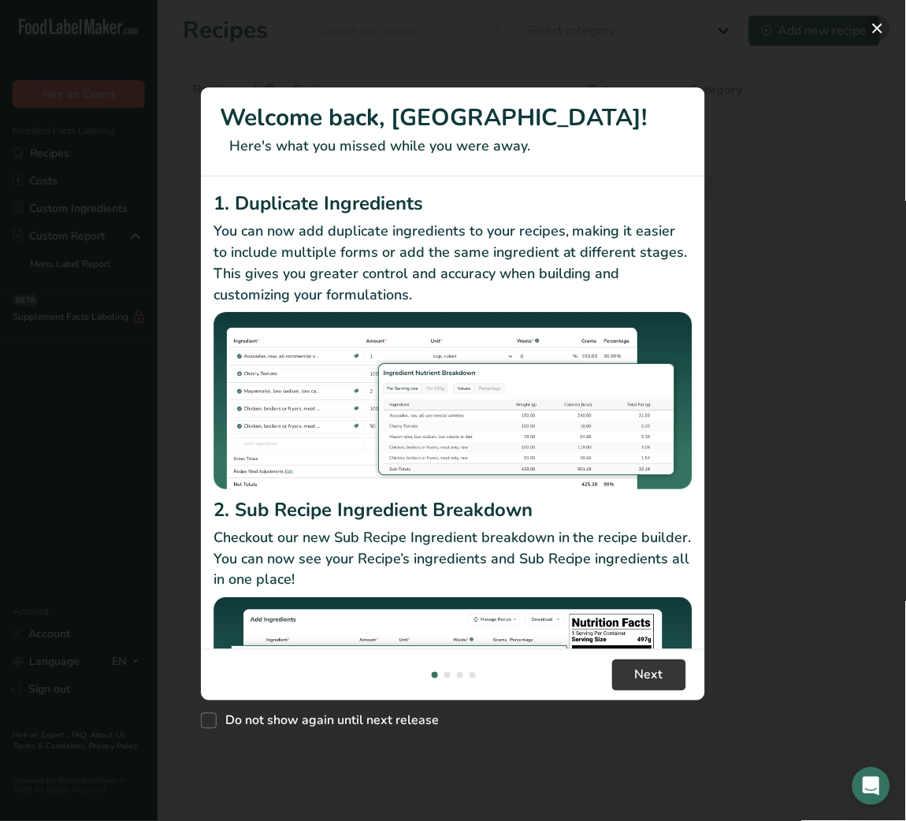
click at [879, 33] on button "New Features" at bounding box center [877, 28] width 25 height 25
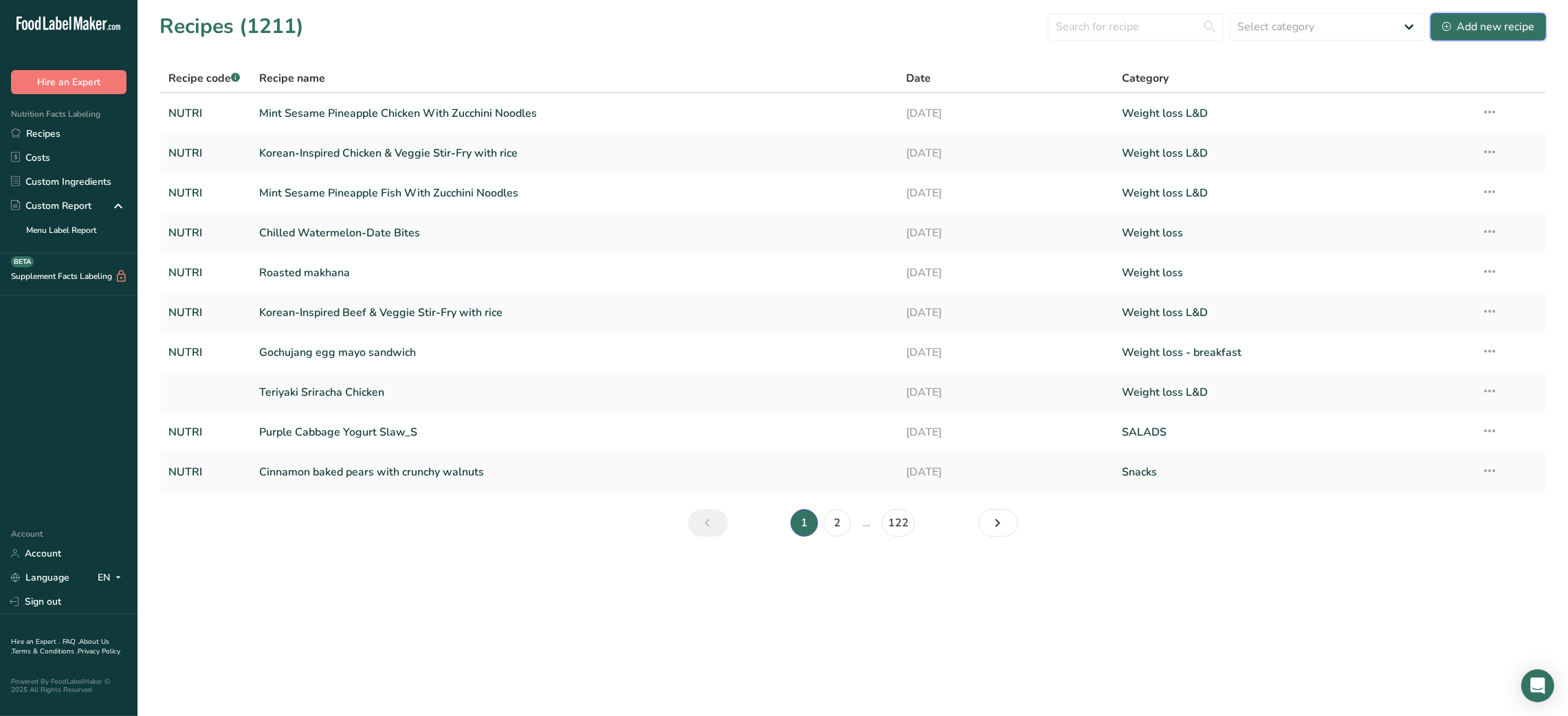
click at [1509, 26] on div "Add new recipe" at bounding box center [1488, 26] width 92 height 17
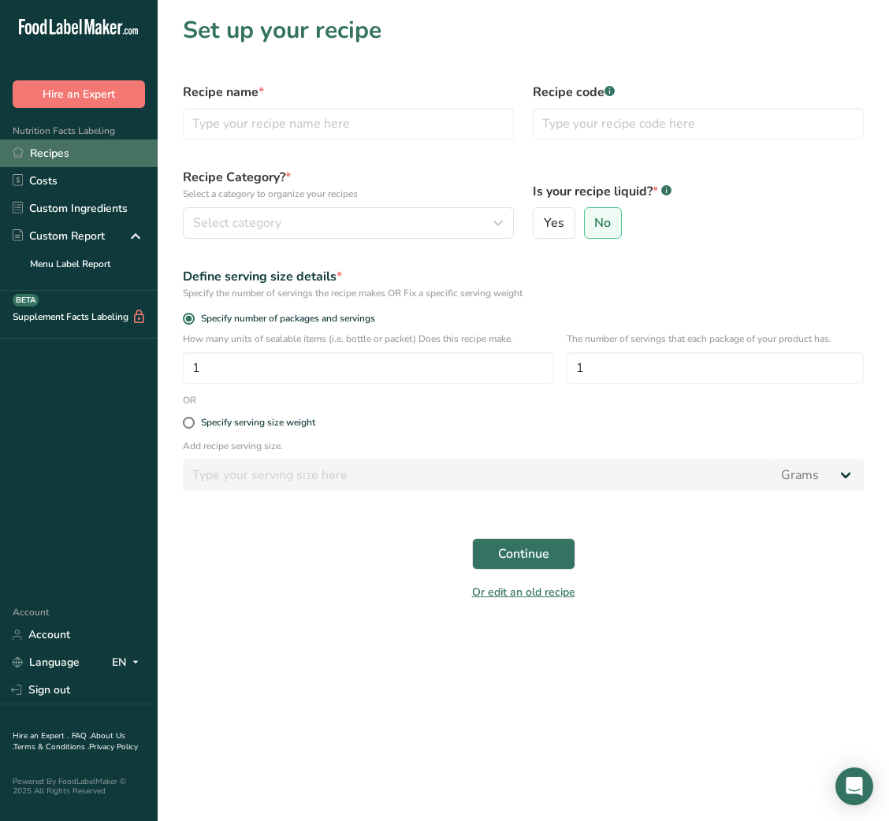
click at [58, 155] on link "Recipes" at bounding box center [79, 153] width 158 height 28
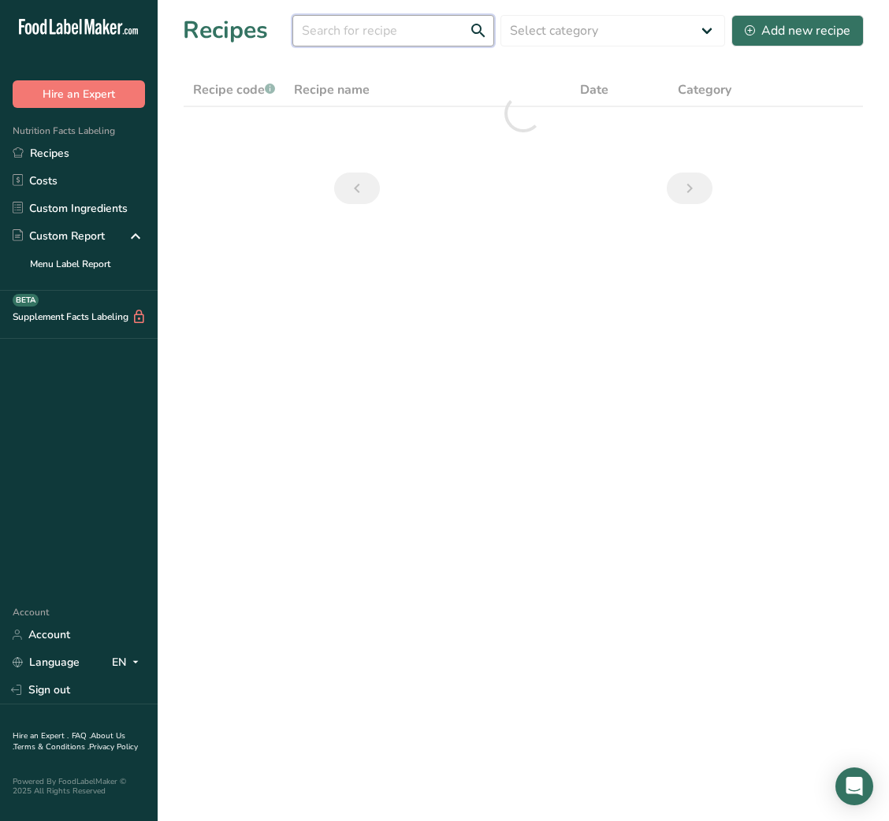
click at [419, 28] on input "text" at bounding box center [393, 31] width 202 height 32
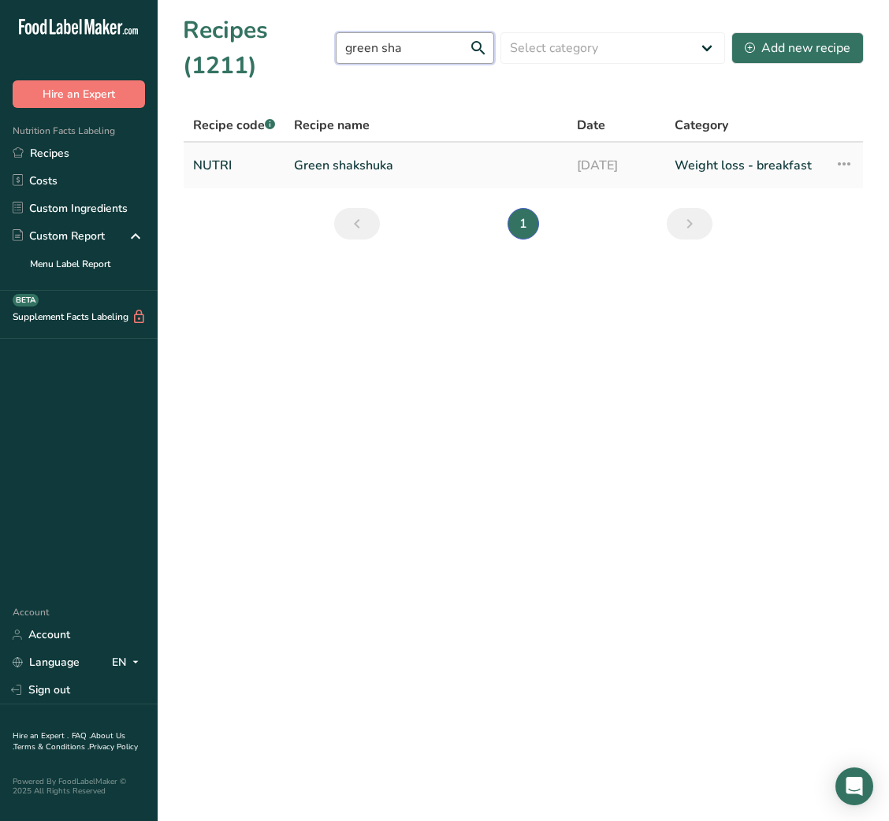
type input "green sha"
click at [422, 151] on link "Green shakshuka" at bounding box center [426, 165] width 264 height 33
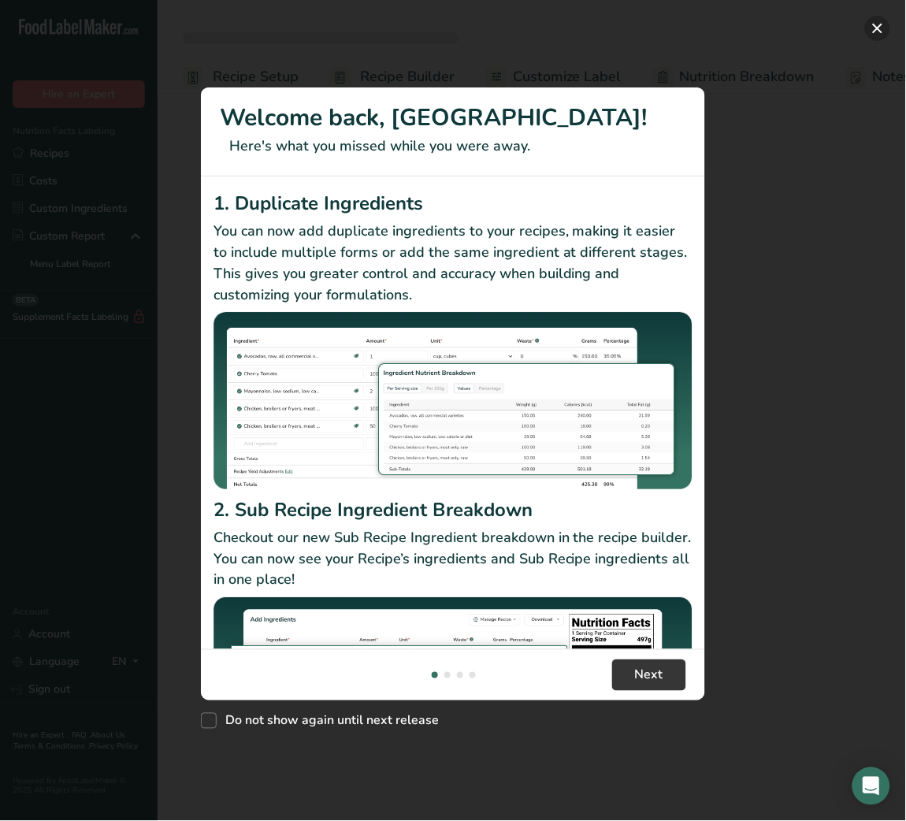
click at [878, 30] on button "New Features" at bounding box center [877, 28] width 25 height 25
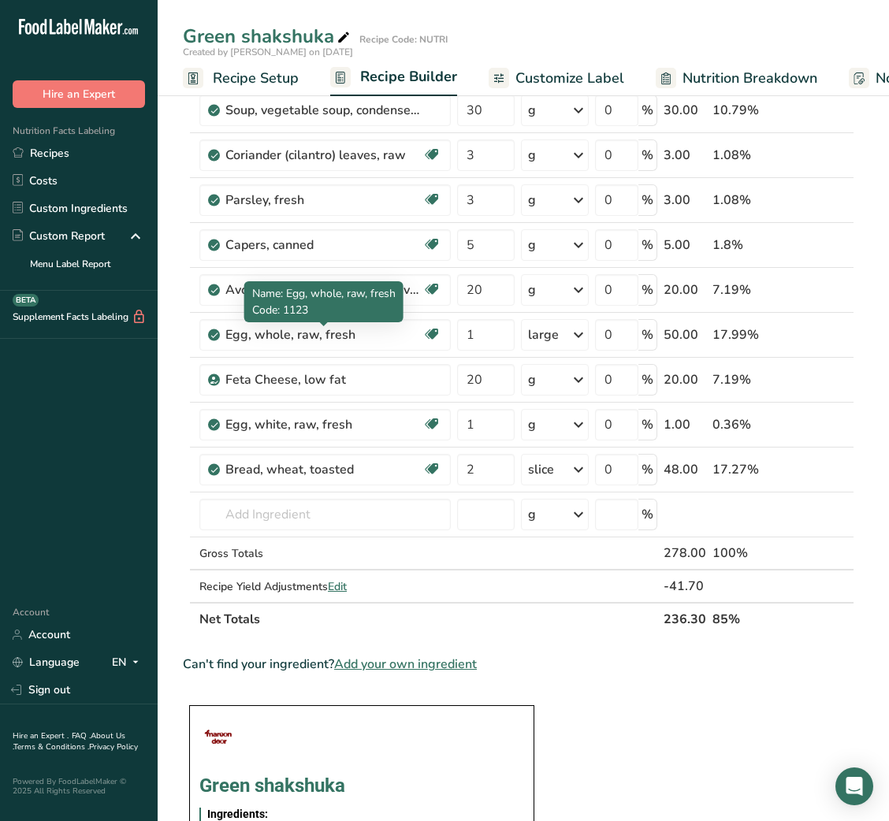
scroll to position [417, 0]
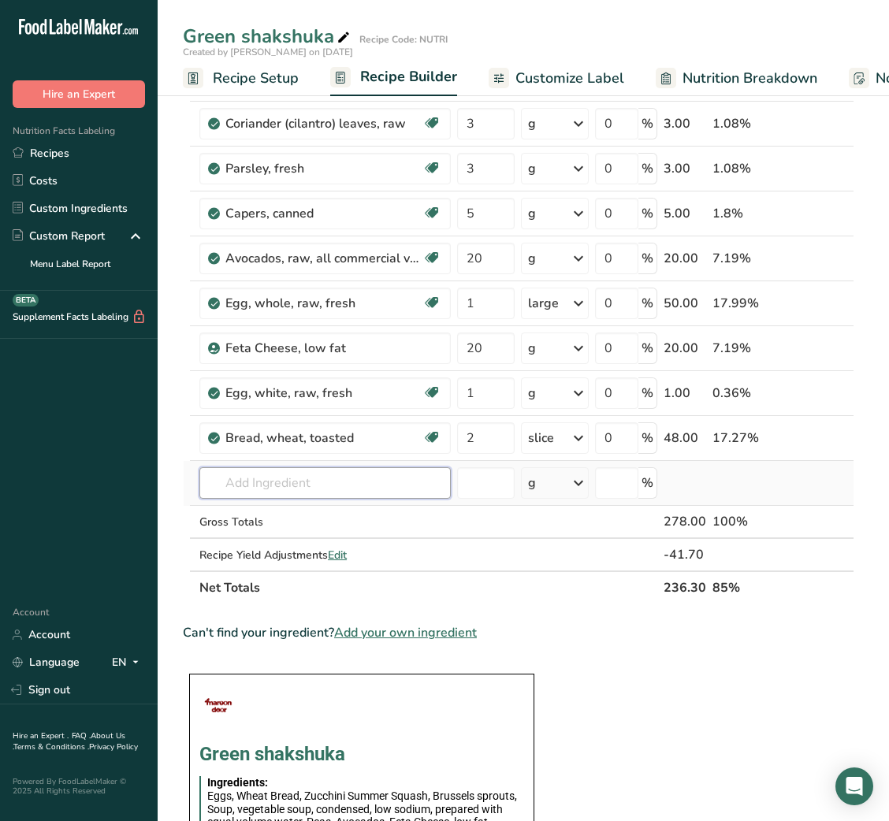
click at [272, 485] on input "text" at bounding box center [324, 483] width 251 height 32
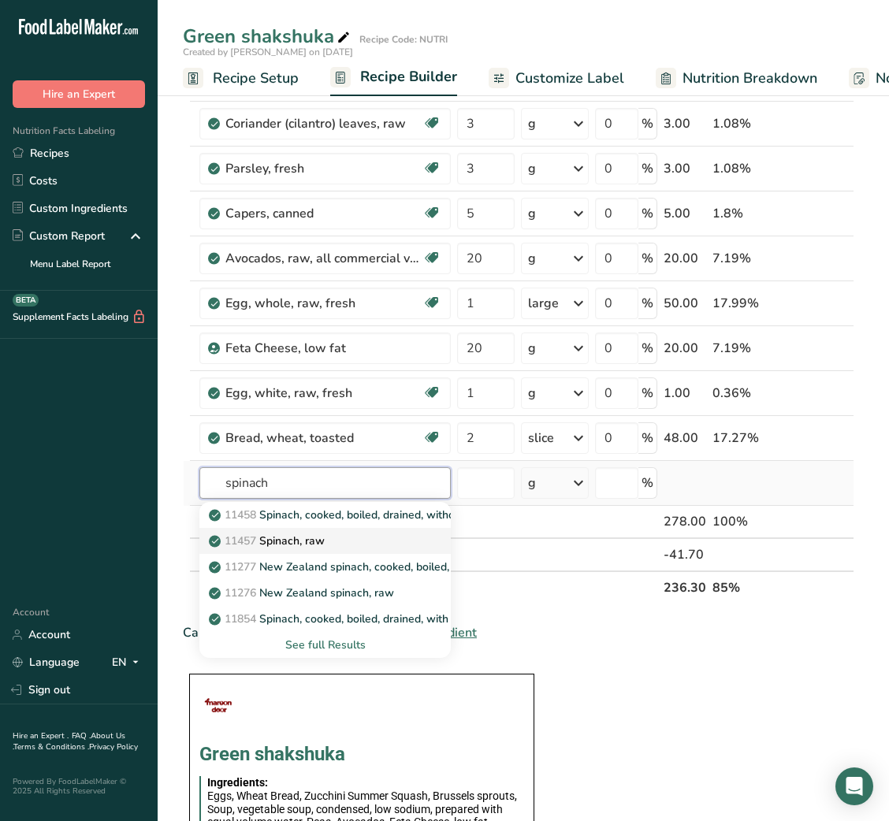
type input "spinach"
click at [288, 538] on p "11457 Spinach, raw" at bounding box center [268, 541] width 113 height 17
type input "Spinach, raw"
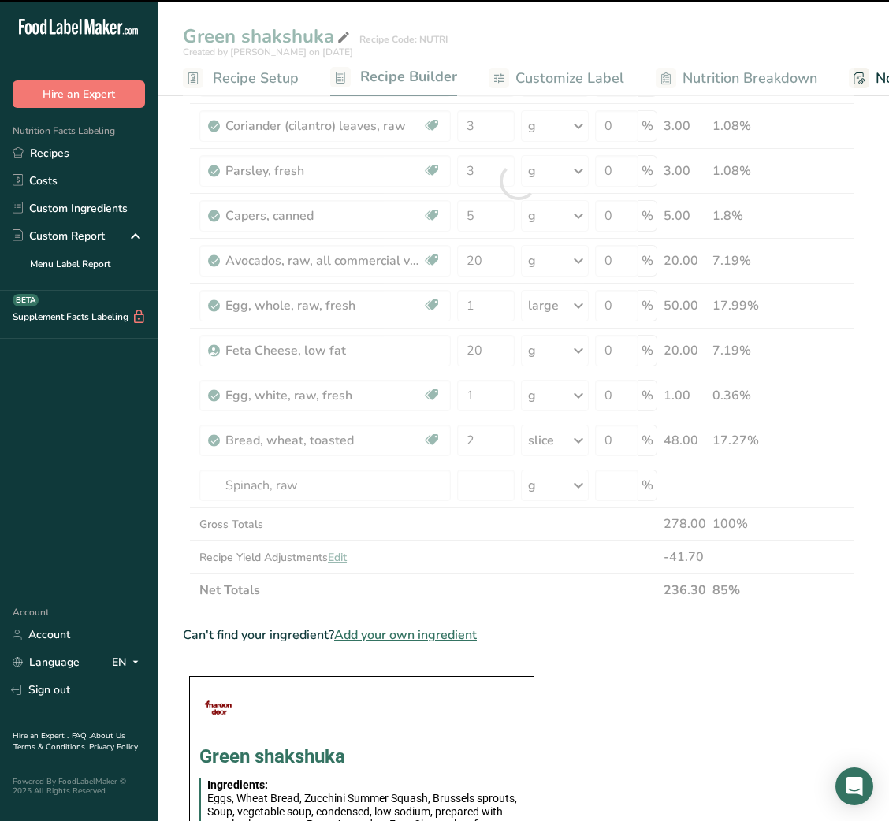
scroll to position [414, 0]
click at [478, 499] on div at bounding box center [518, 181] width 671 height 851
type input "0"
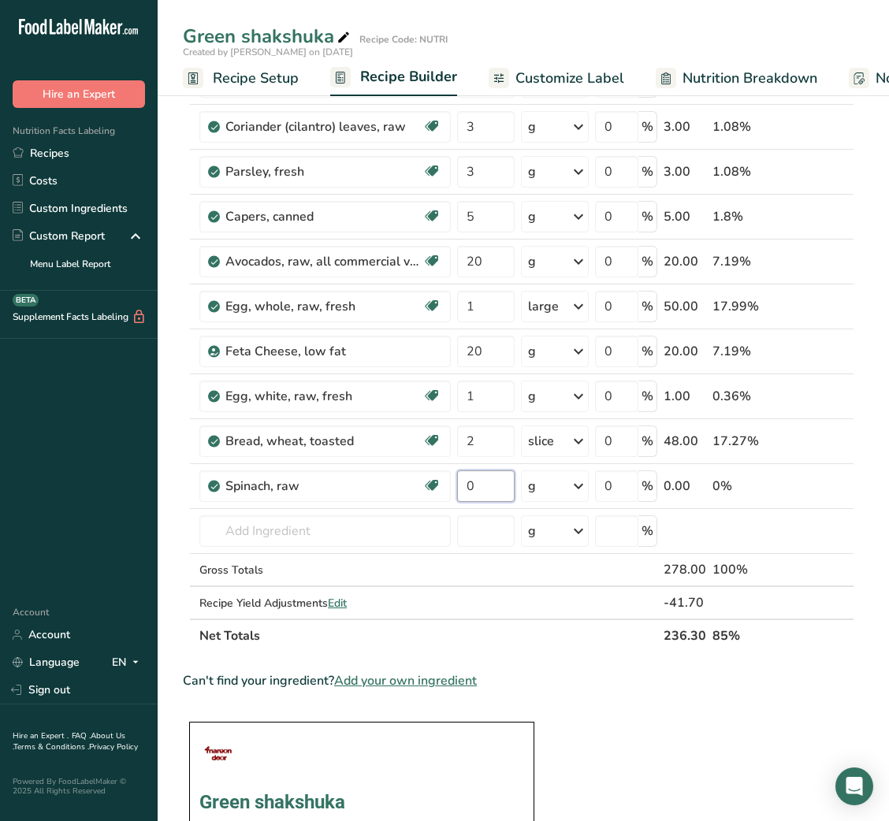
click at [478, 499] on input "0" at bounding box center [486, 486] width 58 height 32
type input "30"
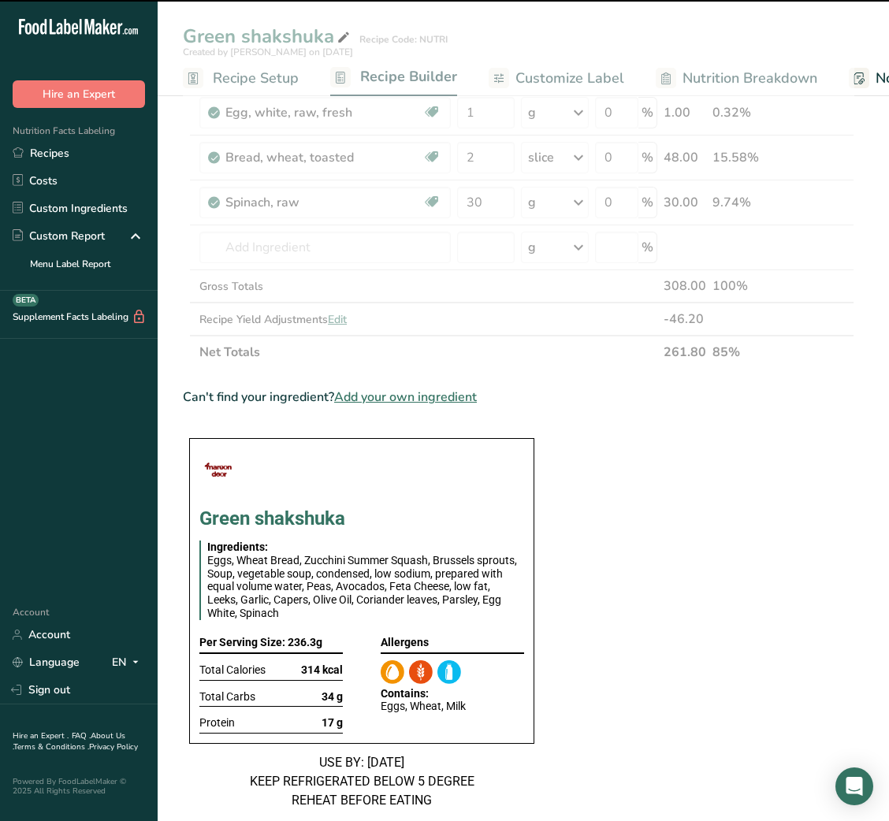
scroll to position [644, 0]
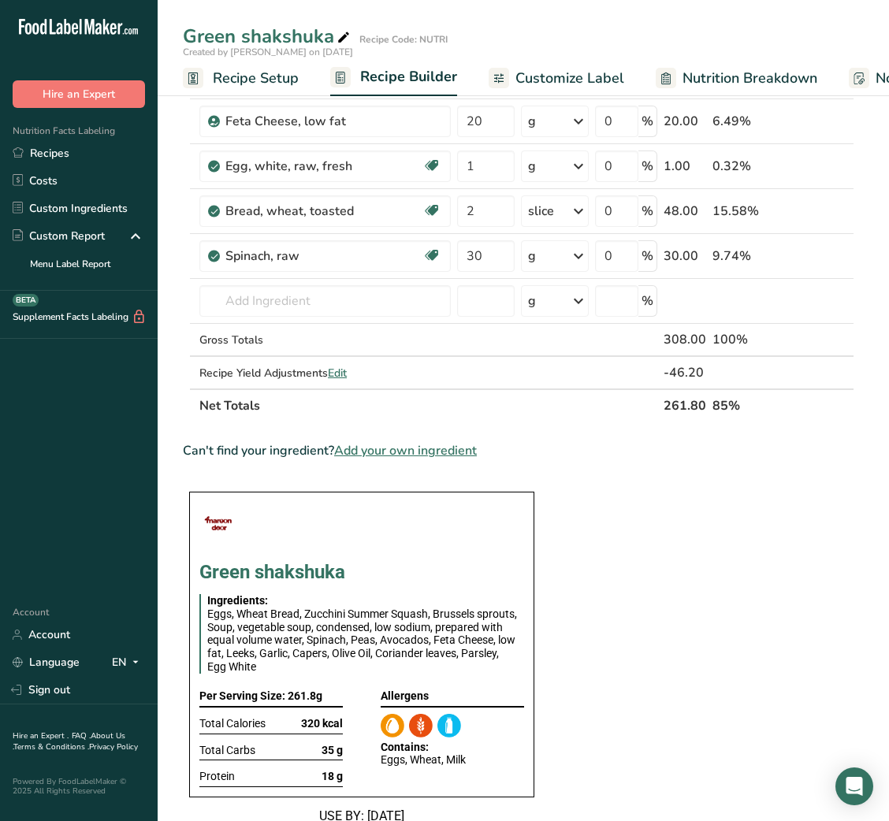
click at [682, 627] on section "Ingredient * Amount * Unit * Waste * .a-a{fill:#347362;}.b-a{fill:#fff;} Grams …" at bounding box center [518, 480] width 671 height 1908
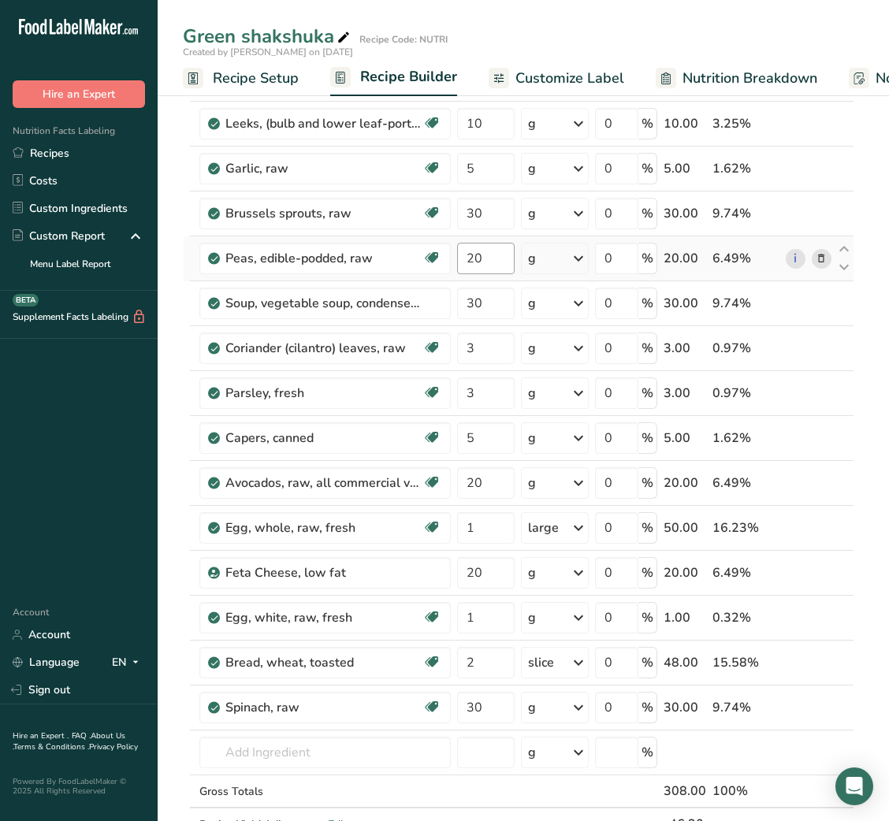
scroll to position [204, 0]
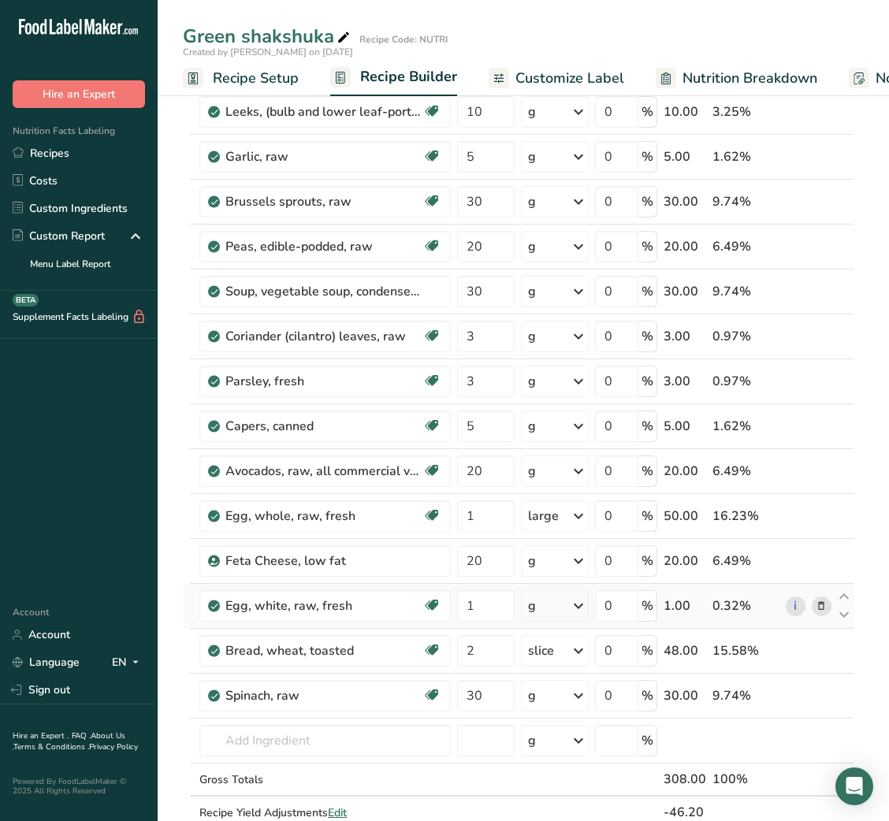
click at [548, 607] on div "g" at bounding box center [554, 606] width 67 height 32
click at [557, 666] on div "1 large" at bounding box center [596, 659] width 132 height 23
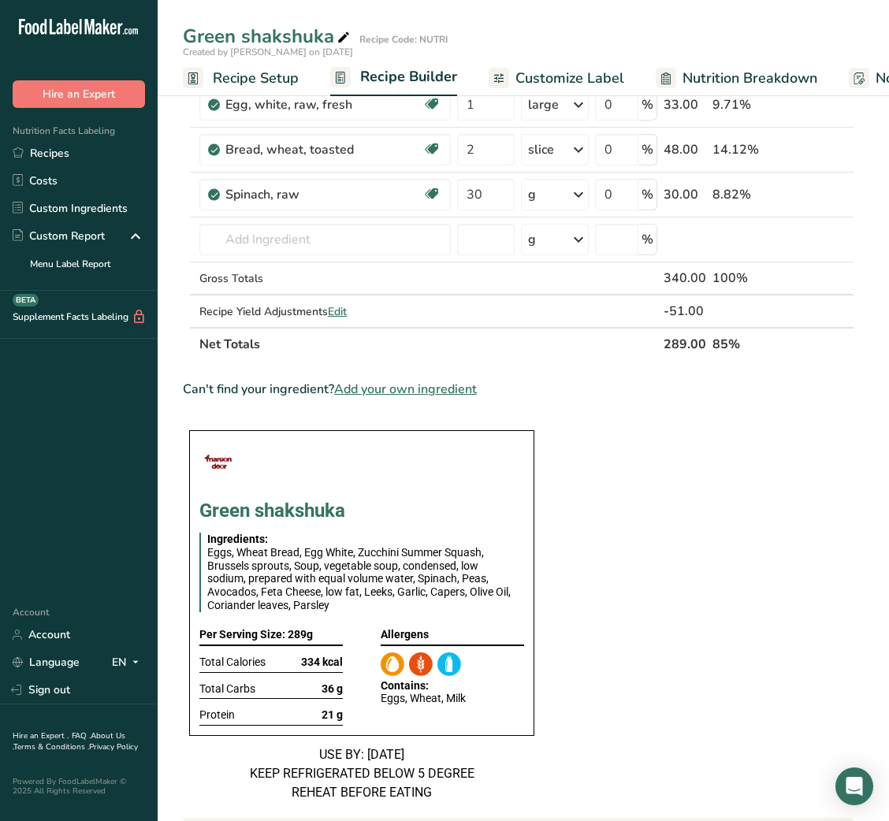
scroll to position [0, 0]
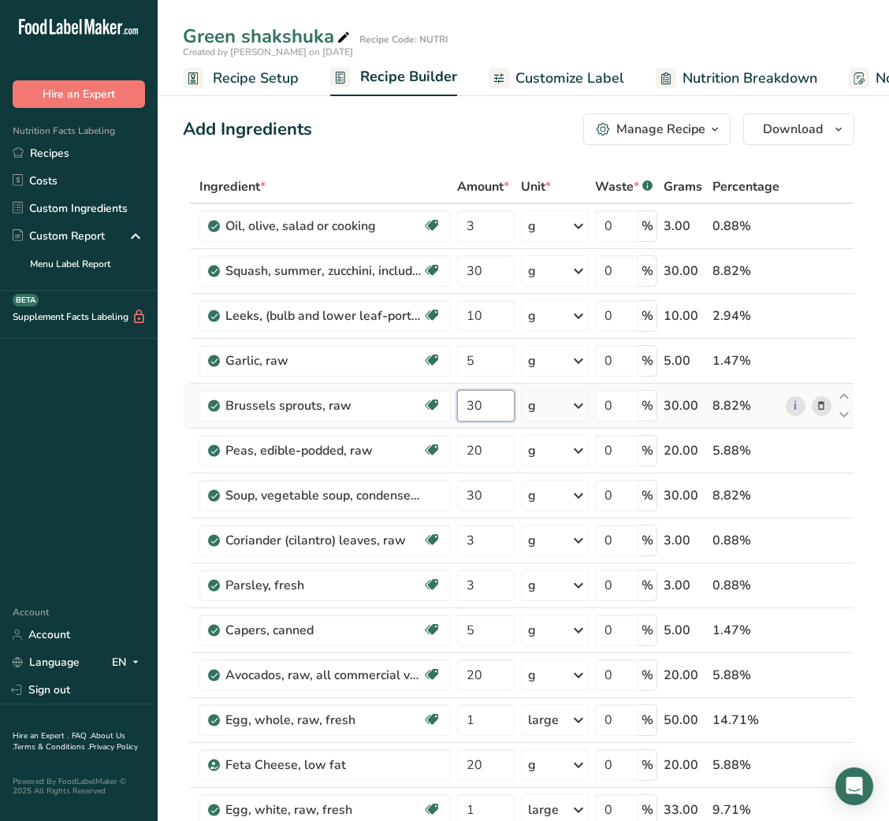
click at [474, 414] on input "30" at bounding box center [486, 406] width 58 height 32
type input "20"
click at [578, 68] on span "Customize Label" at bounding box center [569, 78] width 109 height 21
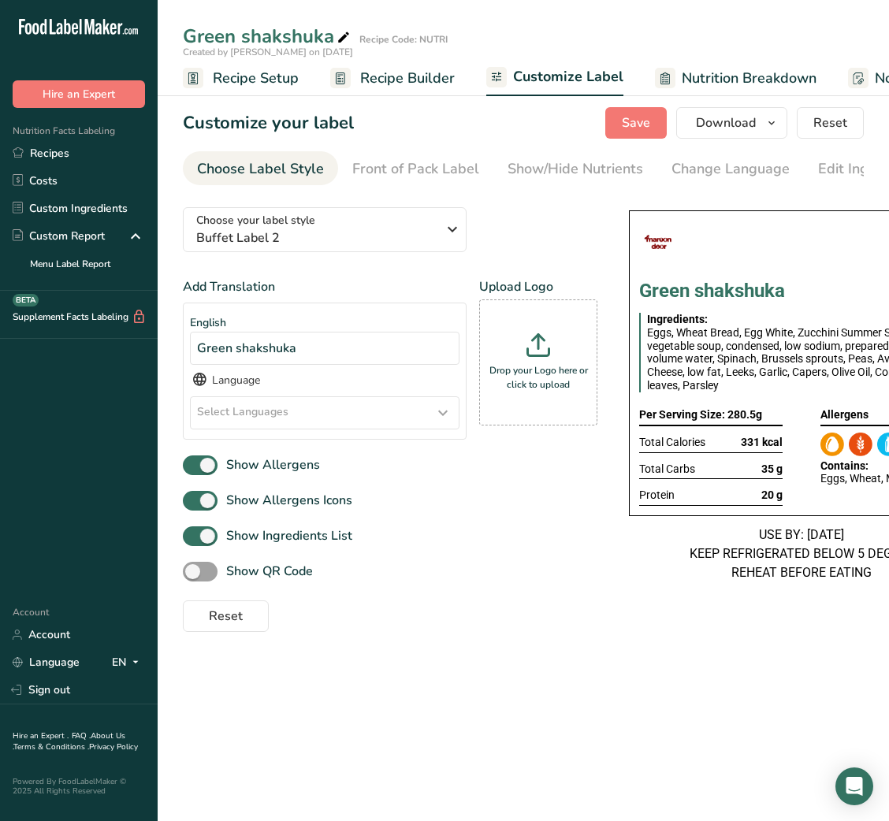
scroll to position [0, 307]
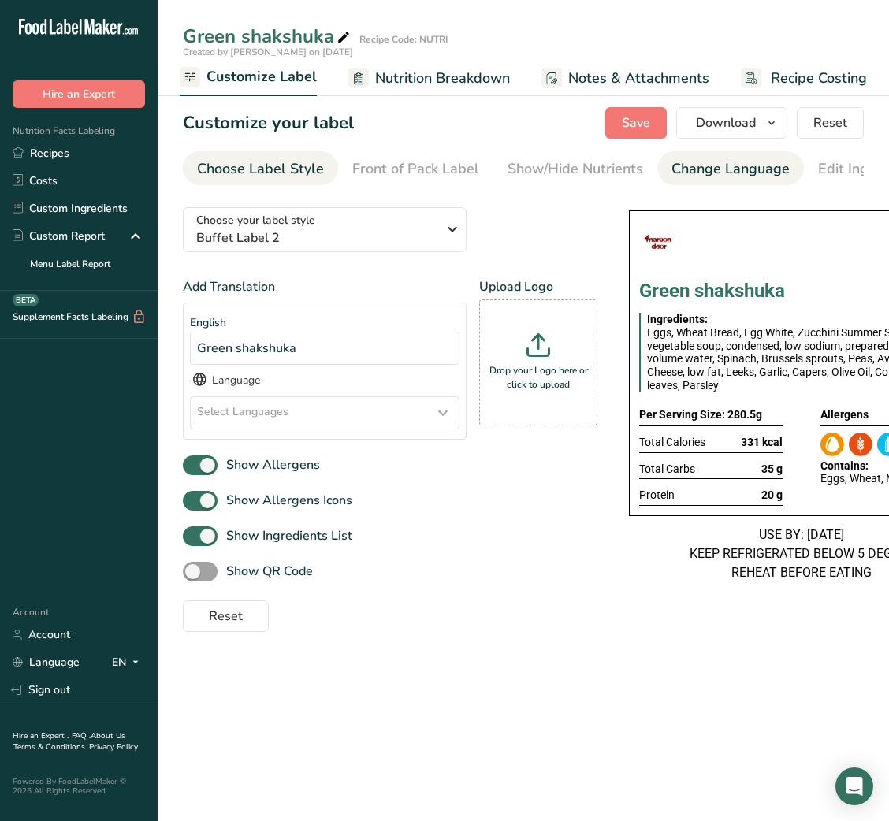
click at [725, 175] on div "Change Language" at bounding box center [730, 168] width 118 height 21
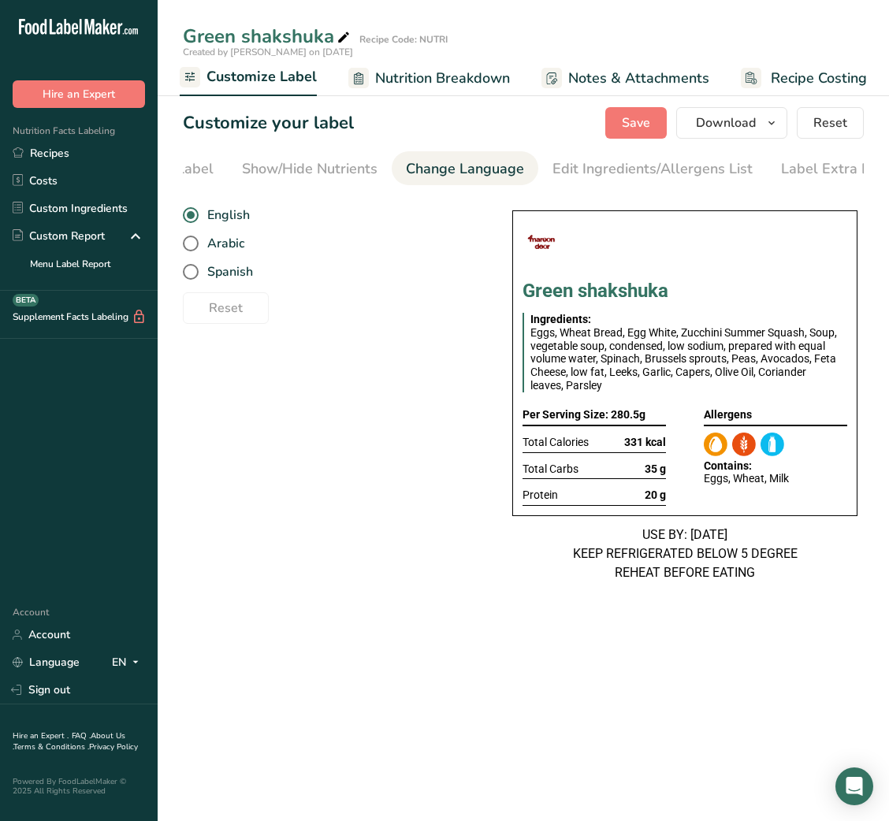
scroll to position [0, 288]
click at [783, 175] on div "Label Extra Info" at bounding box center [811, 168] width 105 height 21
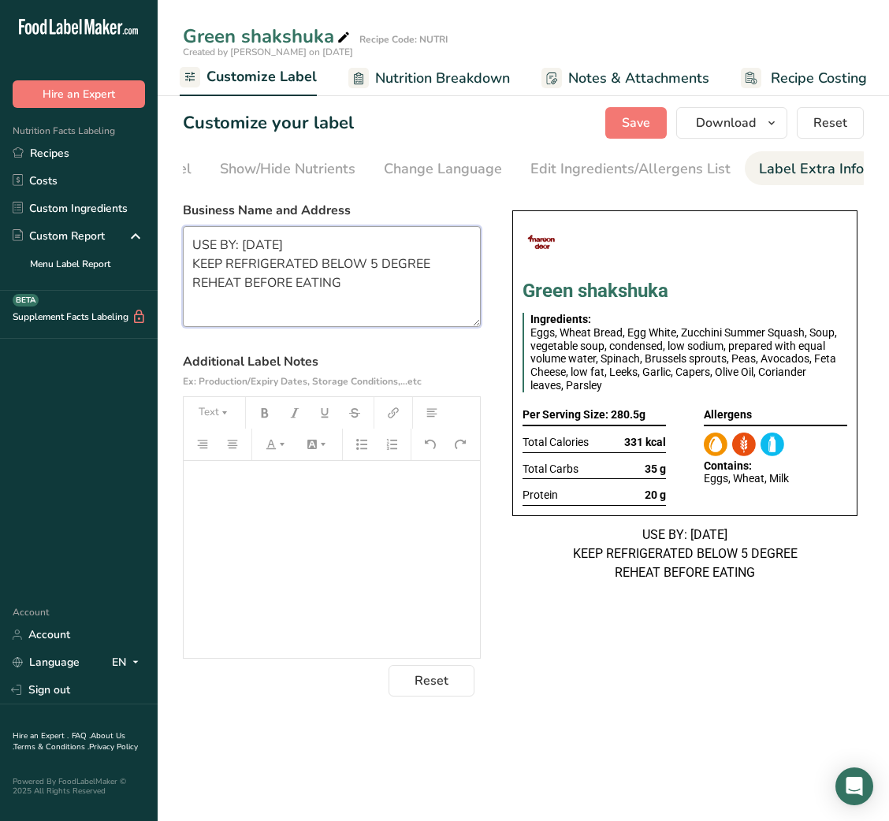
click at [297, 284] on textarea "USE BY: 04/06/2025 KEEP REFRIGERATED BELOW 5 DEGREE REHEAT BEFORE EATING" at bounding box center [332, 276] width 298 height 101
paste textarea "12/08/2025 KEEP REFRIGERATED BELOW 5 DEGREE REHEAT BEFORE EATING DINNER"
click at [197, 303] on textarea "USE BY: [DATE] KEEP REFRIGERATED BELOW 5 DEGREE REHEAT BEFORE EATING DINNER" at bounding box center [332, 276] width 298 height 101
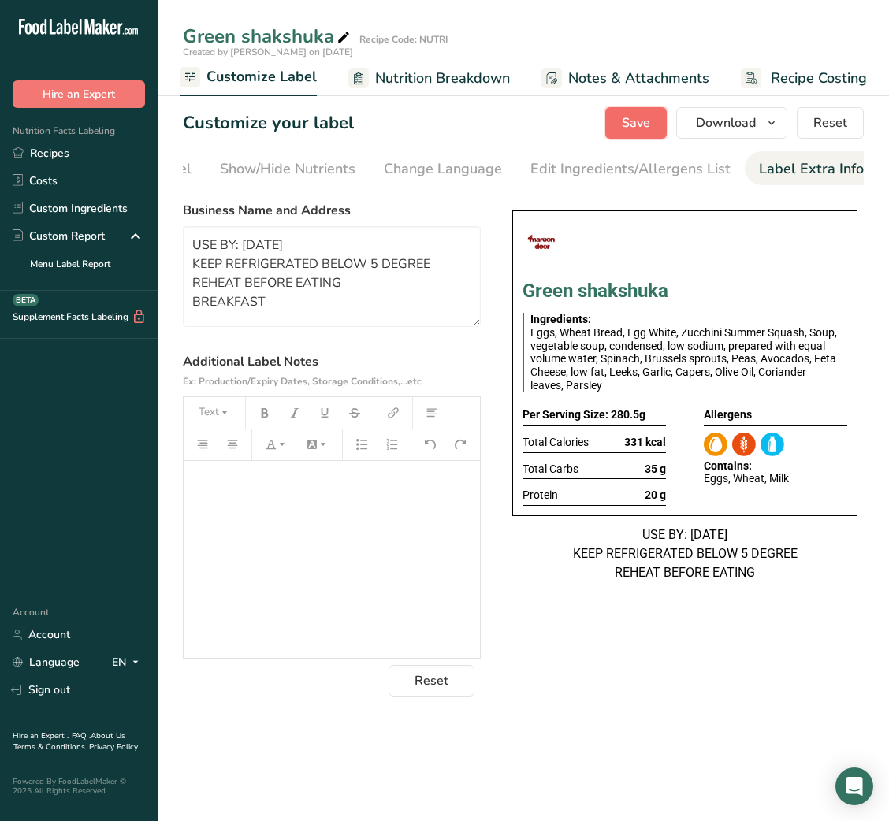
click at [631, 125] on span "Save" at bounding box center [636, 122] width 28 height 19
type textarea "USE BY: 12/08/2025 KEEP REFRIGERATED BELOW 5 DEGREE REHEAT BEFORE EATING BREAKF…"
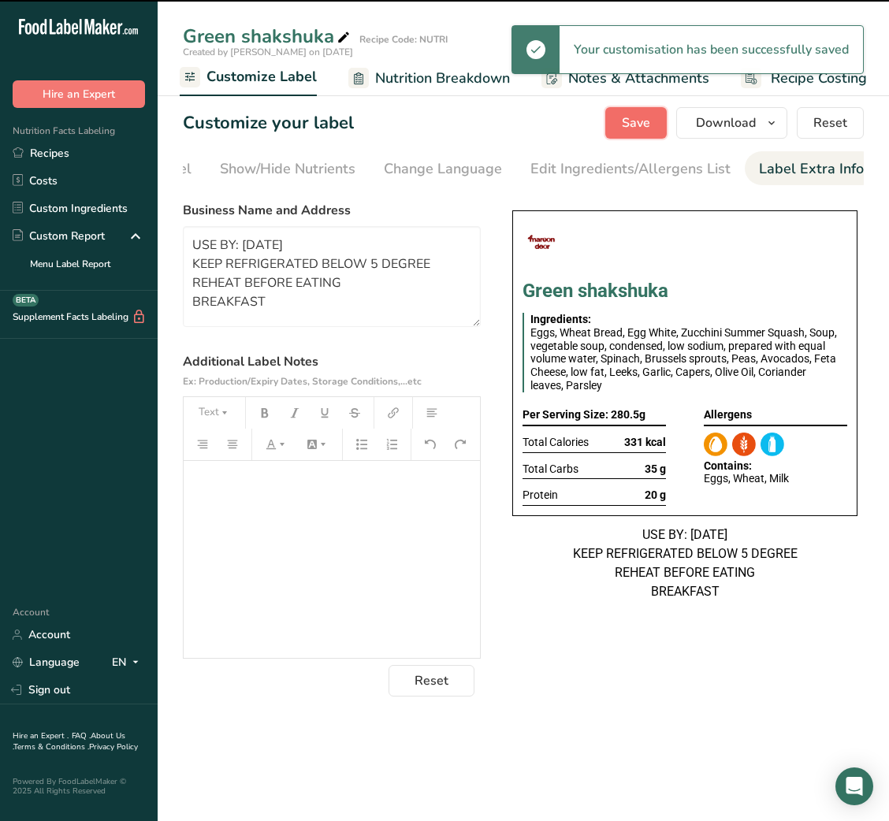
scroll to position [0, 0]
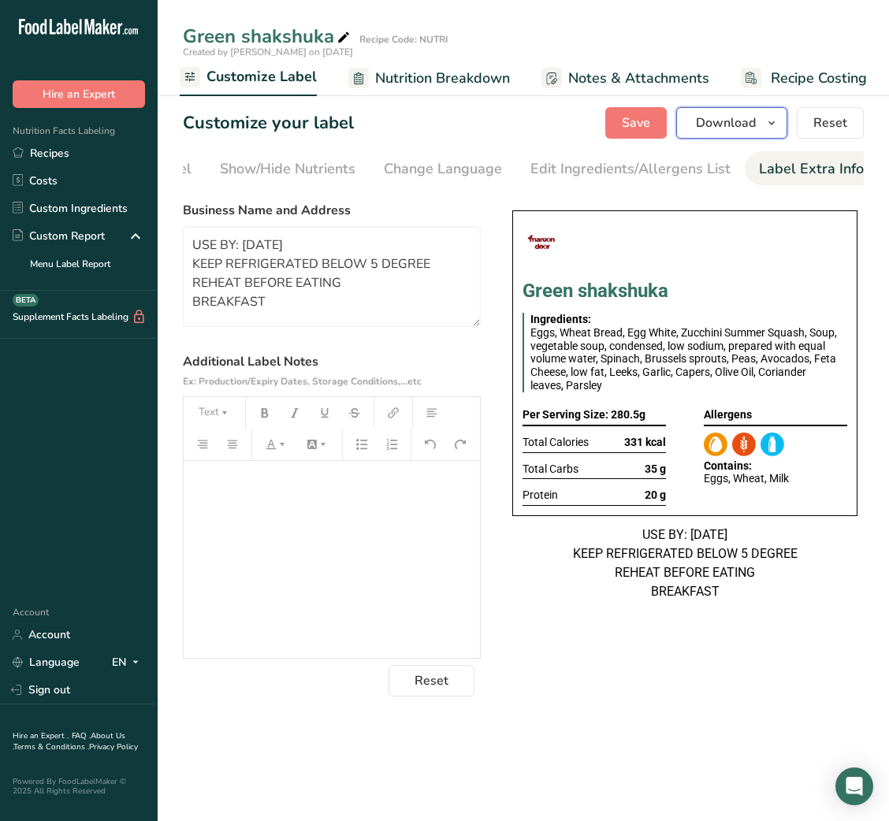
click at [745, 128] on span "Download" at bounding box center [726, 122] width 60 height 19
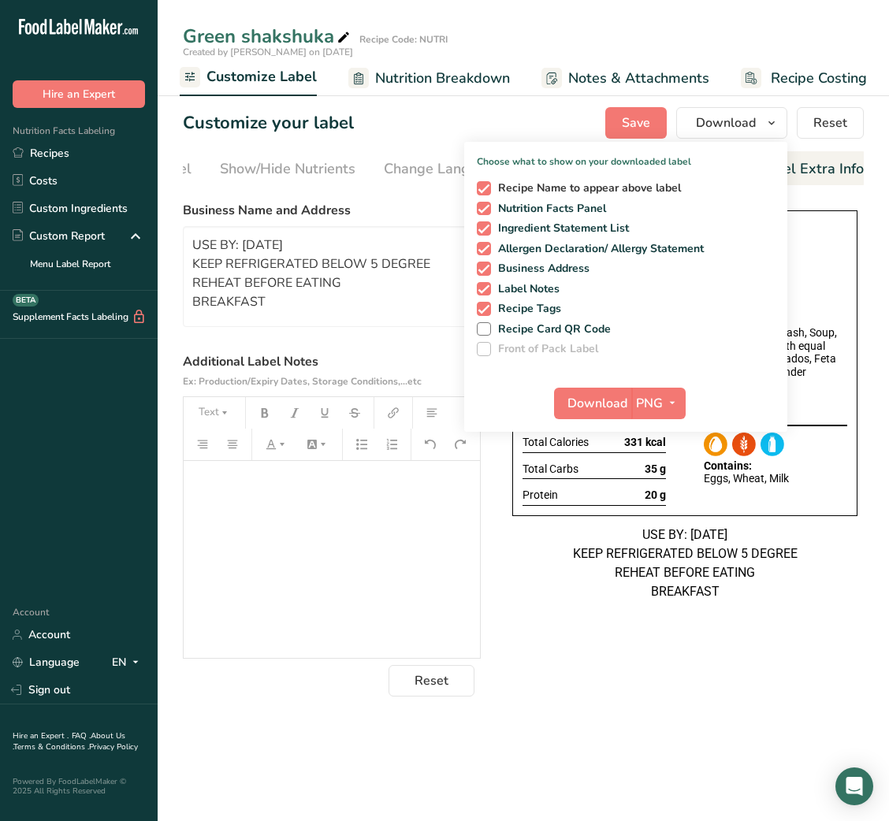
click at [508, 188] on span "Recipe Name to appear above label" at bounding box center [586, 188] width 191 height 14
click at [487, 188] on input "Recipe Name to appear above label" at bounding box center [482, 188] width 10 height 10
checkbox input "false"
click at [616, 400] on span "Download" at bounding box center [597, 403] width 60 height 19
click at [79, 143] on link "Recipes" at bounding box center [79, 153] width 158 height 28
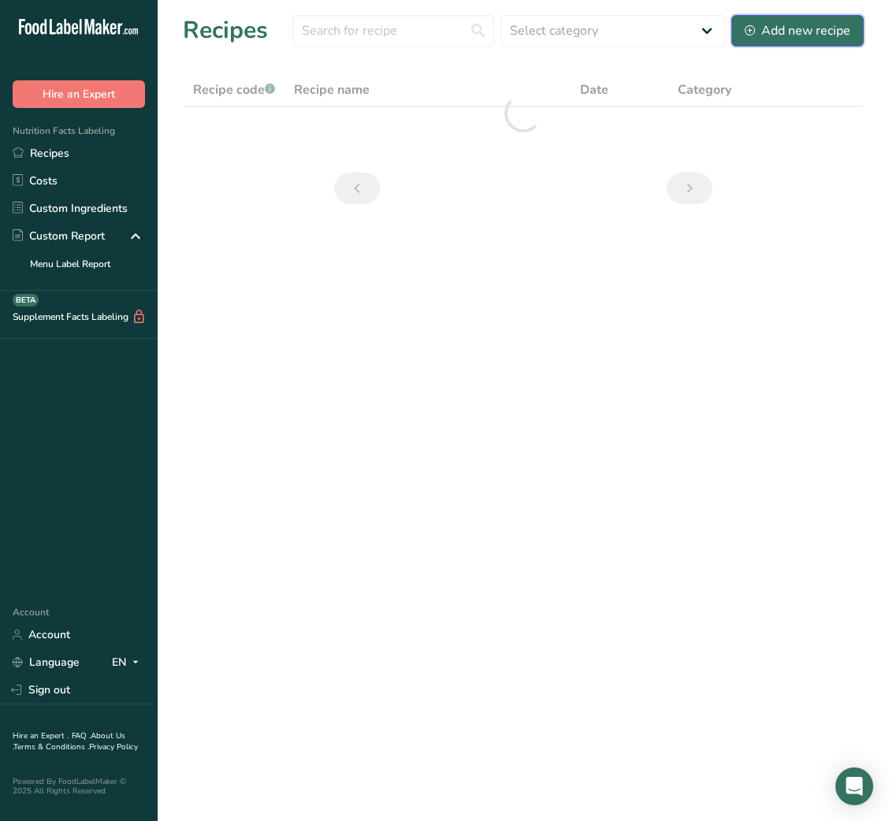
click at [846, 33] on div "Add new recipe" at bounding box center [798, 30] width 106 height 19
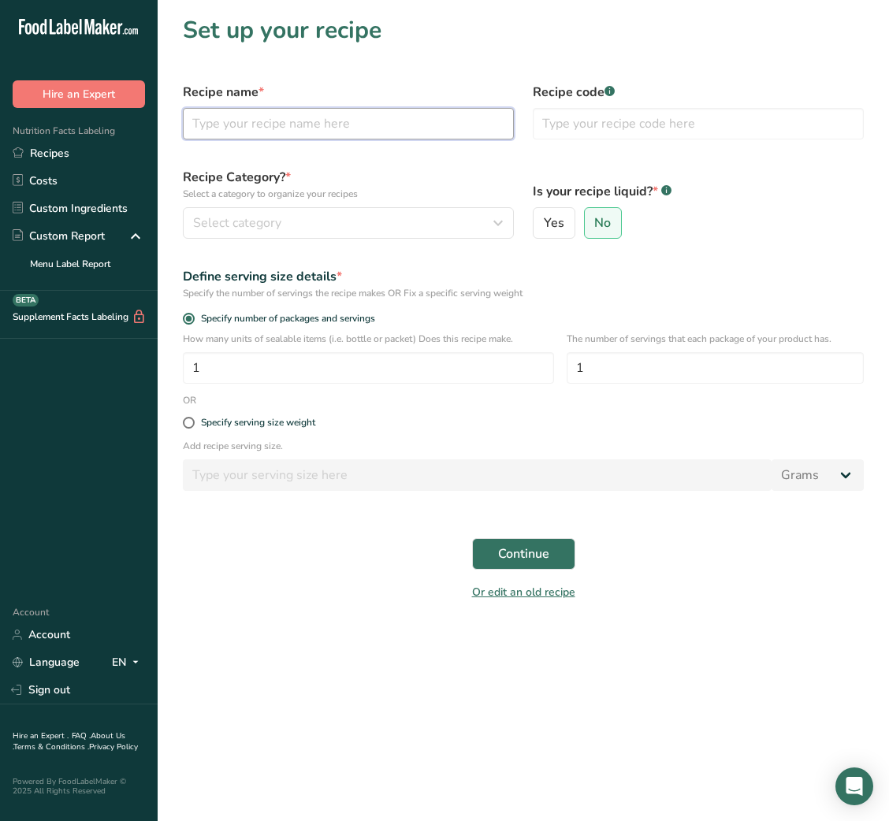
click at [277, 139] on input "text" at bounding box center [348, 124] width 331 height 32
paste input "Sheet Pan Pesto Chicken and Vegetables"
type input "Sheet Pan Pesto Chicken and Vegetables"
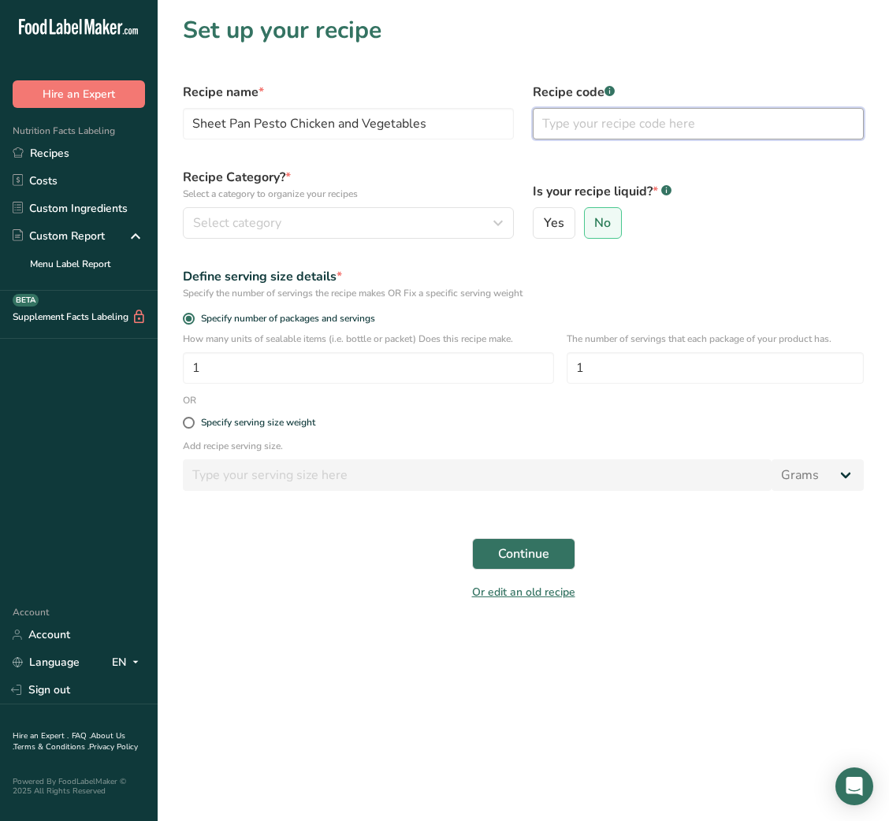
click at [647, 135] on input "text" at bounding box center [698, 124] width 331 height 32
type input "NUTRI"
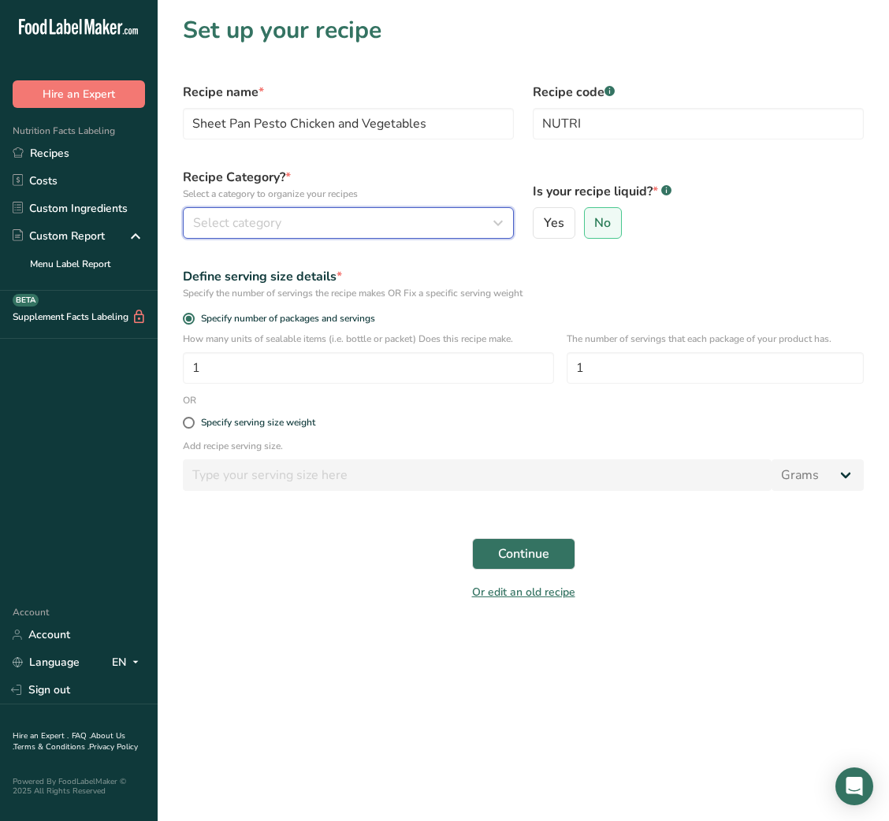
click at [422, 220] on div "Select category" at bounding box center [343, 223] width 301 height 19
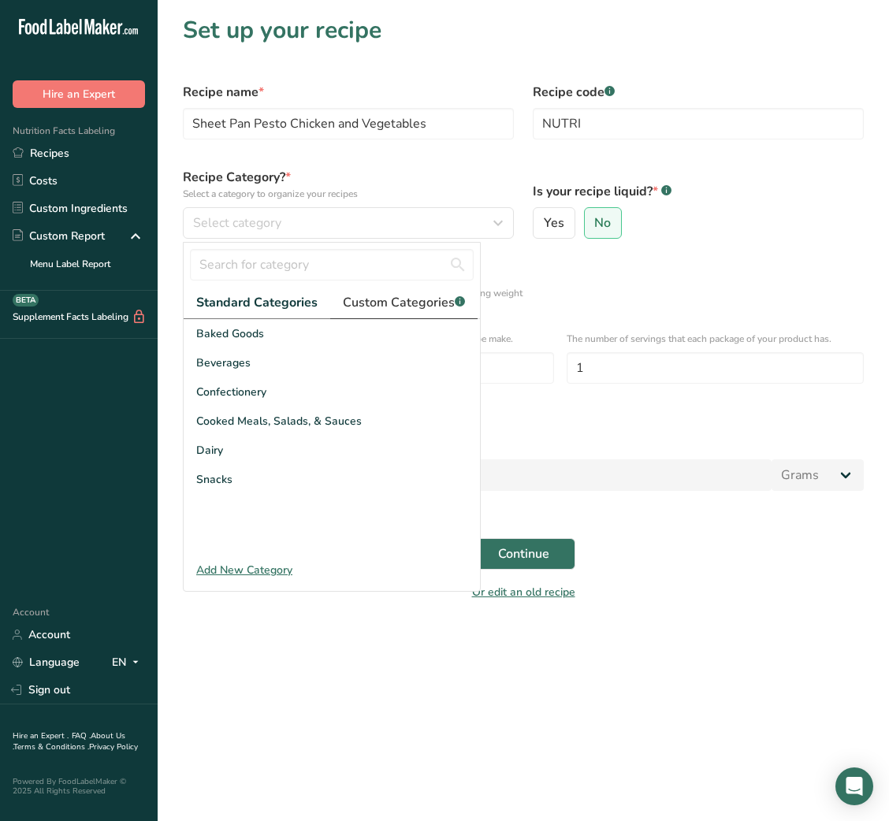
click at [387, 309] on span "Custom Categories .a-a{fill:#347362;}.b-a{fill:#fff;}" at bounding box center [404, 302] width 122 height 19
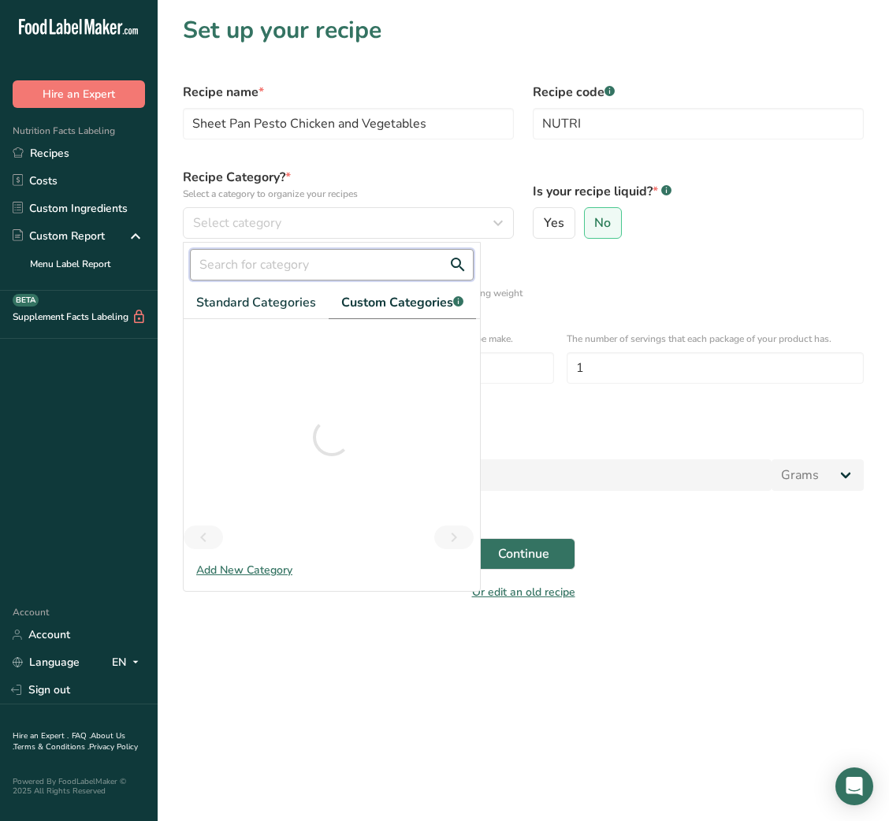
click at [338, 263] on input "text" at bounding box center [332, 265] width 284 height 32
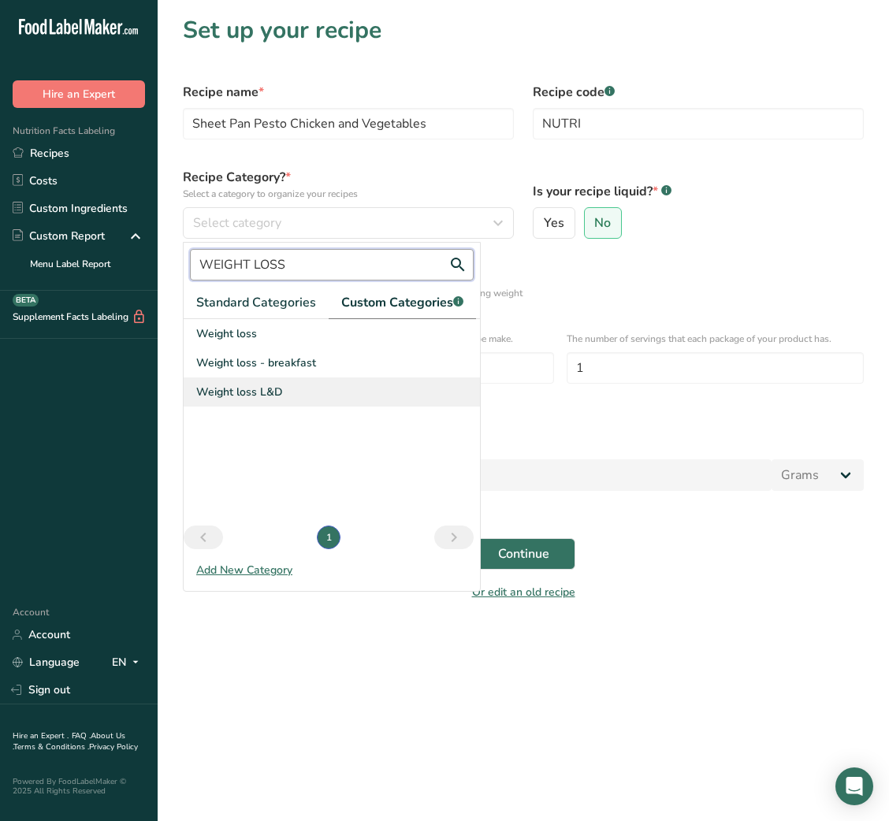
type input "WEIGHT LOSS"
click at [305, 399] on div "Weight loss L&D" at bounding box center [332, 392] width 296 height 29
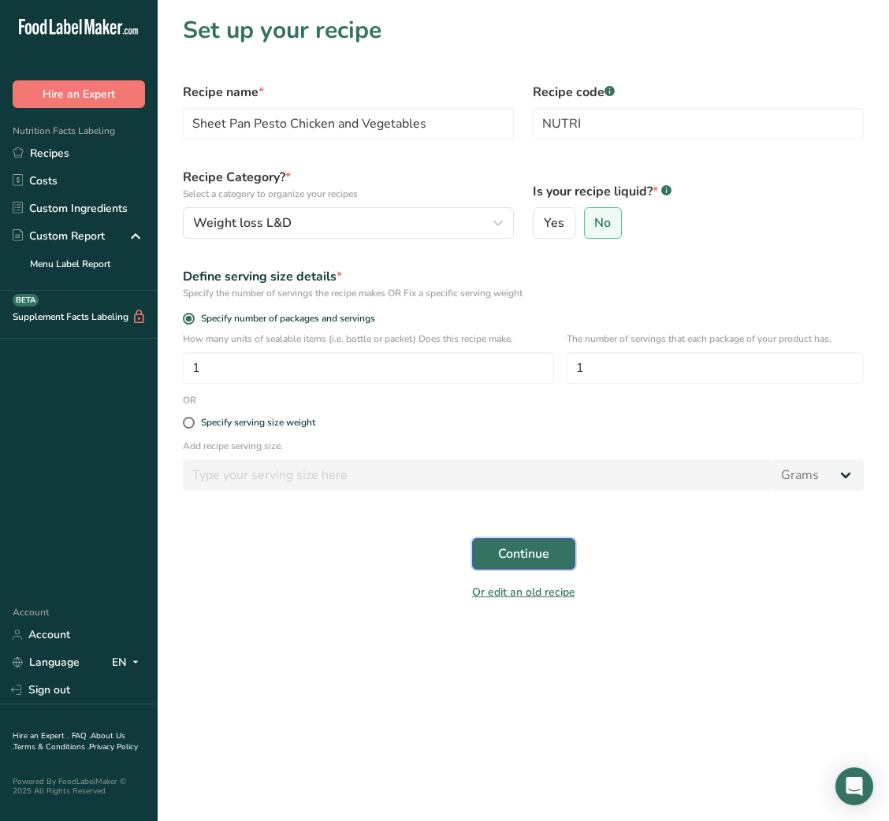
click at [499, 557] on button "Continue" at bounding box center [523, 554] width 103 height 32
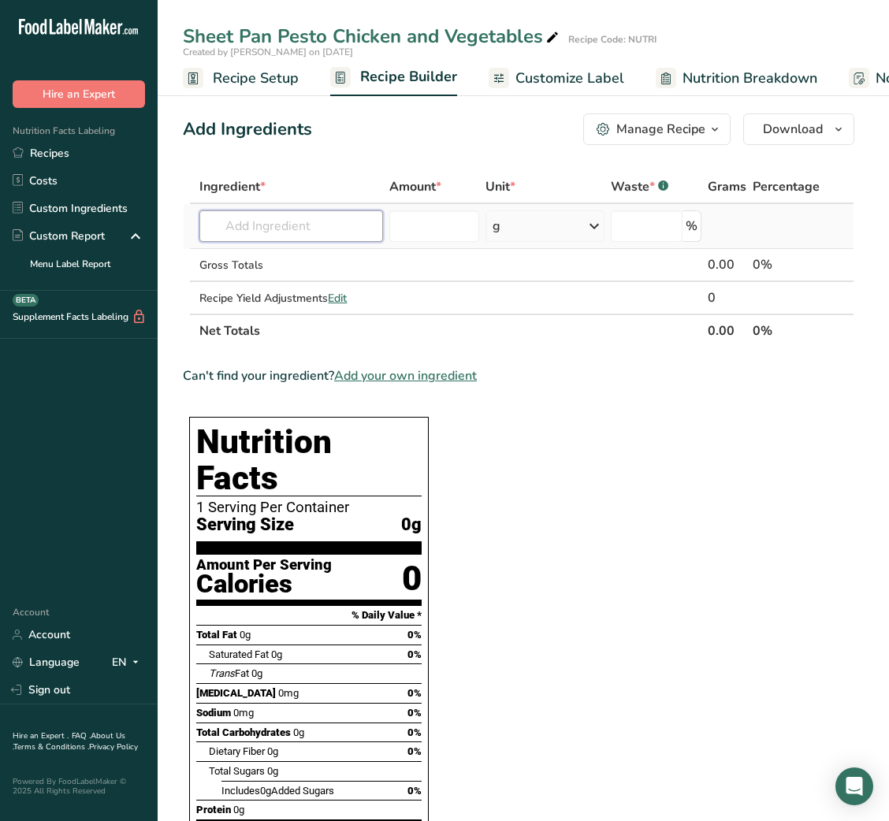
click at [308, 224] on input "text" at bounding box center [291, 226] width 184 height 32
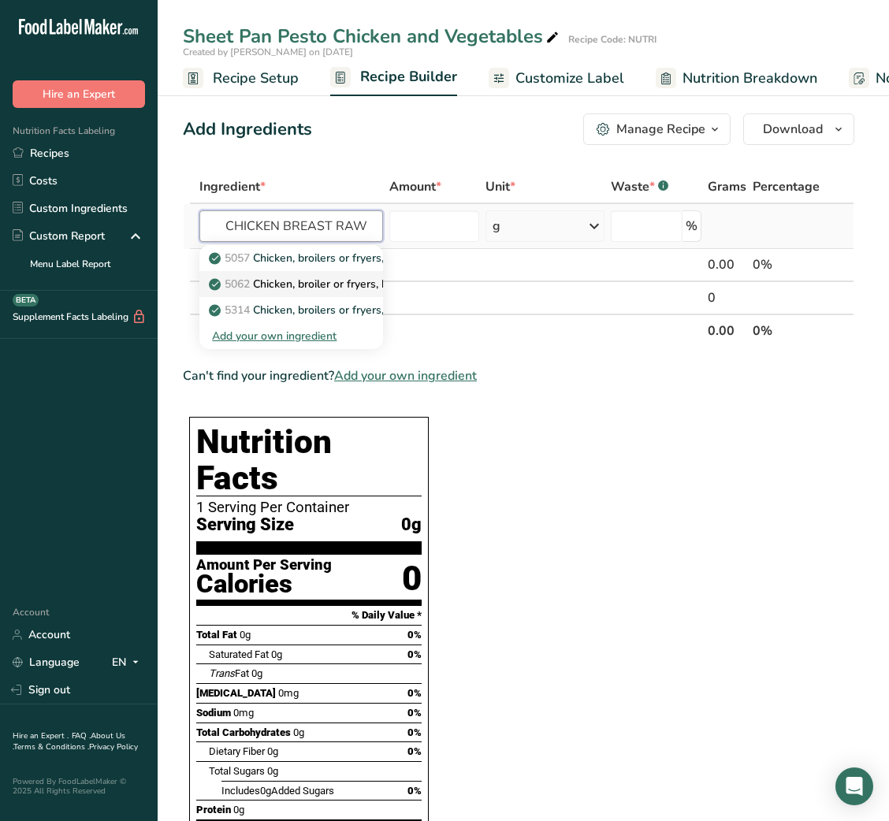
type input "CHICKEN BREAST RAW"
click at [327, 290] on p "5062 Chicken, broiler or fryers, breast, skinless, boneless, meat only, raw" at bounding box center [401, 284] width 379 height 17
type input "Chicken, broiler or fryers, breast, skinless, boneless, meat only, raw"
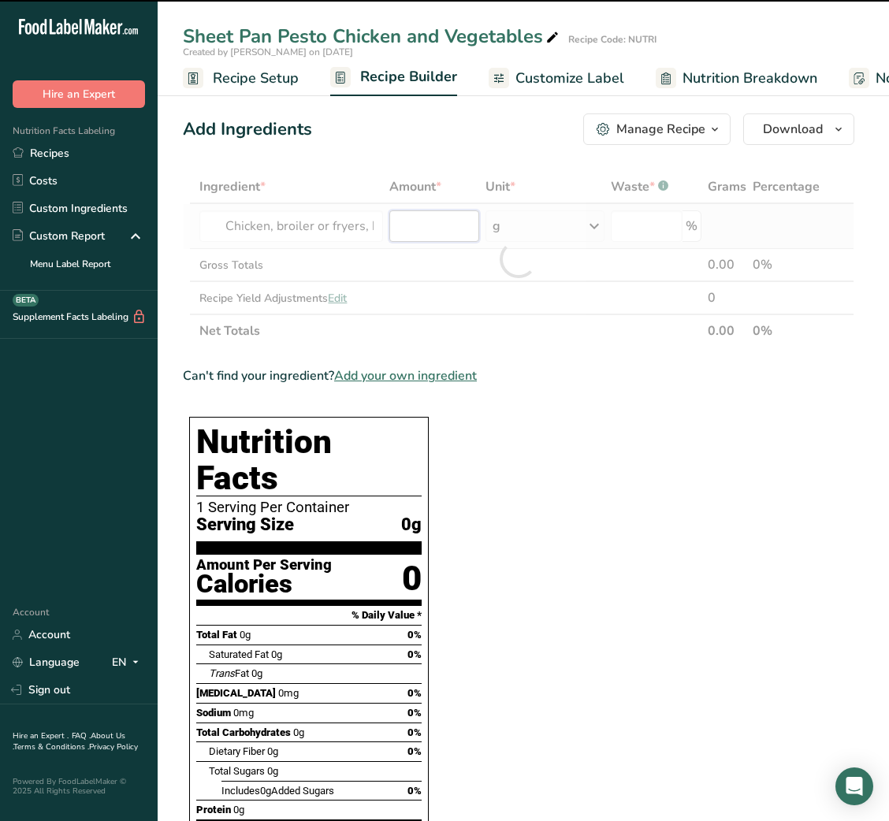
type input "0"
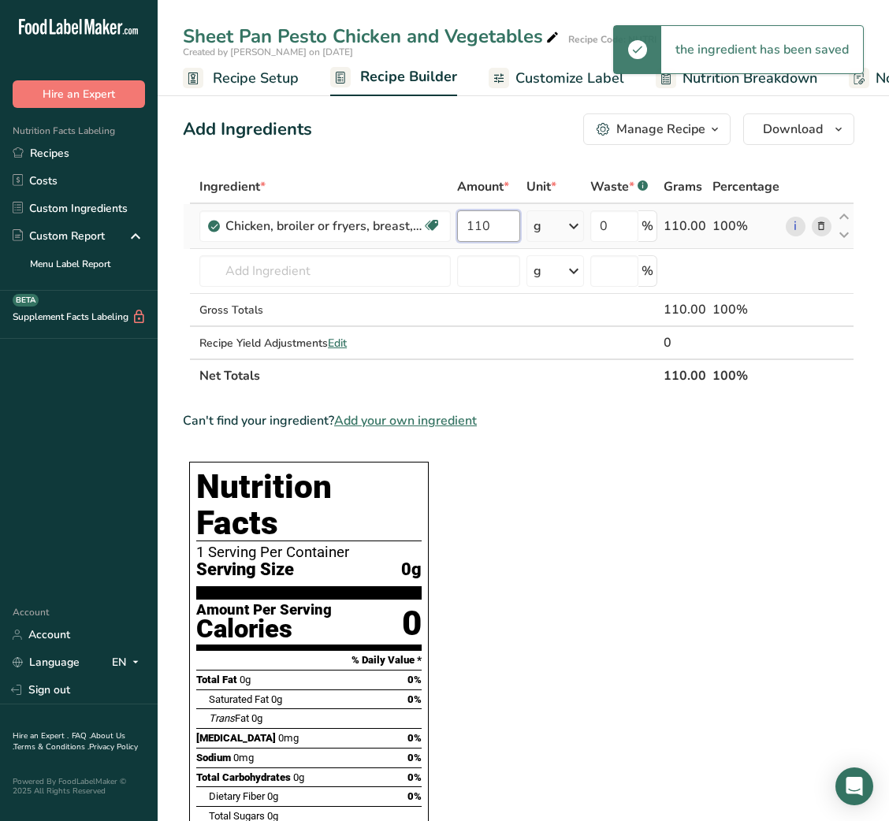
type input "110"
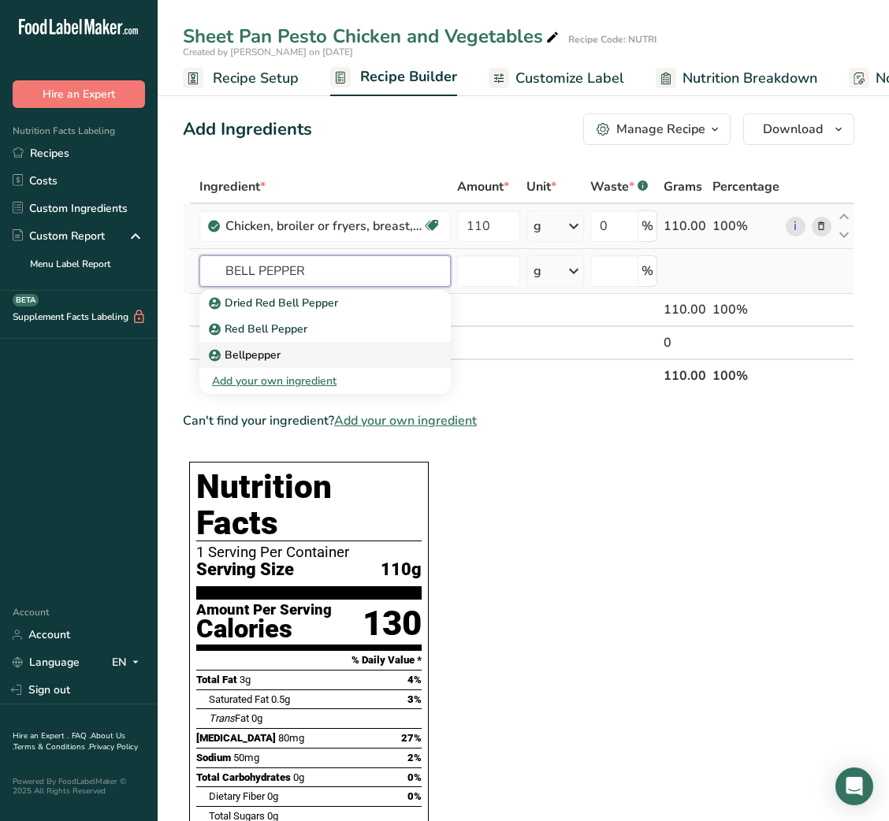
type input "BELL PEPPER"
click at [310, 347] on div "Bellpepper" at bounding box center [312, 355] width 201 height 17
type input "Bellpepper"
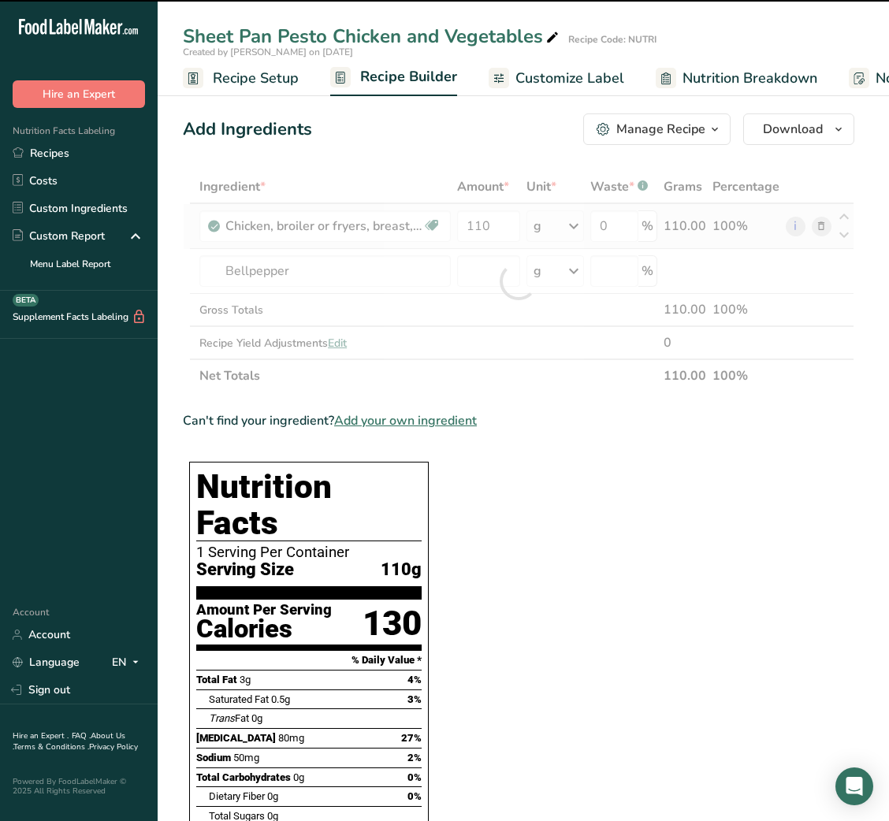
click at [495, 271] on div at bounding box center [518, 281] width 671 height 222
type input "0"
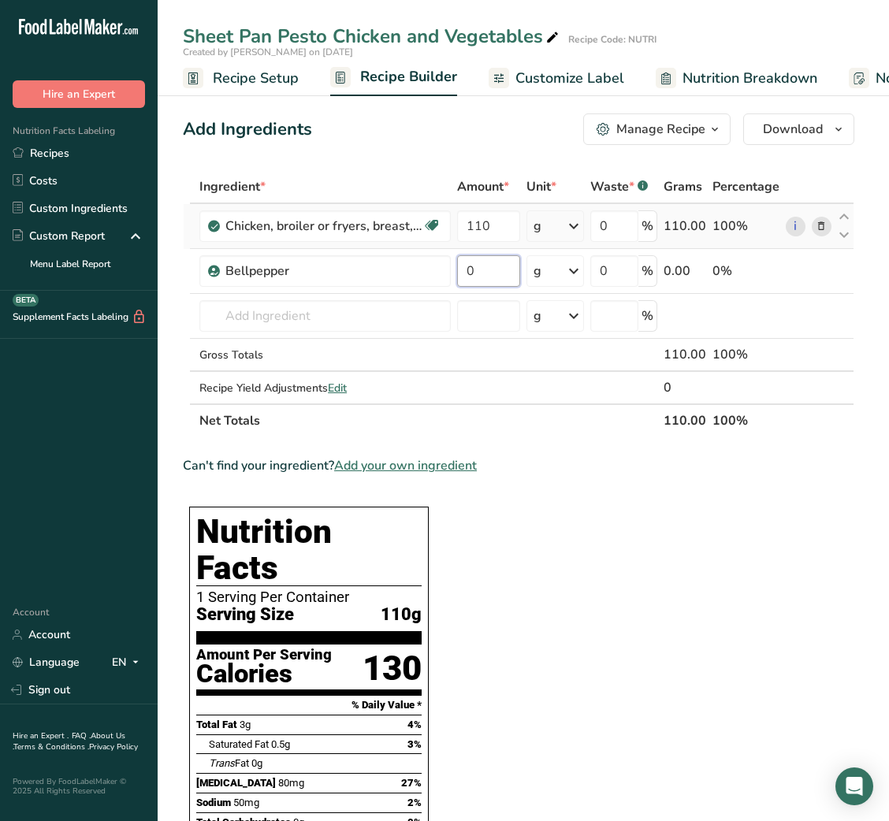
click at [495, 271] on input "0" at bounding box center [488, 271] width 62 height 32
type input "50"
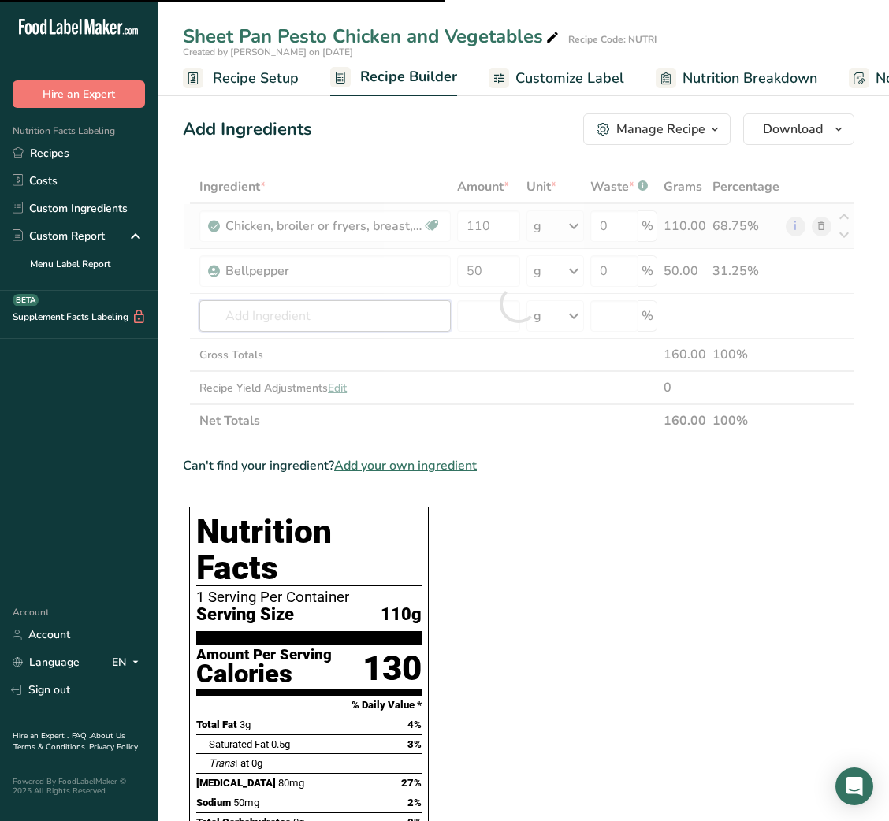
type input "G"
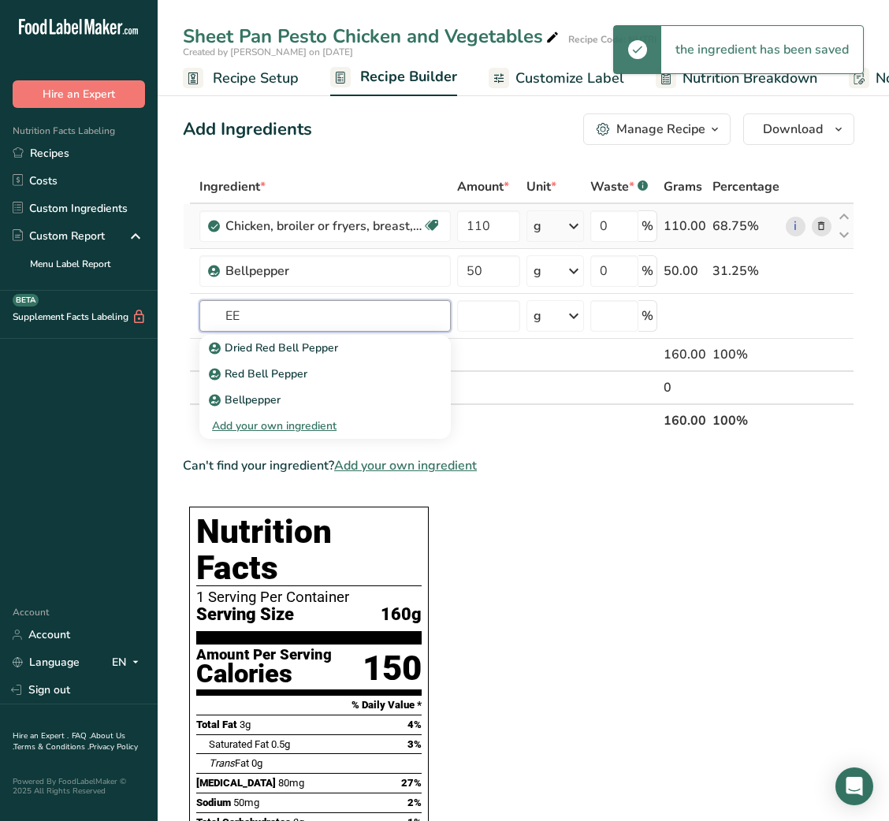
type input "E"
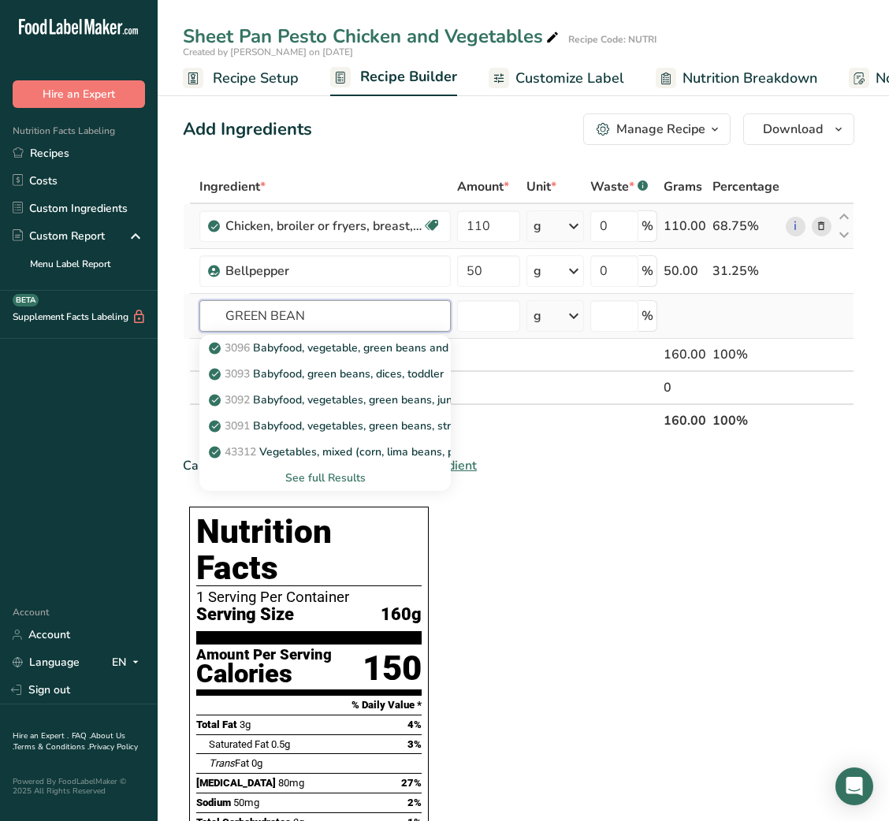
type input "GREEN BEAN"
click at [339, 479] on div "See full Results" at bounding box center [325, 478] width 226 height 17
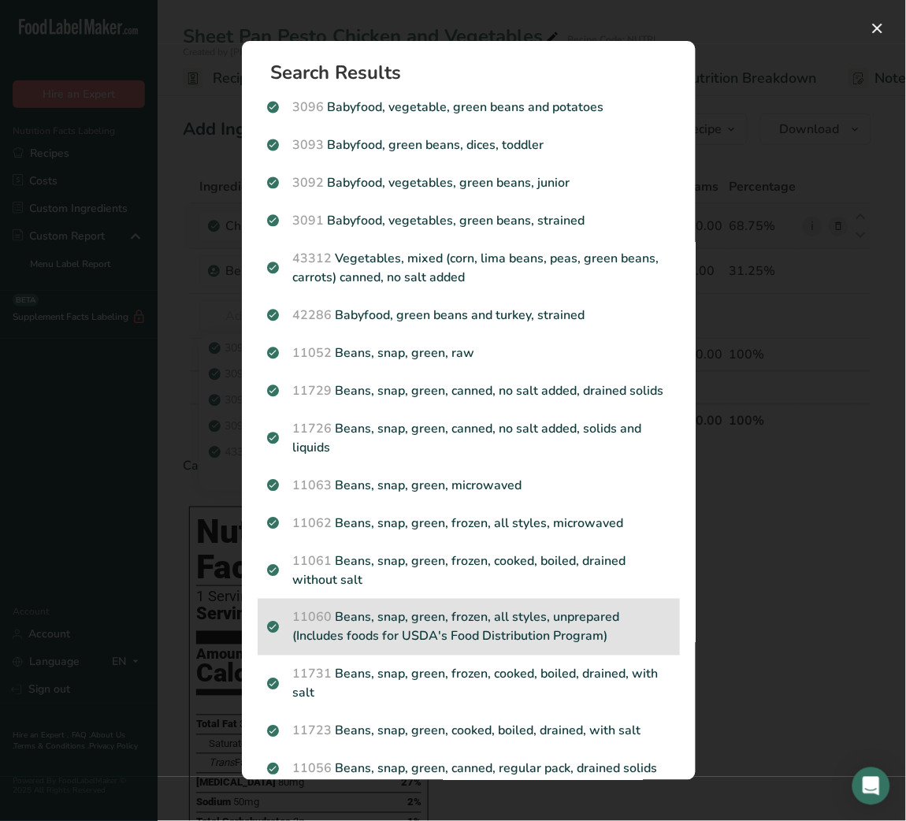
click at [429, 645] on p "11060 Beans, snap, green, frozen, all styles, unprepared (Includes foods for US…" at bounding box center [469, 627] width 404 height 38
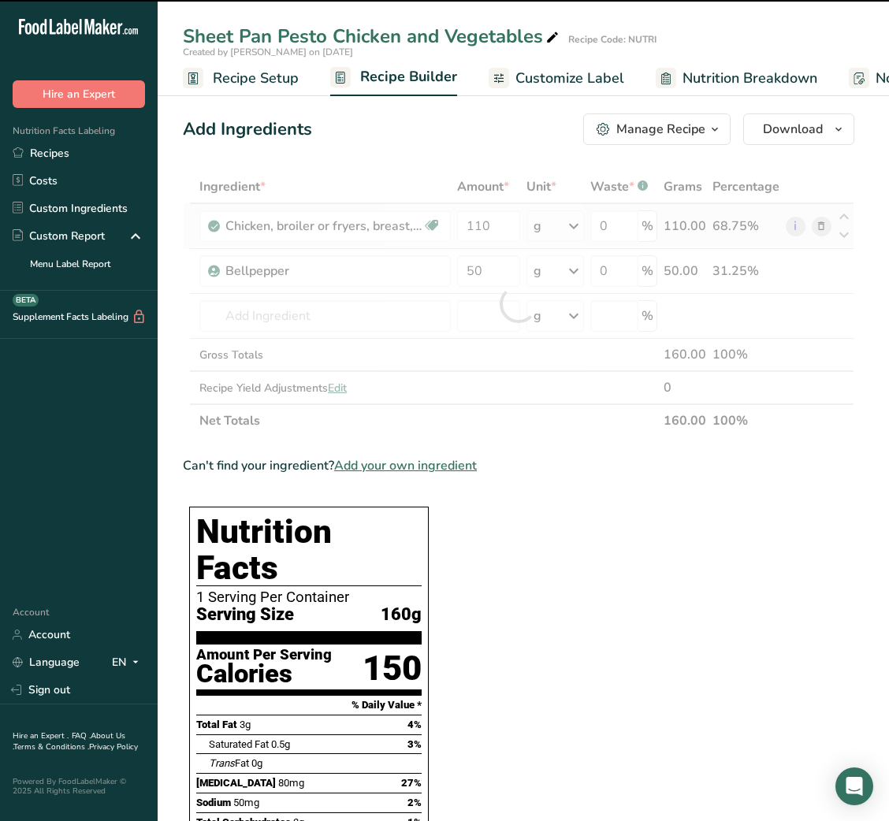
type input "0"
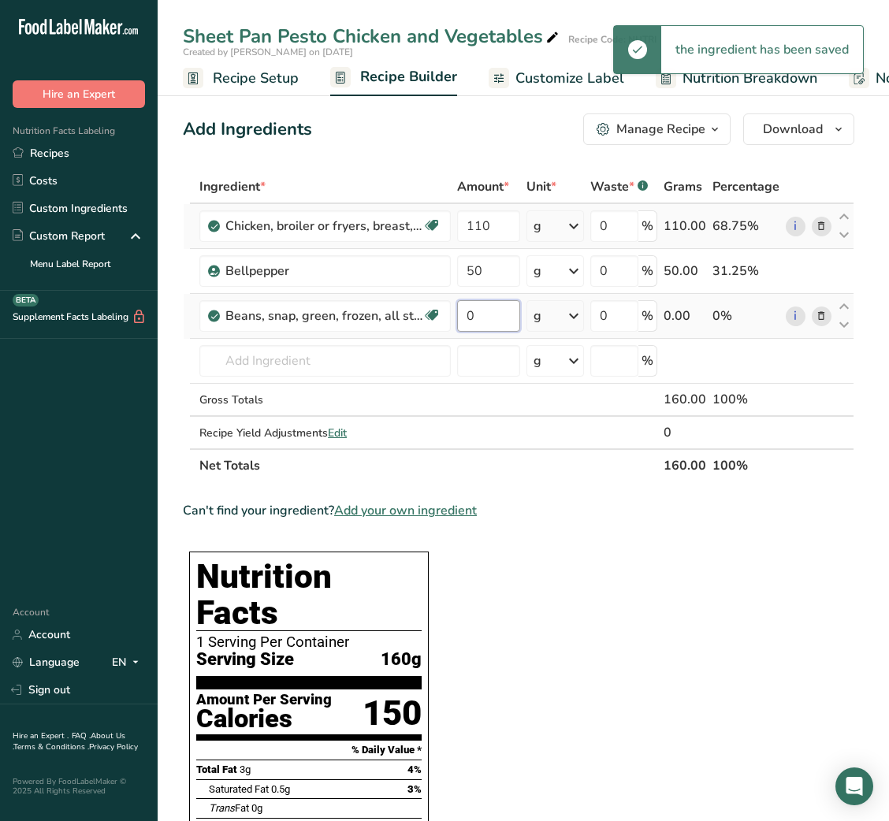
click at [467, 315] on input "0" at bounding box center [488, 316] width 62 height 32
type input "80"
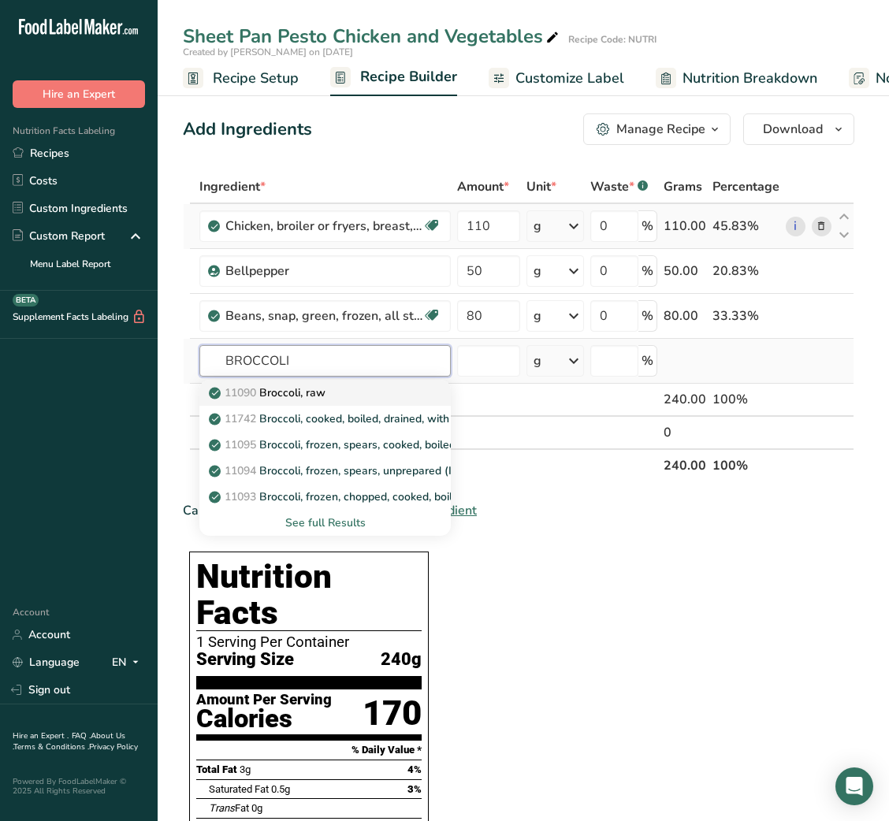
type input "BROCCOLI"
click at [329, 400] on div "11090 Broccoli, raw" at bounding box center [312, 393] width 201 height 17
type input "Broccoli, raw"
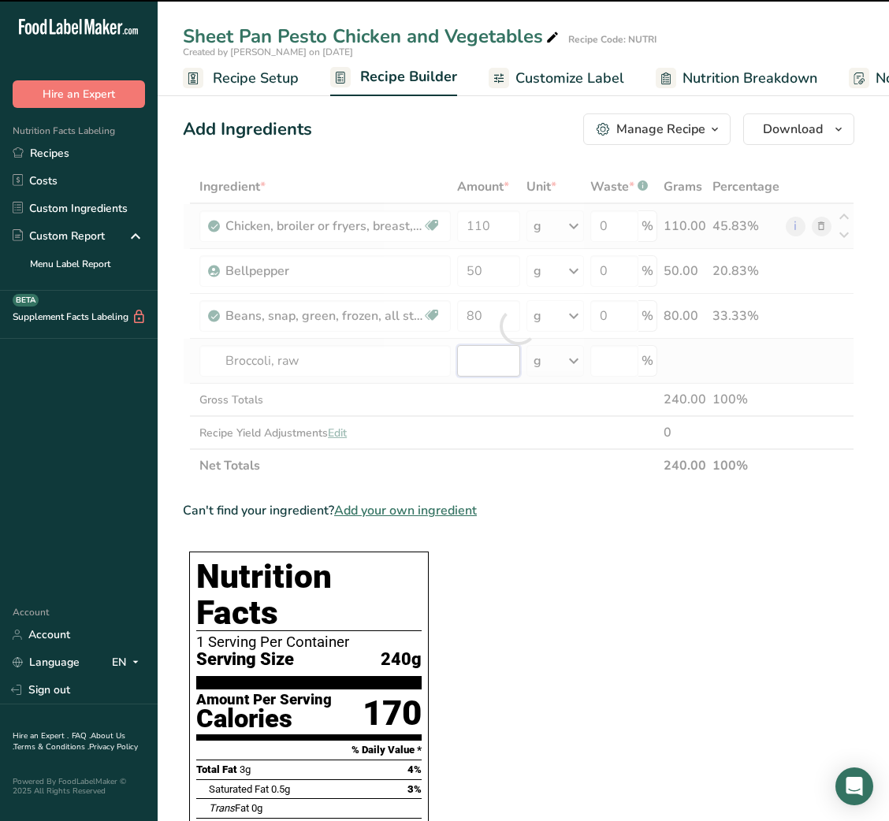
type input "0"
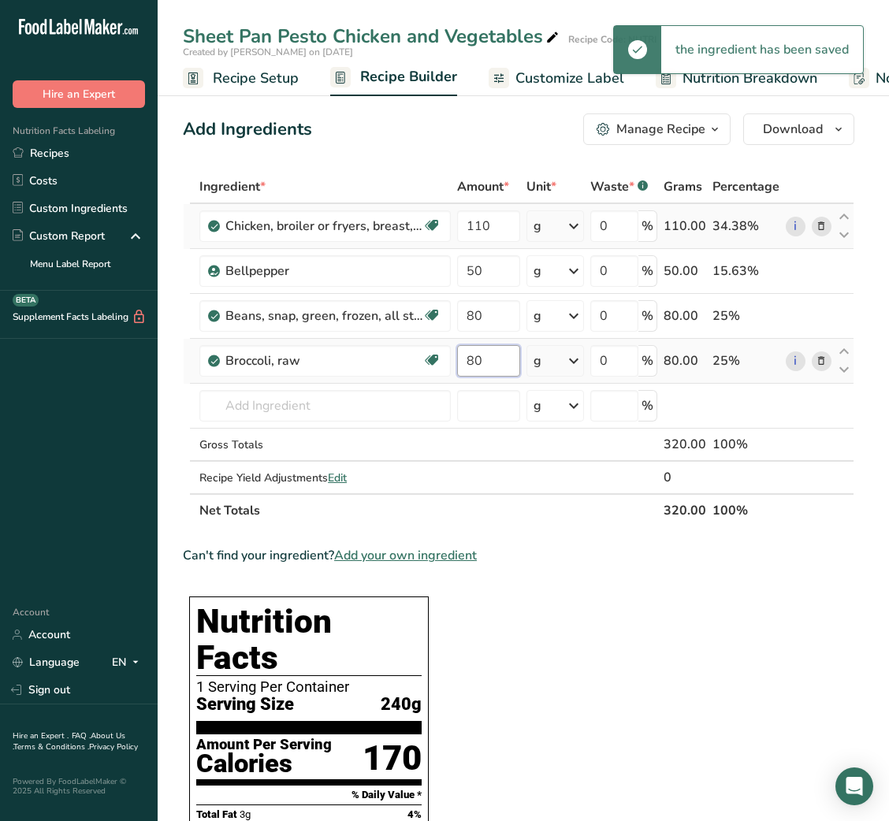
type input "80"
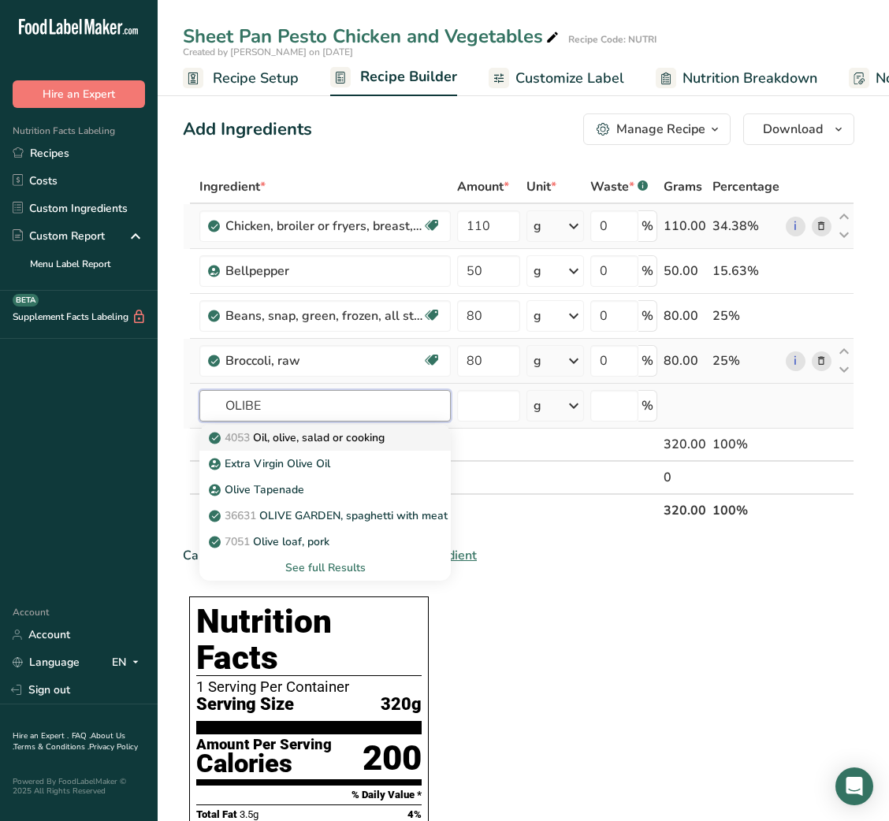
type input "OLIBE"
click at [324, 444] on p "4053 Oil, olive, salad or cooking" at bounding box center [298, 438] width 173 height 17
type input "Oil, olive, salad or cooking"
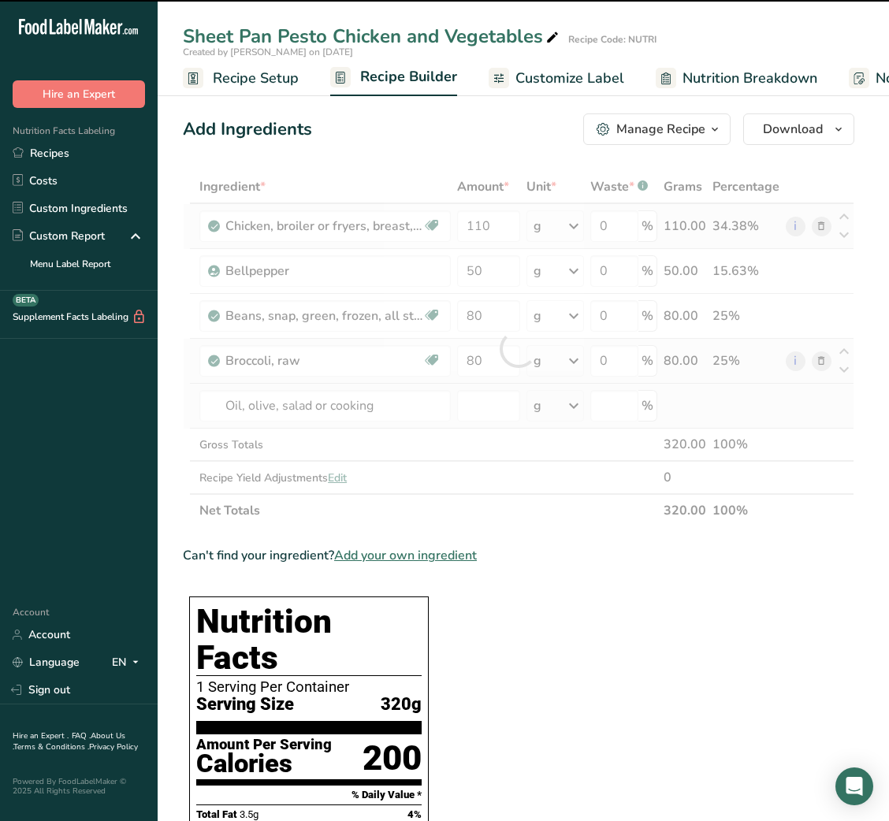
type input "0"
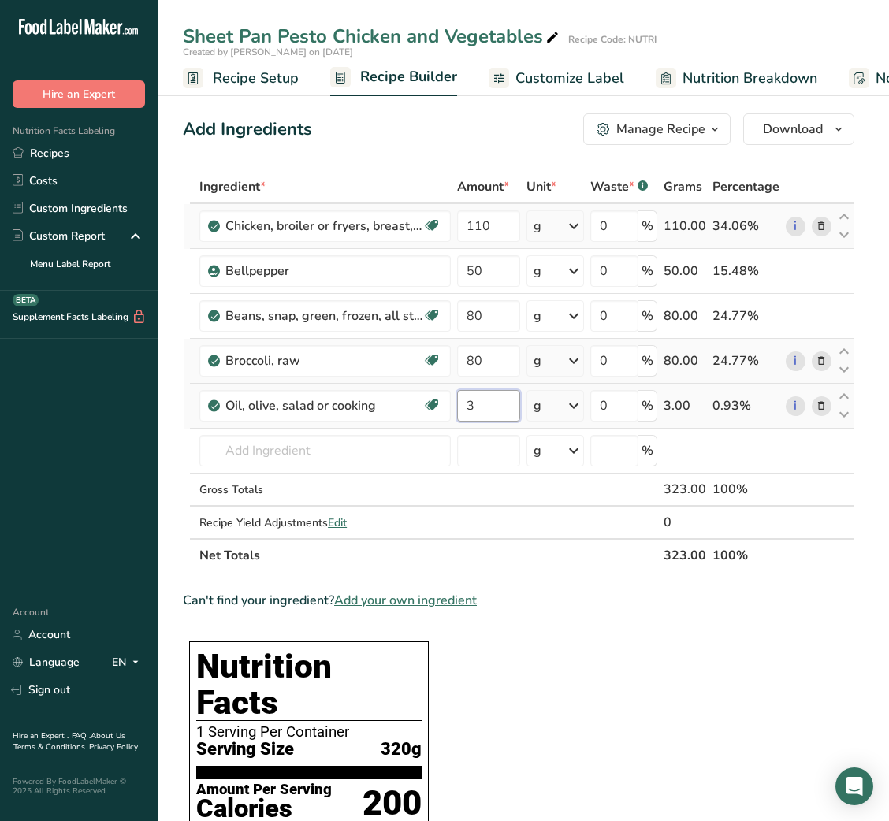
type input "3"
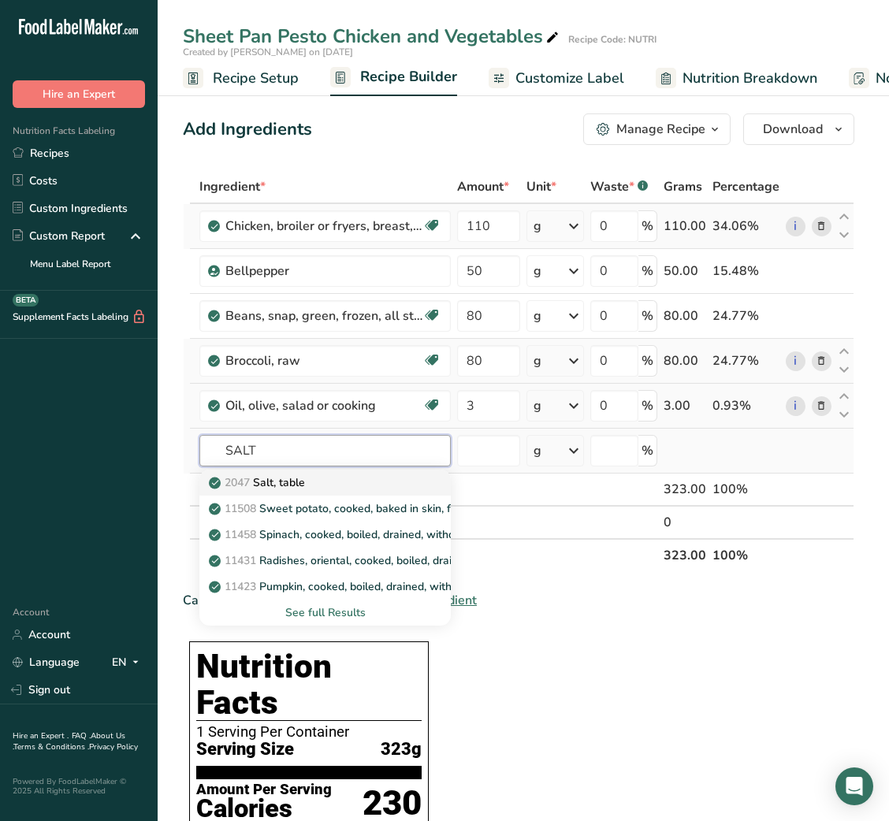
type input "SALT"
click at [395, 493] on link "2047 Salt, table" at bounding box center [324, 483] width 251 height 26
type input "Salt, table"
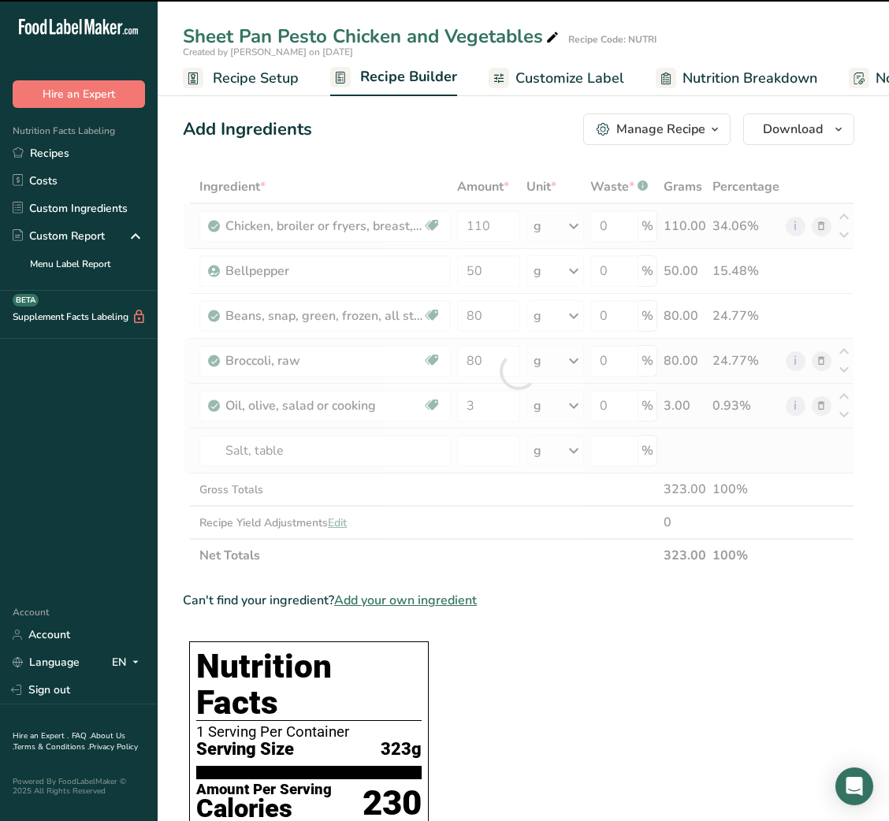
type input "0"
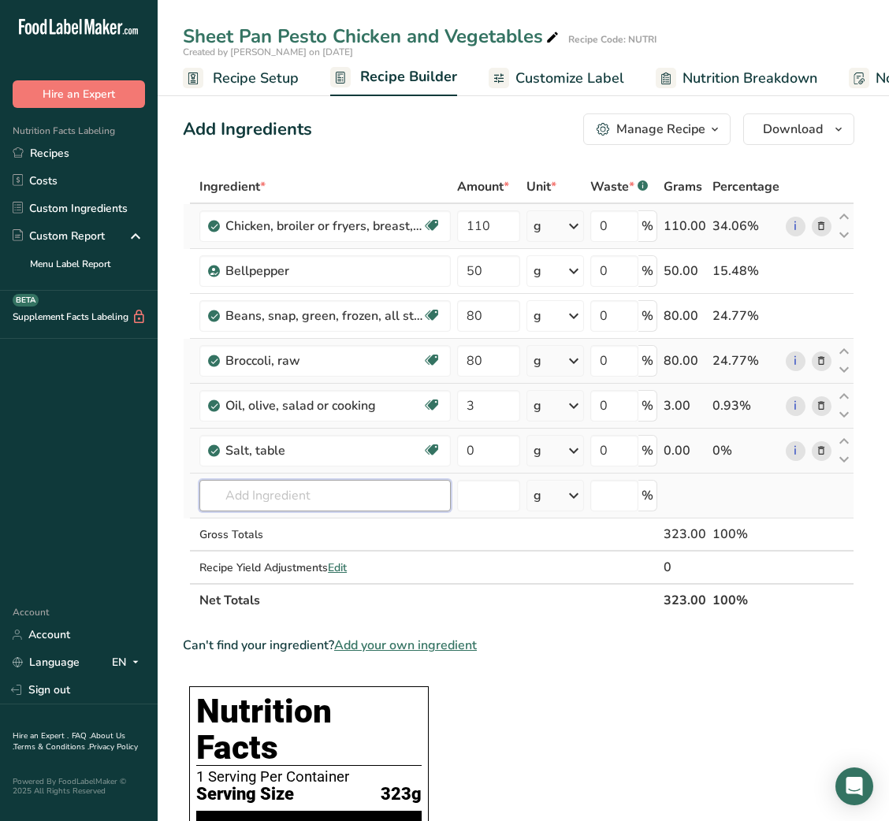
click at [340, 500] on input "text" at bounding box center [324, 496] width 251 height 32
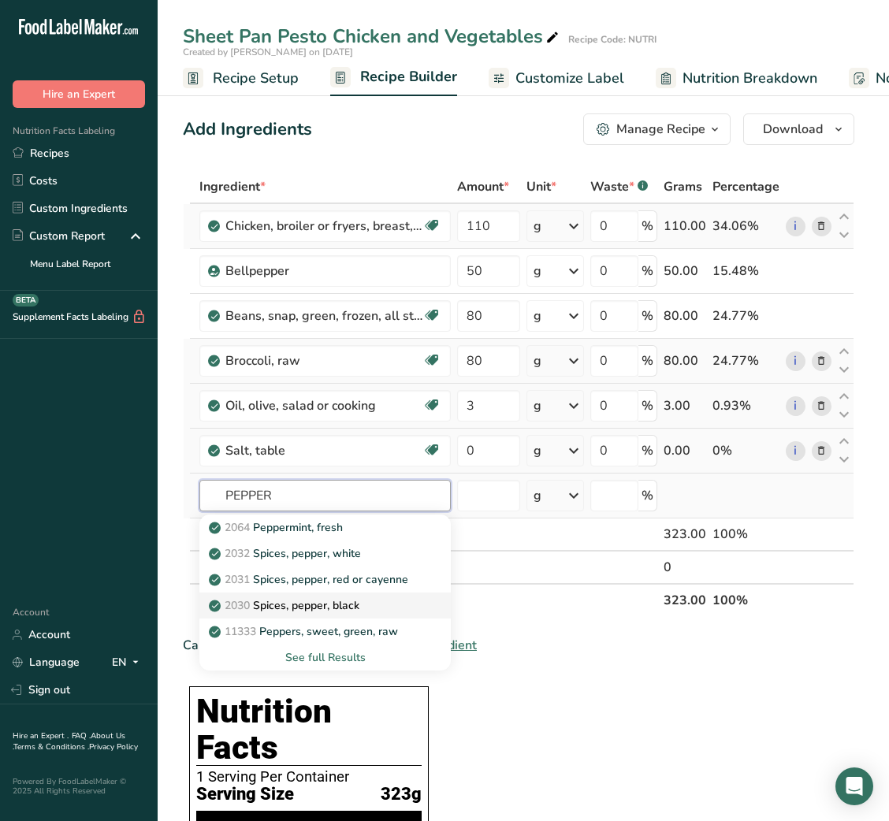
type input "PEPPER"
click at [325, 604] on p "2030 Spices, pepper, black" at bounding box center [285, 605] width 147 height 17
type input "Spices, pepper, black"
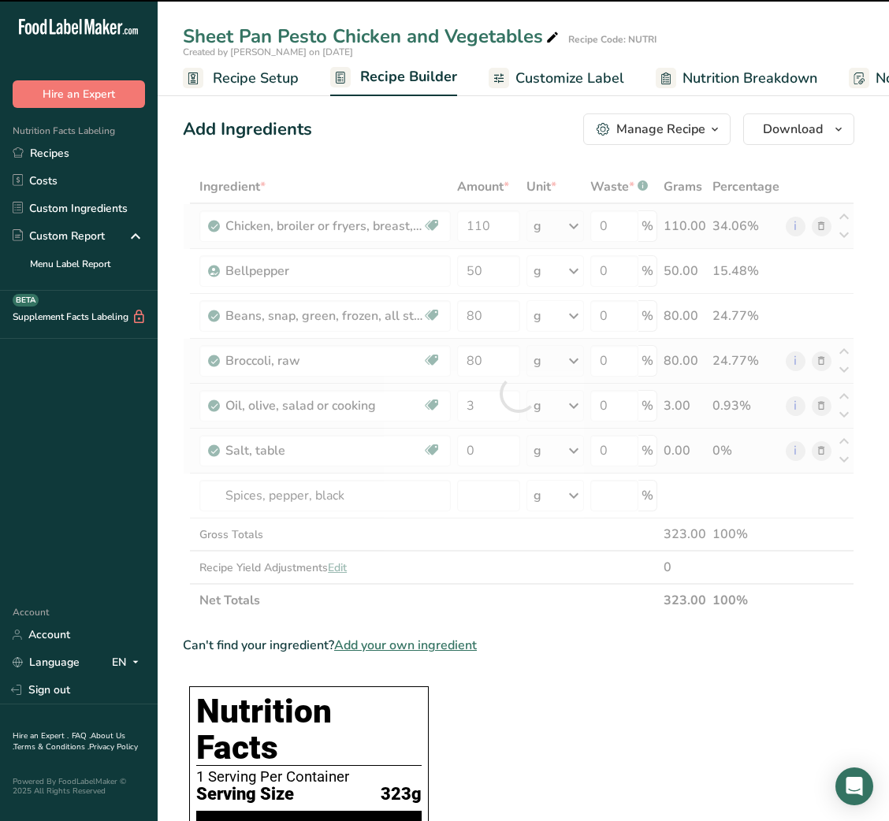
type input "0"
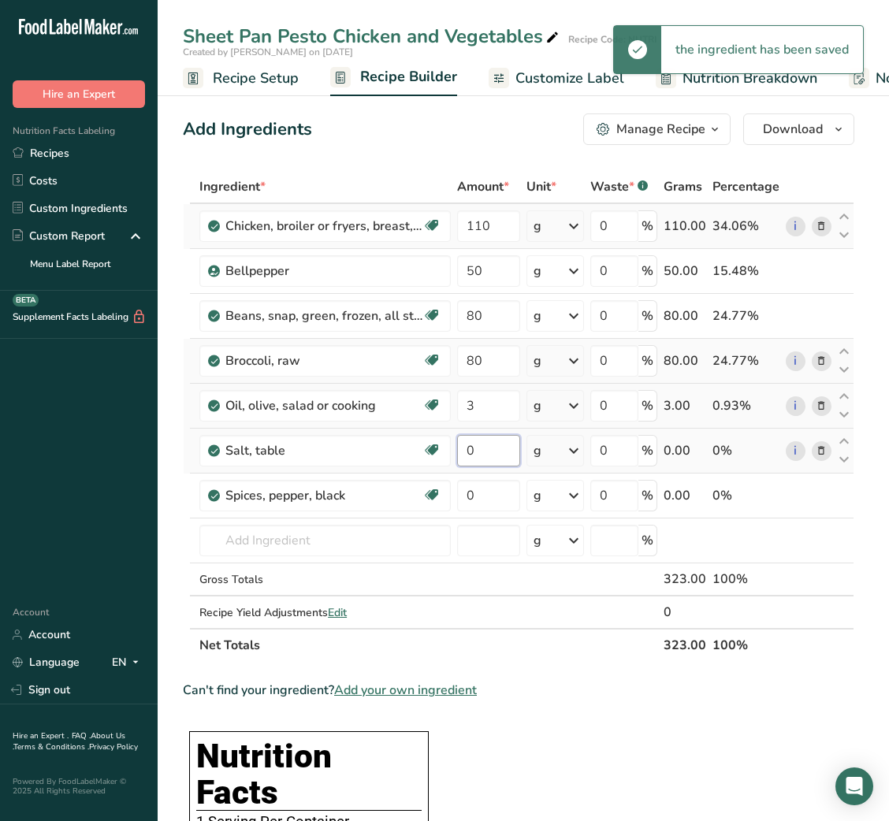
click at [464, 448] on input "0" at bounding box center [488, 451] width 62 height 32
type input "1"
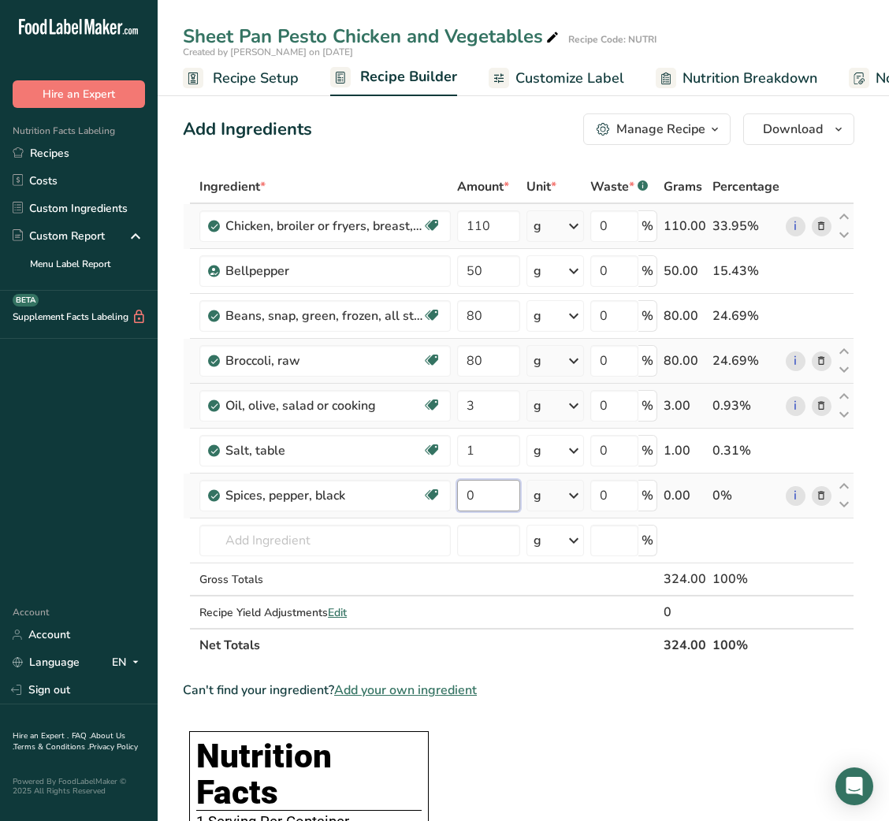
click at [475, 496] on input "0" at bounding box center [488, 496] width 62 height 32
type input "0.5"
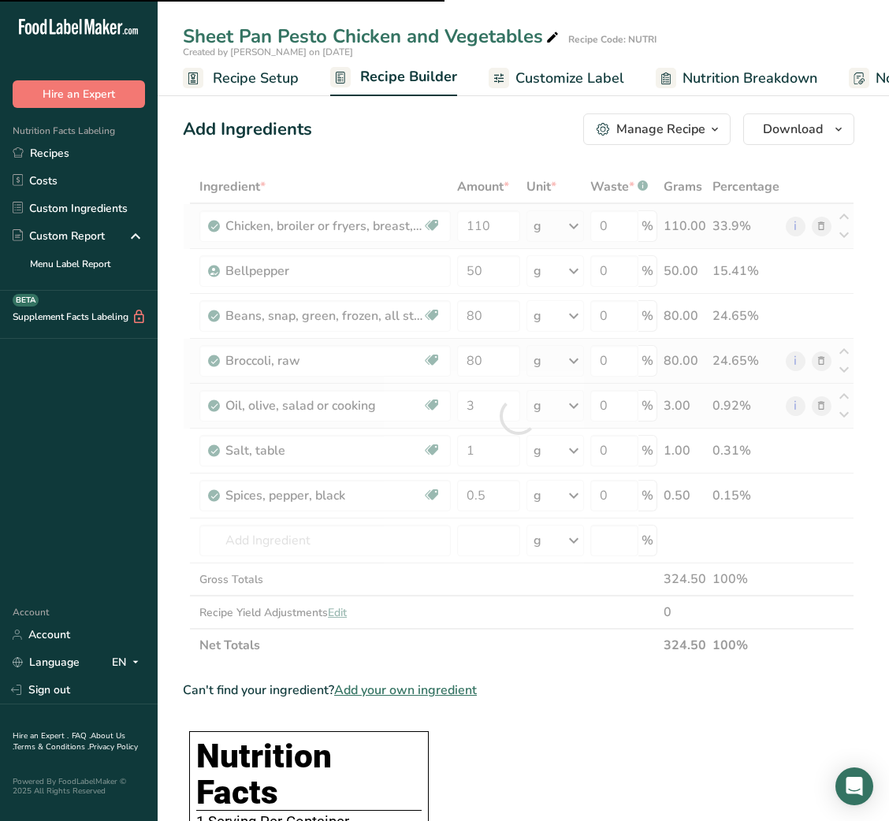
click at [377, 552] on div at bounding box center [518, 416] width 671 height 492
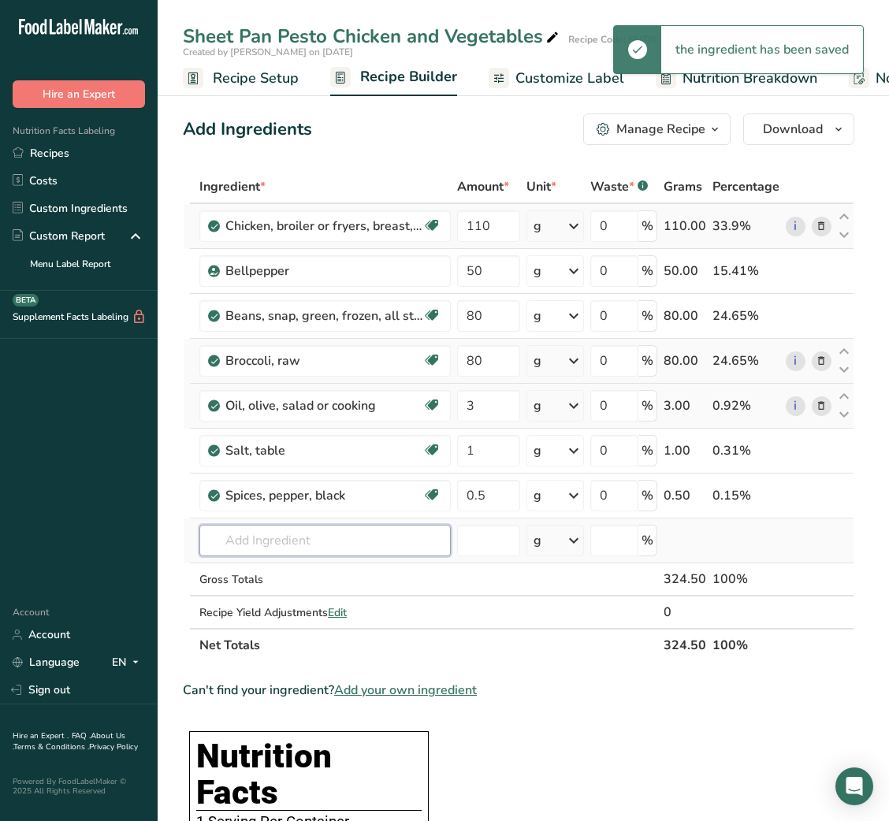
click at [278, 541] on input "text" at bounding box center [324, 541] width 251 height 32
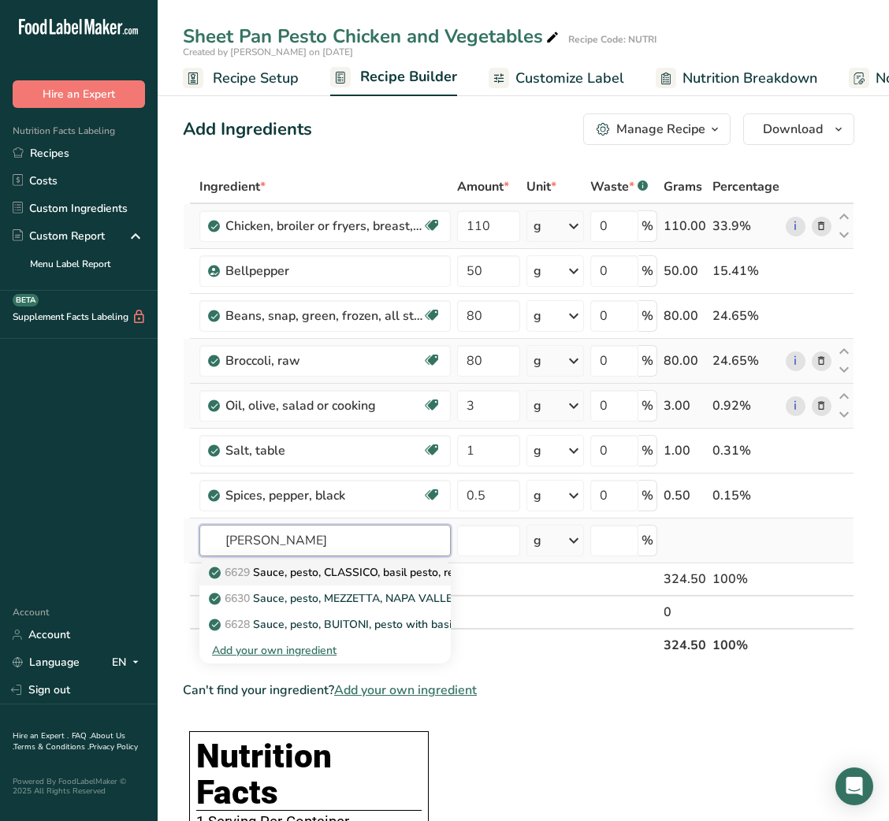
type input "BASIL PESTO"
click at [329, 584] on link "6629 Sauce, pesto, CLASSICO, basil pesto, ready-to-serve" at bounding box center [324, 573] width 251 height 26
type input "Sauce, pesto, CLASSICO, basil pesto, ready-to-serve"
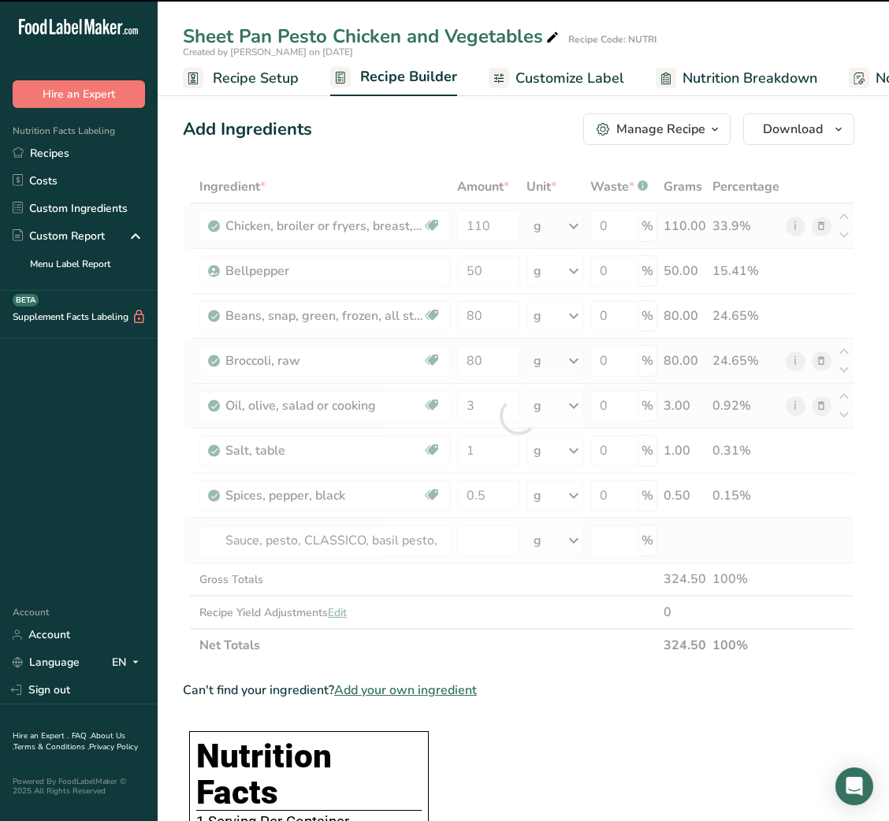
type input "0"
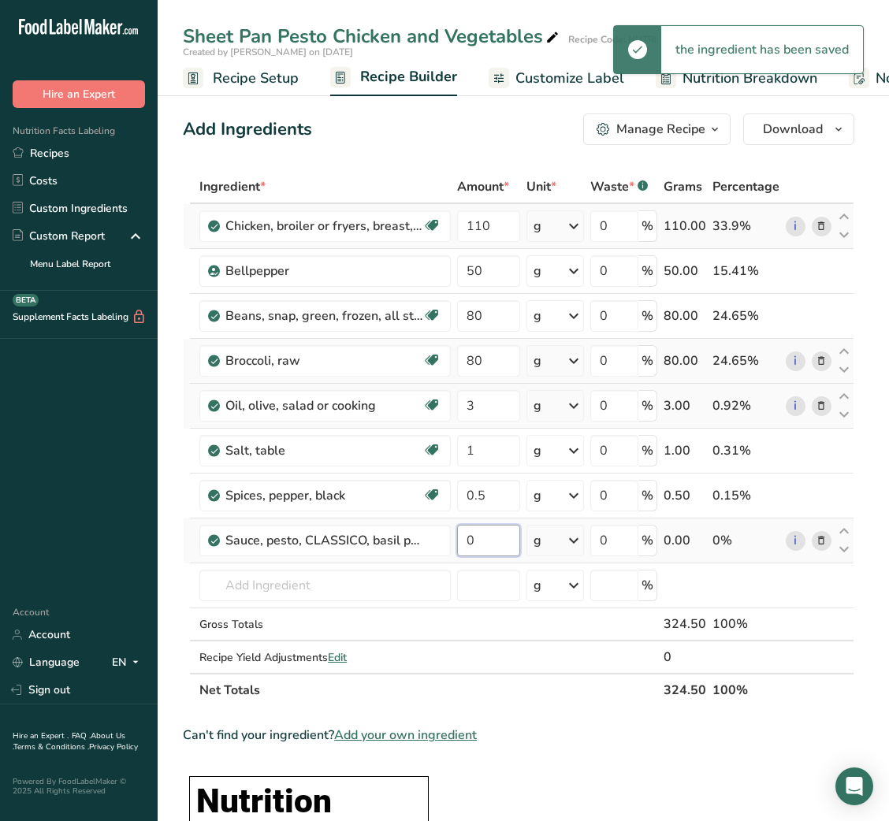
click at [464, 537] on input "0" at bounding box center [488, 541] width 62 height 32
type input "30"
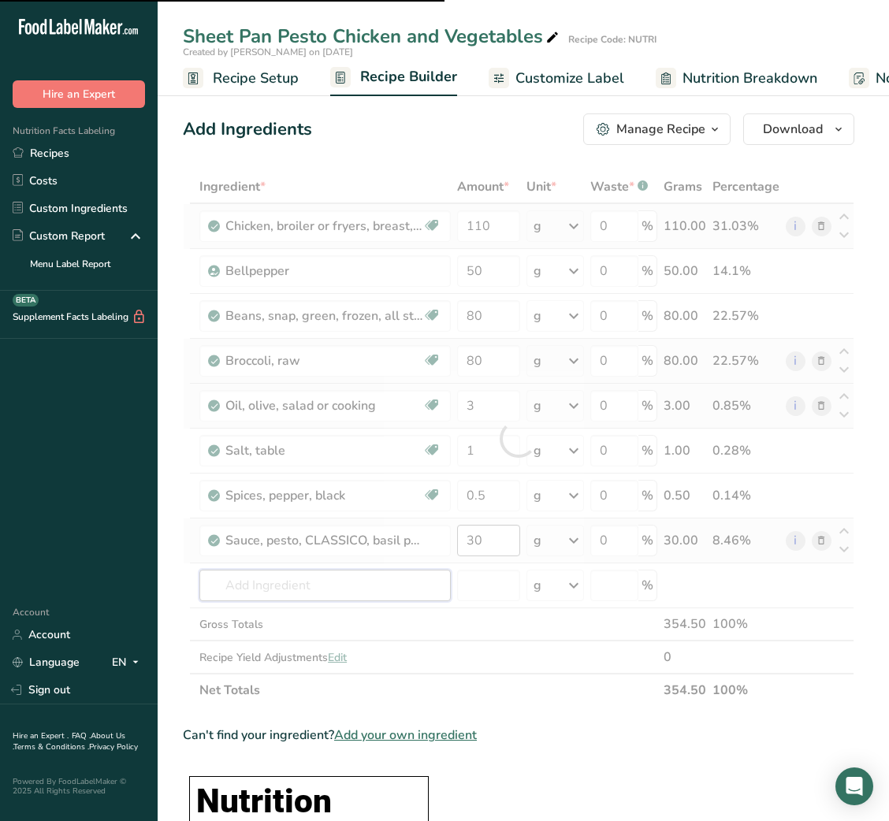
type input "M"
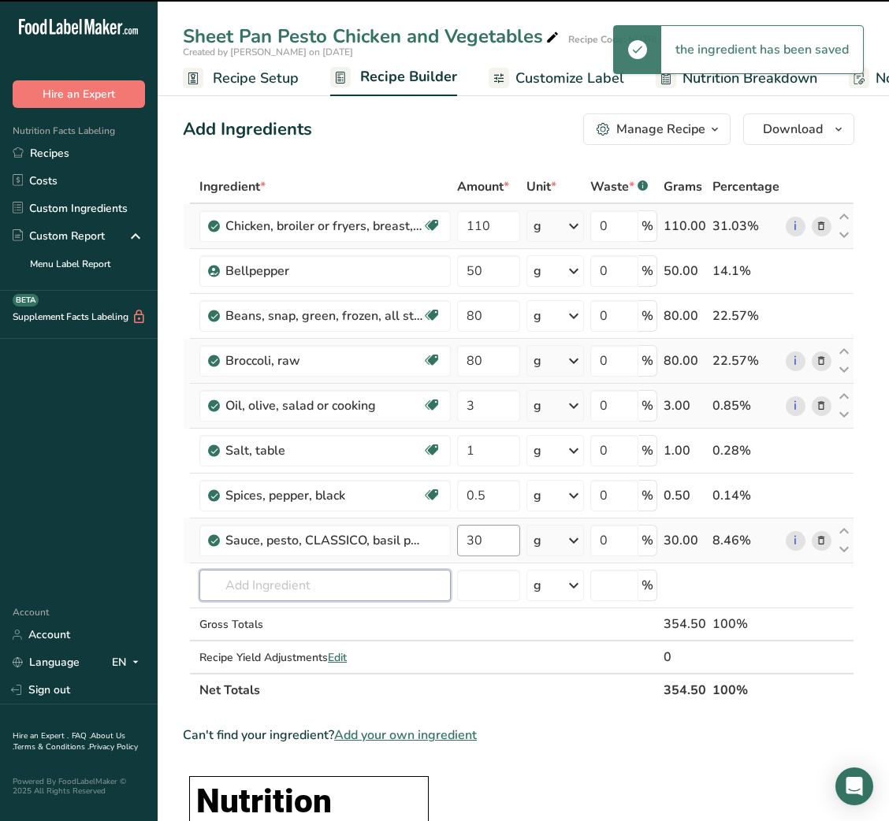
type input "O"
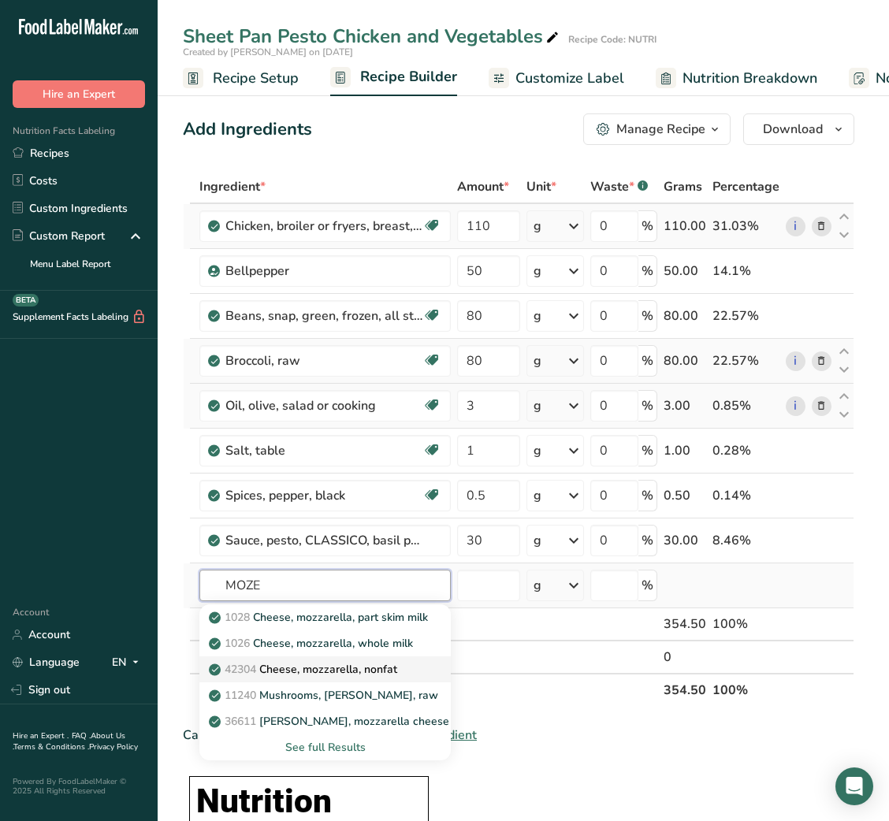
type input "MOZE"
click at [337, 675] on p "42304 Cheese, mozzarella, nonfat" at bounding box center [304, 669] width 185 height 17
type input "Cheese, mozzarella, nonfat"
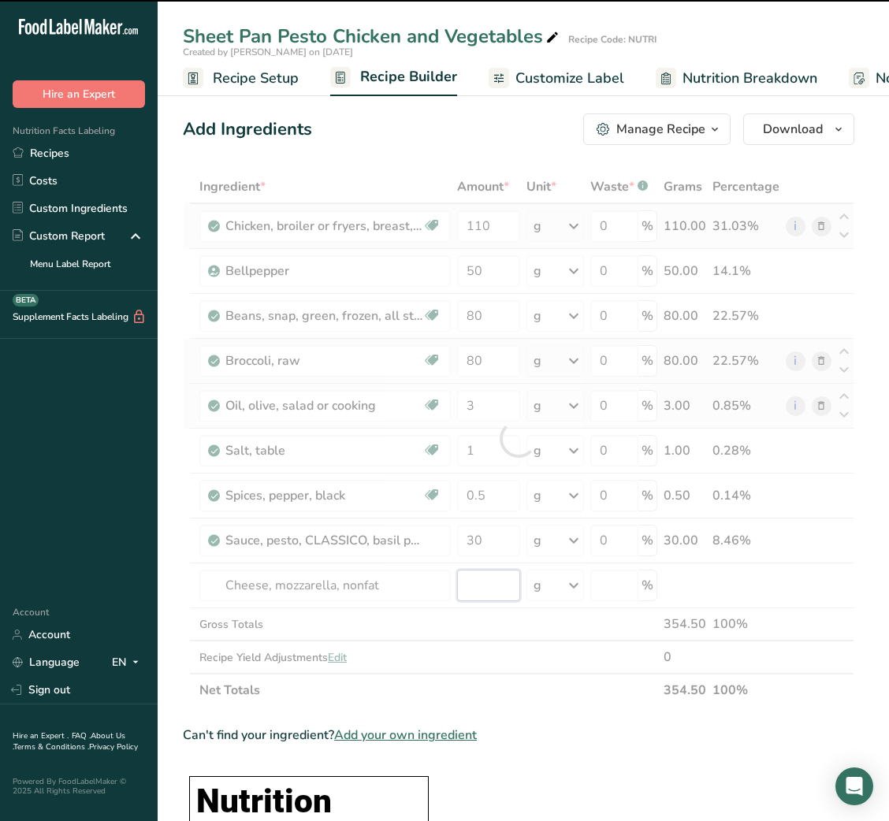
type input "0"
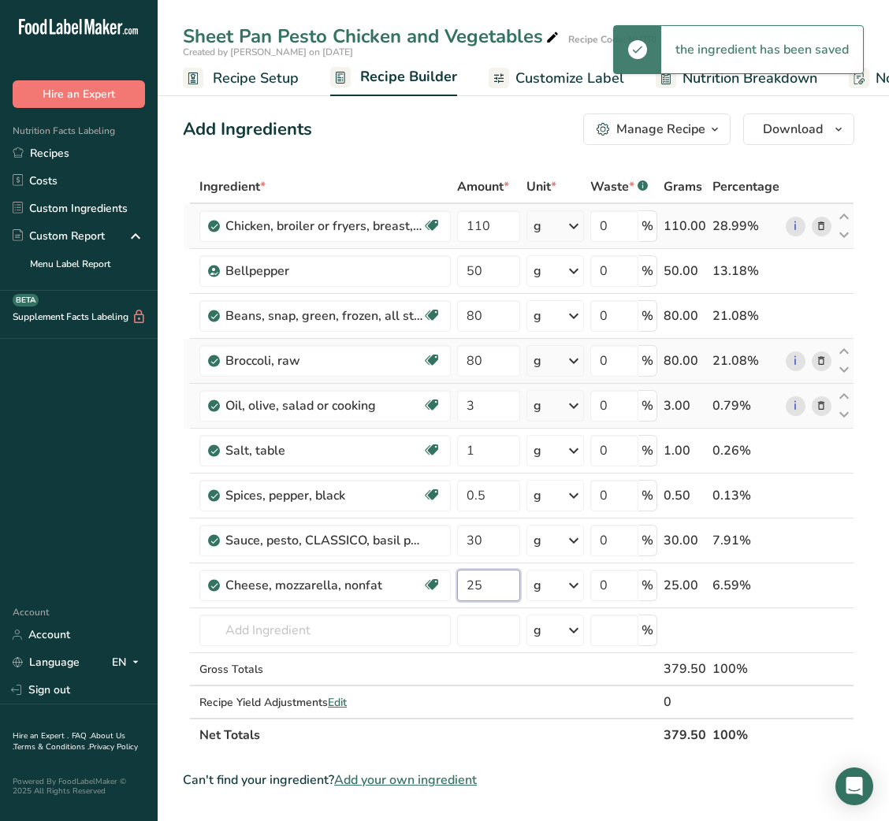
type input "25"
click at [470, 323] on input "80" at bounding box center [488, 316] width 62 height 32
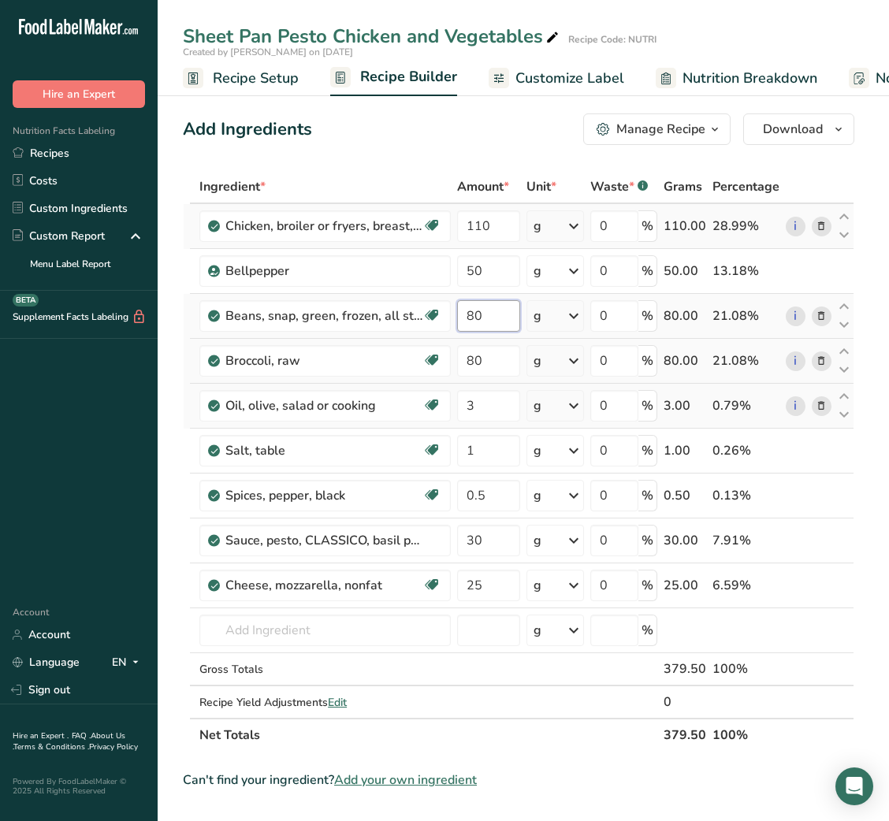
click at [470, 323] on input "80" at bounding box center [488, 316] width 62 height 32
type input "40"
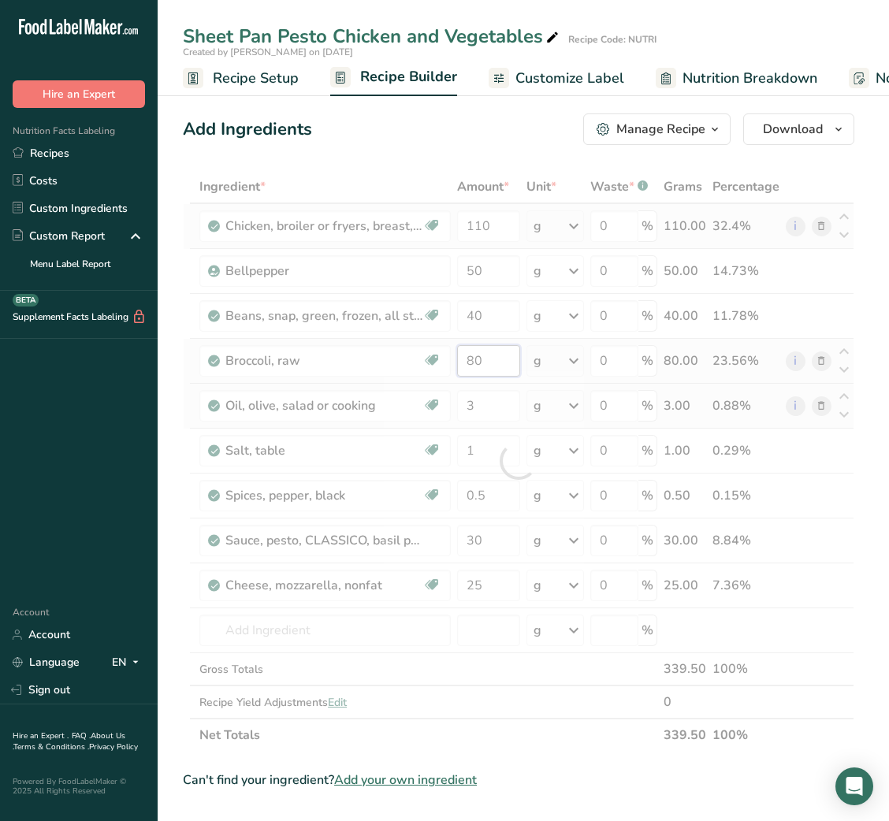
click at [475, 358] on div "Ingredient * Amount * Unit * Waste * .a-a{fill:#347362;}.b-a{fill:#fff;} Grams …" at bounding box center [518, 461] width 671 height 582
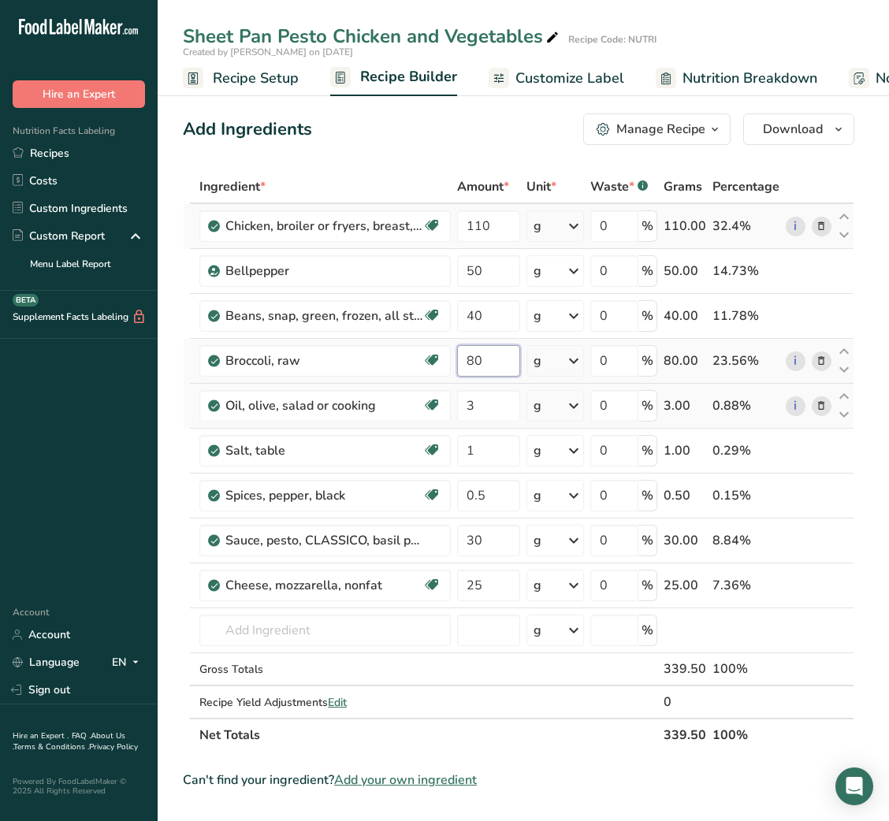
click at [475, 358] on input "80" at bounding box center [488, 361] width 62 height 32
type input "40"
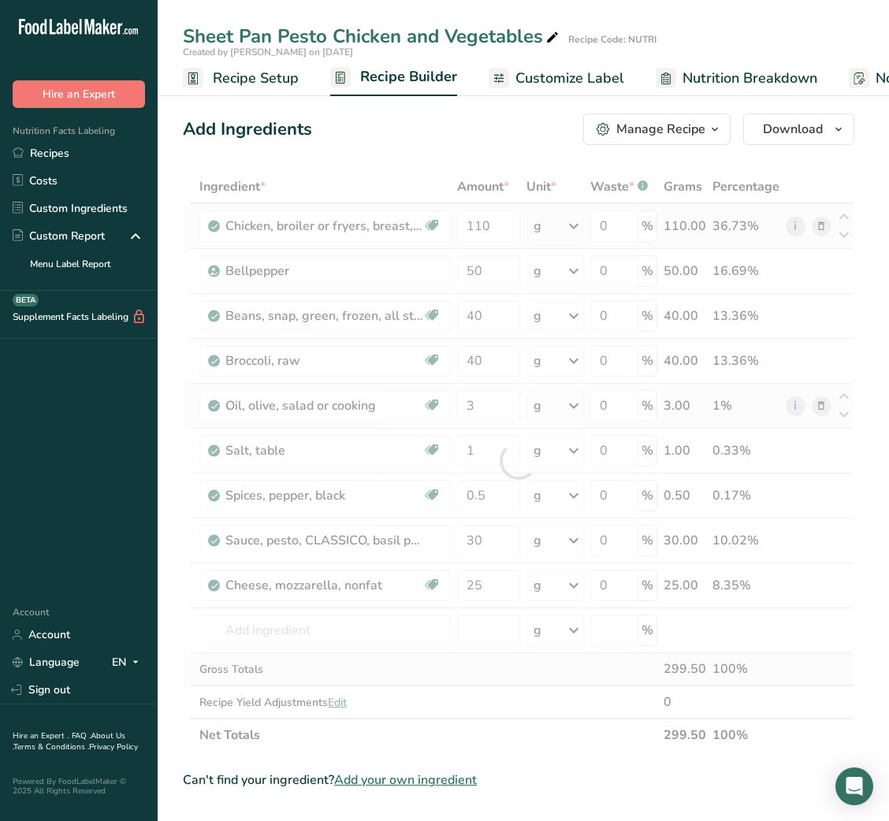
click at [542, 683] on div "Ingredient * Amount * Unit * Waste * .a-a{fill:#347362;}.b-a{fill:#fff;} Grams …" at bounding box center [518, 461] width 671 height 582
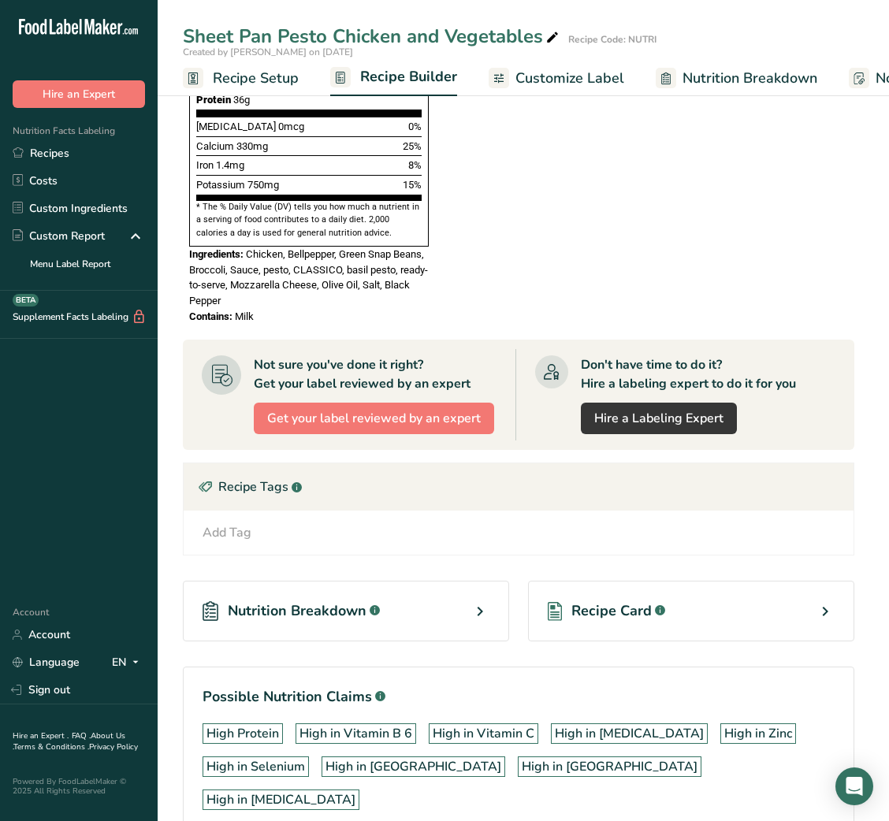
scroll to position [1136, 0]
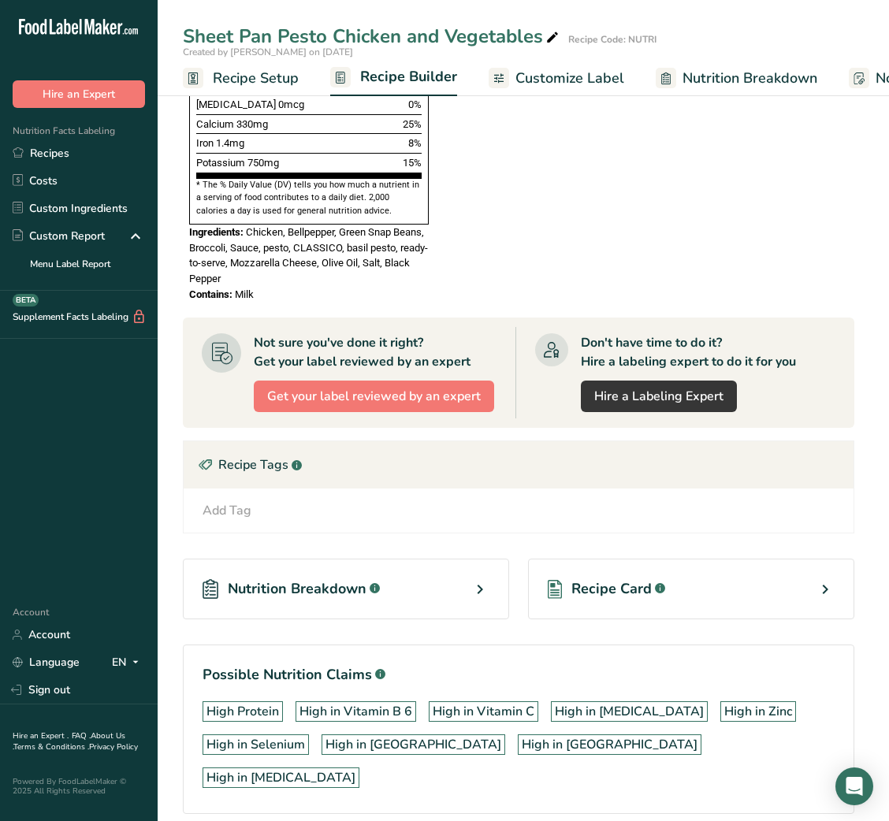
click at [621, 578] on span "Recipe Card" at bounding box center [611, 588] width 80 height 21
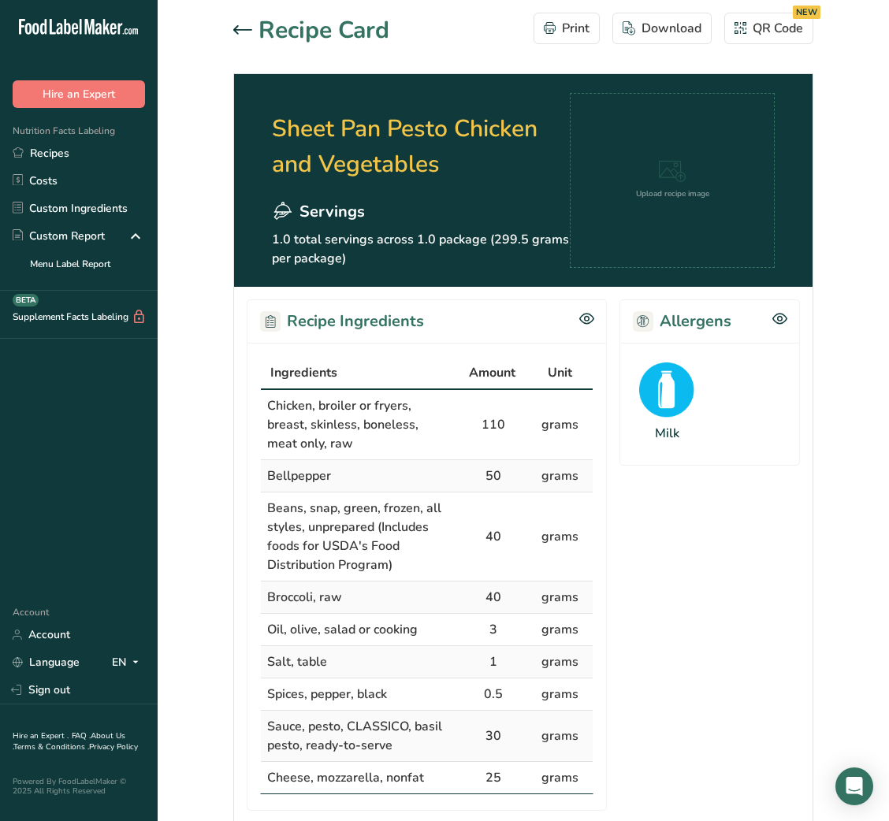
scroll to position [485, 0]
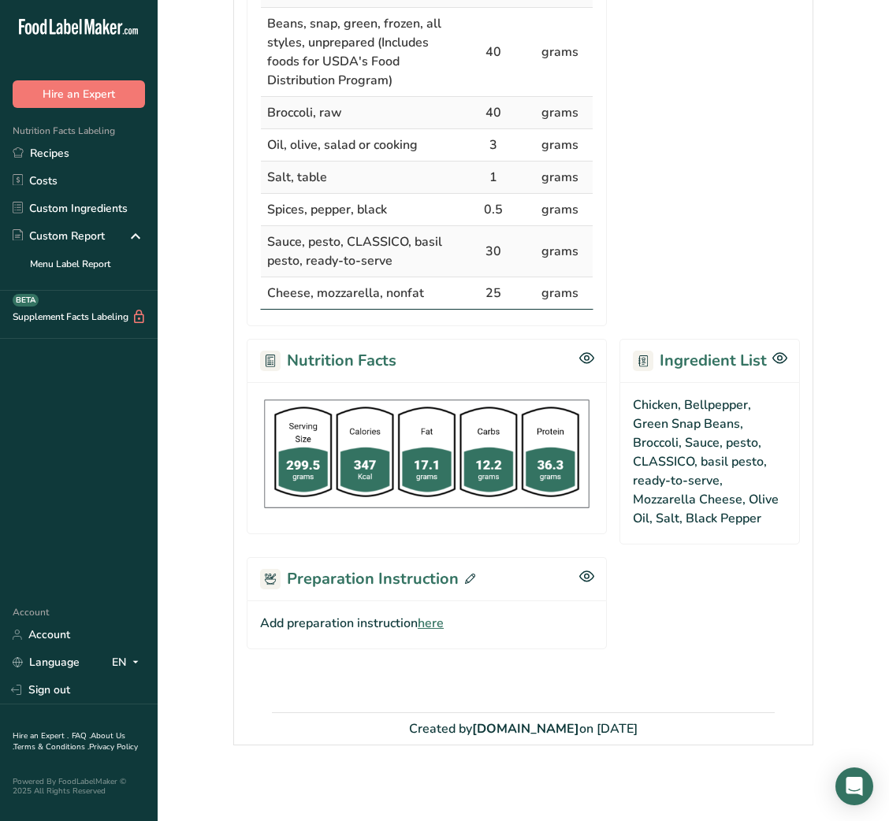
click at [444, 623] on span "here" at bounding box center [431, 623] width 26 height 19
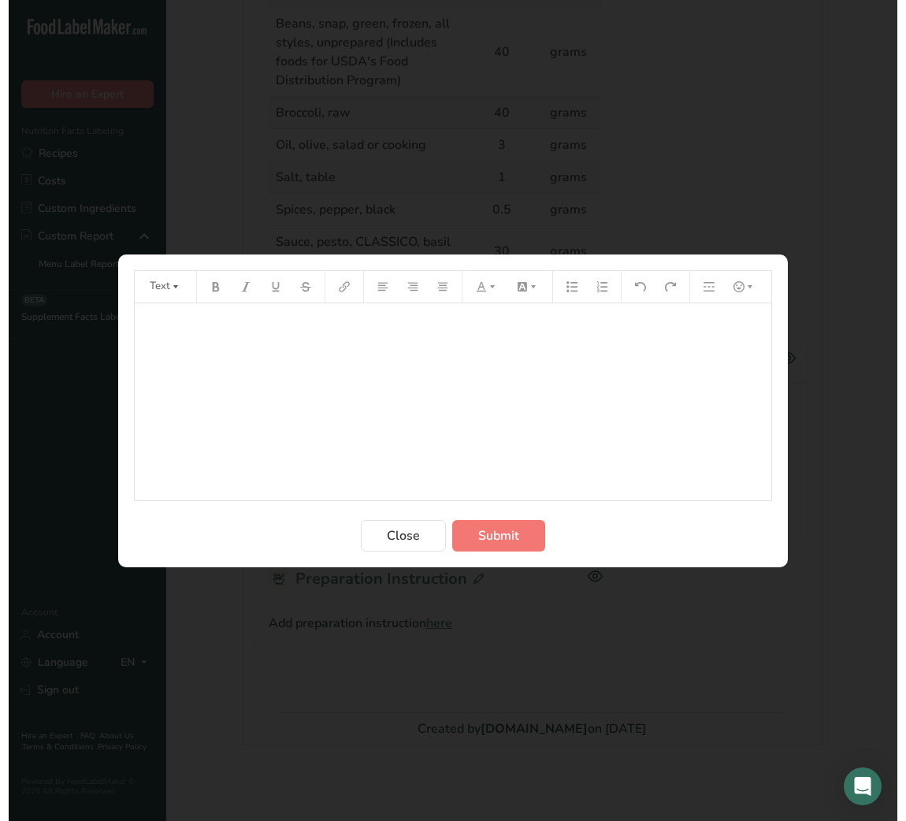
scroll to position [481, 0]
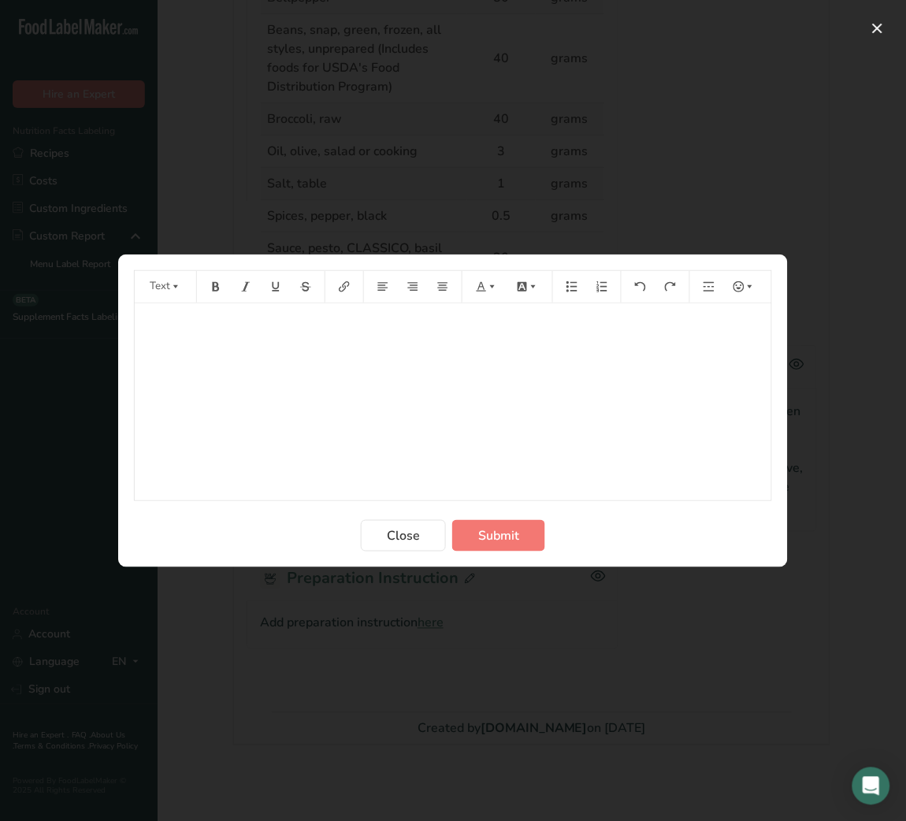
click at [389, 481] on div "﻿" at bounding box center [453, 401] width 637 height 197
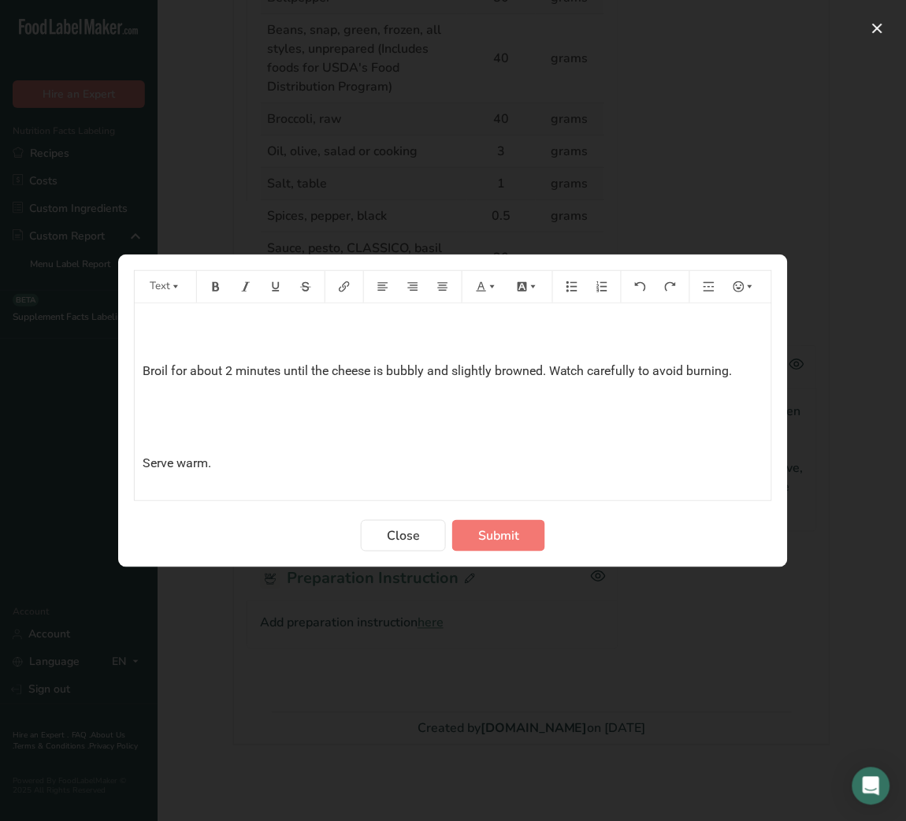
scroll to position [664, 0]
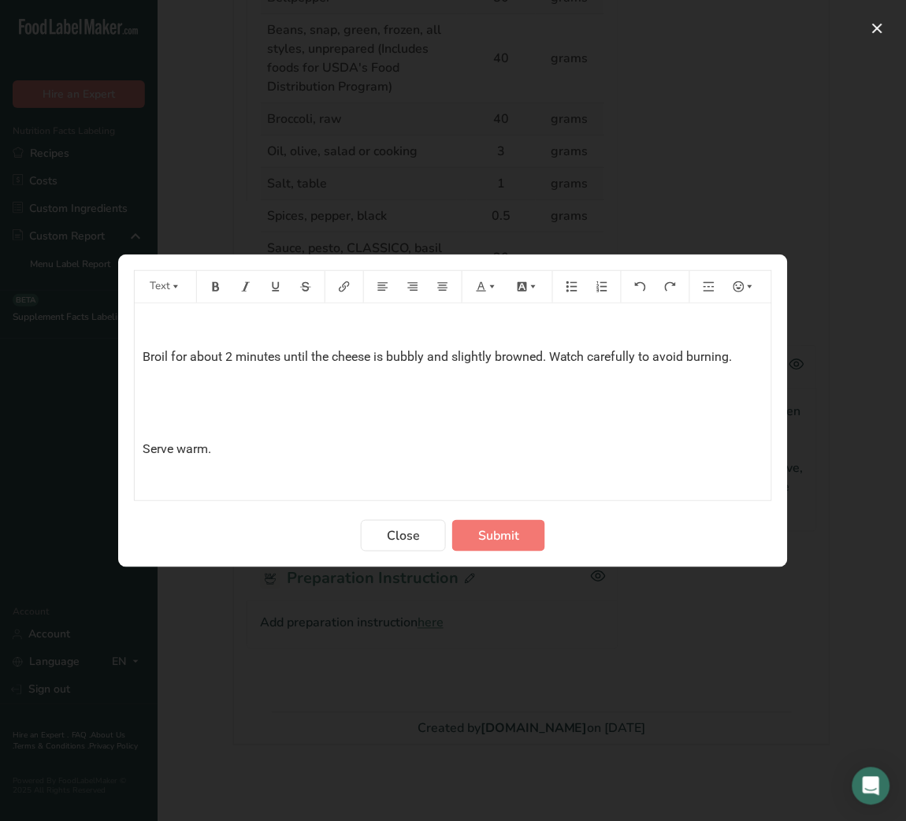
click at [188, 441] on span "Serve warm." at bounding box center [177, 448] width 69 height 15
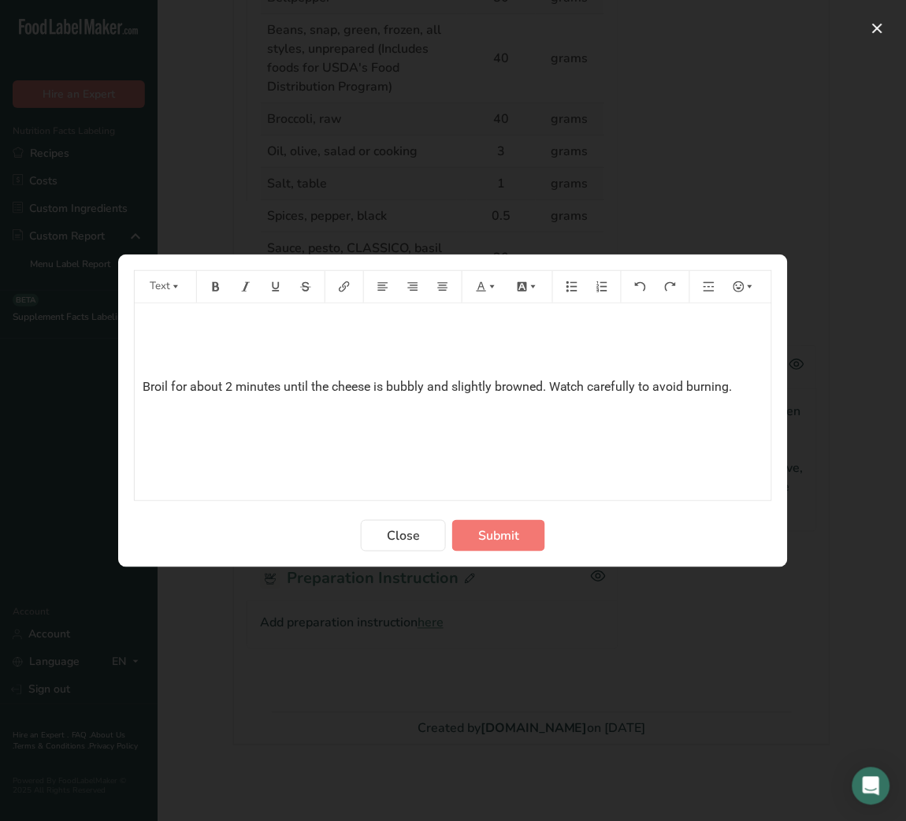
scroll to position [633, 0]
click at [184, 423] on p "﻿" at bounding box center [453, 418] width 621 height 19
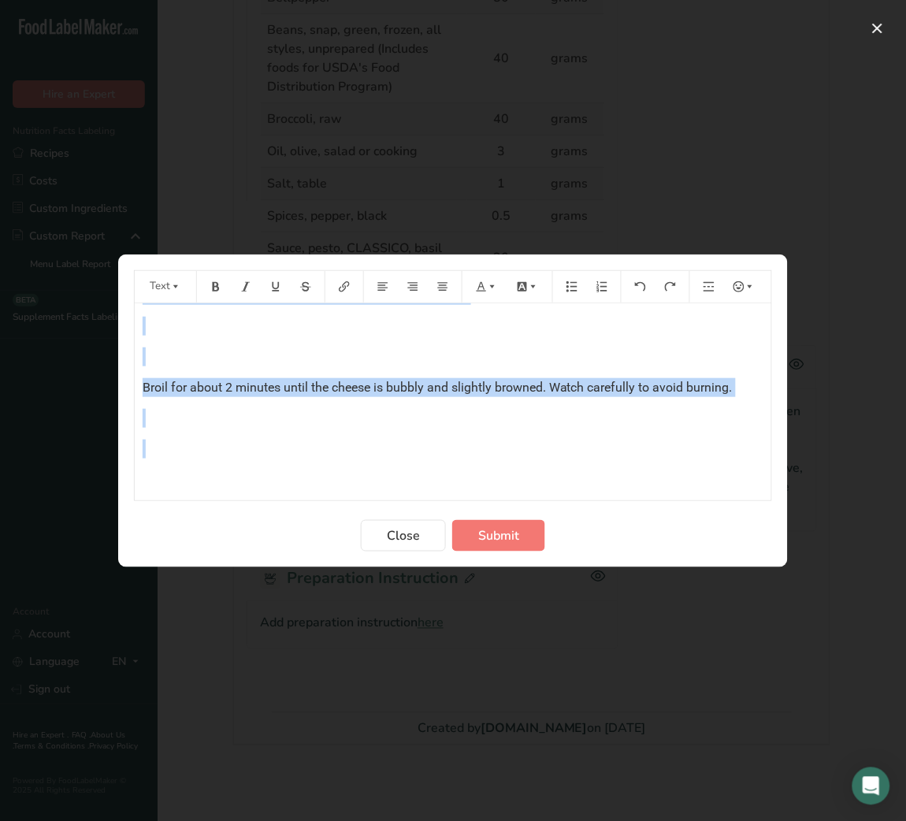
scroll to position [590, 0]
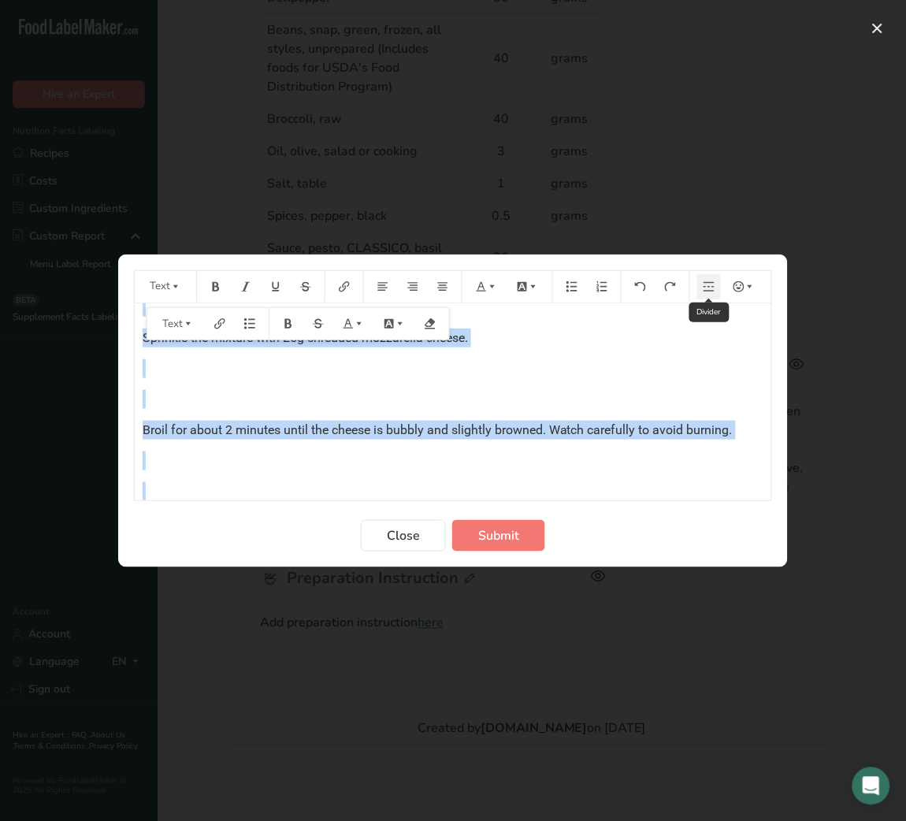
click at [709, 287] on icon "Preparation instructions modal" at bounding box center [709, 286] width 11 height 11
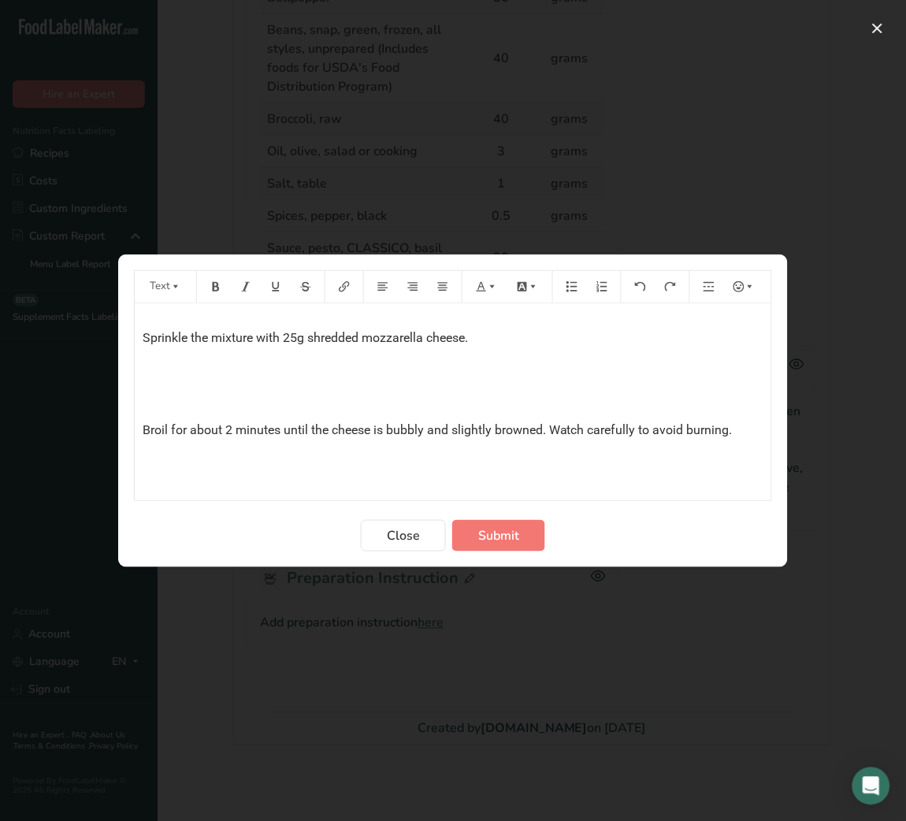
click at [310, 399] on p "﻿" at bounding box center [453, 399] width 621 height 19
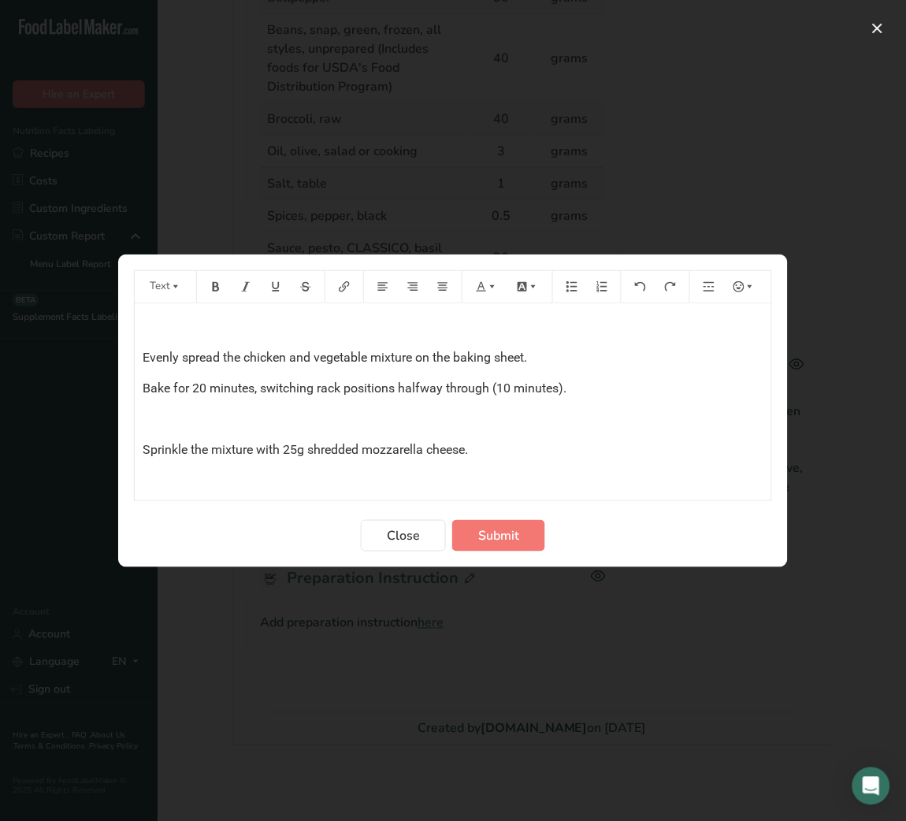
scroll to position [396, 0]
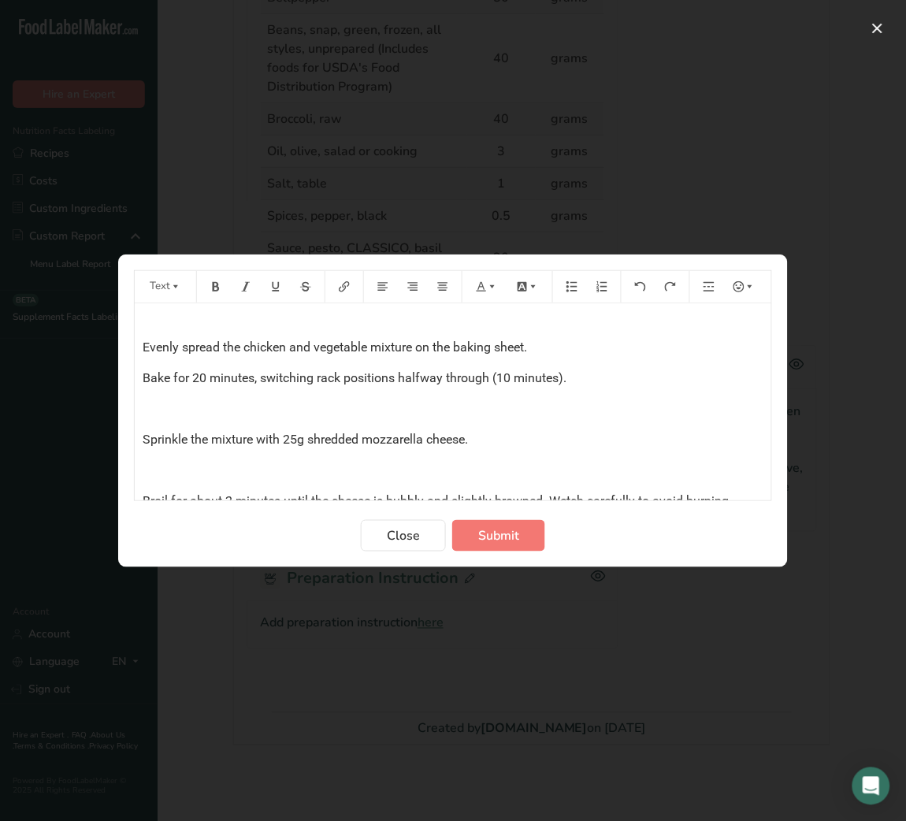
click at [143, 405] on p "﻿" at bounding box center [453, 409] width 621 height 19
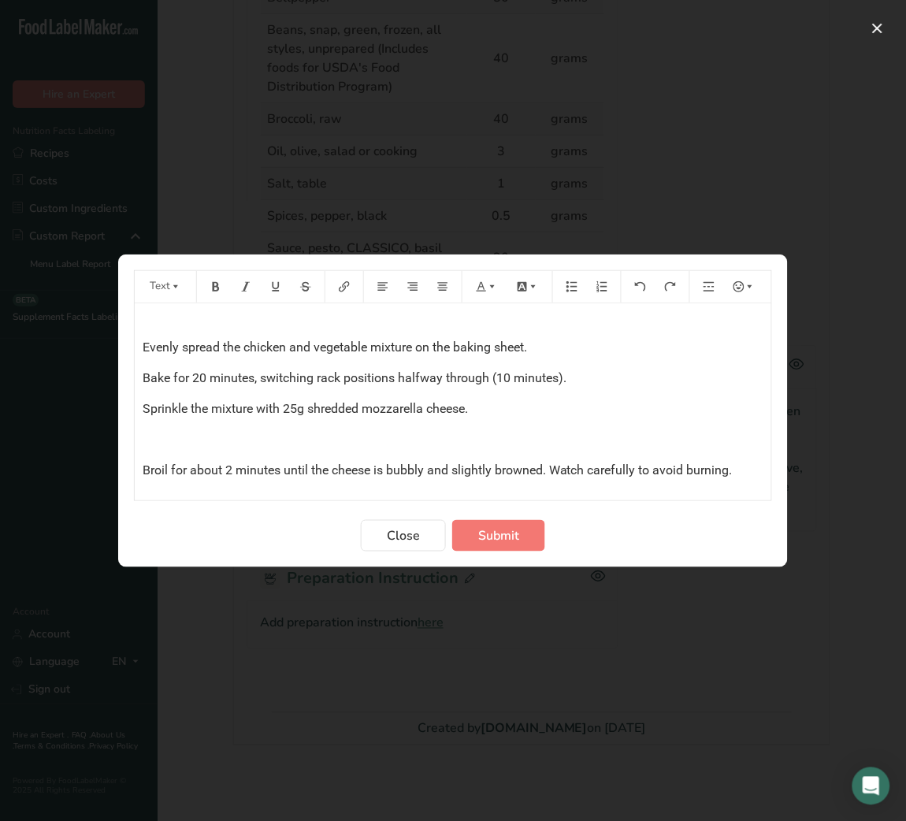
click at [148, 435] on p "﻿" at bounding box center [453, 439] width 621 height 19
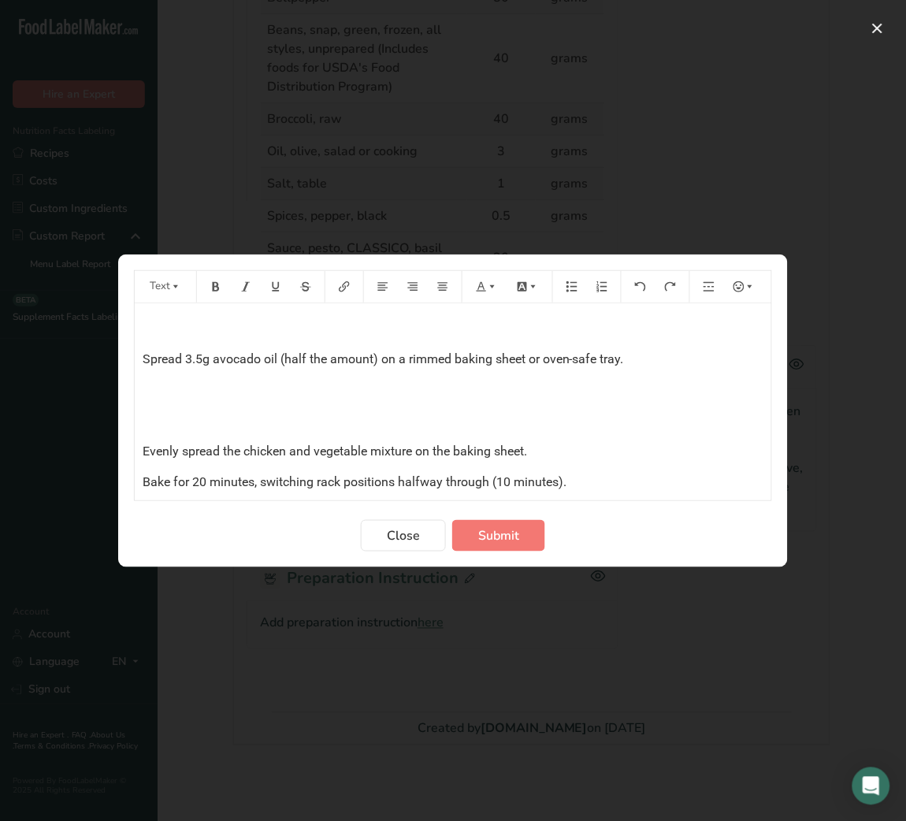
scroll to position [282, 0]
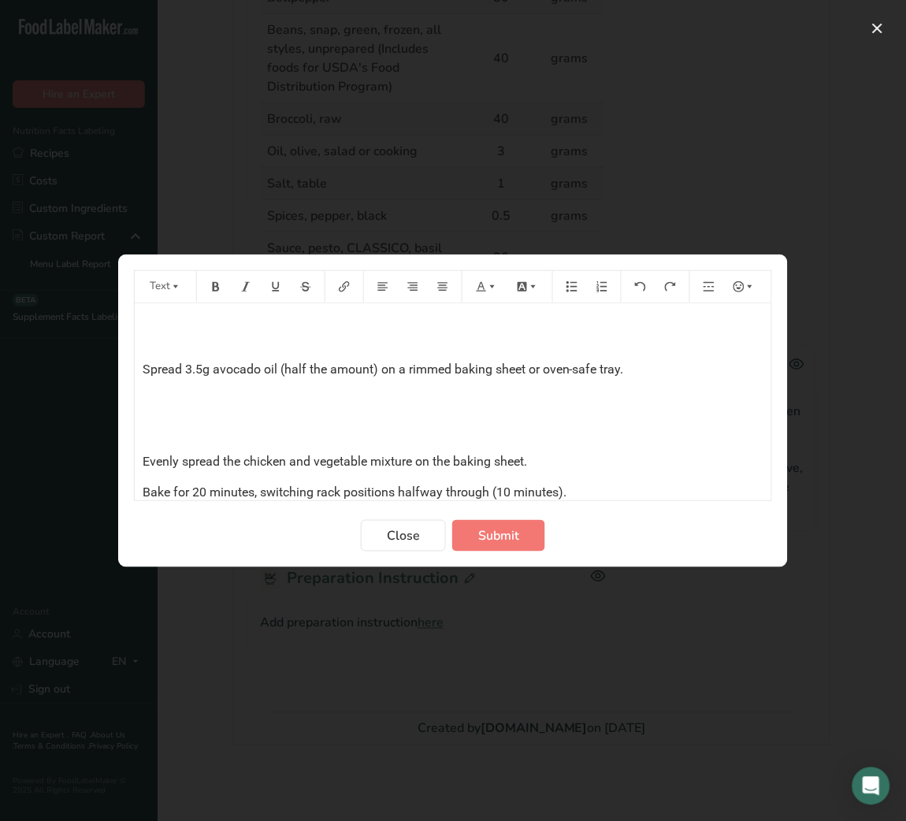
click at [154, 415] on div "Instructions Preheat oven to 400°F (200°C). ﻿ ﻿ Season the 110g chicken pieces …" at bounding box center [453, 338] width 637 height 634
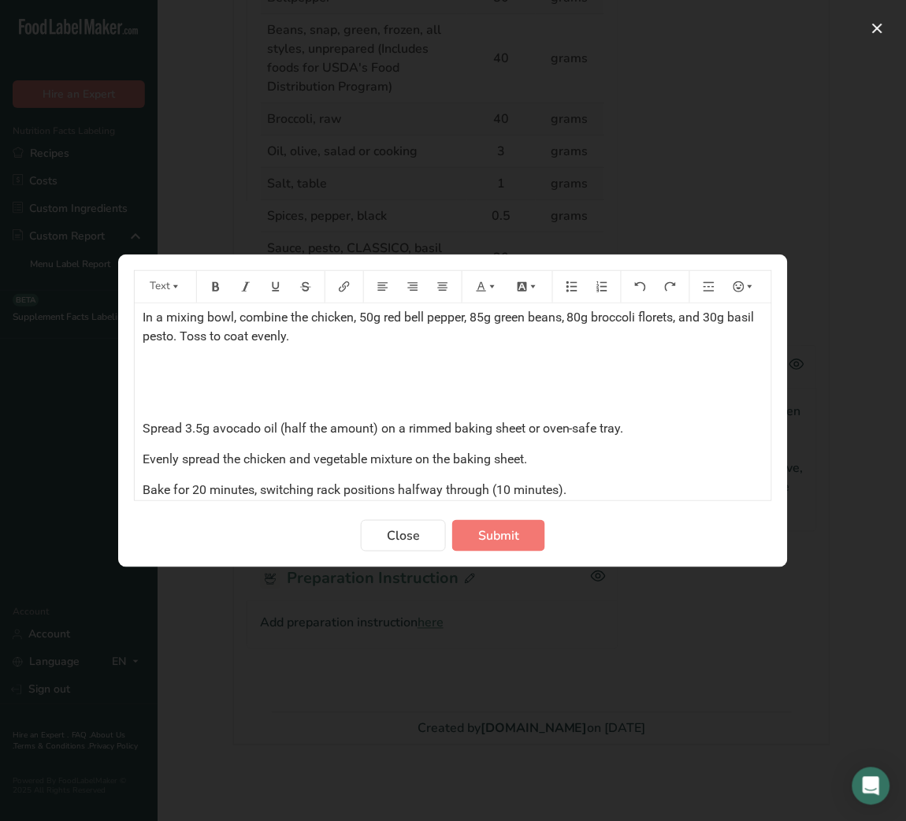
scroll to position [229, 0]
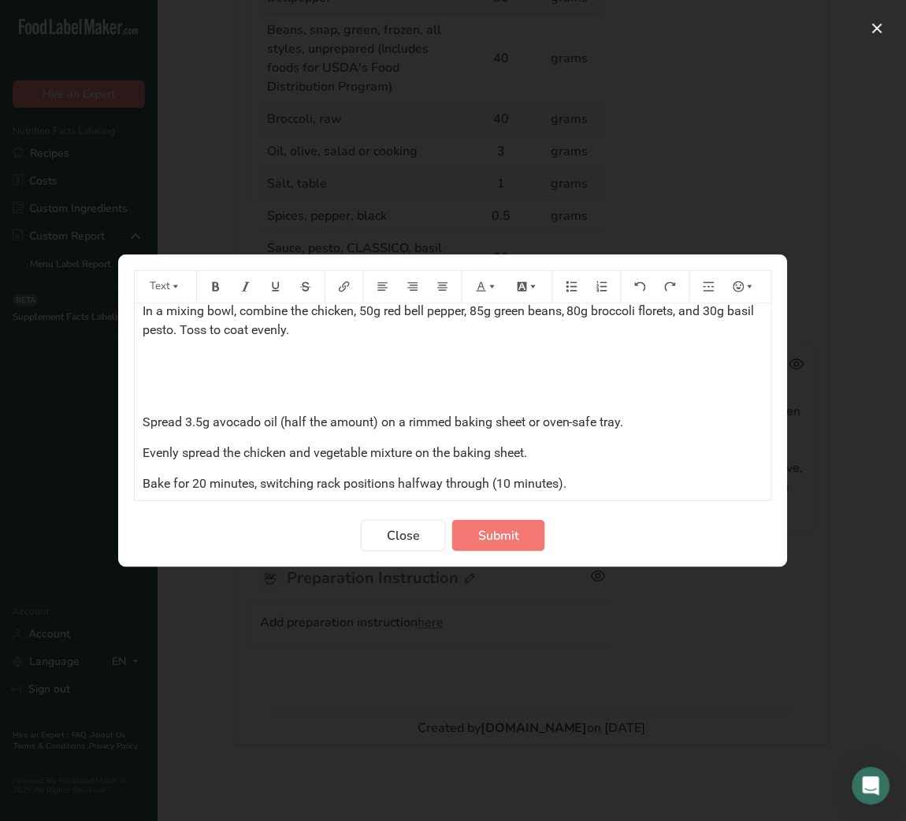
click at [151, 386] on p "﻿" at bounding box center [453, 391] width 621 height 19
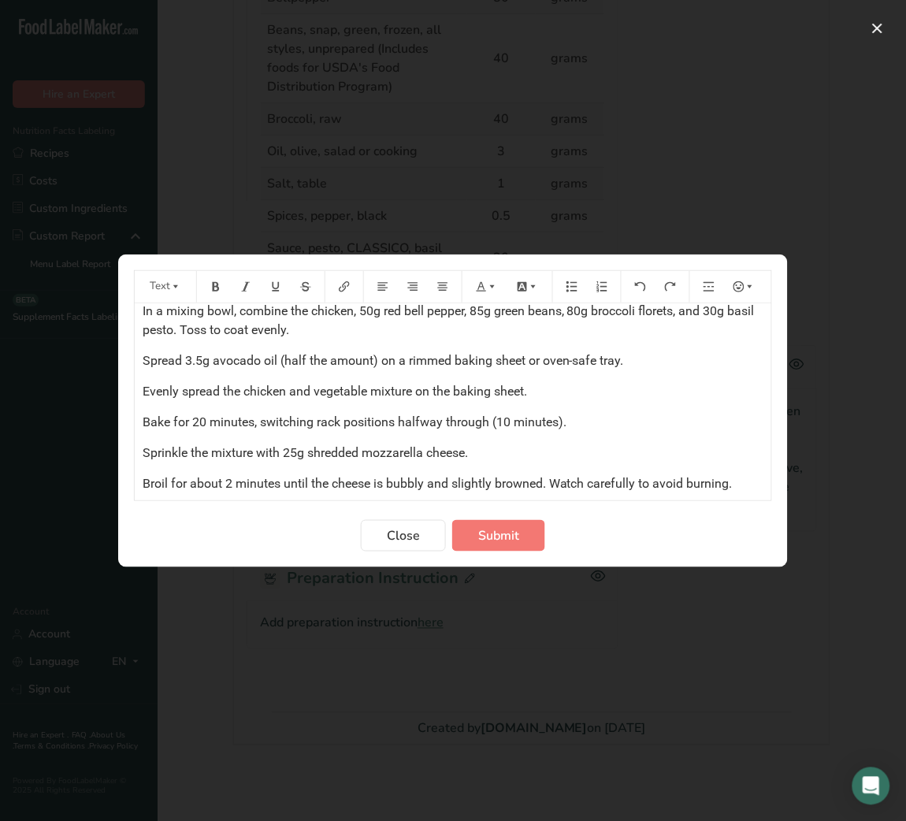
scroll to position [0, 0]
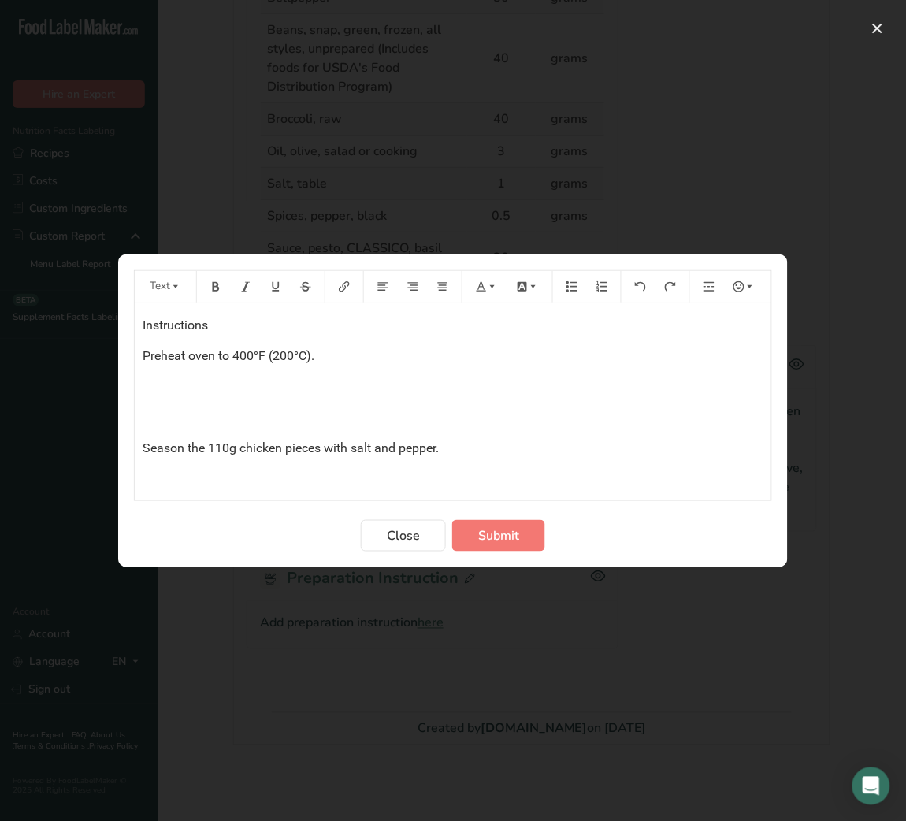
click at [153, 422] on p "﻿" at bounding box center [453, 417] width 621 height 19
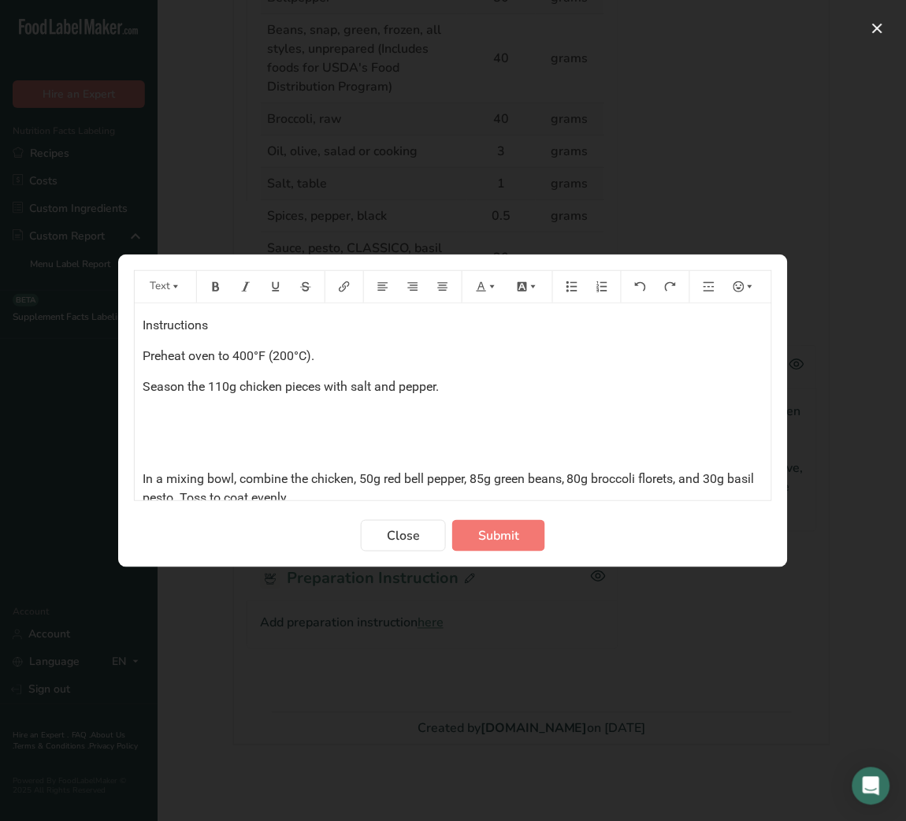
click at [150, 456] on p "﻿" at bounding box center [453, 448] width 621 height 19
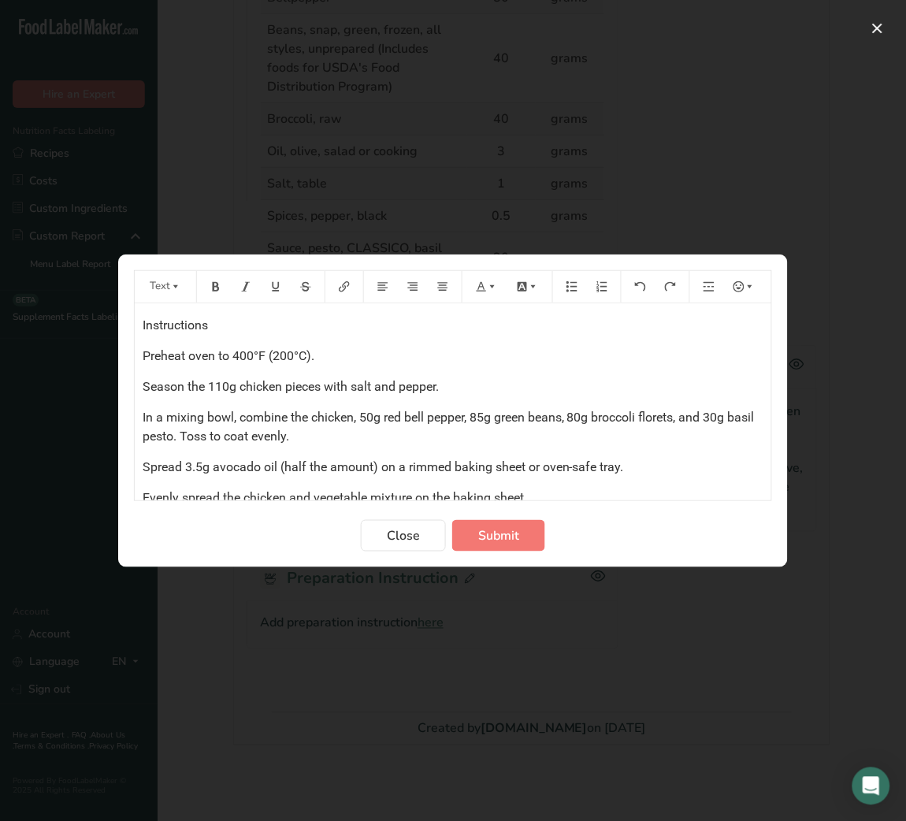
scroll to position [203, 0]
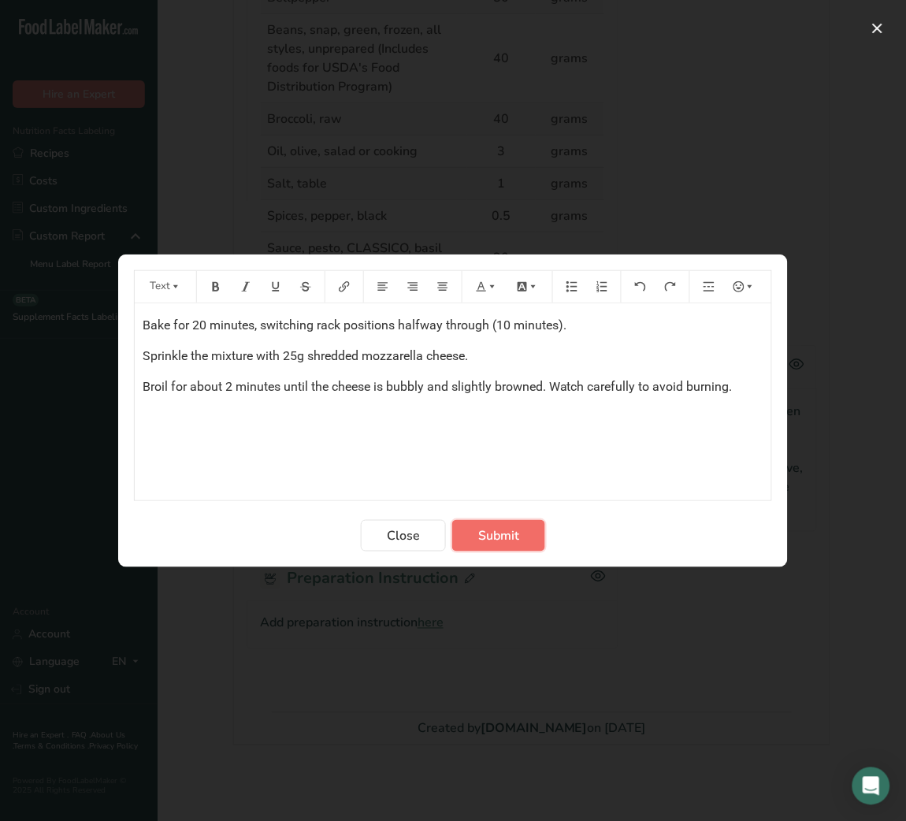
click at [500, 533] on span "Submit" at bounding box center [498, 535] width 41 height 19
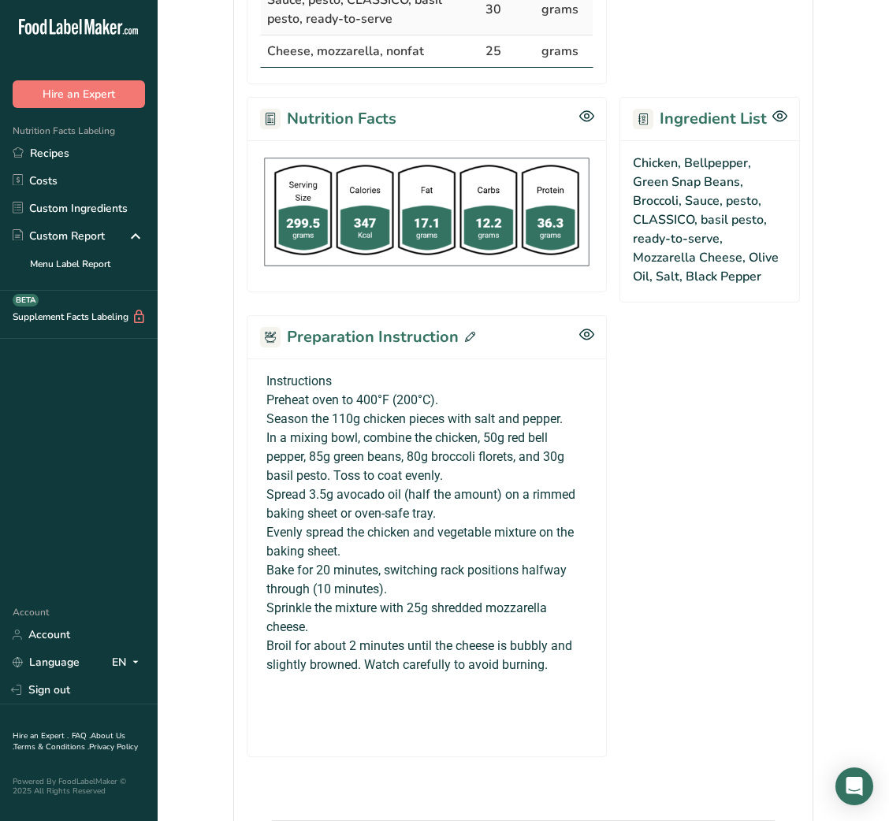
scroll to position [0, 0]
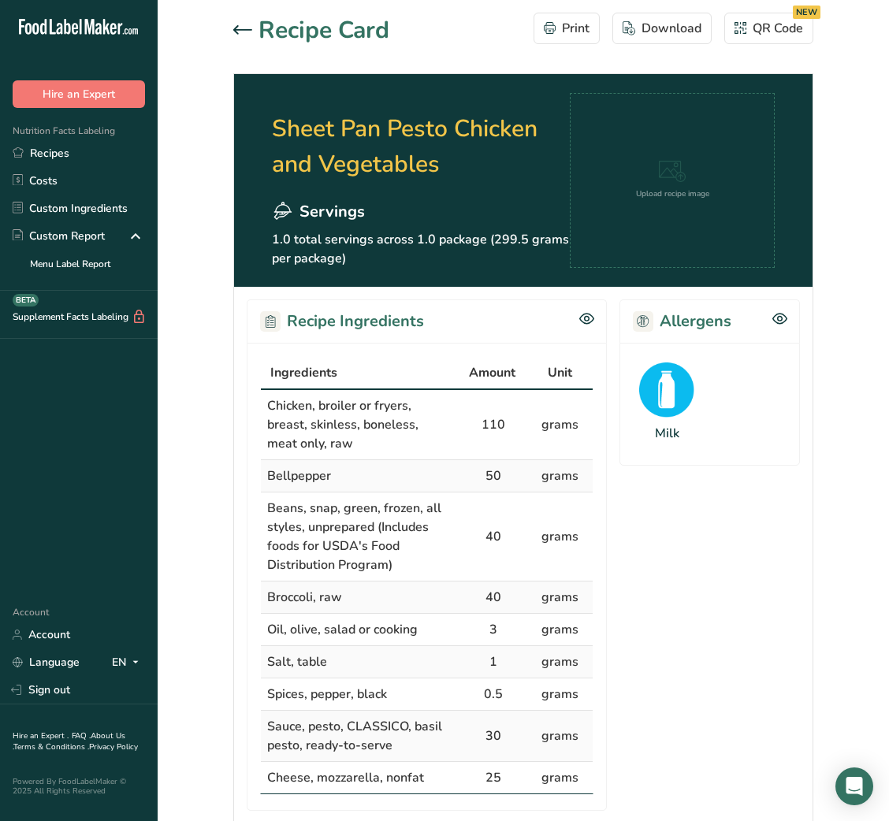
click at [242, 32] on icon at bounding box center [242, 29] width 19 height 9
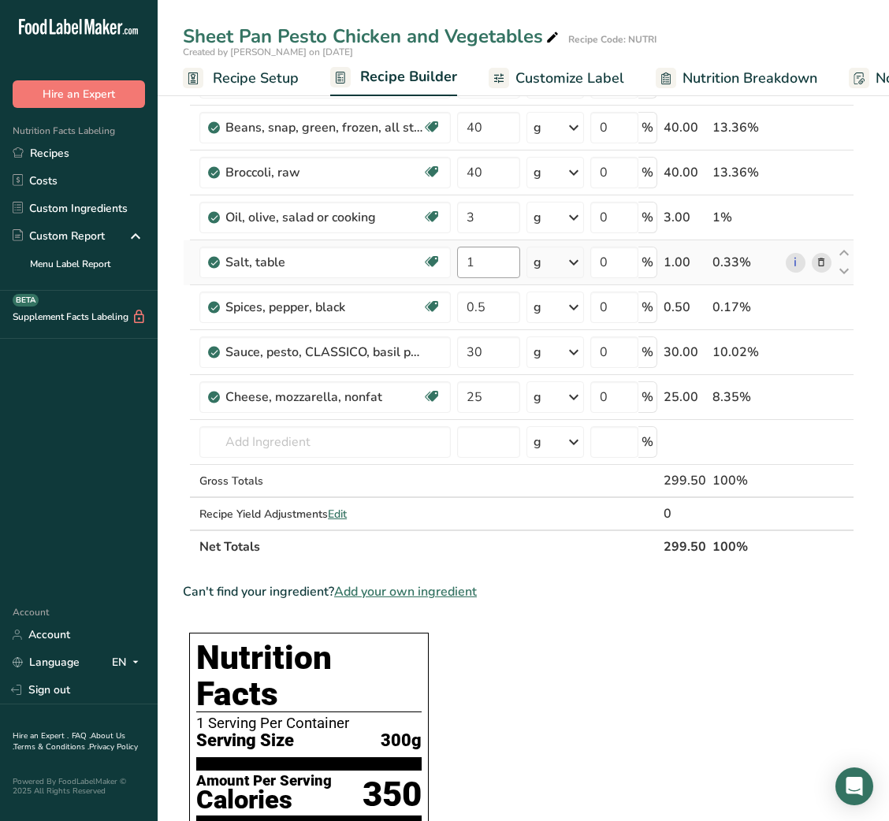
scroll to position [195, 0]
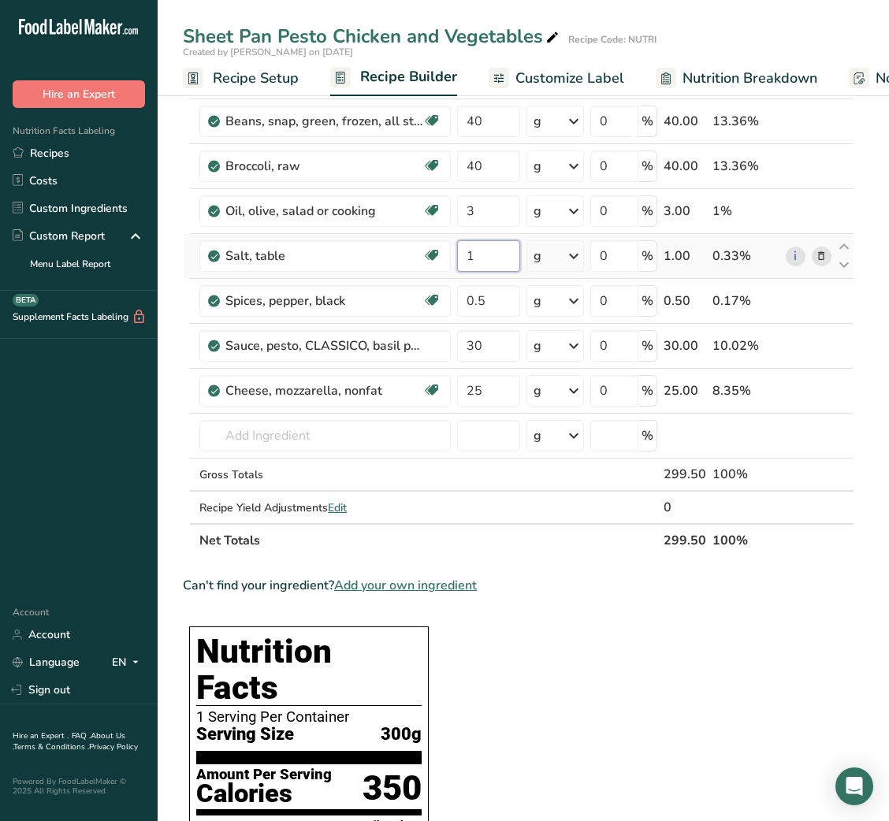
click at [463, 258] on input "1" at bounding box center [488, 256] width 62 height 32
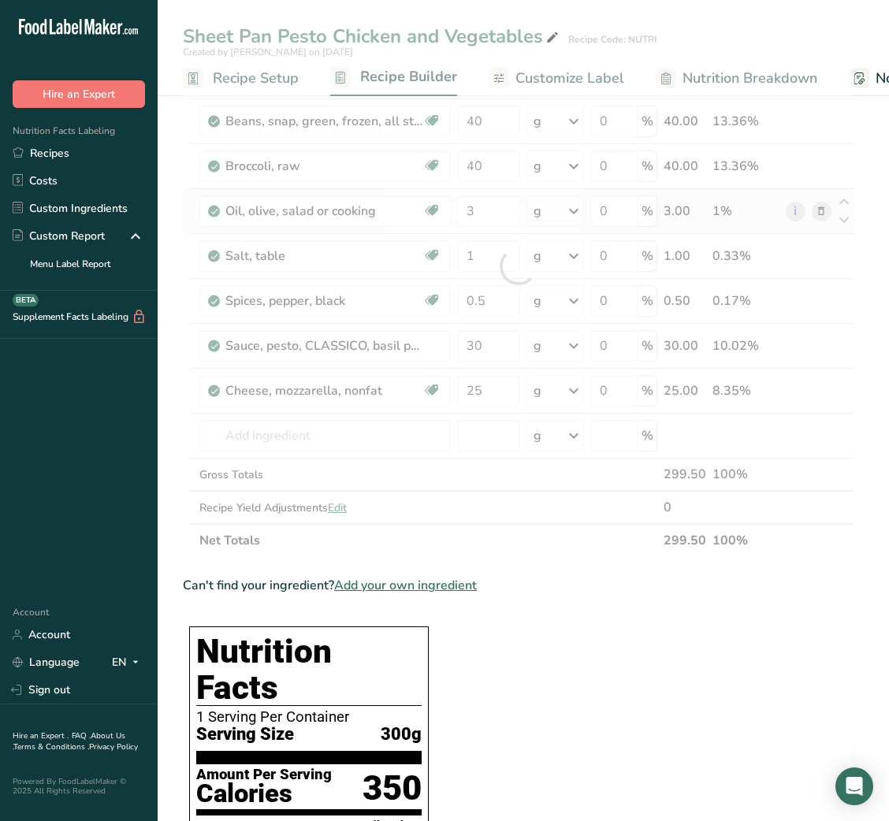
click at [481, 193] on div "Ingredient * Amount * Unit * Waste * .a-a{fill:#347362;}.b-a{fill:#fff;} Grams …" at bounding box center [518, 267] width 671 height 582
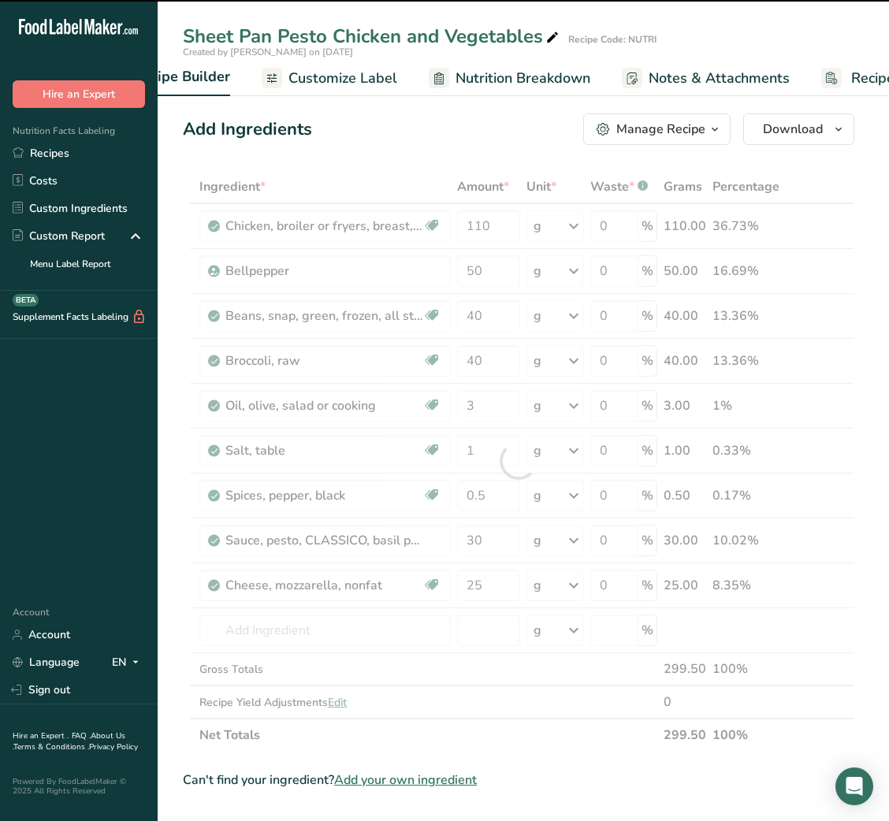
scroll to position [0, 251]
click at [324, 88] on link "Customize Label" at bounding box center [306, 78] width 136 height 35
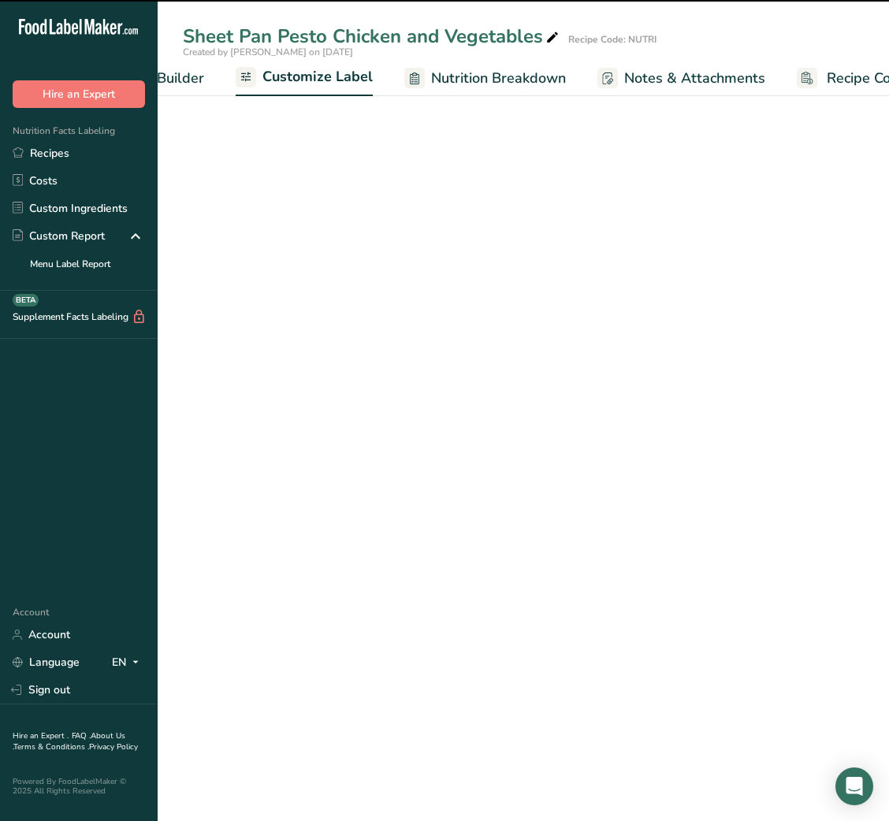
scroll to position [0, 307]
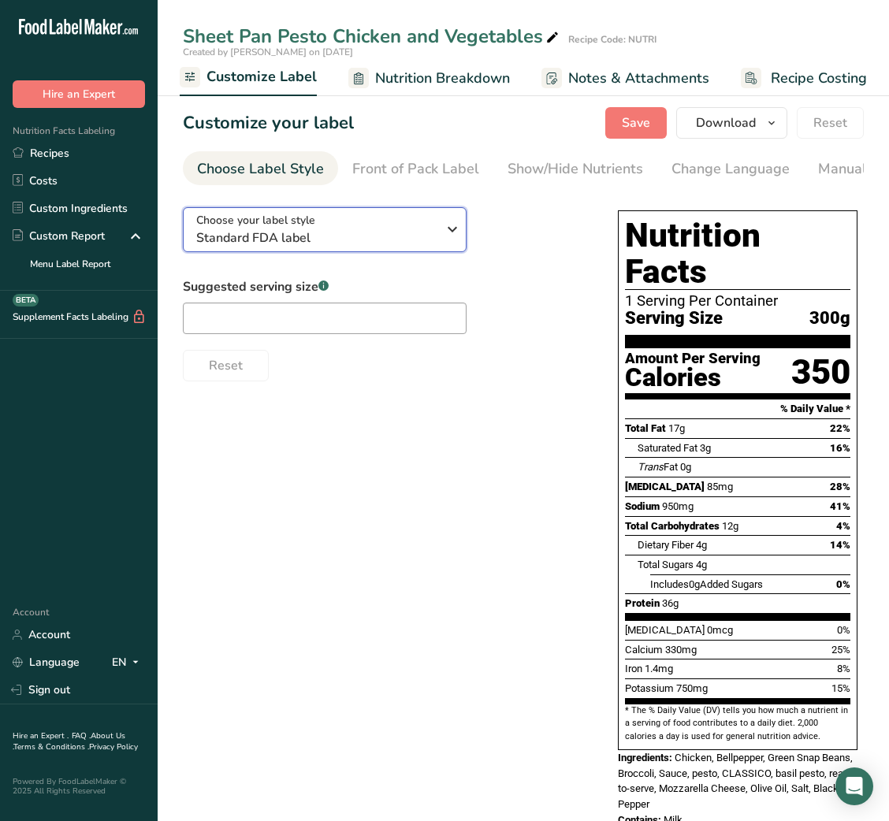
click at [311, 233] on span "Standard FDA label" at bounding box center [316, 238] width 240 height 19
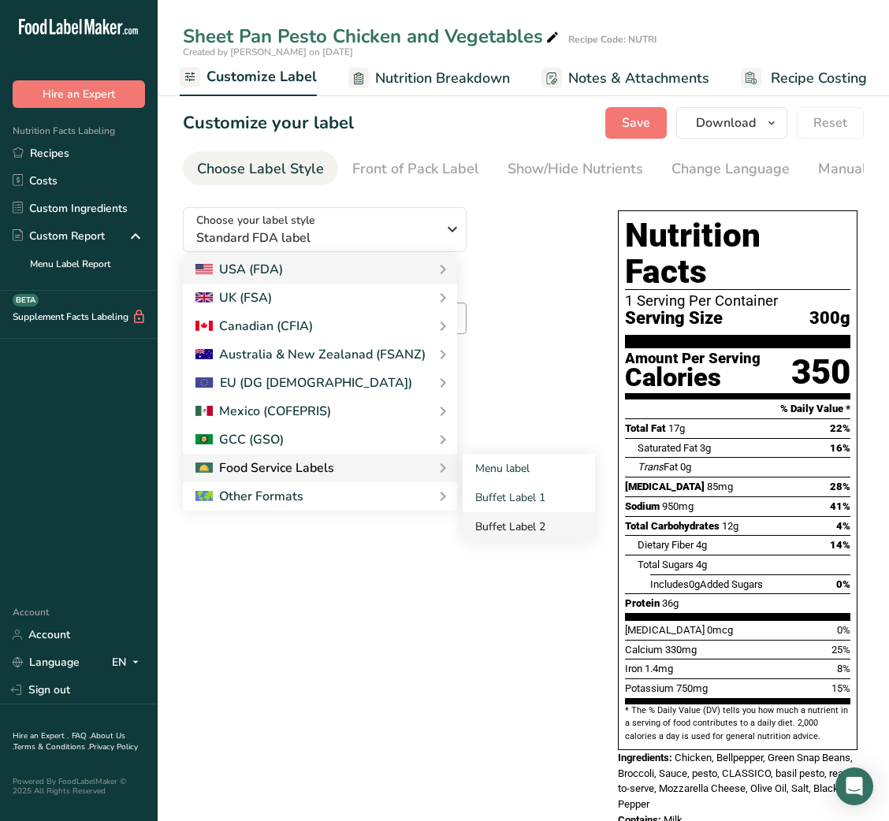
click at [500, 527] on link "Buffet Label 2" at bounding box center [529, 526] width 132 height 29
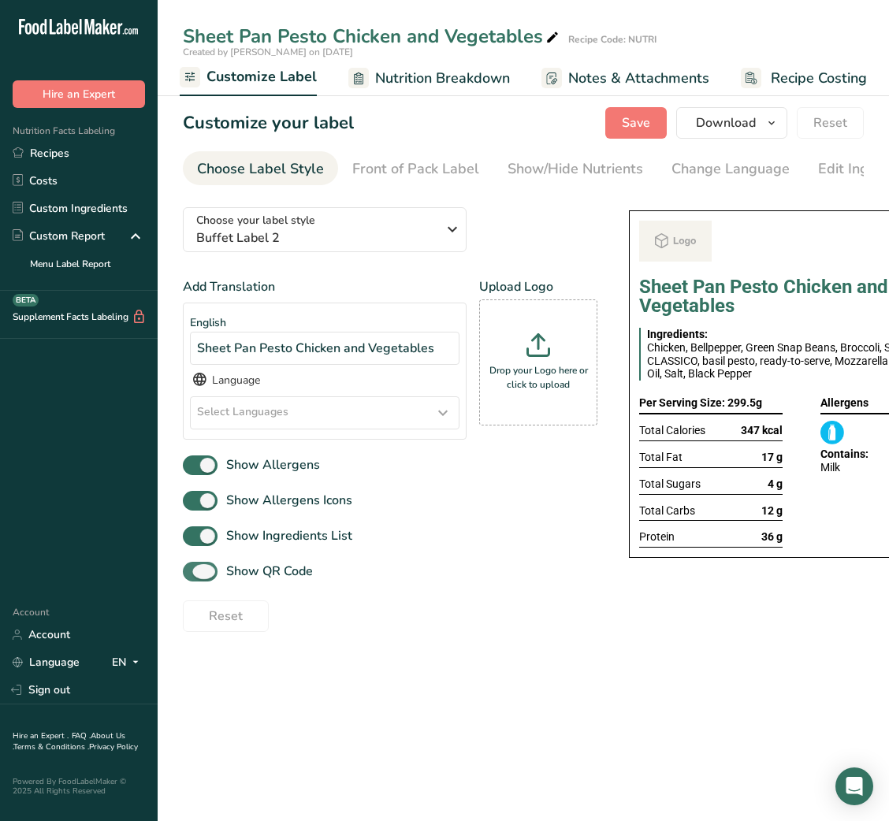
click at [250, 580] on span "Show QR Code" at bounding box center [265, 571] width 95 height 19
click at [193, 577] on input "Show QR Code" at bounding box center [188, 572] width 10 height 10
checkbox input "false"
click at [535, 155] on link "Show/Hide Nutrients" at bounding box center [576, 168] width 136 height 35
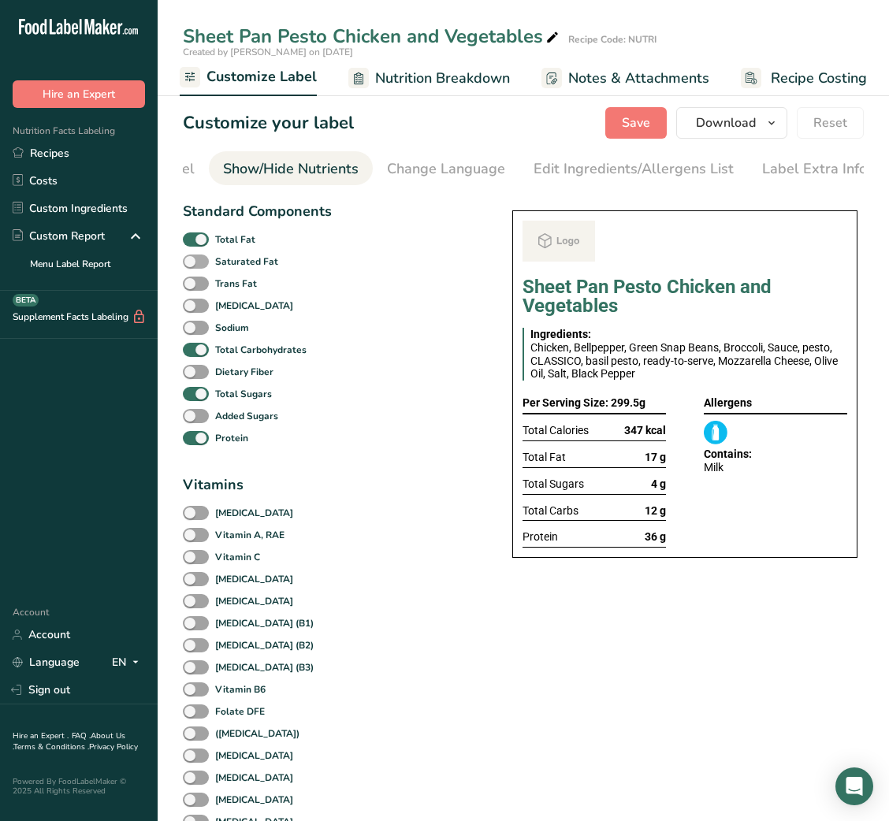
scroll to position [0, 288]
click at [198, 239] on span at bounding box center [196, 239] width 26 height 15
click at [193, 239] on input "Total Fat" at bounding box center [188, 239] width 10 height 10
checkbox input "false"
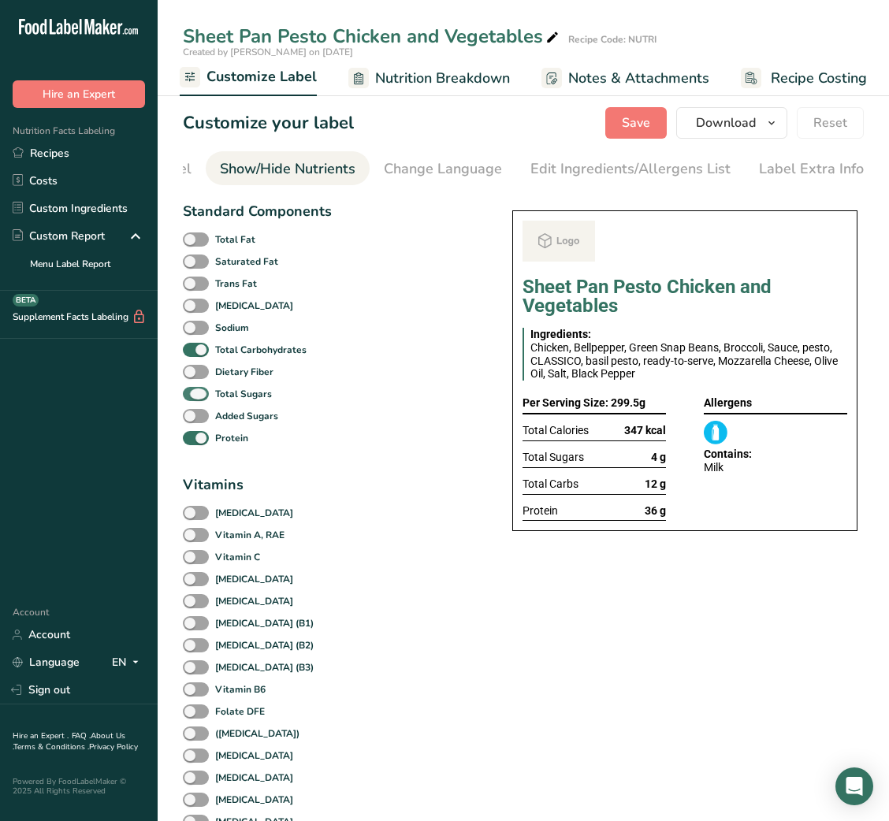
click at [198, 395] on span at bounding box center [196, 394] width 26 height 15
click at [193, 395] on input "Total Sugars" at bounding box center [188, 394] width 10 height 10
checkbox input "false"
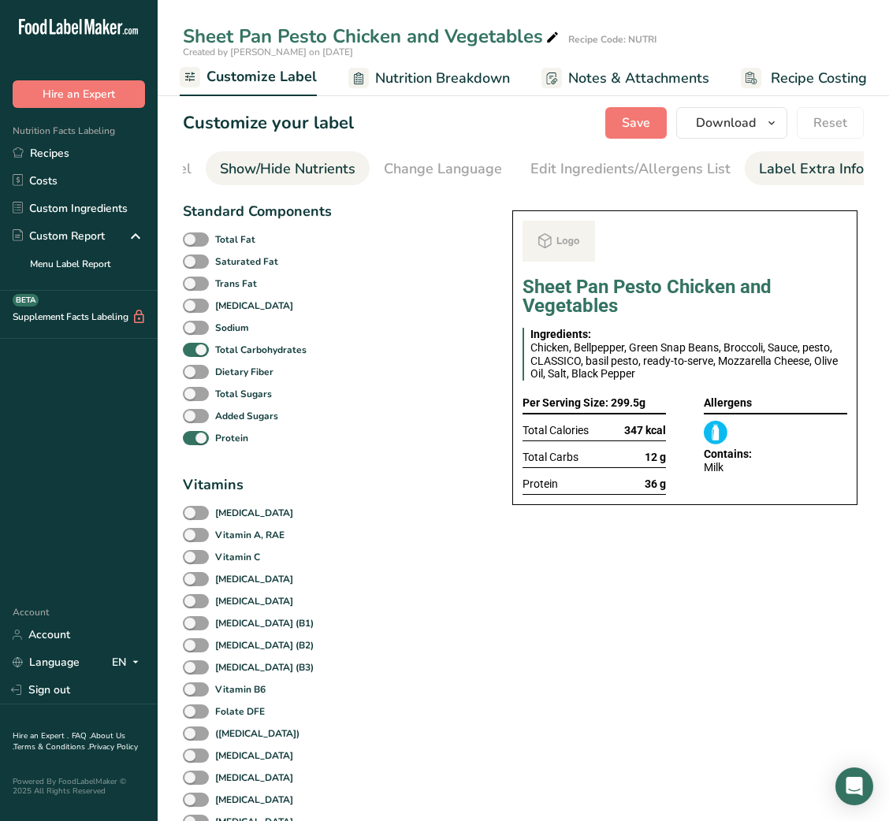
click at [811, 167] on div "Label Extra Info" at bounding box center [811, 168] width 105 height 21
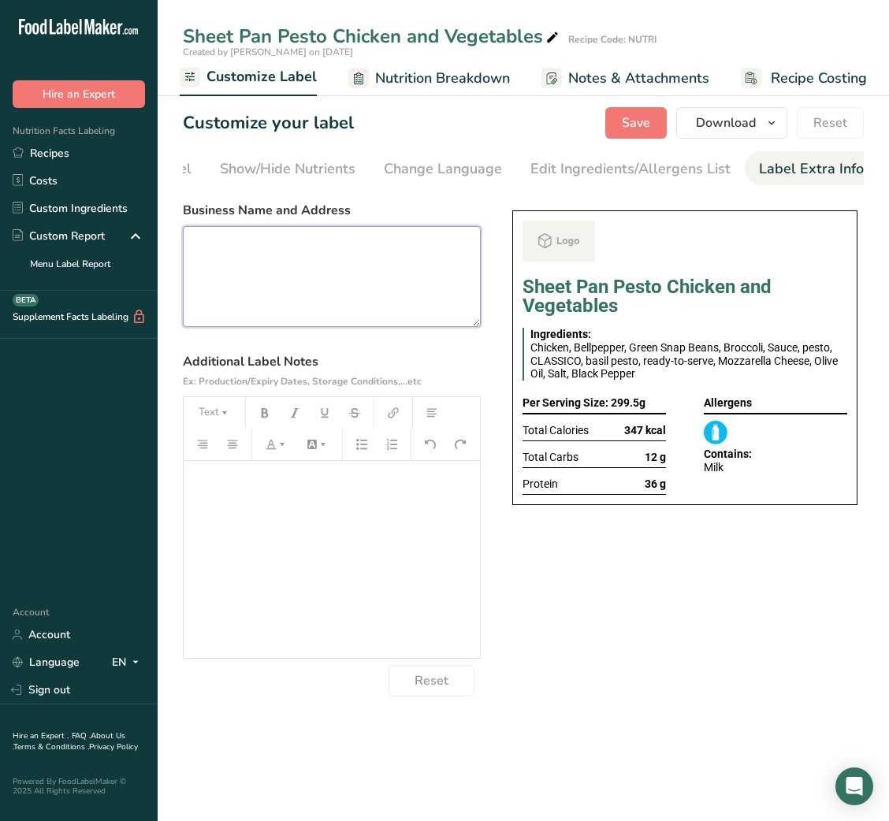
click at [343, 282] on textarea at bounding box center [332, 276] width 298 height 101
paste textarea "Instructions Preheat oven to 400°F (200°C). Season the 110g chicken pieces with…"
type textarea "Instructions Preheat oven to 400°F (200°C). Season the 110g chicken pieces with…"
click at [287, 277] on textarea at bounding box center [332, 276] width 298 height 101
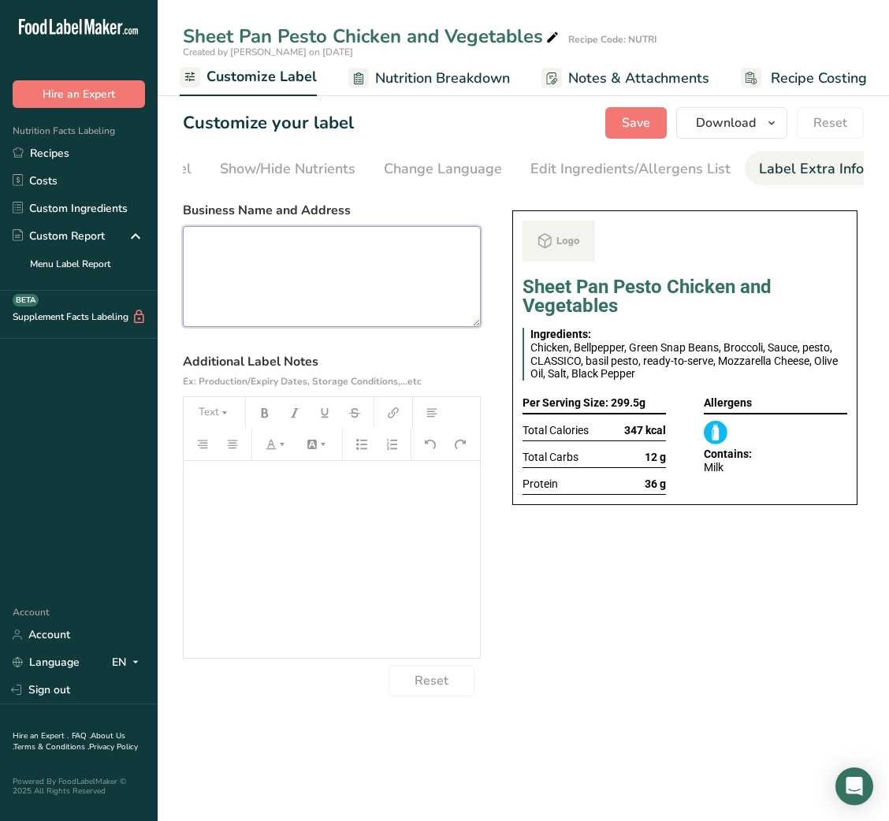
paste textarea "USE BY: [DATE] KEEP REFRIGERATED BELOW 5 DEGREE REHEAT BEFORE EATING DINNER"
click at [215, 305] on textarea "USE BY: [DATE] KEEP REFRIGERATED BELOW 5 DEGREE REHEAT BEFORE EATING DINNER" at bounding box center [332, 276] width 298 height 101
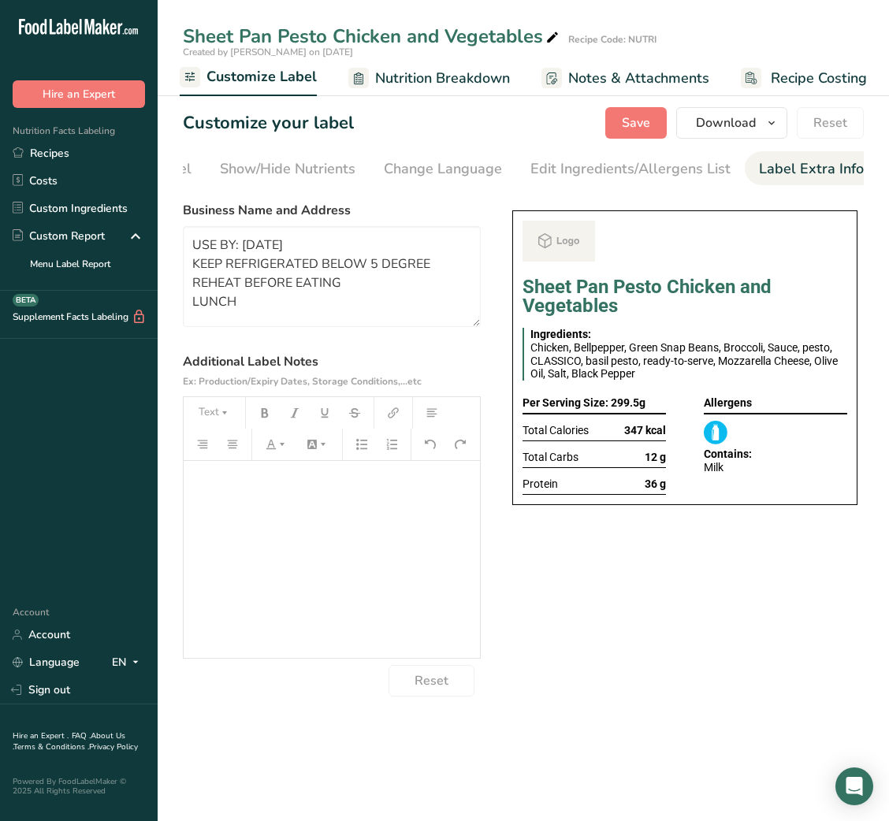
click at [642, 618] on div "Choose your label style Buffet Label 2 USA (FDA) Standard FDA label Tabular FDA…" at bounding box center [523, 446] width 681 height 502
click at [635, 118] on span "Save" at bounding box center [636, 122] width 28 height 19
type textarea "USE BY: 12/08/2025 KEEP REFRIGERATED BELOW 5 DEGREE REHEAT BEFORE EATING LUNCH"
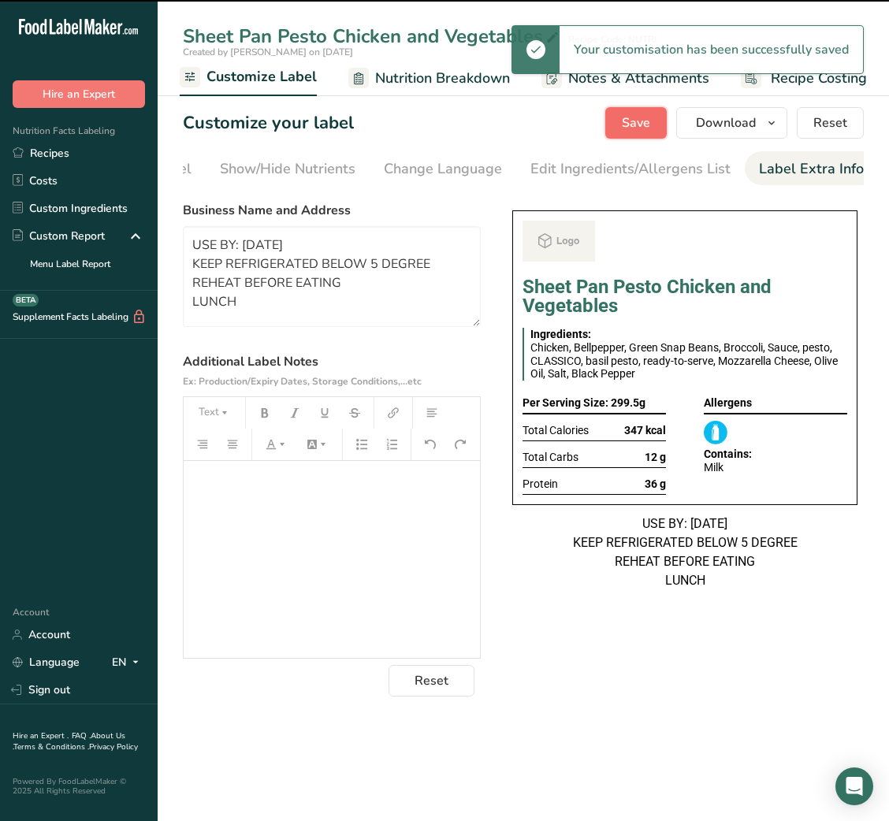
scroll to position [0, 0]
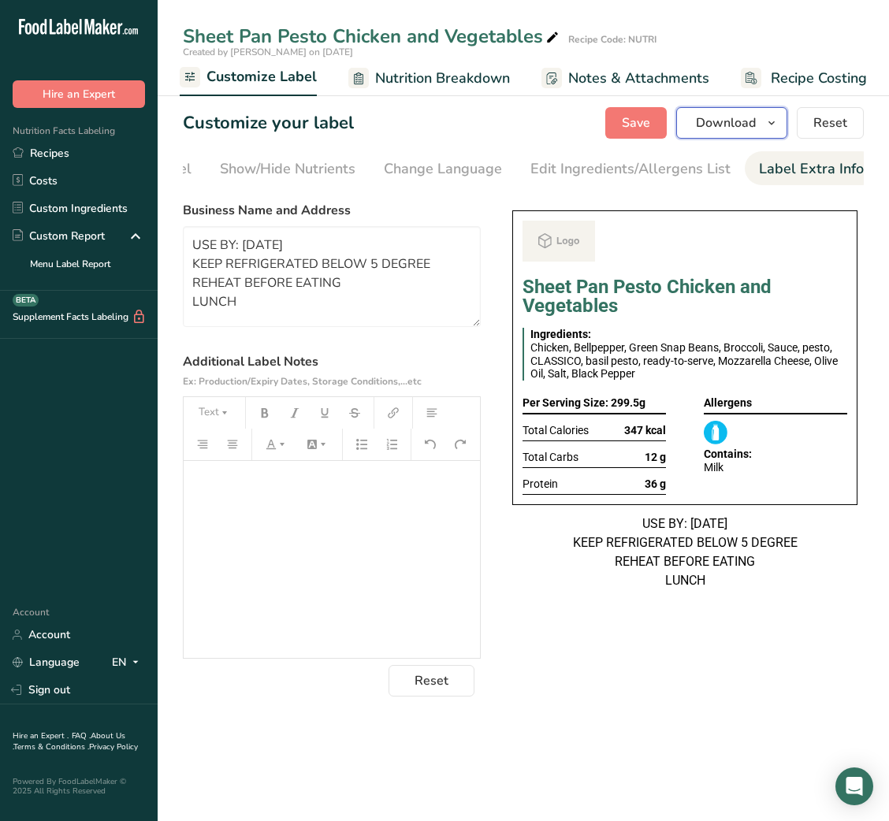
click at [717, 123] on span "Download" at bounding box center [726, 122] width 60 height 19
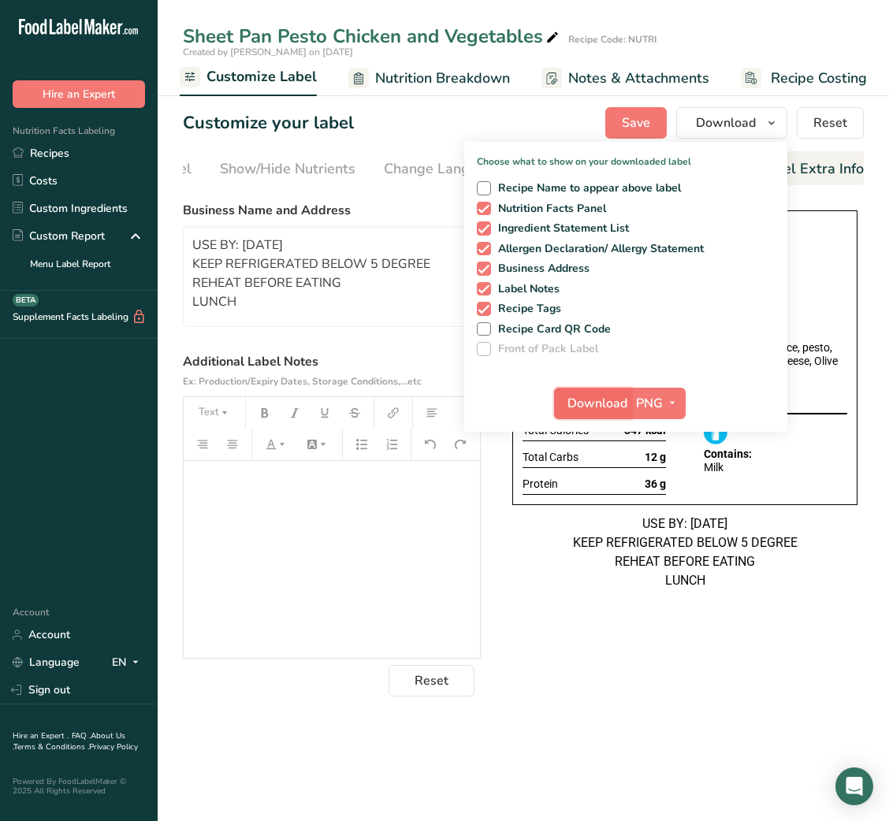
click at [579, 395] on span "Download" at bounding box center [597, 403] width 60 height 19
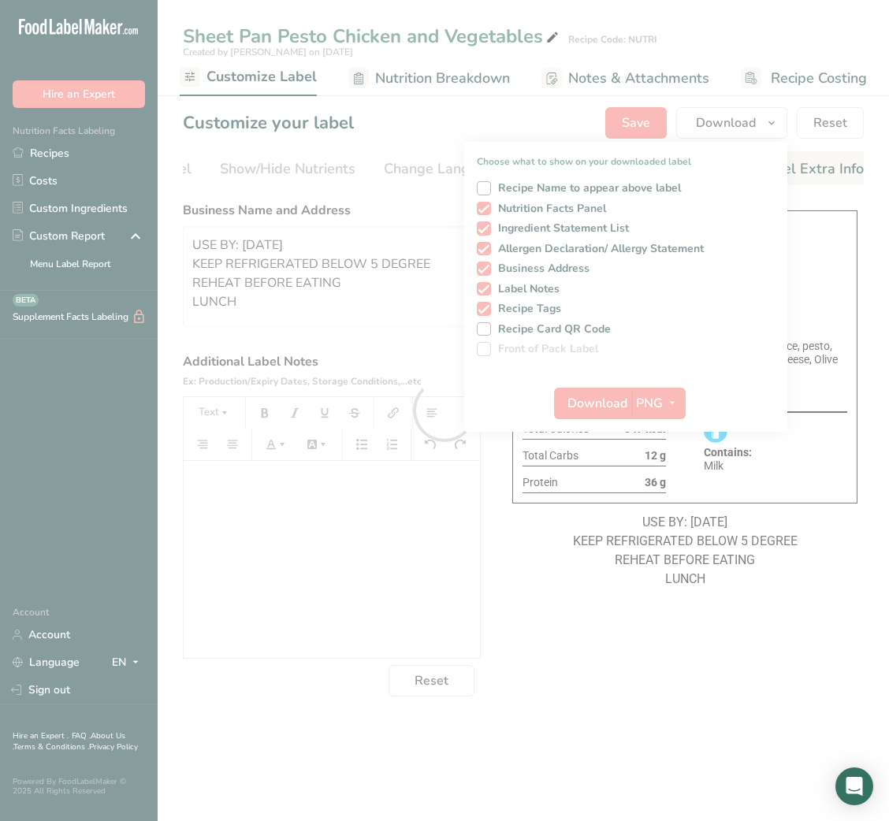
click at [74, 156] on div at bounding box center [444, 410] width 889 height 821
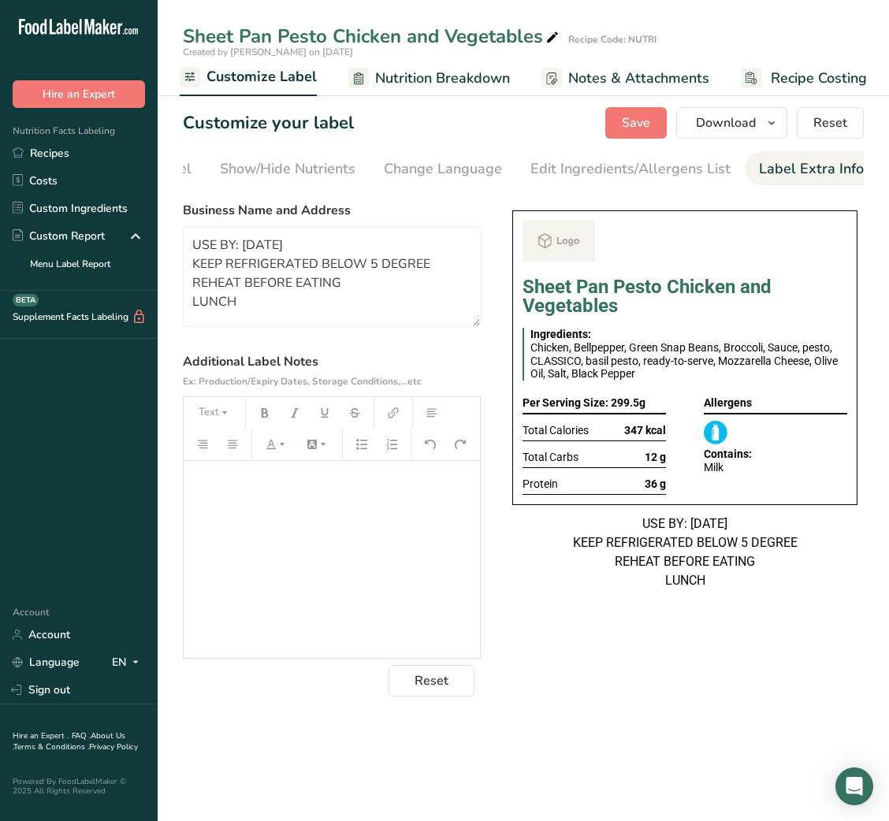
click at [50, 149] on link "Recipes" at bounding box center [79, 153] width 158 height 28
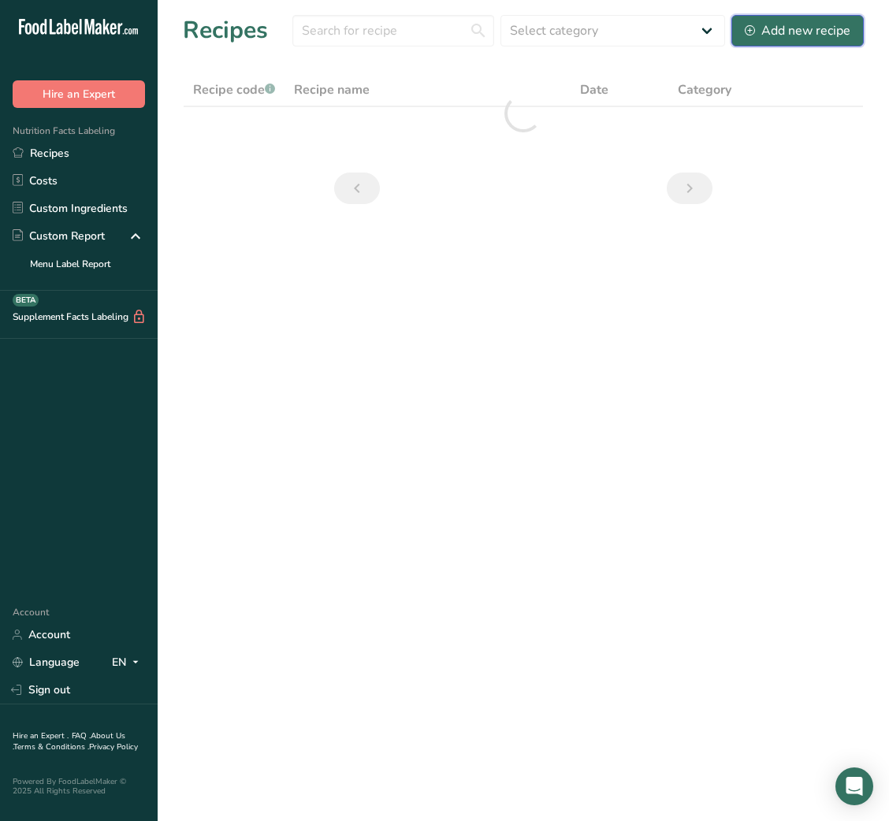
click at [797, 15] on button "Add new recipe" at bounding box center [797, 31] width 132 height 32
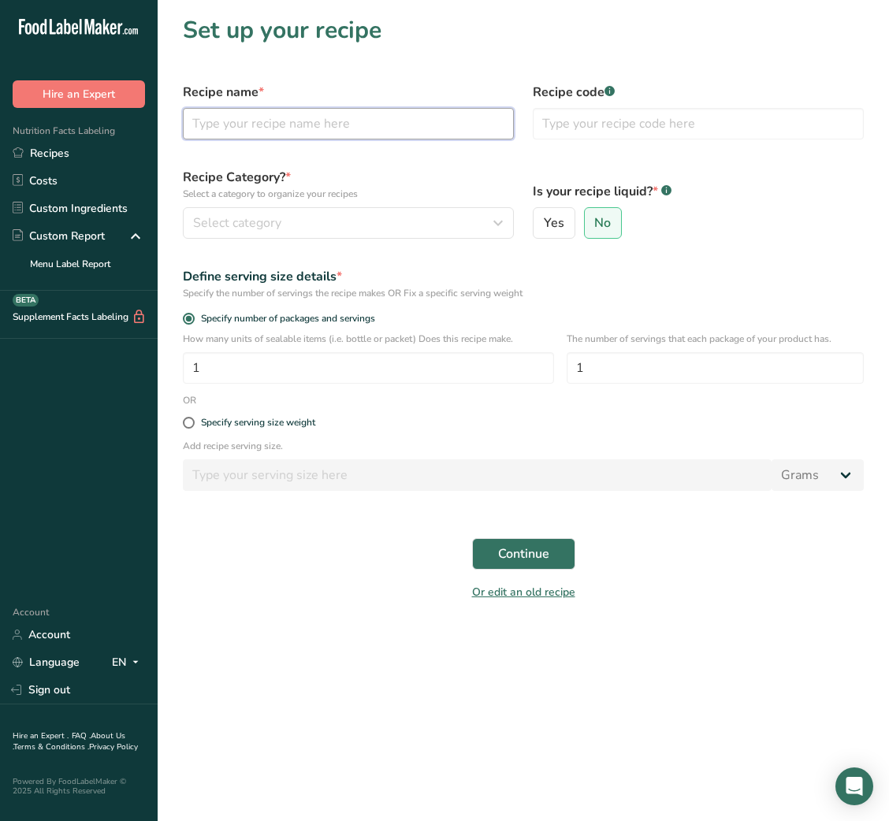
click at [314, 111] on input "text" at bounding box center [348, 124] width 331 height 32
paste input "Thai-style Fishcakes with Smacked Cucumber & Rice"
type input "Thai-style Fishcakes with Smacked Cucumber & Rice"
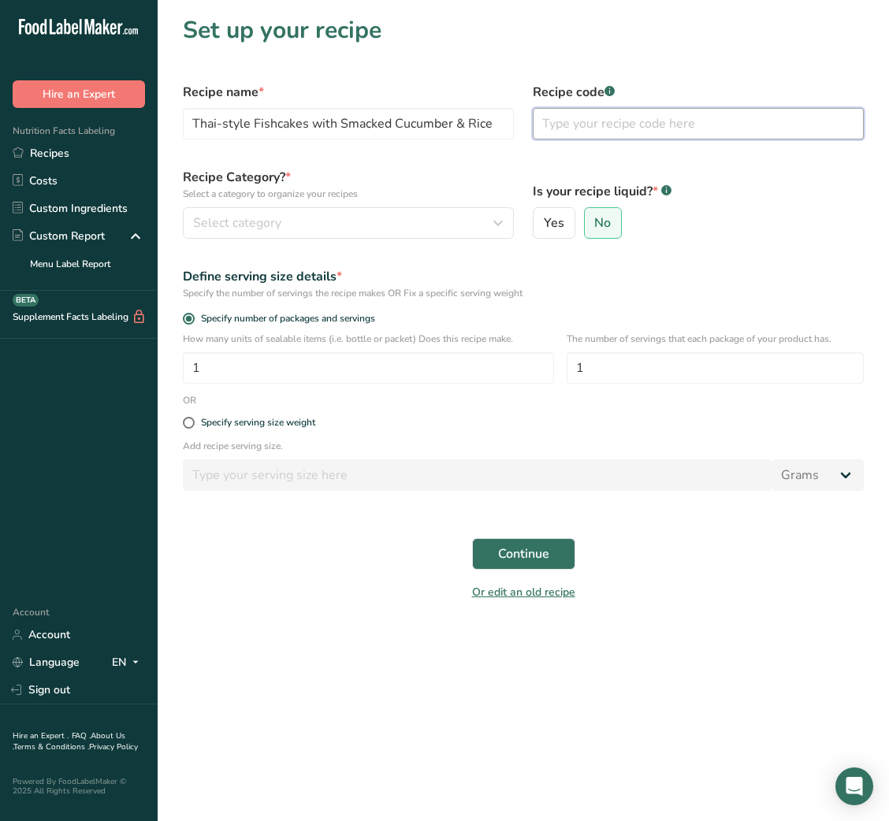
click at [632, 118] on input "text" at bounding box center [698, 124] width 331 height 32
type input "NUTRI"
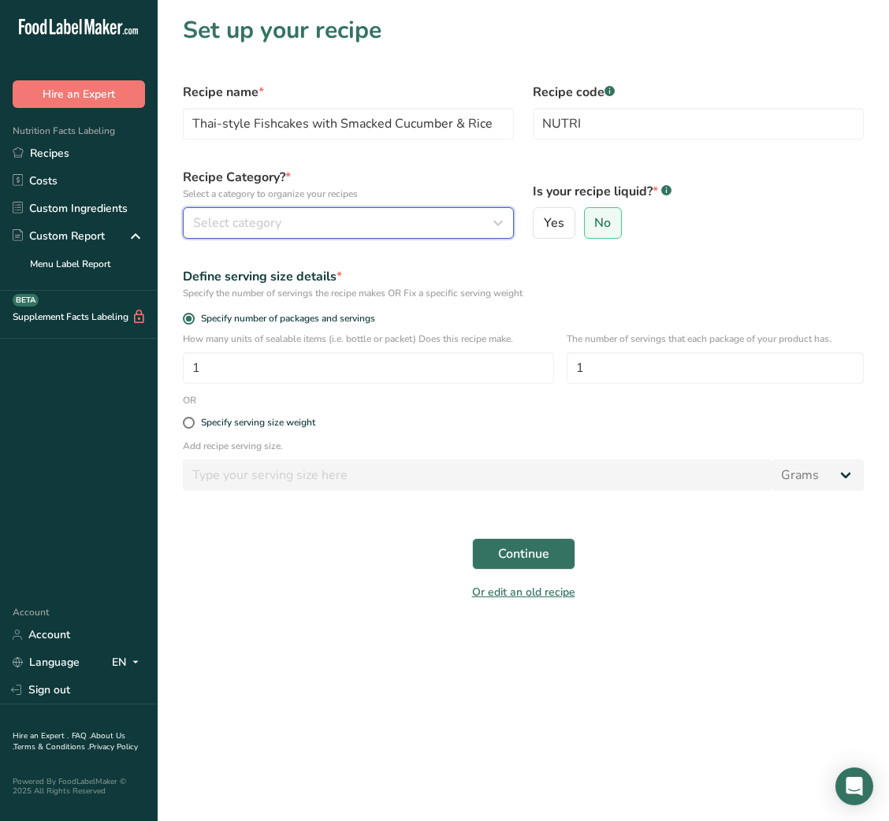
click at [444, 219] on div "Select category" at bounding box center [343, 223] width 301 height 19
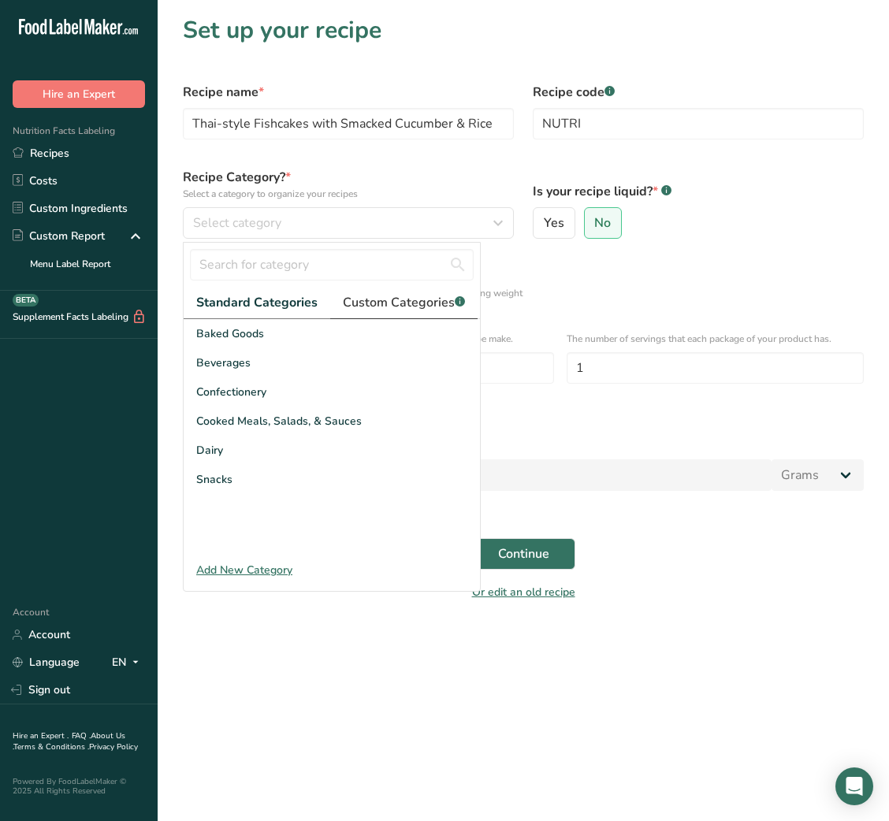
click at [395, 301] on span "Custom Categories .a-a{fill:#347362;}.b-a{fill:#fff;}" at bounding box center [404, 302] width 122 height 19
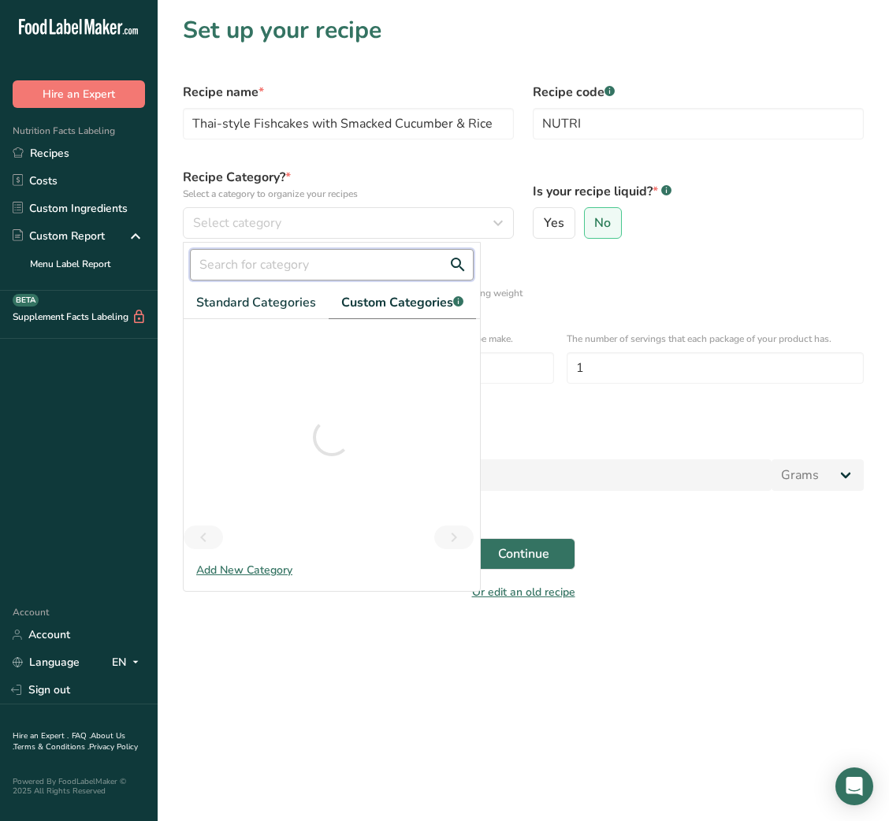
click at [321, 268] on input "text" at bounding box center [332, 265] width 284 height 32
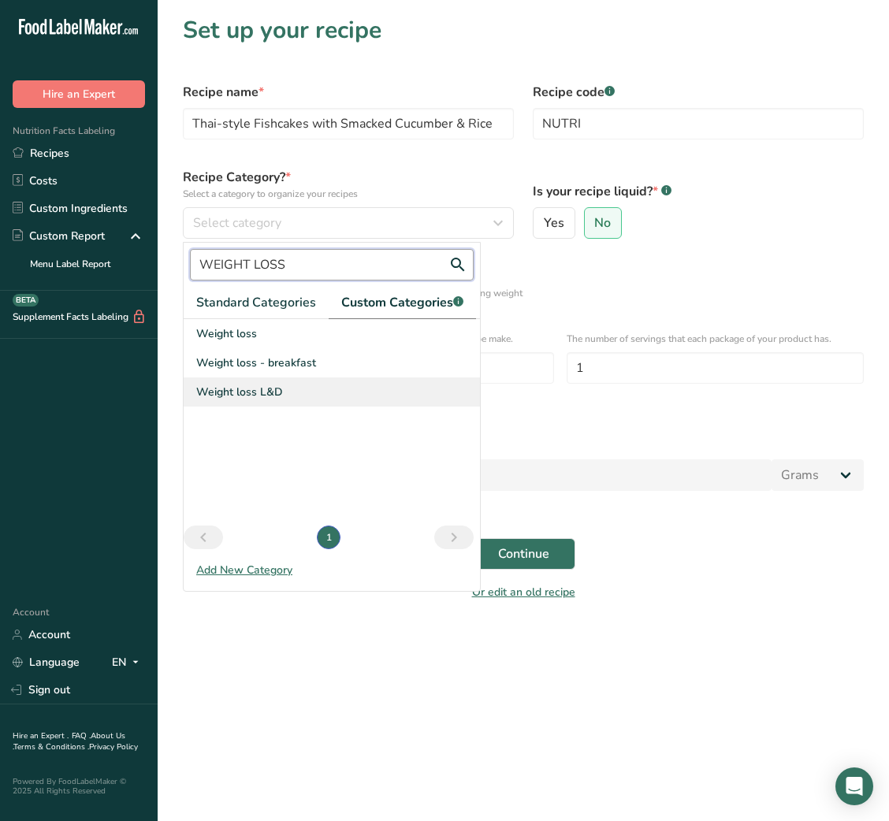
type input "WEIGHT LOSS"
click at [262, 394] on span "Weight loss L&D" at bounding box center [239, 392] width 87 height 17
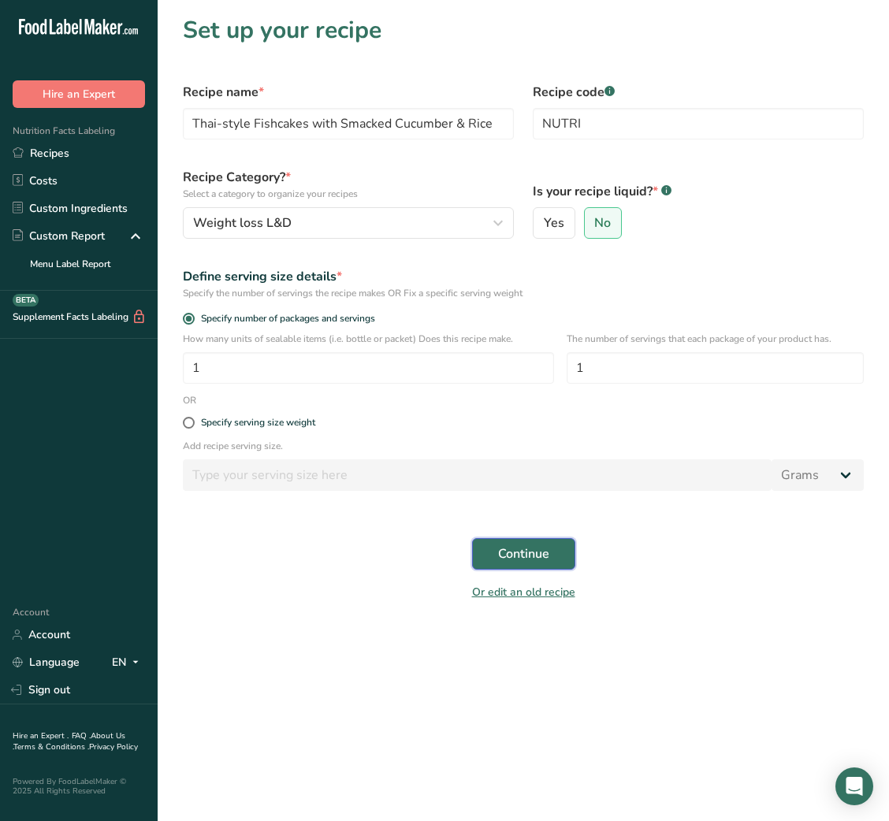
click at [532, 562] on span "Continue" at bounding box center [523, 554] width 51 height 19
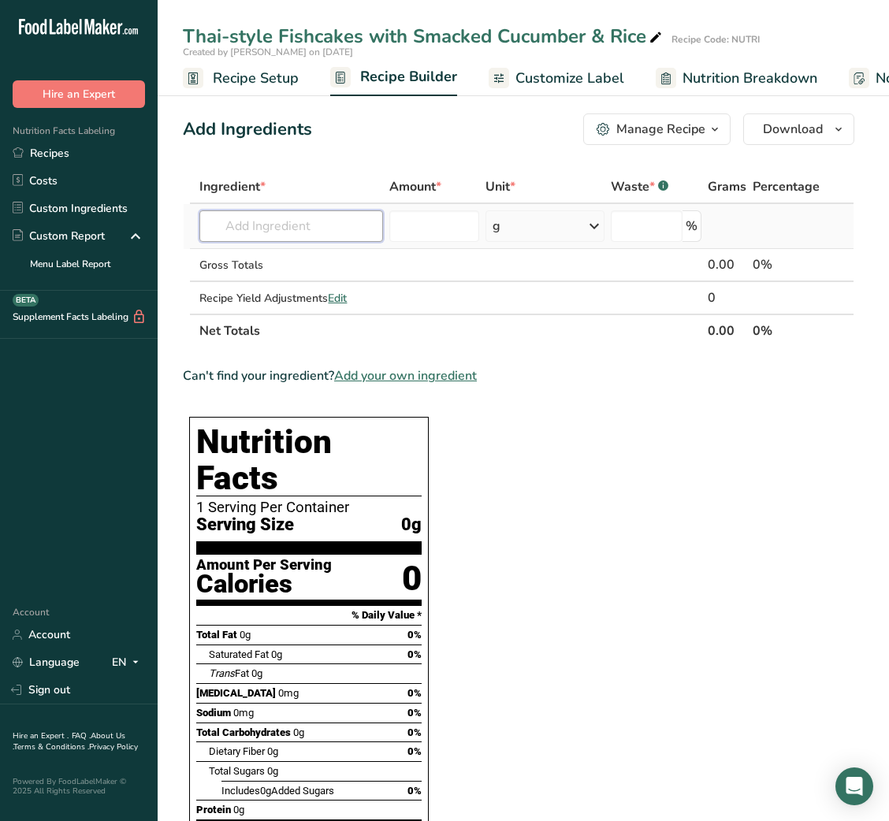
click at [281, 232] on input "text" at bounding box center [291, 226] width 184 height 32
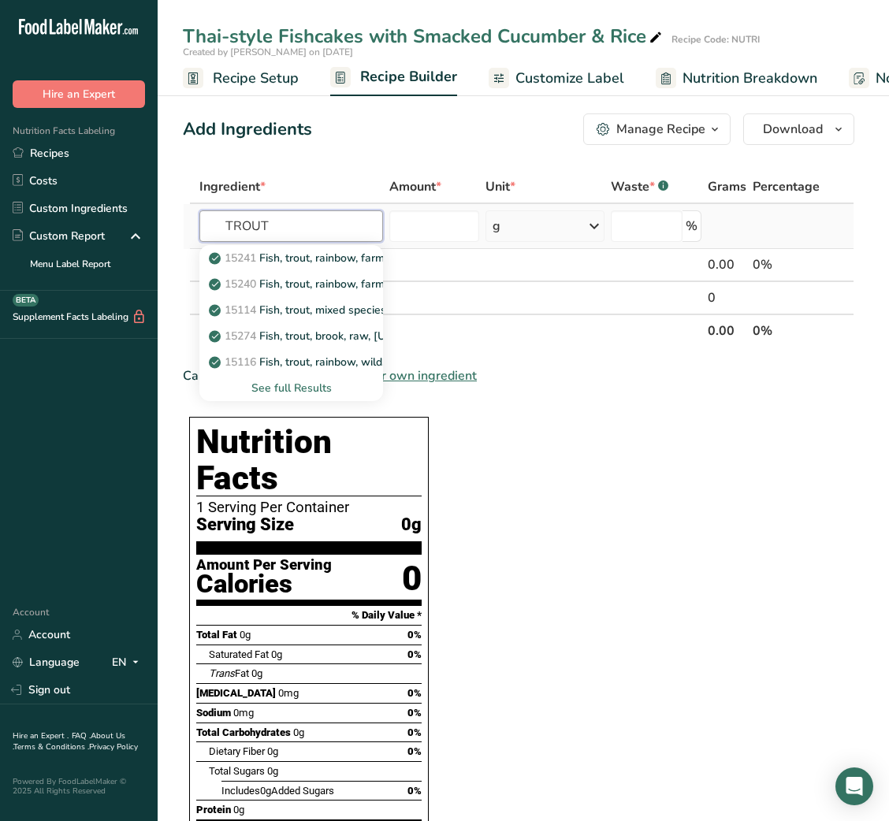
type input "TROUT"
click at [305, 390] on div "See full Results" at bounding box center [291, 388] width 158 height 17
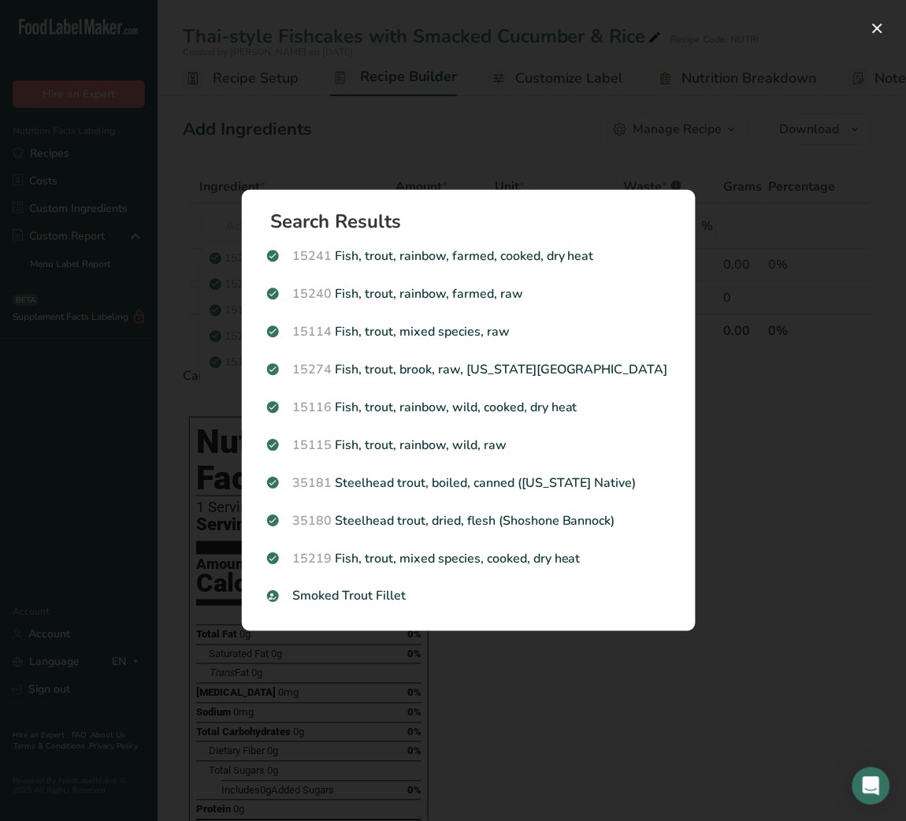
click at [732, 376] on div "Search results modal" at bounding box center [453, 410] width 906 height 821
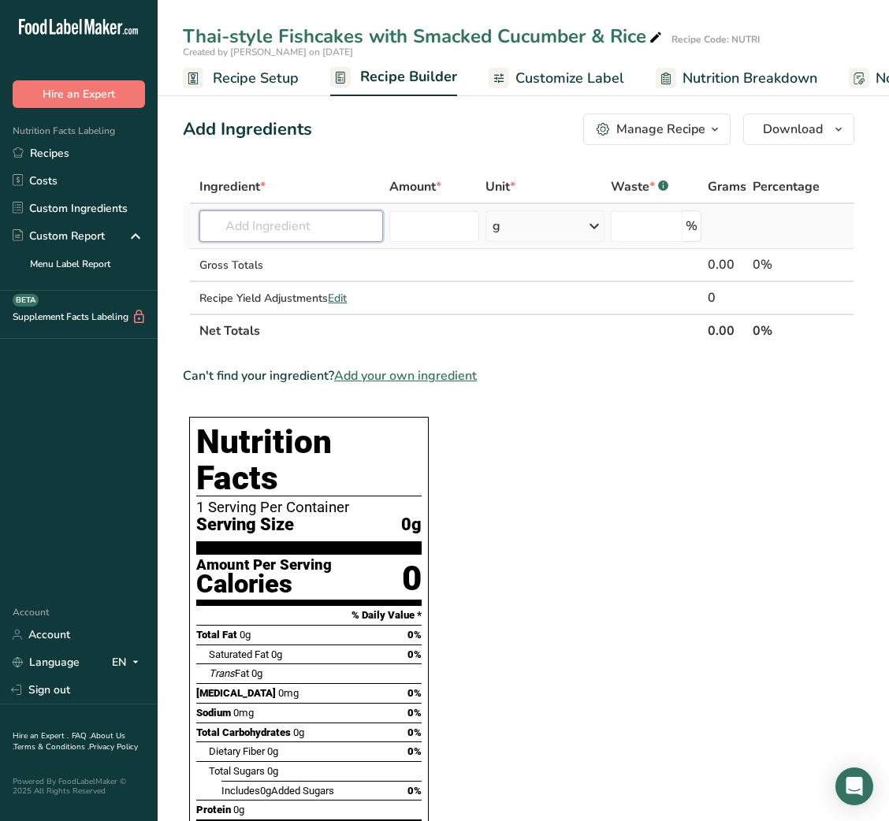
click at [254, 224] on input "text" at bounding box center [291, 226] width 184 height 32
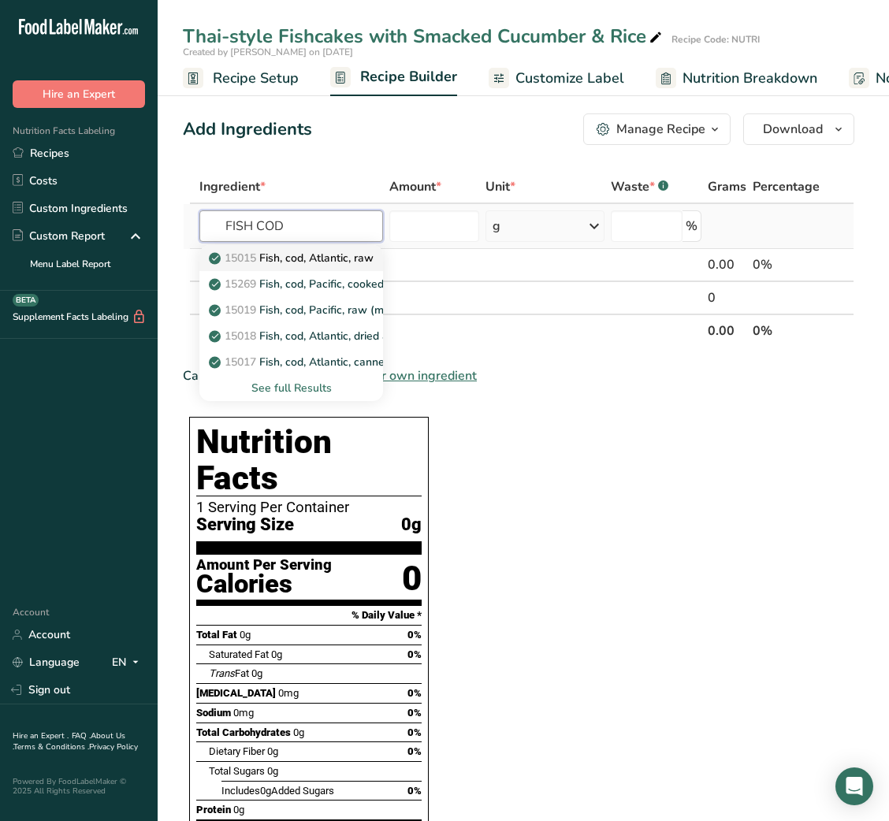
type input "FISH COD"
click at [288, 245] on link "15015 Fish, cod, Atlantic, raw" at bounding box center [291, 258] width 184 height 26
type input "Fish, cod, Atlantic, raw"
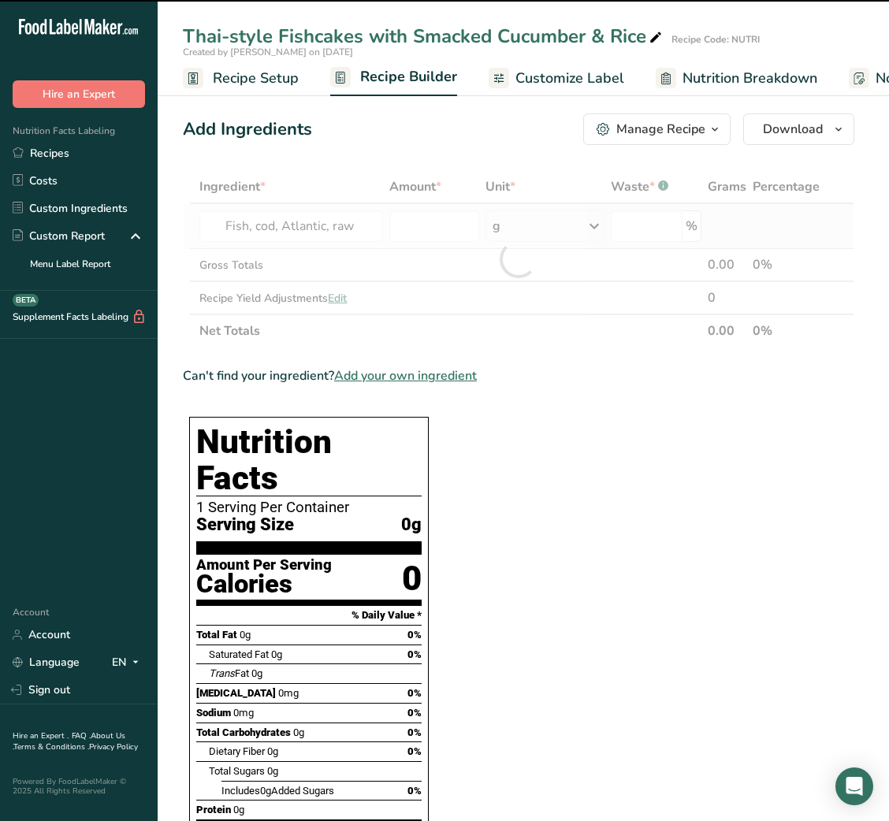
type input "0"
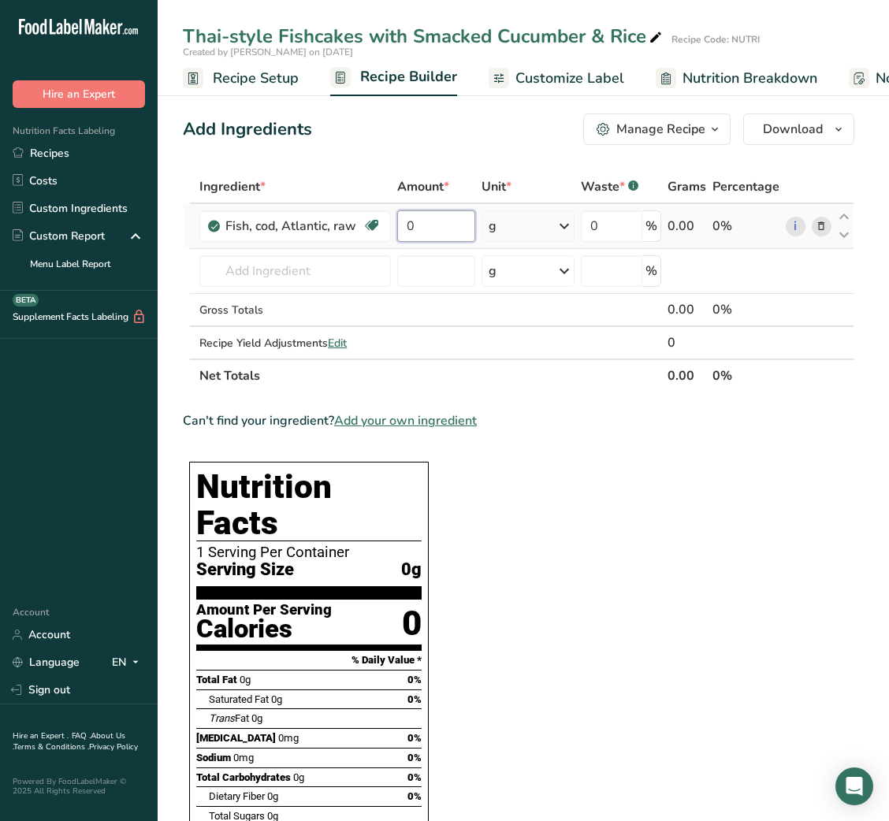
click at [418, 220] on input "0" at bounding box center [436, 226] width 78 height 32
type input "70"
click at [272, 269] on div "Ingredient * Amount * Unit * Waste * .a-a{fill:#347362;}.b-a{fill:#fff;} Grams …" at bounding box center [518, 281] width 671 height 222
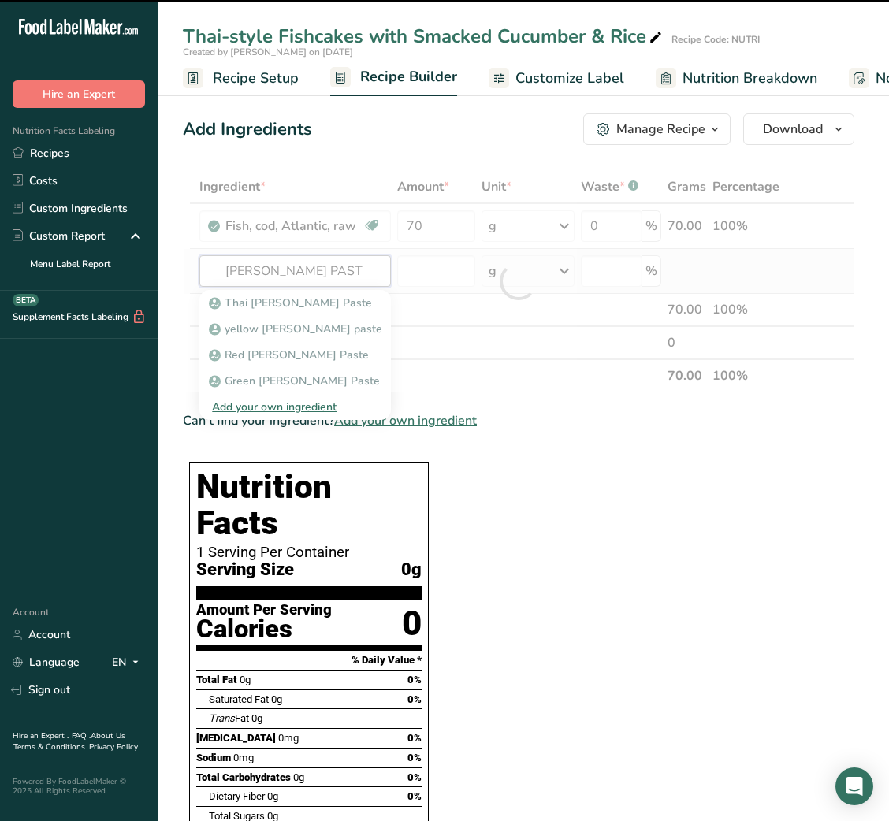
type input "CURRY PASTE"
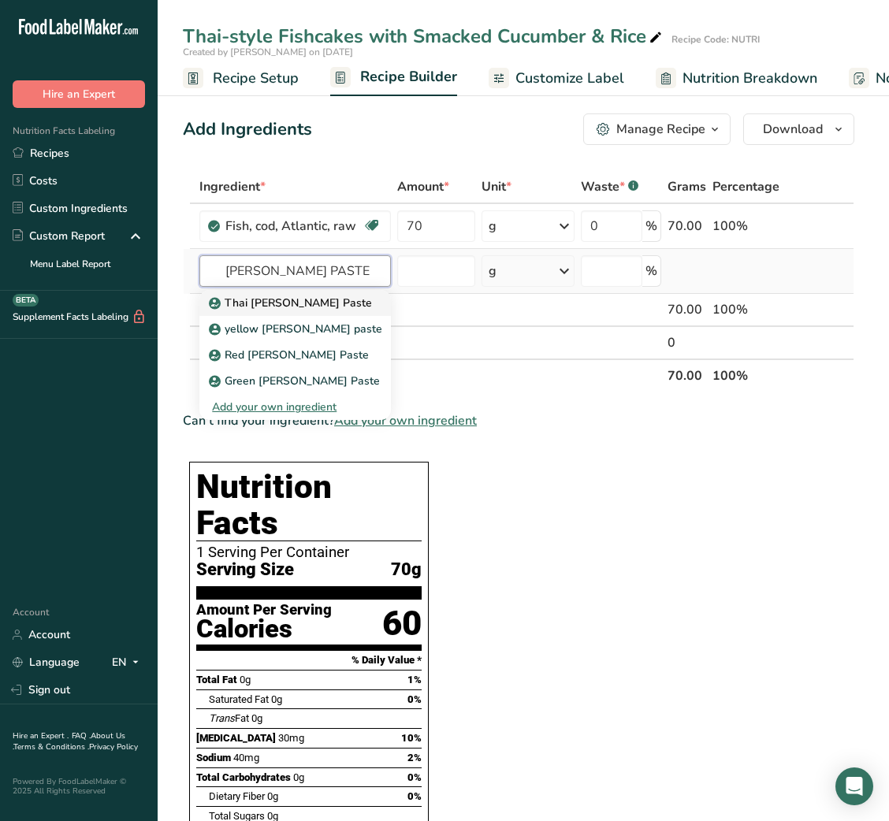
type input "CURRY PASTE"
click at [266, 300] on p "Thai [PERSON_NAME] Paste" at bounding box center [292, 303] width 160 height 17
type input "Thai [PERSON_NAME] Paste"
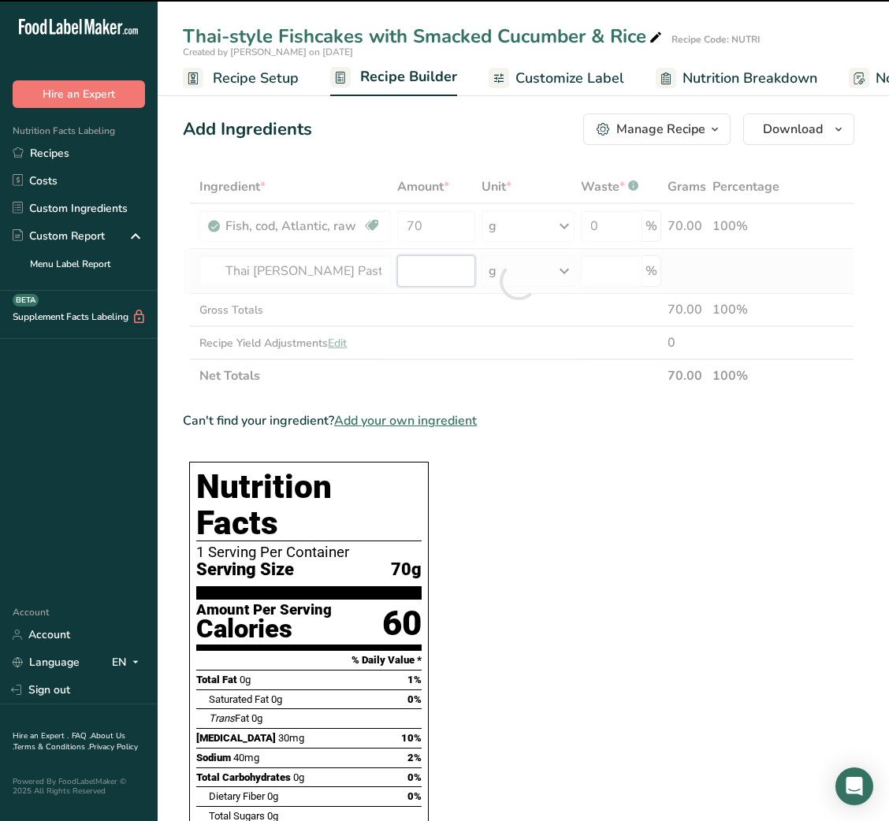
type input "0"
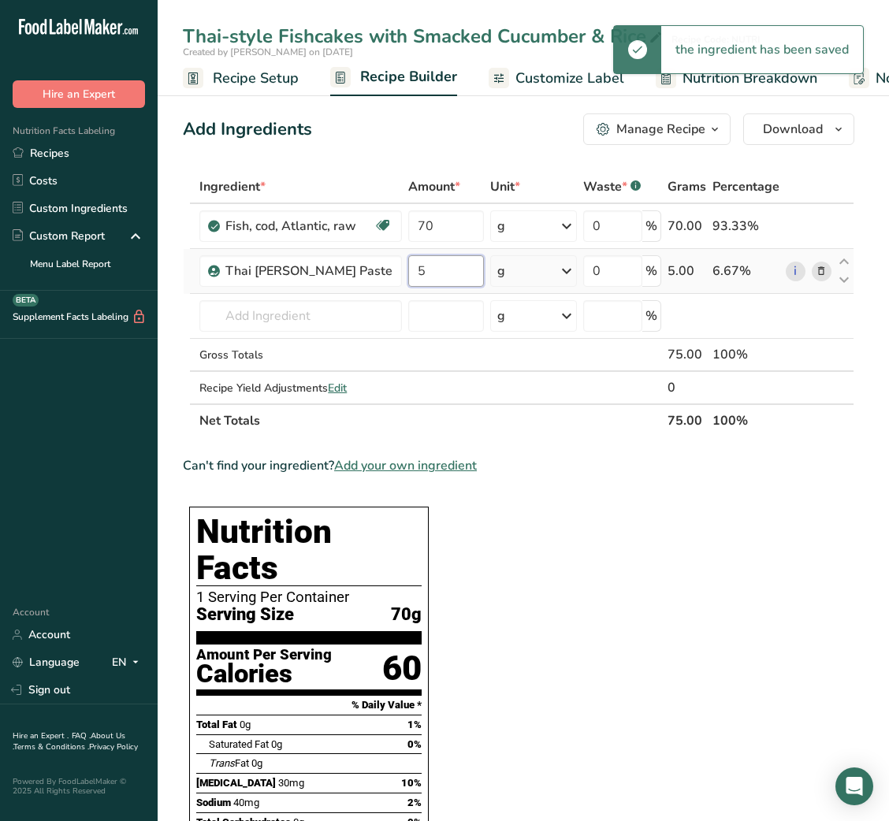
type input "5"
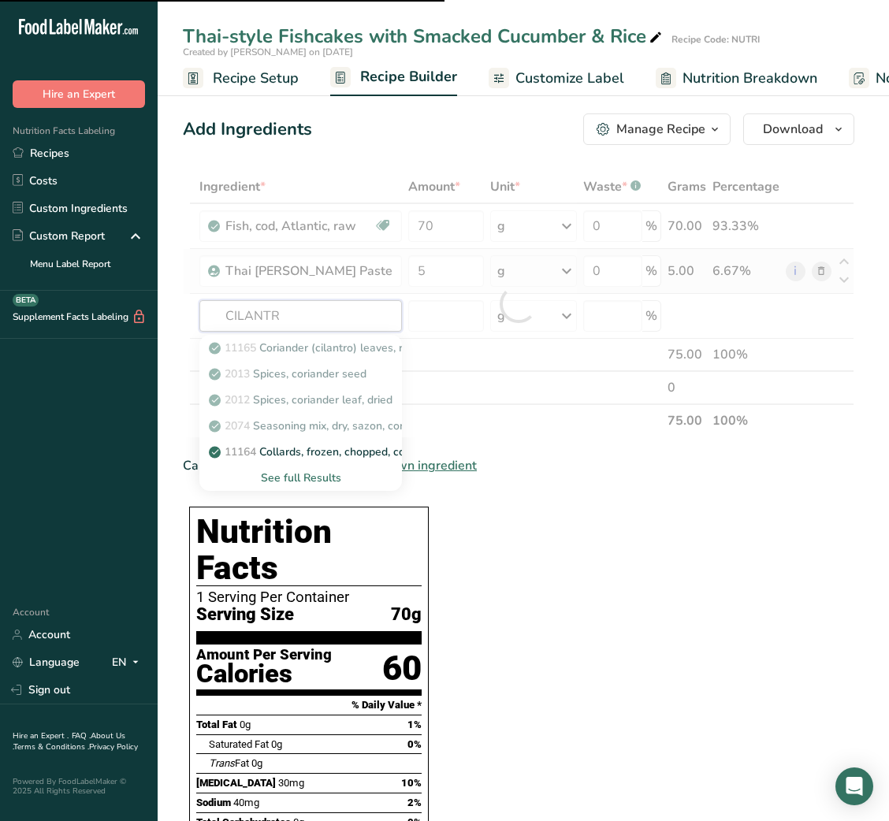
type input "CILANTRO"
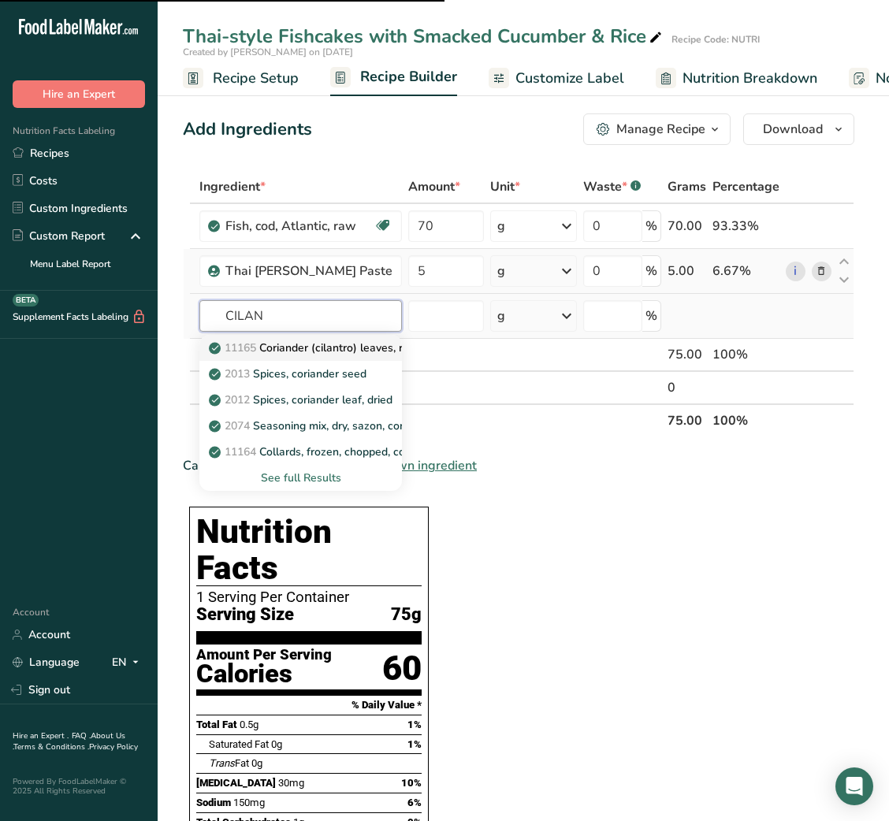
type input "CILAN"
click at [309, 340] on p "11165 Coriander (cilantro) leaves, raw" at bounding box center [315, 348] width 206 height 17
type input "Coriander (cilantro) leaves, raw"
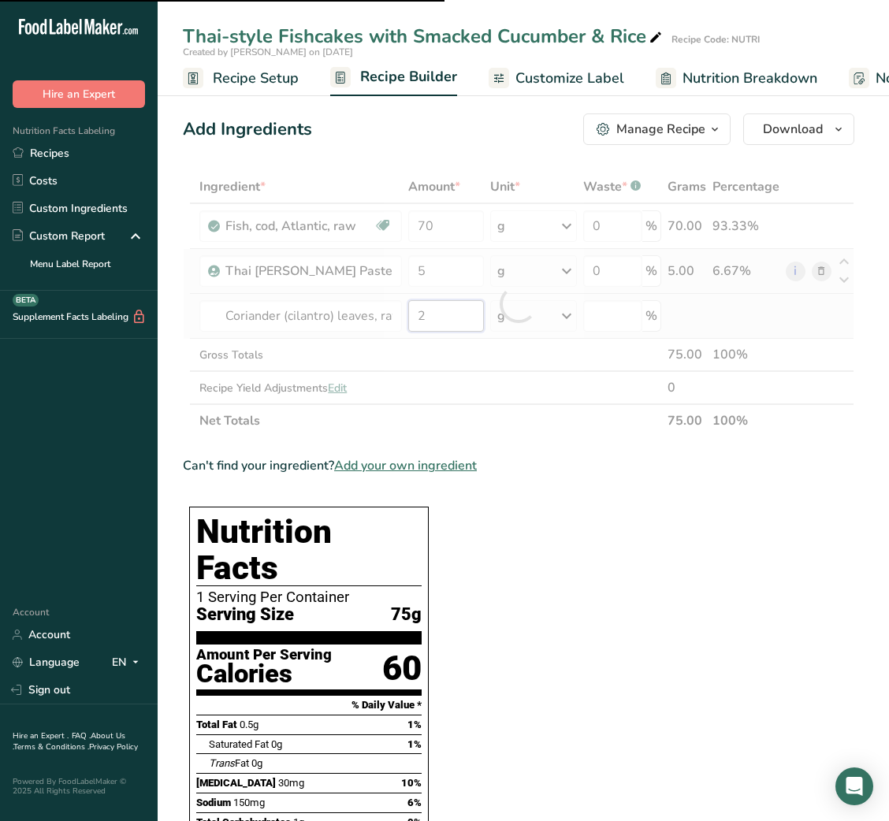
type input "0"
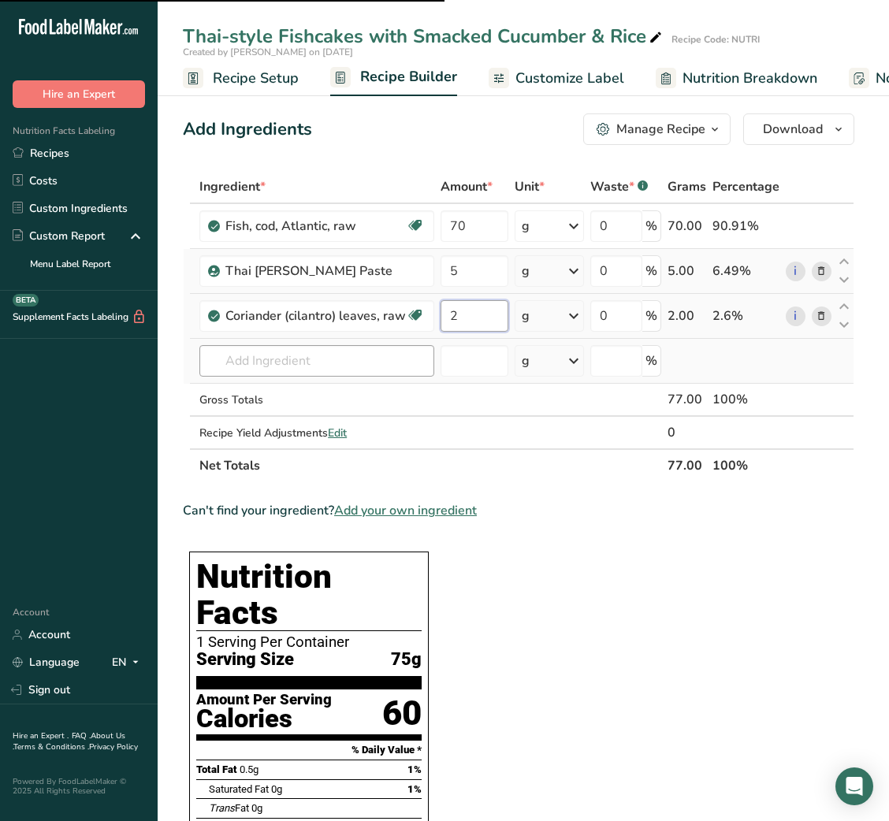
type input "2"
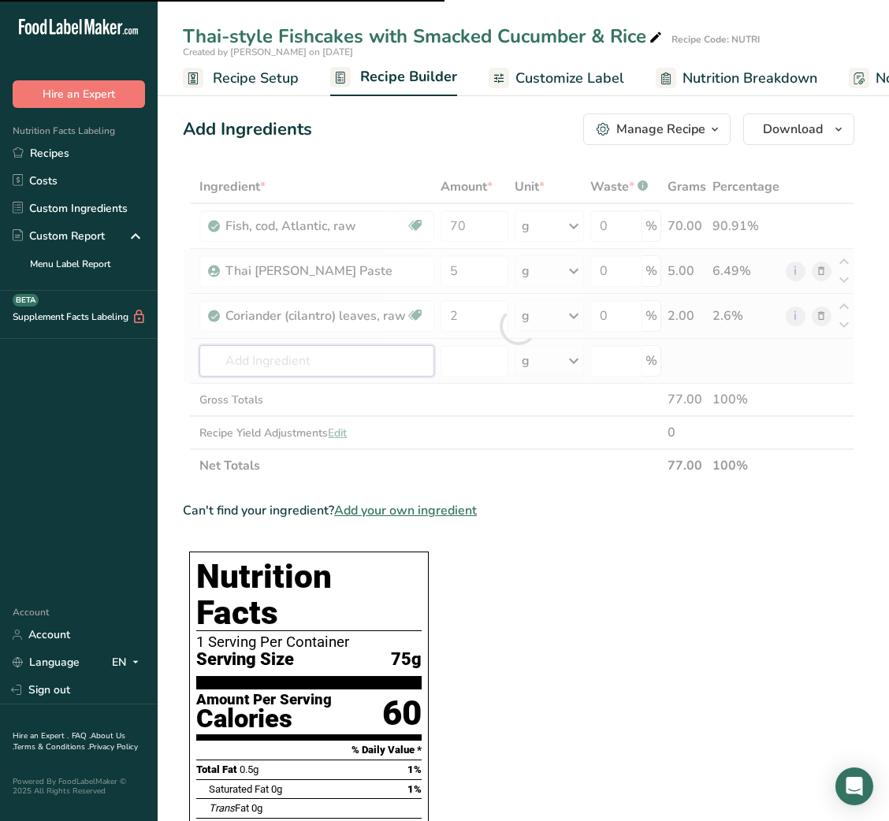
click at [333, 366] on div "Ingredient * Amount * Unit * Waste * .a-a{fill:#347362;}.b-a{fill:#fff;} Grams …" at bounding box center [518, 326] width 671 height 312
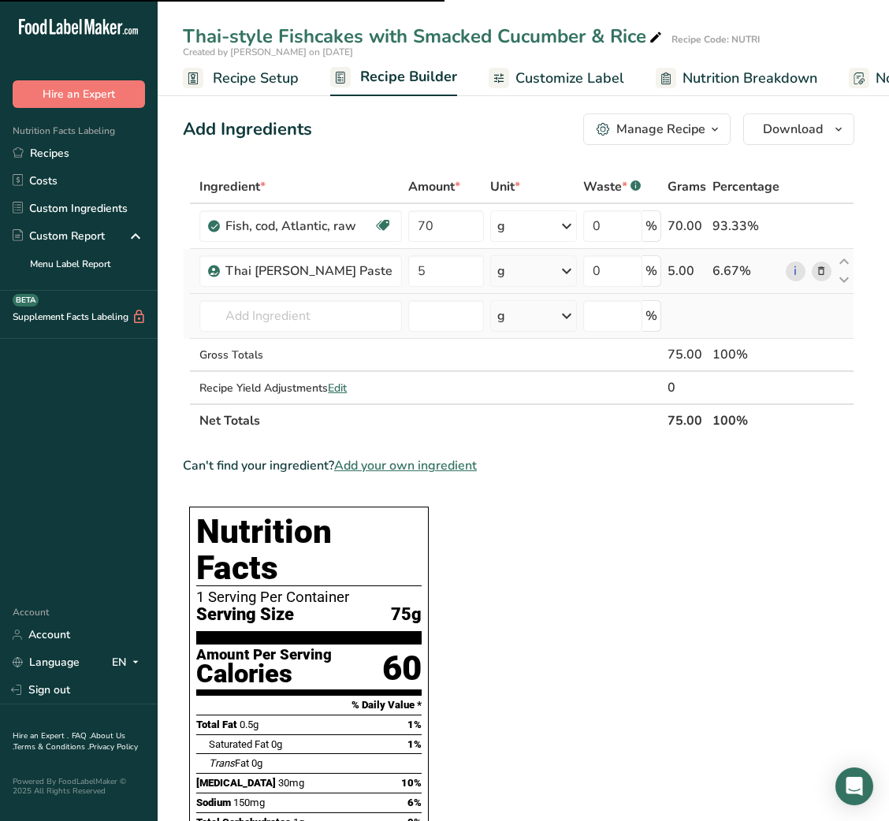
type input "2"
type input "0"
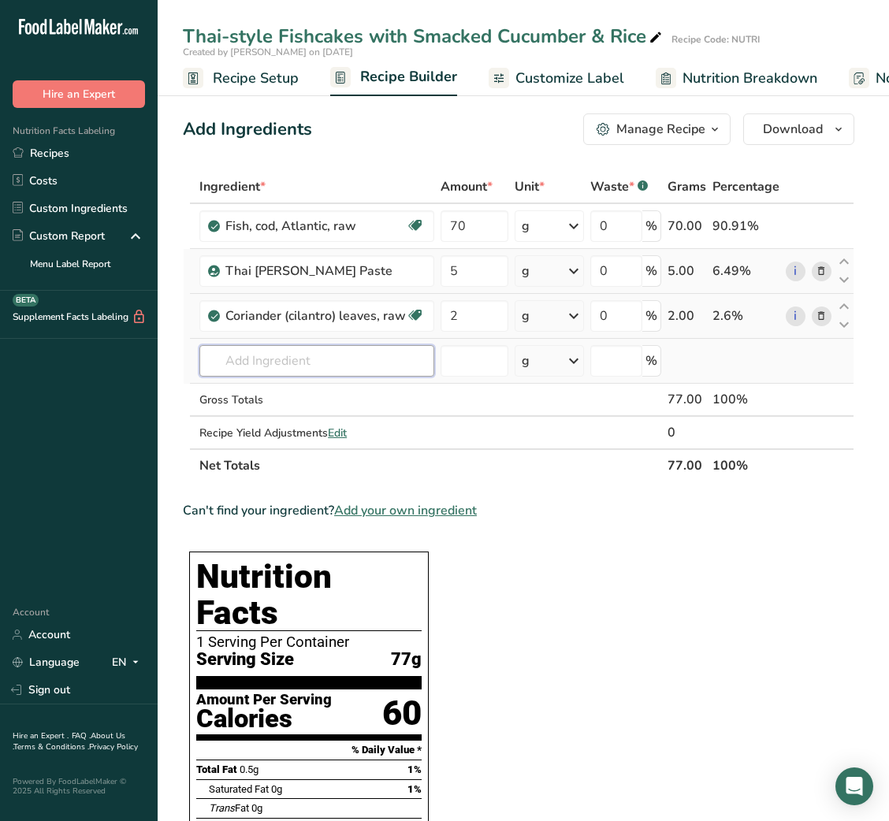
click at [300, 349] on input "text" at bounding box center [316, 361] width 235 height 32
click at [280, 359] on input "DORRY FISH" at bounding box center [316, 361] width 235 height 32
type input "D"
click at [334, 368] on input "text" at bounding box center [316, 361] width 235 height 32
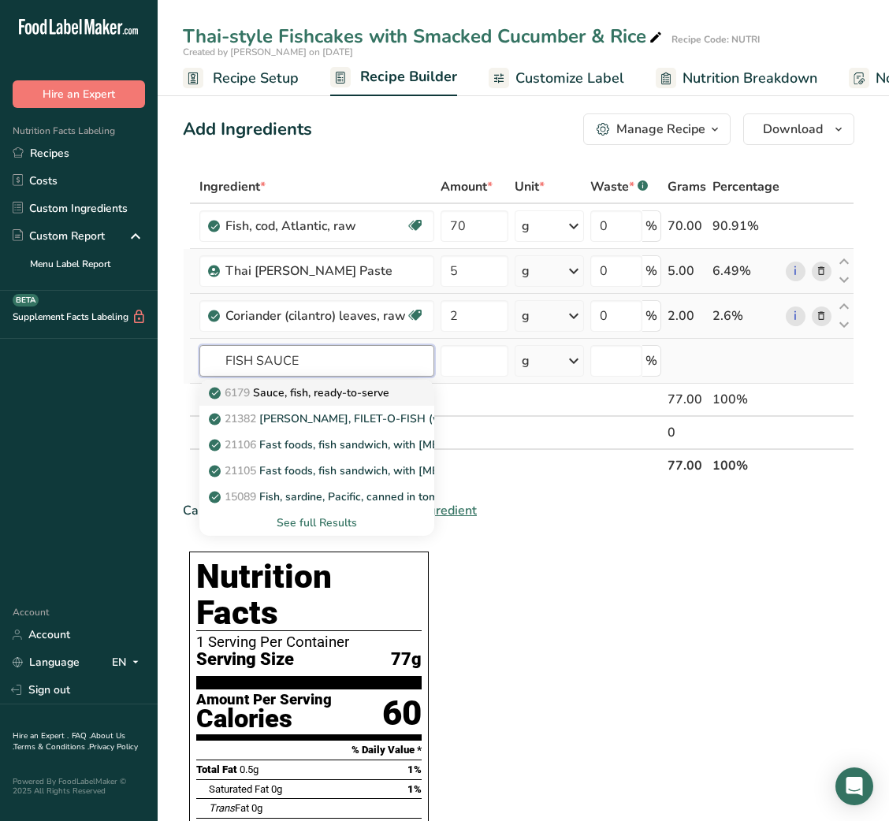
type input "FISH SAUCE"
click at [324, 401] on link "6179 Sauce, fish, ready-to-serve" at bounding box center [316, 393] width 235 height 26
type input "Sauce, fish, ready-to-serve"
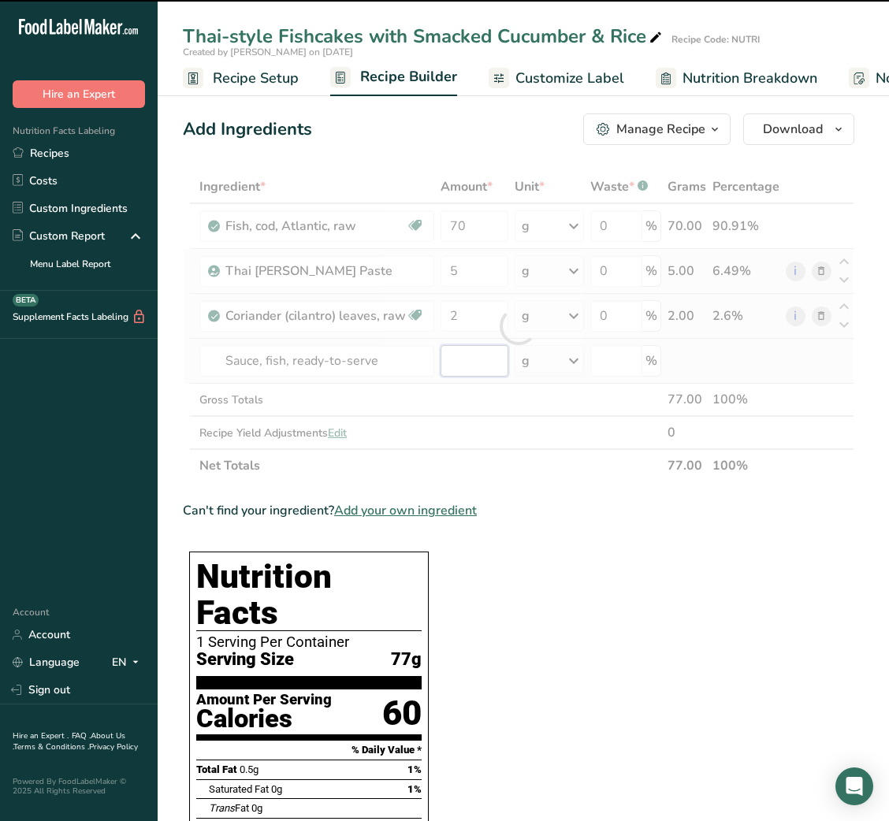
type input "0"
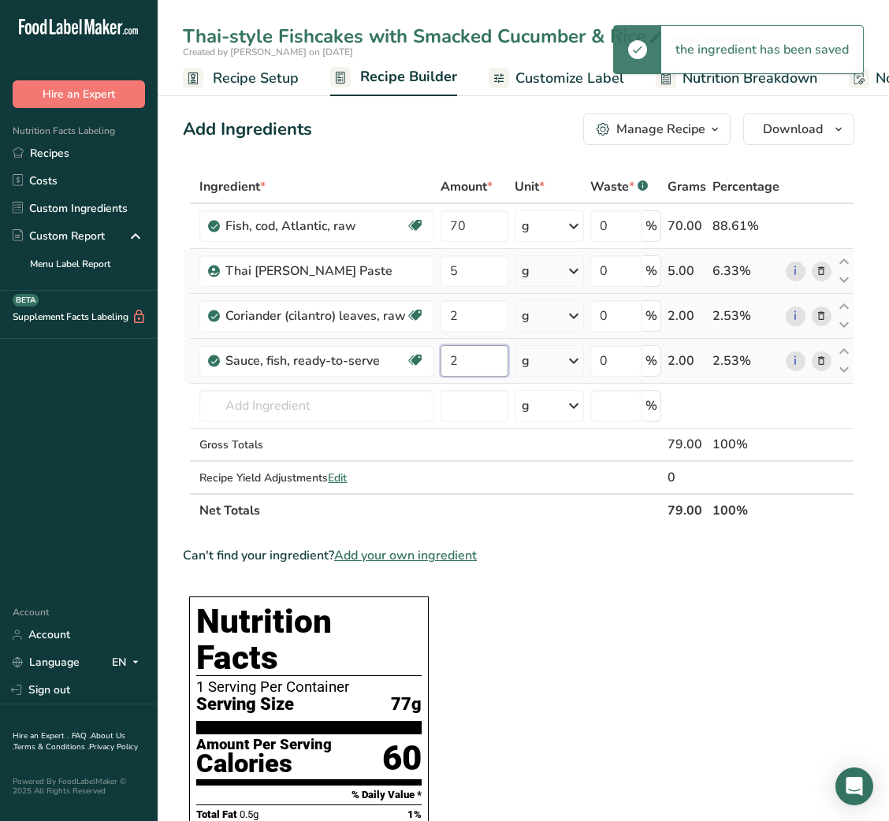
type input "2"
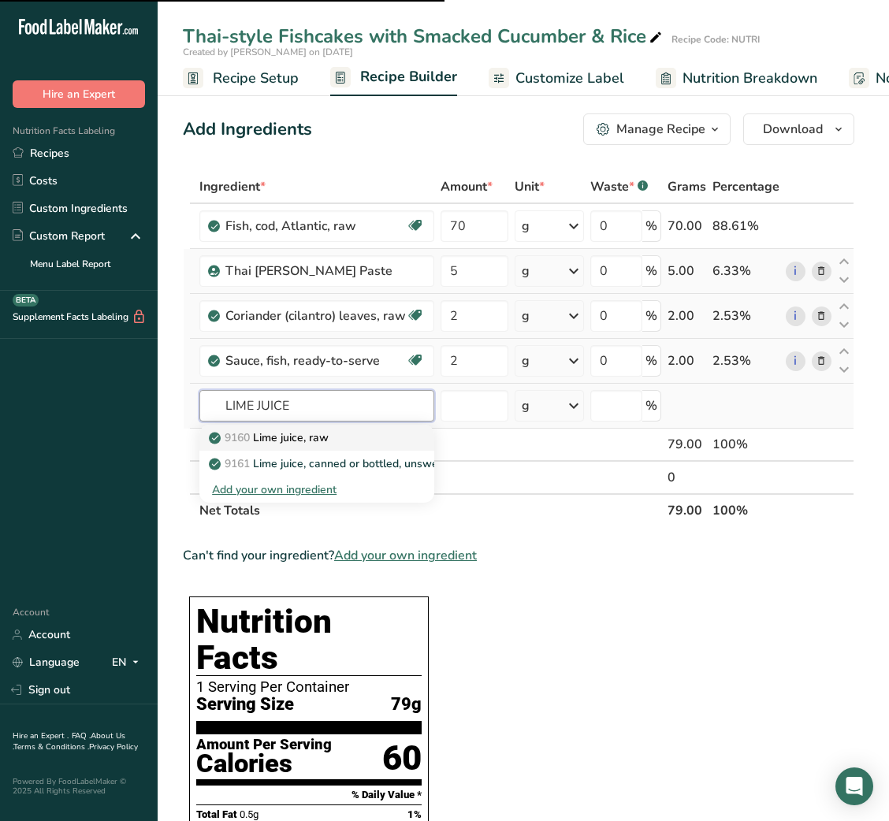
type input "LIME JUICE"
click at [290, 438] on p "9160 Lime juice, raw" at bounding box center [270, 438] width 117 height 17
type input "Lime juice, raw"
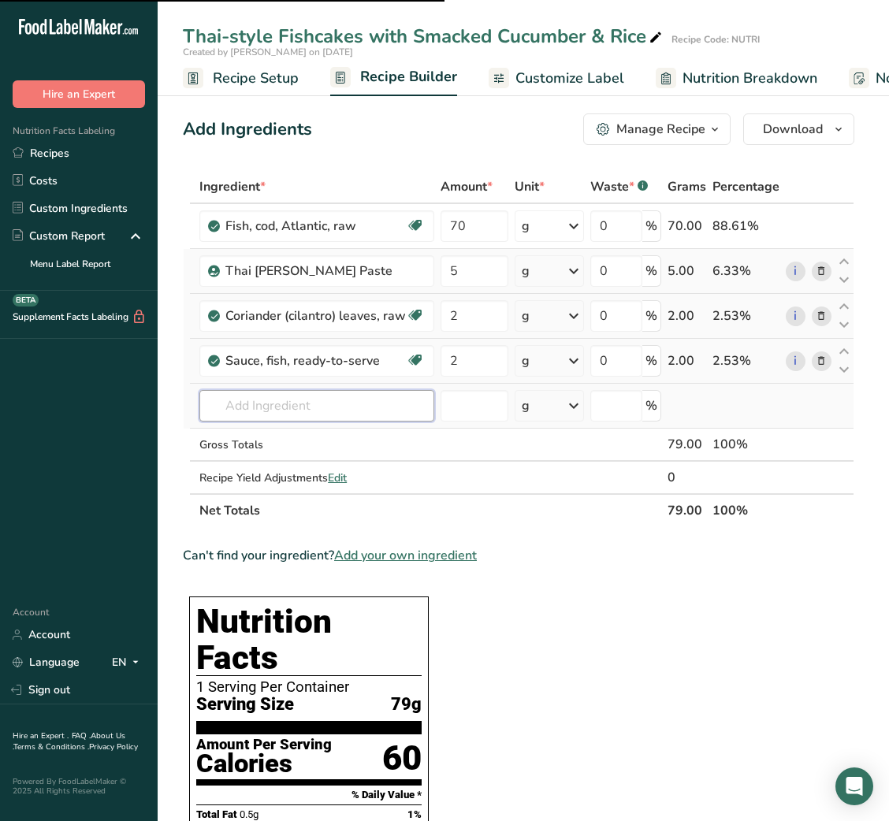
click at [286, 391] on input "text" at bounding box center [316, 406] width 235 height 32
type input "K"
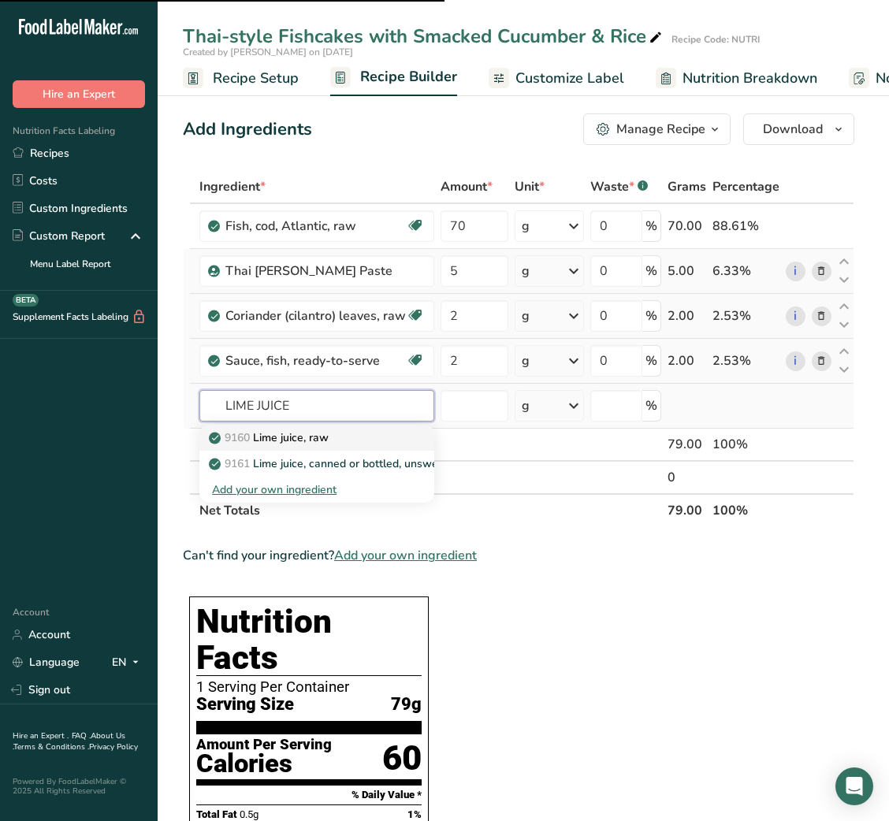
type input "LIME JUICE"
click at [287, 440] on p "9160 Lime juice, raw" at bounding box center [270, 438] width 117 height 17
type input "Lime juice, raw"
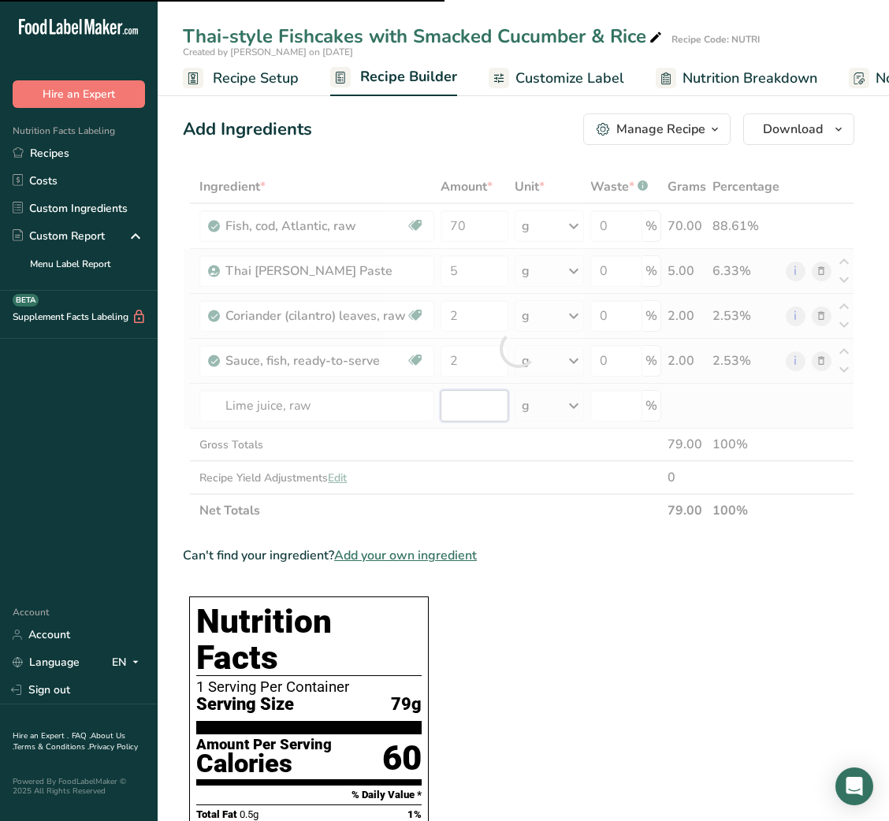
type input "0"
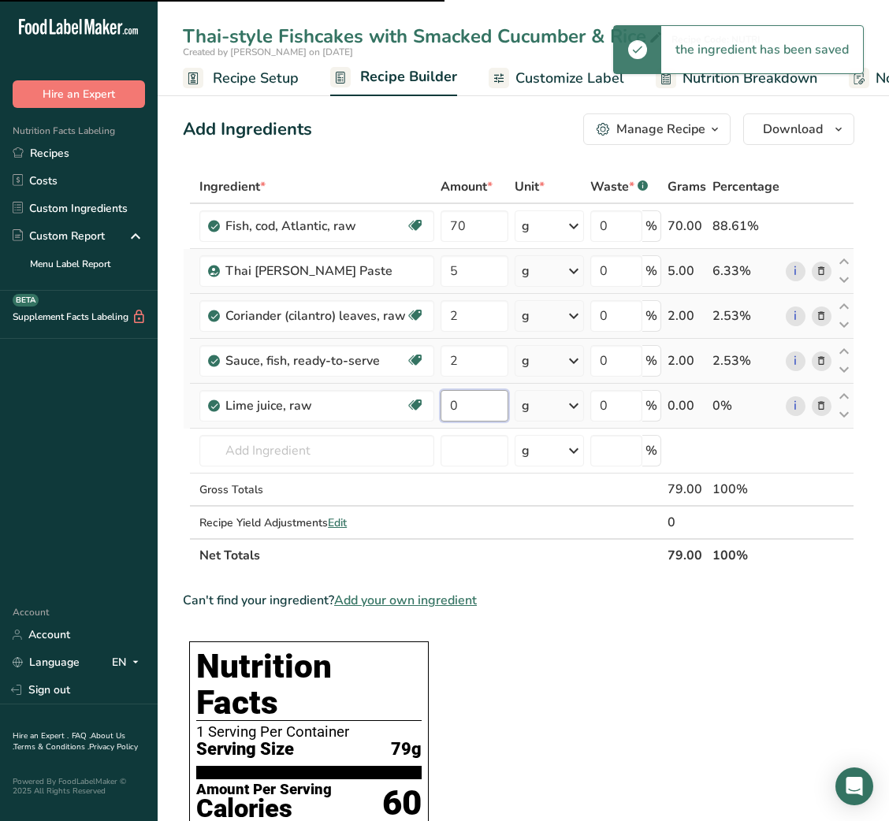
type input "0"
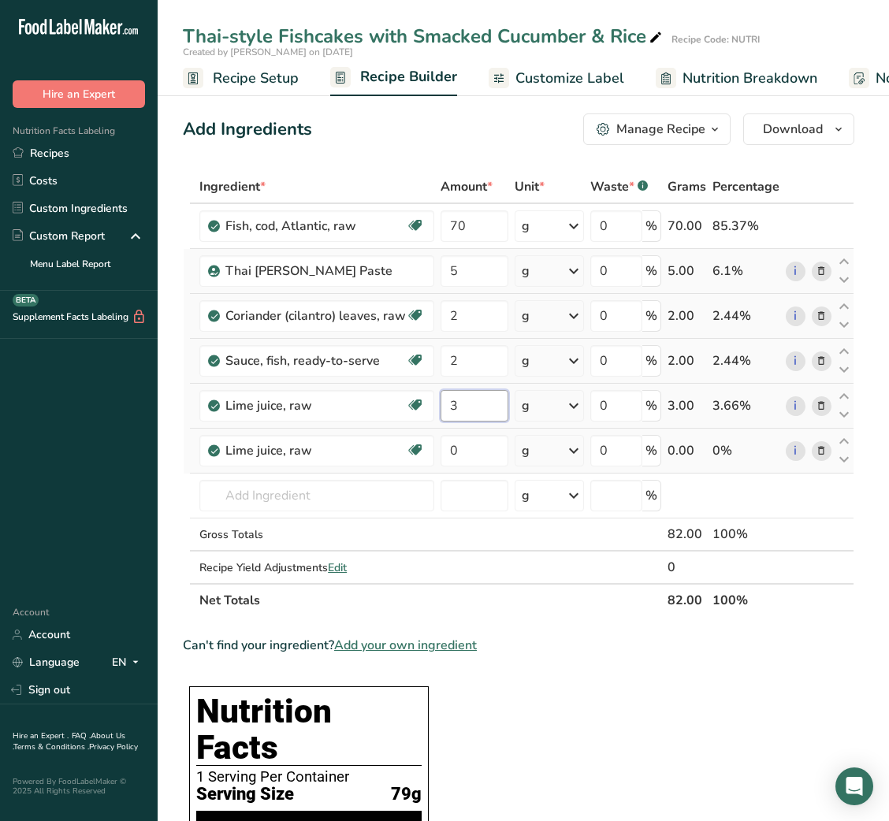
type input "3"
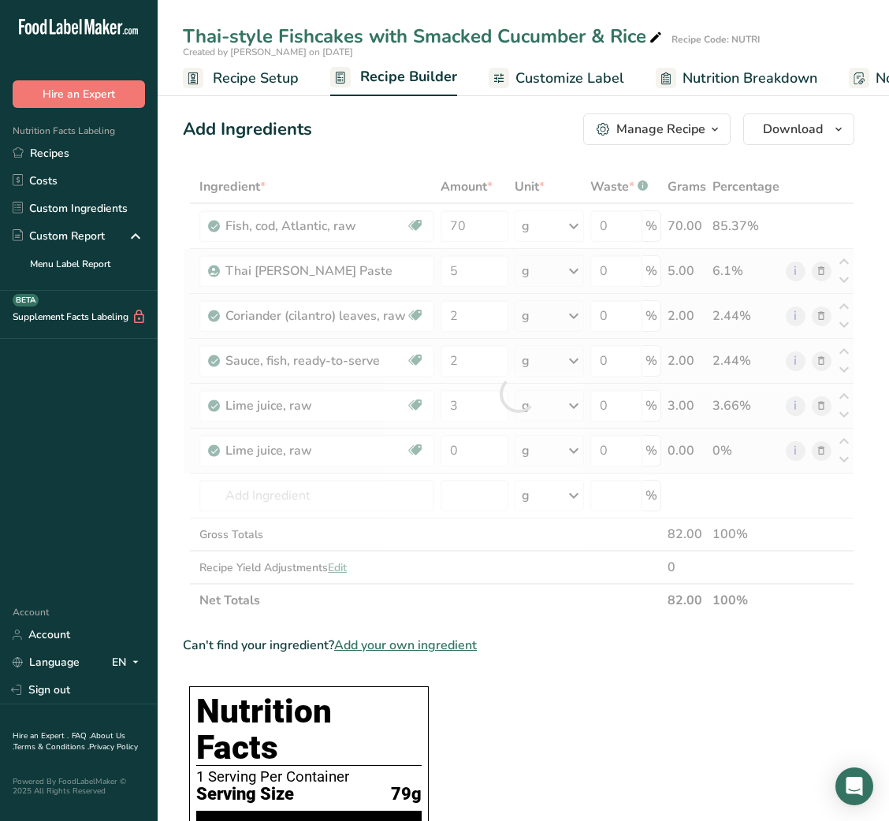
click at [824, 447] on div "Ingredient * Amount * Unit * Waste * .a-a{fill:#347362;}.b-a{fill:#fff;} Grams …" at bounding box center [518, 393] width 671 height 447
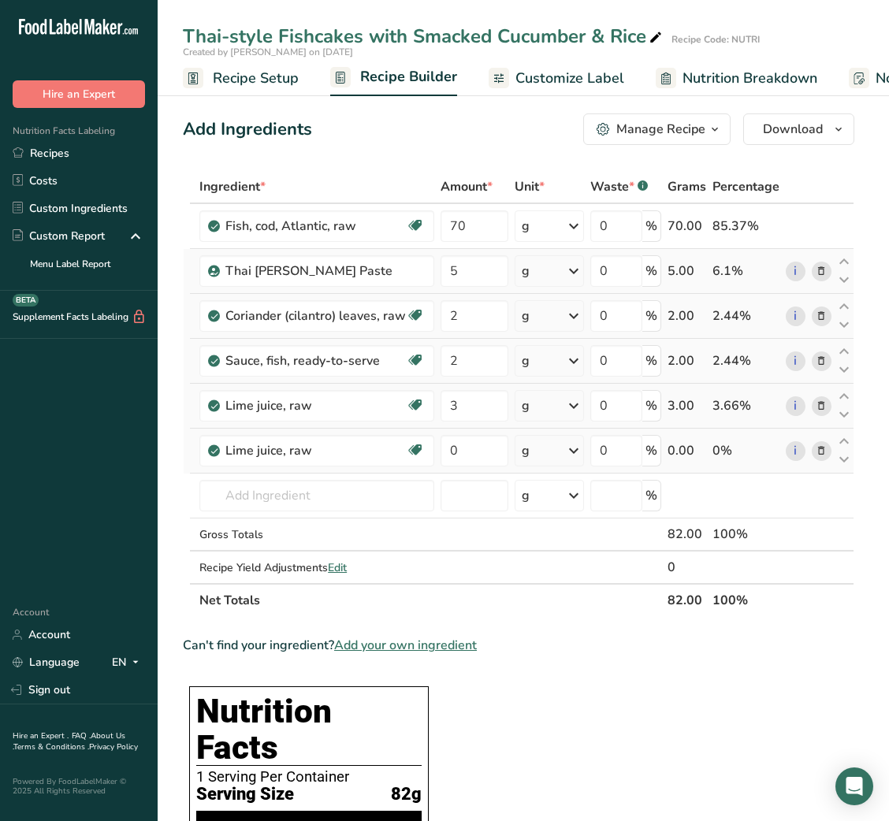
click at [824, 449] on icon at bounding box center [821, 451] width 11 height 17
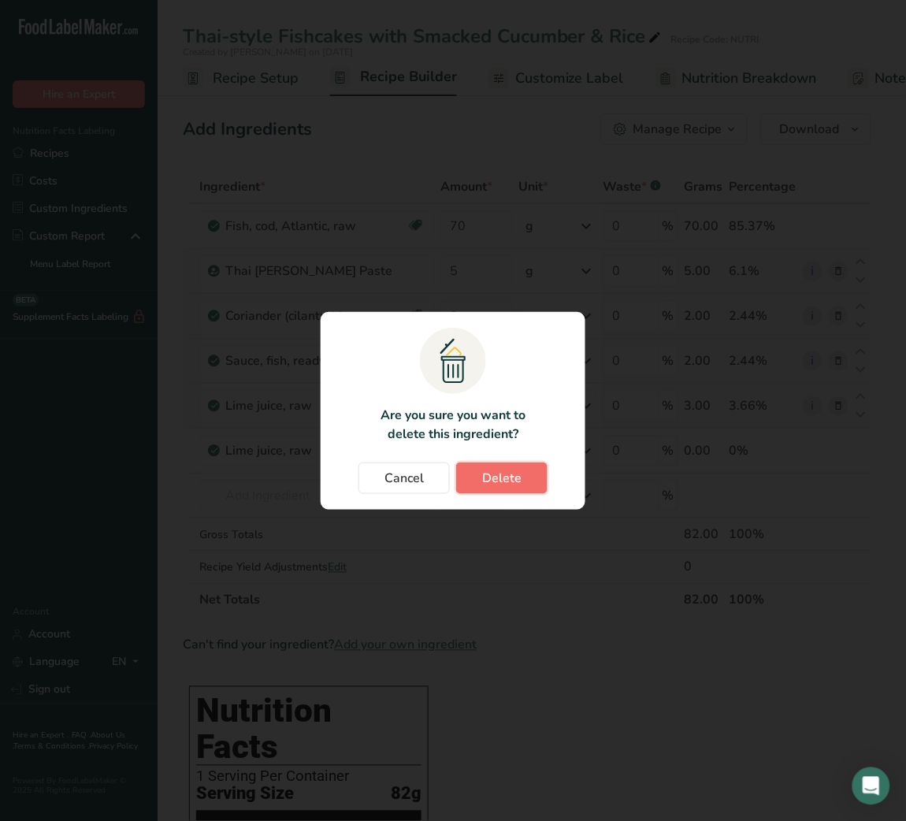
click at [489, 480] on span "Delete" at bounding box center [501, 478] width 39 height 19
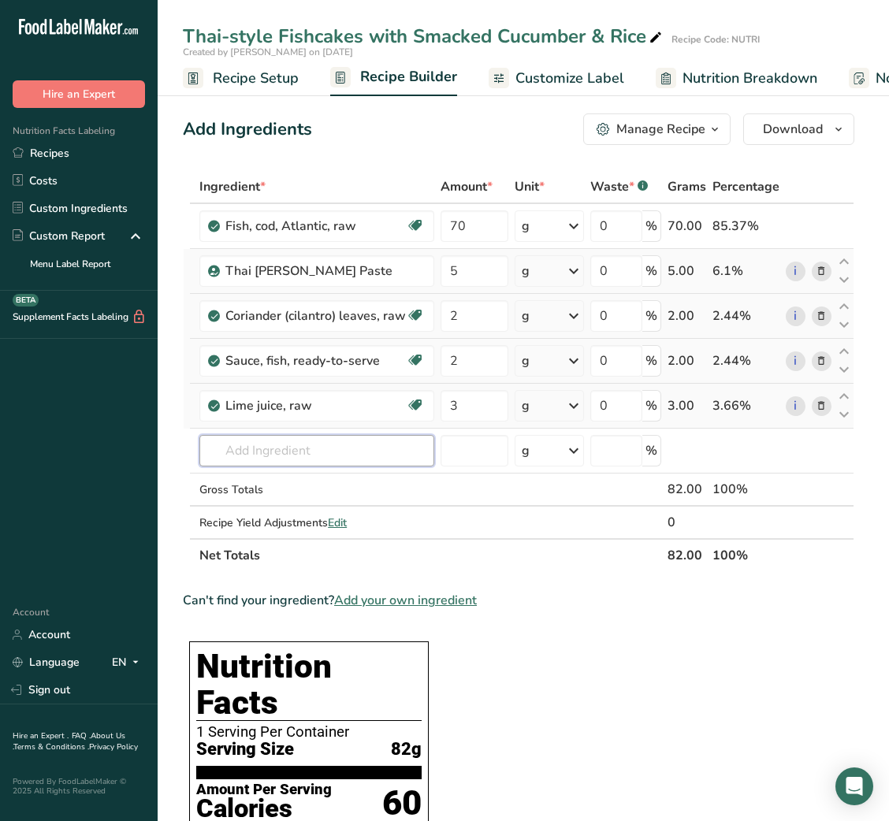
click at [269, 456] on input "text" at bounding box center [316, 451] width 235 height 32
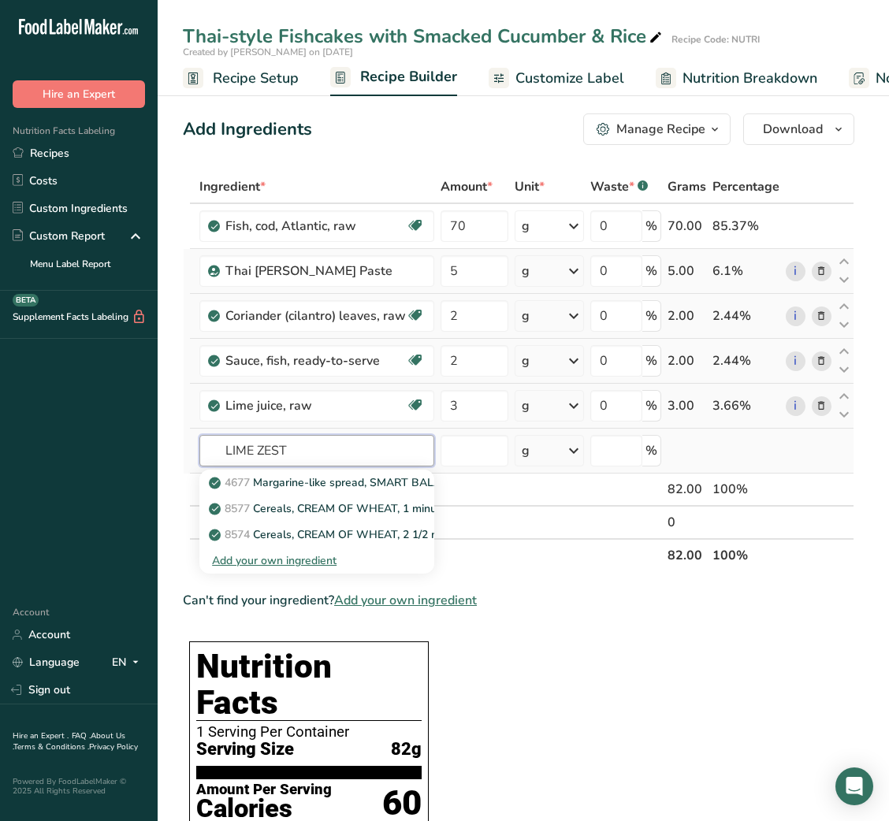
click at [244, 448] on input "LIME ZEST" at bounding box center [316, 451] width 235 height 32
type input "LEMON ZEST"
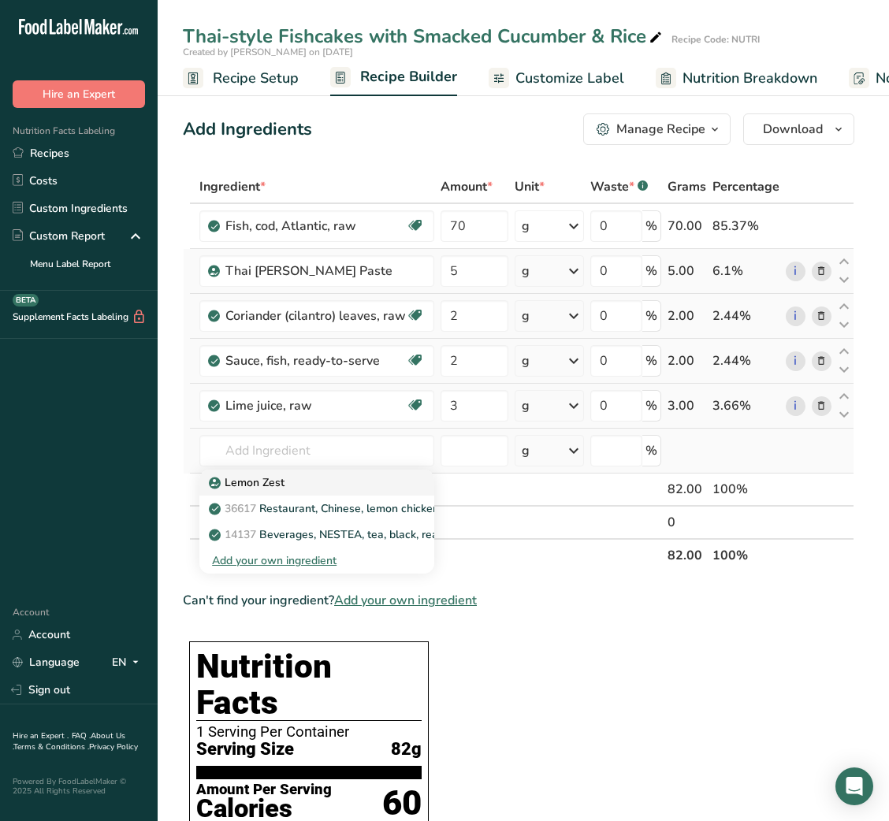
click at [251, 485] on p "Lemon Zest" at bounding box center [248, 482] width 73 height 17
type input "Lemon Zest"
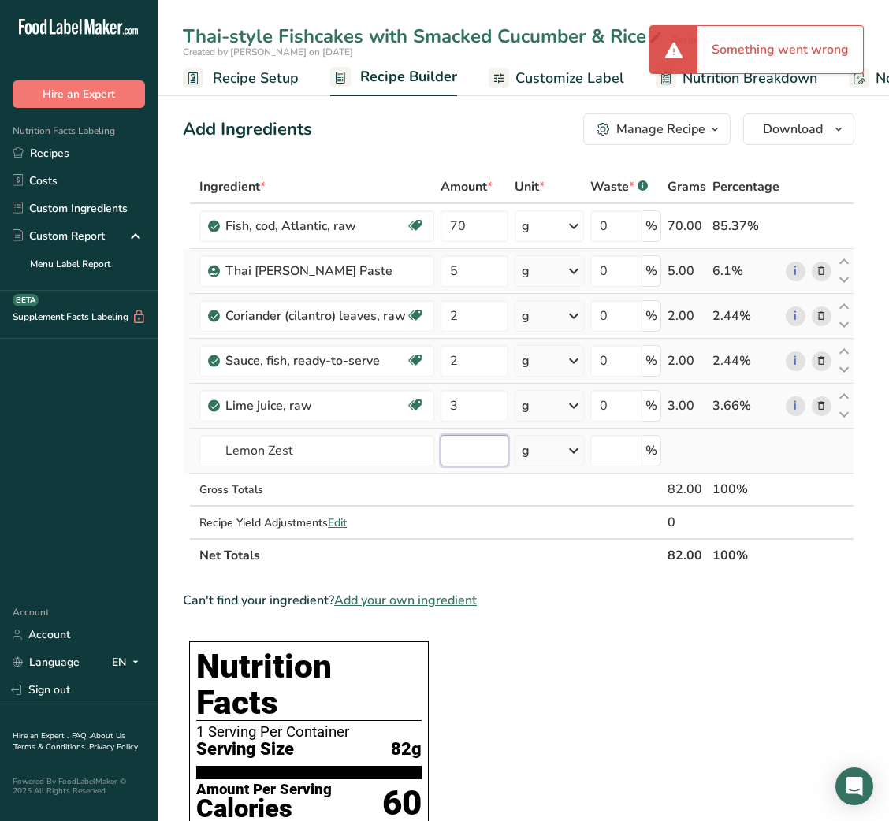
click at [456, 459] on input "number" at bounding box center [475, 451] width 68 height 32
type input "0"
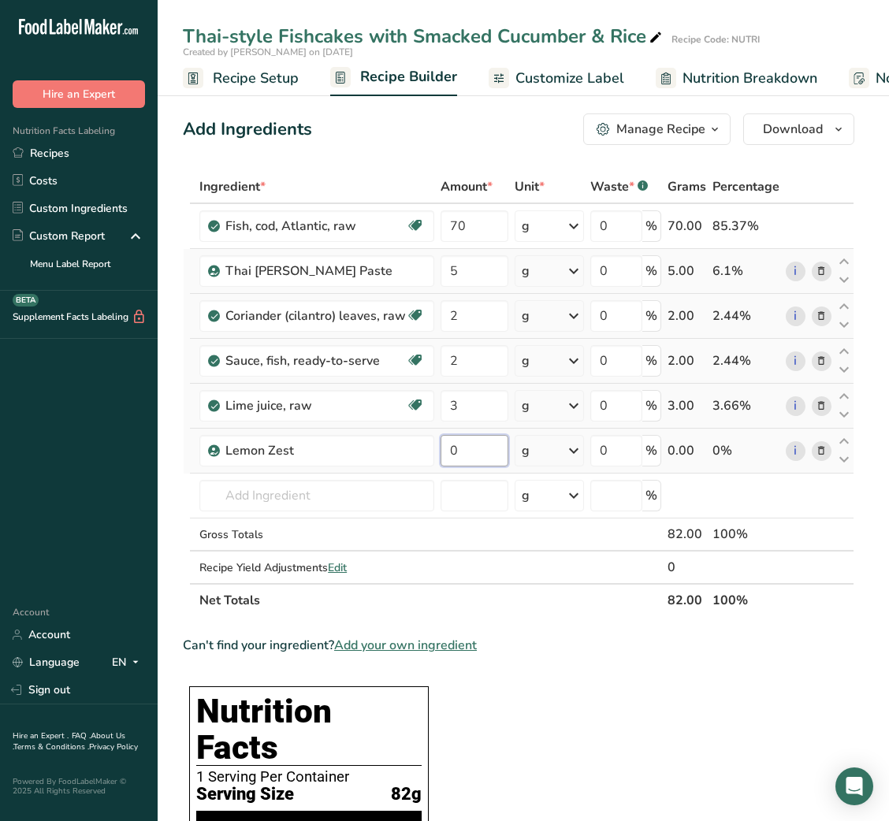
click at [456, 459] on input "0" at bounding box center [475, 451] width 68 height 32
type input "2"
click at [329, 490] on div "Ingredient * Amount * Unit * Waste * .a-a{fill:#347362;}.b-a{fill:#fff;} Grams …" at bounding box center [518, 393] width 671 height 447
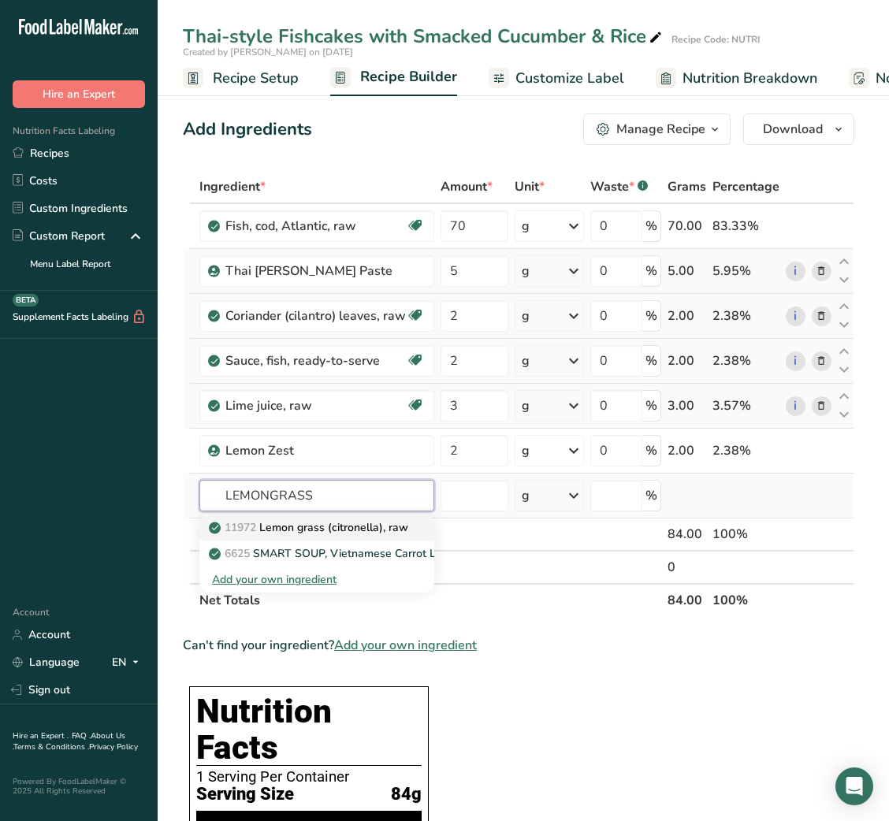
type input "LEMONGRASS"
click at [343, 534] on p "11972 Lemon grass (citronella), raw" at bounding box center [310, 527] width 196 height 17
type input "Lemon grass (citronella), raw"
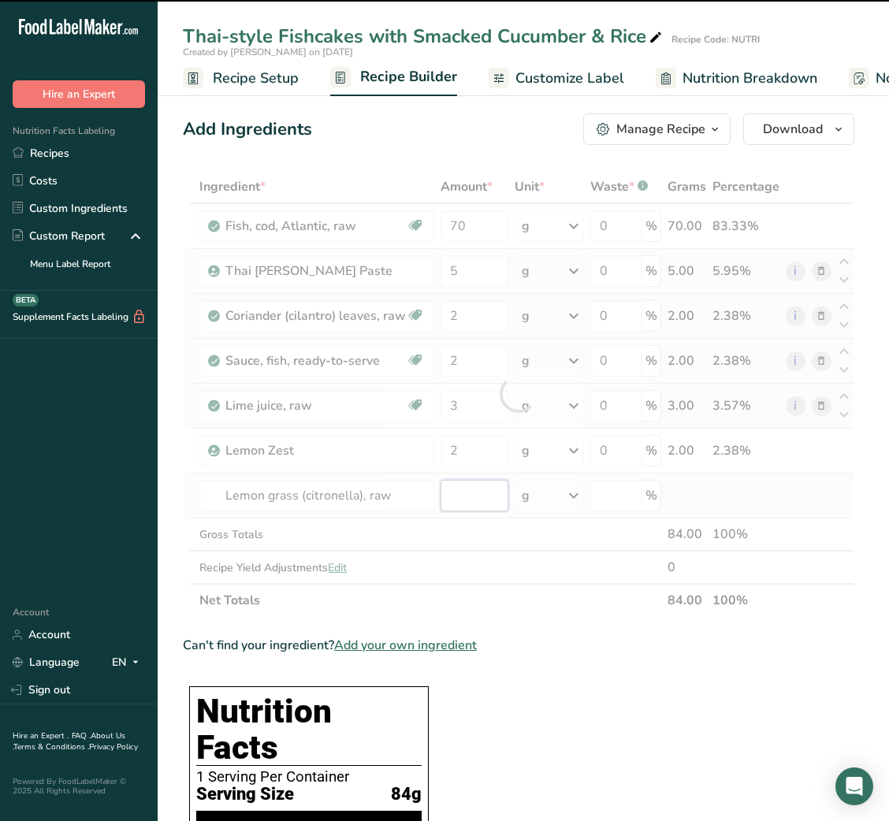
type input "0"
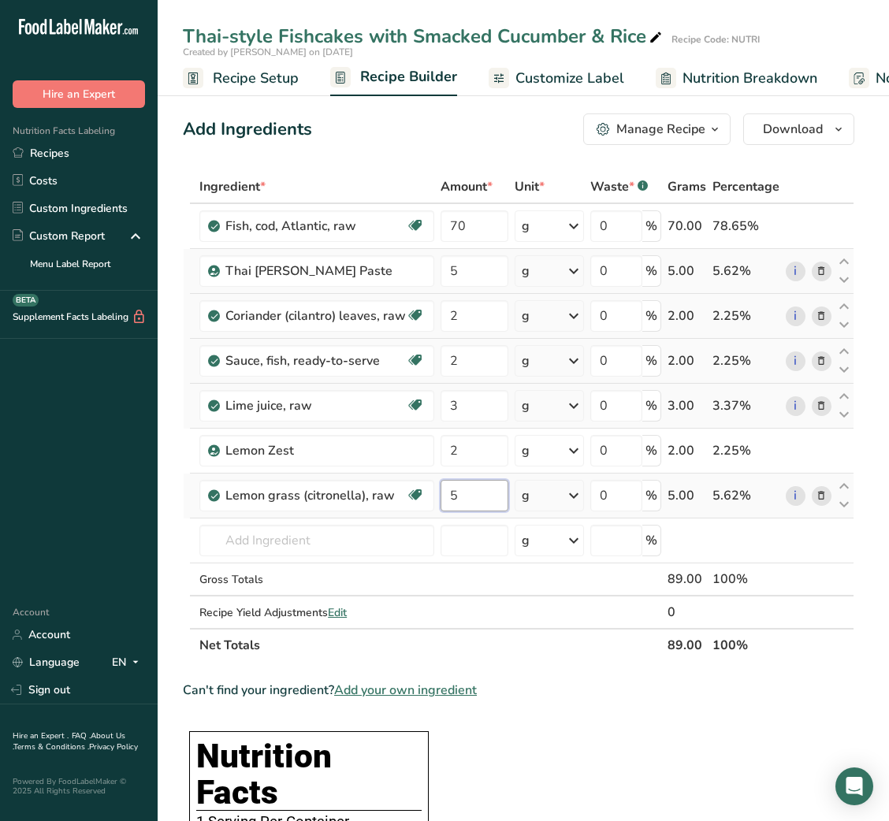
type input "5"
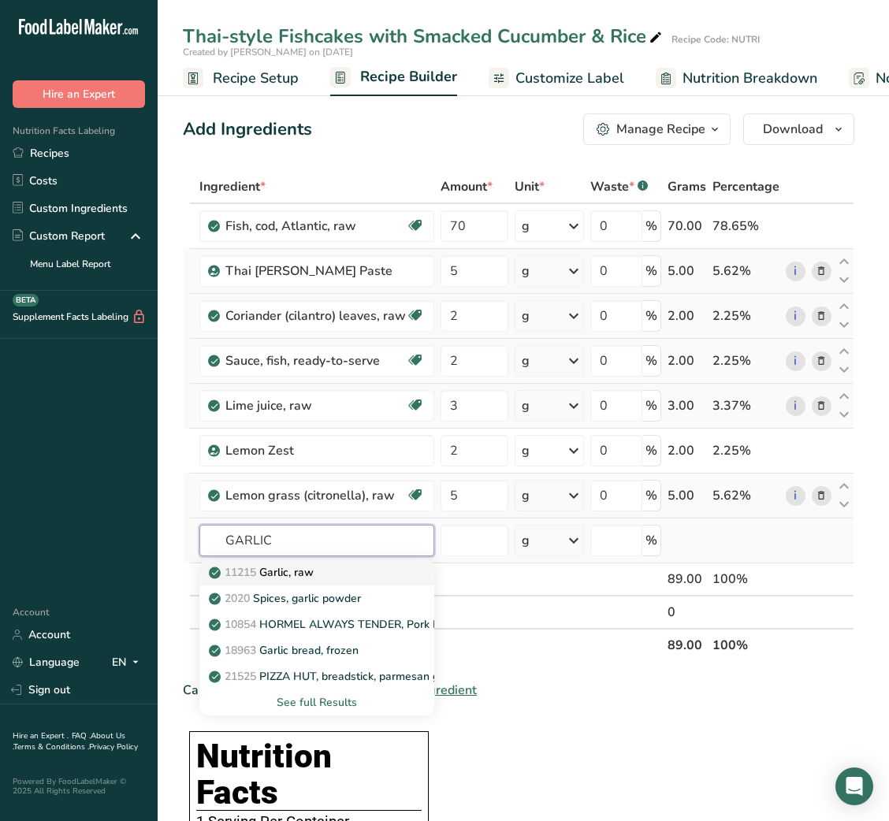
type input "GARLIC"
click at [327, 571] on div "11215 Garlic, raw" at bounding box center [304, 572] width 184 height 17
type input "Garlic, raw"
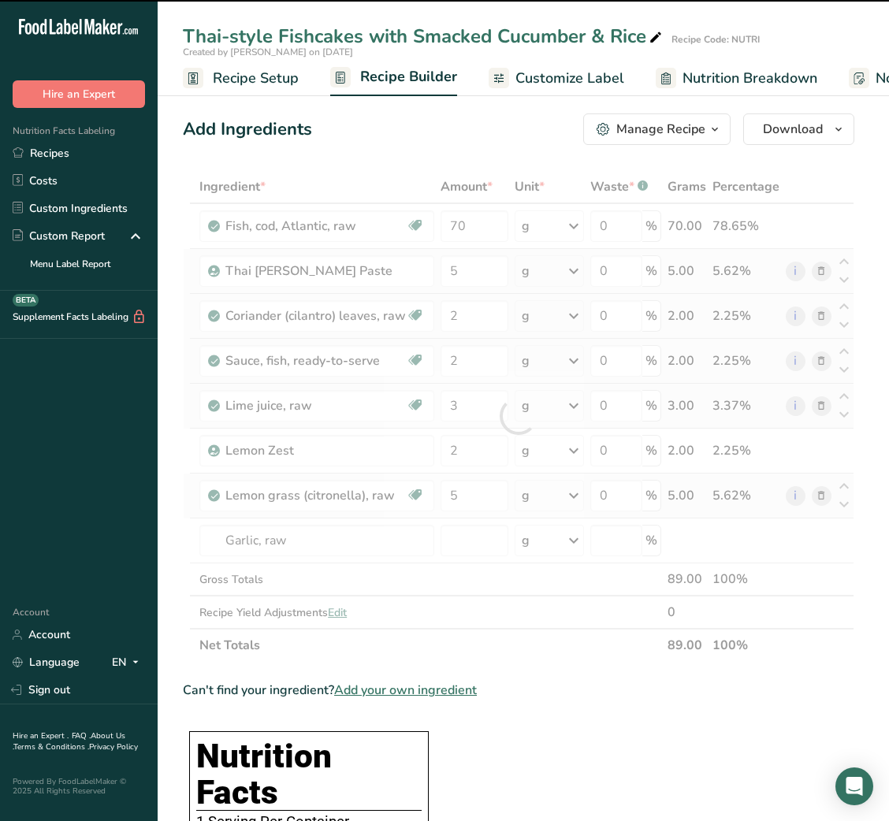
type input "0"
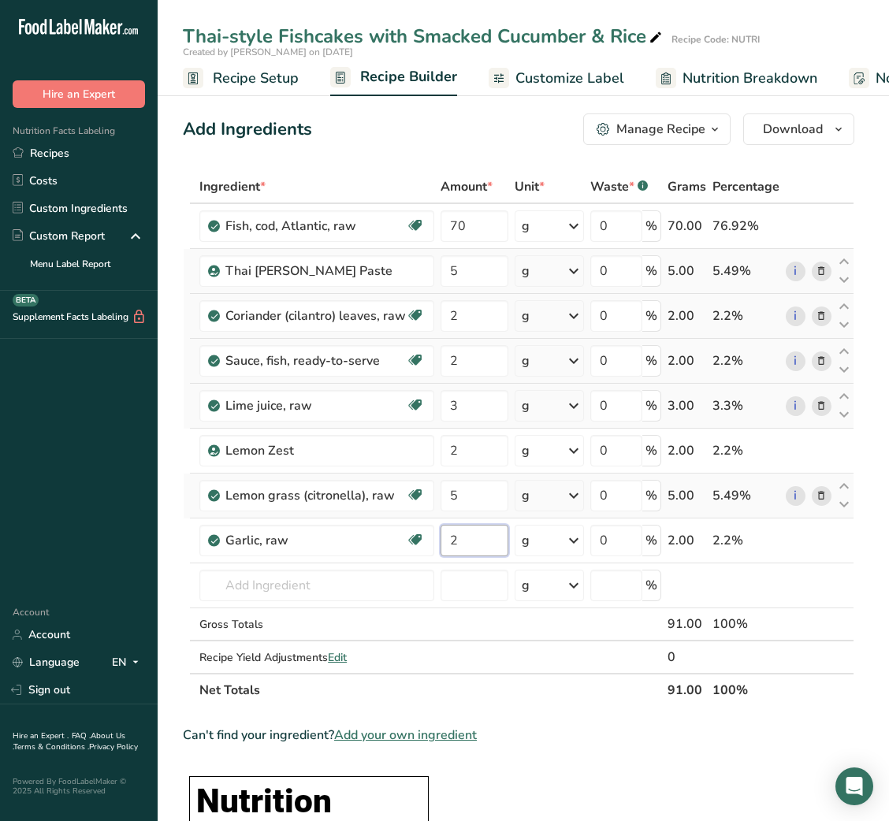
type input "2"
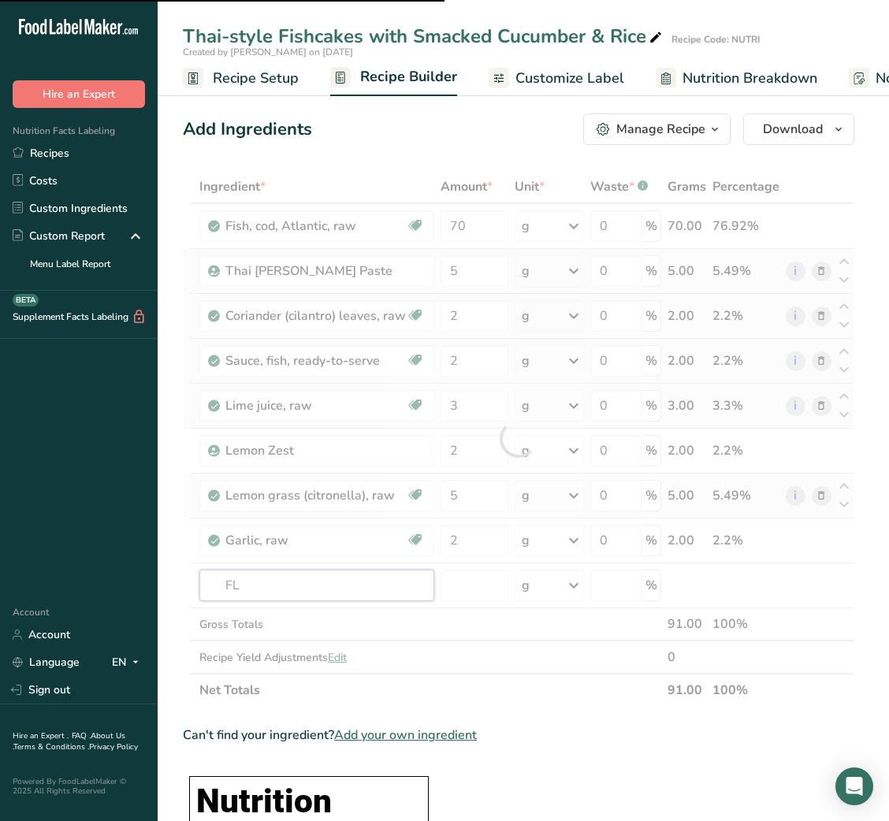
type input "FLO"
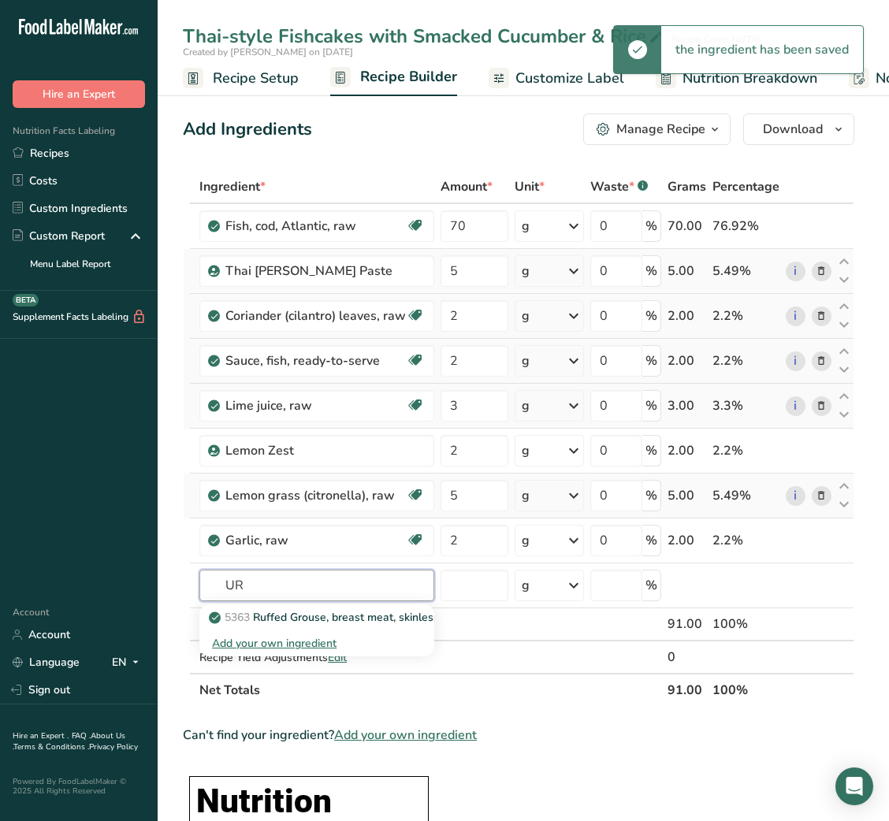
type input "U"
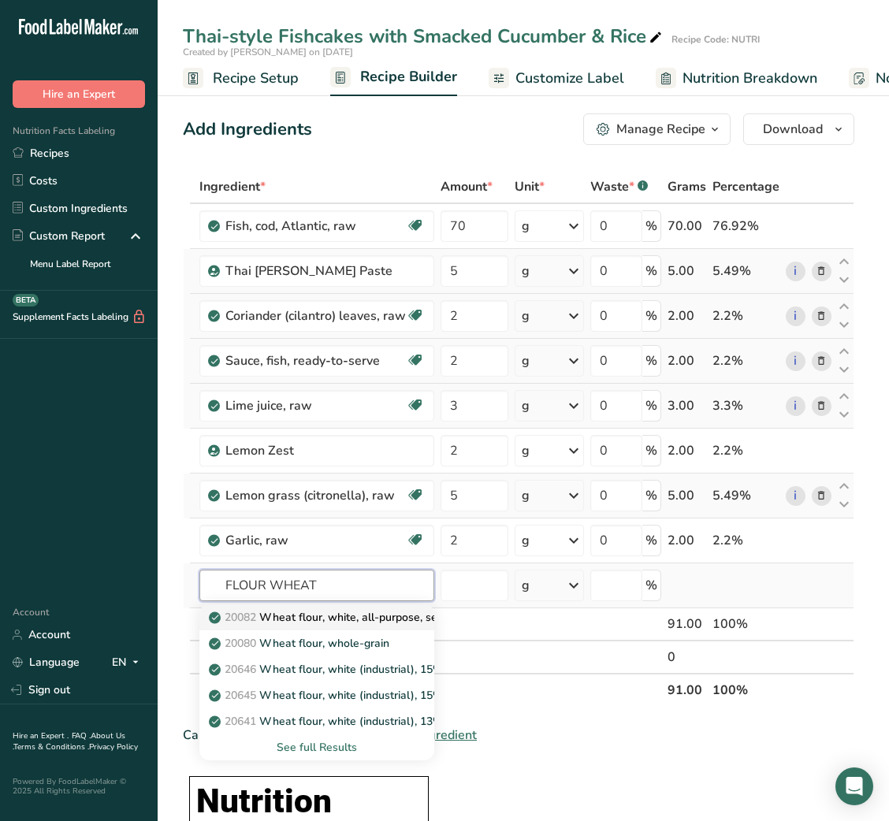
type input "FLOUR WHEAT"
click at [329, 616] on p "20082 Wheat flour, white, all-purpose, self-rising, enriched" at bounding box center [368, 617] width 313 height 17
type input "Wheat flour, white, all-purpose, self-rising, enriched"
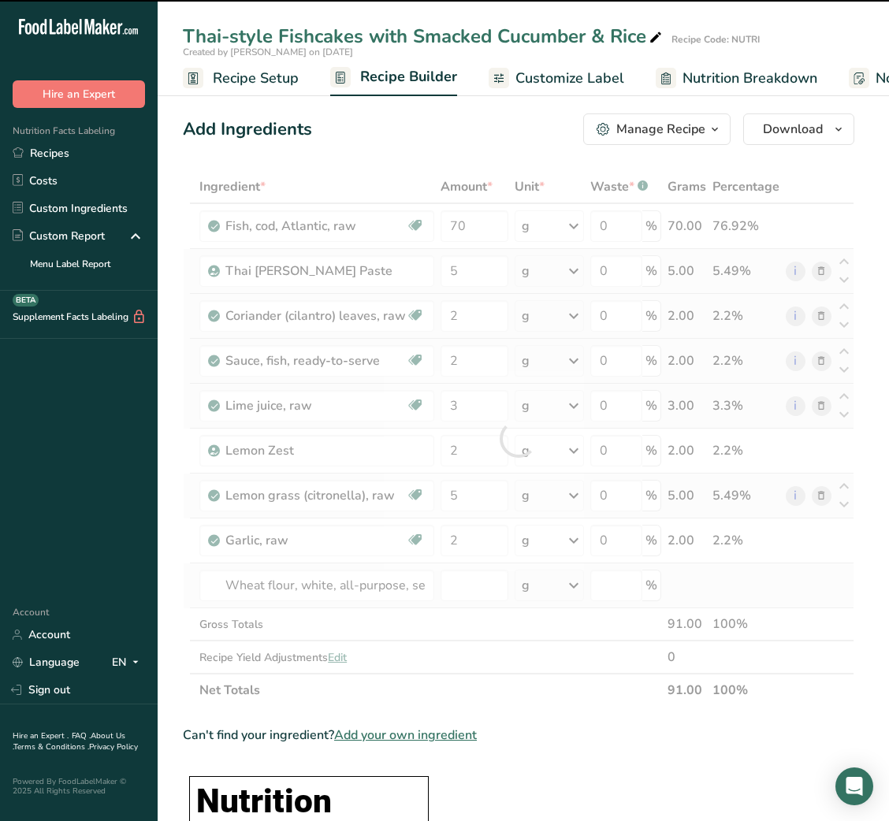
type input "0"
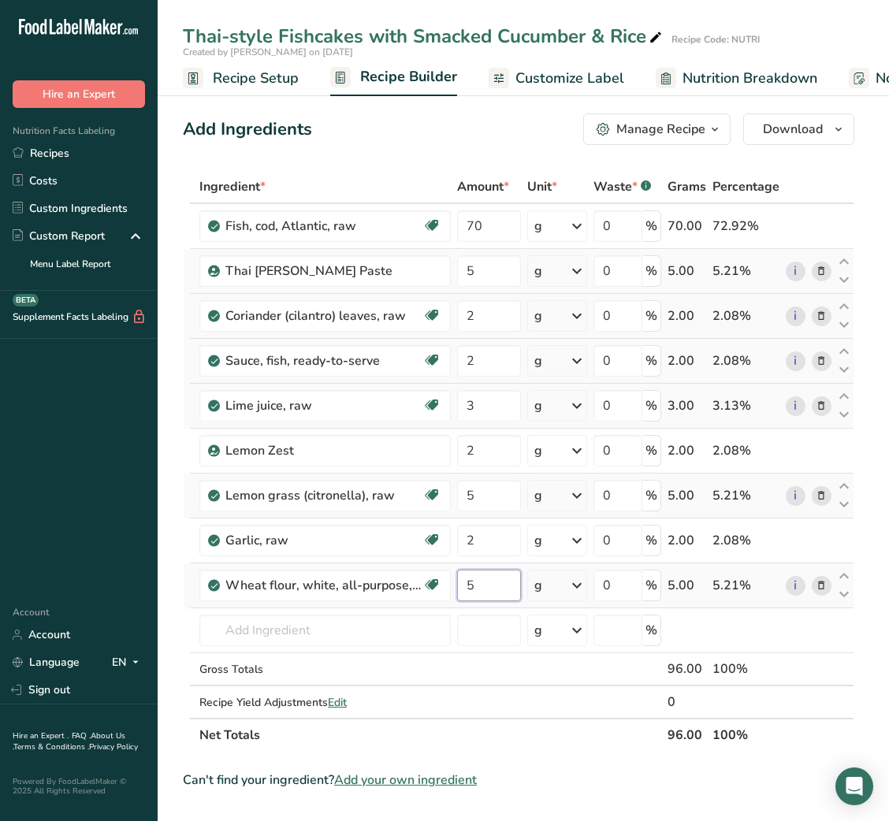
type input "5"
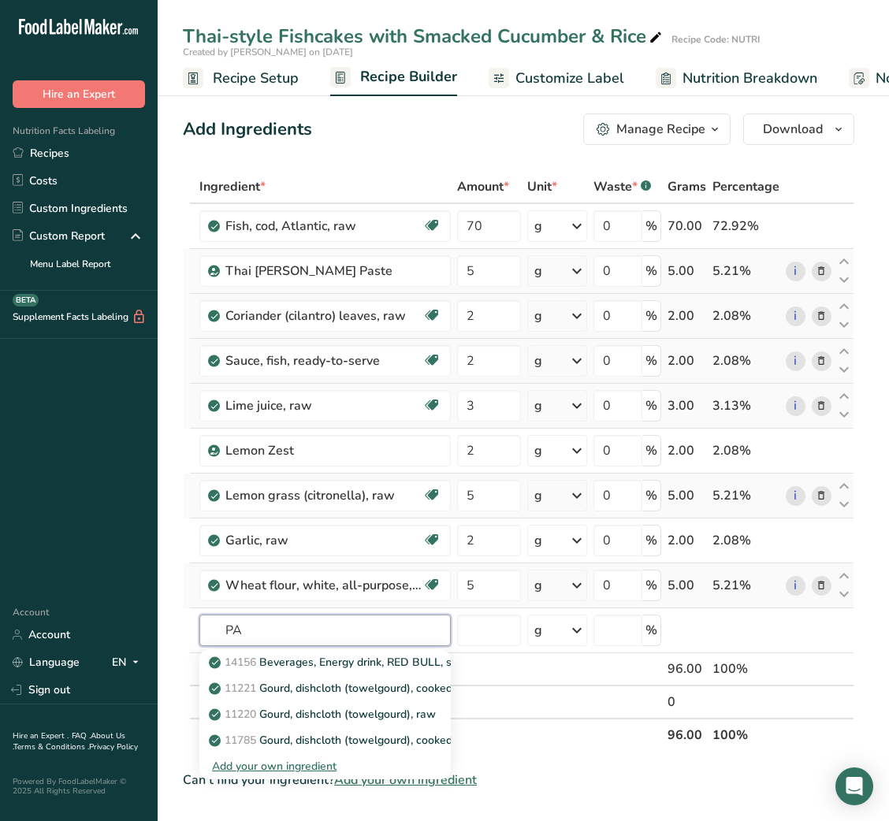
type input "P"
type input "BREAD CRUM"
click at [325, 652] on link "18079 Bread, crumbs, dry, grated, plain" at bounding box center [324, 662] width 251 height 26
type input "Bread, crumbs, dry, grated, plain"
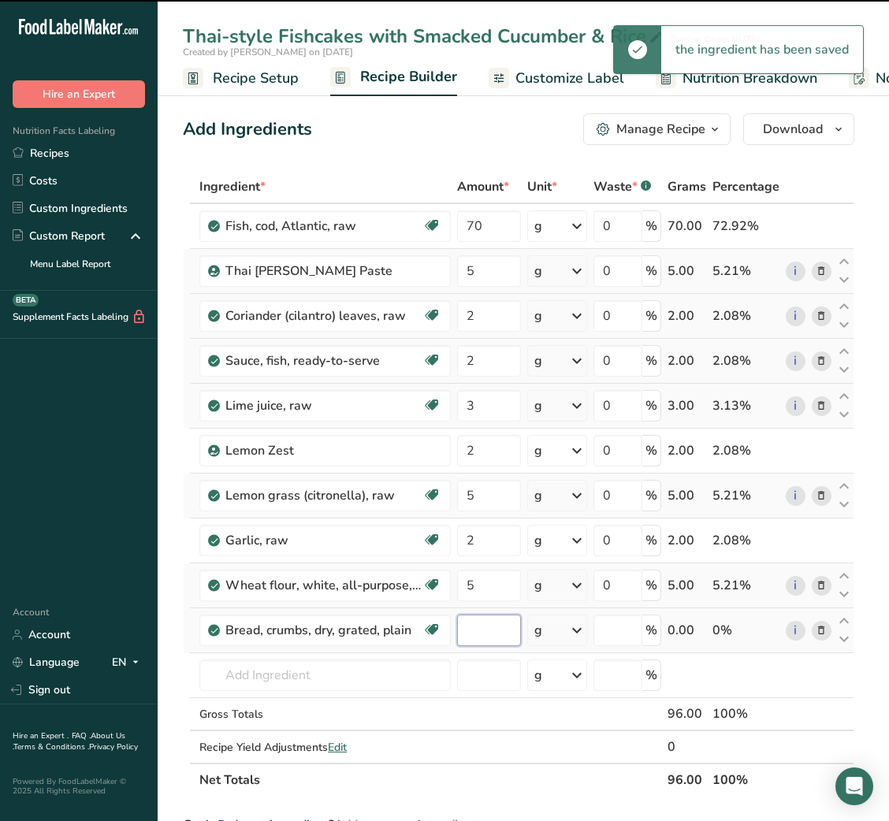
type input "0"
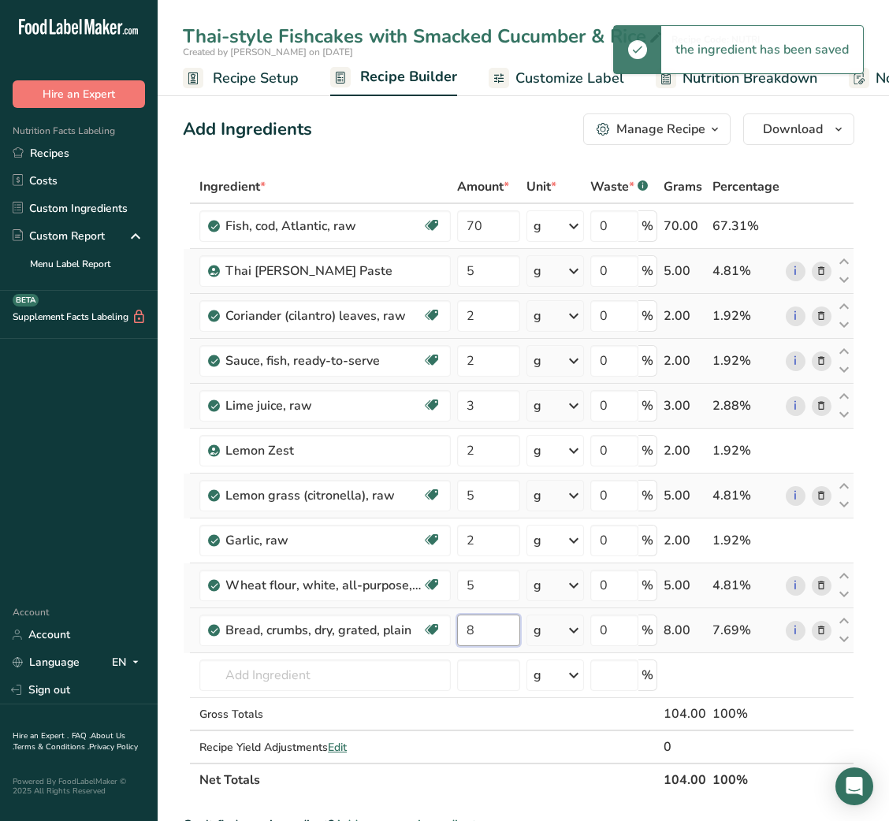
type input "8"
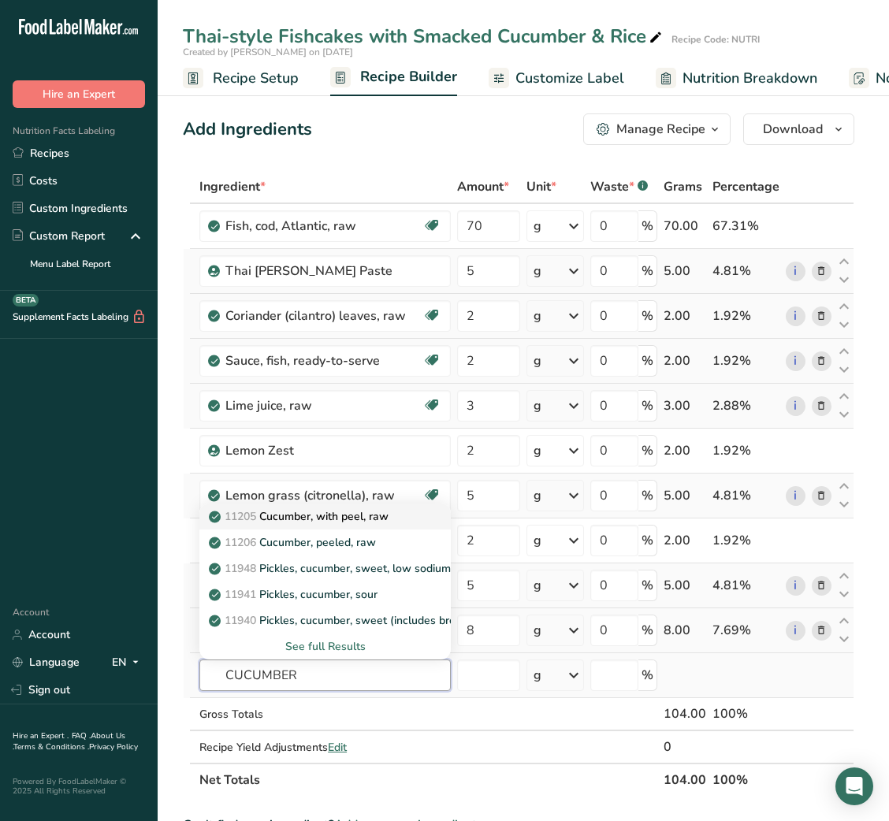
type input "CUCUMBER"
click at [401, 519] on div "11205 Cucumber, with peel, raw" at bounding box center [312, 516] width 201 height 17
type input "Cucumber, with peel, raw"
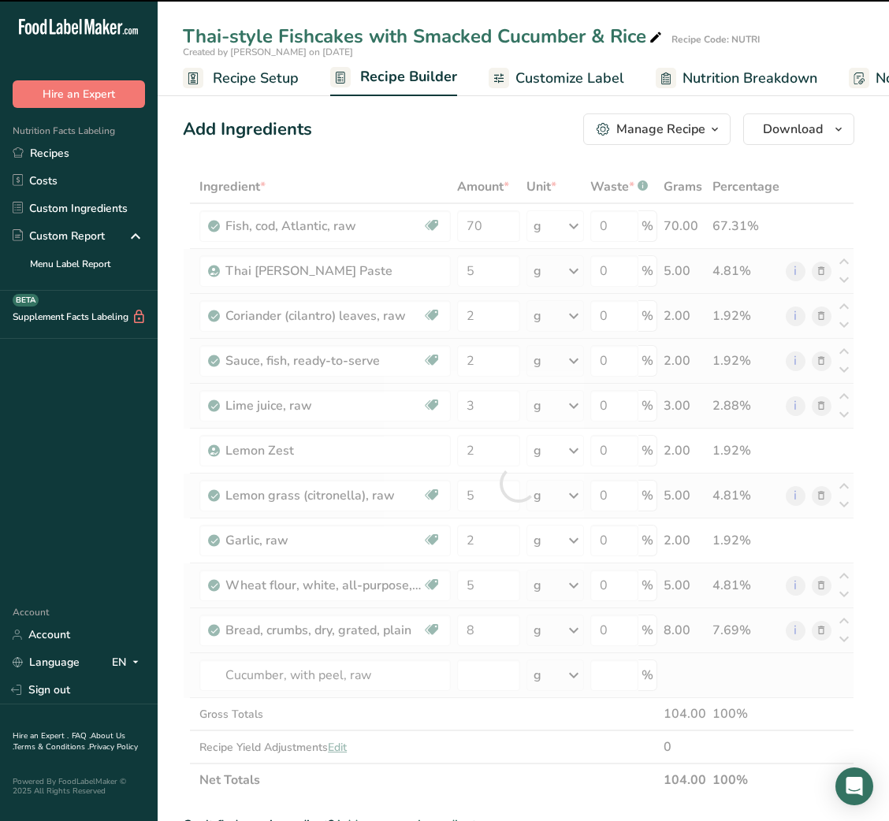
type input "0"
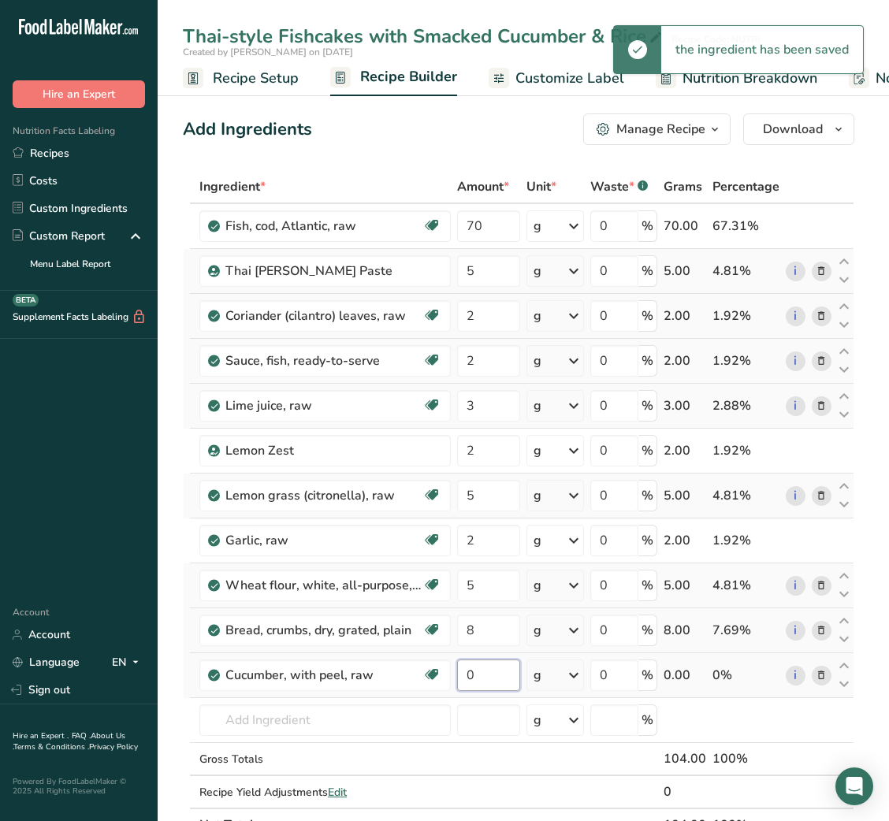
click at [464, 667] on input "0" at bounding box center [488, 676] width 62 height 32
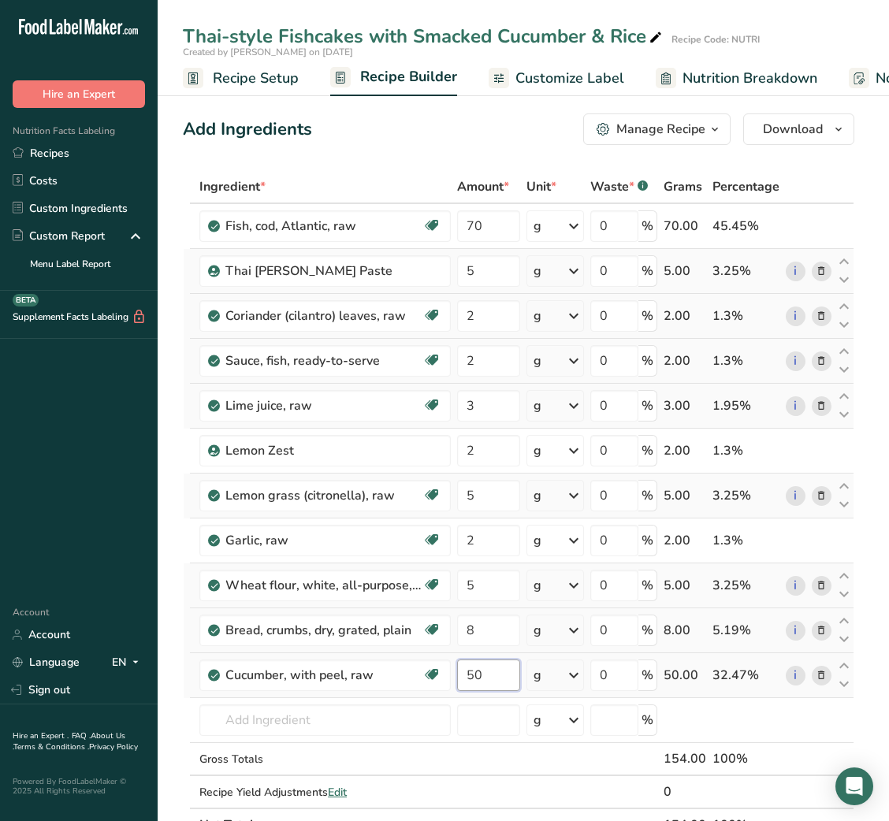
type input "50"
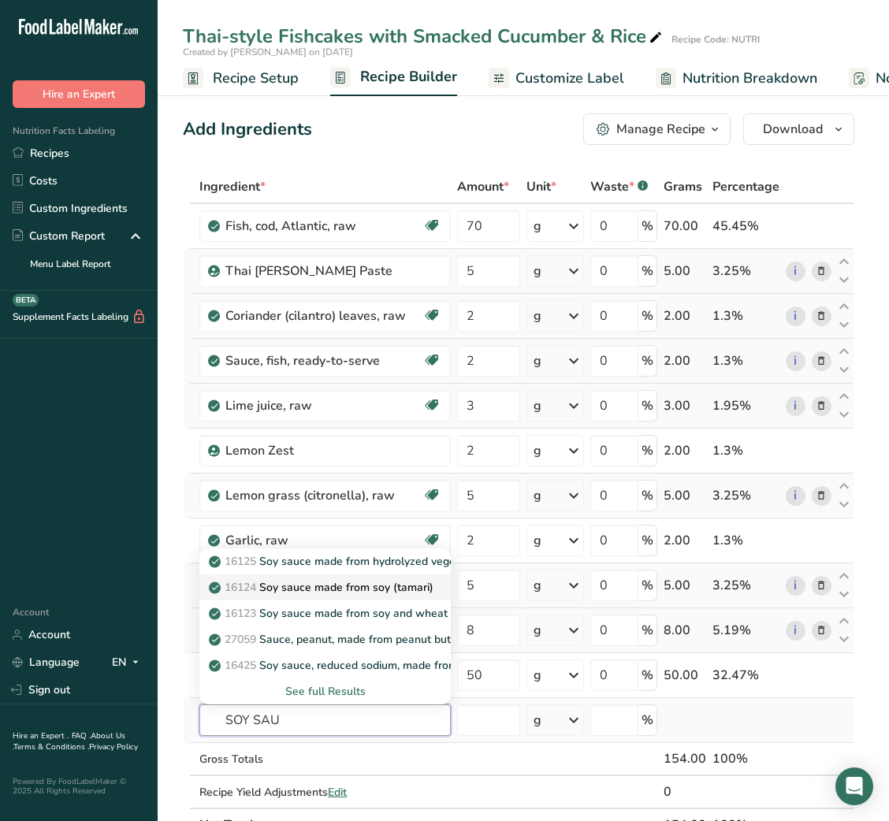
type input "SOY SAU"
click at [337, 580] on p "16124 Soy sauce made from soy (tamari)" at bounding box center [322, 587] width 221 height 17
type input "Soy sauce made from soy (tamari)"
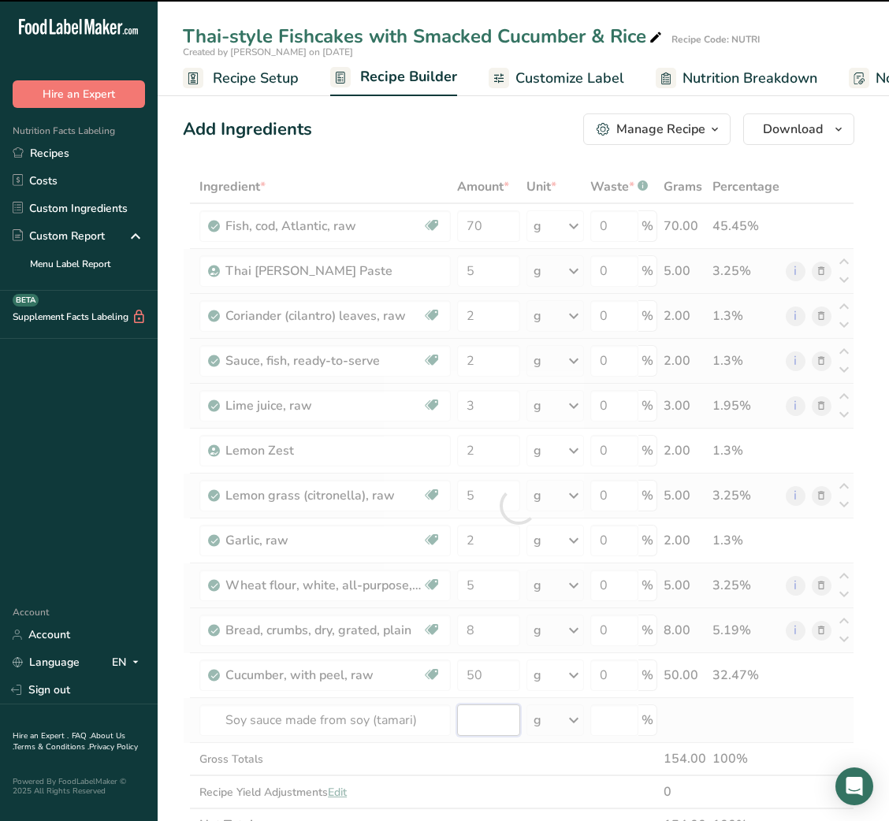
type input "0"
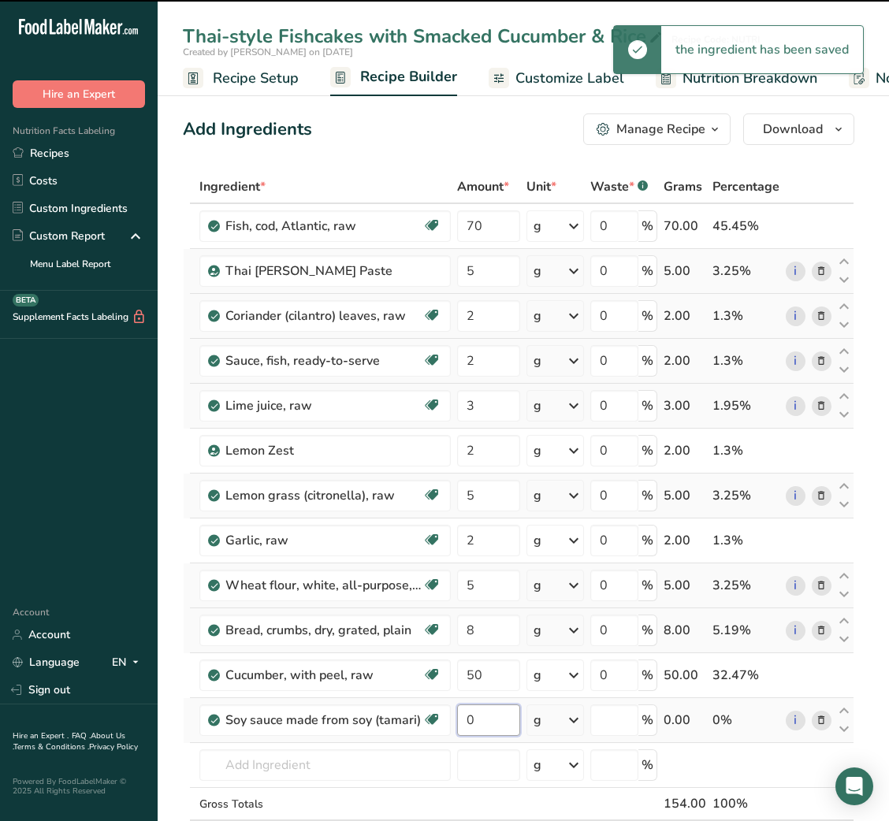
type input "0"
type input "3"
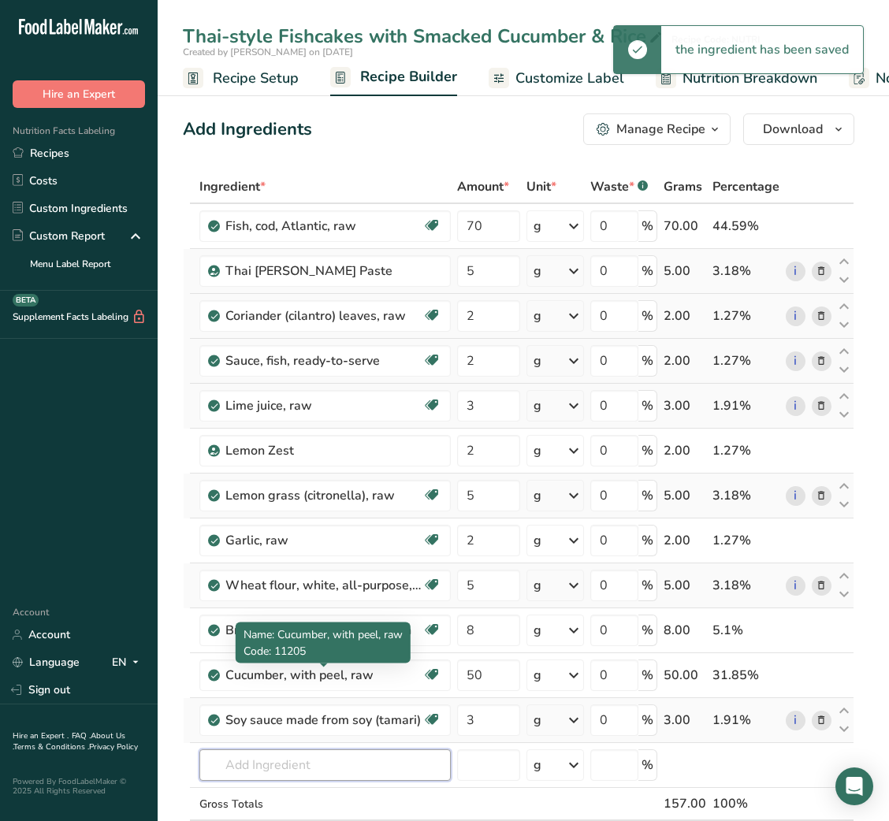
scroll to position [57, 0]
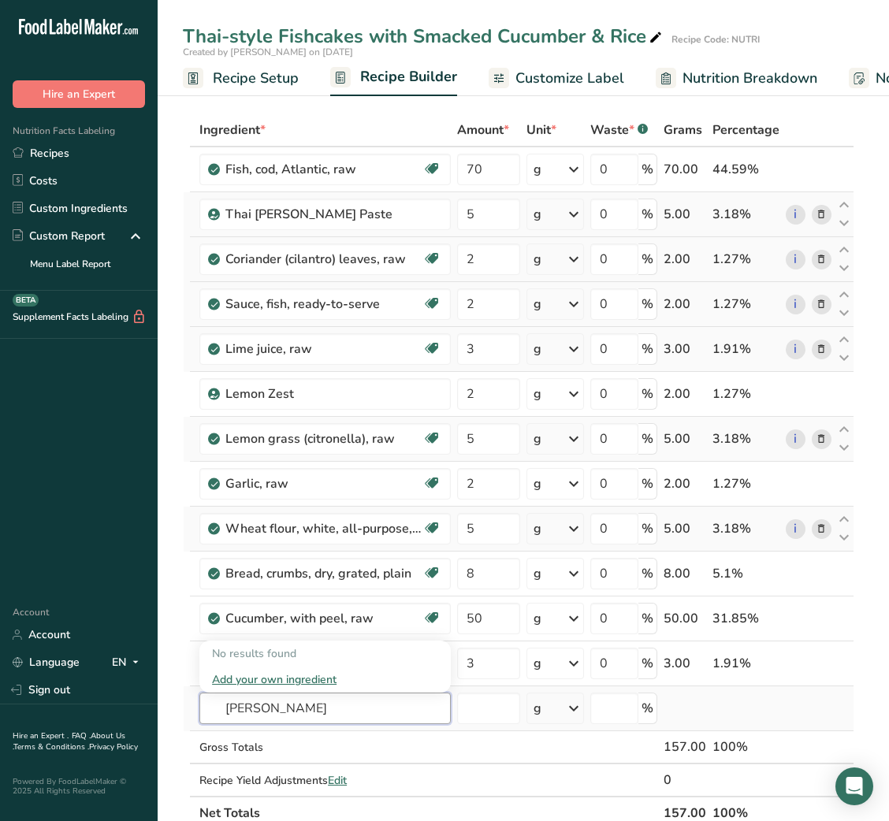
click at [251, 716] on input "CASTER SUGA" at bounding box center [324, 709] width 251 height 32
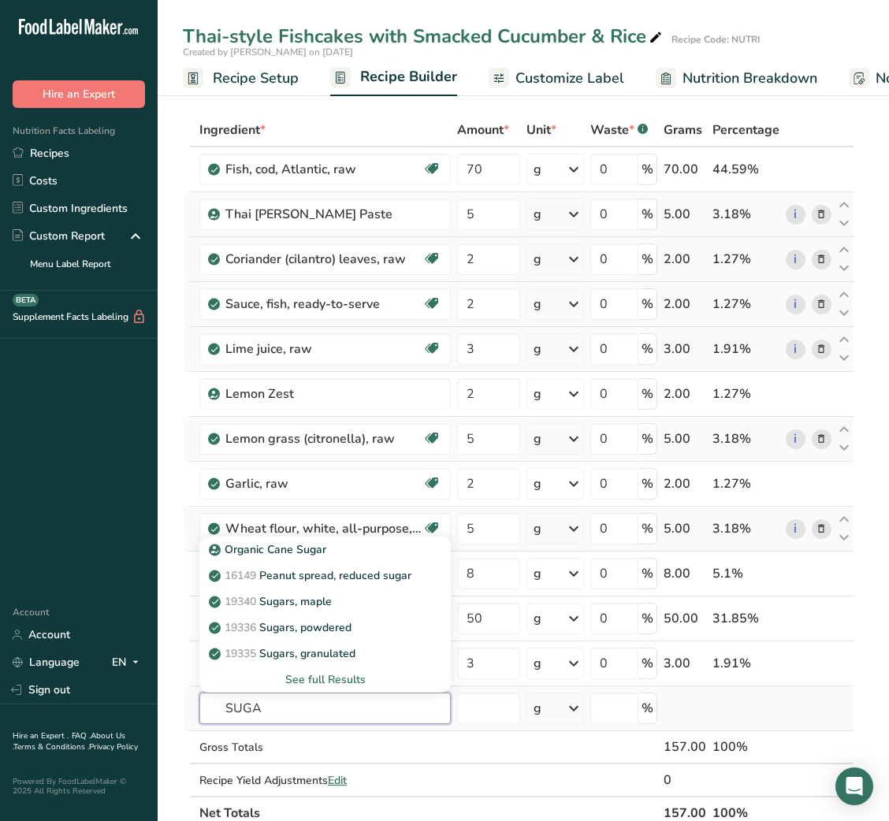
click at [268, 713] on input "SUGA" at bounding box center [324, 709] width 251 height 32
type input "SUGA"
click at [337, 632] on p "19336 Sugars, powdered" at bounding box center [281, 627] width 139 height 17
type input "Sugars, powdered"
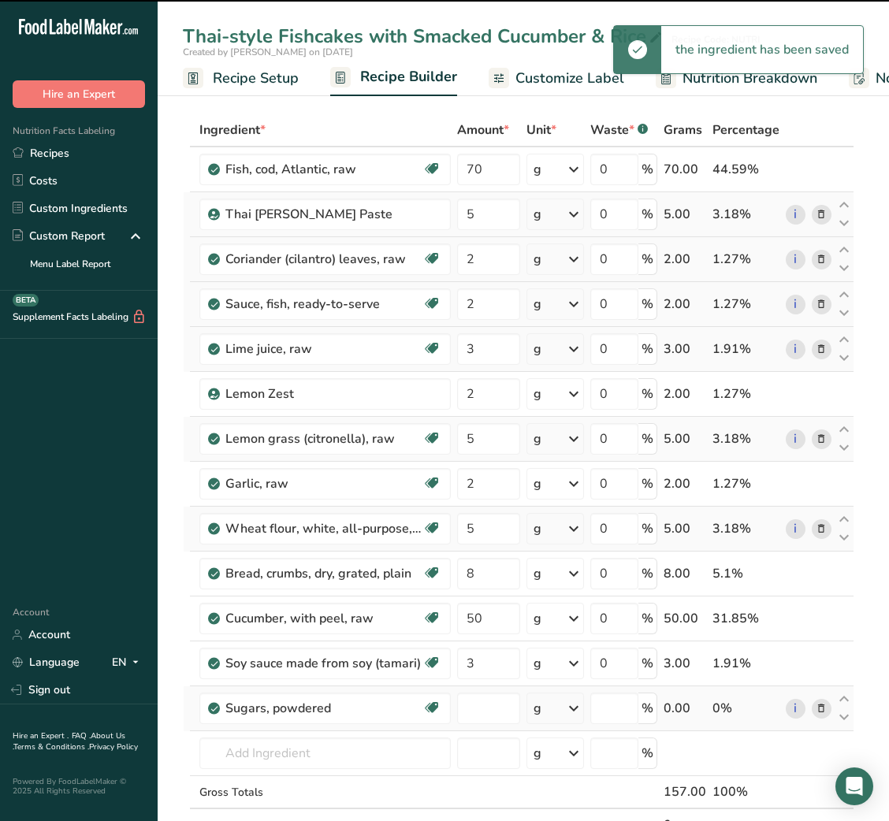
type input "0"
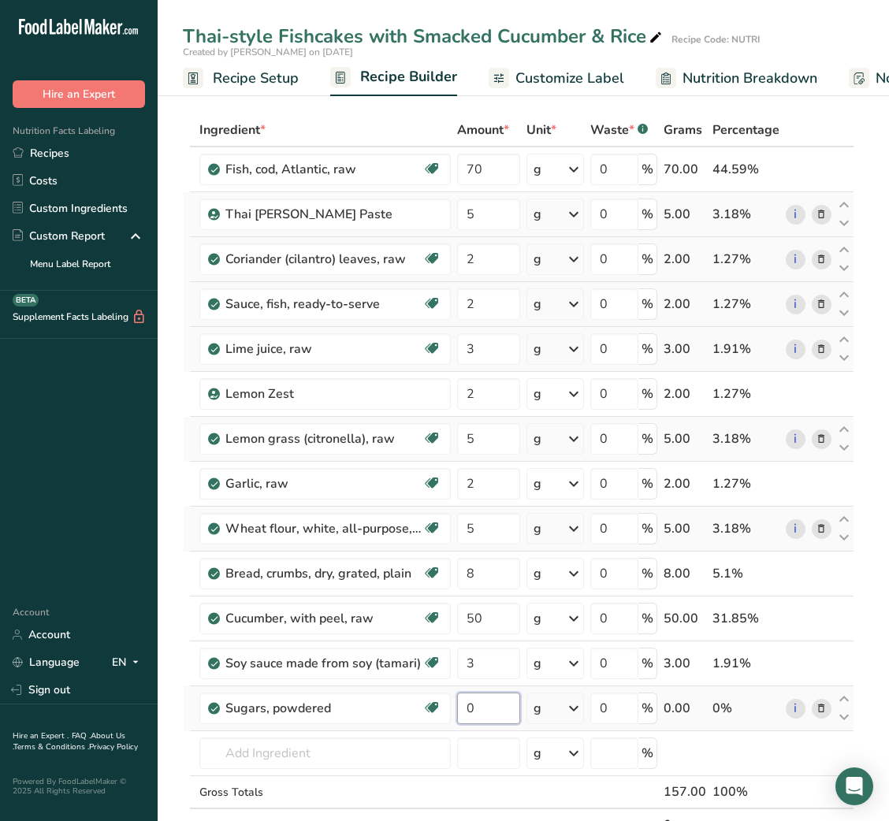
click at [496, 705] on input "0" at bounding box center [488, 709] width 62 height 32
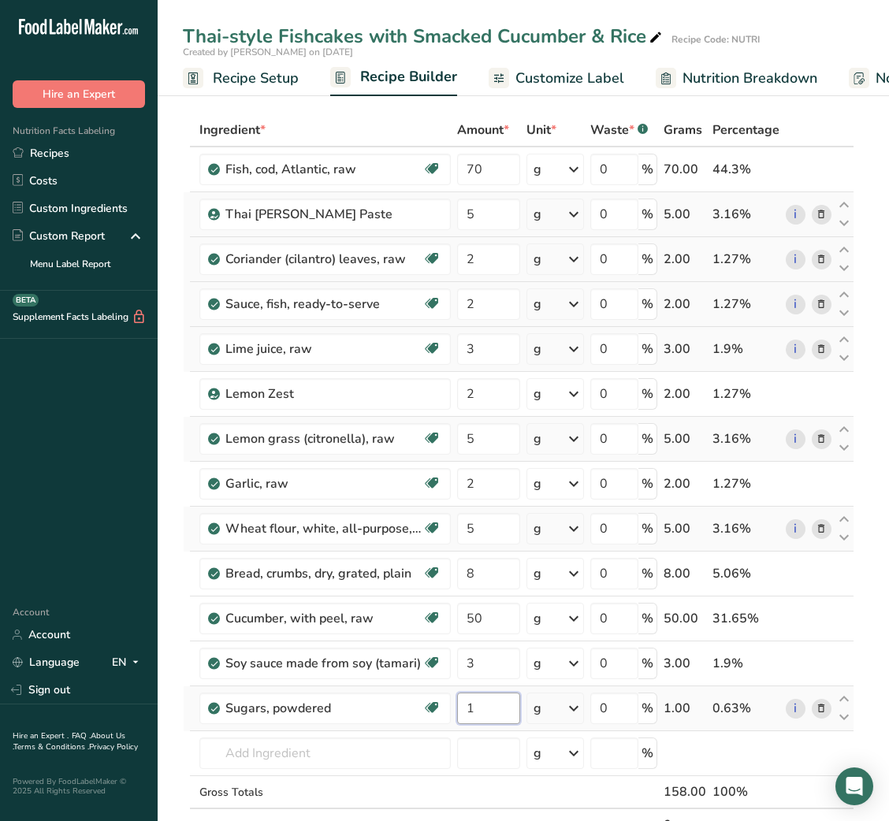
type input "1"
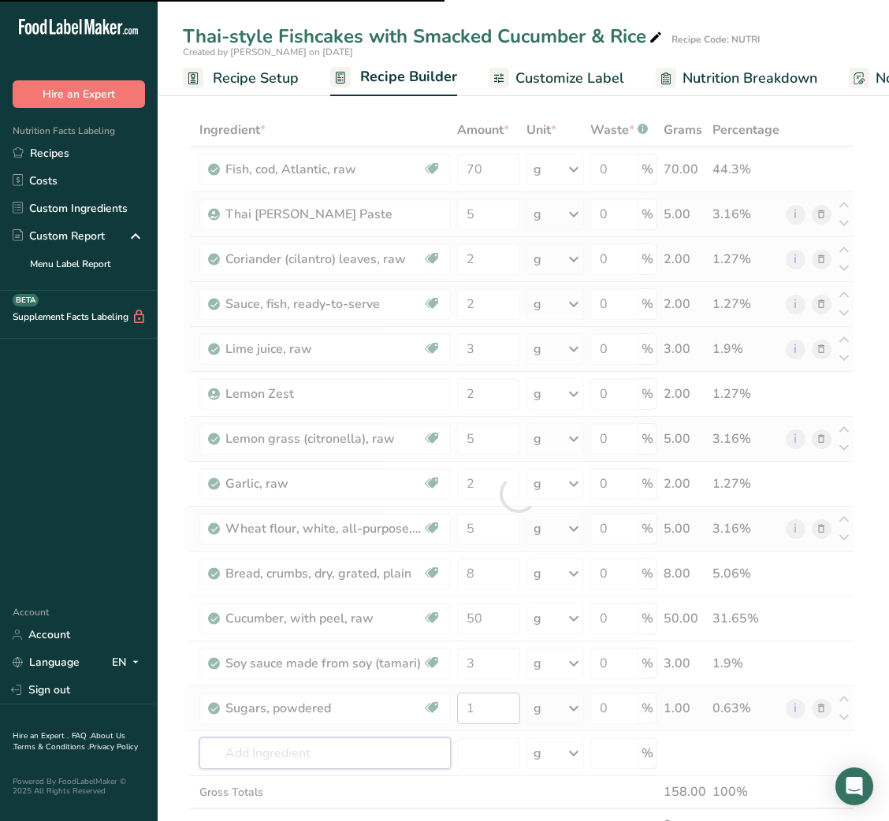
type input "R"
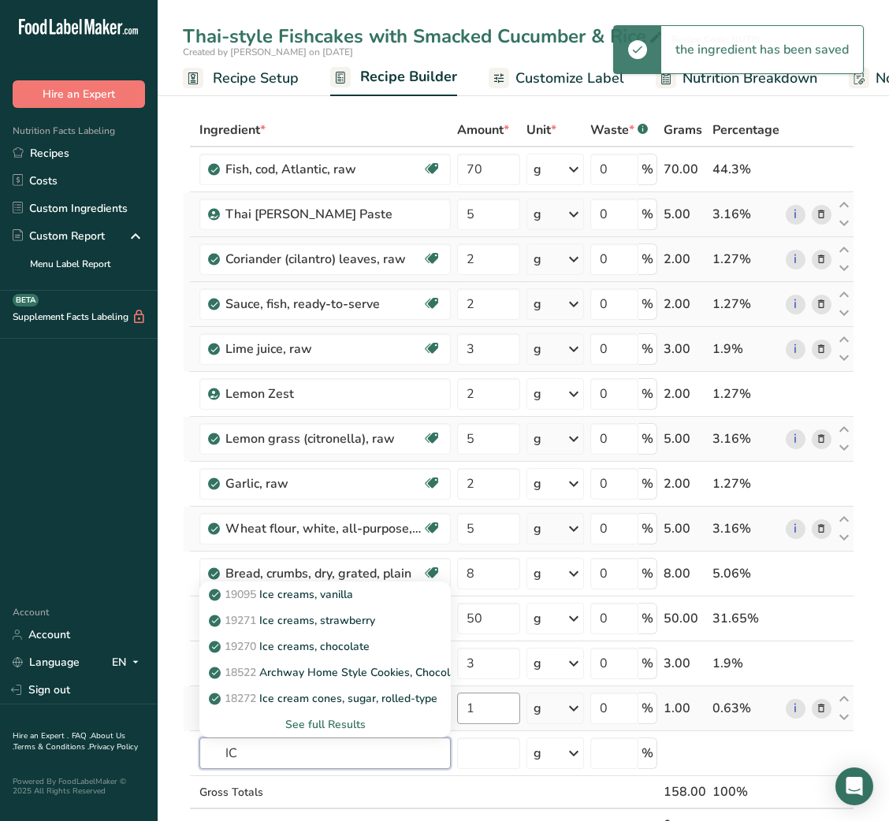
type input "I"
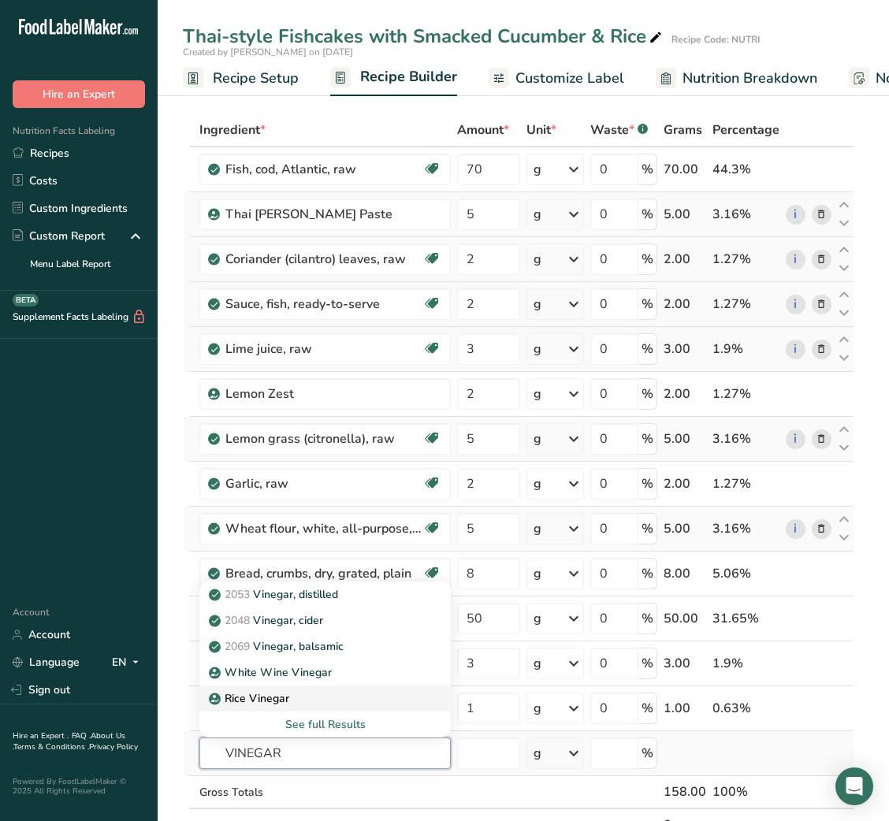
type input "VINEGAR"
click at [292, 693] on div "Rice Vinegar" at bounding box center [312, 698] width 201 height 17
type input "Rice Vinegar"
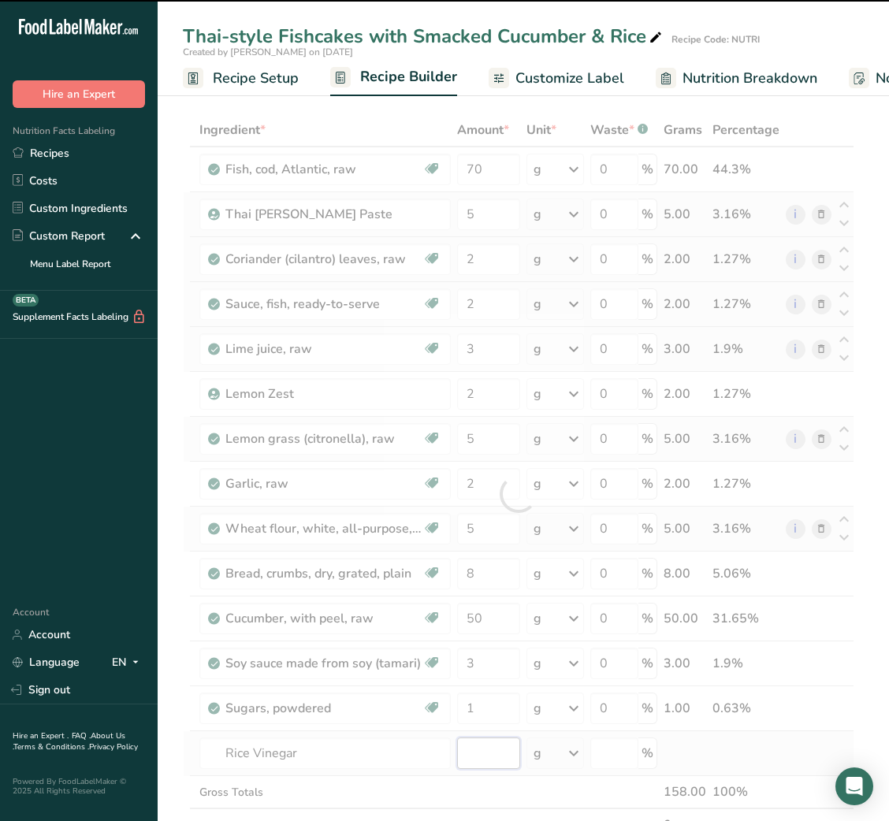
type input "0"
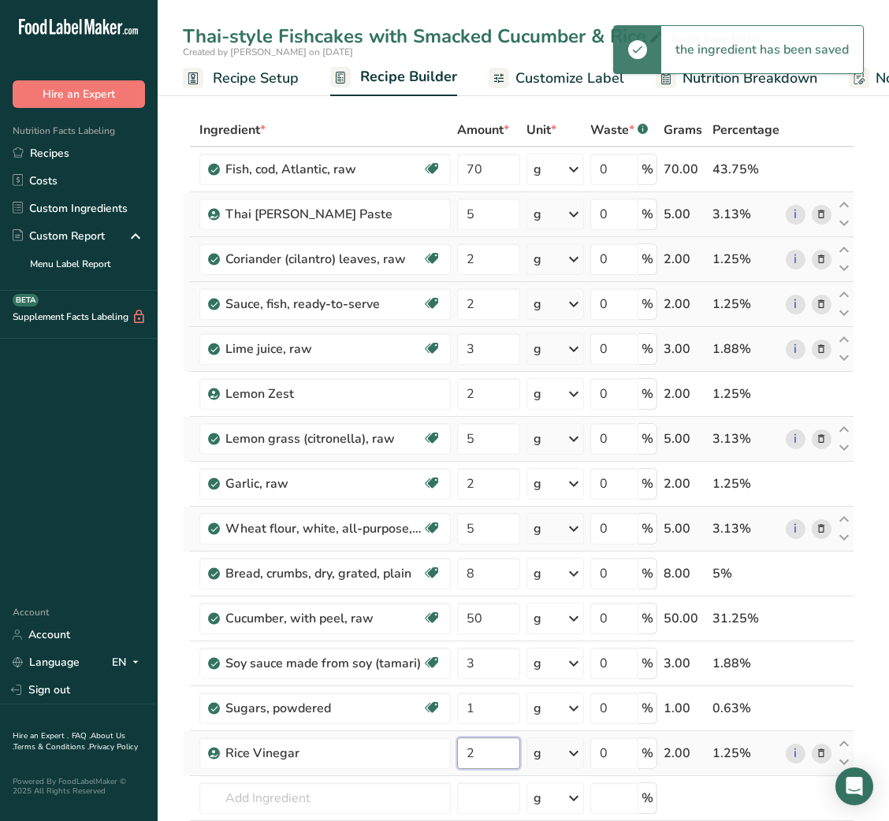
type input "2"
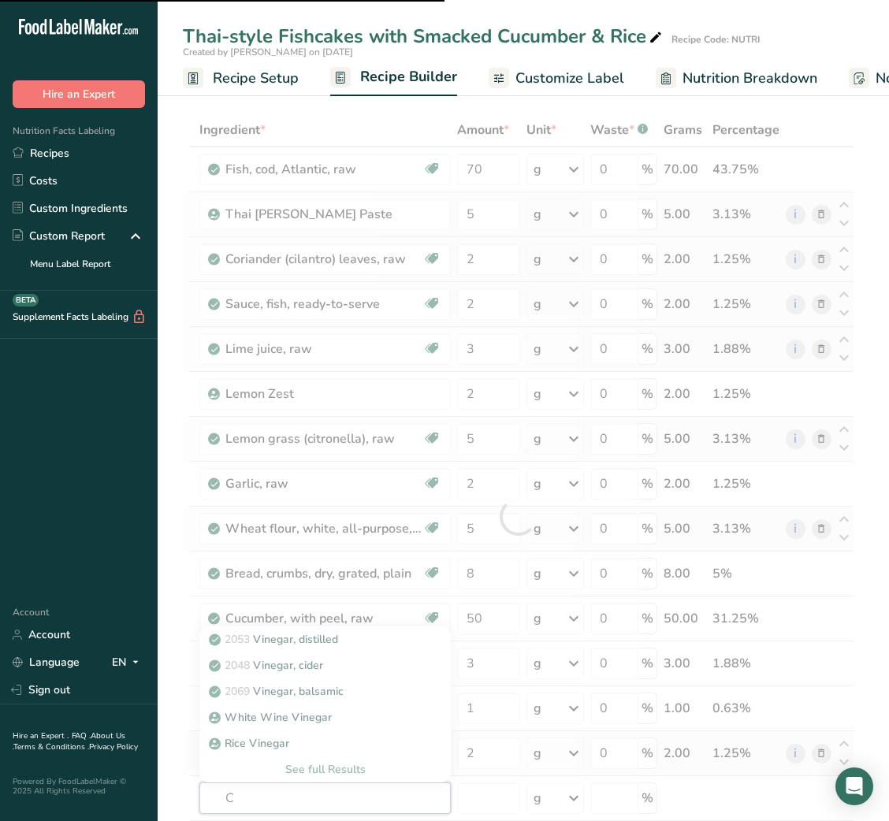
type input "CH"
type input "ILI"
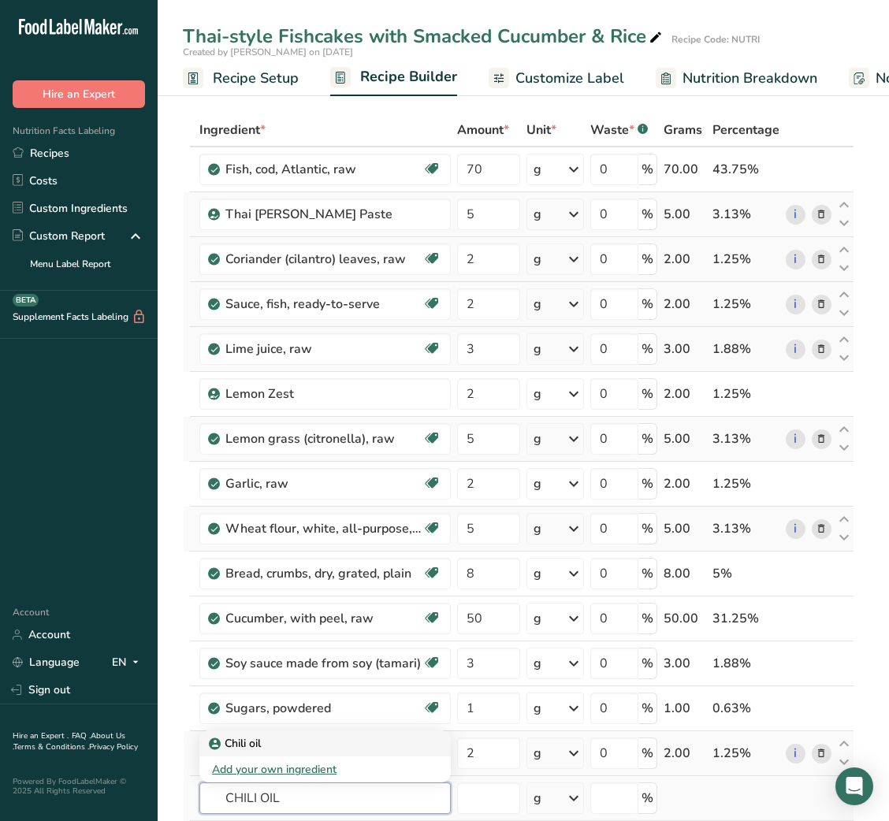
type input "CHILI OIL"
click at [296, 749] on div "Chili oil" at bounding box center [312, 743] width 201 height 17
type input "Chili oil"
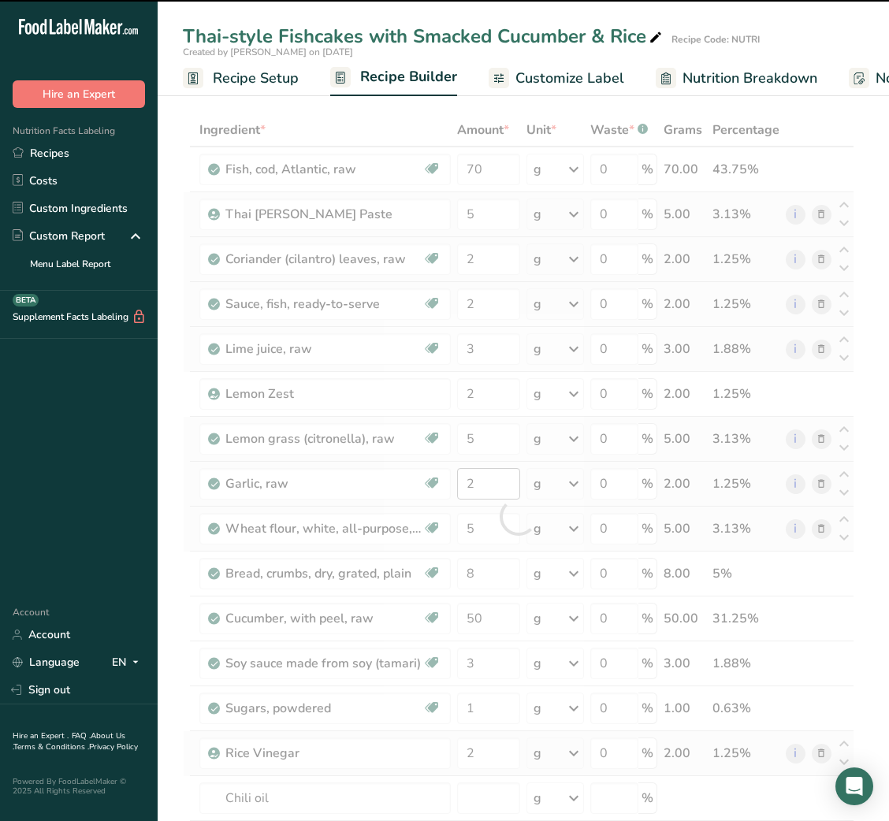
type input "0"
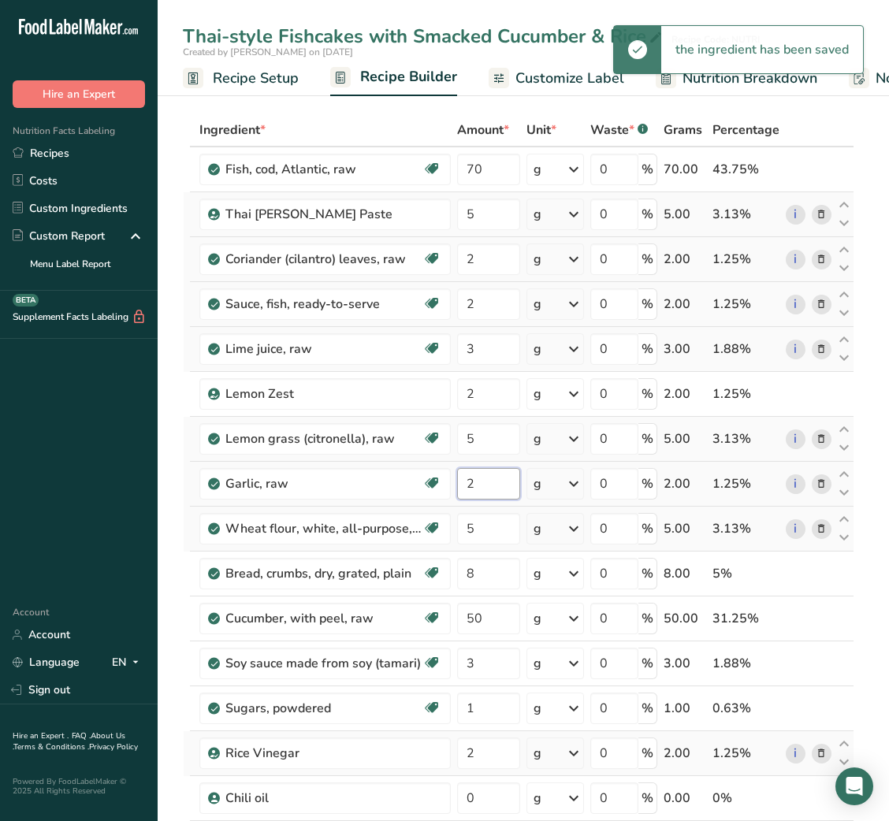
click at [471, 485] on input "2" at bounding box center [488, 484] width 62 height 32
type input "3"
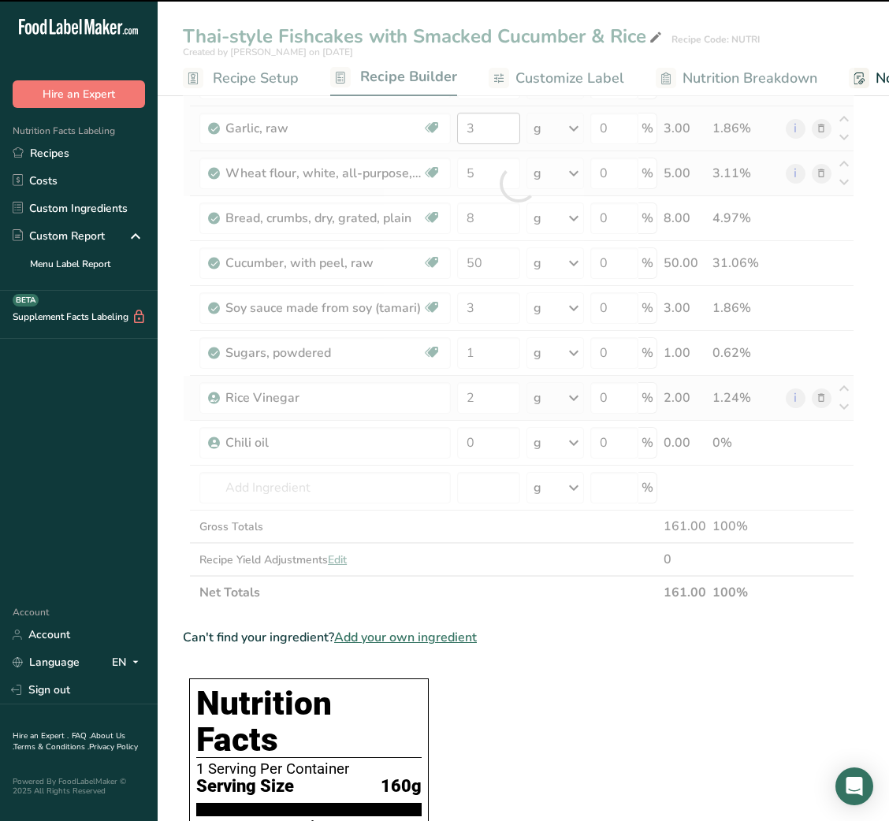
scroll to position [416, 0]
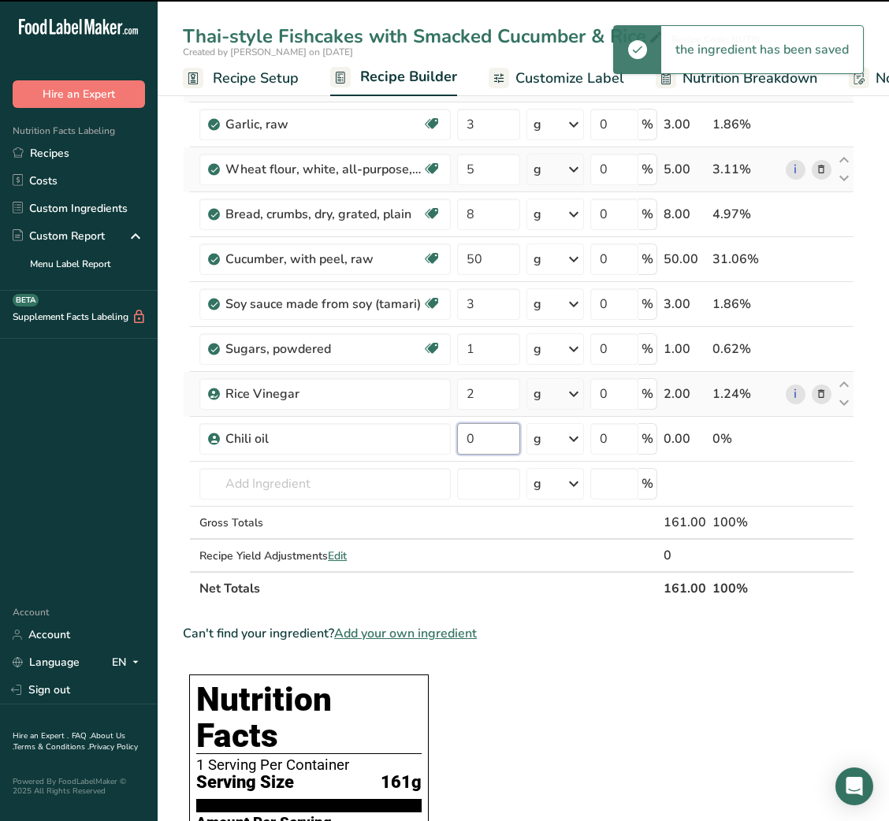
click at [470, 442] on input "0" at bounding box center [488, 439] width 62 height 32
type input "2"
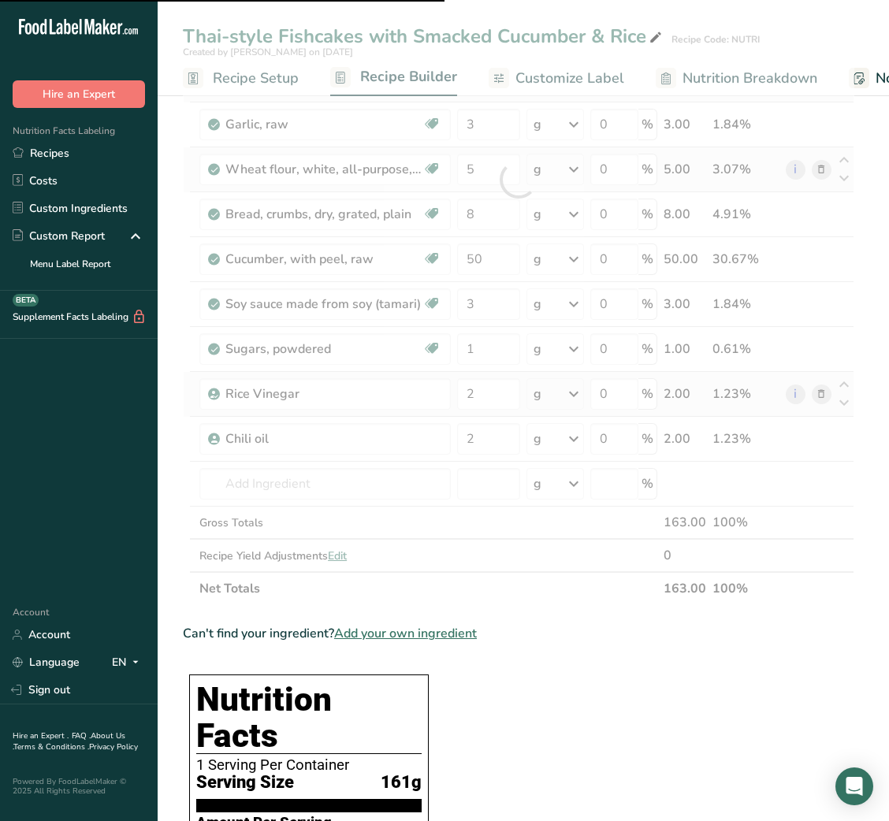
click at [348, 491] on div at bounding box center [518, 179] width 671 height 851
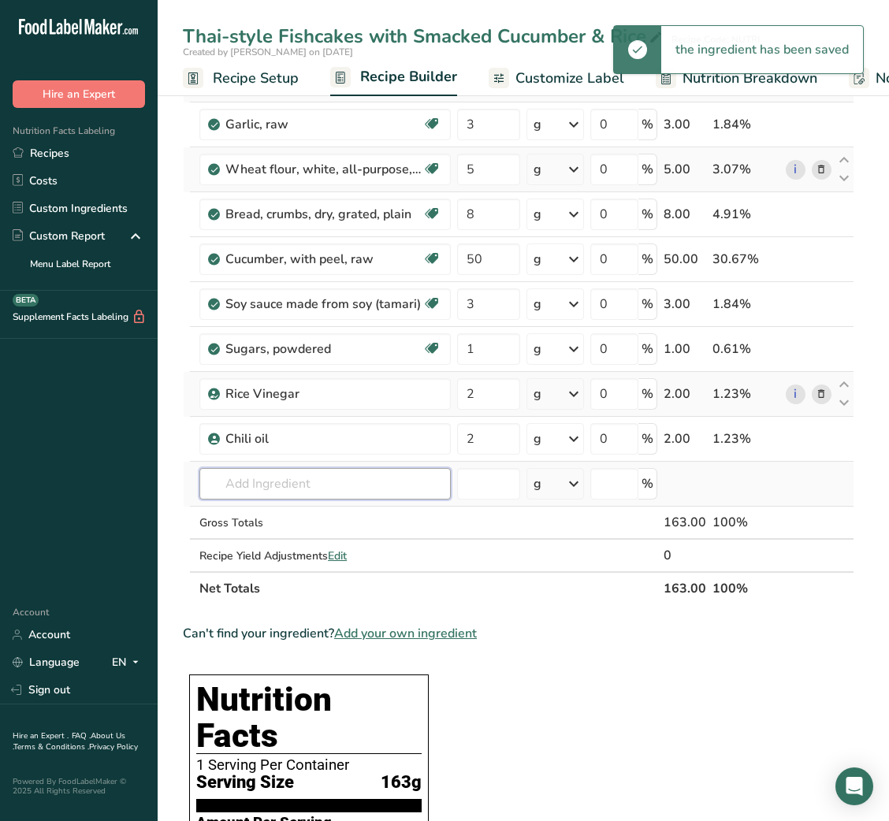
click at [349, 485] on input "text" at bounding box center [324, 484] width 251 height 32
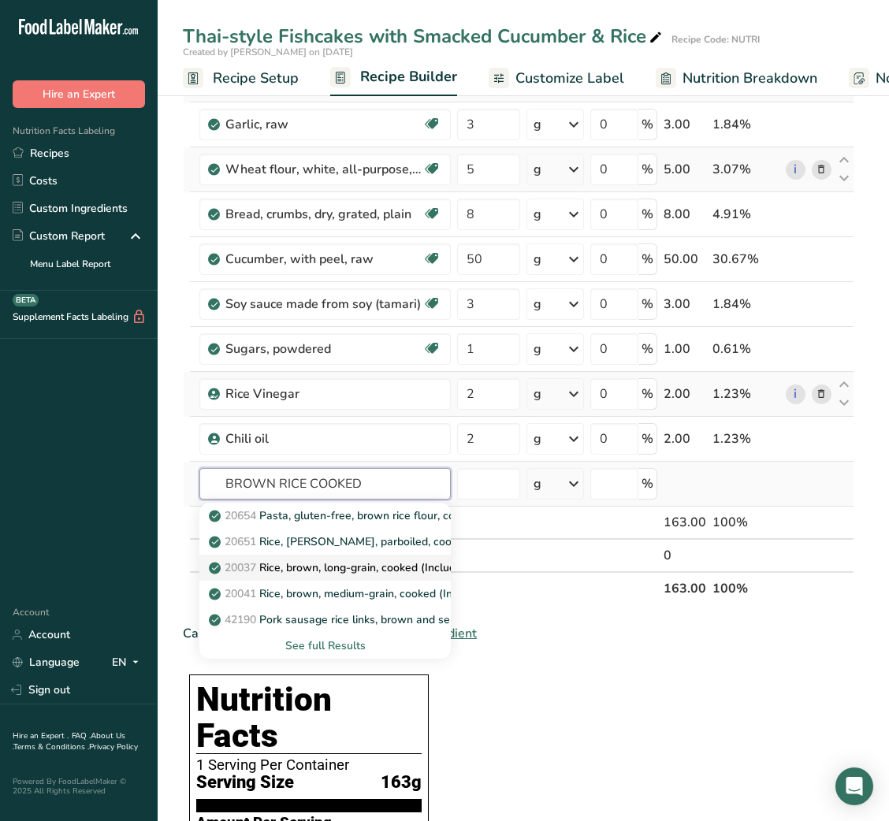
type input "BROWN RICE COOKED"
click at [370, 570] on p "20037 Rice, brown, long-grain, cooked (Includes foods for USDA's Food Distribut…" at bounding box center [455, 568] width 487 height 17
type input "Rice, brown, long-grain, cooked (Includes foods for USDA's Food Distribution Pr…"
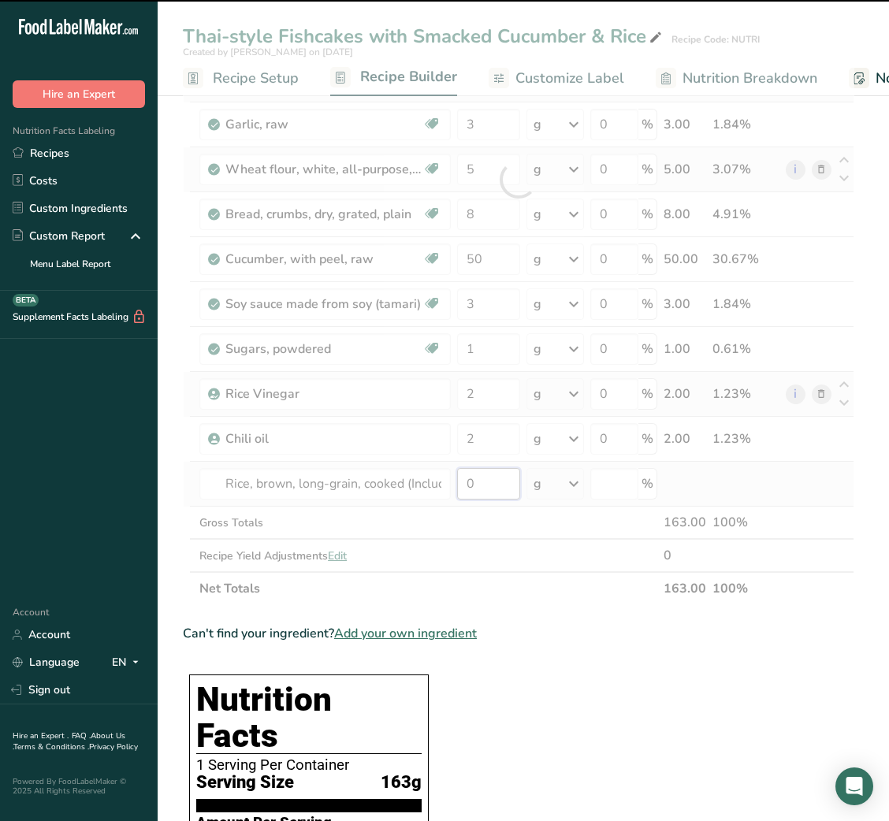
type input "6"
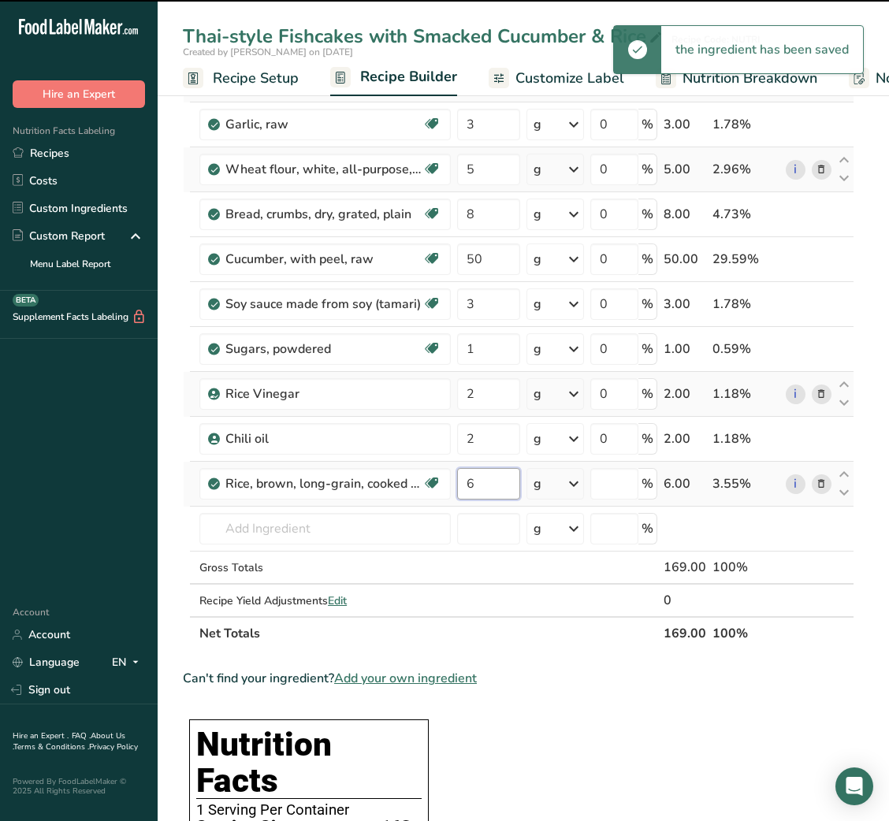
type input "0"
type input "60"
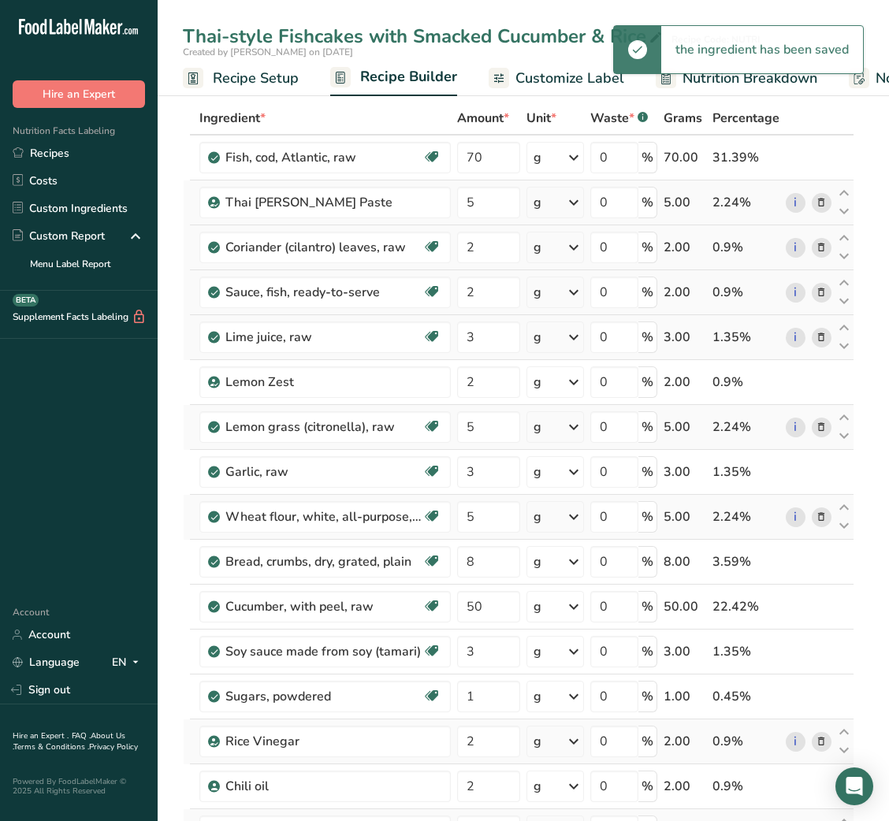
scroll to position [0, 0]
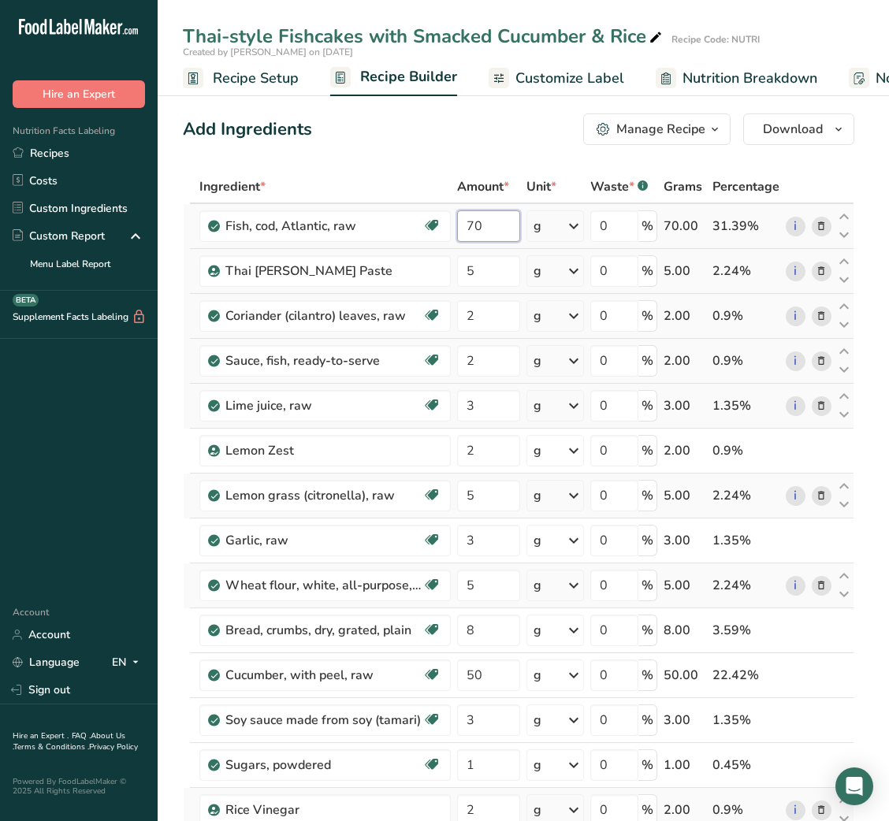
click at [462, 224] on input "70" at bounding box center [488, 226] width 62 height 32
type input "120"
click at [552, 79] on span "Customize Label" at bounding box center [569, 78] width 109 height 21
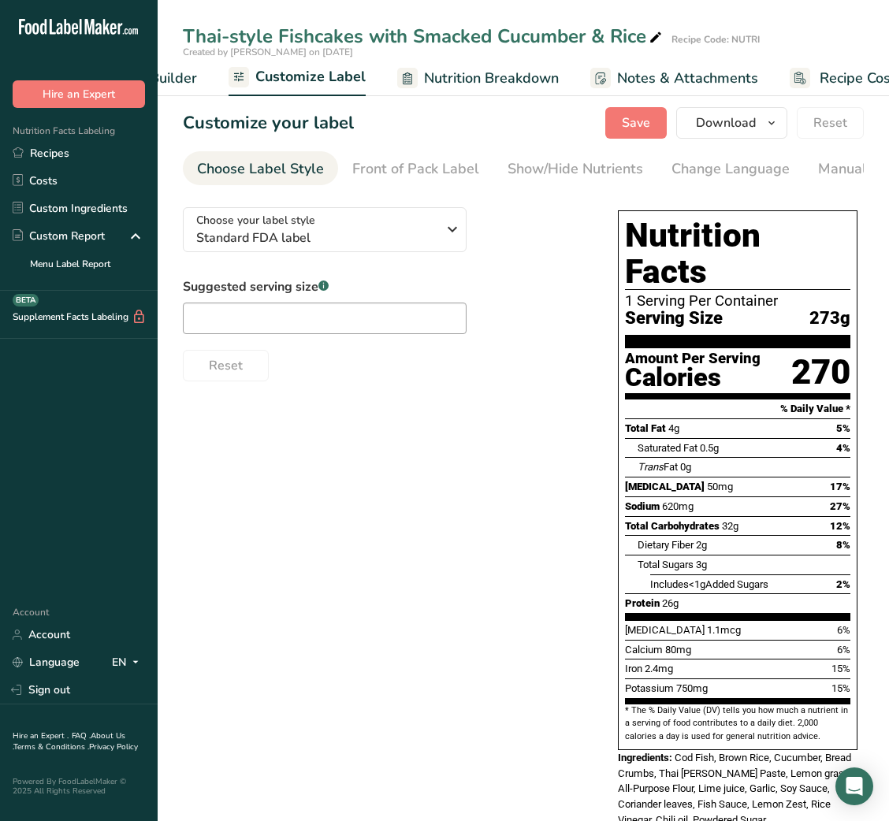
scroll to position [0, 307]
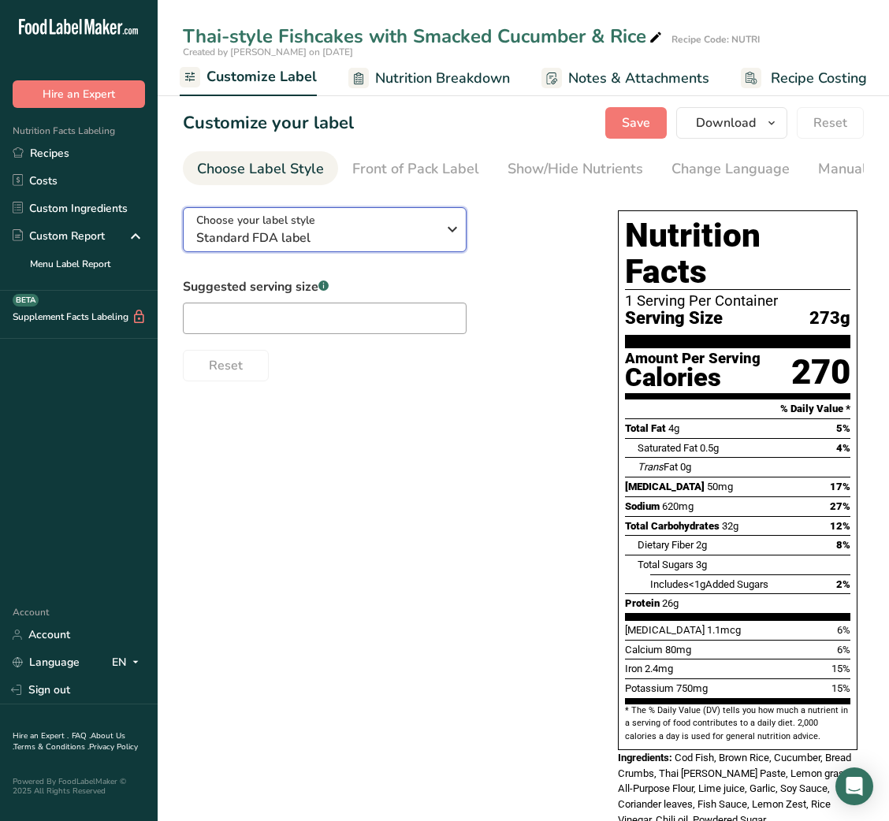
click at [426, 240] on span "Standard FDA label" at bounding box center [316, 238] width 240 height 19
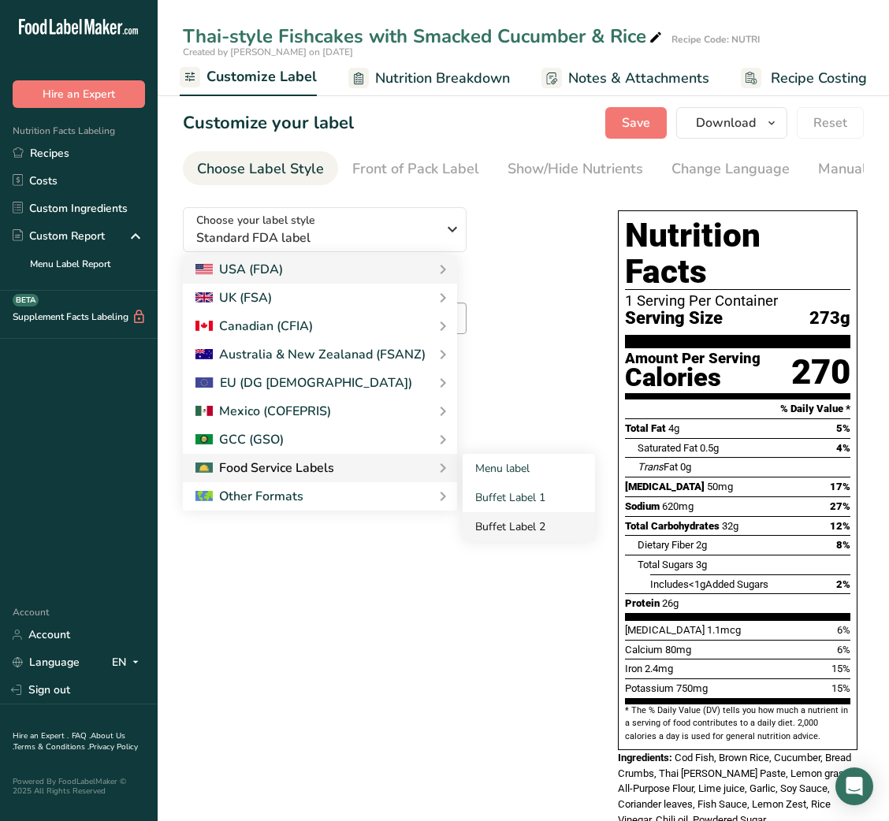
click at [490, 532] on link "Buffet Label 2" at bounding box center [529, 526] width 132 height 29
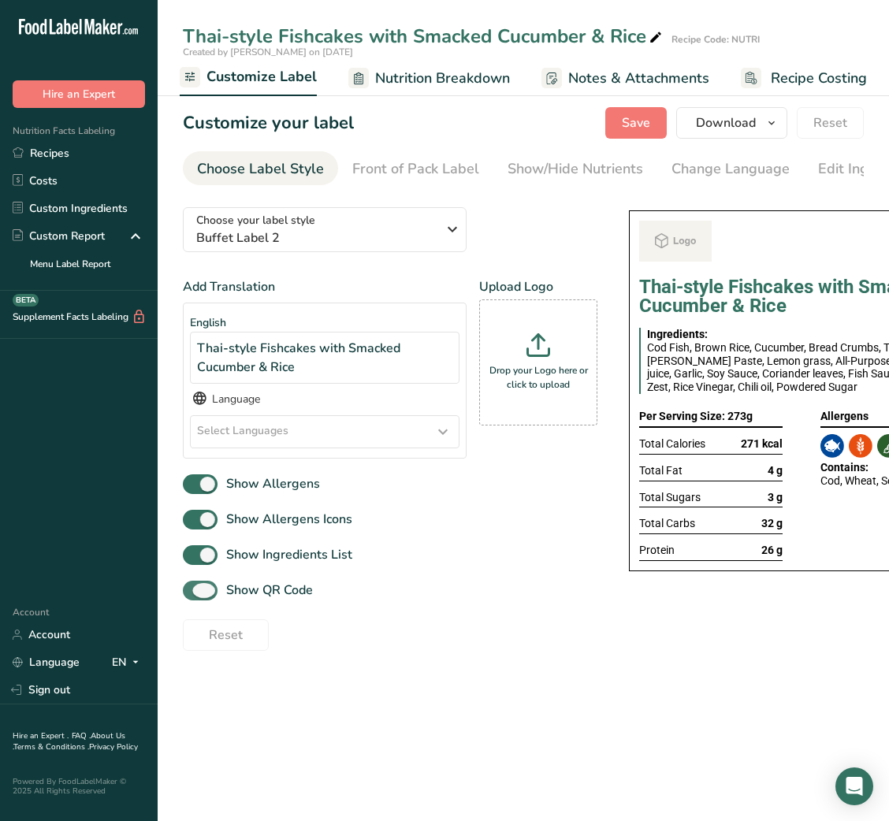
click at [281, 593] on span "Show QR Code" at bounding box center [265, 590] width 95 height 19
click at [193, 593] on input "Show QR Code" at bounding box center [188, 591] width 10 height 10
checkbox input "false"
click at [590, 158] on div "Show/Hide Nutrients" at bounding box center [576, 168] width 136 height 21
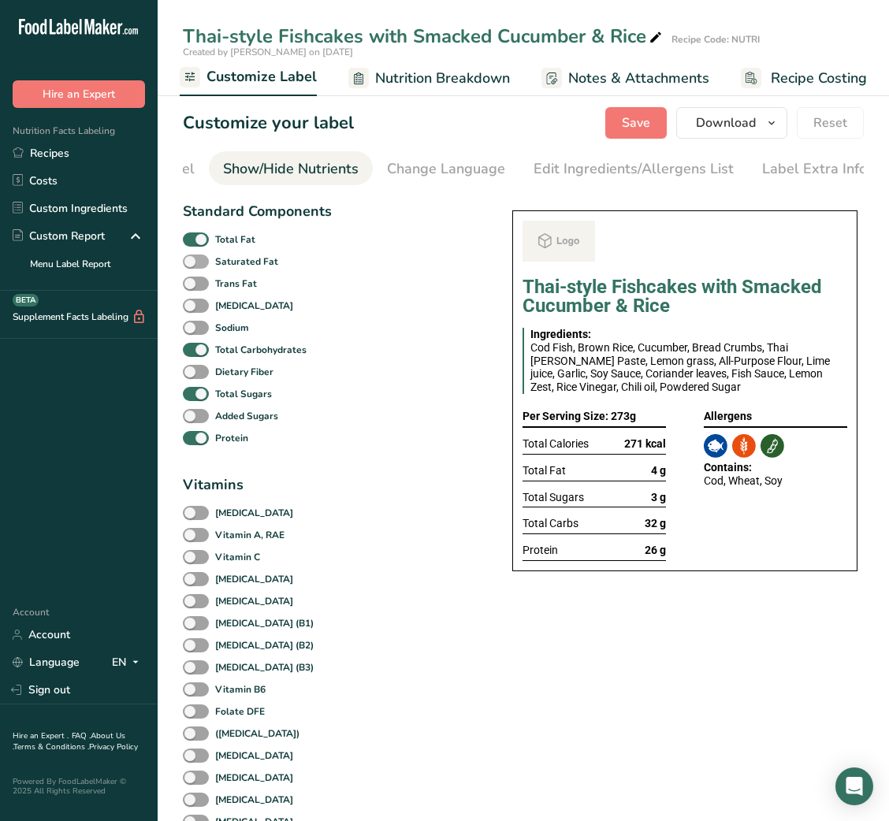
scroll to position [0, 288]
click at [195, 245] on span at bounding box center [196, 239] width 26 height 15
click at [193, 244] on input "Total Fat" at bounding box center [188, 239] width 10 height 10
checkbox input "false"
click at [197, 402] on span at bounding box center [196, 394] width 26 height 15
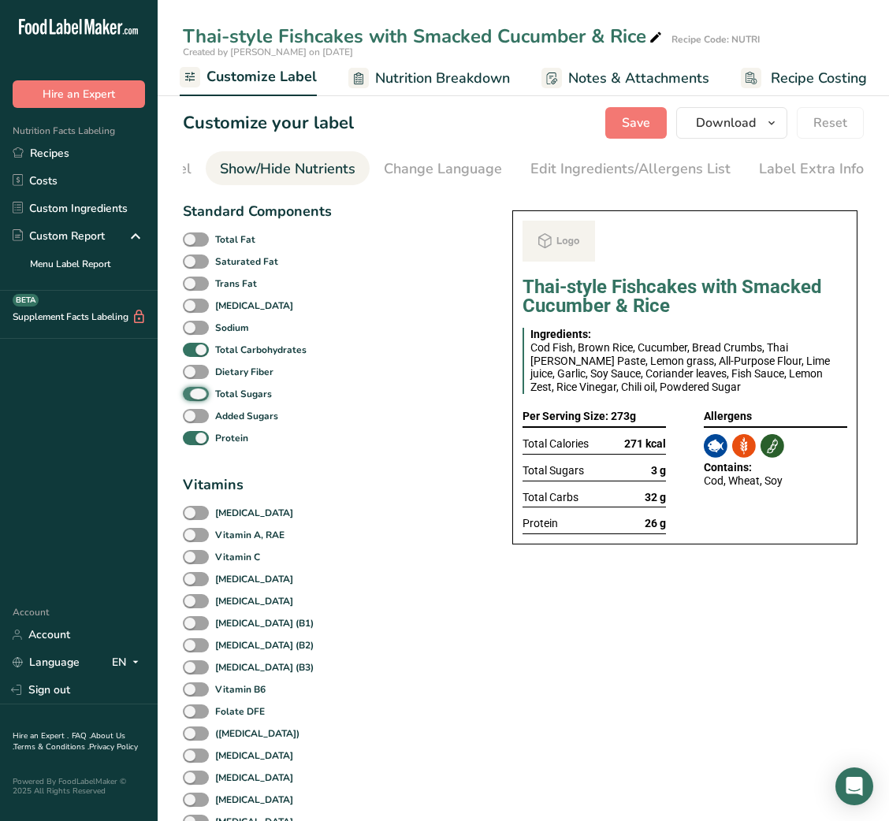
click at [193, 399] on input "Total Sugars" at bounding box center [188, 394] width 10 height 10
checkbox input "false"
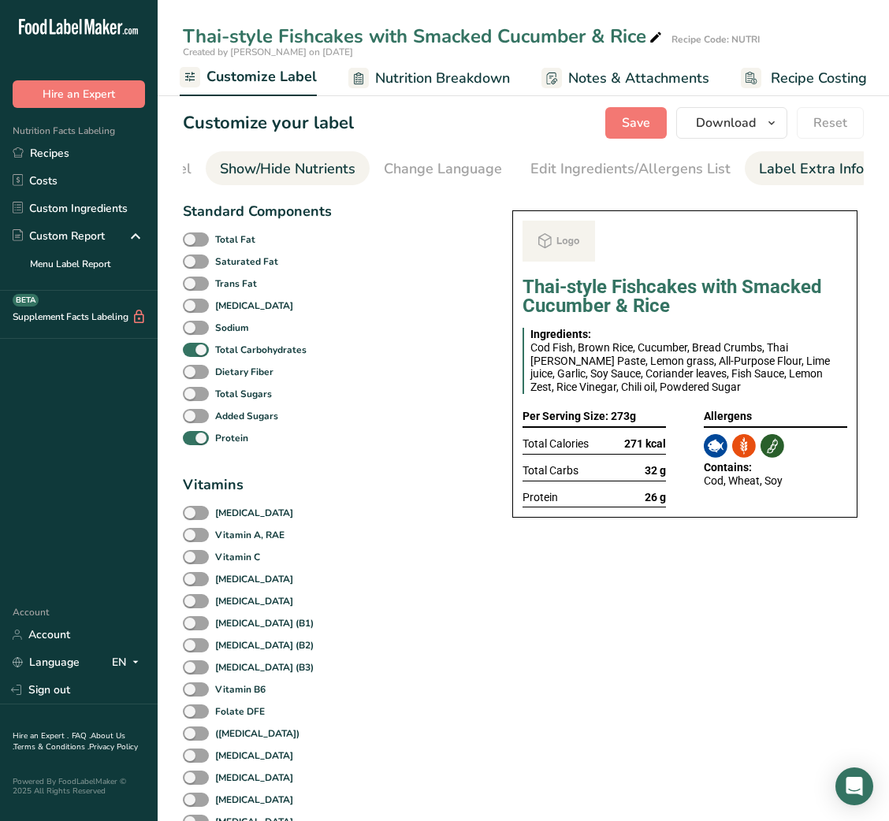
click at [819, 184] on link "Label Extra Info" at bounding box center [811, 168] width 105 height 35
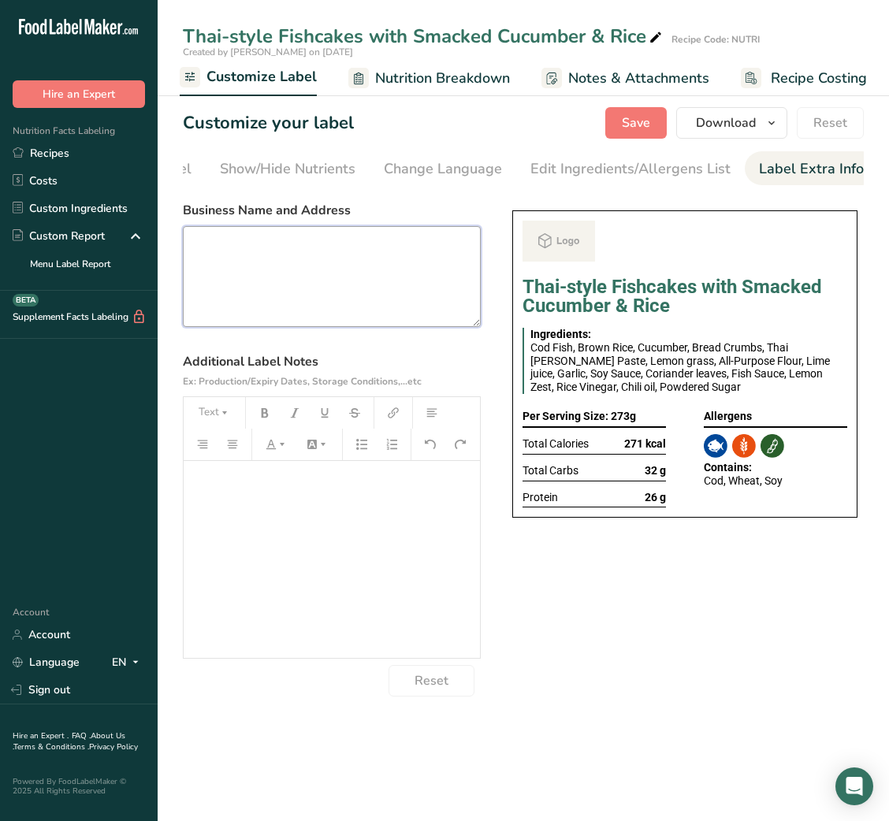
click at [277, 298] on textarea at bounding box center [332, 276] width 298 height 101
click at [314, 264] on textarea at bounding box center [332, 276] width 298 height 101
paste textarea "USE BY: [DATE] KEEP REFRIGERATED BELOW 5 DEGREE REHEAT BEFORE EATING DINNER"
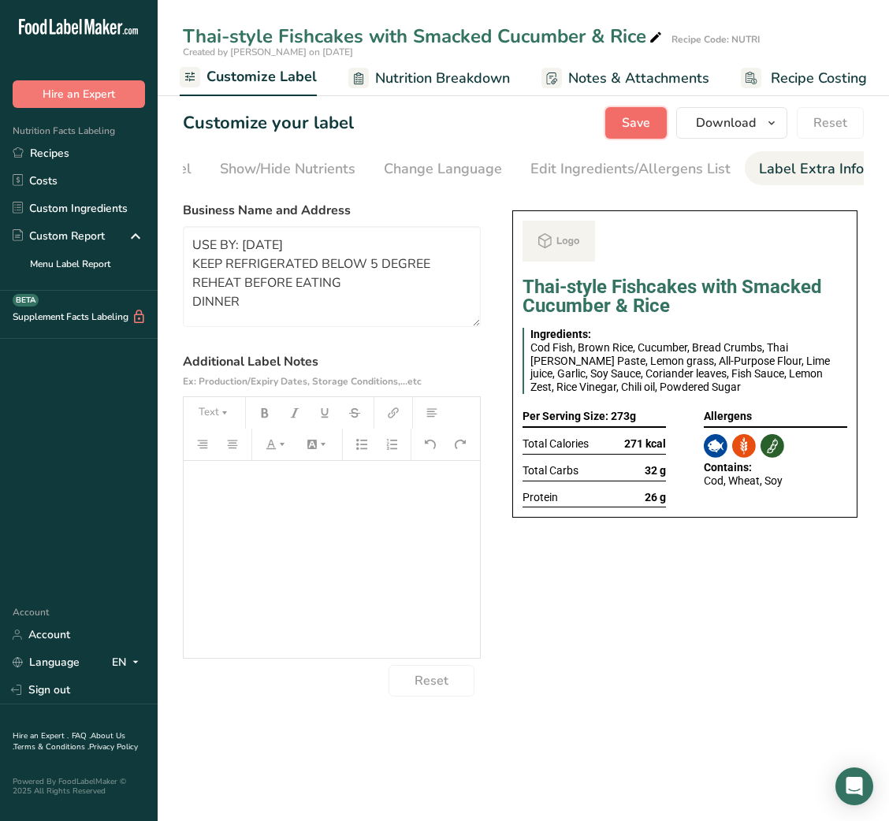
click at [638, 121] on span "Save" at bounding box center [636, 122] width 28 height 19
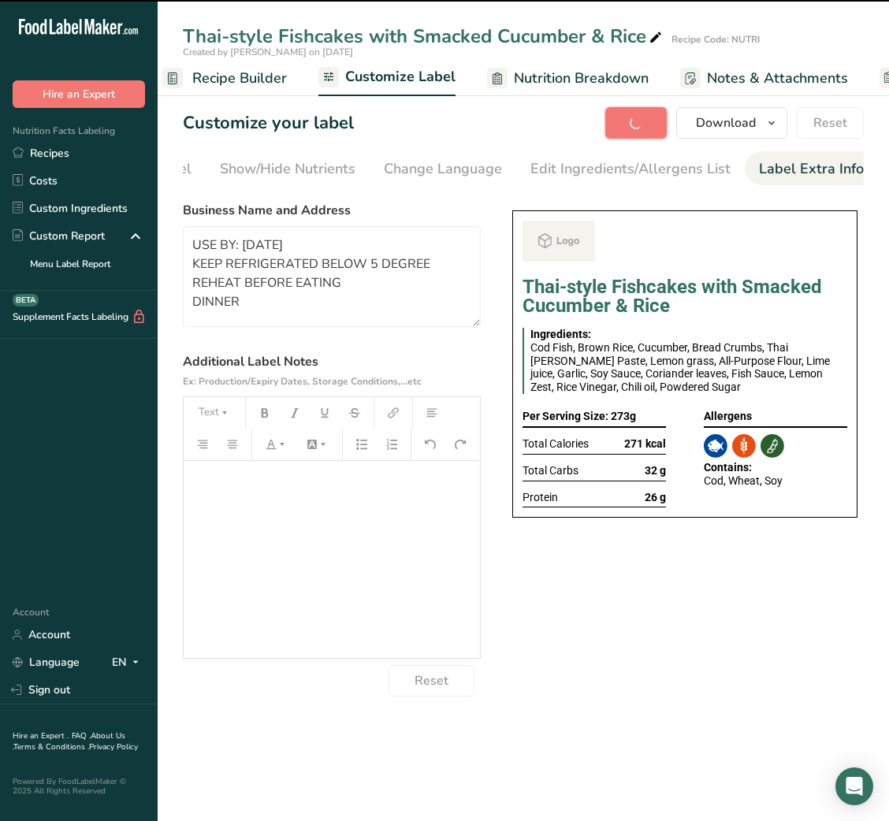
scroll to position [0, 166]
type textarea "USE BY: [DATE] KEEP REFRIGERATED BELOW 5 DEGREE REHEAT BEFORE EATING DINNER"
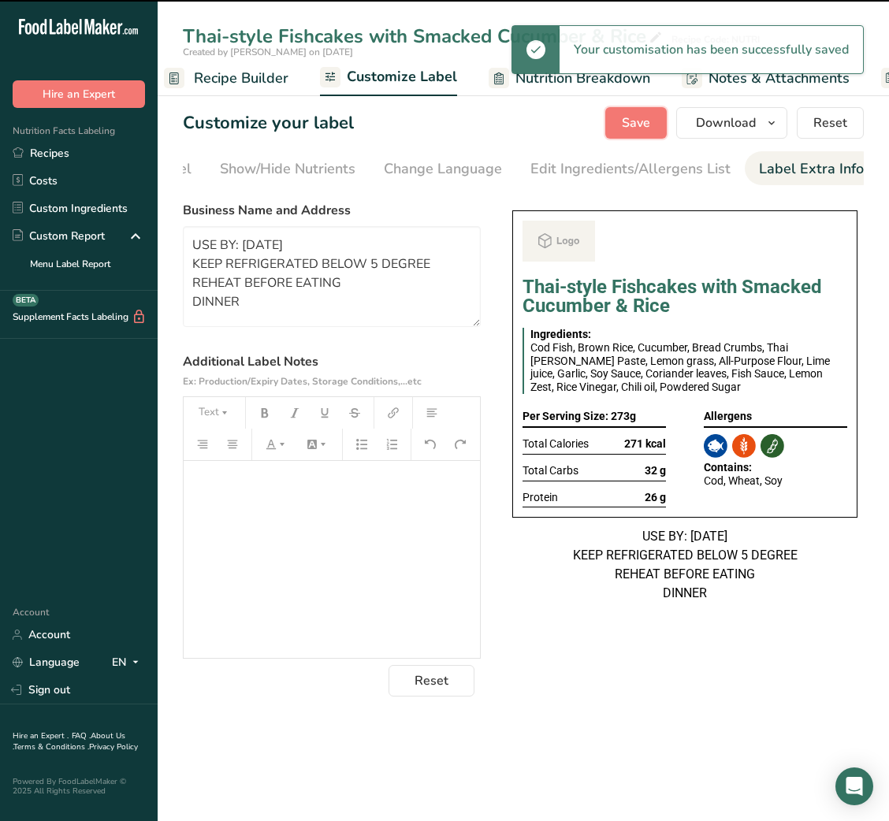
scroll to position [0, 0]
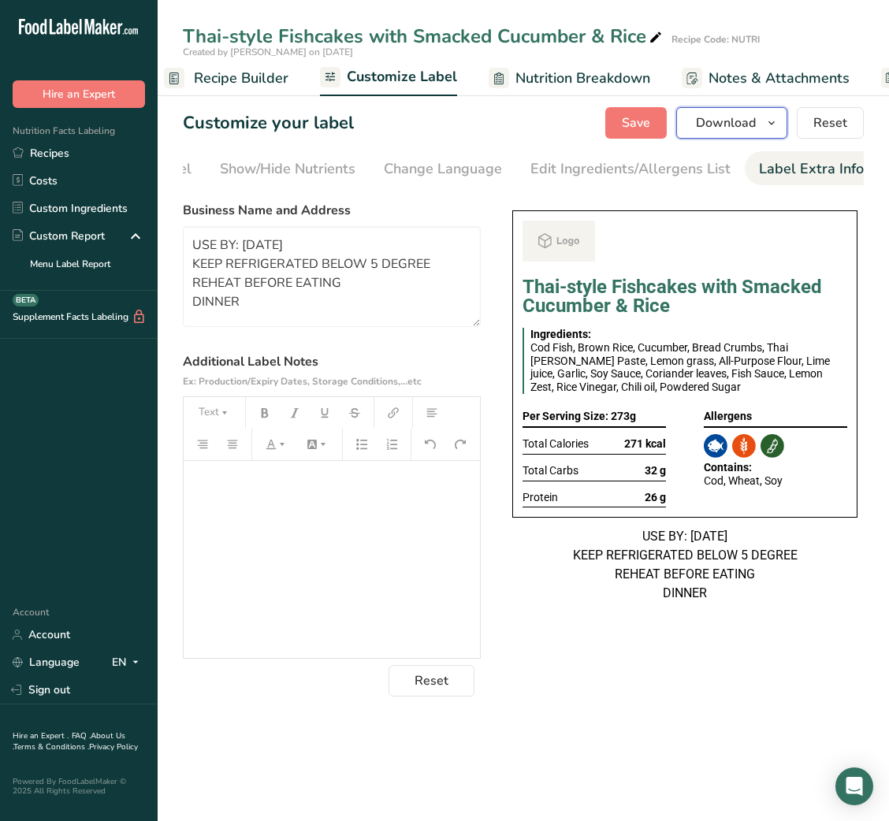
click at [755, 121] on span "Download" at bounding box center [726, 122] width 60 height 19
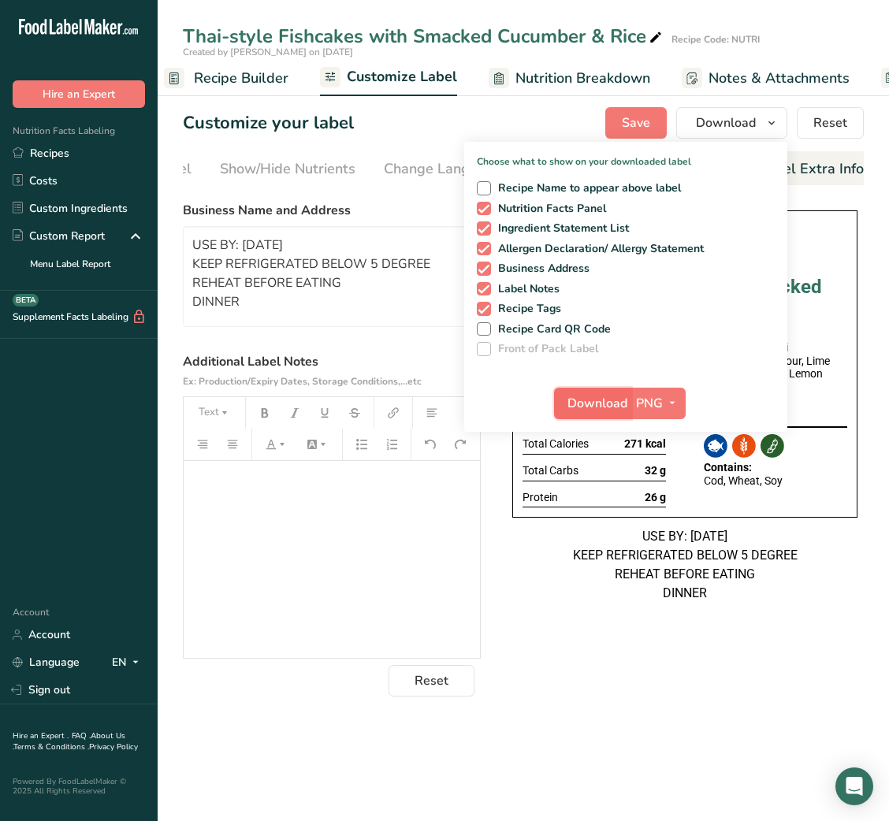
click at [597, 400] on span "Download" at bounding box center [597, 403] width 60 height 19
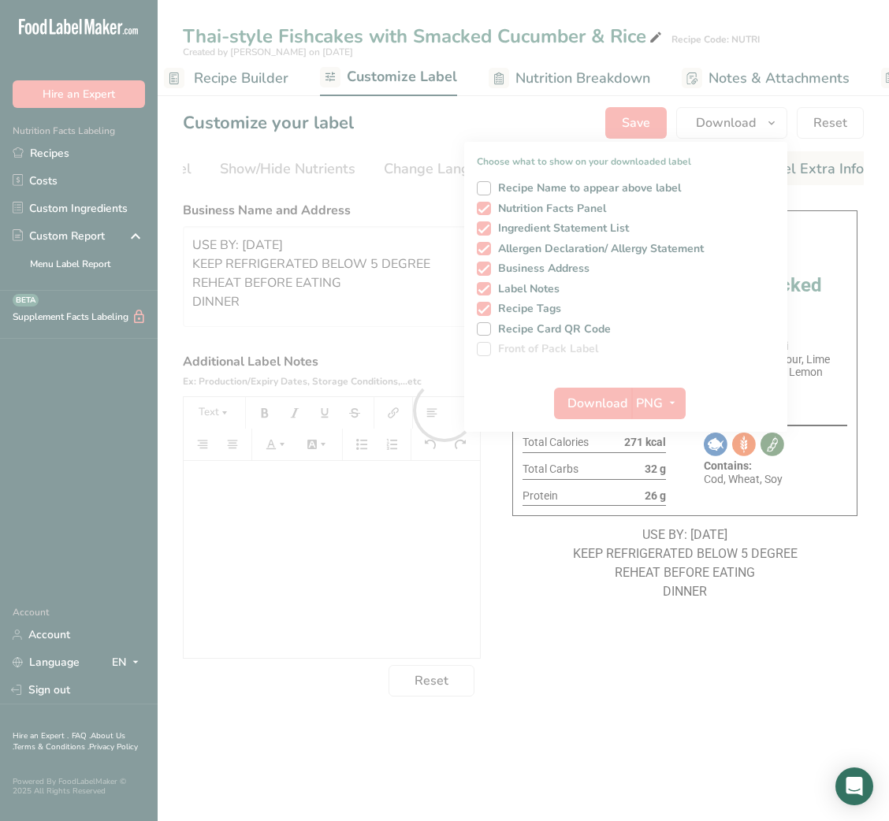
click at [238, 83] on div at bounding box center [444, 410] width 889 height 821
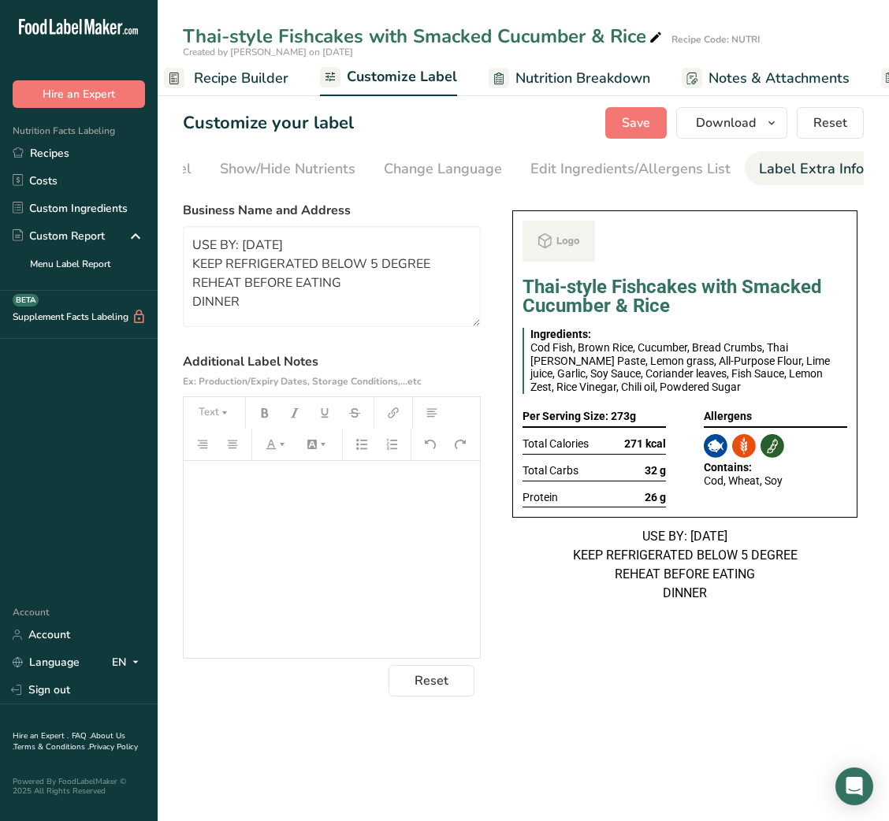
click at [238, 83] on span "Recipe Builder" at bounding box center [241, 78] width 95 height 21
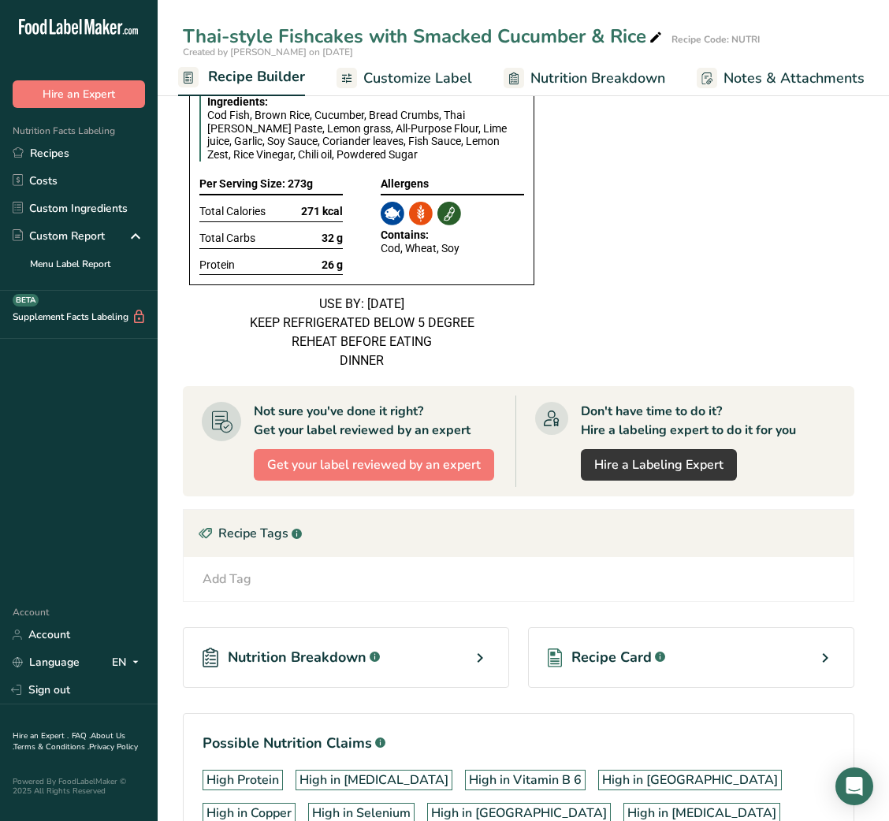
scroll to position [1282, 0]
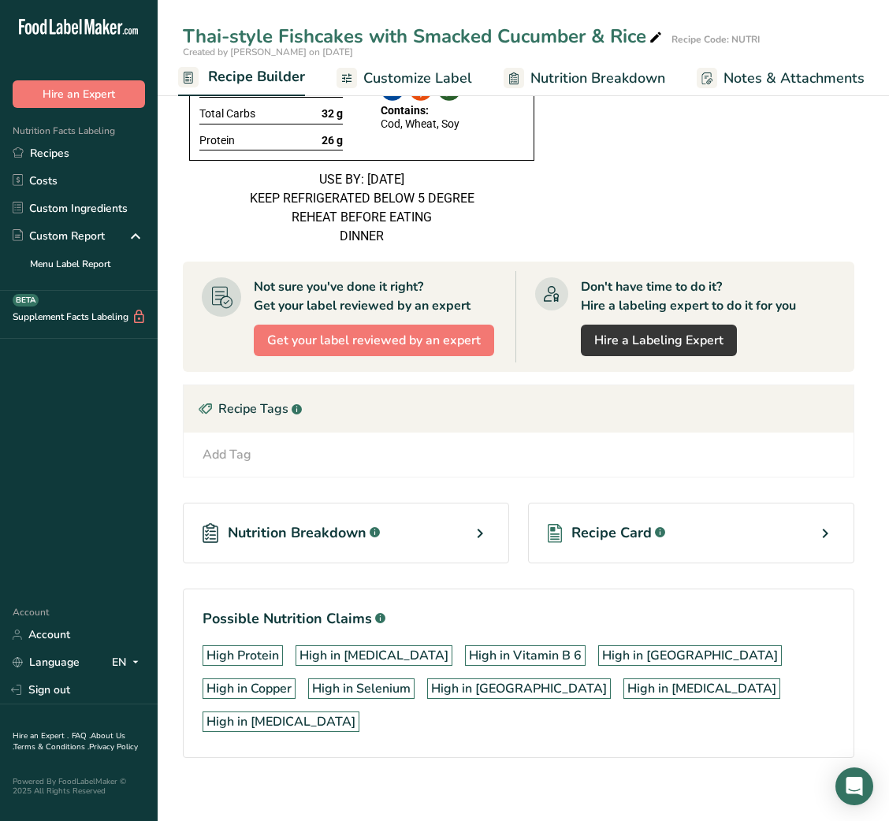
click at [597, 544] on span "Recipe Card" at bounding box center [611, 533] width 80 height 21
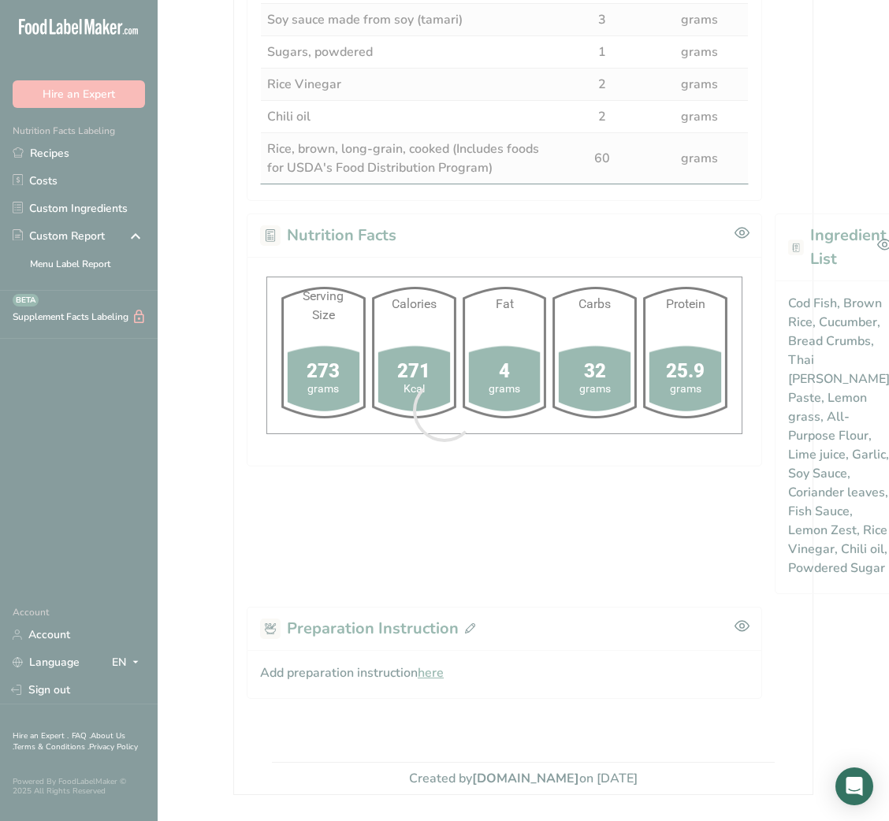
scroll to position [811, 0]
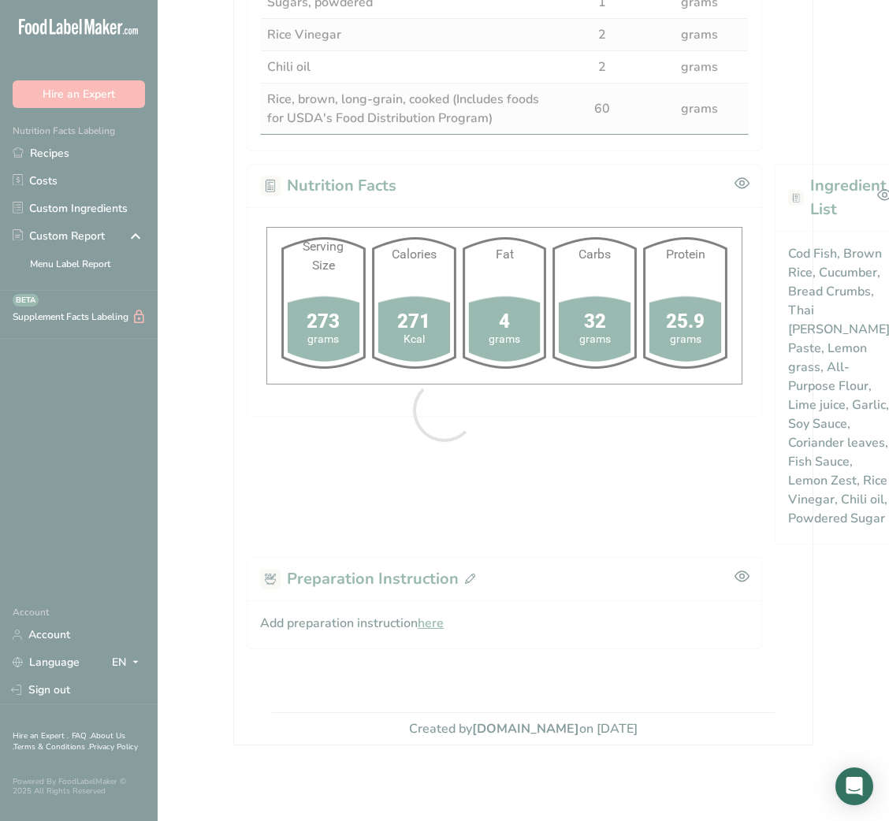
click at [438, 604] on div at bounding box center [444, 410] width 889 height 821
click at [430, 612] on div at bounding box center [444, 410] width 889 height 821
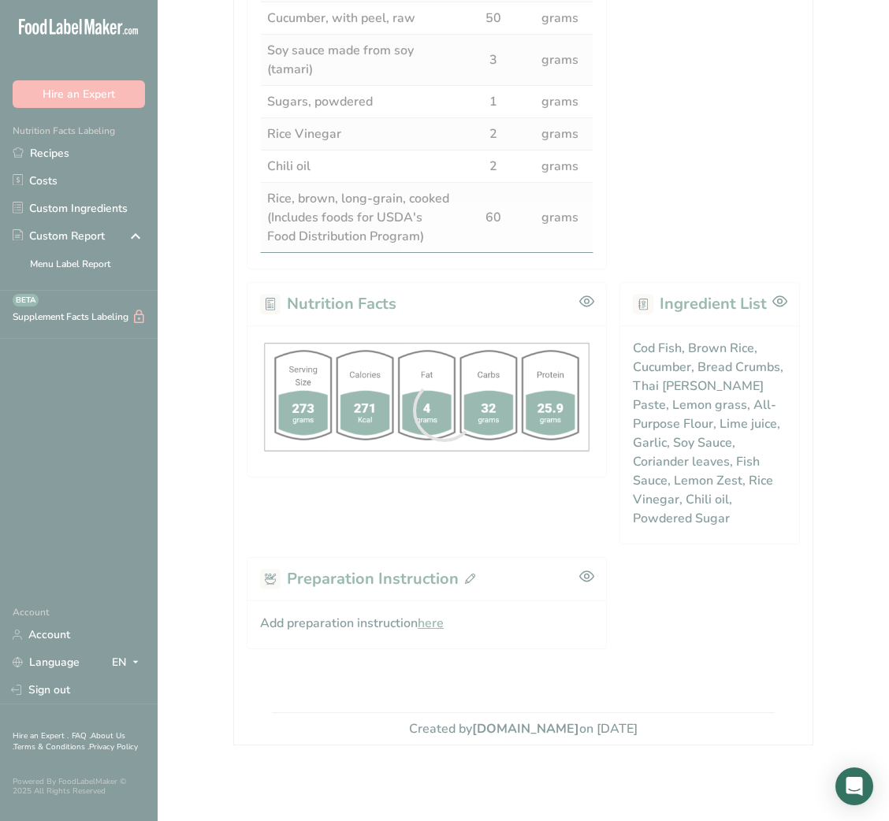
scroll to position [731, 0]
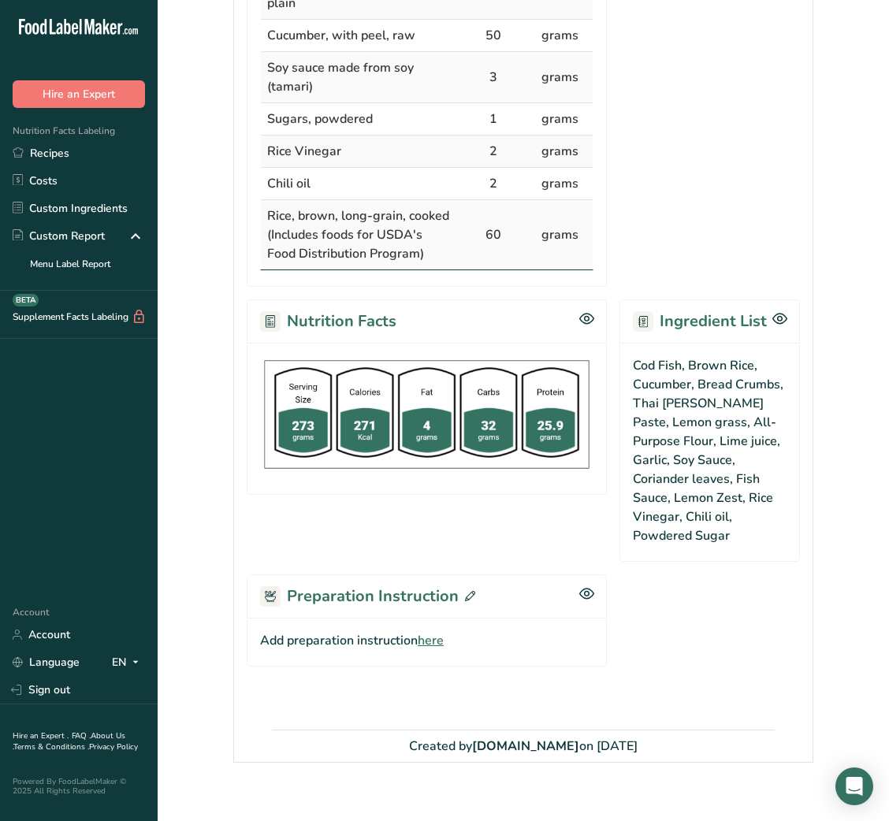
click at [430, 631] on span "here" at bounding box center [431, 640] width 26 height 19
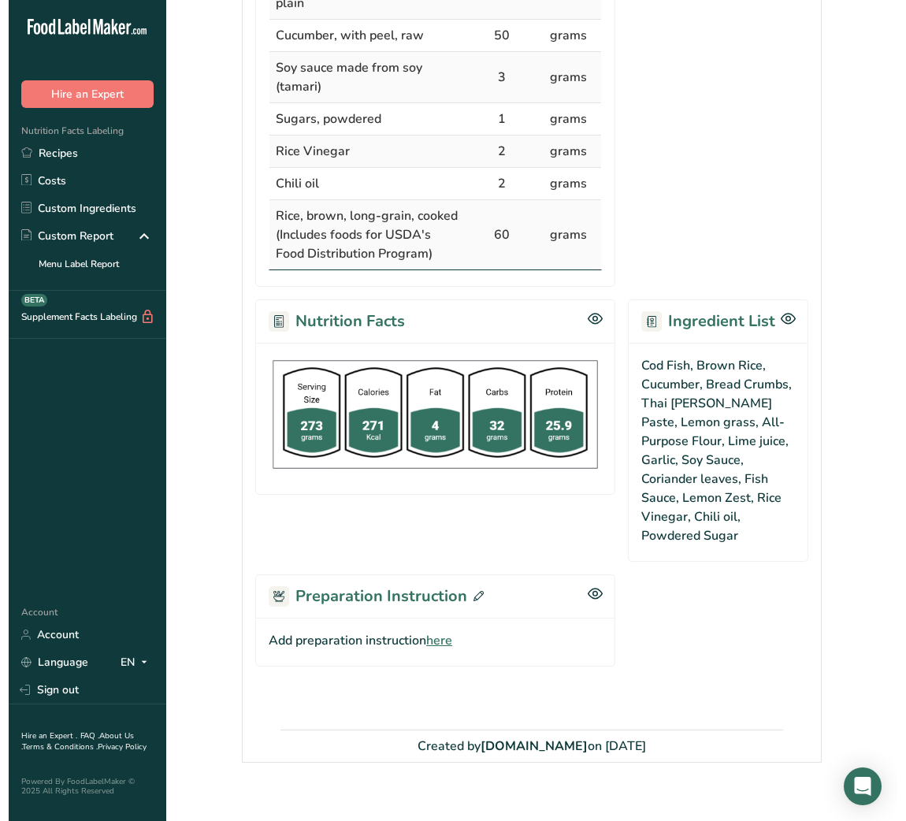
scroll to position [712, 0]
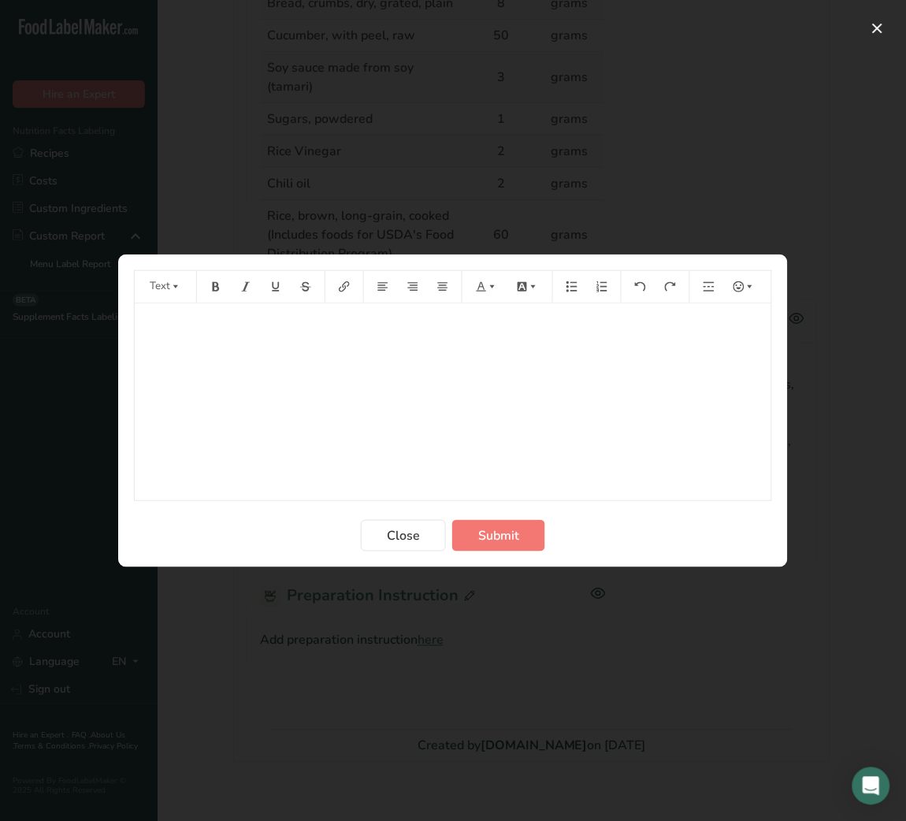
click at [318, 371] on div "﻿" at bounding box center [453, 401] width 637 height 197
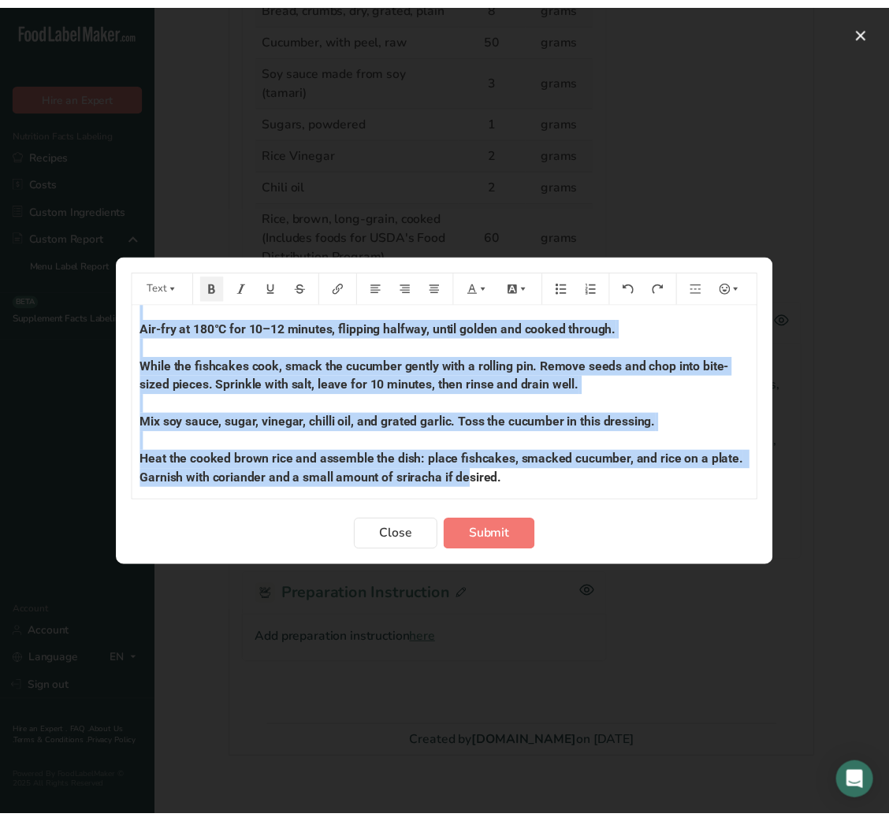
scroll to position [77, 0]
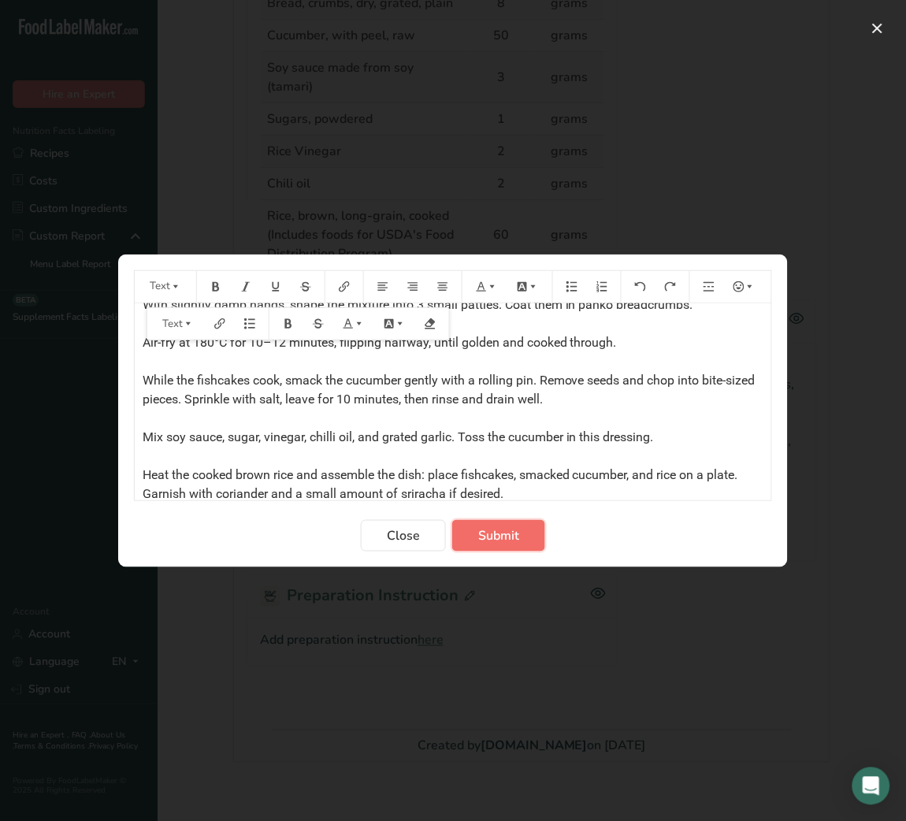
click at [527, 534] on button "Submit" at bounding box center [498, 536] width 93 height 32
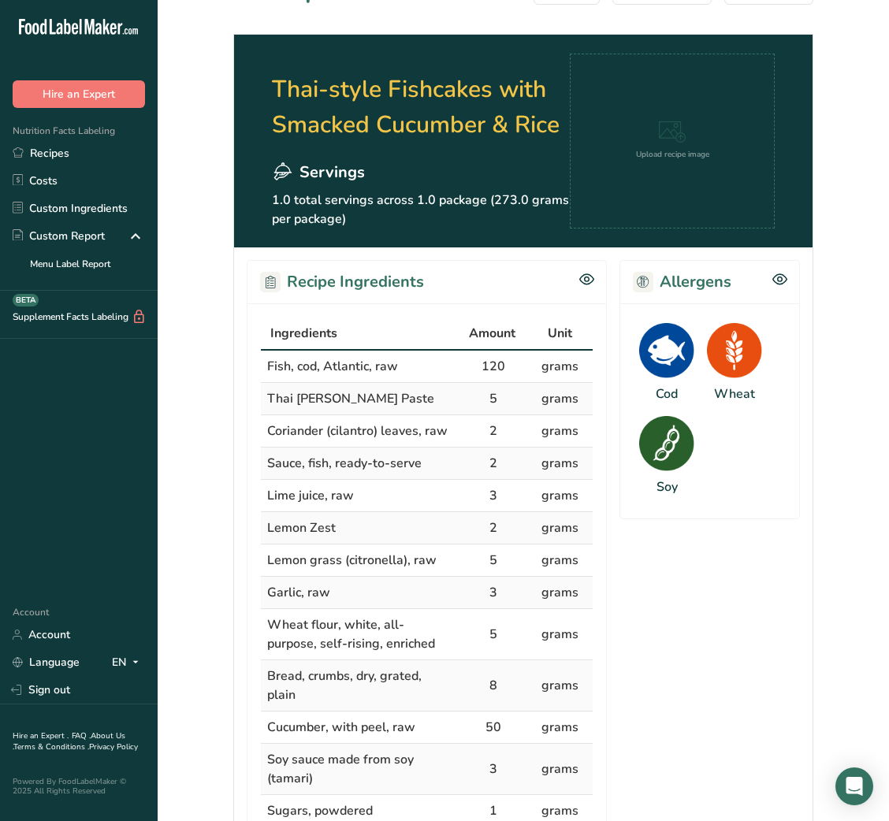
scroll to position [0, 0]
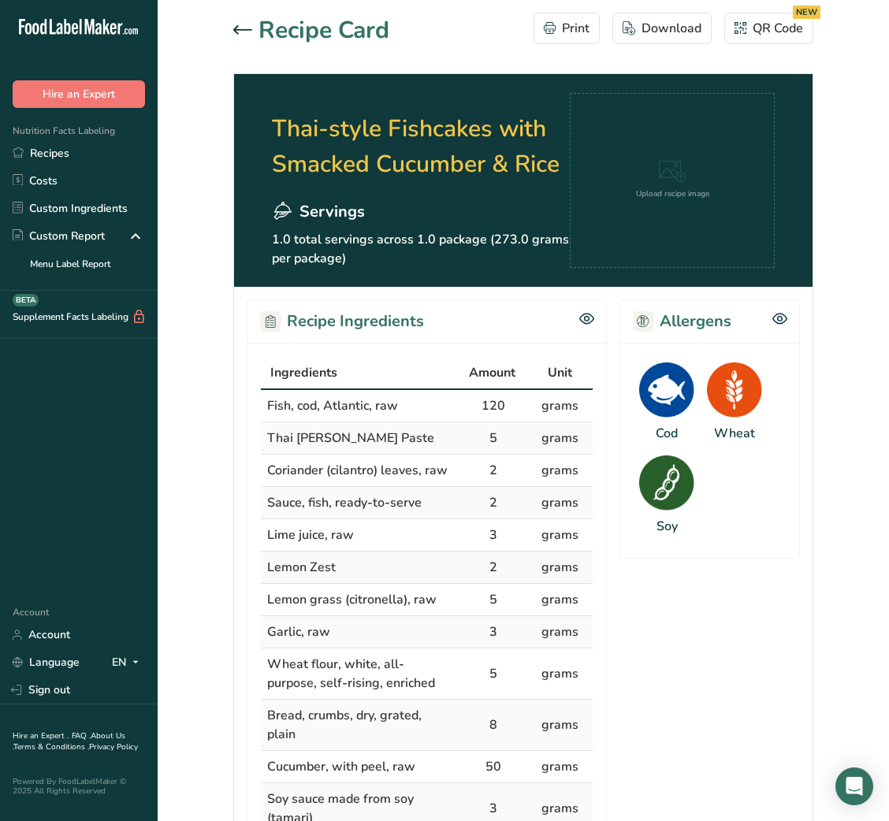
click at [255, 35] on div at bounding box center [245, 30] width 25 height 19
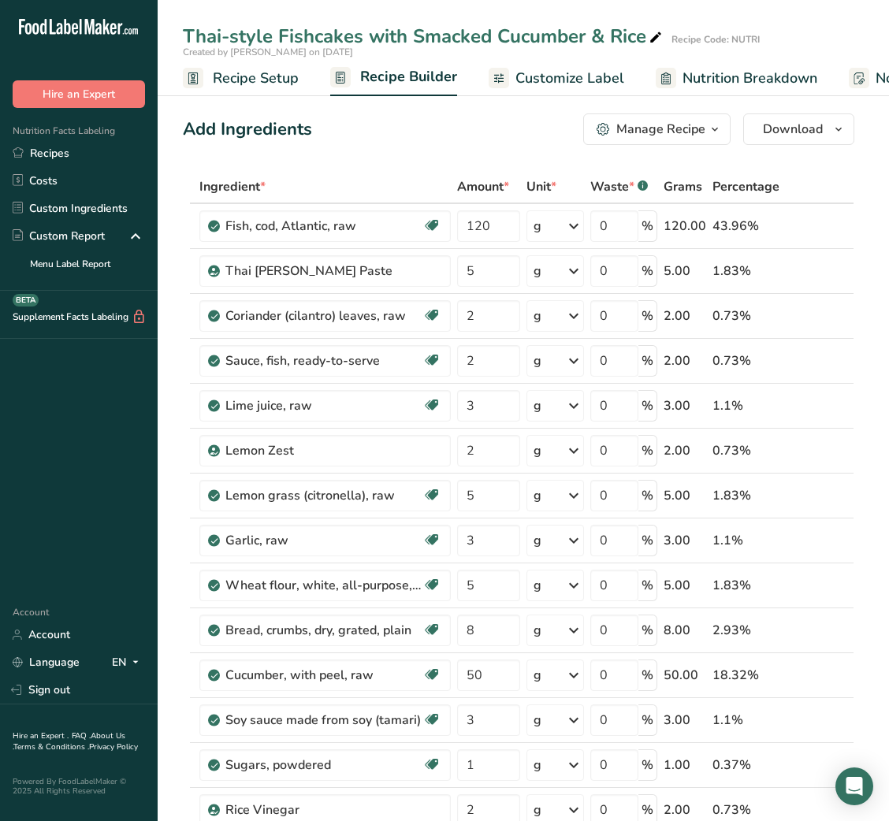
click at [84, 137] on span "Nutrition Facts Labeling" at bounding box center [57, 131] width 115 height 13
click at [67, 165] on link "Recipes" at bounding box center [79, 153] width 158 height 28
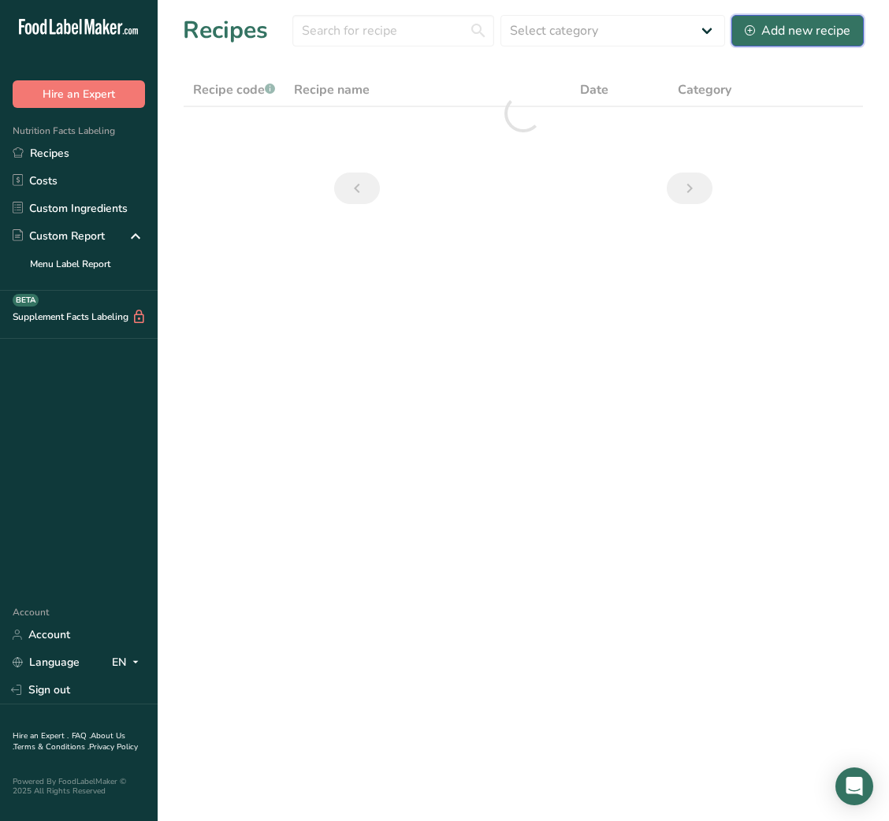
click at [805, 19] on button "Add new recipe" at bounding box center [797, 31] width 132 height 32
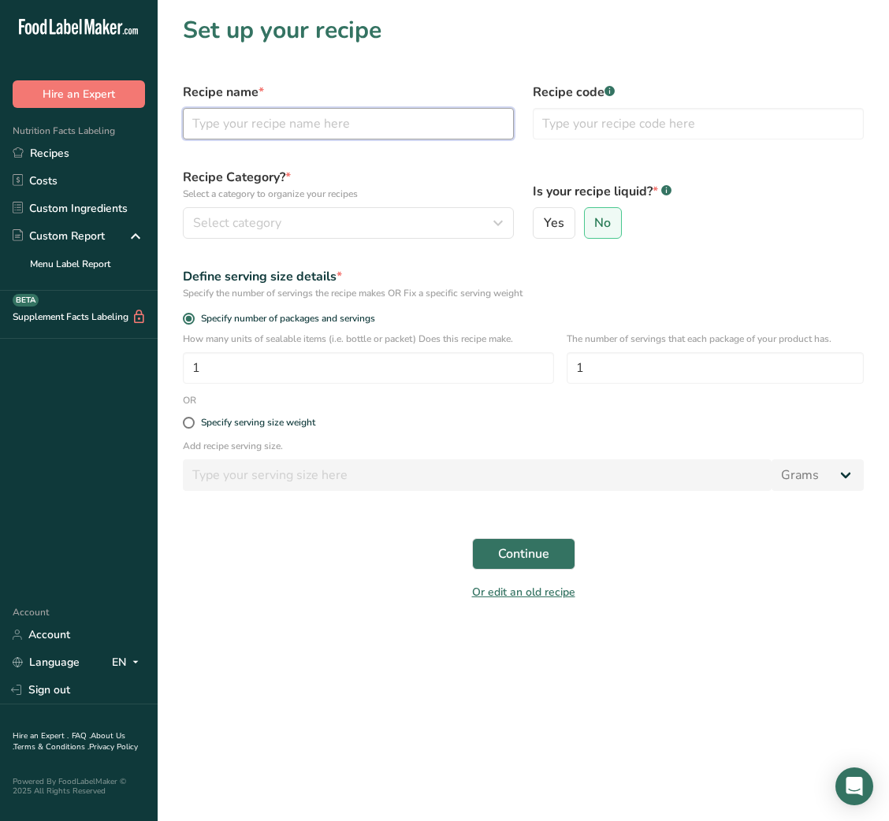
click at [291, 123] on input "text" at bounding box center [348, 124] width 331 height 32
paste input "Quinoa Pizza Balls with Ranch Dip – 1 Serving"
drag, startPoint x: 390, startPoint y: 121, endPoint x: 517, endPoint y: 127, distance: 127.0
click at [517, 127] on div "Recipe name * Quinoa Pizza Balls with Ranch Dip – 1 Serving" at bounding box center [348, 111] width 350 height 76
type input "Quinoa Pizza Balls with Ranch Dip"
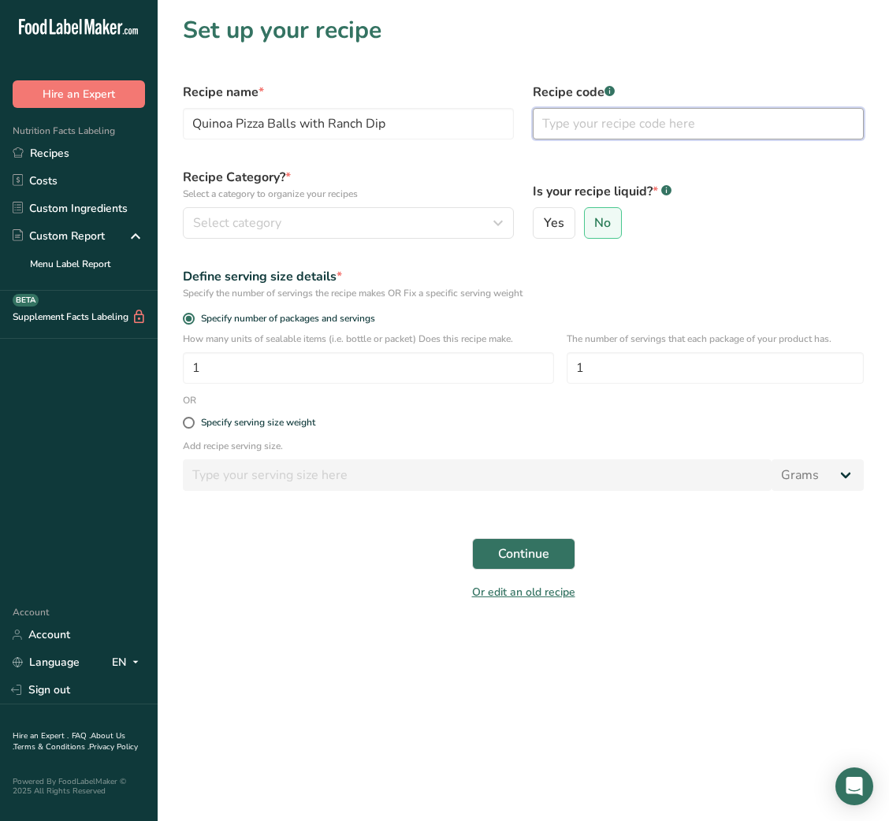
click at [589, 125] on input "text" at bounding box center [698, 124] width 331 height 32
type input "NUTRI"
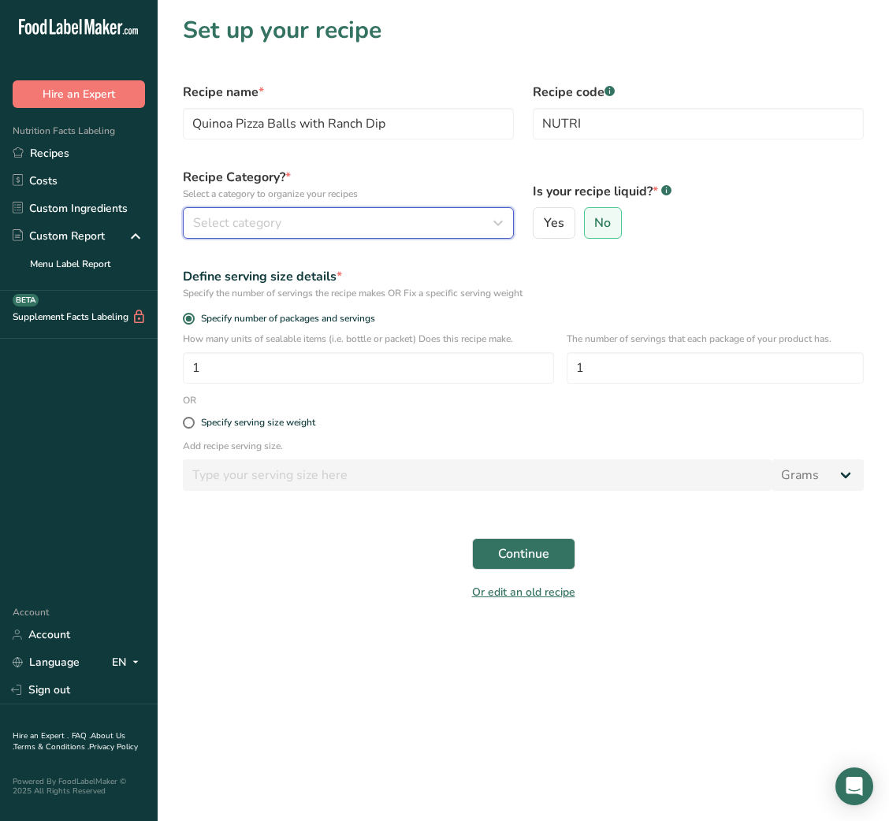
click at [425, 225] on div "Select category" at bounding box center [343, 223] width 301 height 19
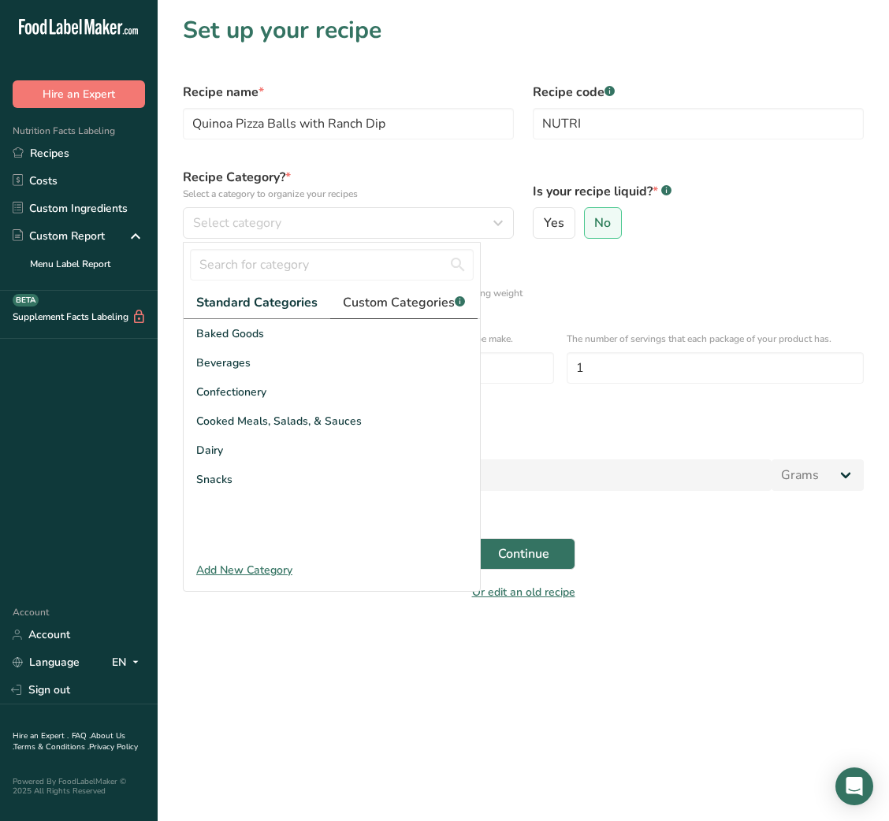
click at [389, 298] on span "Custom Categories .a-a{fill:#347362;}.b-a{fill:#fff;}" at bounding box center [404, 302] width 122 height 19
click at [270, 267] on input "text" at bounding box center [332, 265] width 284 height 32
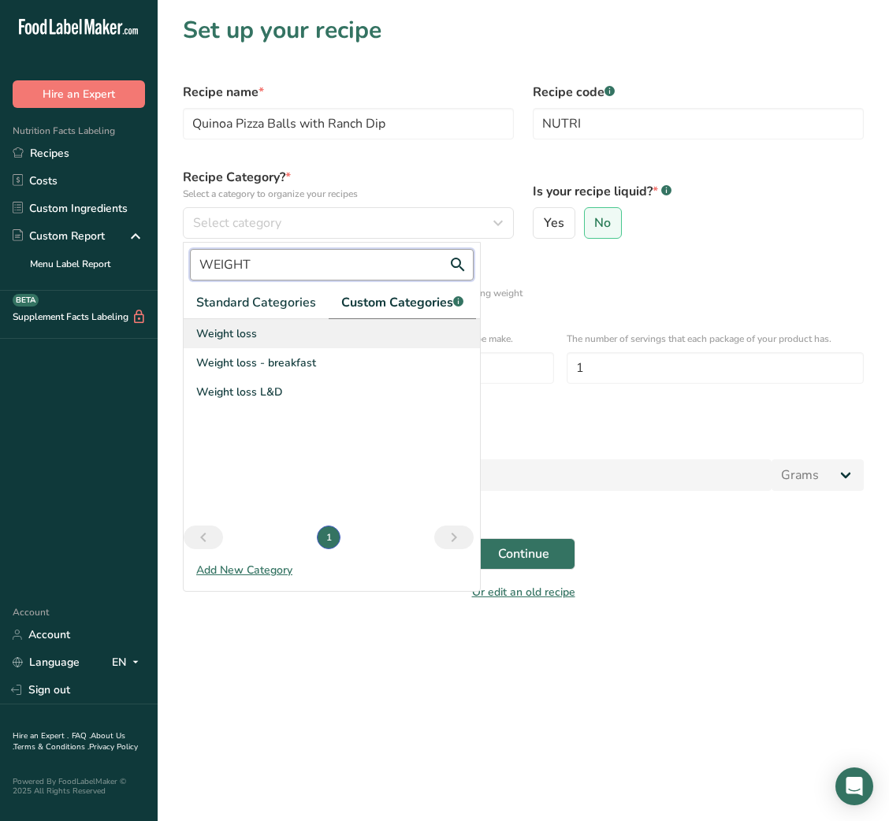
type input "WEIGHT"
click at [272, 338] on div "Weight loss" at bounding box center [332, 333] width 296 height 29
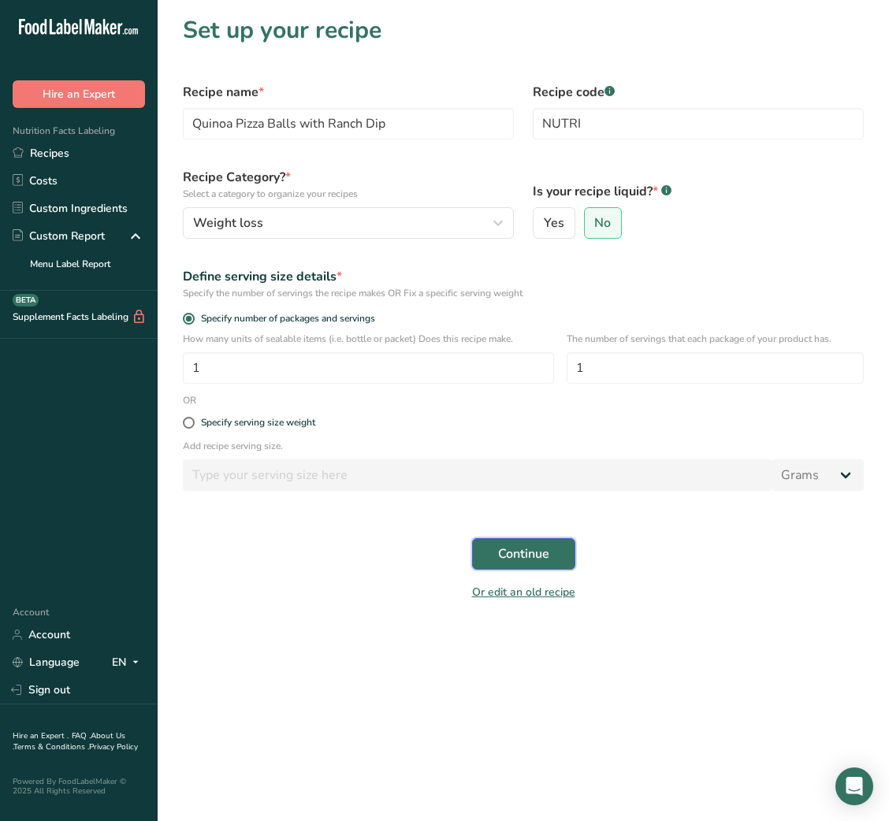
click at [510, 560] on span "Continue" at bounding box center [523, 554] width 51 height 19
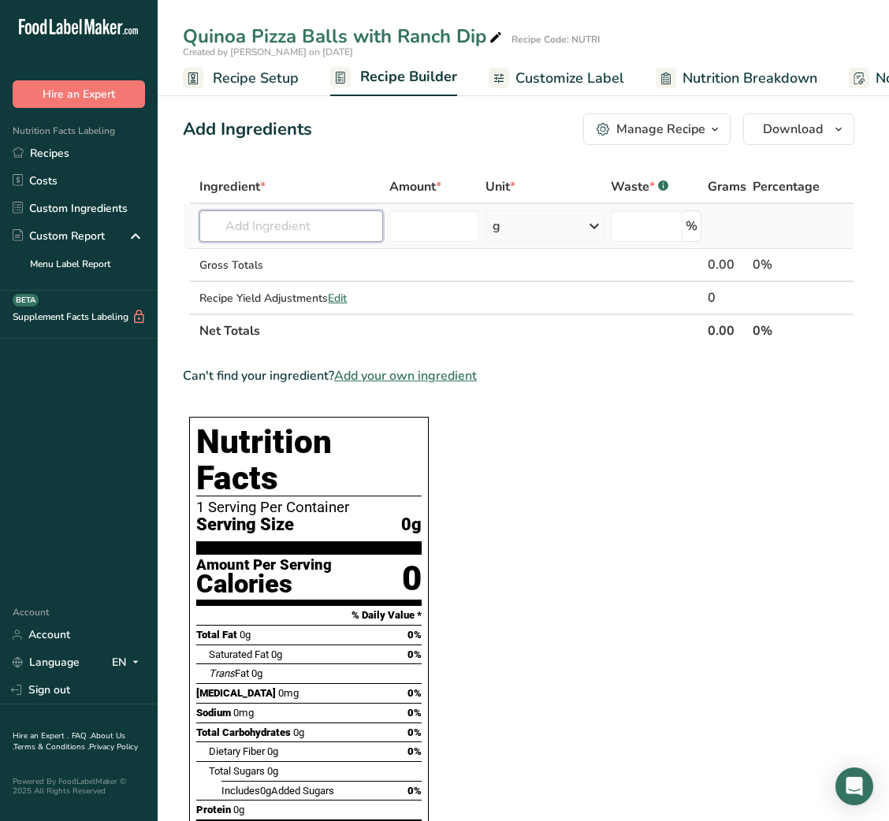
click at [308, 224] on input "text" at bounding box center [291, 226] width 184 height 32
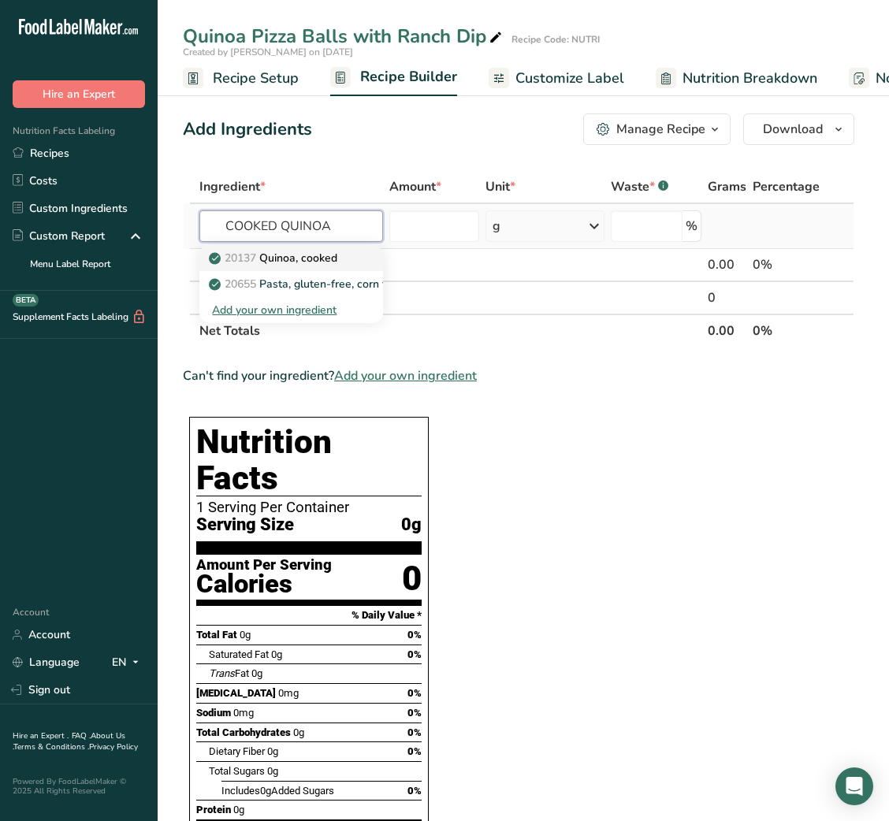
type input "COOKED QUINOA"
click at [344, 255] on link "20137 Quinoa, cooked" at bounding box center [291, 258] width 184 height 26
type input "Quinoa, cooked"
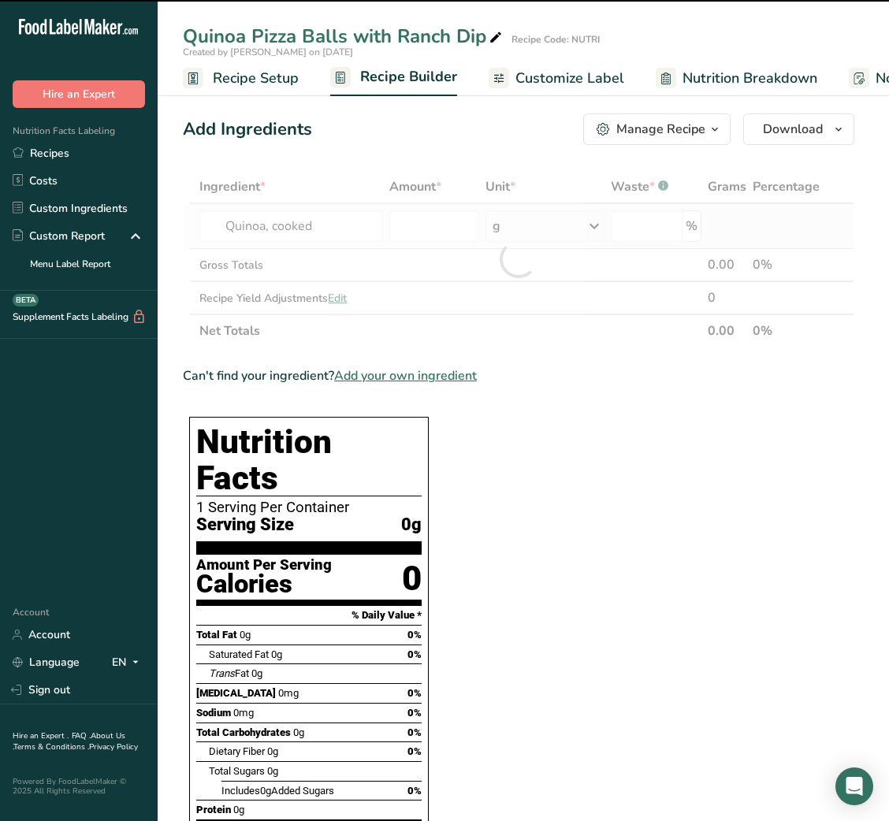
type input "0"
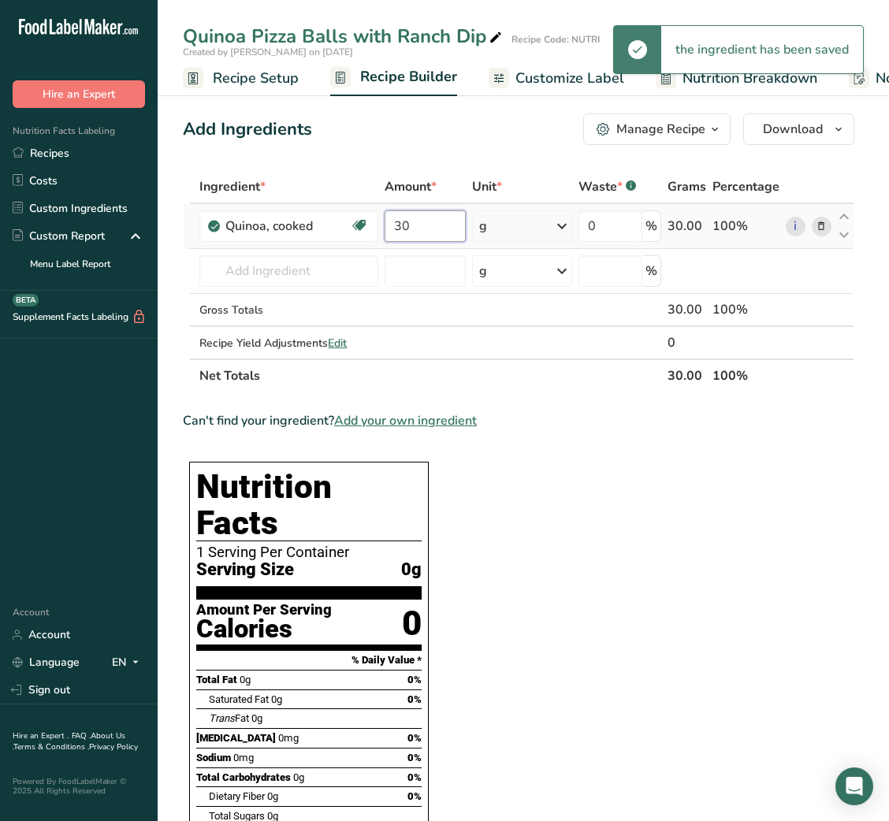
type input "30"
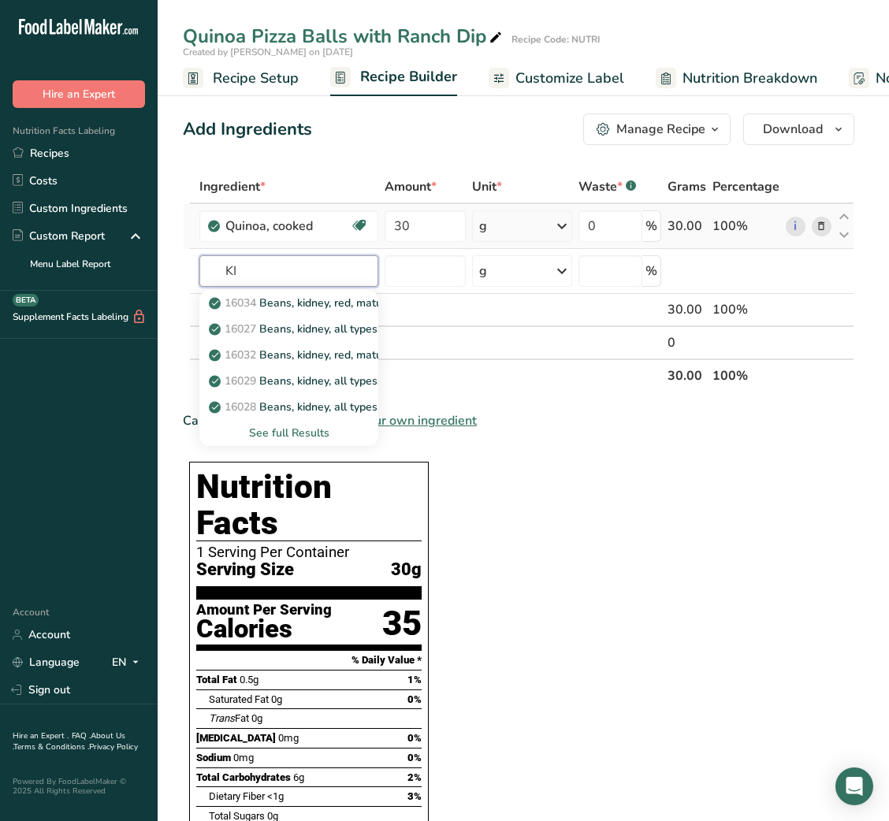
type input "K"
type input "KIDNEY"
click at [277, 430] on div "See full Results" at bounding box center [289, 433] width 154 height 17
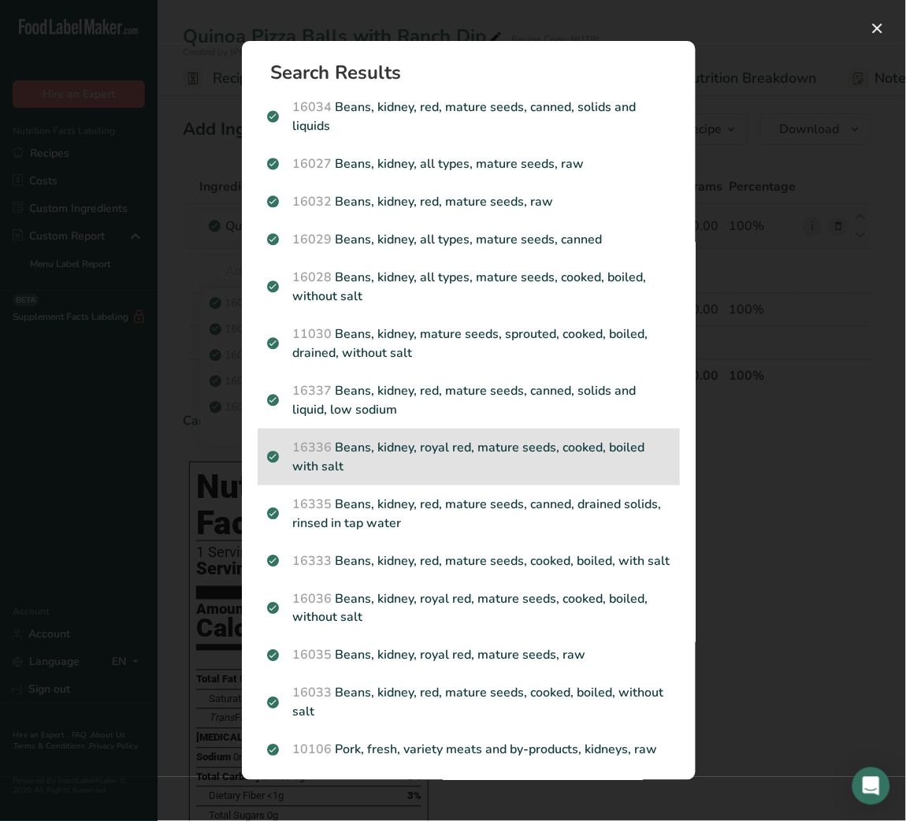
click at [460, 458] on p "16336 Beans, kidney, royal red, mature seeds, cooked, boiled with salt" at bounding box center [469, 457] width 404 height 38
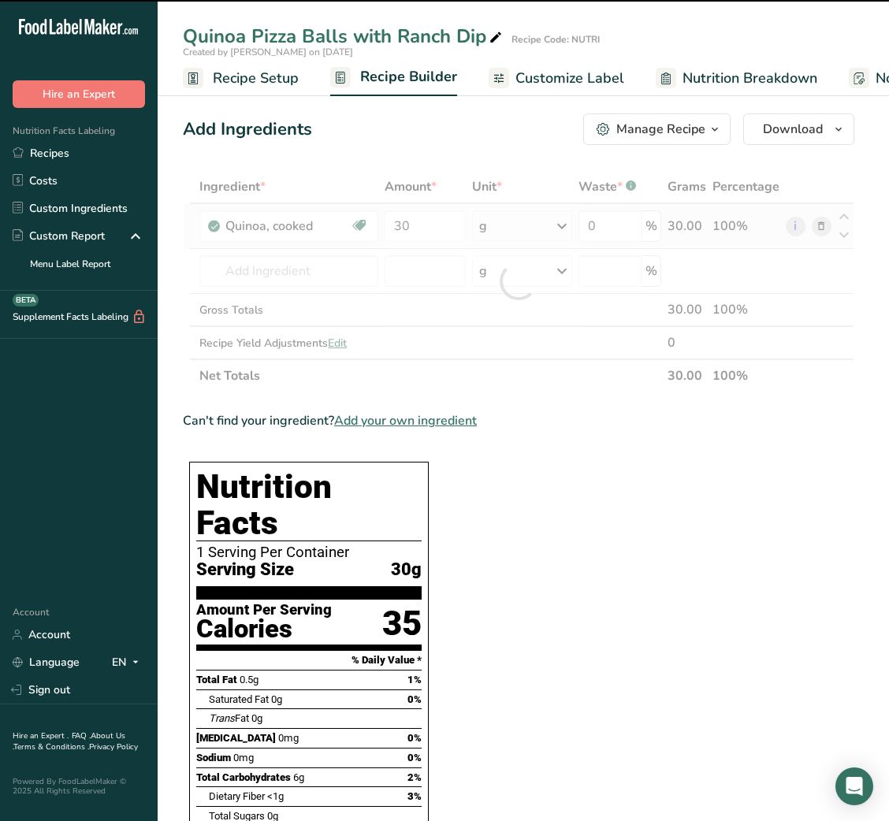
type input "0"
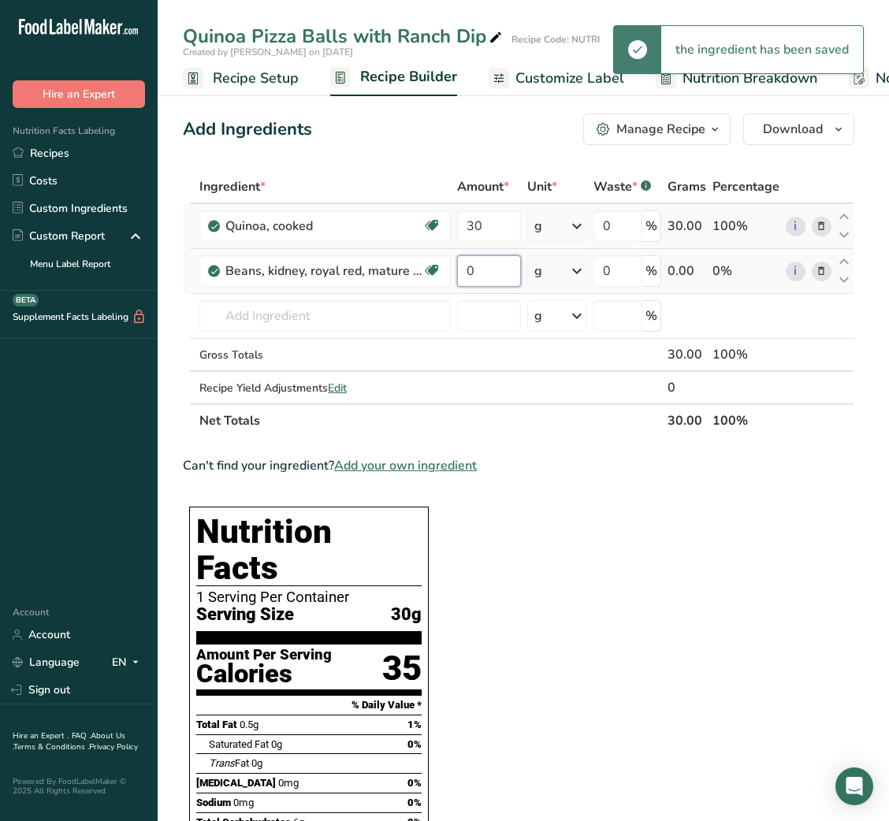
click at [465, 271] on input "0" at bounding box center [489, 271] width 64 height 32
type input "30"
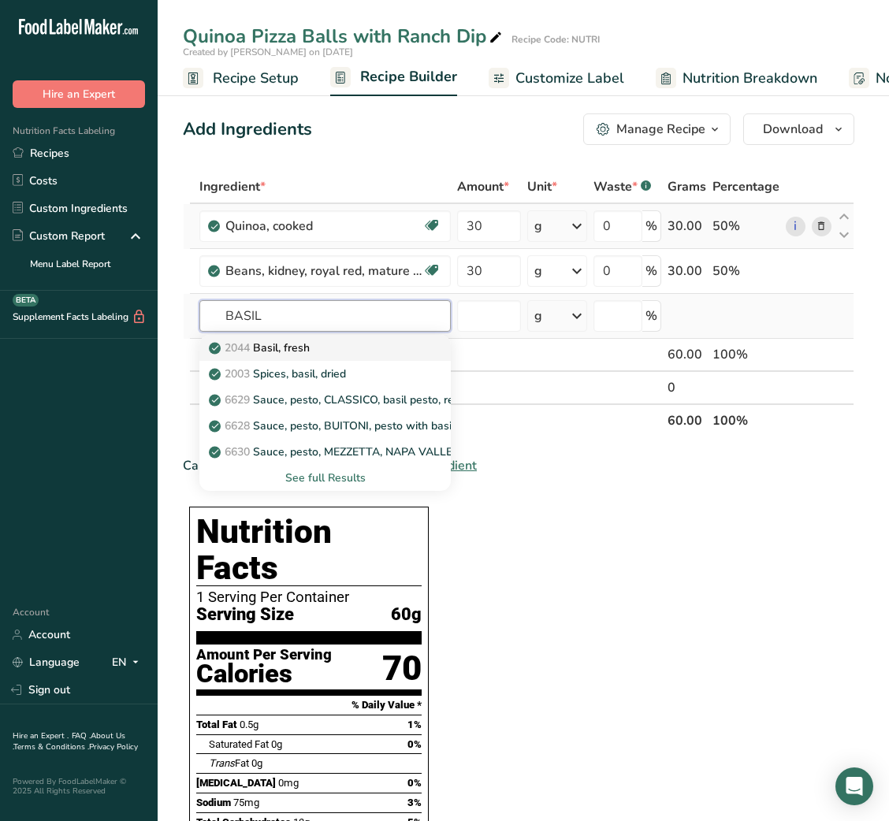
type input "BASIL"
click at [376, 343] on div "2044 Basil, fresh" at bounding box center [312, 348] width 201 height 17
type input "Basil, fresh"
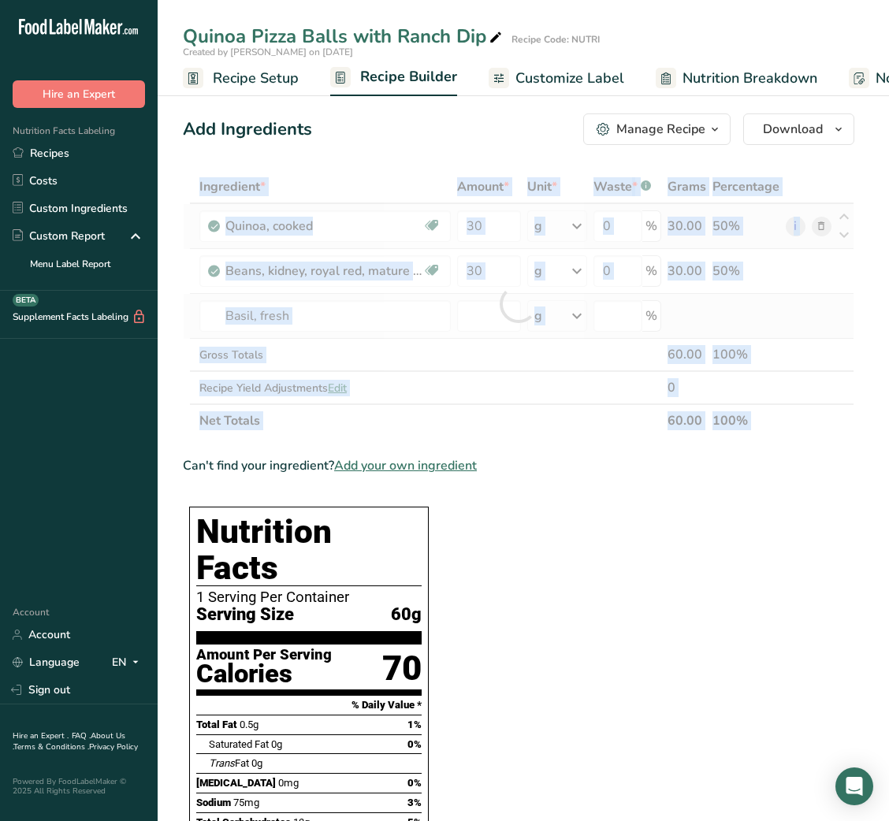
click at [376, 343] on div at bounding box center [518, 303] width 671 height 267
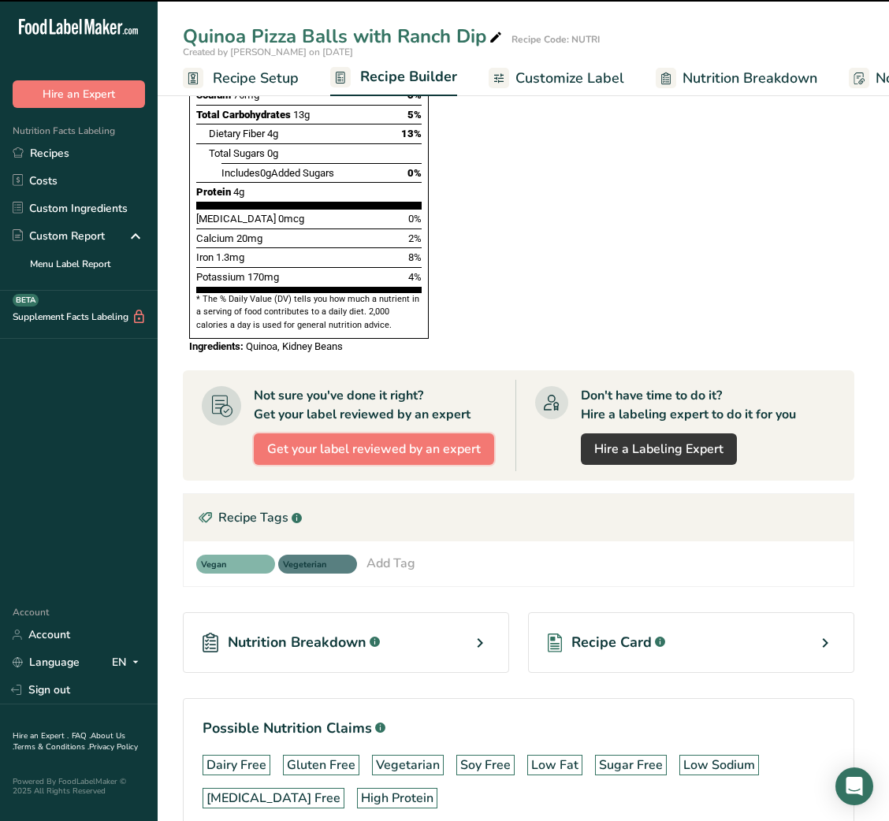
type input "0"
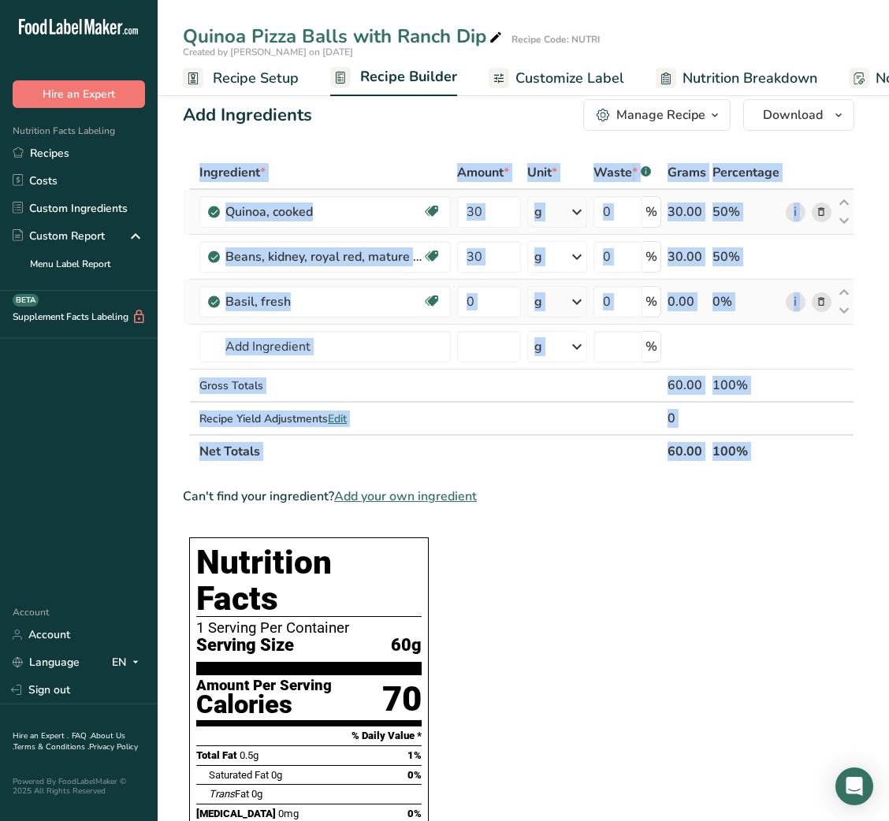
scroll to position [0, 0]
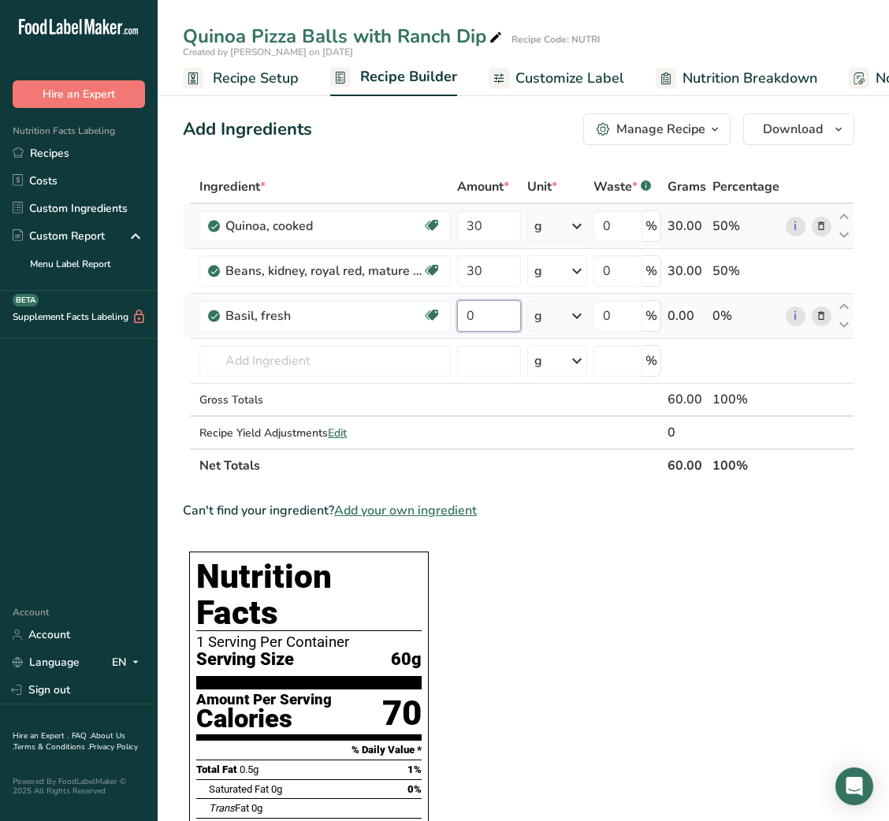
click at [463, 315] on input "0" at bounding box center [489, 316] width 64 height 32
type input "1"
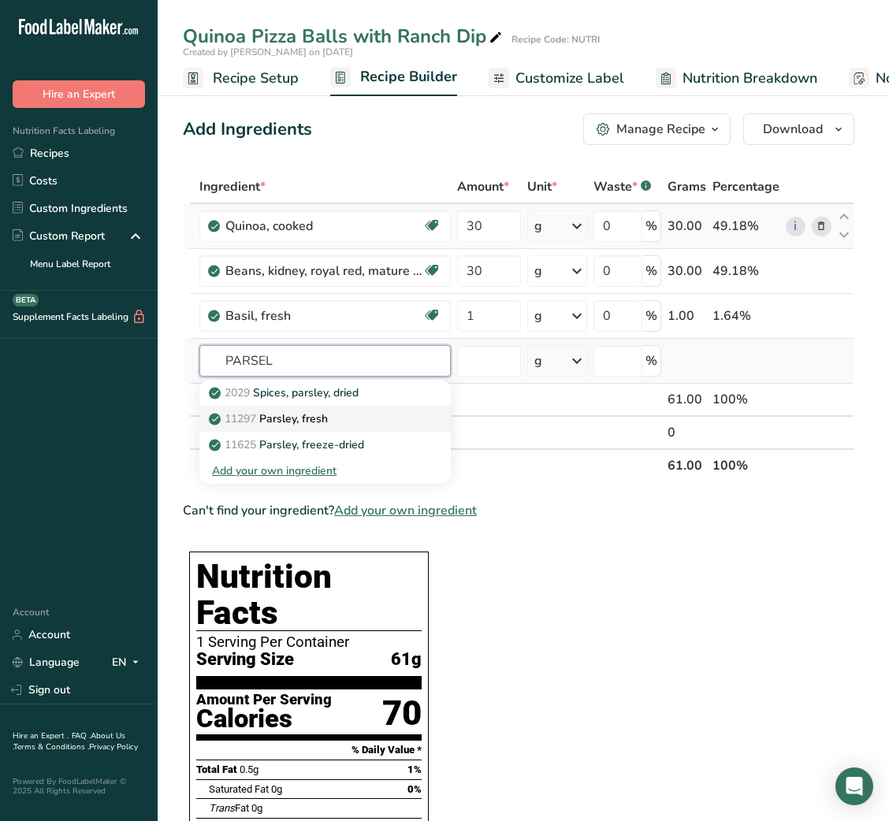
type input "PARSEL"
click at [305, 419] on p "11297 Parsley, fresh" at bounding box center [270, 419] width 116 height 17
type input "Parsley, fresh"
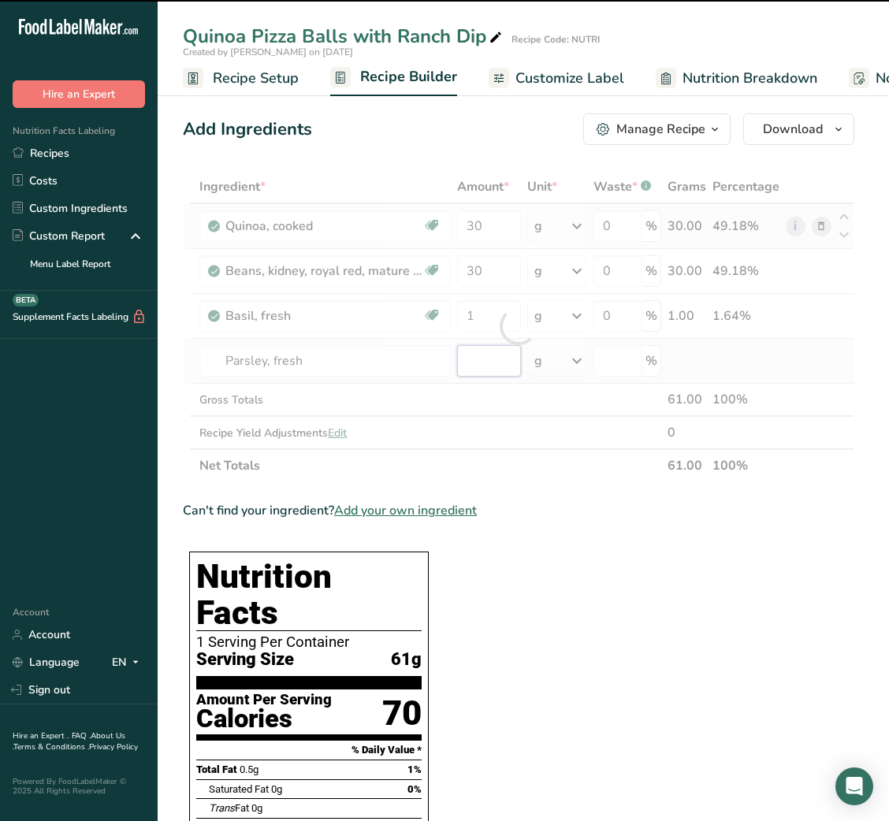
type input "0"
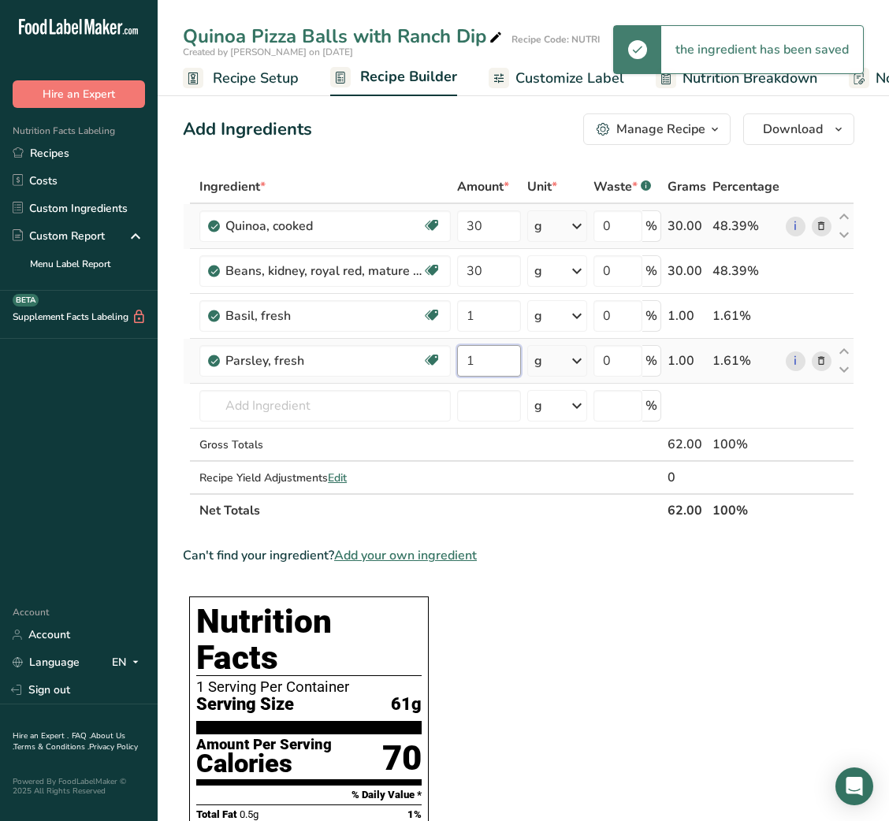
type input "1"
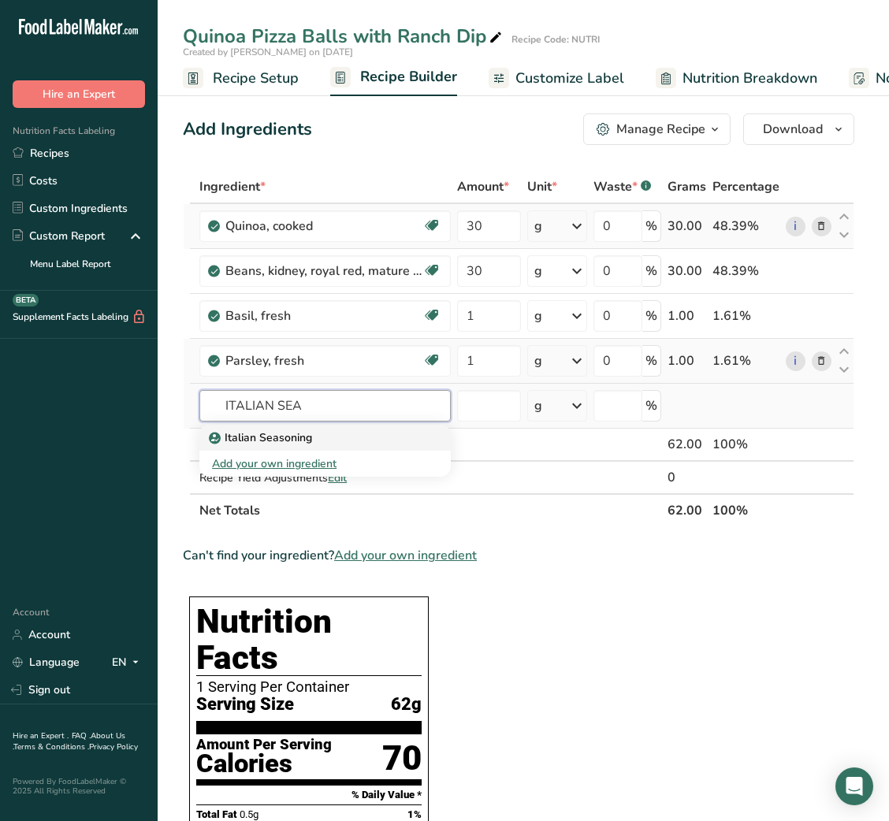
type input "ITALIAN SEA"
click at [311, 434] on div "Italian Seasoning" at bounding box center [312, 438] width 201 height 17
type input "Italian Seasoning"
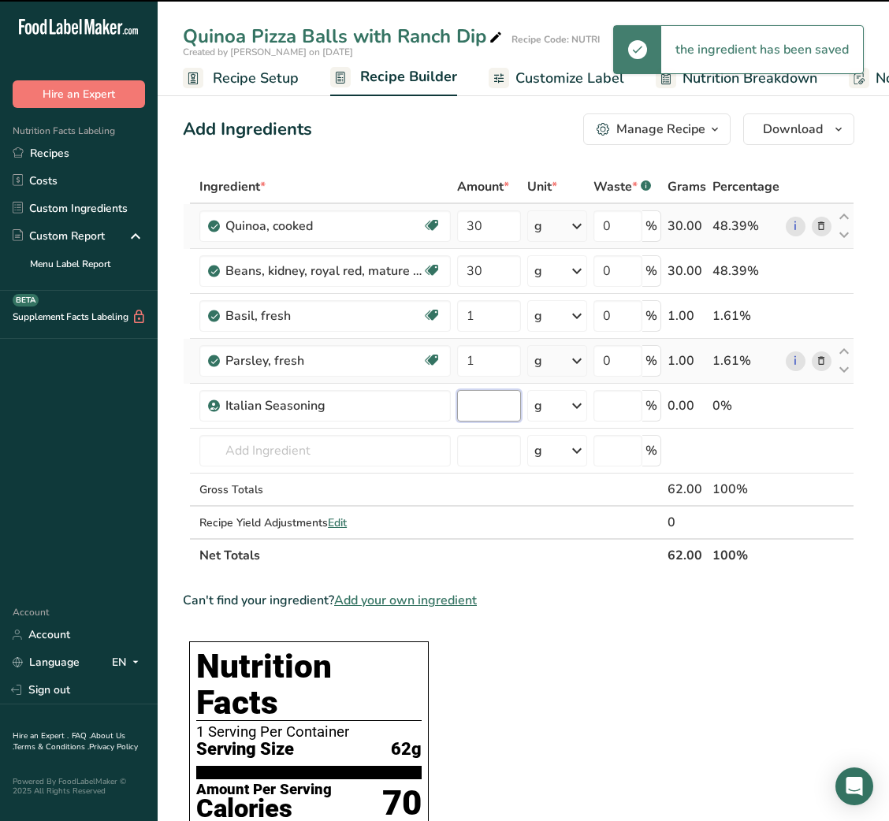
type input "0"
click at [490, 410] on input "0" at bounding box center [489, 406] width 64 height 32
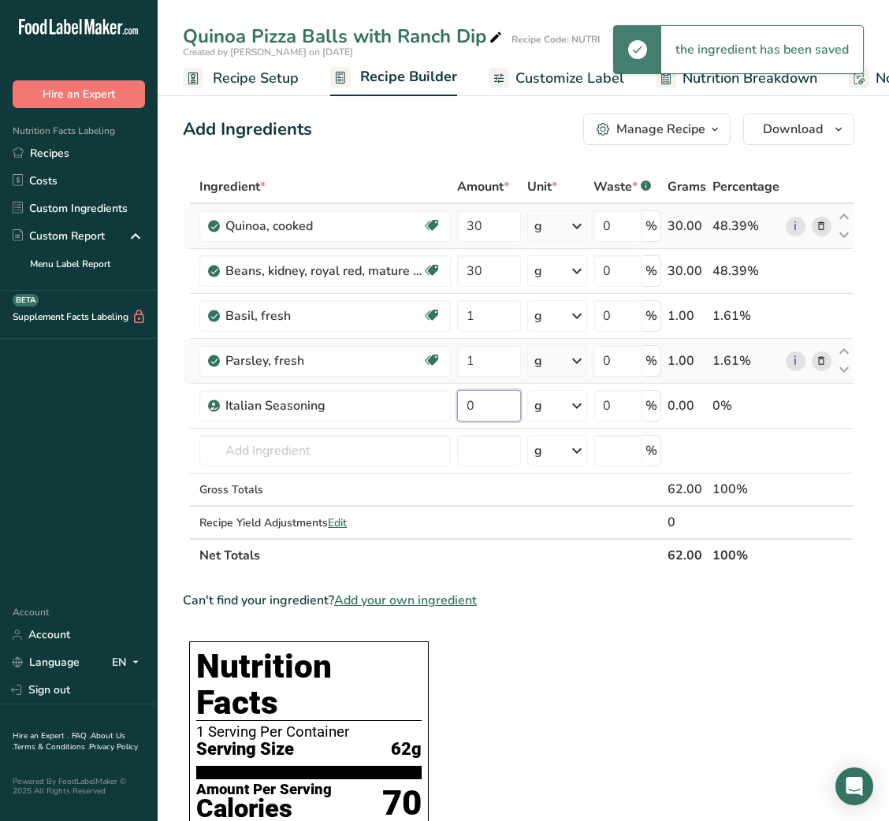
click at [490, 410] on input "0" at bounding box center [489, 406] width 64 height 32
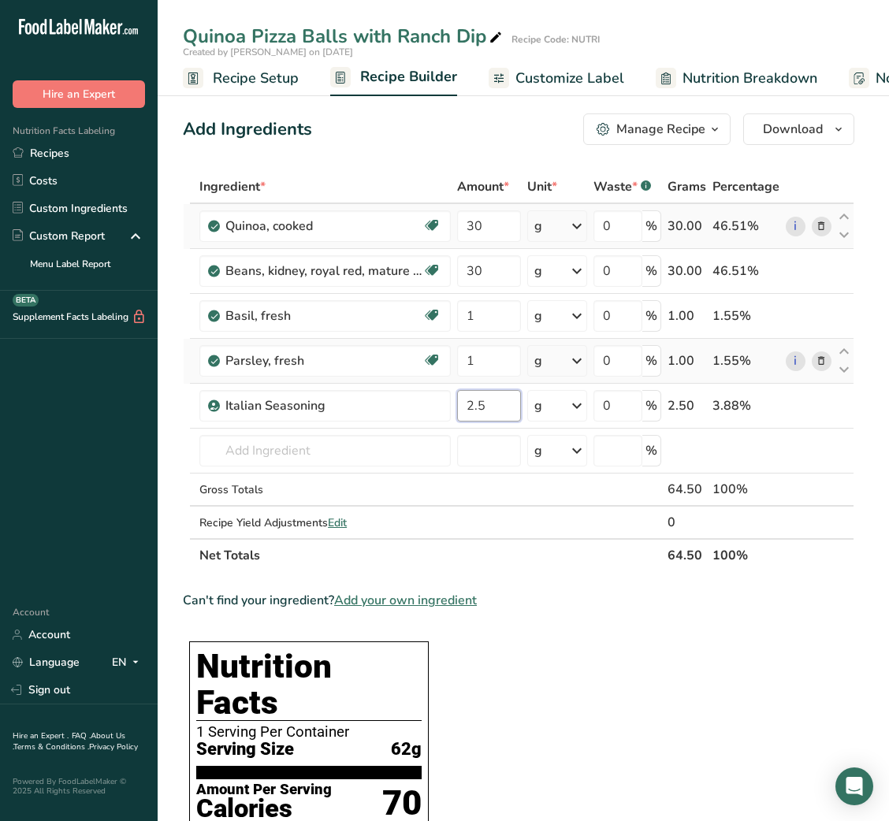
type input "2.5"
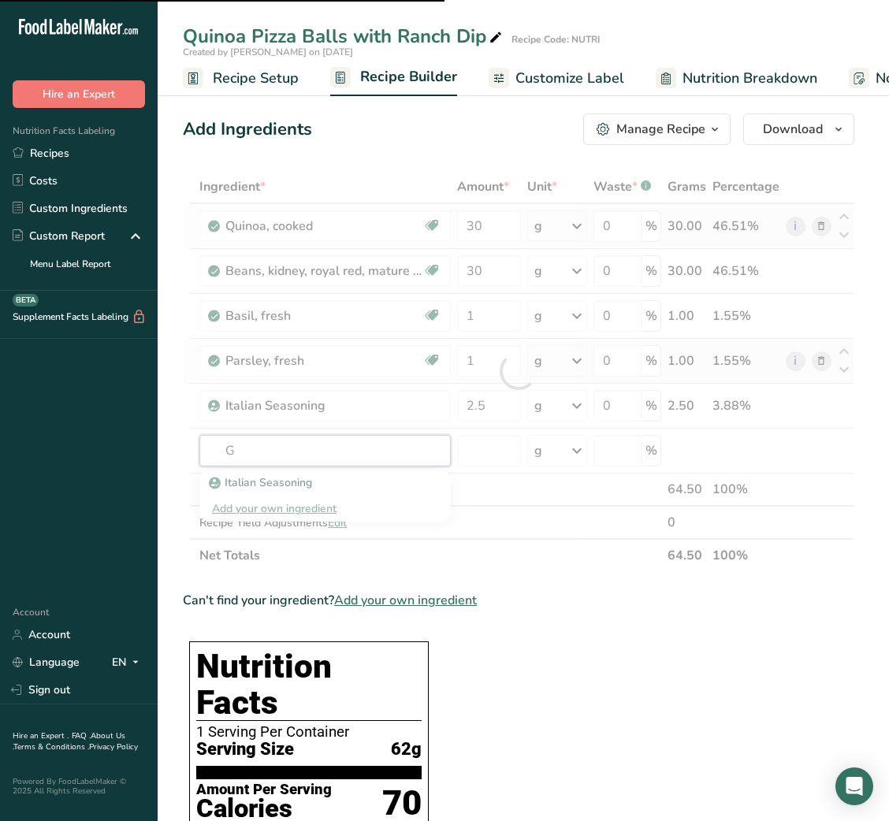
type input "GA"
type input "R"
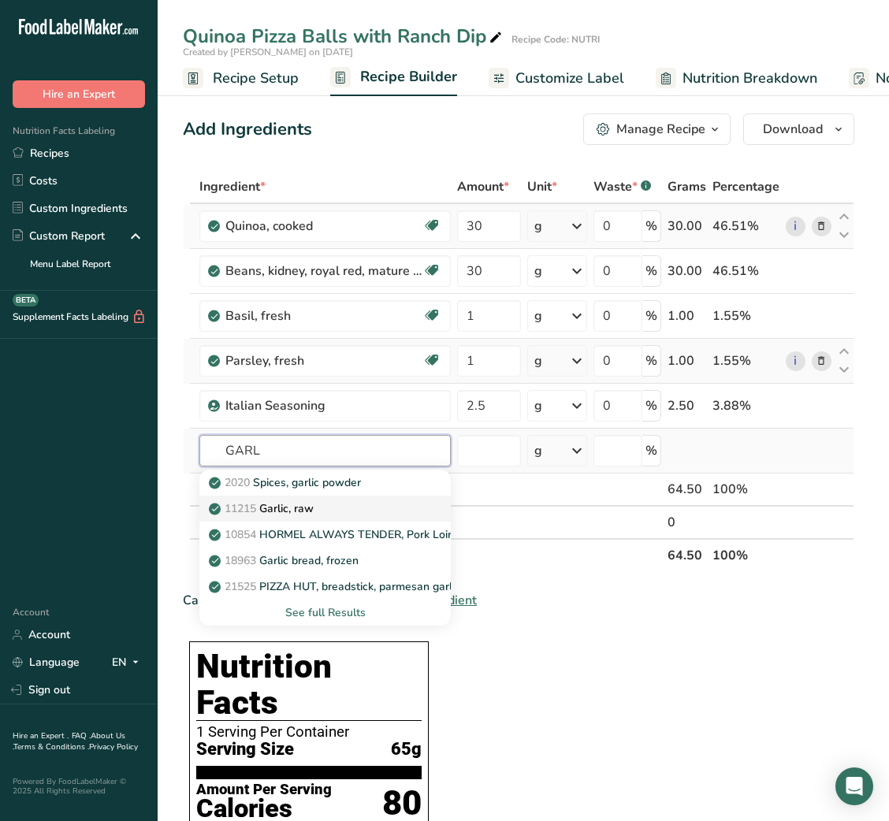
type input "GARL"
click at [367, 514] on div "11215 Garlic, raw" at bounding box center [312, 508] width 201 height 17
type input "Garlic, raw"
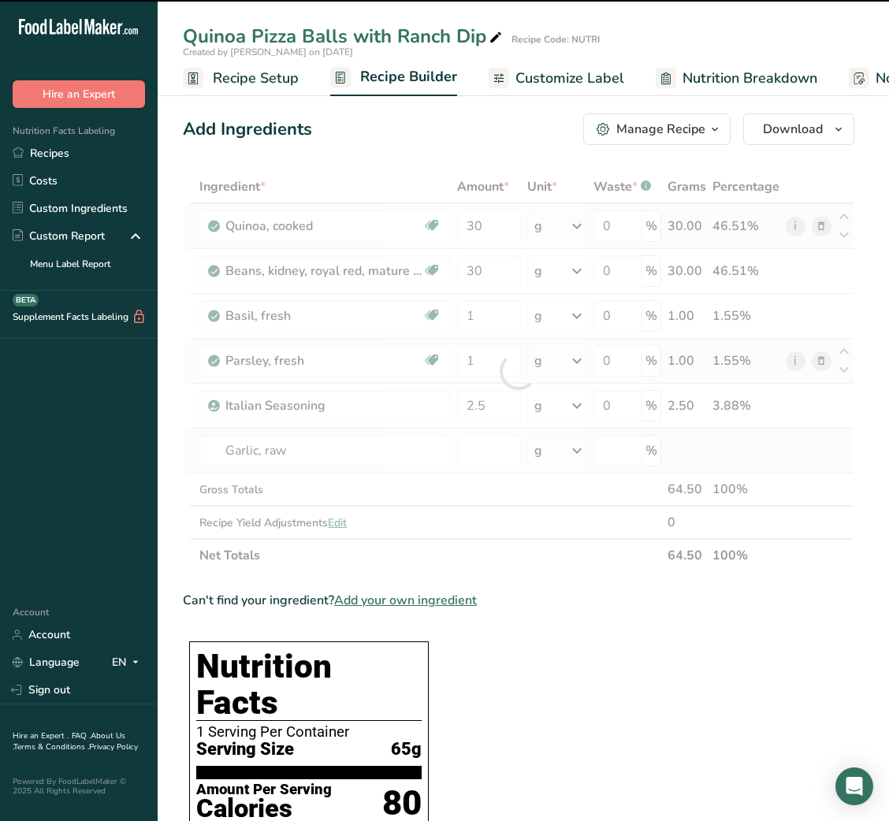
type input "0"
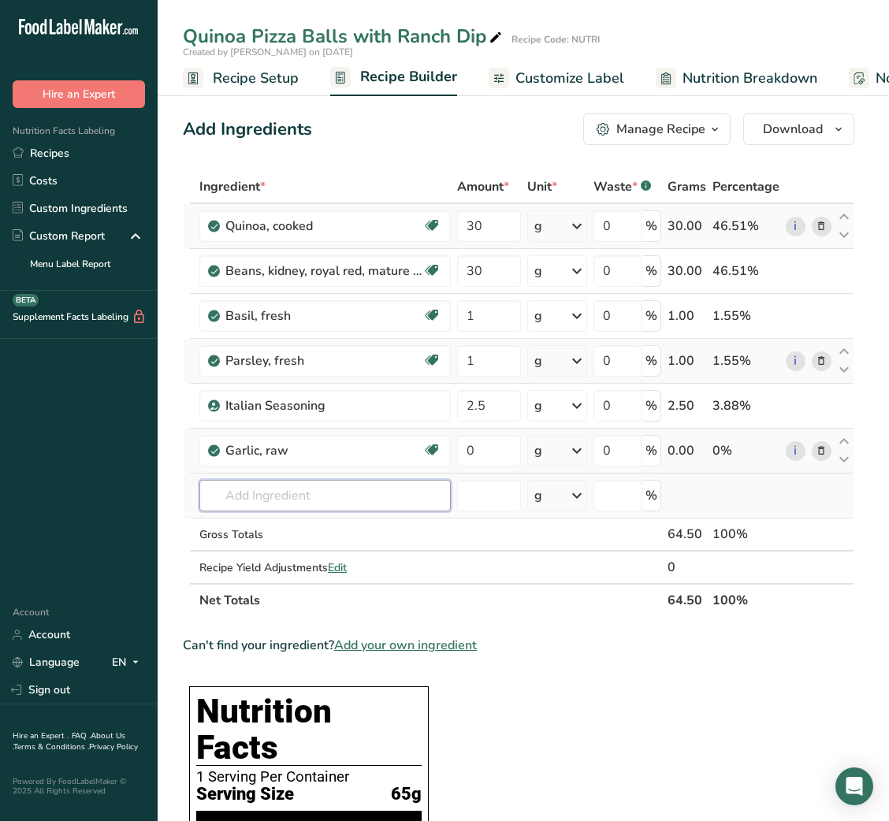
click at [320, 495] on input "text" at bounding box center [324, 496] width 251 height 32
click at [466, 441] on input "0" at bounding box center [489, 451] width 64 height 32
type input "1"
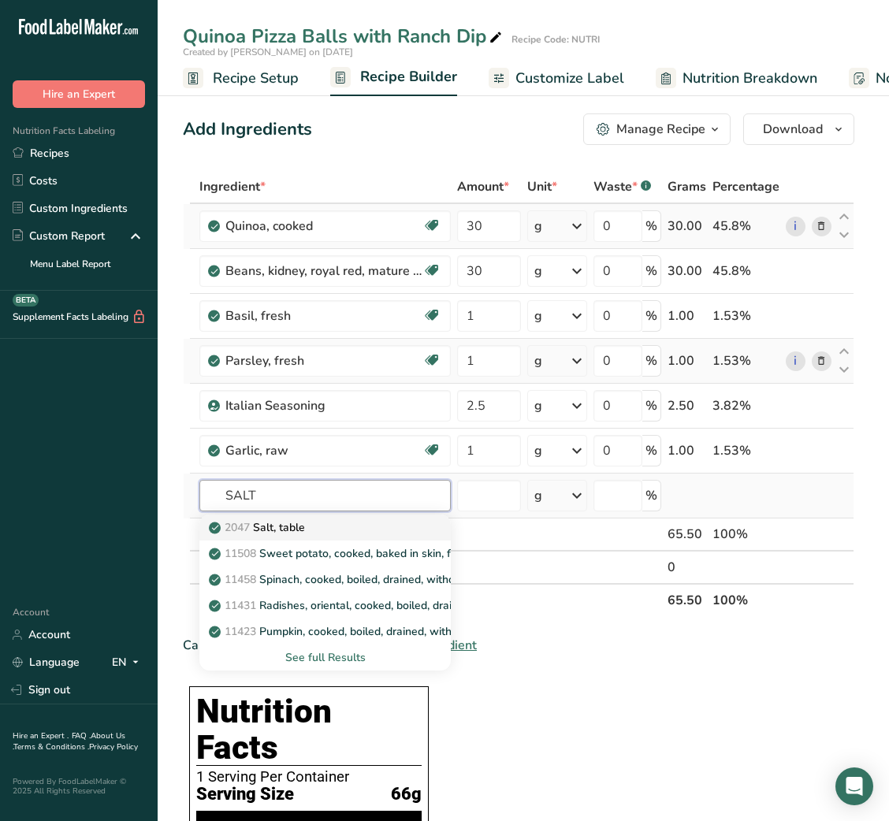
type input "SALT"
click at [351, 533] on div "2047 Salt, table" at bounding box center [312, 527] width 201 height 17
type input "Salt, table"
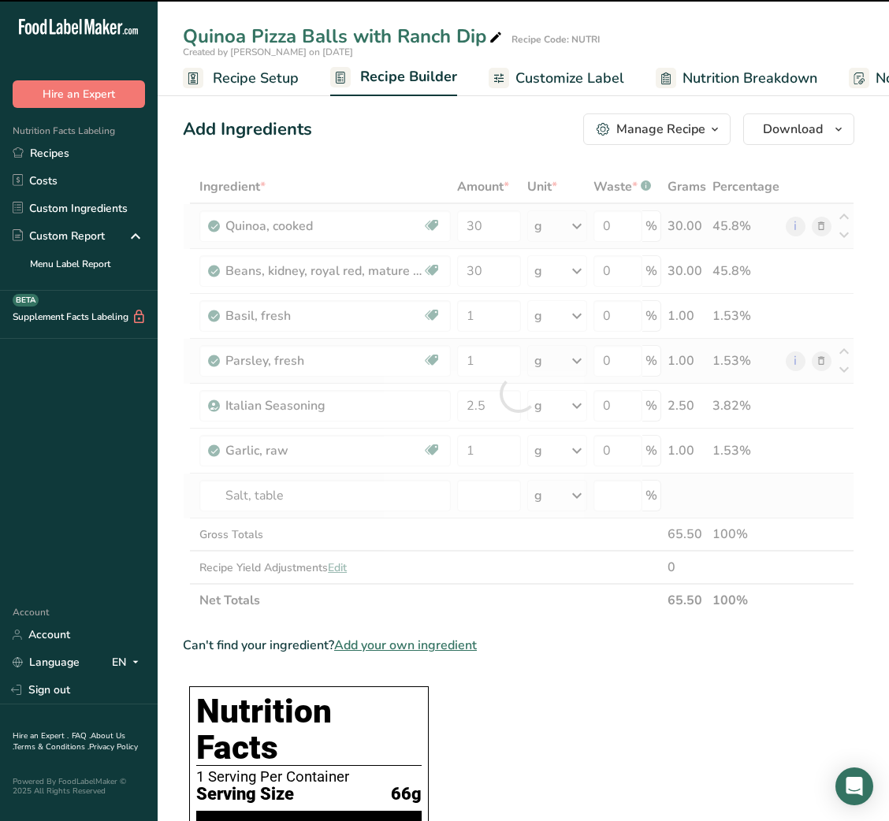
type input "0"
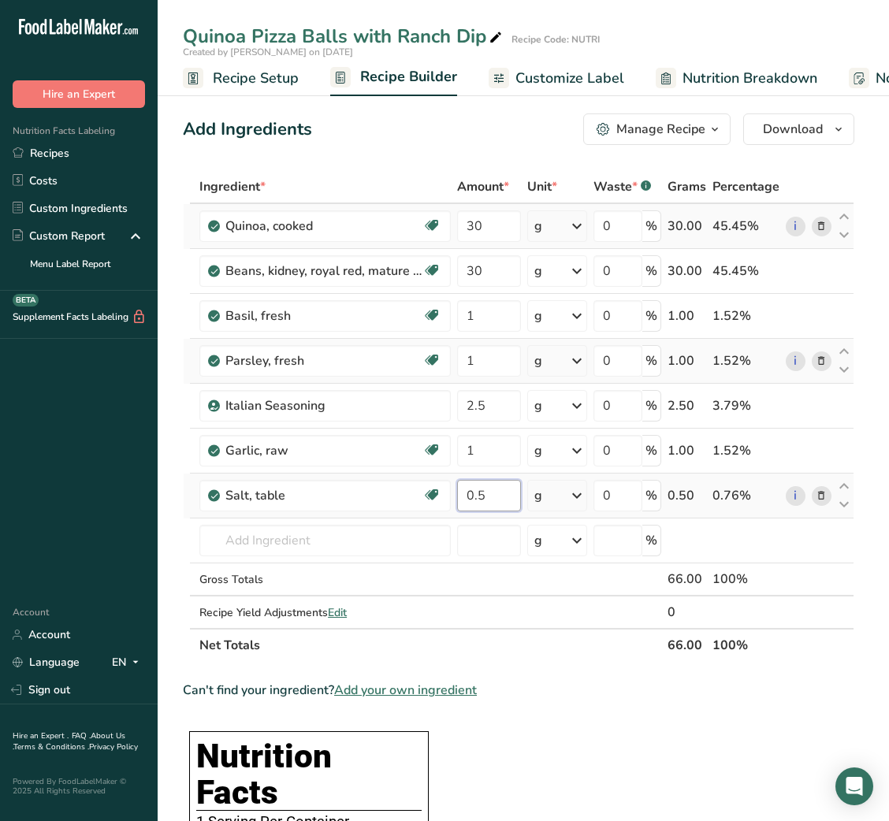
type input "0.5"
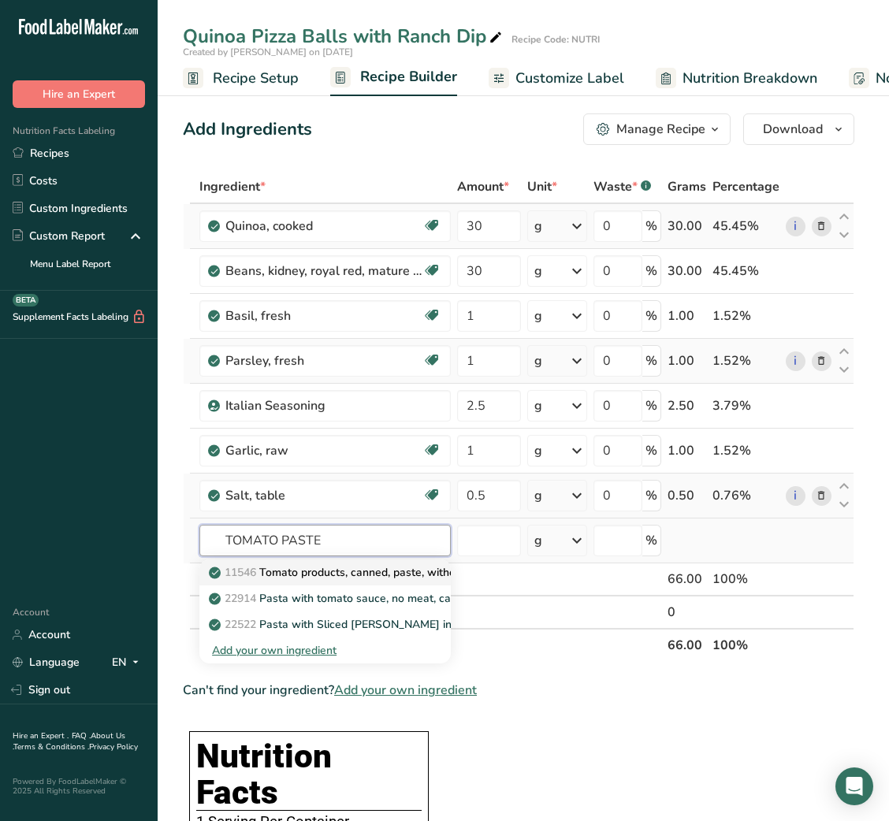
type input "TOMATO PASTE"
click at [347, 563] on link "11546 Tomato products, canned, paste, without salt added (Includes foods for US…" at bounding box center [324, 573] width 251 height 26
type input "Tomato products, canned, paste, without salt added (Includes foods for USDA's F…"
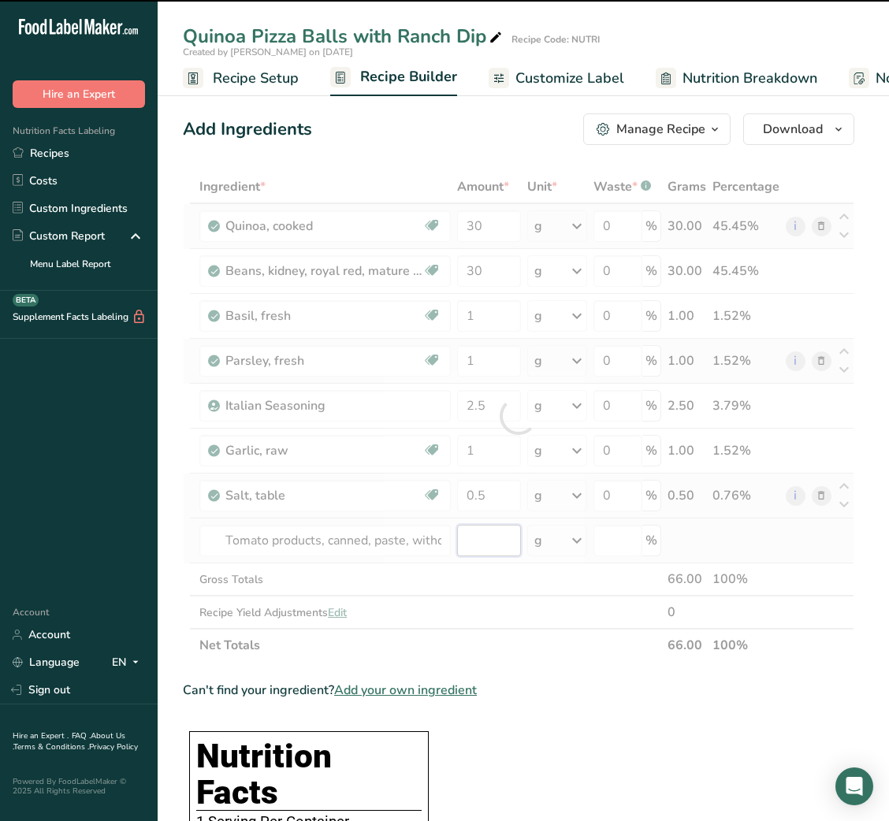
type input "0"
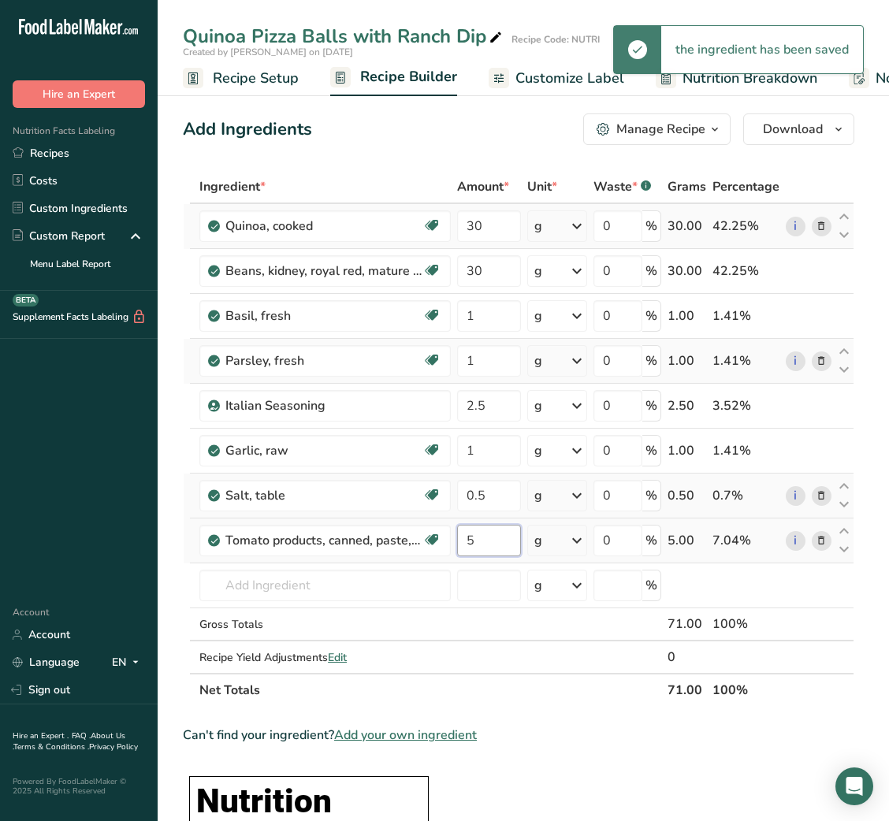
type input "5"
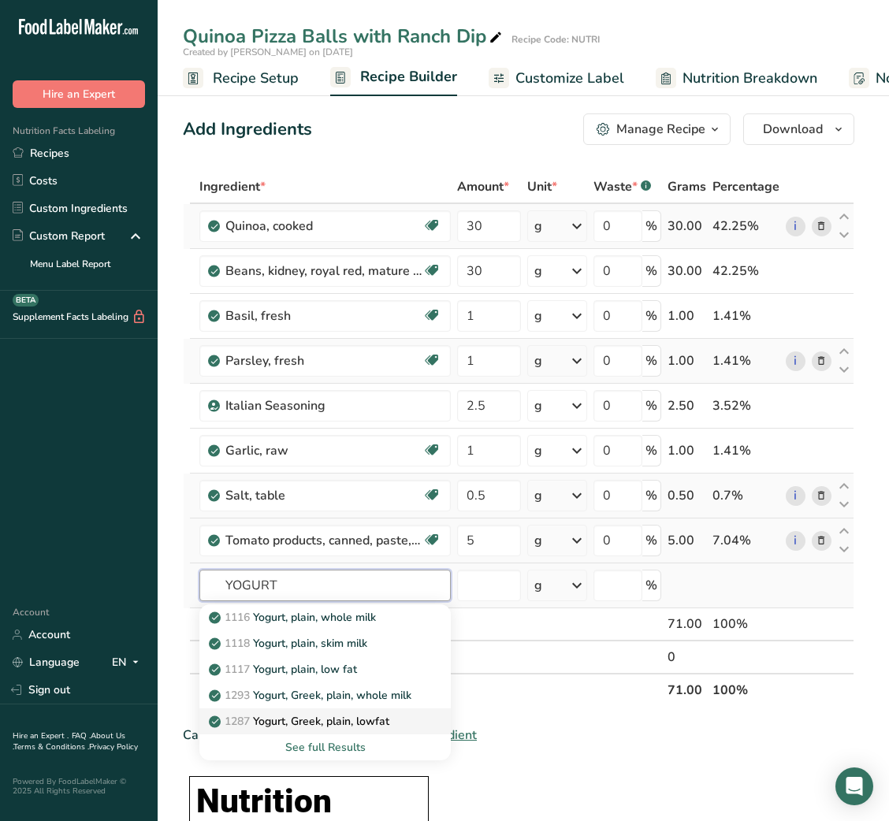
type input "YOGURT"
click at [384, 723] on p "1287 Yogurt, Greek, plain, lowfat" at bounding box center [300, 721] width 177 height 17
type input "Yogurt, Greek, plain, lowfat"
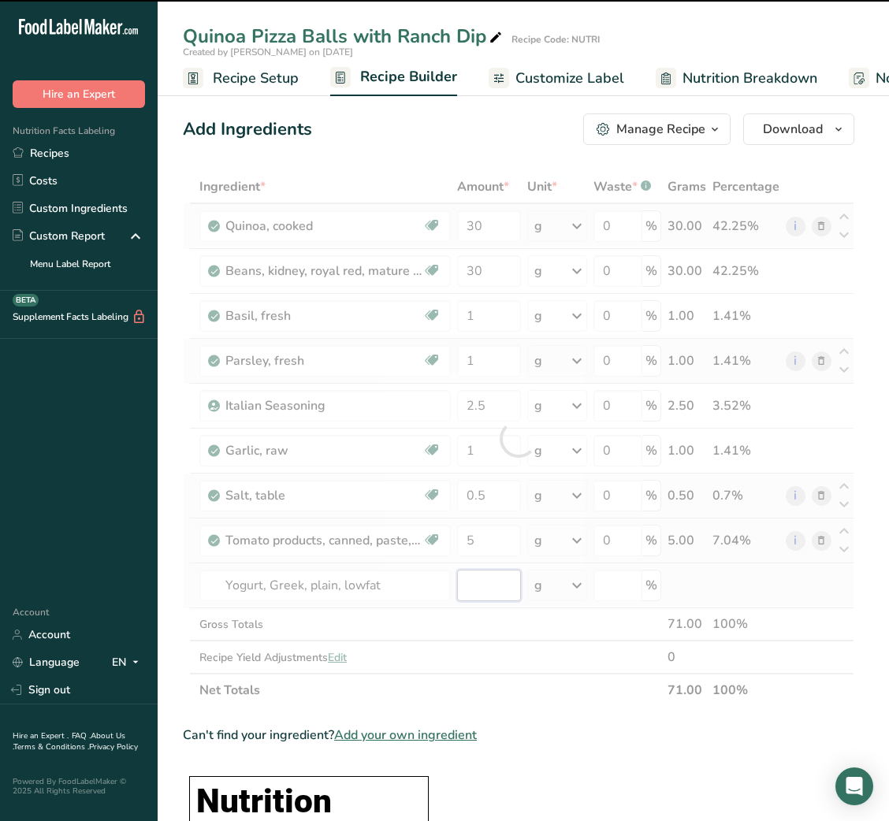
type input "0"
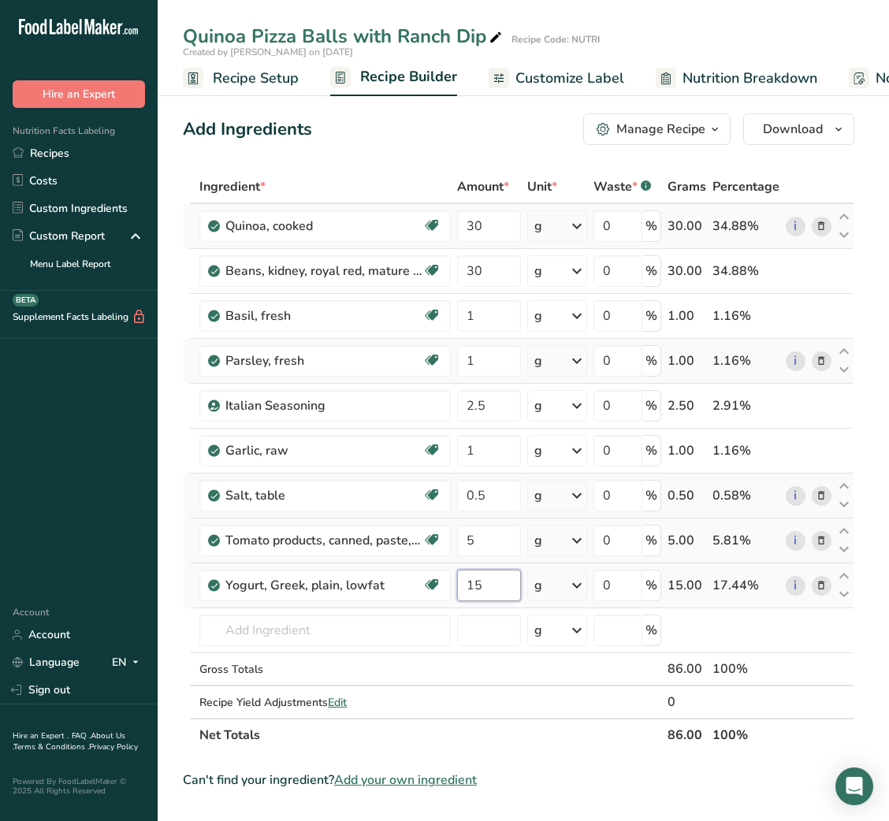
type input "15"
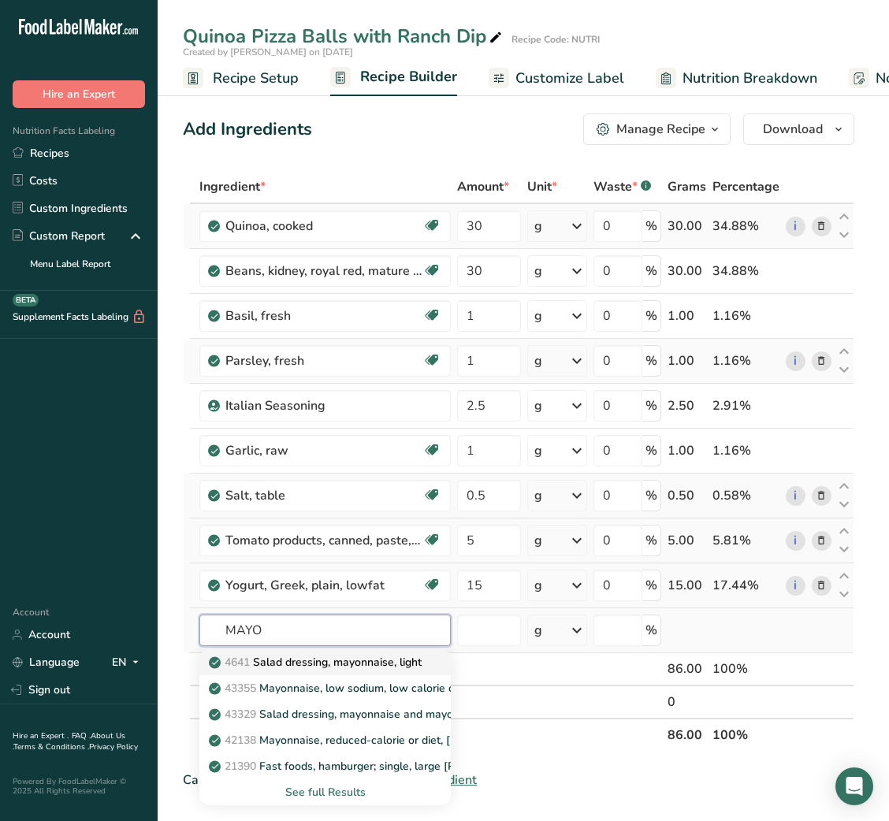
type input "MAYO"
click at [338, 664] on p "4641 Salad dressing, mayonnaise, light" at bounding box center [317, 662] width 210 height 17
type input "Salad dressing, mayonnaise, light"
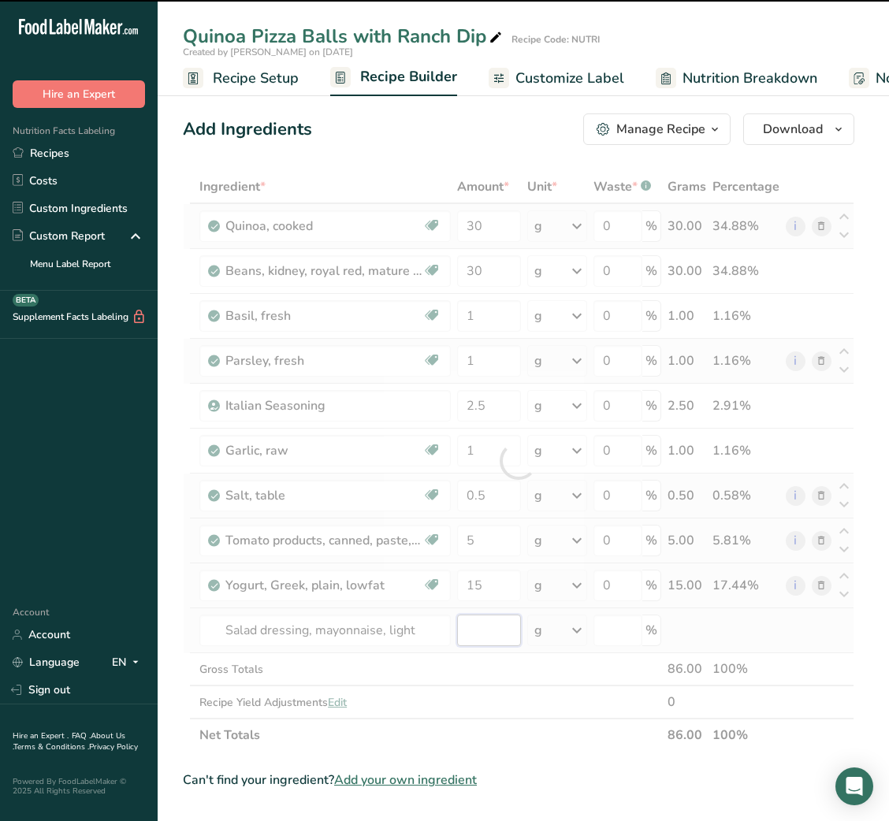
type input "0"
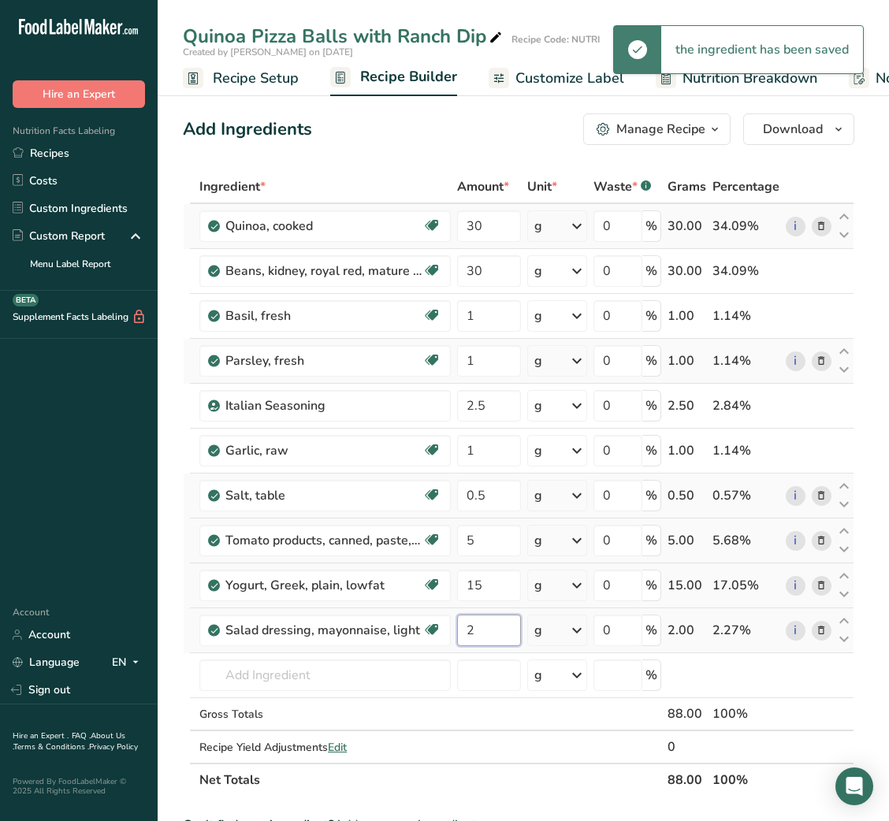
type input "2"
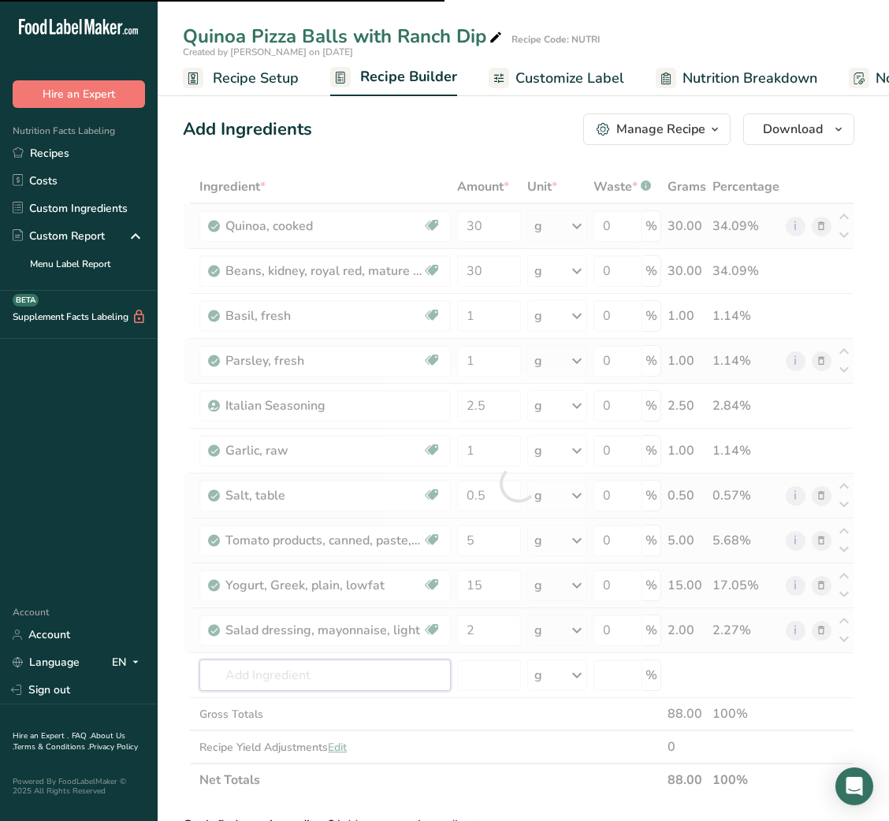
type input "D"
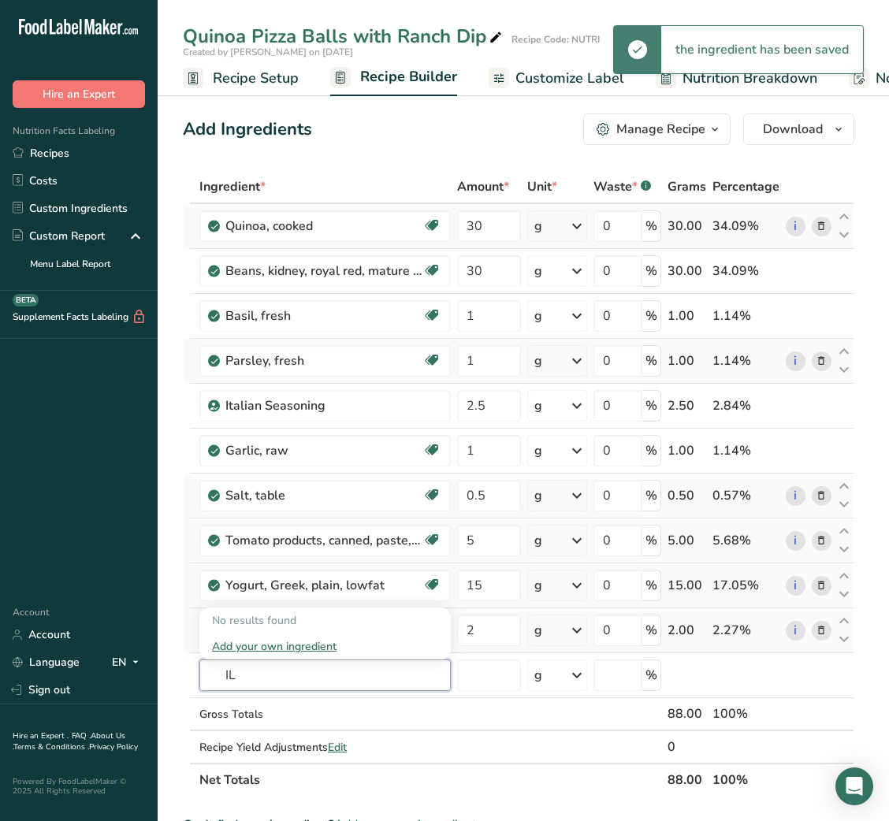
type input "I"
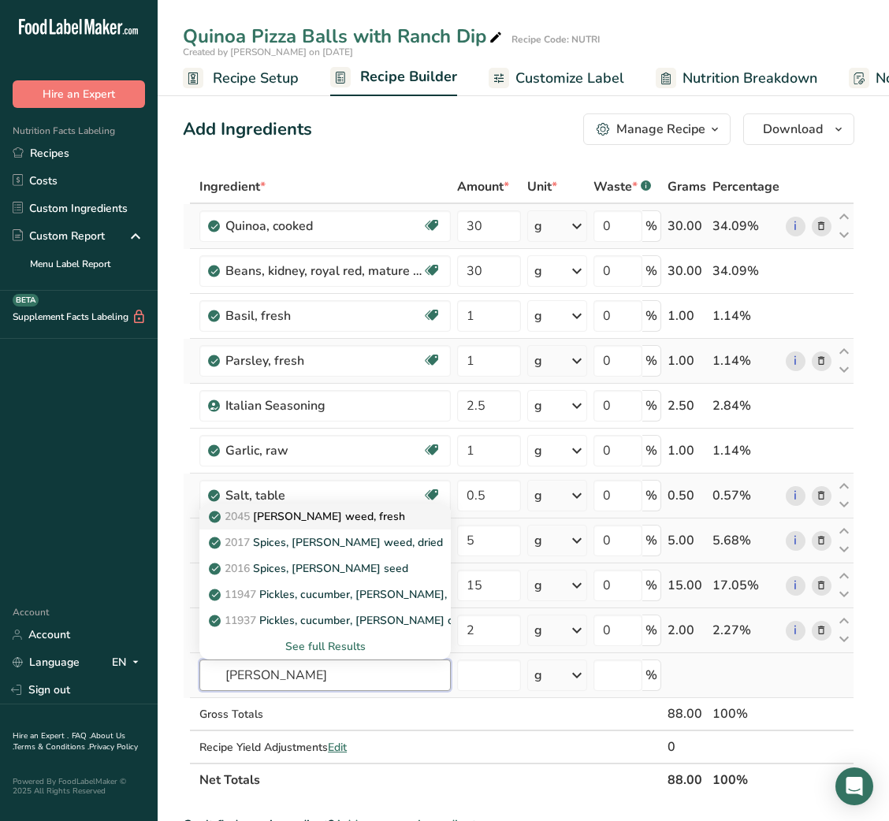
type input "DILL"
click at [335, 523] on p "2045 Dill weed, fresh" at bounding box center [308, 516] width 193 height 17
type input "Dill weed, fresh"
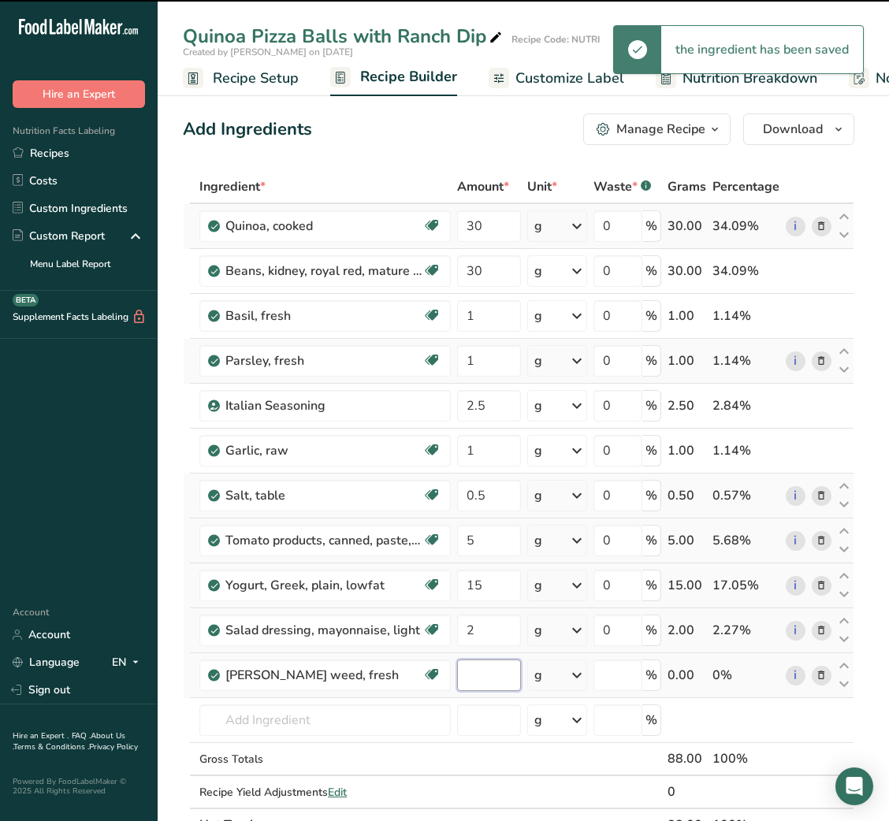
type input "0"
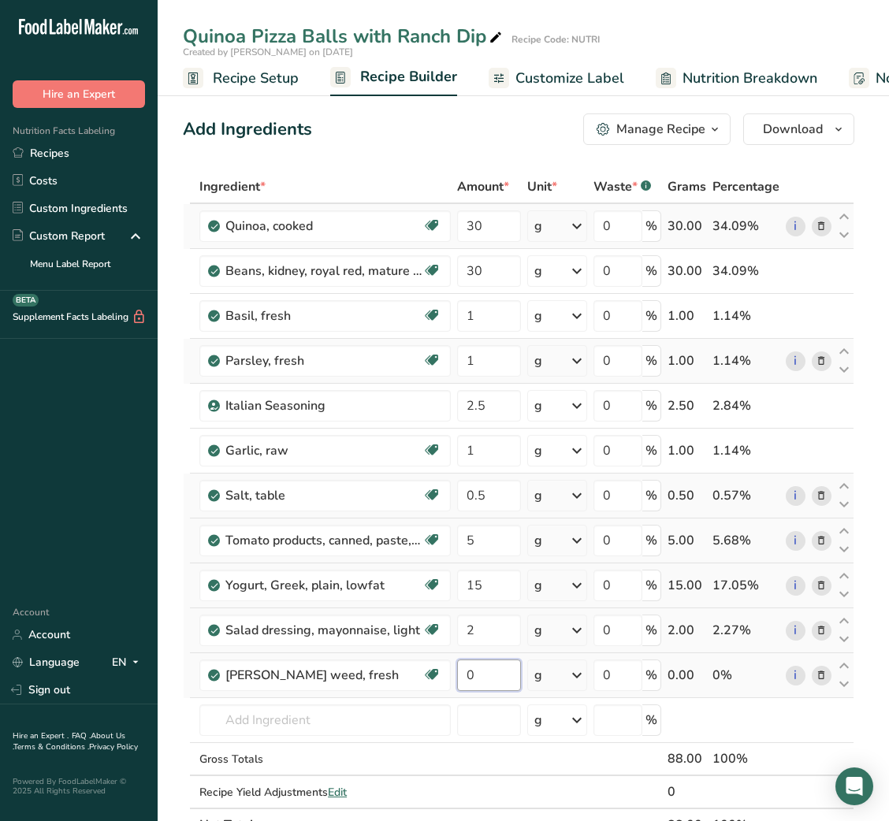
click at [461, 673] on input "0" at bounding box center [489, 676] width 64 height 32
type input "0.1"
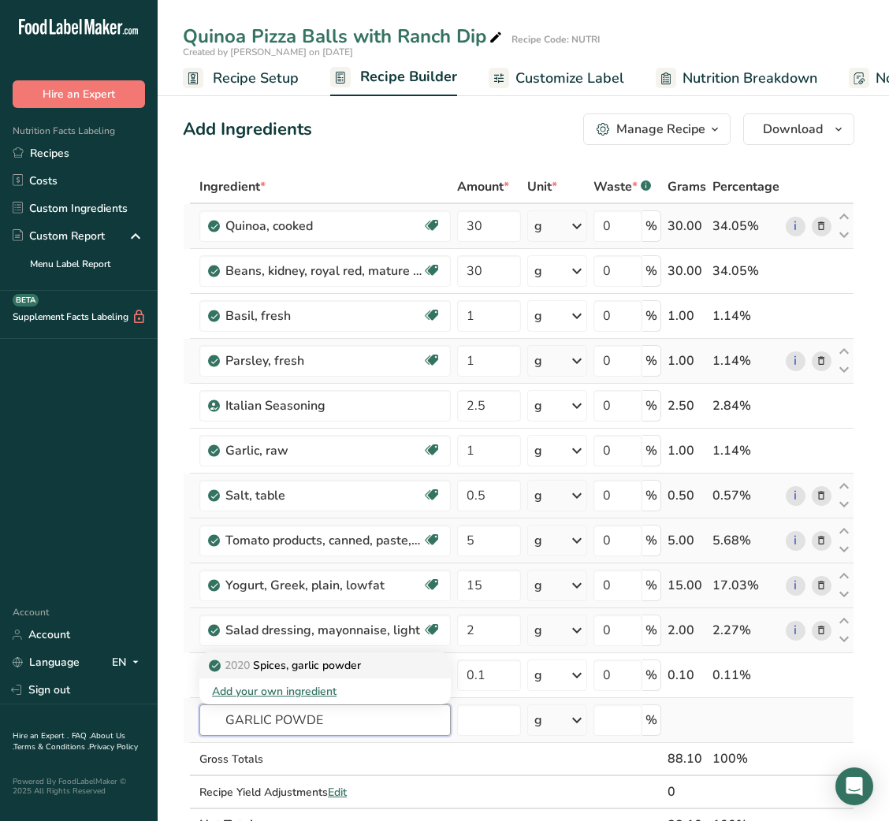
type input "GARLIC POWDE"
click at [344, 668] on p "2020 Spices, garlic powder" at bounding box center [286, 665] width 149 height 17
type input "Spices, garlic powder"
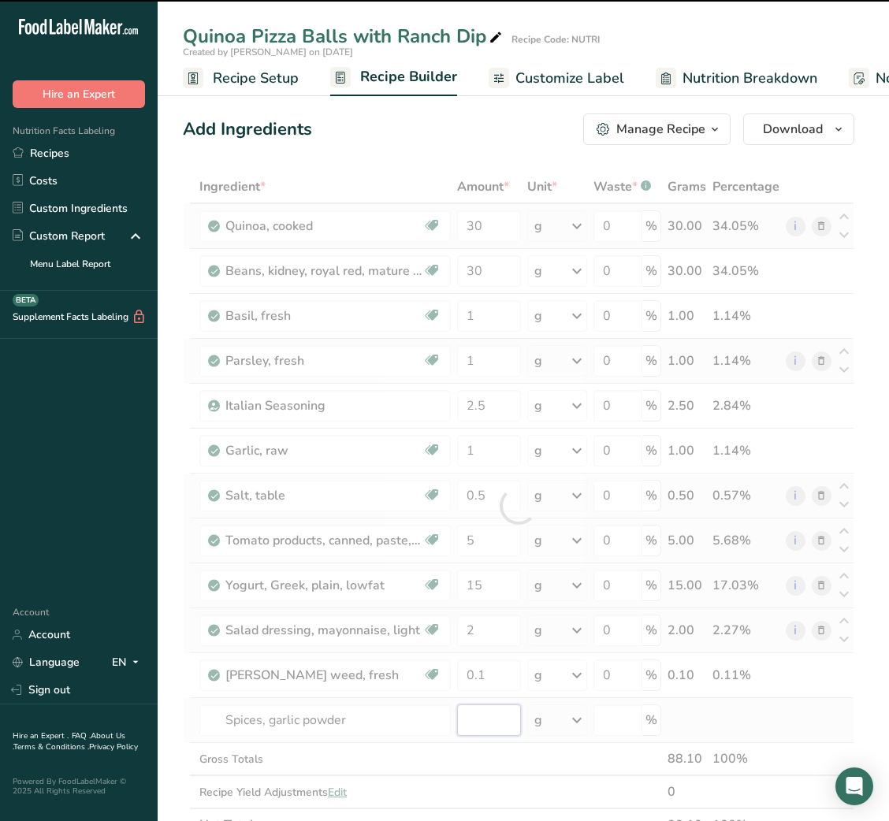
type input "0"
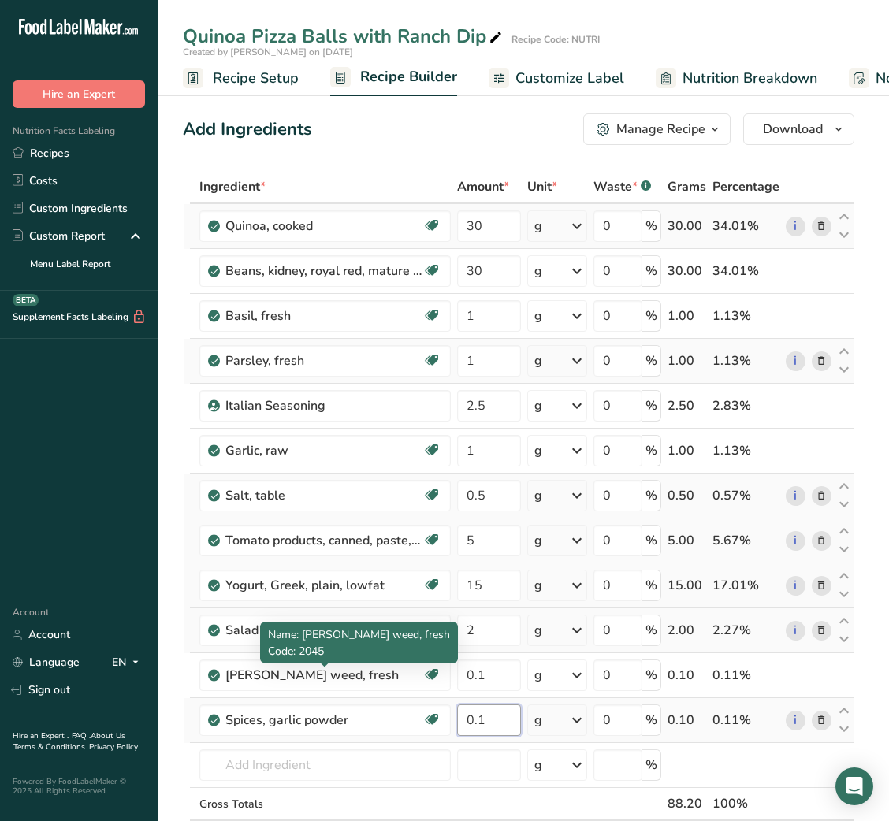
type input "0.1"
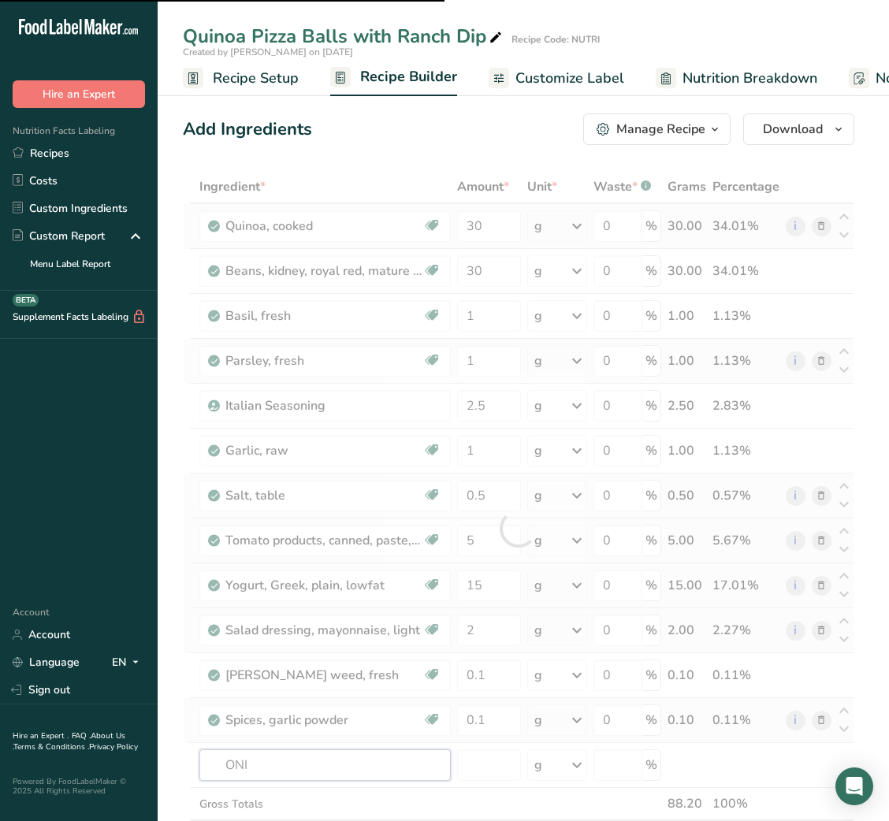
type input "ONIO"
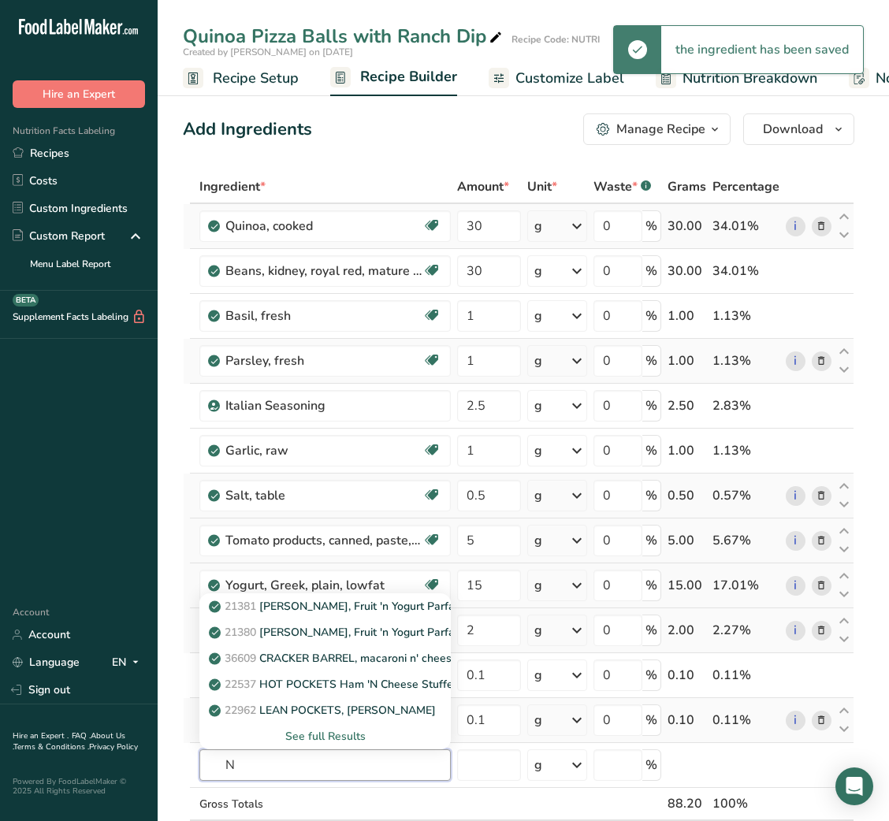
type input "N"
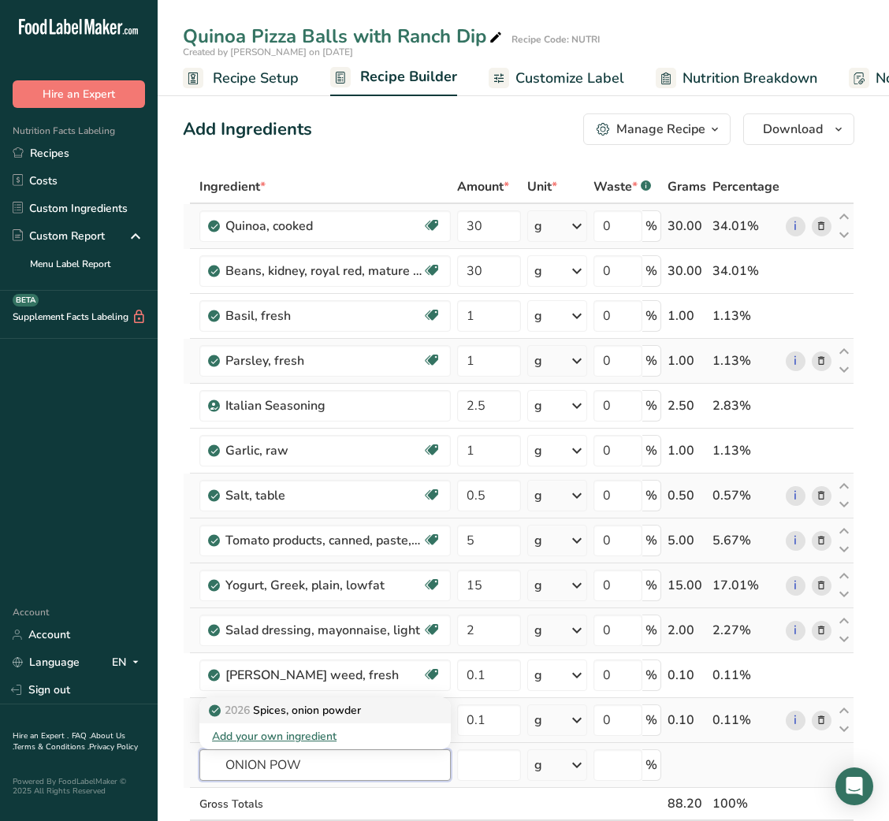
type input "ONION POW"
click at [316, 712] on p "2026 Spices, onion powder" at bounding box center [286, 710] width 149 height 17
type input "Spices, onion powder"
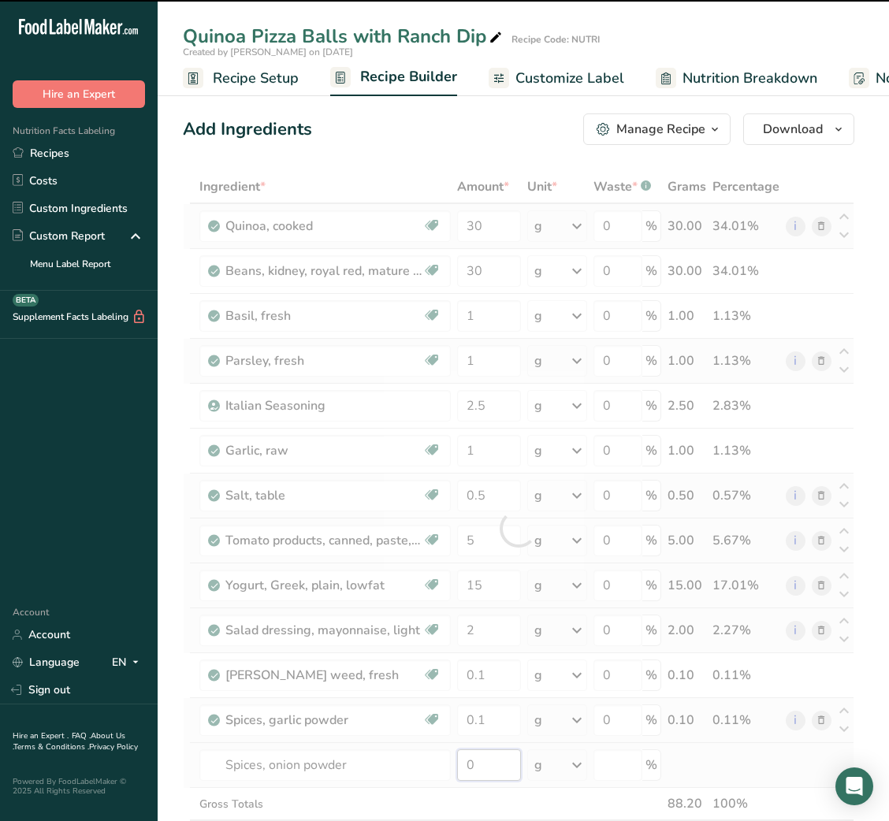
type input "0.1"
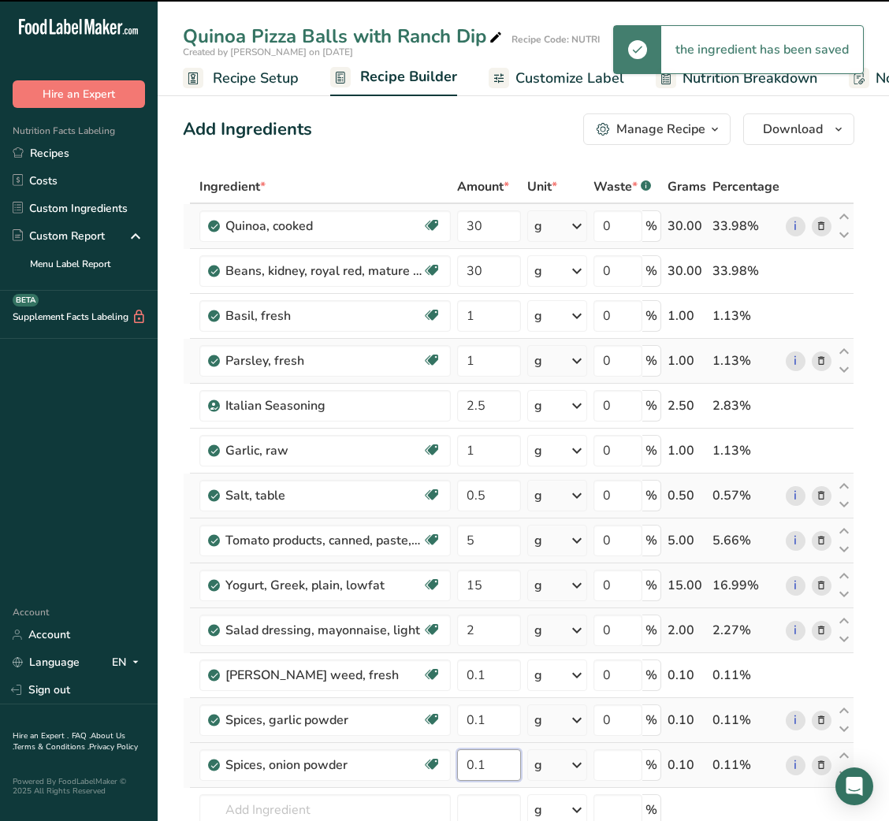
type input "0"
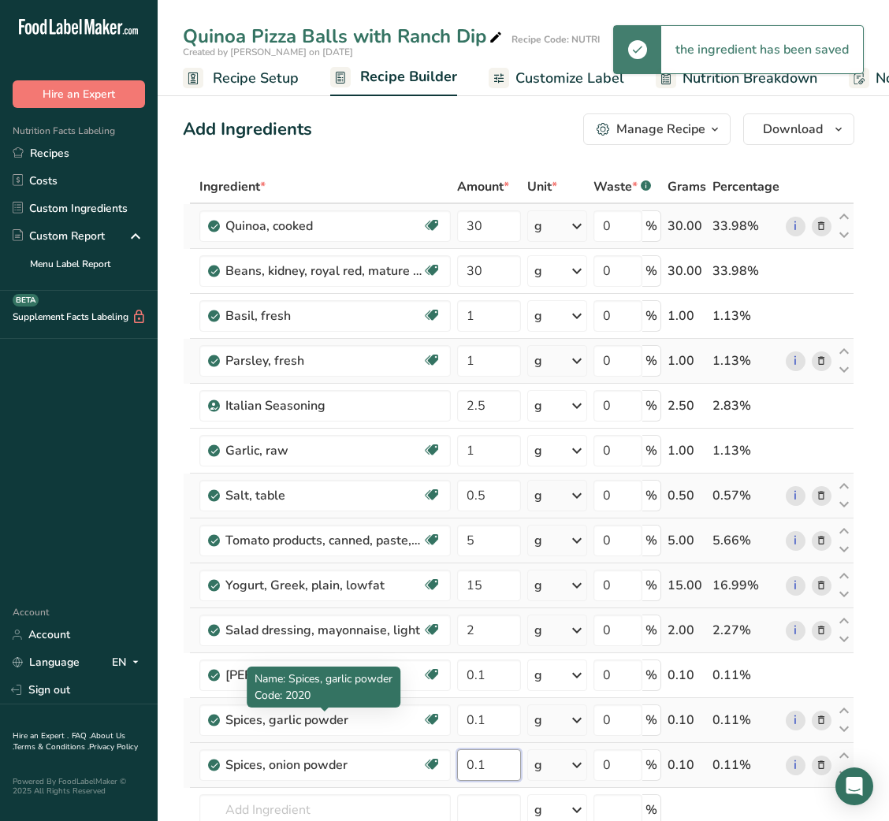
type input "0.1"
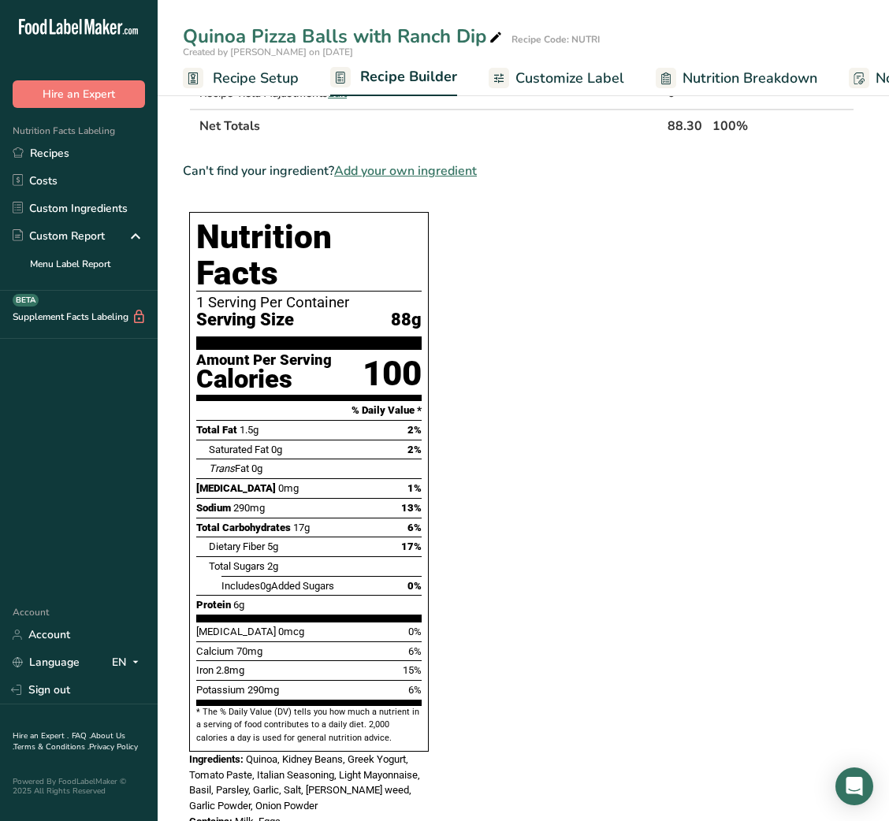
scroll to position [1284, 0]
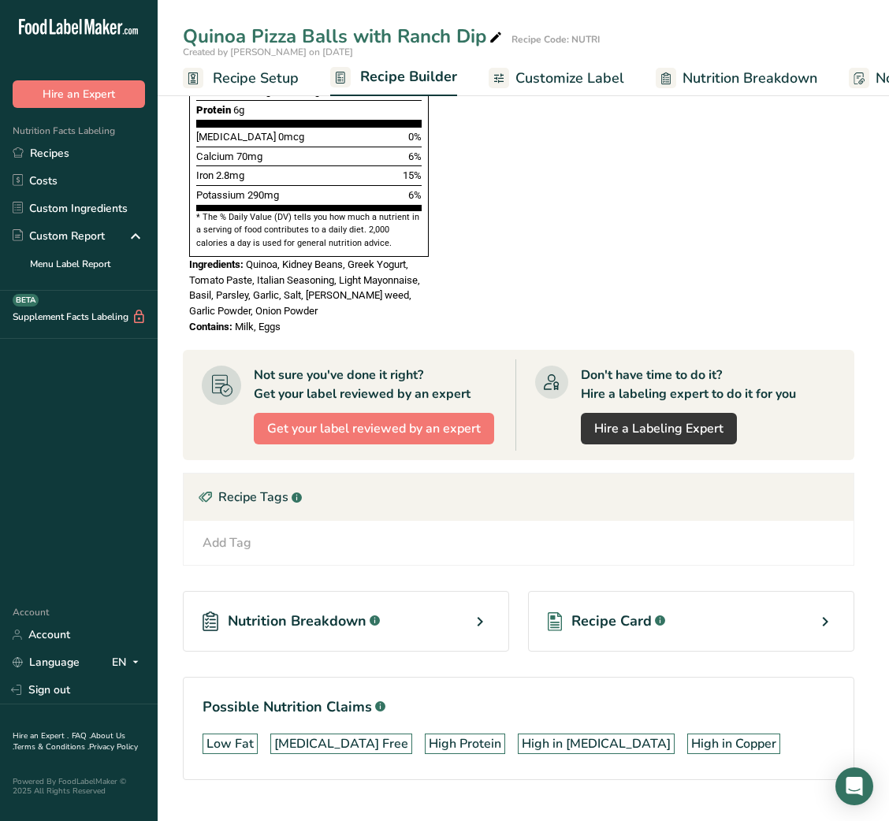
click at [613, 611] on span "Recipe Card" at bounding box center [611, 621] width 80 height 21
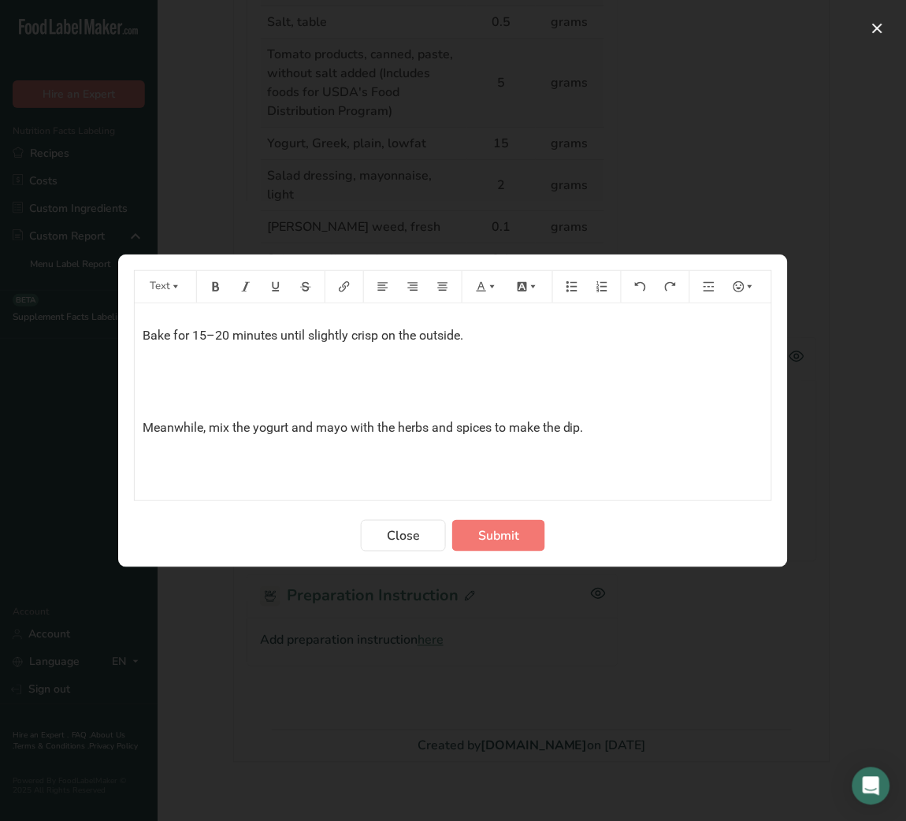
scroll to position [353, 0]
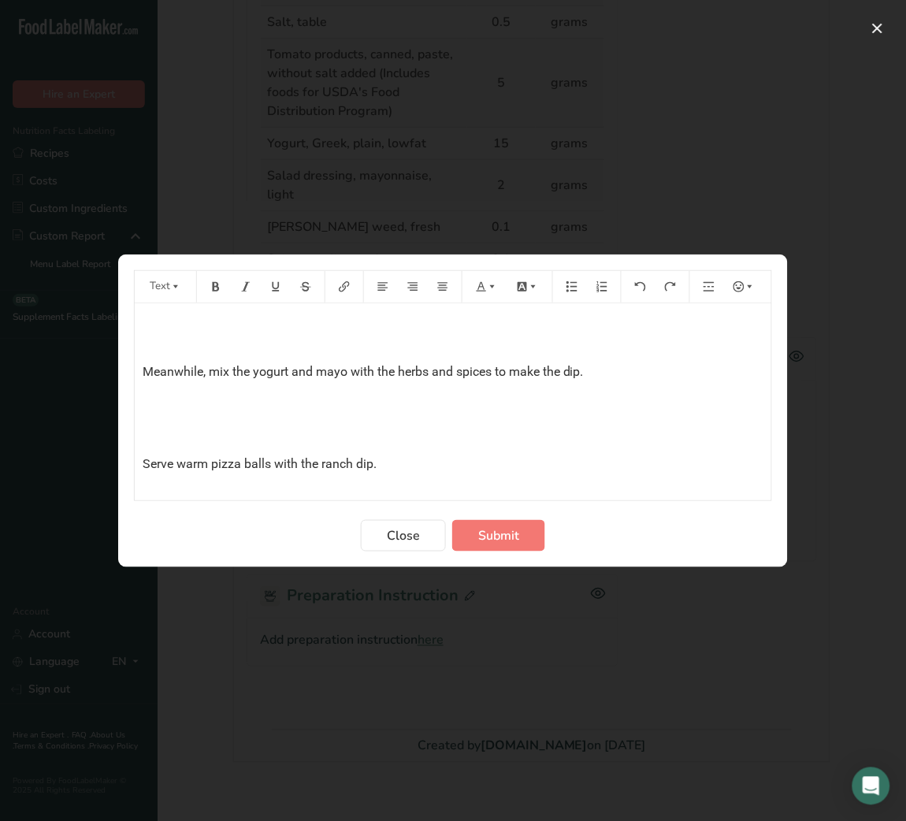
click at [182, 438] on p "﻿" at bounding box center [453, 433] width 621 height 19
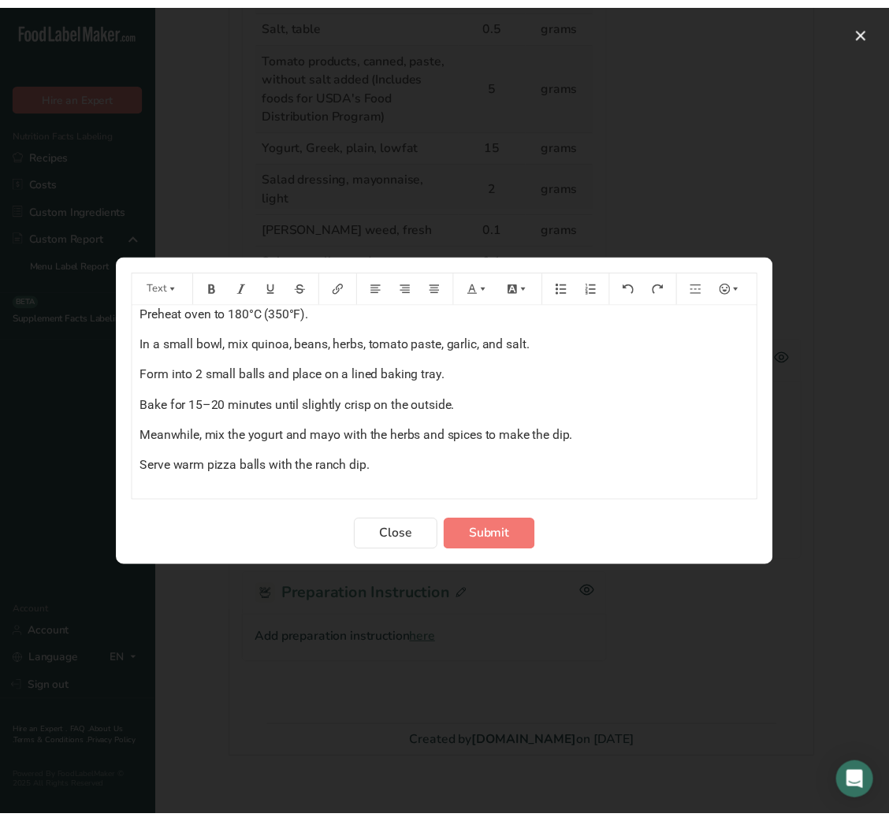
scroll to position [13, 0]
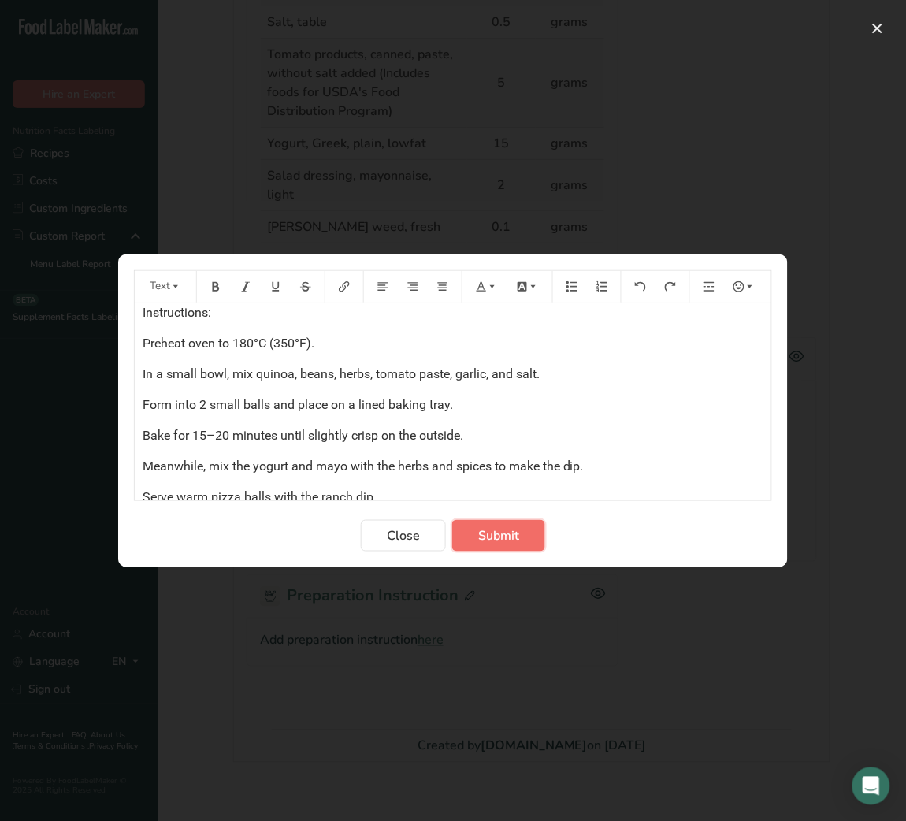
click at [514, 538] on span "Submit" at bounding box center [498, 535] width 41 height 19
click at [694, 538] on div "Close Submit" at bounding box center [453, 536] width 638 height 32
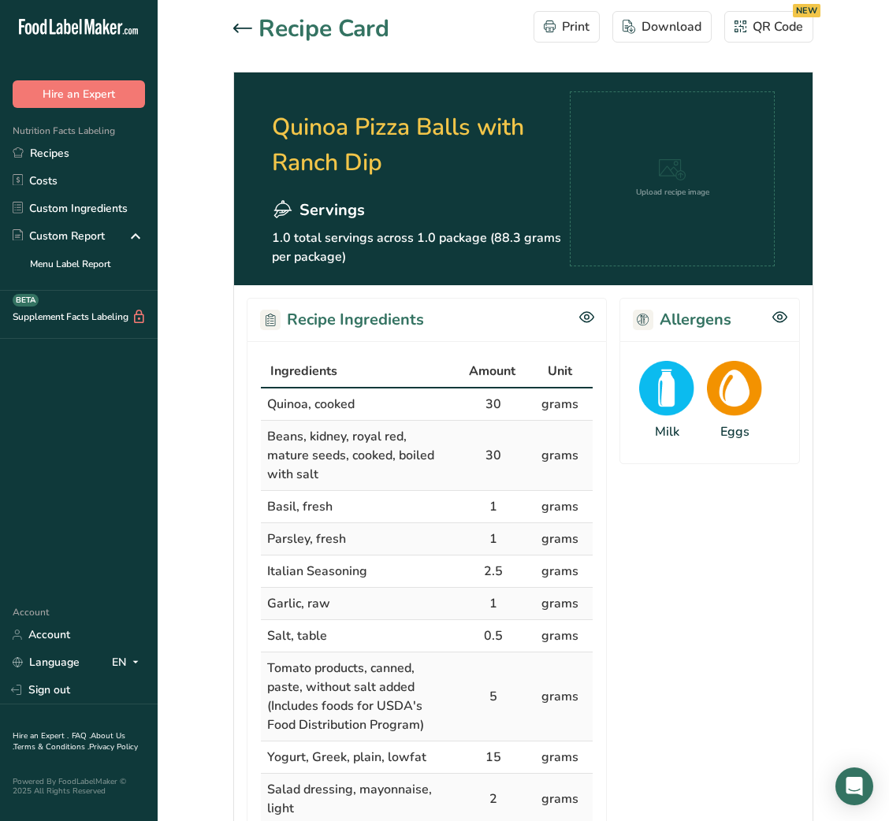
scroll to position [1, 0]
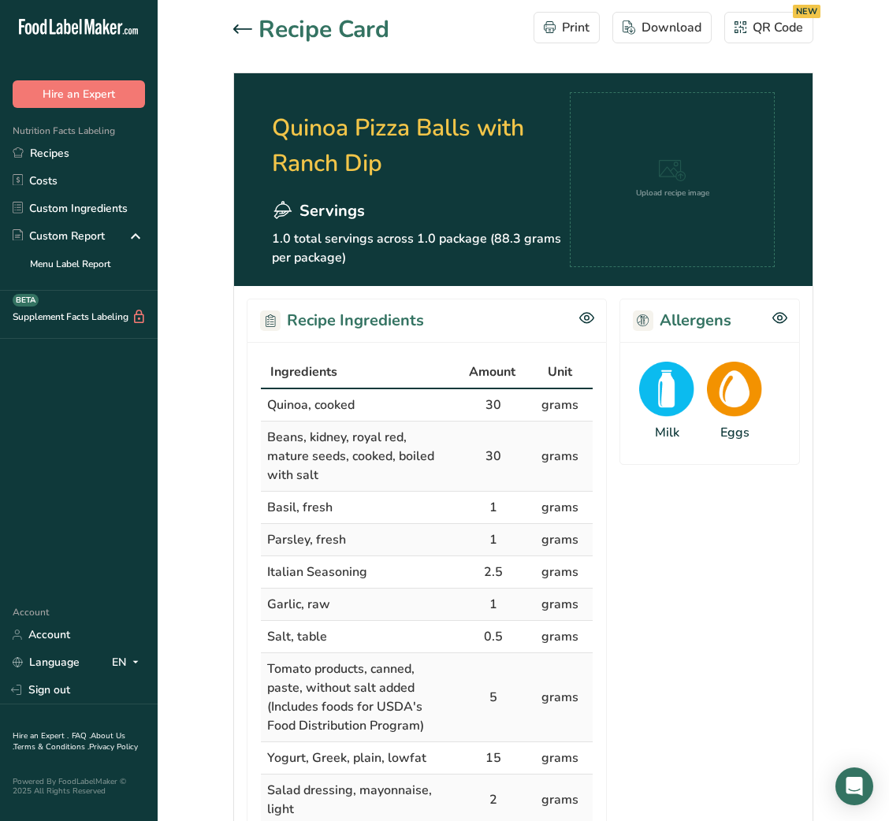
click at [250, 28] on icon at bounding box center [242, 28] width 19 height 9
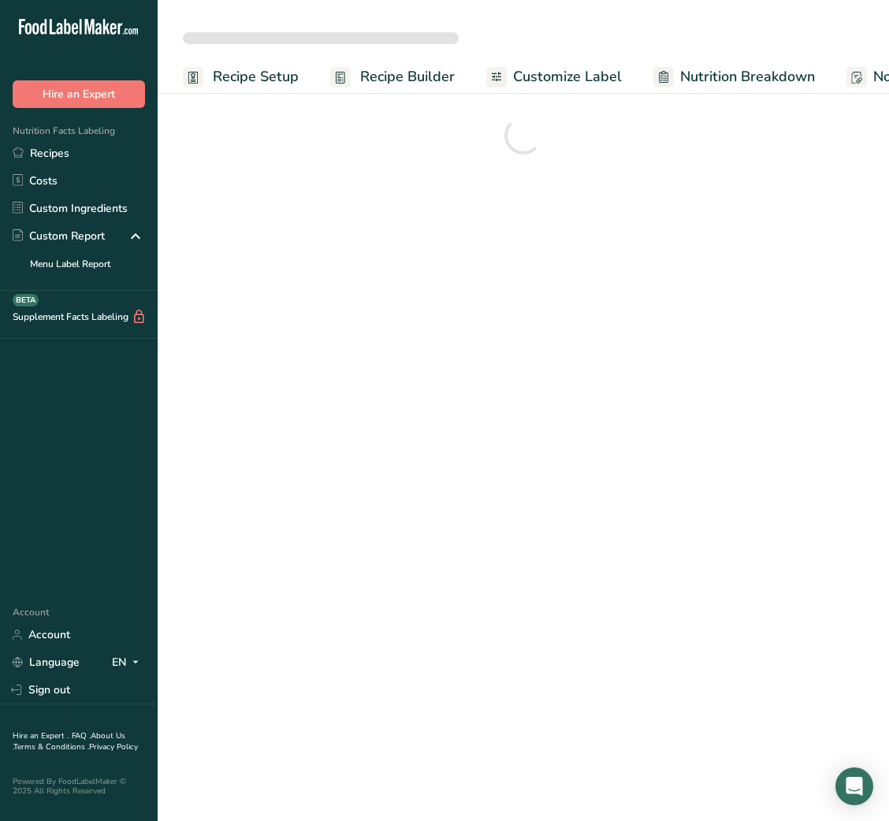
click at [568, 73] on span "Customize Label" at bounding box center [567, 76] width 109 height 21
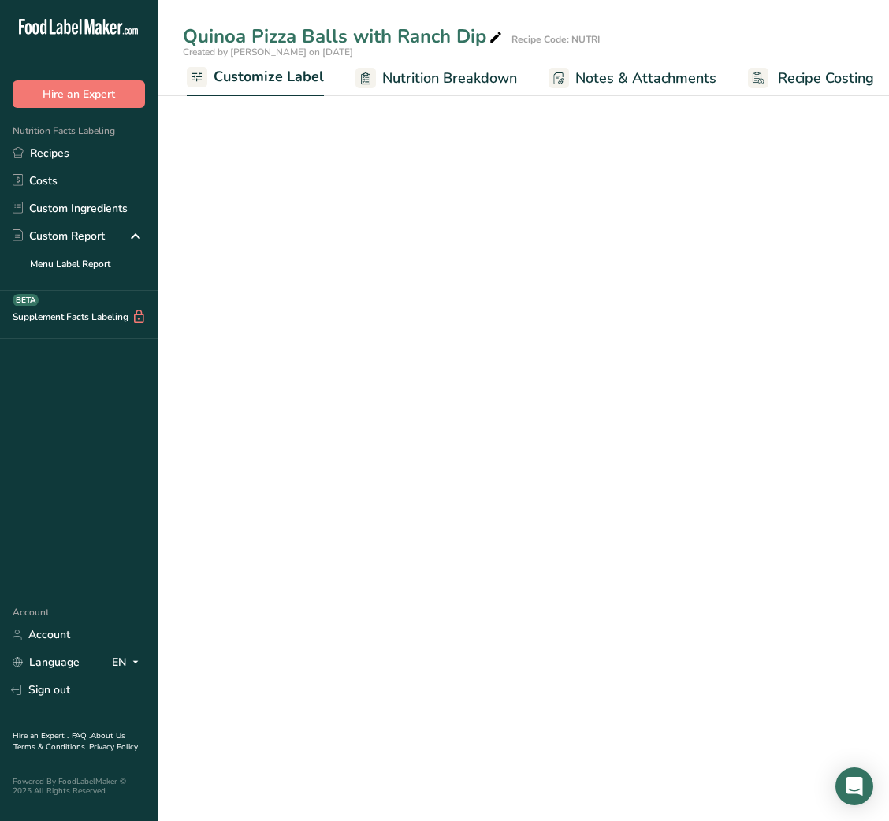
scroll to position [0, 307]
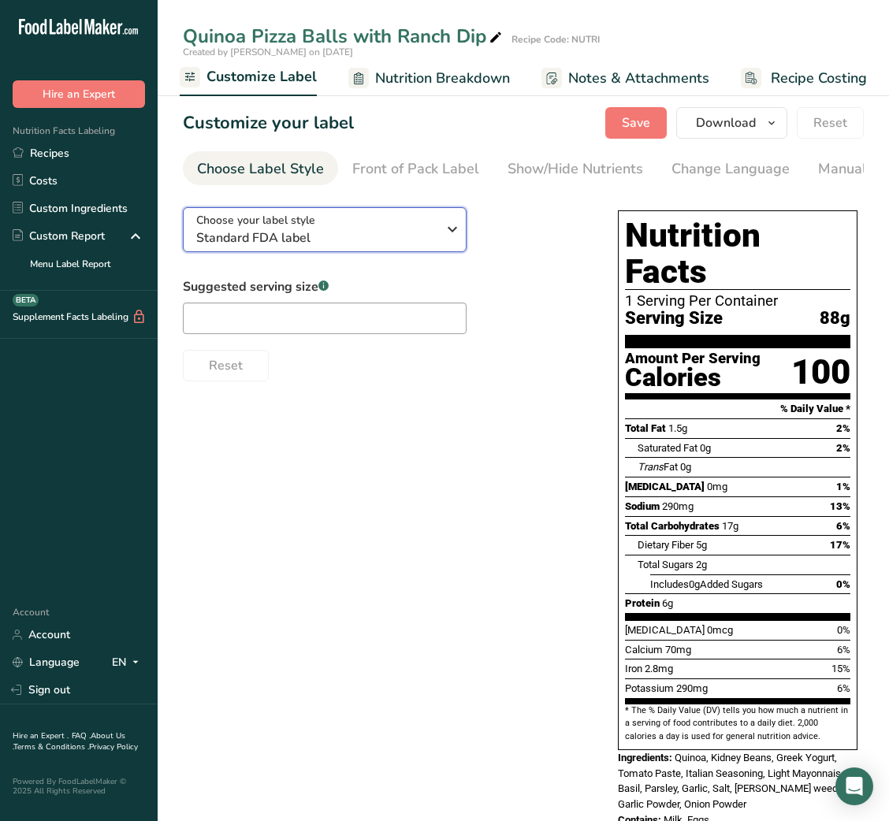
click at [368, 236] on span "Standard FDA label" at bounding box center [316, 238] width 240 height 19
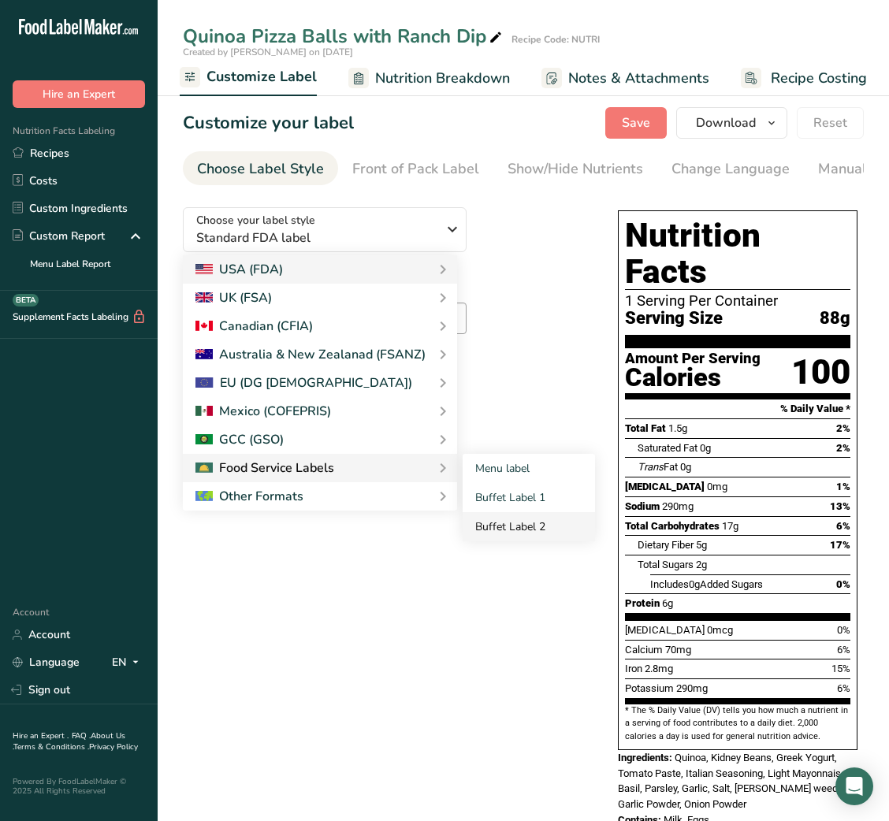
click at [510, 522] on link "Buffet Label 2" at bounding box center [529, 526] width 132 height 29
checkbox input "false"
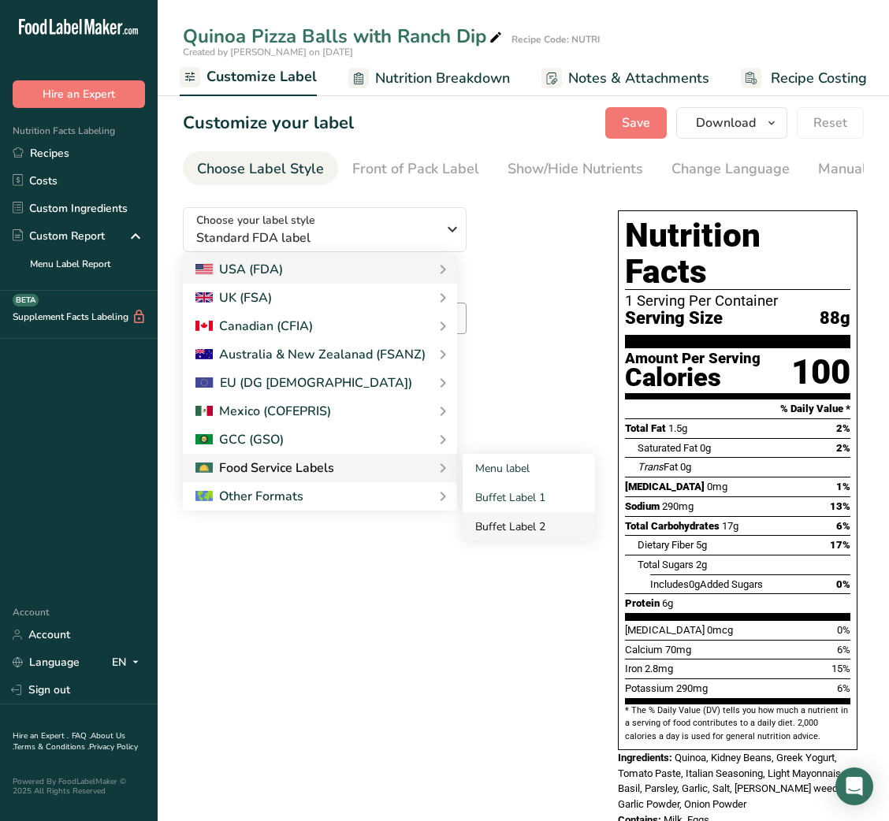
checkbox input "false"
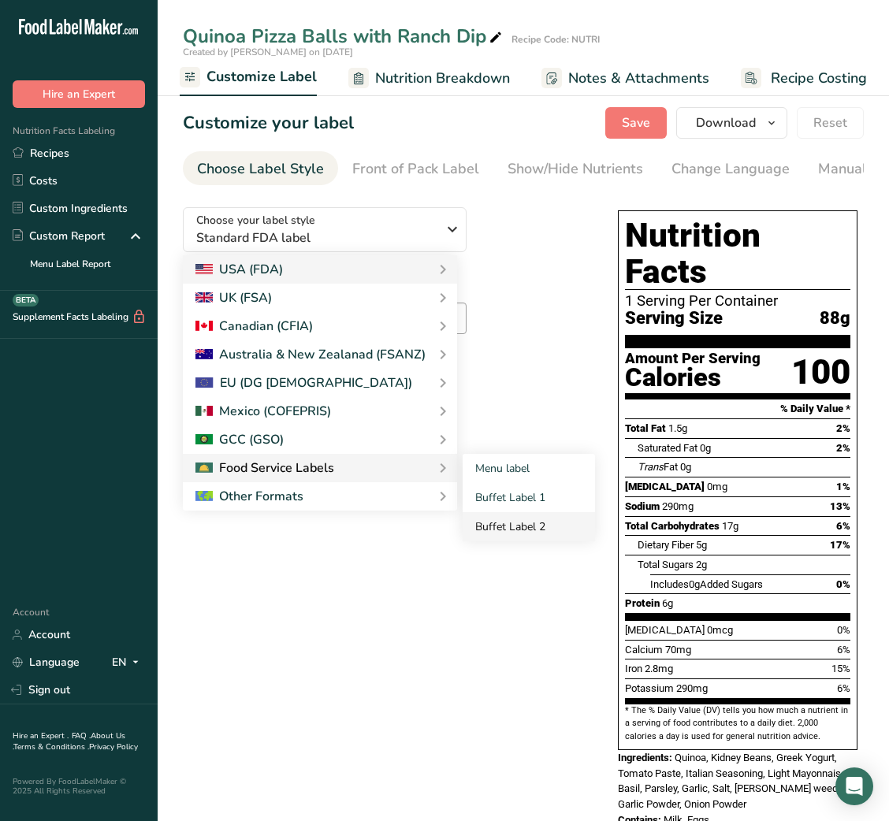
checkbox input "false"
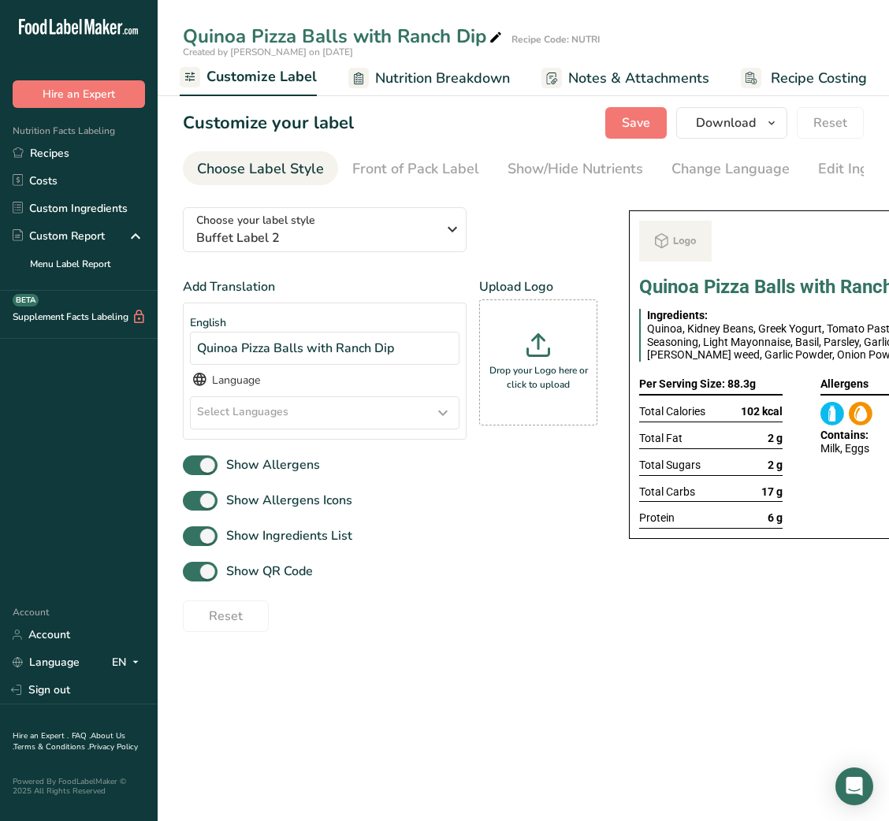
click at [546, 514] on div "Show Allergens Icons" at bounding box center [390, 501] width 415 height 26
click at [267, 580] on span "Show QR Code" at bounding box center [265, 571] width 95 height 19
click at [193, 577] on input "Show QR Code" at bounding box center [188, 572] width 10 height 10
checkbox input "false"
click at [597, 154] on link "Show/Hide Nutrients" at bounding box center [576, 168] width 136 height 35
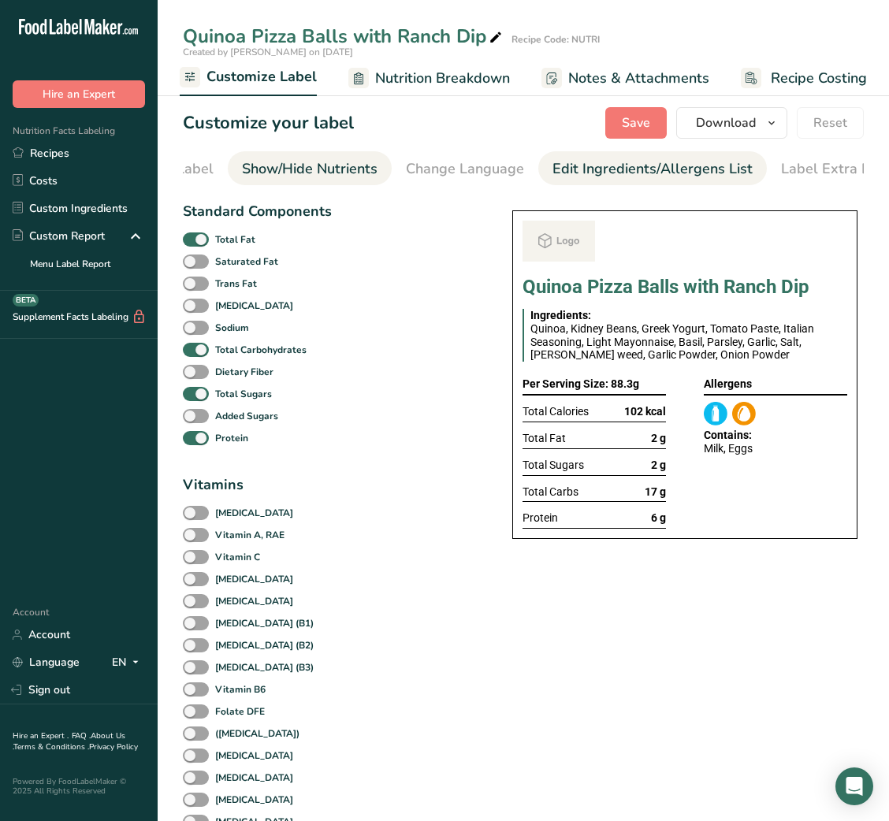
scroll to position [0, 288]
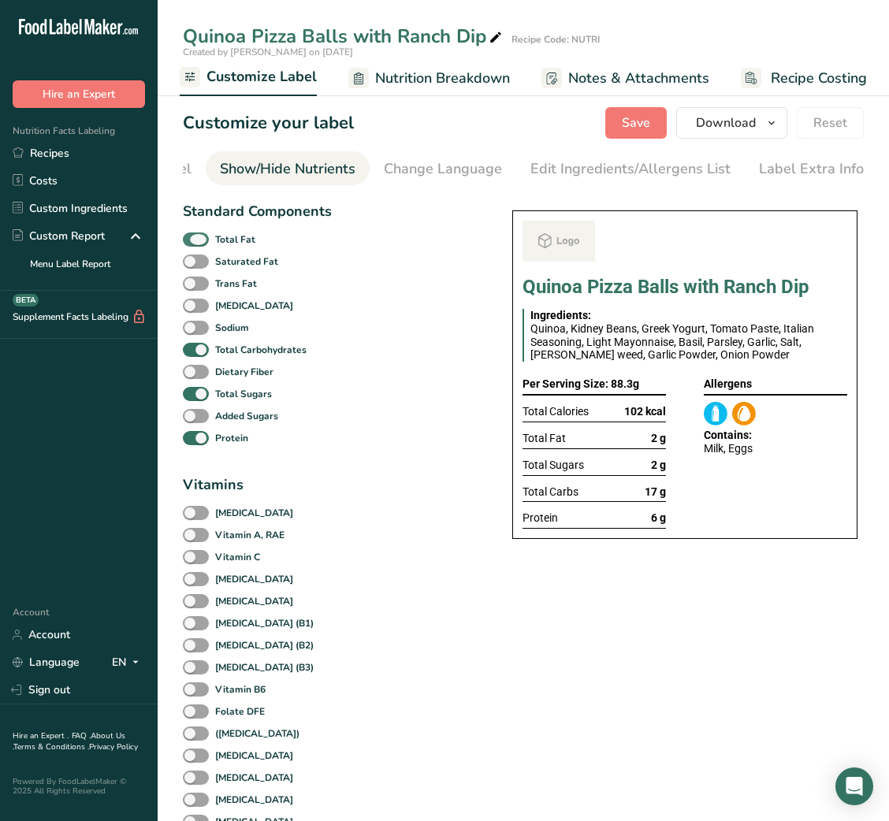
click at [247, 238] on b "Total Fat" at bounding box center [235, 239] width 40 height 14
click at [193, 238] on input "Total Fat" at bounding box center [188, 239] width 10 height 10
checkbox input "false"
click at [198, 400] on span at bounding box center [196, 394] width 26 height 15
click at [193, 399] on input "Total Sugars" at bounding box center [188, 394] width 10 height 10
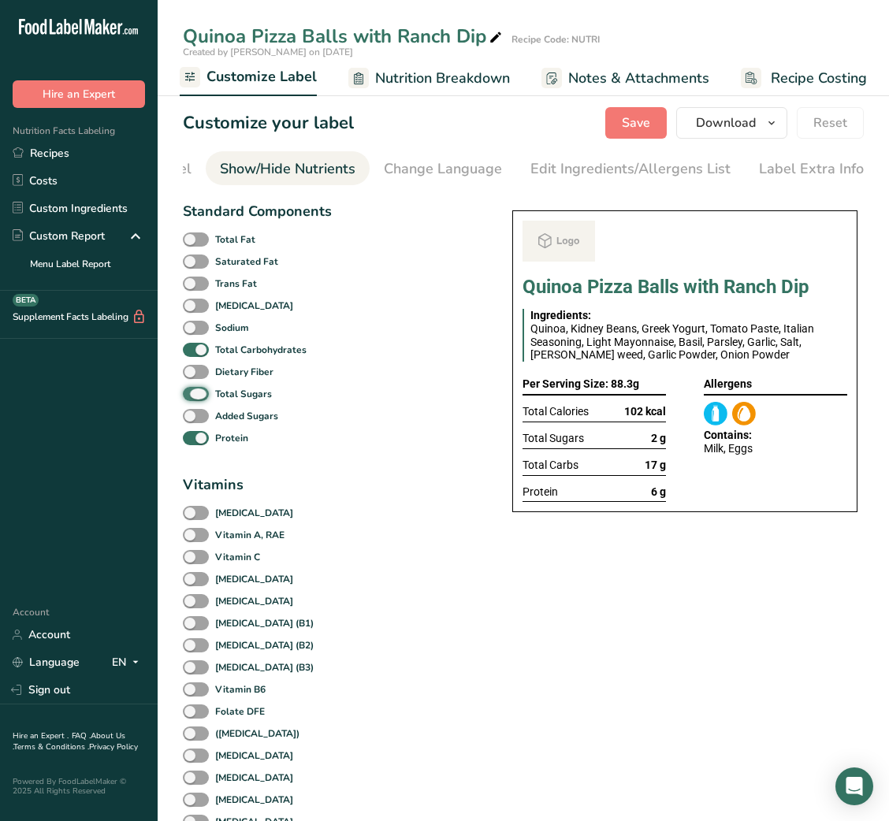
checkbox input "false"
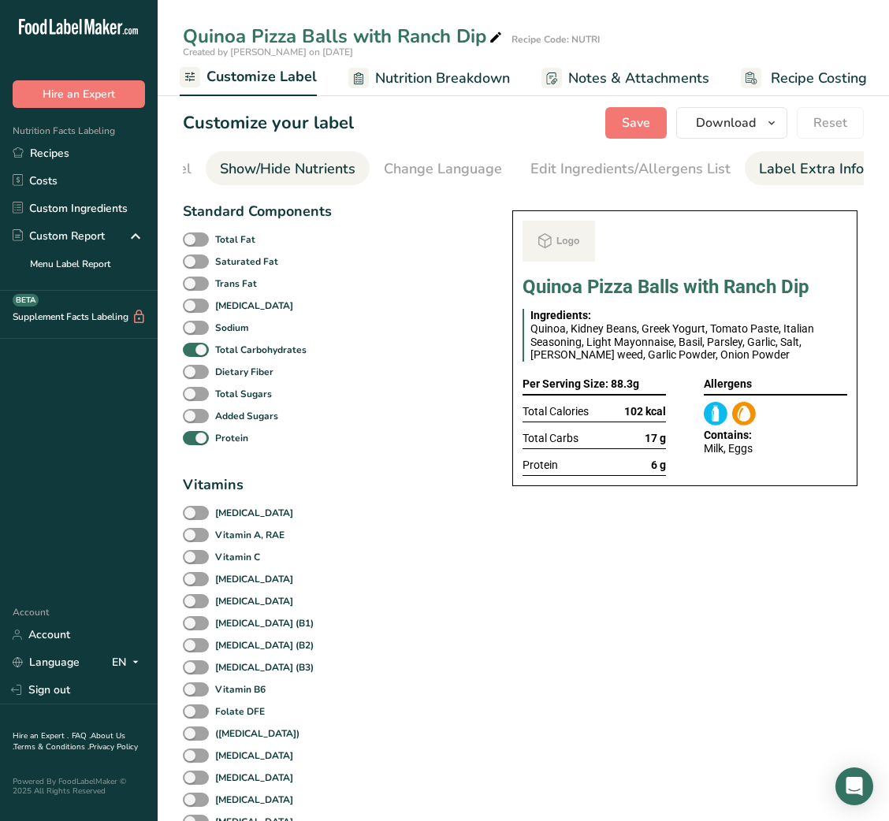
click at [787, 173] on div "Label Extra Info" at bounding box center [811, 168] width 105 height 21
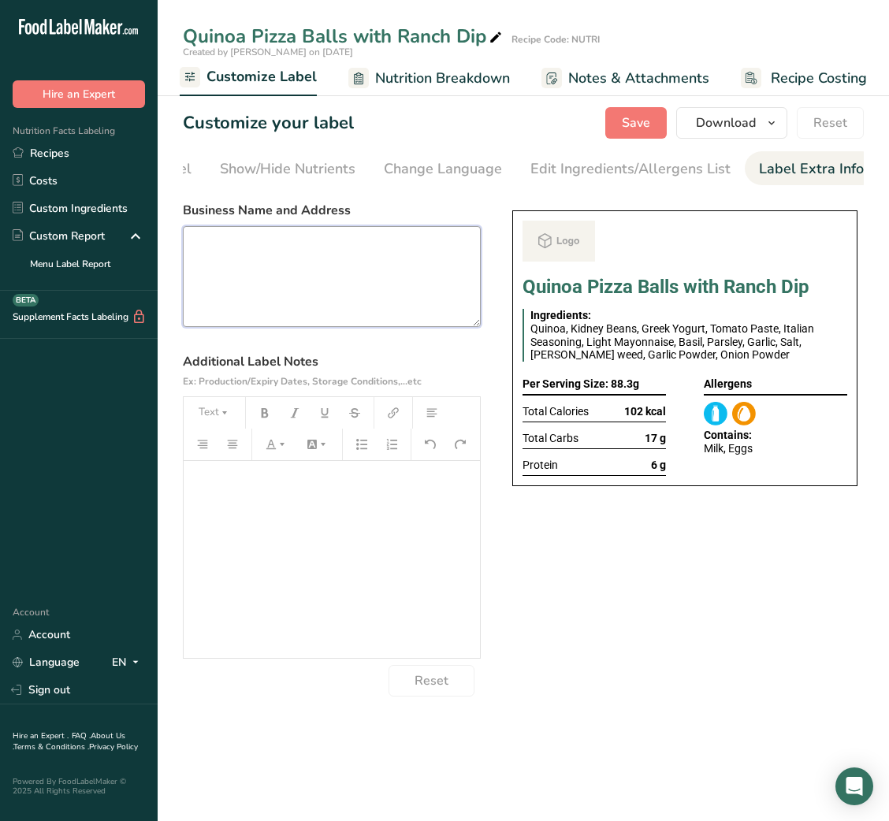
click at [429, 286] on textarea at bounding box center [332, 276] width 298 height 101
click at [400, 293] on textarea at bounding box center [332, 276] width 298 height 101
paste textarea "USE BY: [DATE] KEEP REFRIGERATED BELOW 5 DEGREE REHEAT BEFORE EATING DINNER"
click at [215, 305] on textarea "USE BY: [DATE] KEEP REFRIGERATED BELOW 5 DEGREE REHEAT BEFORE EATING DINNER" at bounding box center [332, 276] width 298 height 101
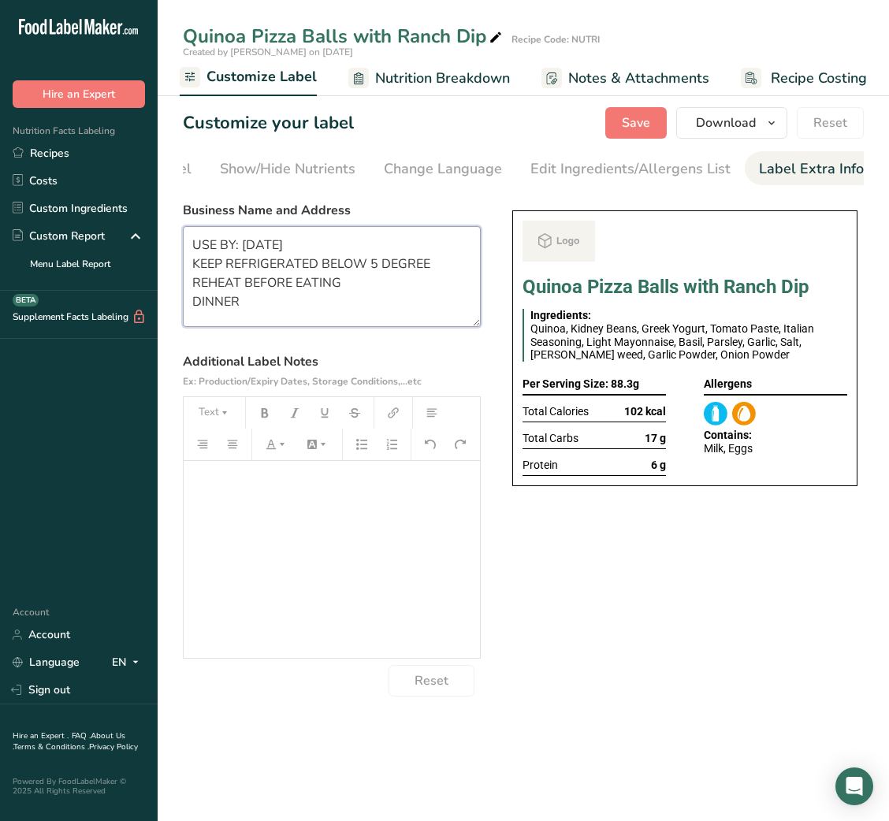
click at [215, 305] on textarea "USE BY: [DATE] KEEP REFRIGERATED BELOW 5 DEGREE REHEAT BEFORE EATING DINNER" at bounding box center [332, 276] width 298 height 101
click at [638, 121] on span "Save" at bounding box center [636, 122] width 28 height 19
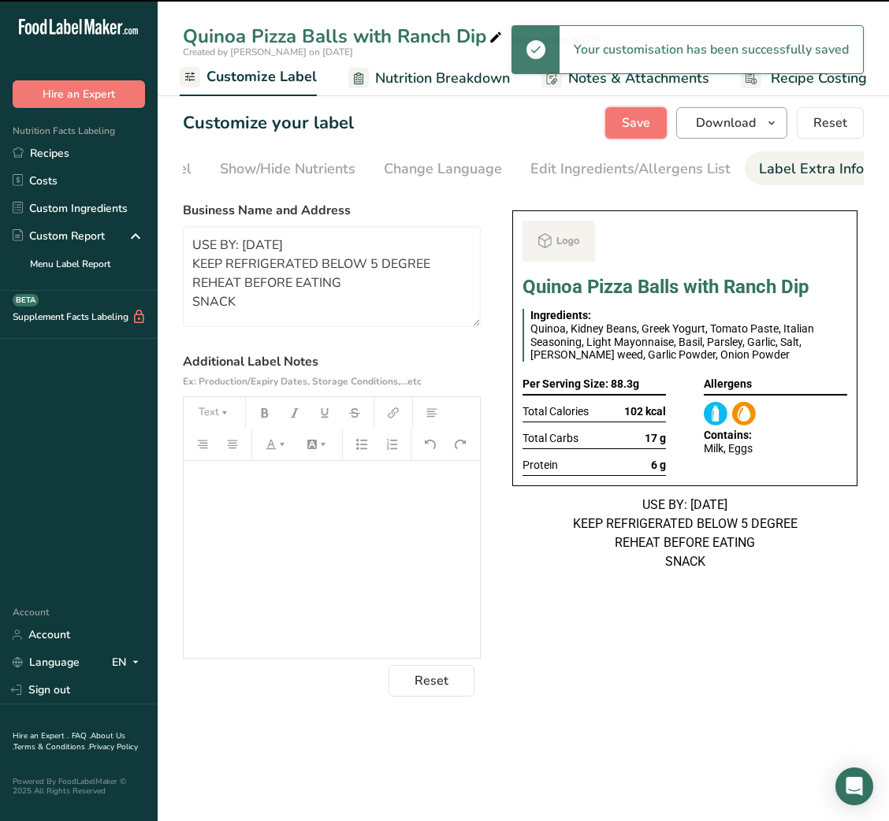
type textarea "USE BY: [DATE] KEEP REFRIGERATED BELOW 5 DEGREE REHEAT BEFORE EATING SNACK"
click at [726, 125] on span "Download" at bounding box center [726, 122] width 60 height 19
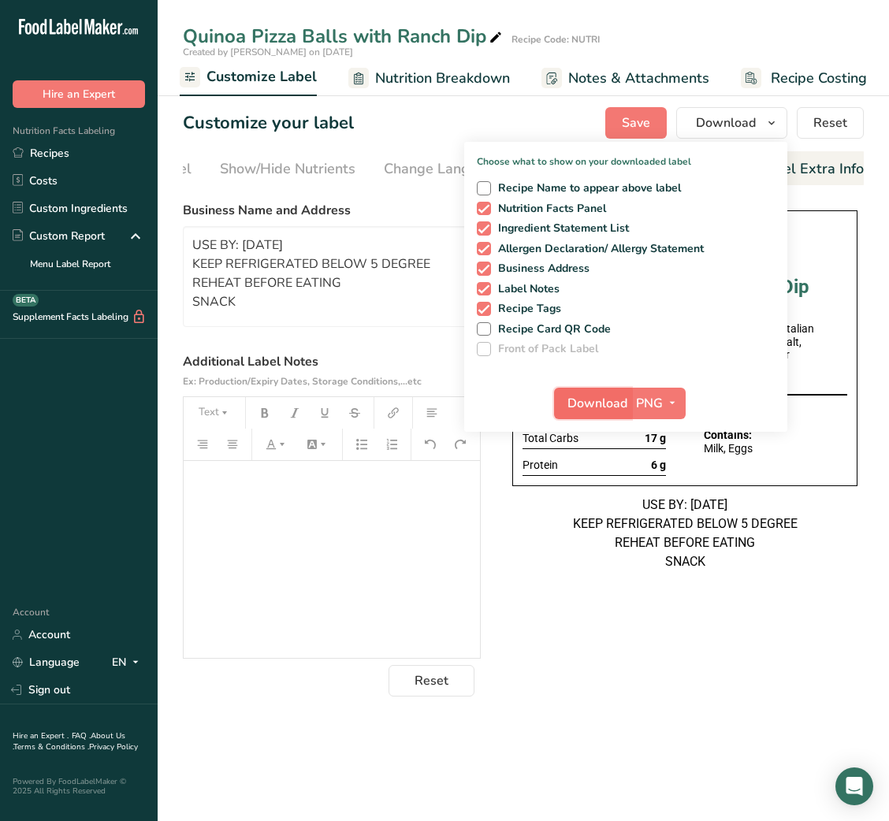
click at [608, 392] on button "Download" at bounding box center [592, 404] width 77 height 32
click at [91, 154] on link "Recipes" at bounding box center [79, 153] width 158 height 28
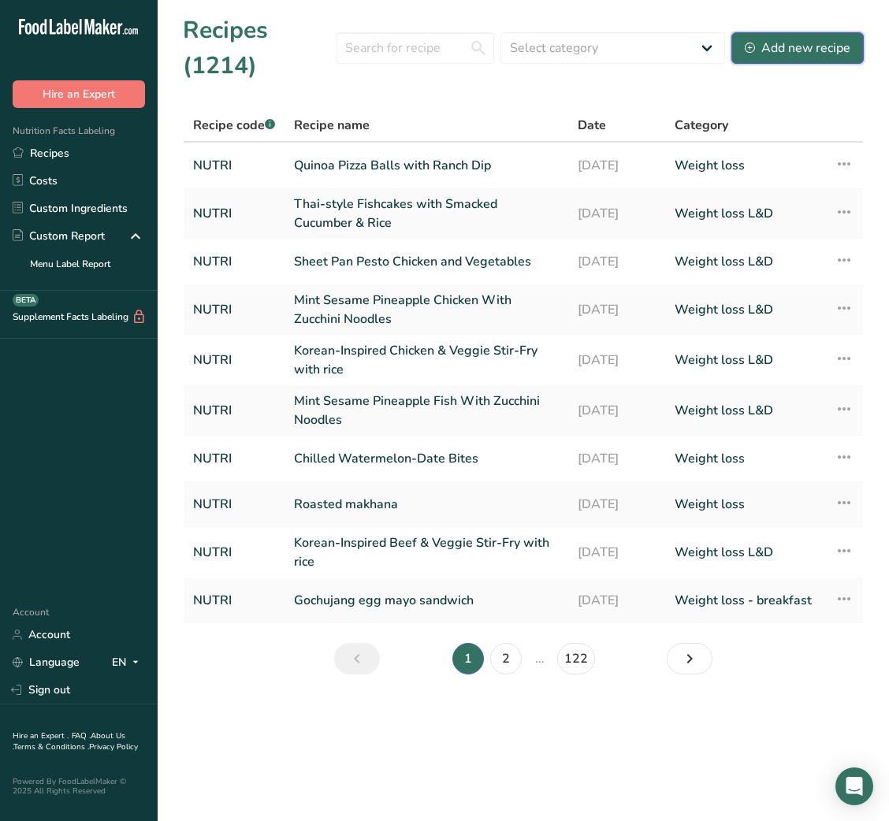
click at [810, 44] on div "Add new recipe" at bounding box center [798, 48] width 106 height 19
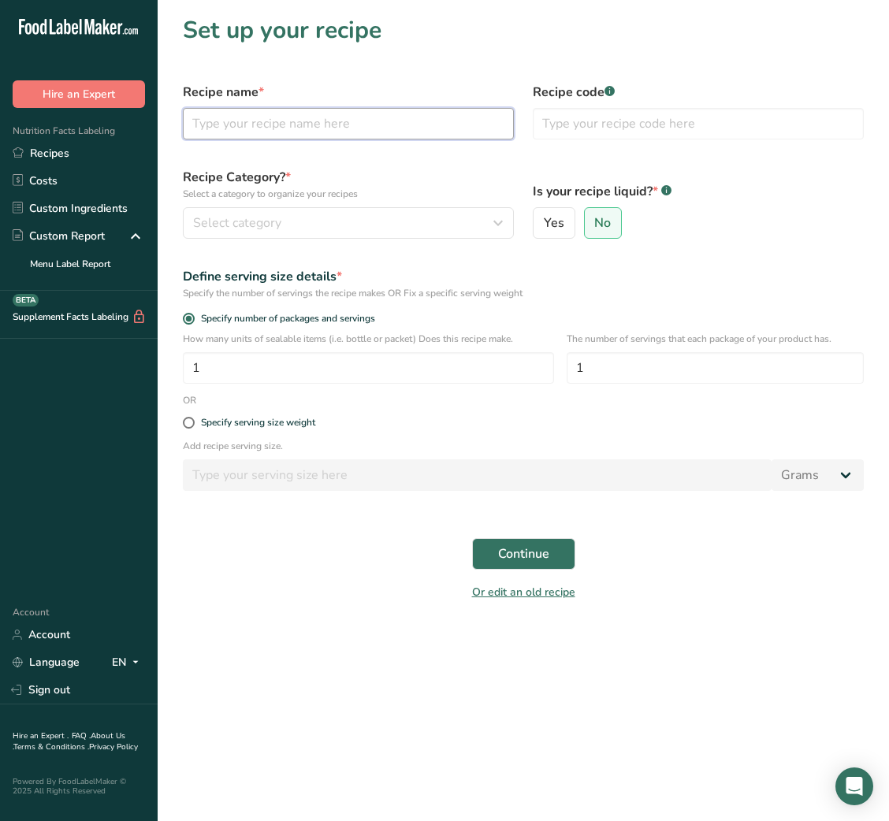
click at [348, 125] on input "text" at bounding box center [348, 124] width 331 height 32
paste input "Beetroot yogurt mousse bites with Pistachio crumble"
type input "Beetroot yogurt mousse bites with Pistachio crumble"
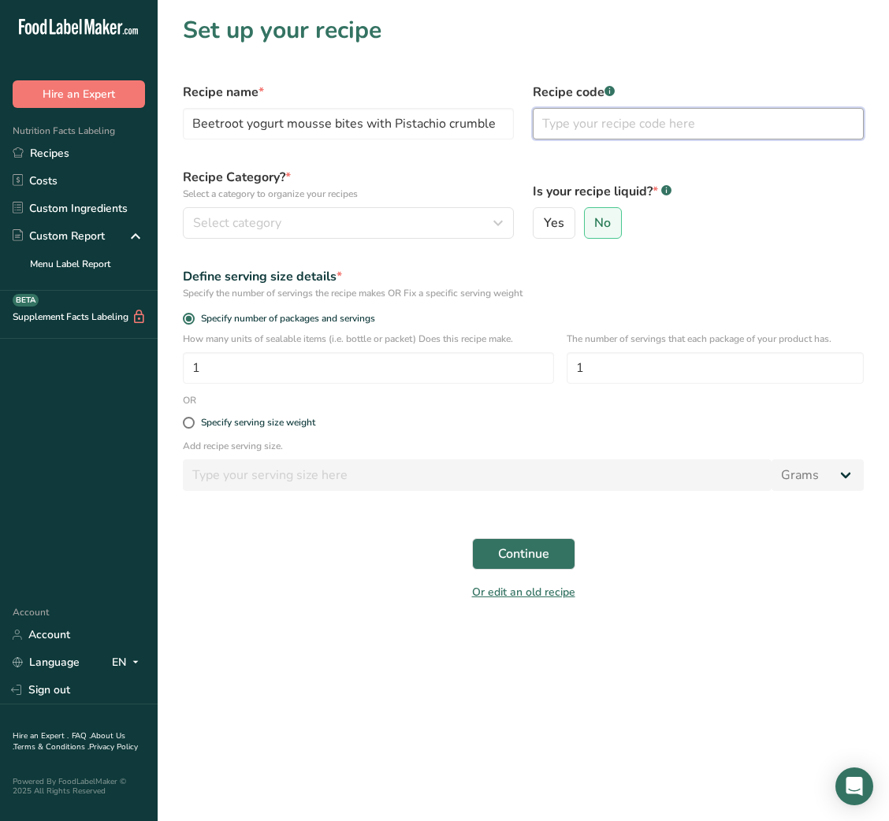
click at [640, 122] on input "text" at bounding box center [698, 124] width 331 height 32
type input "NUTRI"
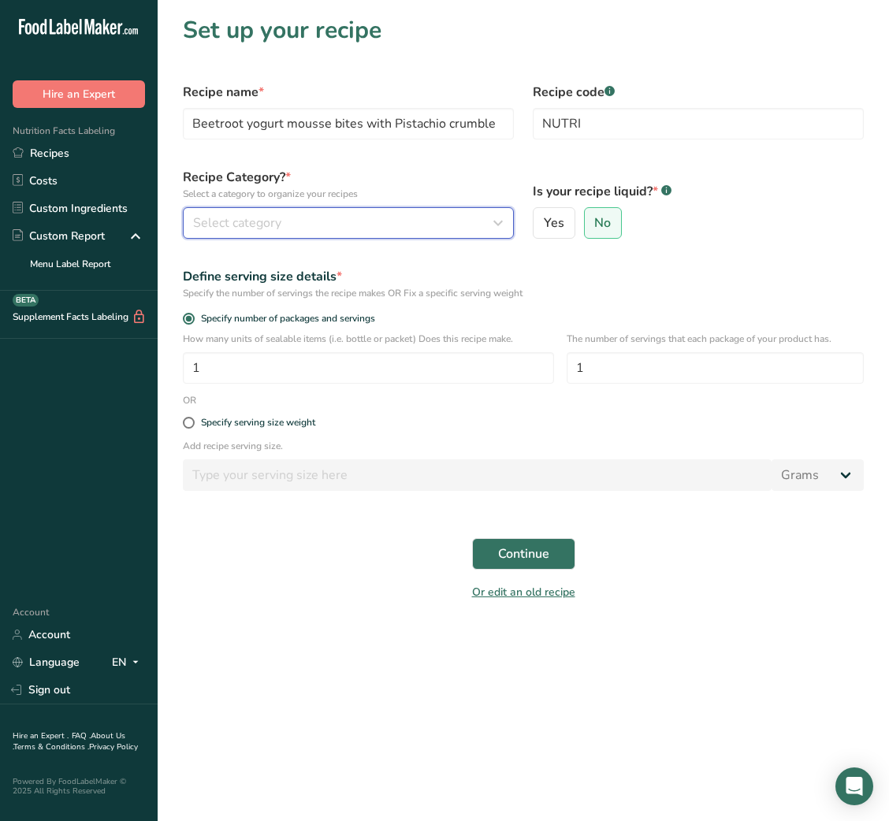
click at [477, 225] on div "Select category" at bounding box center [343, 223] width 301 height 19
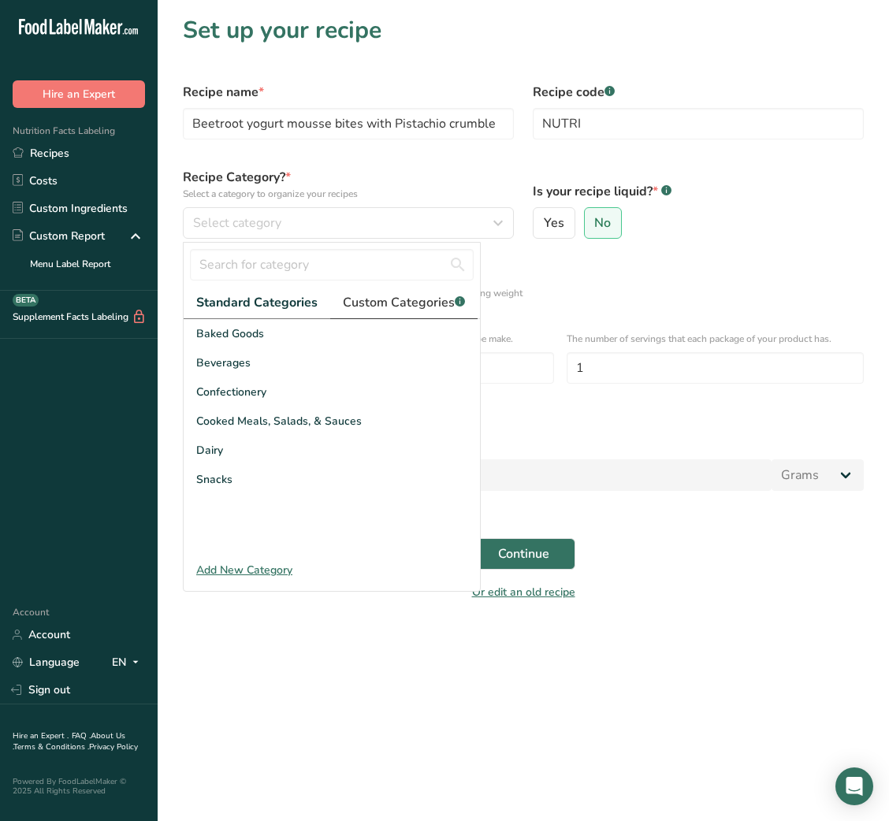
click at [404, 296] on span "Custom Categories .a-a{fill:#347362;}.b-a{fill:#fff;}" at bounding box center [404, 302] width 122 height 19
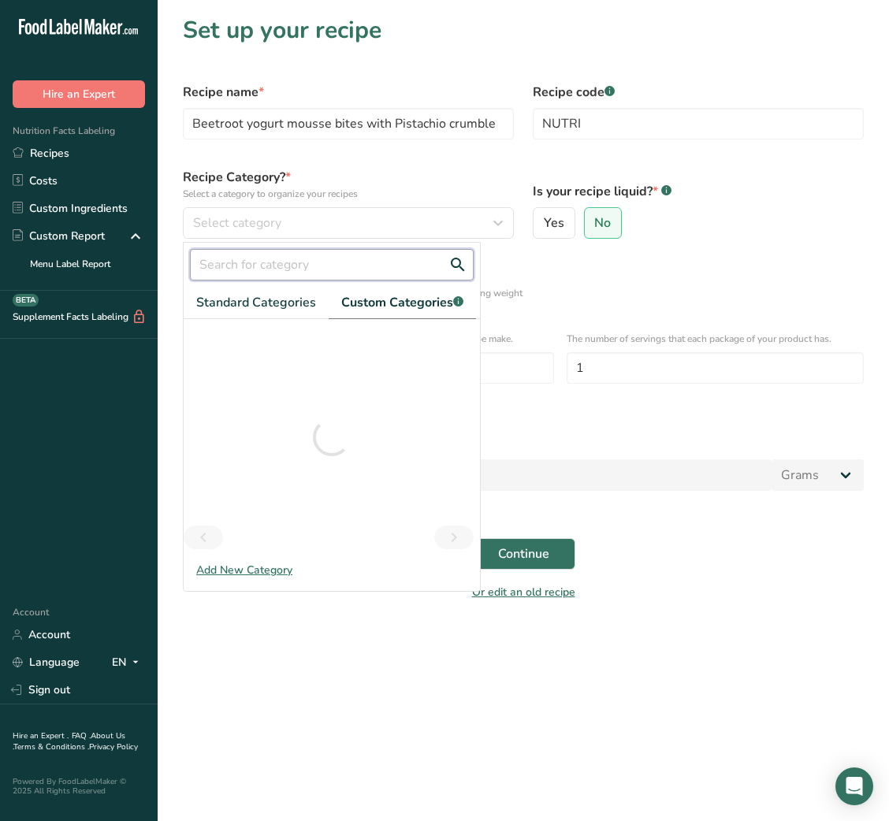
click at [307, 270] on input "text" at bounding box center [332, 265] width 284 height 32
type input "WEIGH"
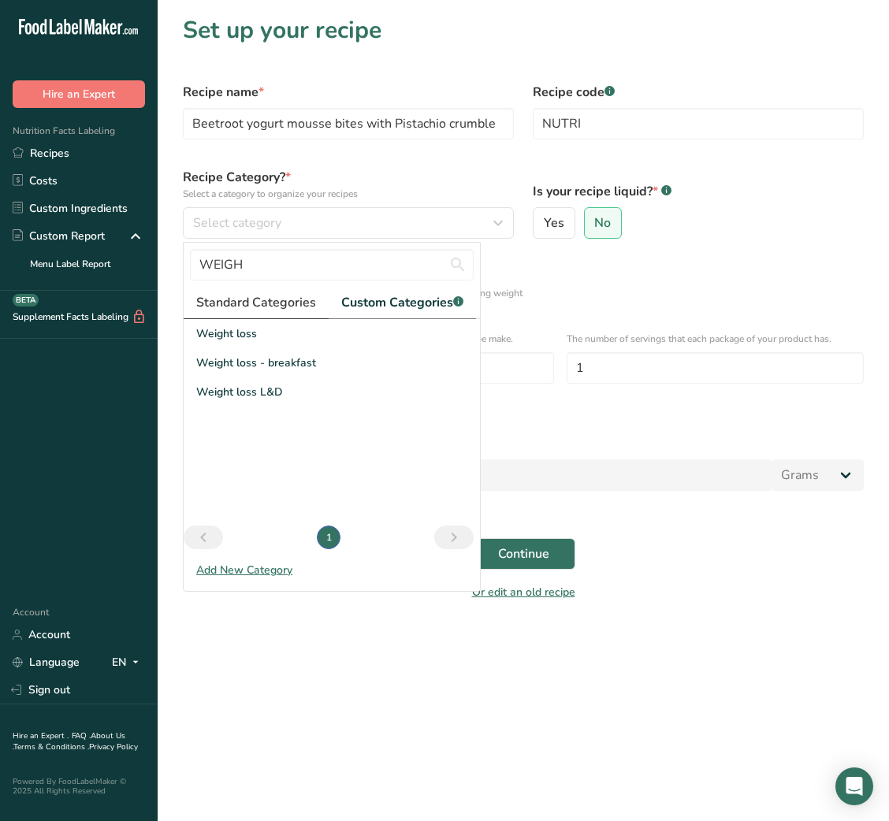
click at [257, 311] on span "Standard Categories" at bounding box center [256, 302] width 120 height 19
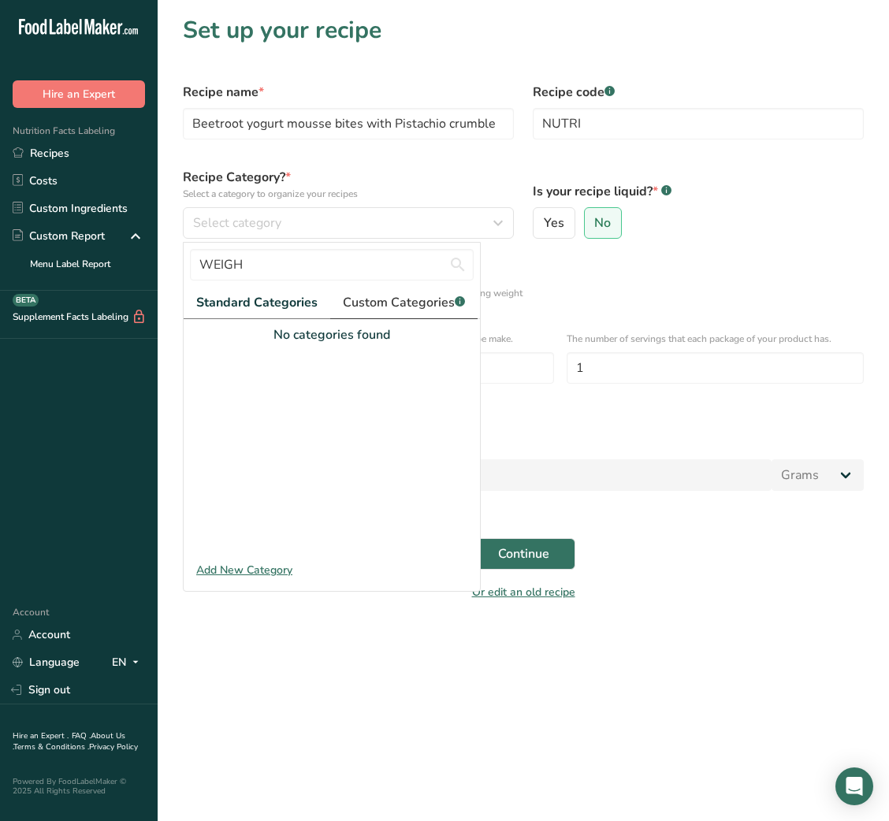
click at [426, 293] on span "Custom Categories .a-a{fill:#347362;}.b-a{fill:#fff;}" at bounding box center [404, 302] width 122 height 19
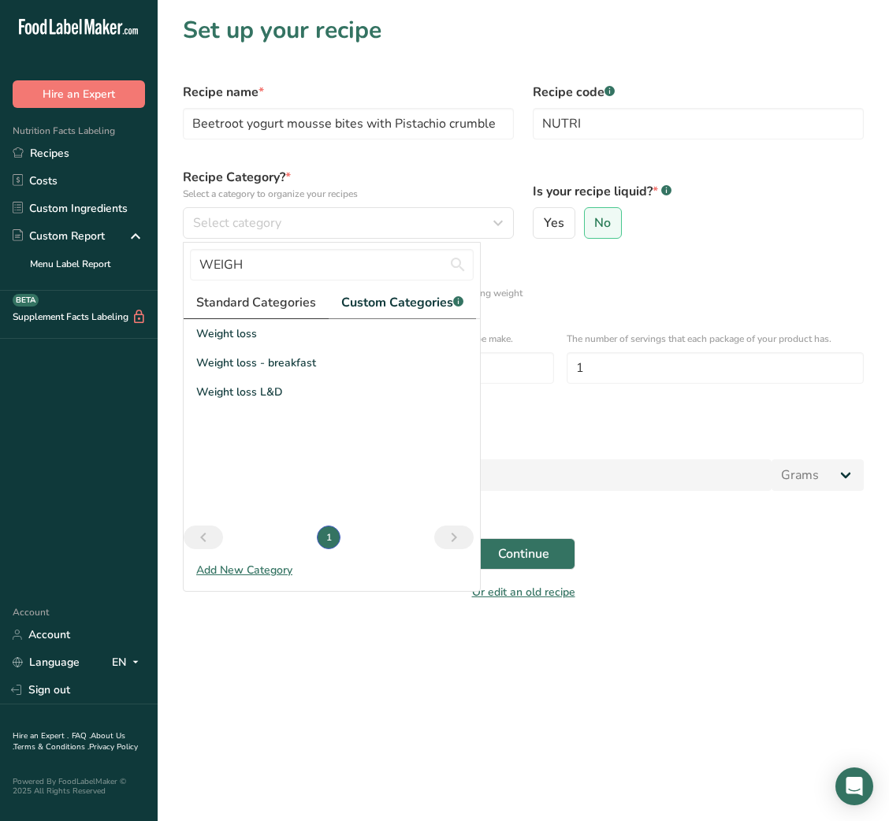
click at [233, 311] on span "Standard Categories" at bounding box center [256, 302] width 120 height 19
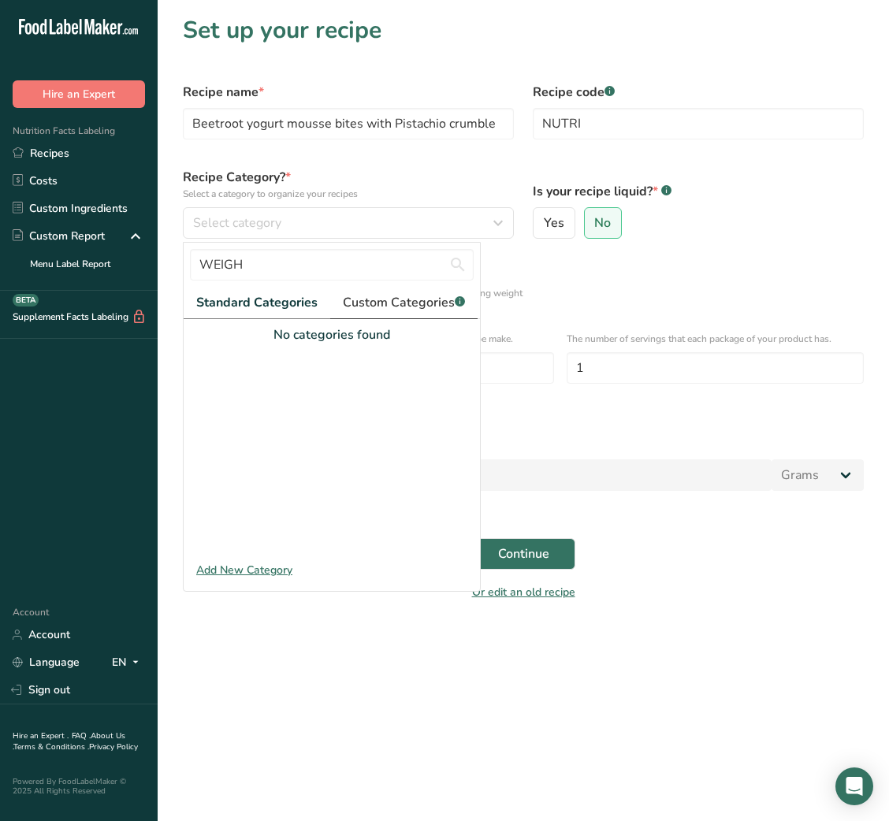
click at [398, 287] on link "Custom Categories .a-a{fill:#347362;}.b-a{fill:#fff;}" at bounding box center [403, 303] width 147 height 32
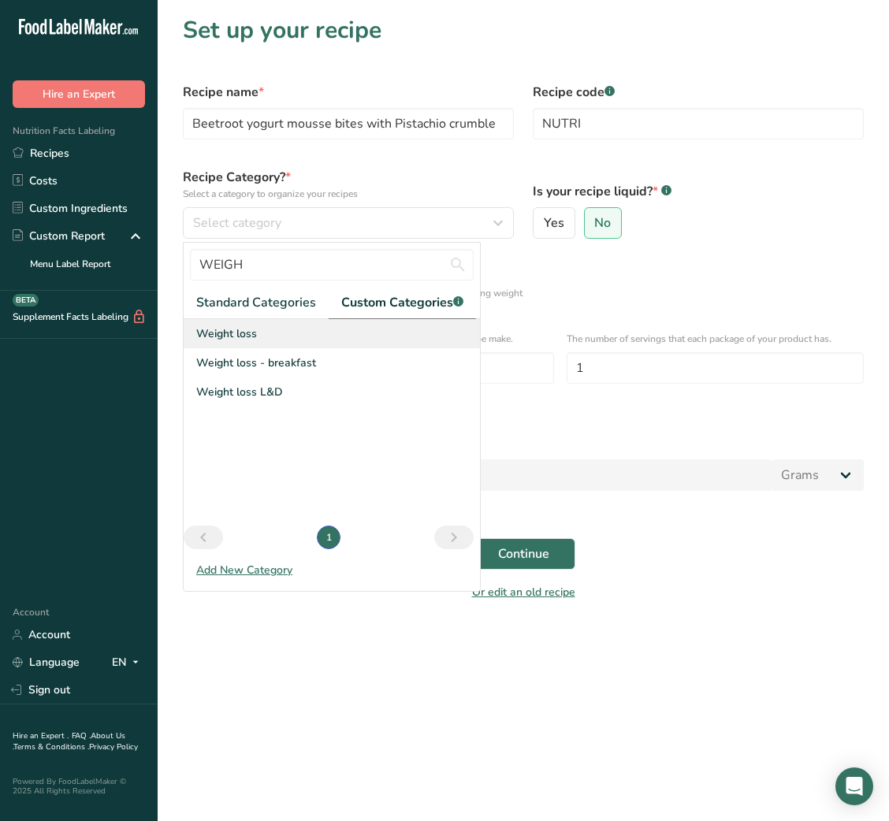
click at [272, 342] on div "Weight loss" at bounding box center [332, 333] width 296 height 29
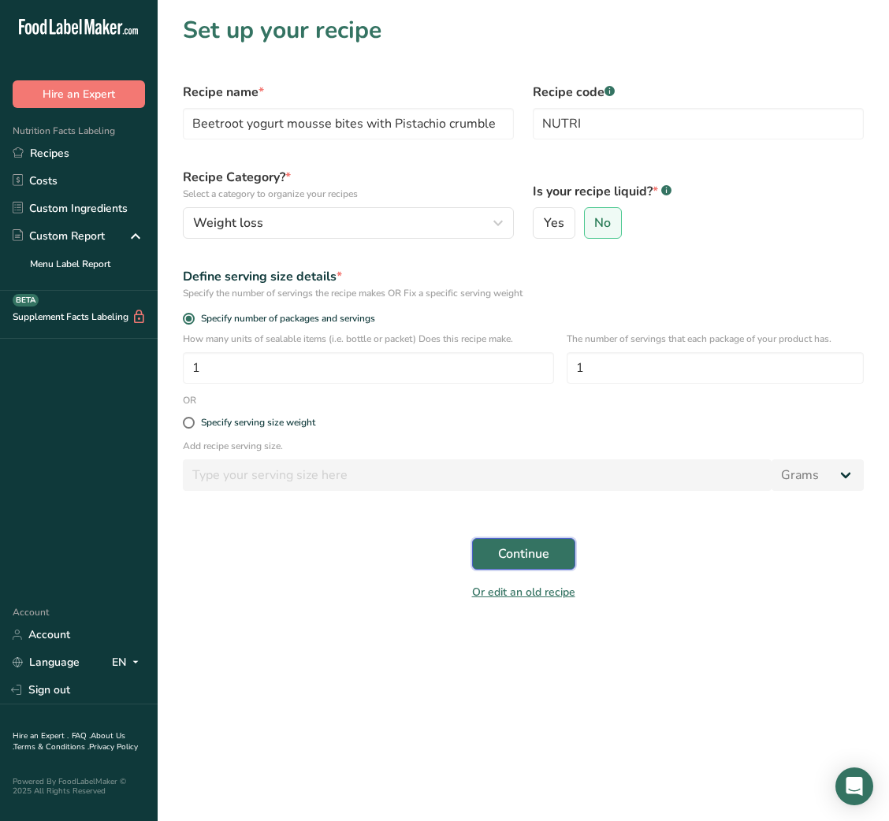
click at [504, 556] on button "Continue" at bounding box center [523, 554] width 103 height 32
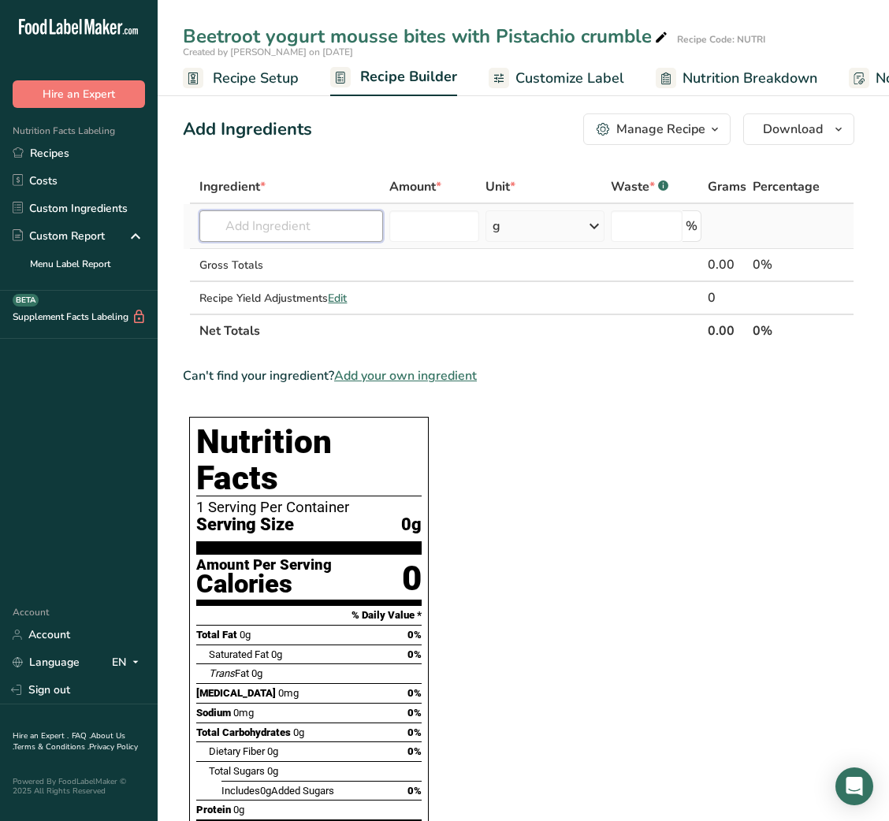
click at [299, 219] on input "text" at bounding box center [291, 226] width 184 height 32
click at [244, 230] on input "PUFFED QUINOA" at bounding box center [291, 226] width 184 height 32
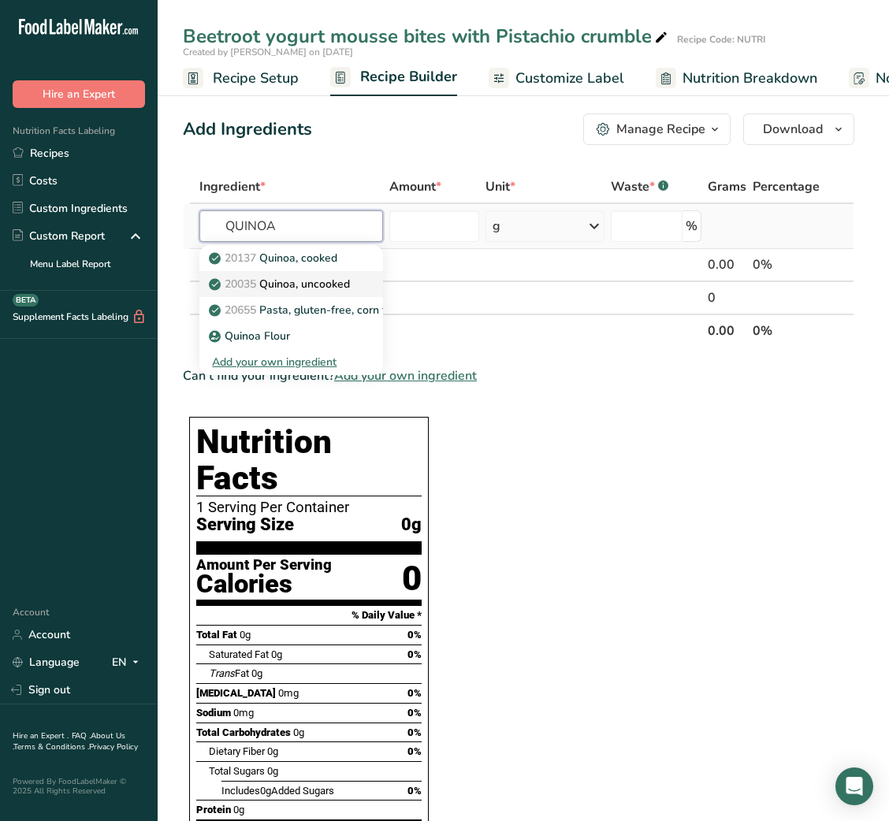
type input "QUINOA"
click at [311, 271] on link "20035 Quinoa, uncooked" at bounding box center [291, 284] width 184 height 26
type input "Quinoa, uncooked"
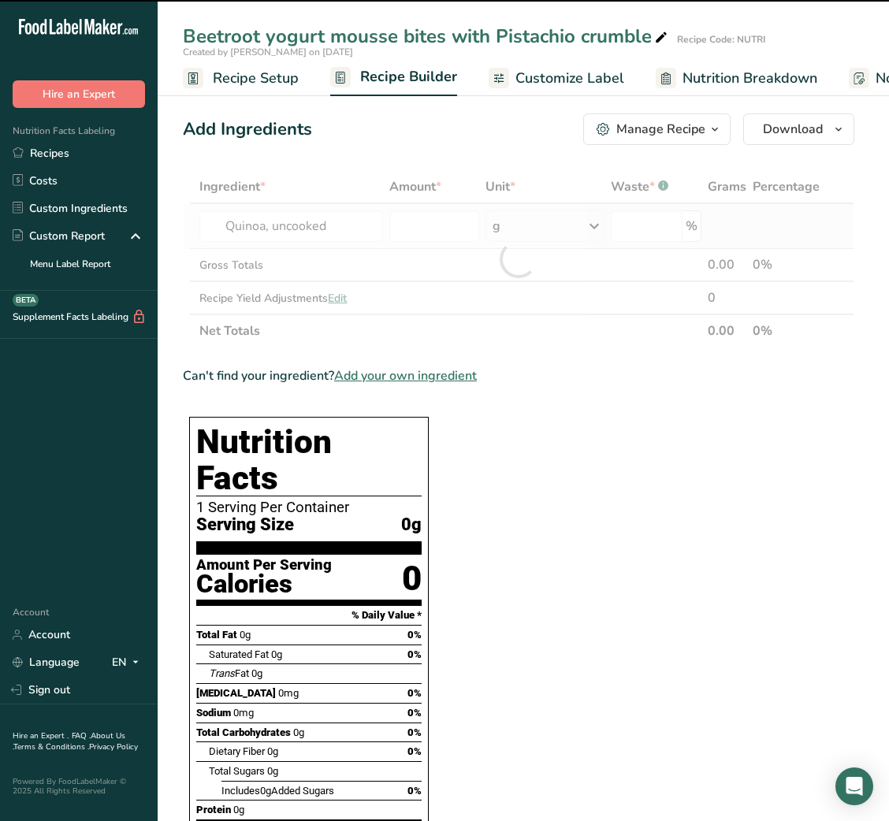
type input "0"
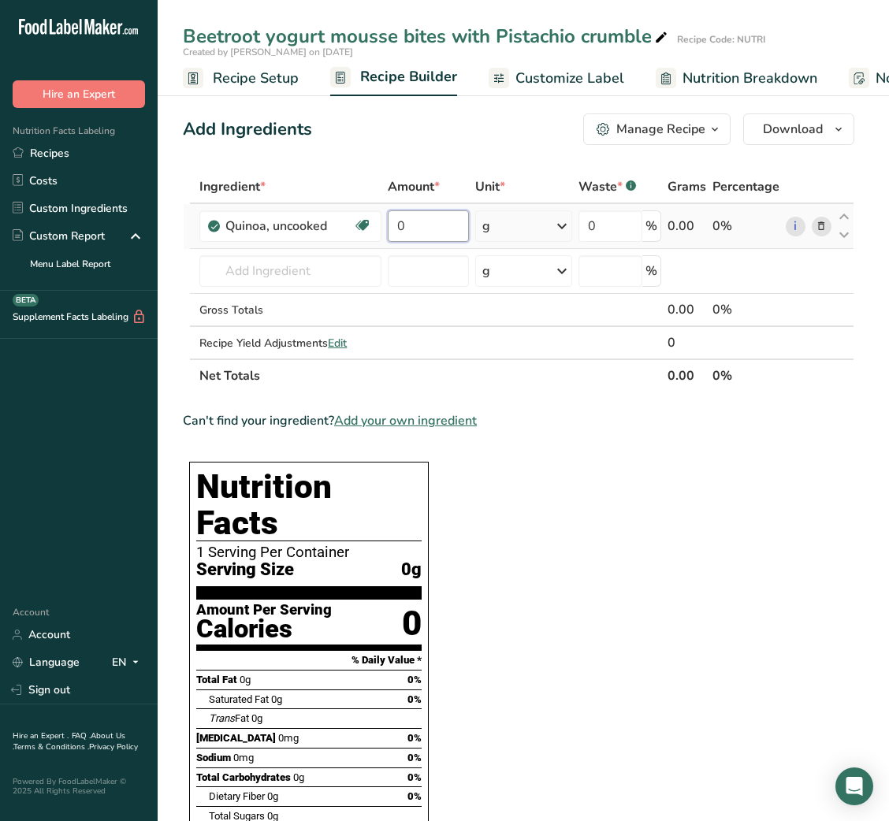
click at [399, 224] on input "0" at bounding box center [428, 226] width 80 height 32
type input "3"
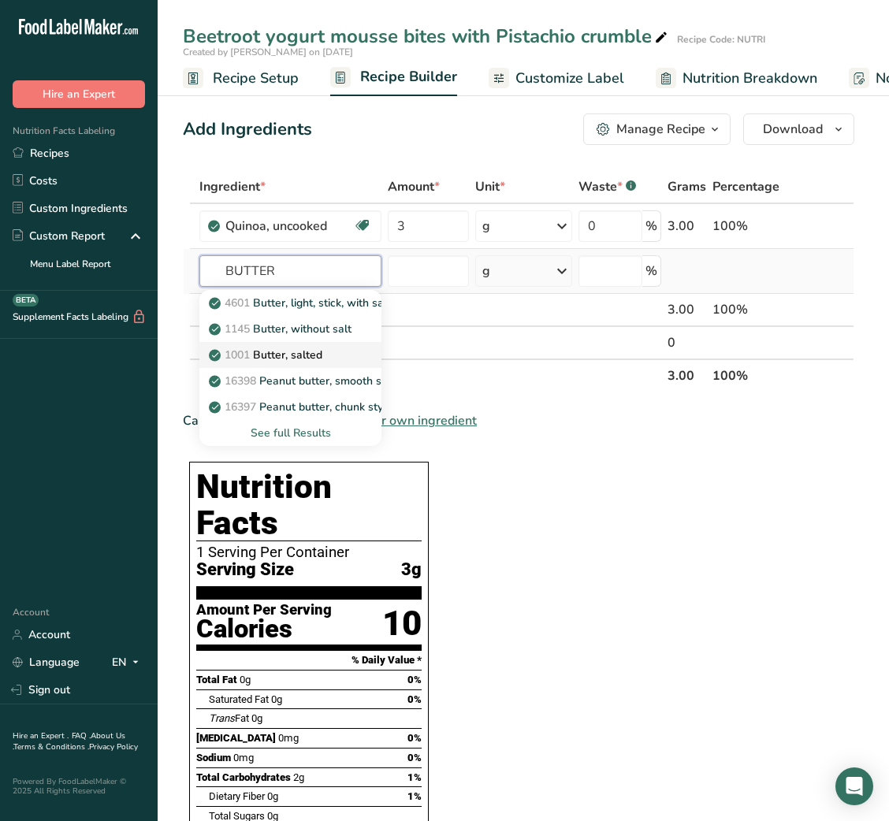
type input "BUTTER"
click at [320, 344] on link "1001 Butter, salted" at bounding box center [290, 355] width 182 height 26
type input "Butter, salted"
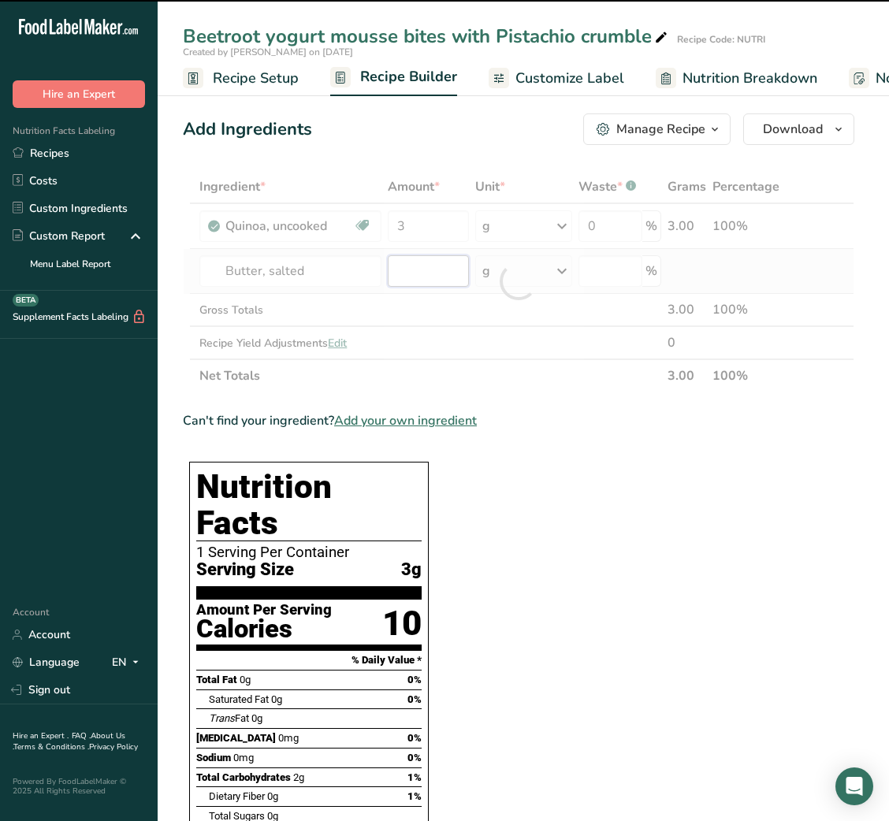
type input "0"
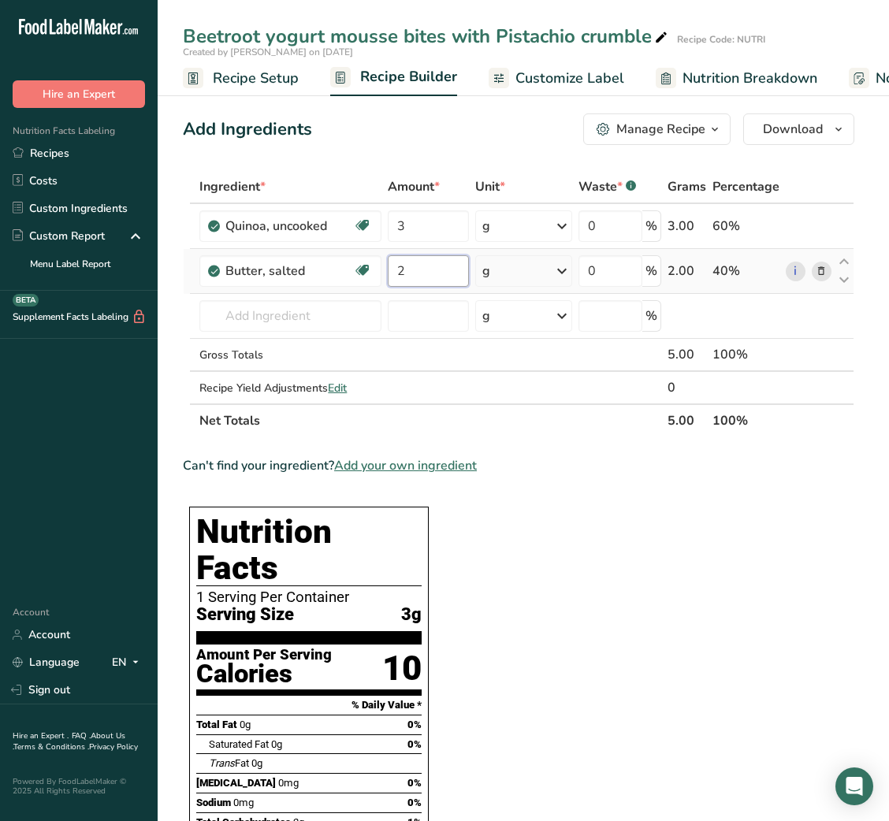
type input "2"
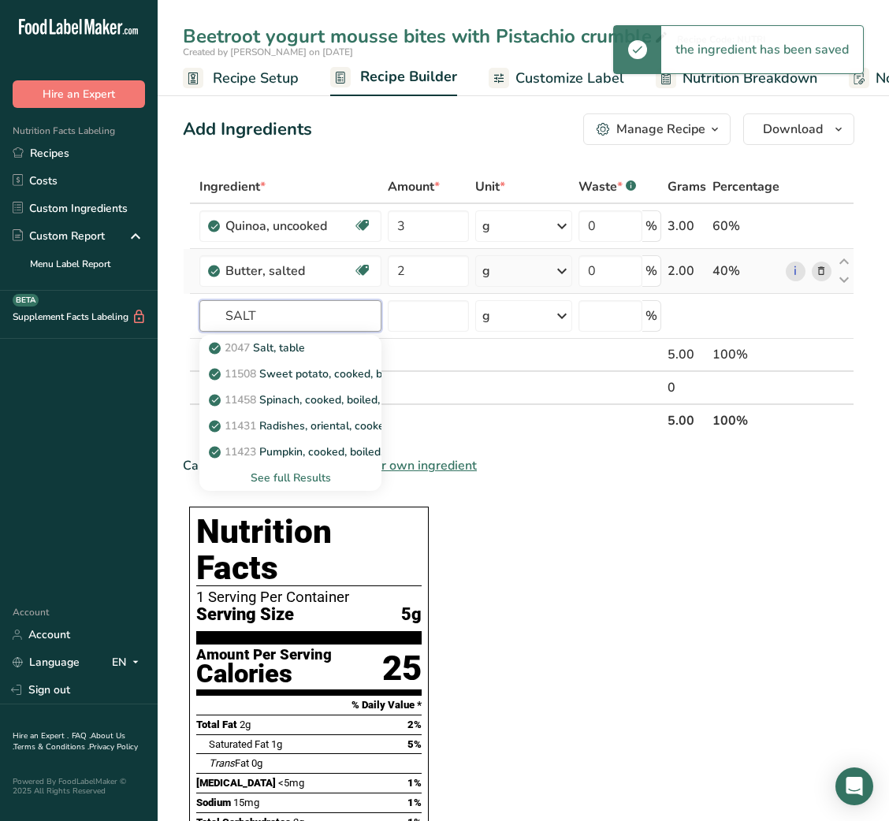
type input "SALT"
click at [320, 344] on div "2047 Salt, table" at bounding box center [278, 348] width 132 height 17
type input "Salt, table"
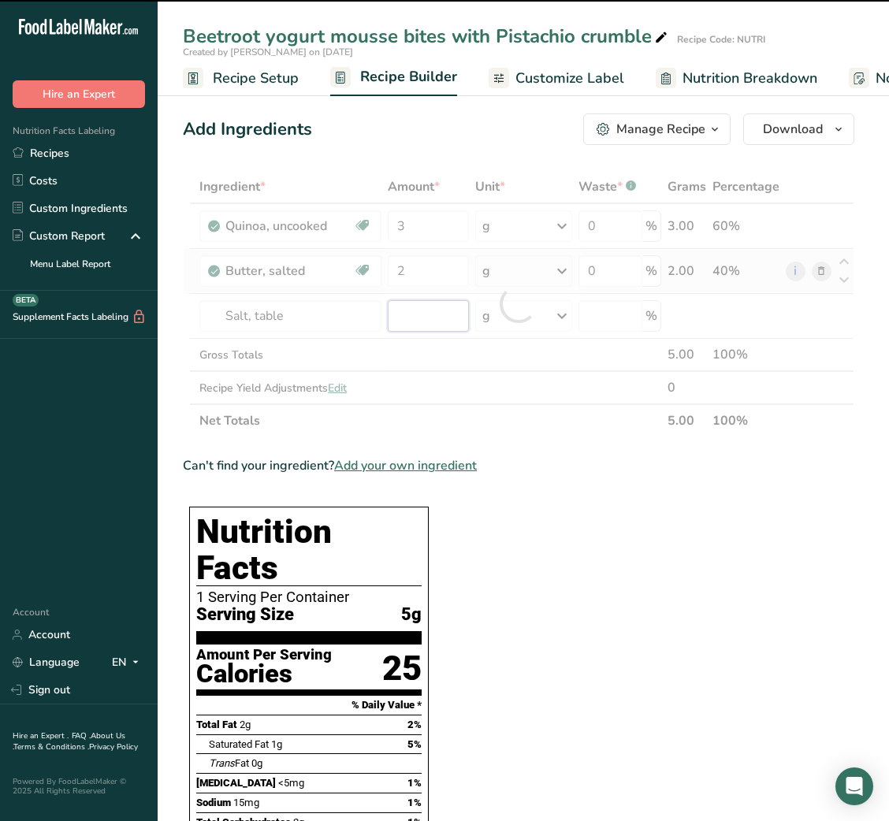
type input "0"
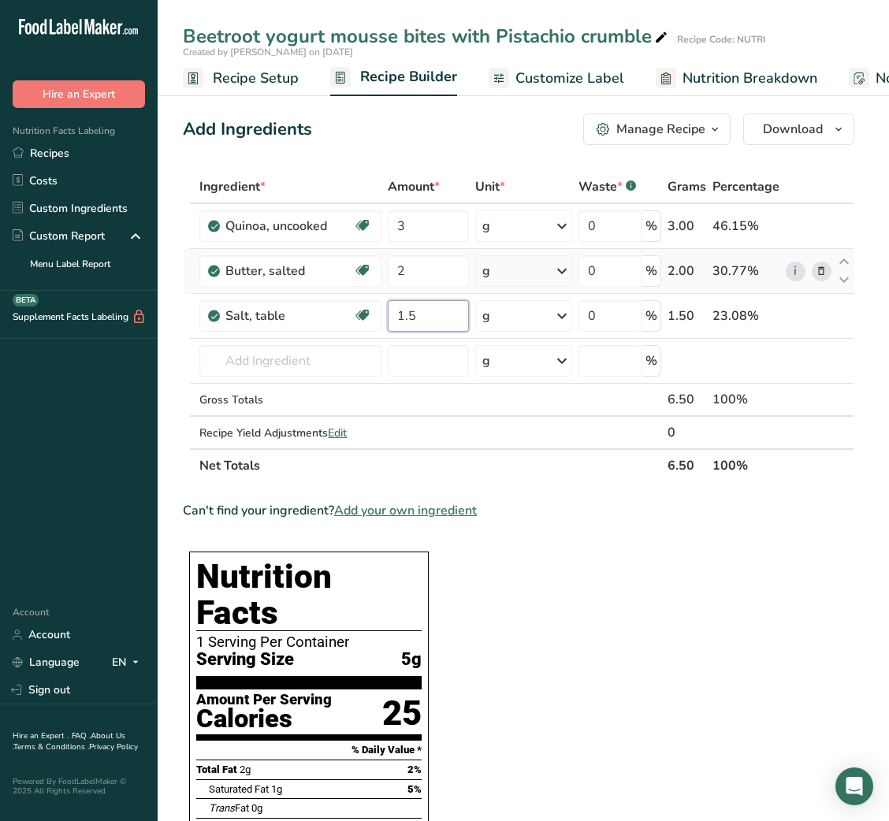
type input "1.5"
click at [309, 362] on input "COOKED BEETROOT" at bounding box center [290, 361] width 182 height 32
drag, startPoint x: 309, startPoint y: 362, endPoint x: 389, endPoint y: 358, distance: 79.7
click at [389, 358] on tr "COOKED BEETROOT No results found Add your own ingredient g Weight Units g kg mg…" at bounding box center [519, 361] width 670 height 45
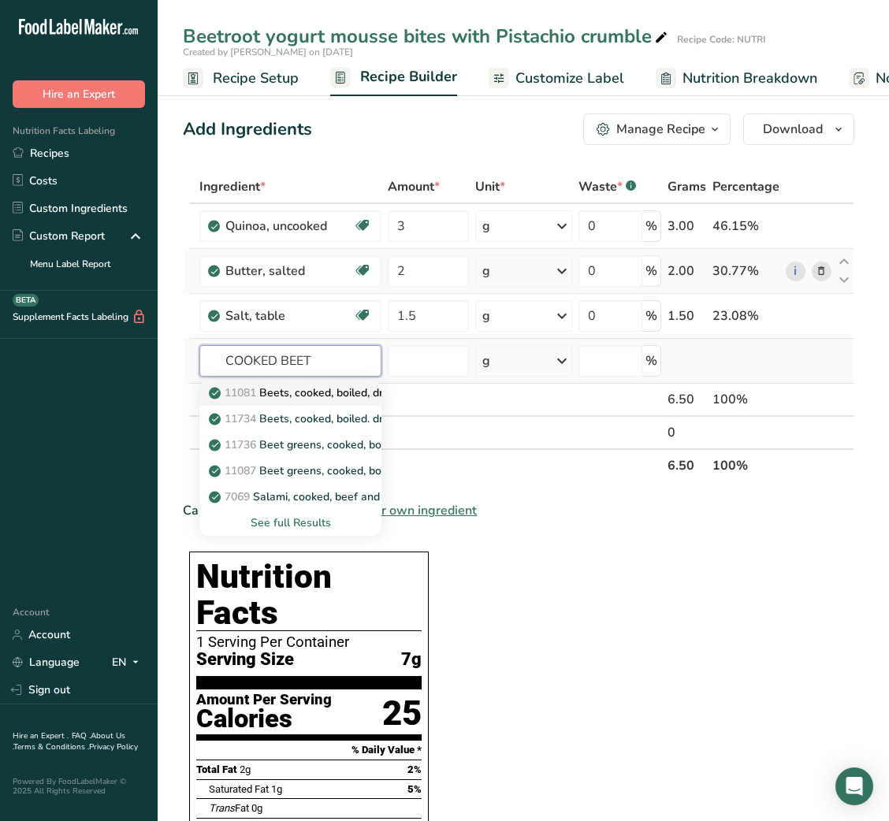
type input "COOKED BEET"
click at [335, 396] on p "11081 Beets, cooked, boiled, drained" at bounding box center [311, 393] width 199 height 17
type input "Beets, cooked, boiled, drained"
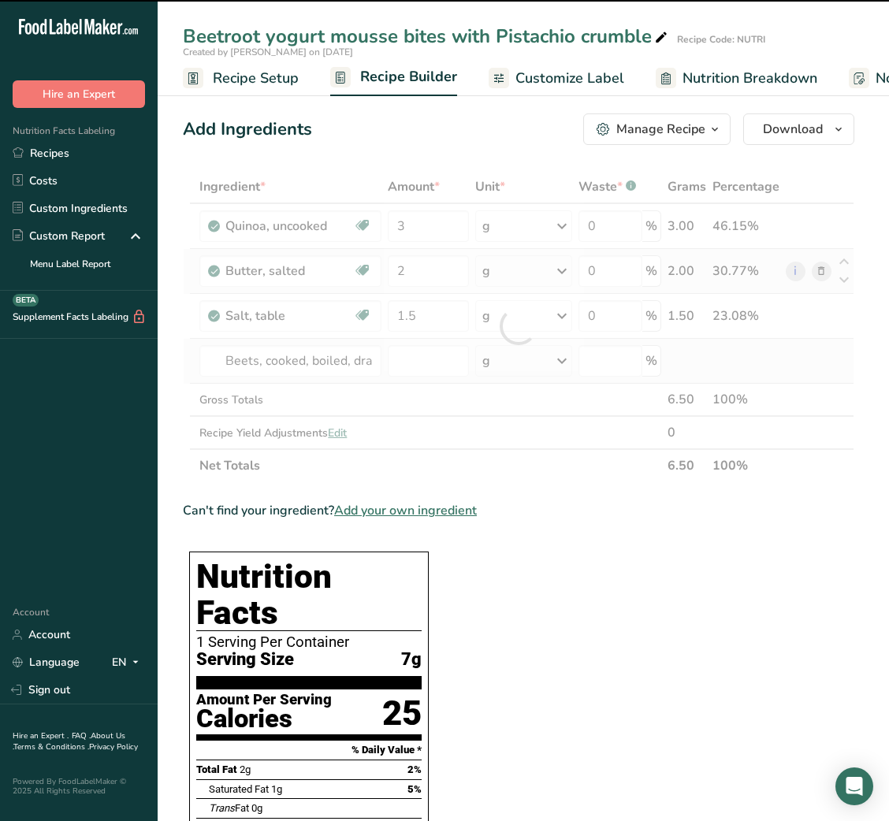
type input "0"
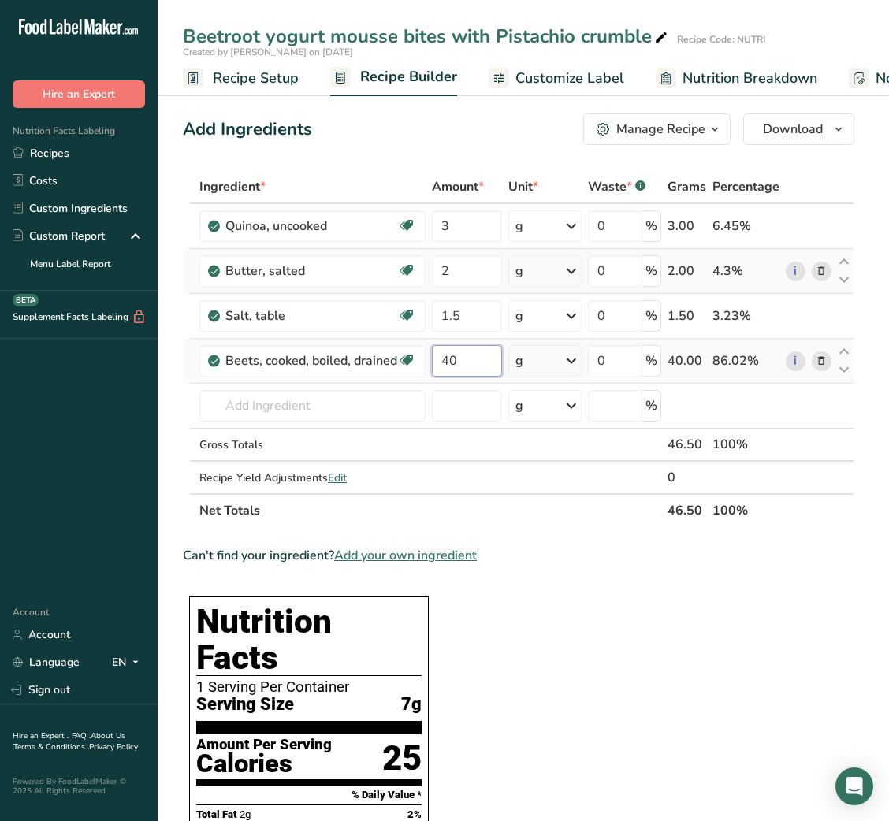
type input "40"
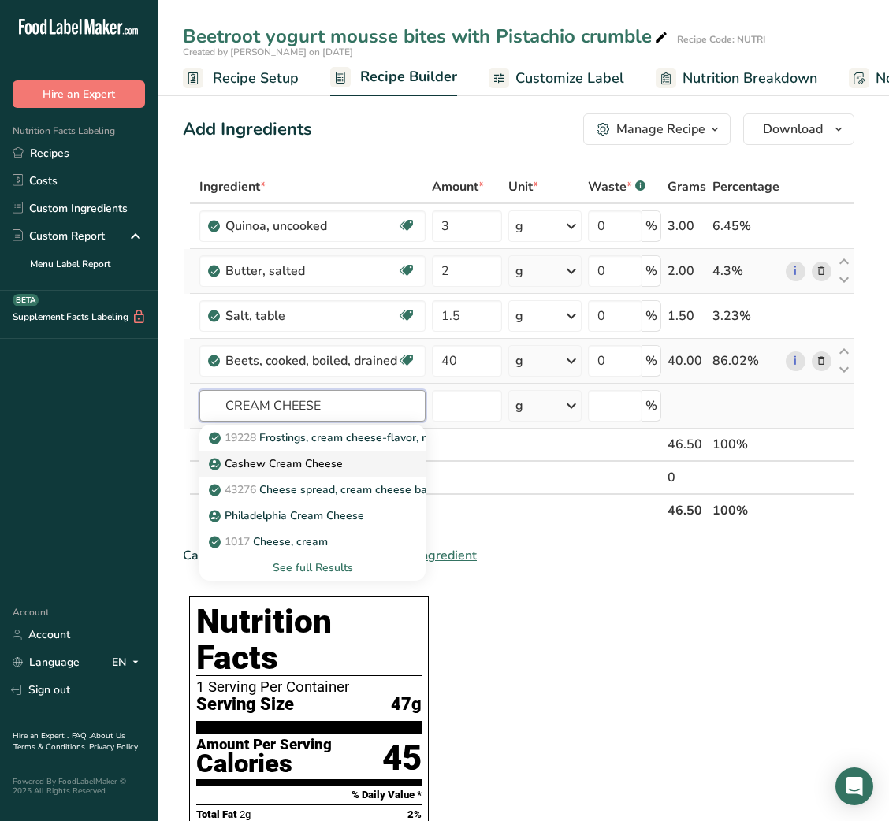
type input "CREAM CHEESE"
click at [311, 463] on p "Cashew Cream Cheese" at bounding box center [277, 464] width 131 height 17
type input "Cashew Cream Cheese"
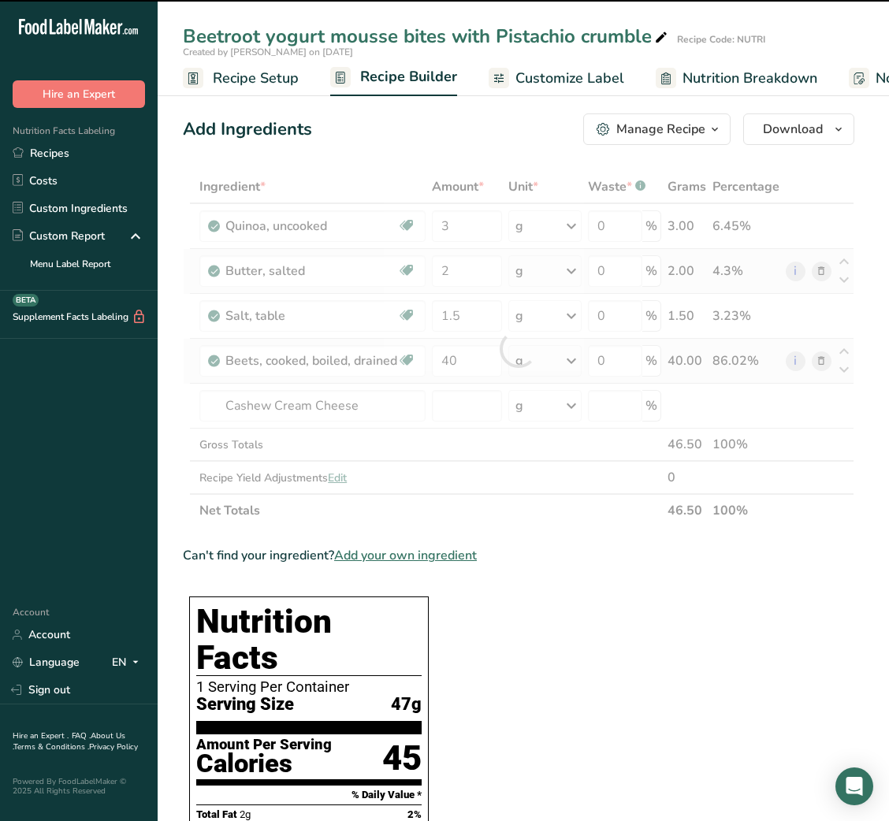
type input "0"
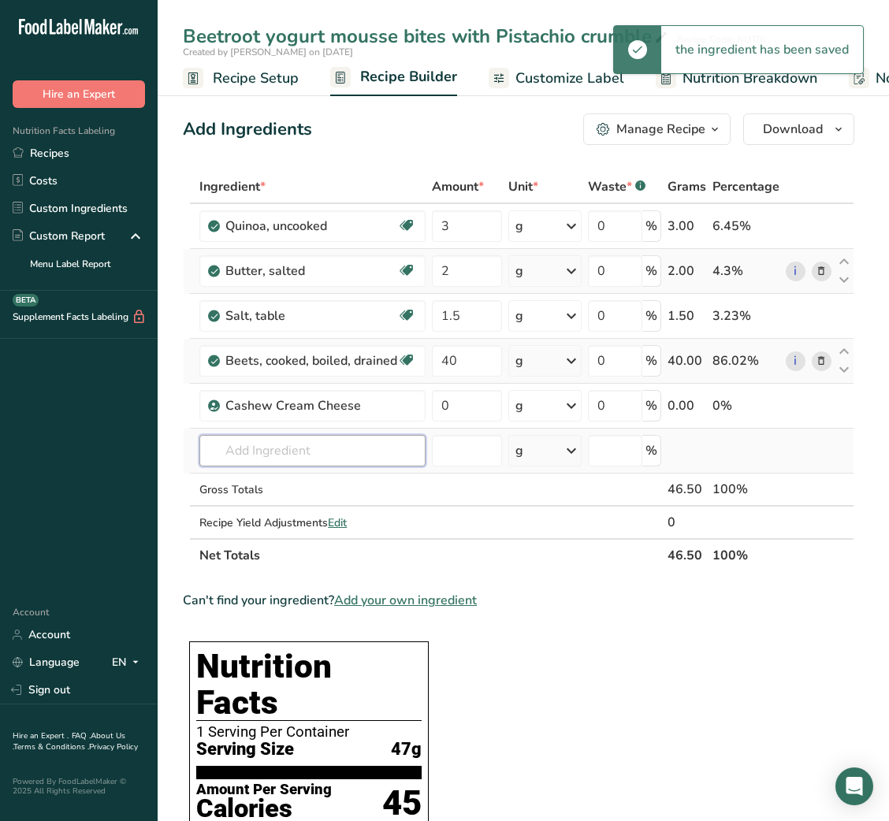
click at [289, 463] on input "text" at bounding box center [312, 451] width 226 height 32
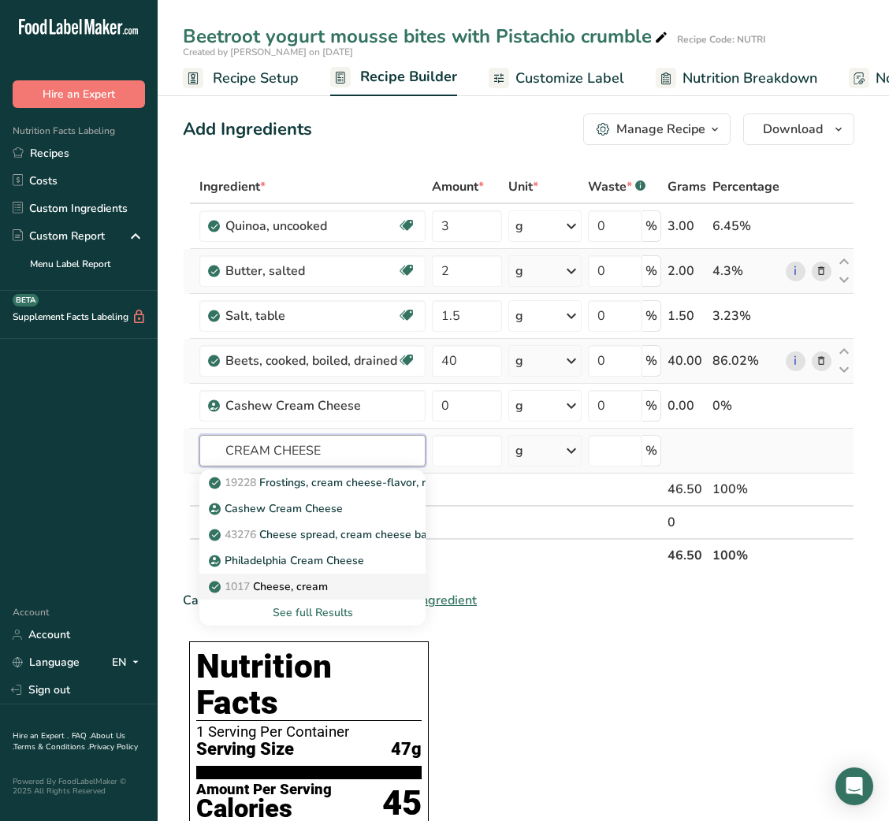
type input "CREAM CHEESE"
click at [282, 583] on p "1017 Cheese, cream" at bounding box center [270, 586] width 116 height 17
type input "Cheese, cream"
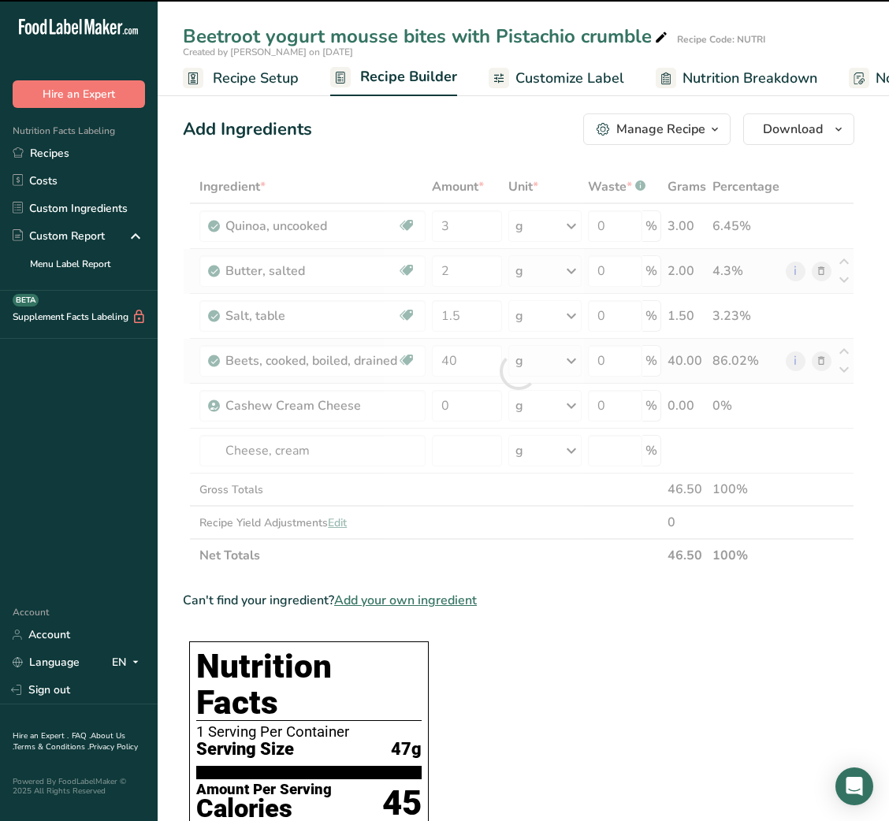
type input "0"
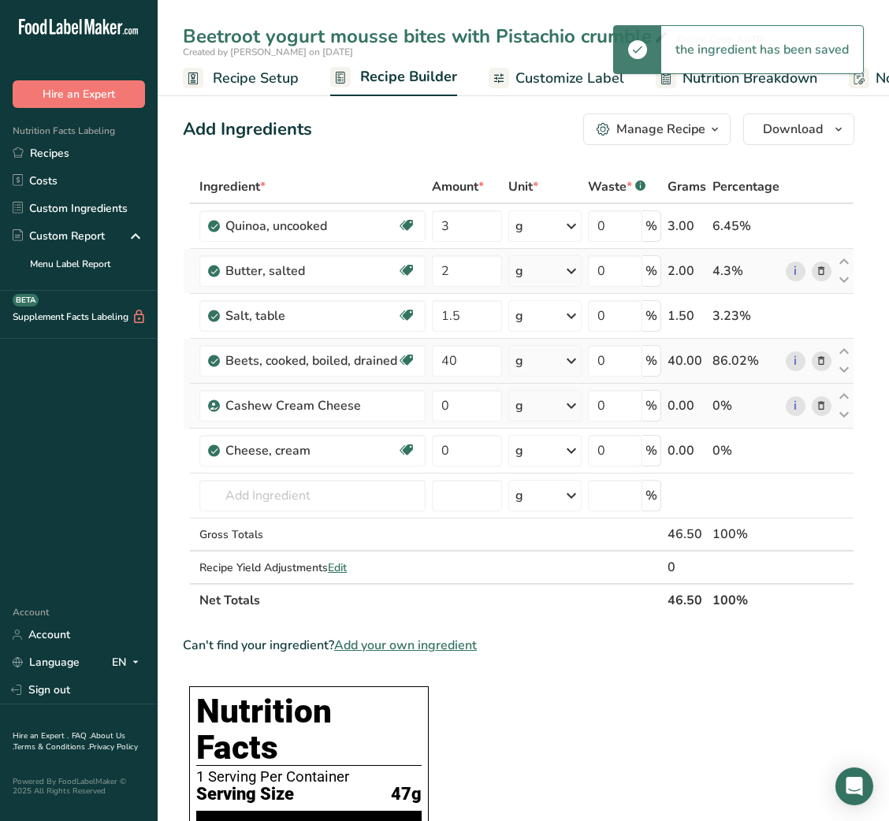
click at [819, 404] on icon at bounding box center [821, 406] width 11 height 17
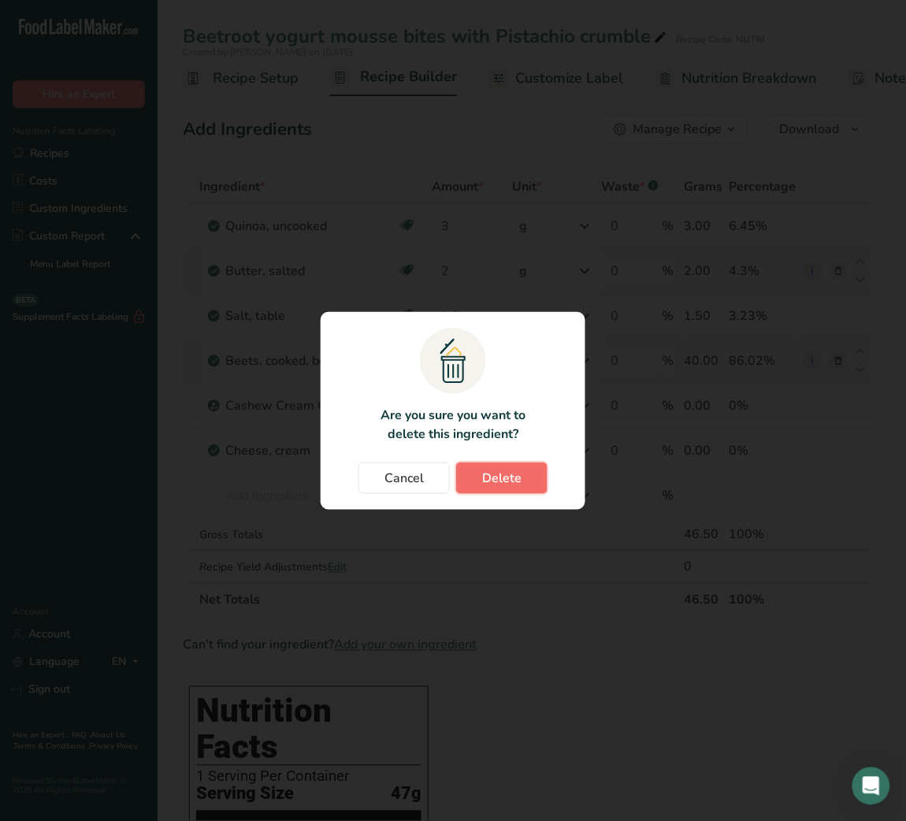
click at [535, 481] on button "Delete" at bounding box center [501, 479] width 91 height 32
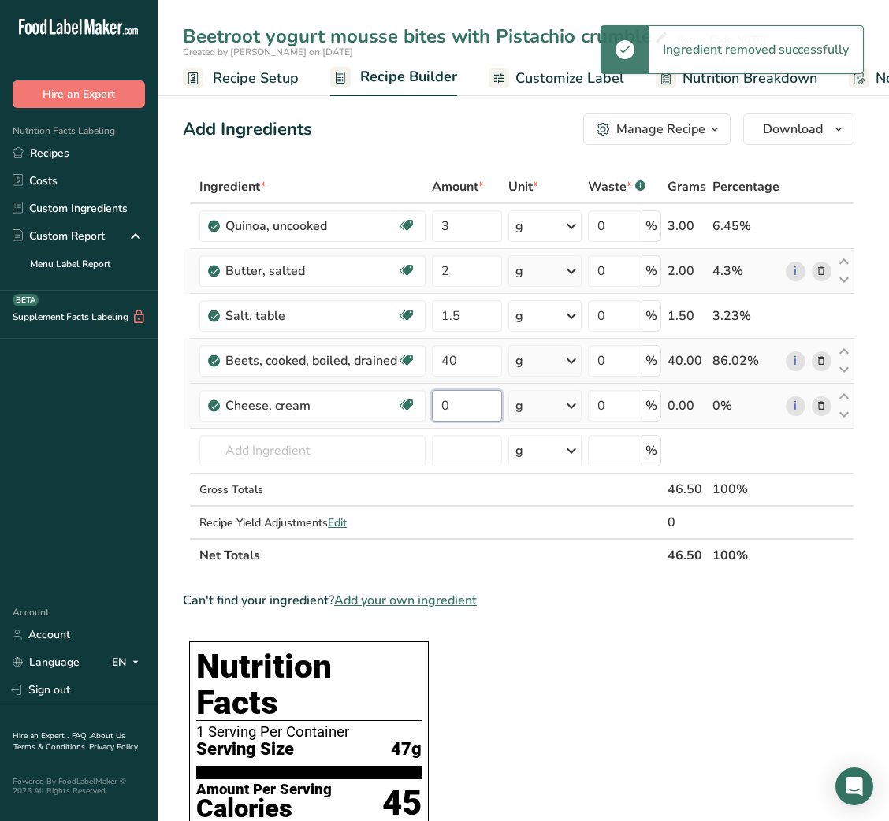
click at [438, 406] on input "0" at bounding box center [467, 406] width 70 height 32
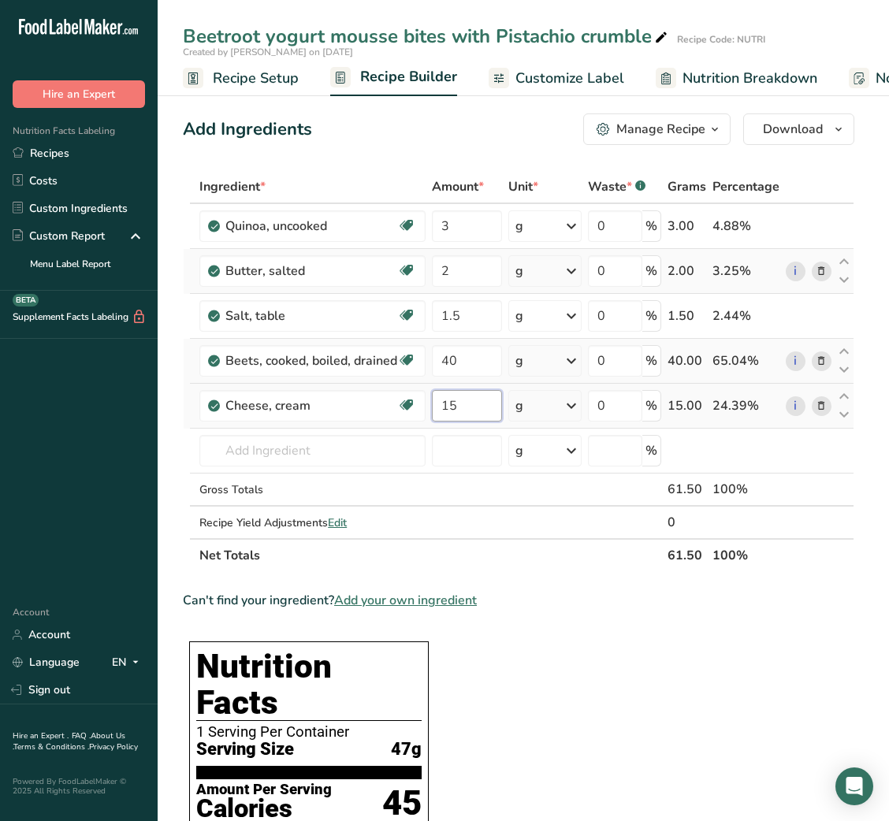
type input "15"
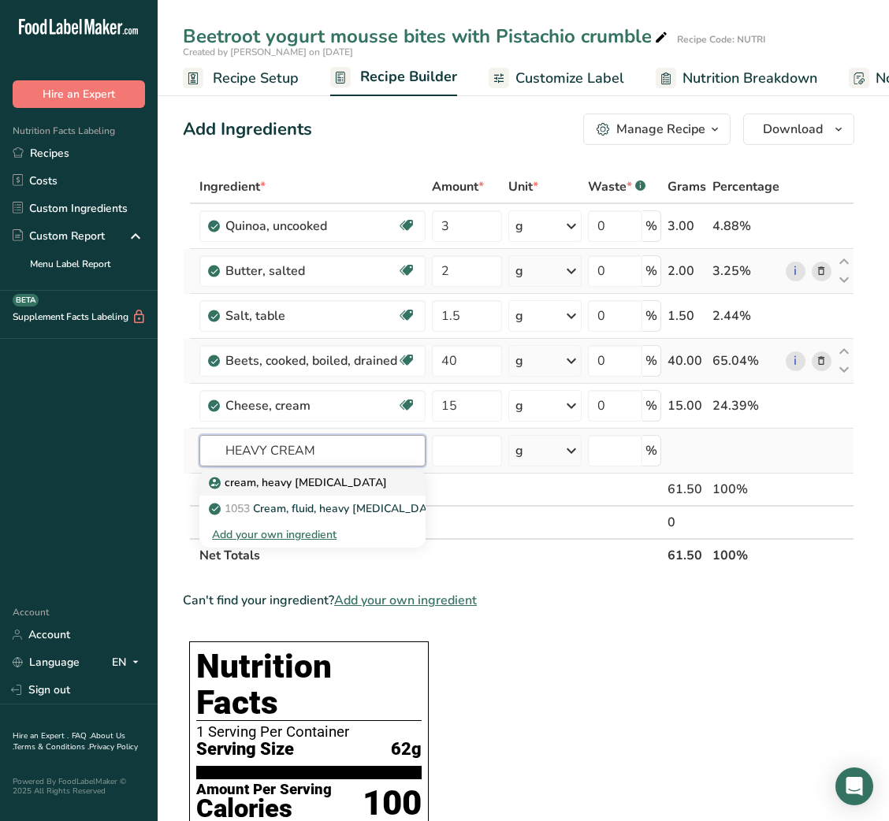
type input "HEAVY CREAM"
click at [323, 489] on p "cream, heavy [MEDICAL_DATA]" at bounding box center [299, 482] width 175 height 17
type input "cream, heavy [MEDICAL_DATA]"
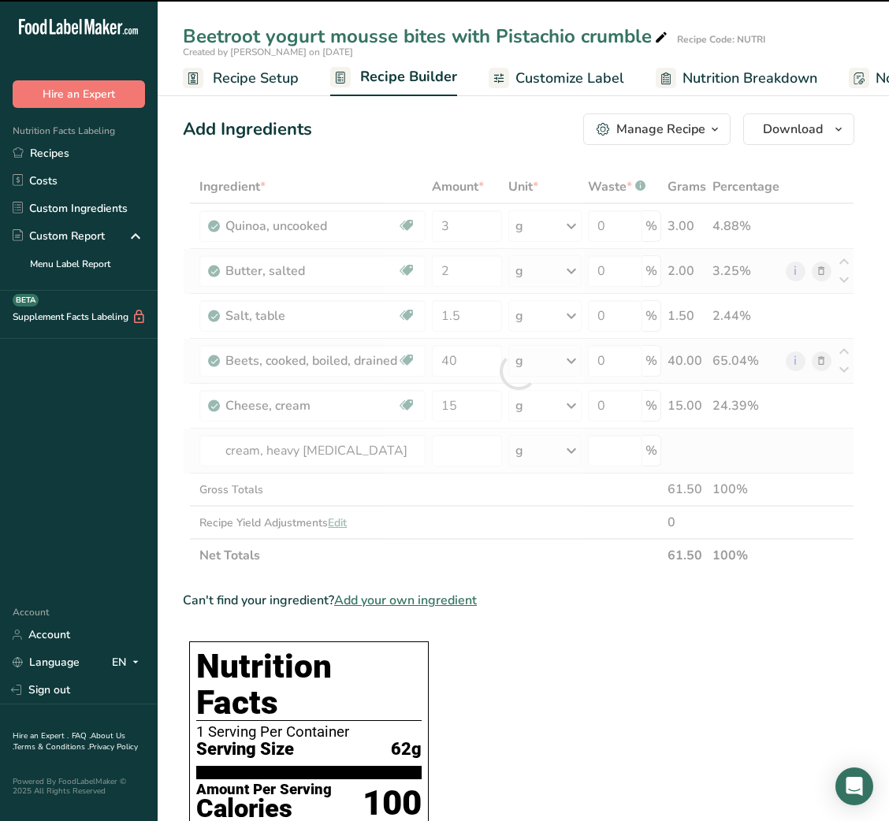
type input "0"
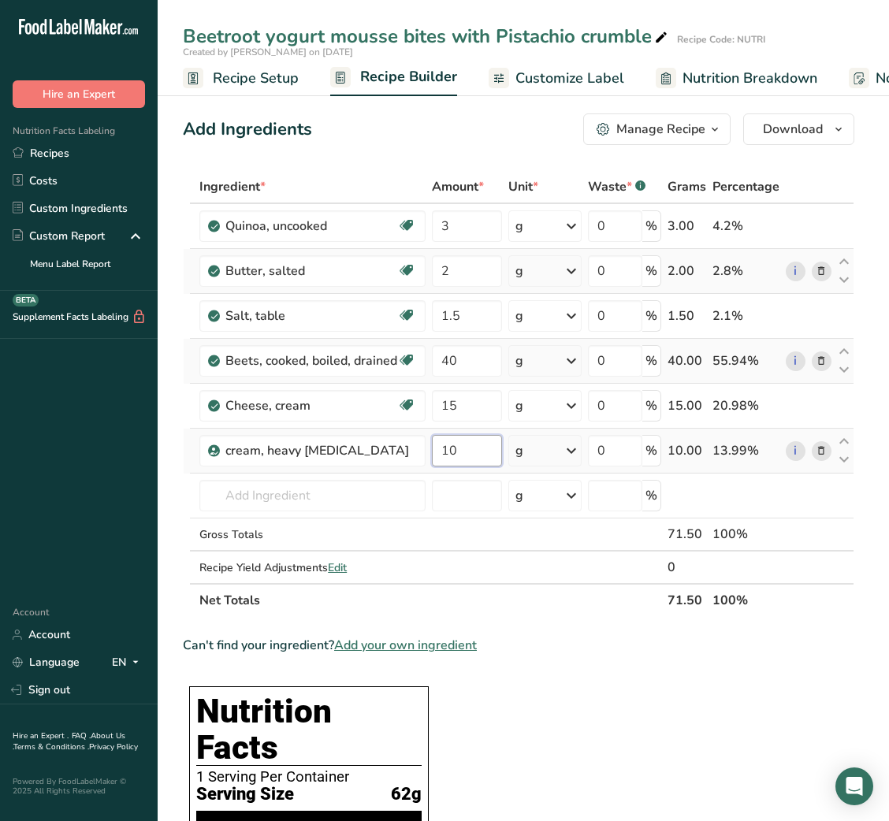
type input "10"
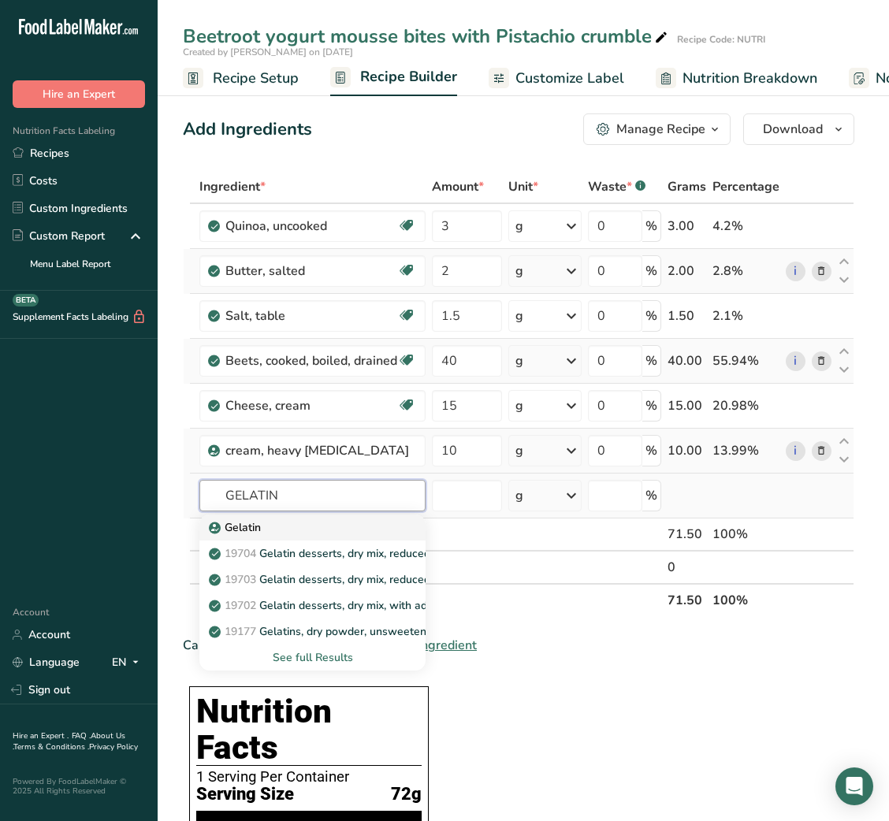
type input "GELATIN"
click at [289, 528] on div "Gelatin" at bounding box center [300, 527] width 176 height 17
type input "Gelatin"
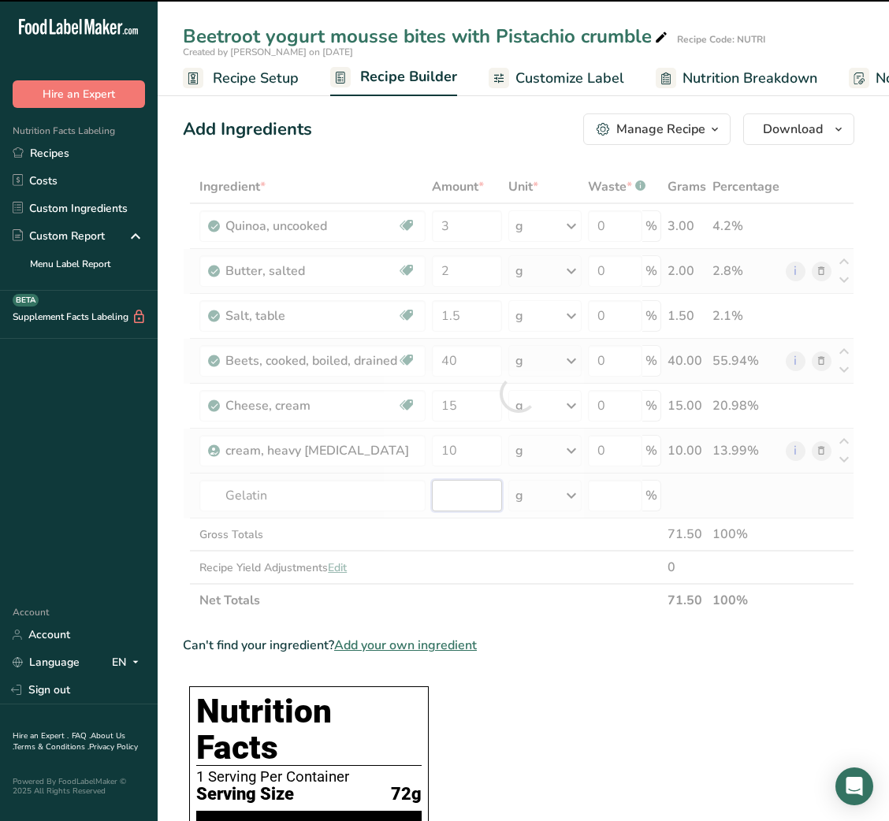
type input "0"
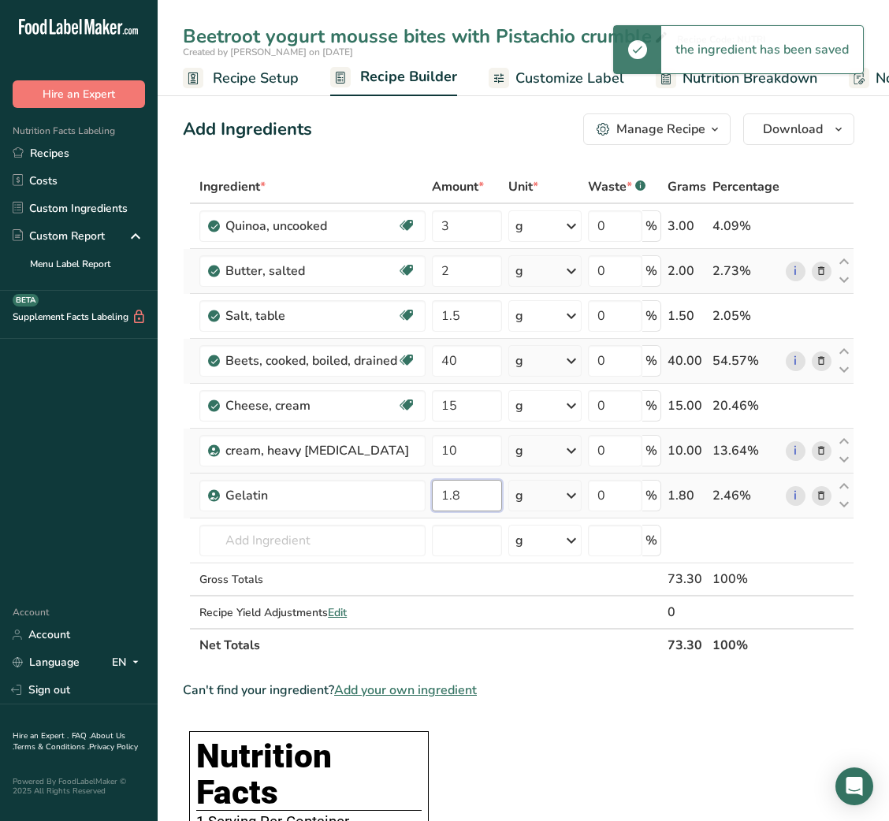
type input "1.8"
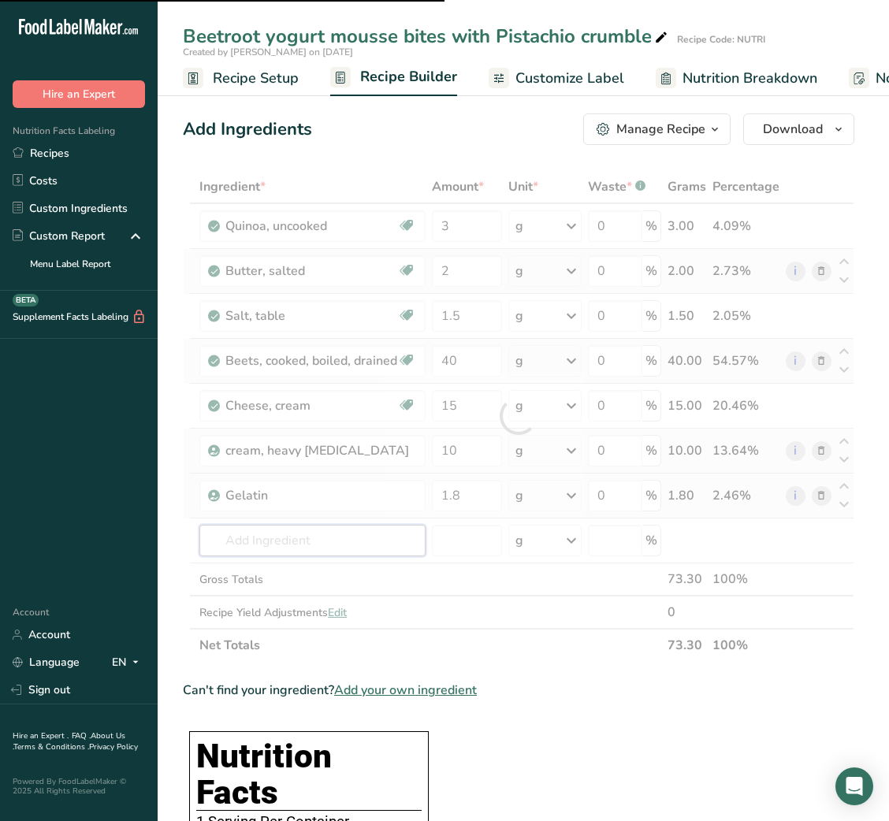
type input "G"
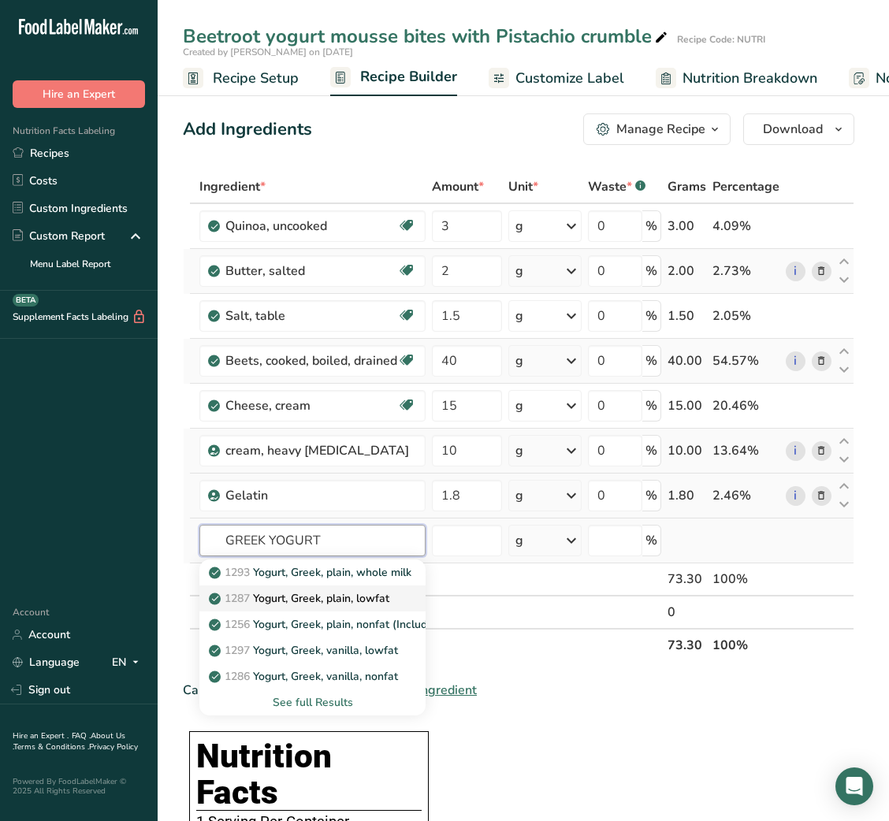
type input "GREEK YOGURT"
click at [319, 604] on p "1287 Yogurt, Greek, plain, lowfat" at bounding box center [300, 598] width 177 height 17
type input "Yogurt, Greek, plain, lowfat"
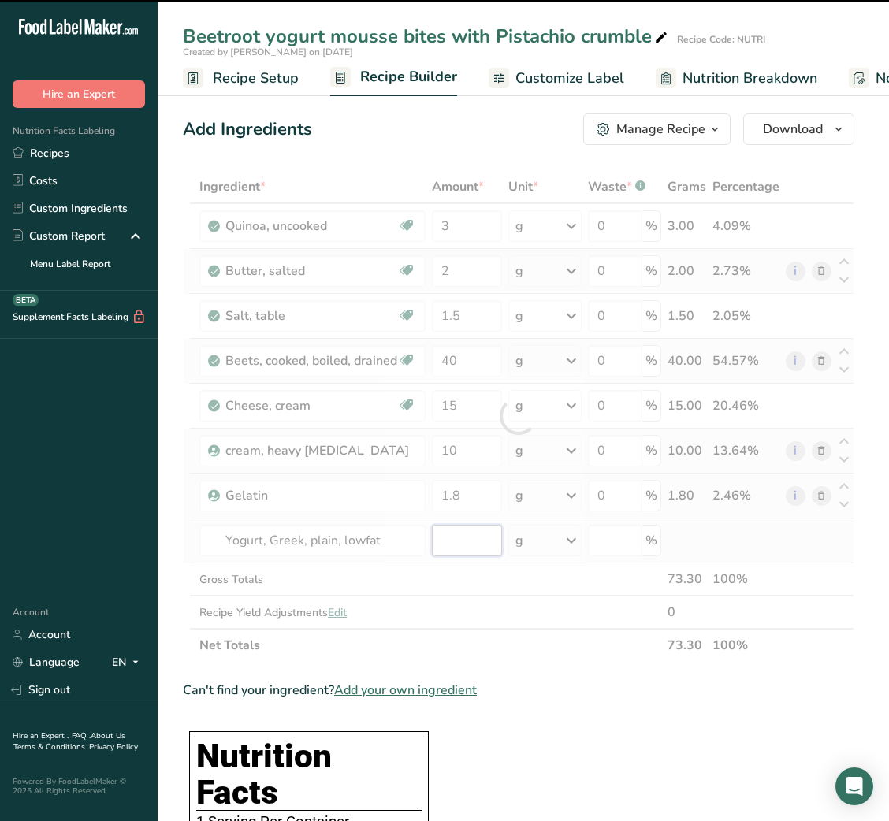
type input "0"
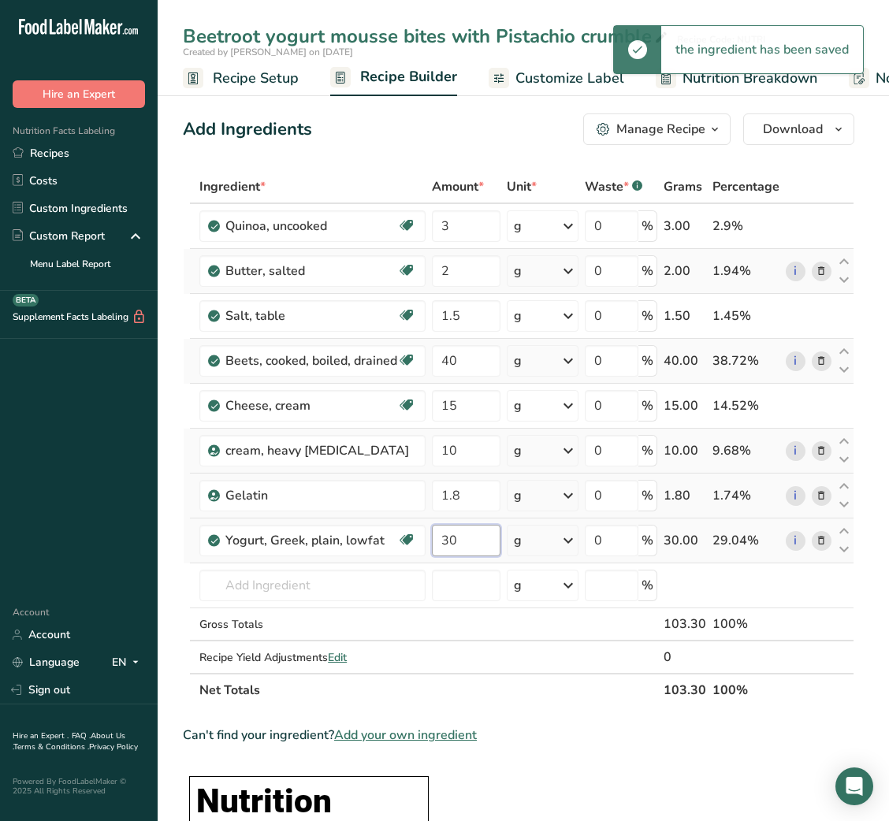
type input "30"
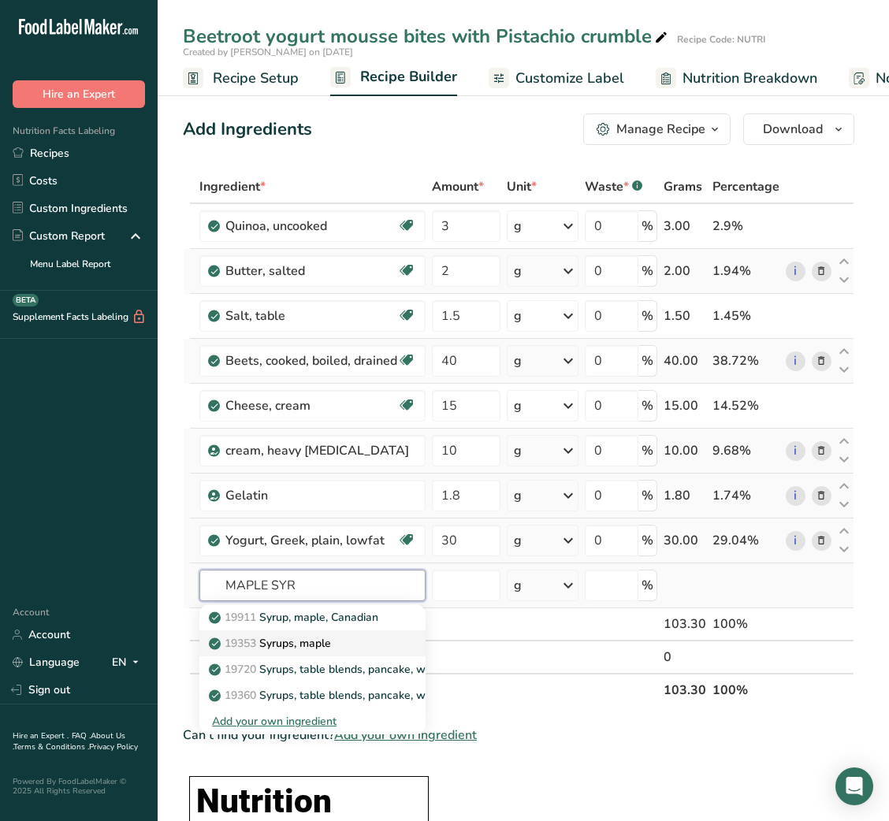
type input "MAPLE SYR"
click at [314, 638] on p "19353 Syrups, maple" at bounding box center [271, 643] width 119 height 17
type input "Syrups, maple"
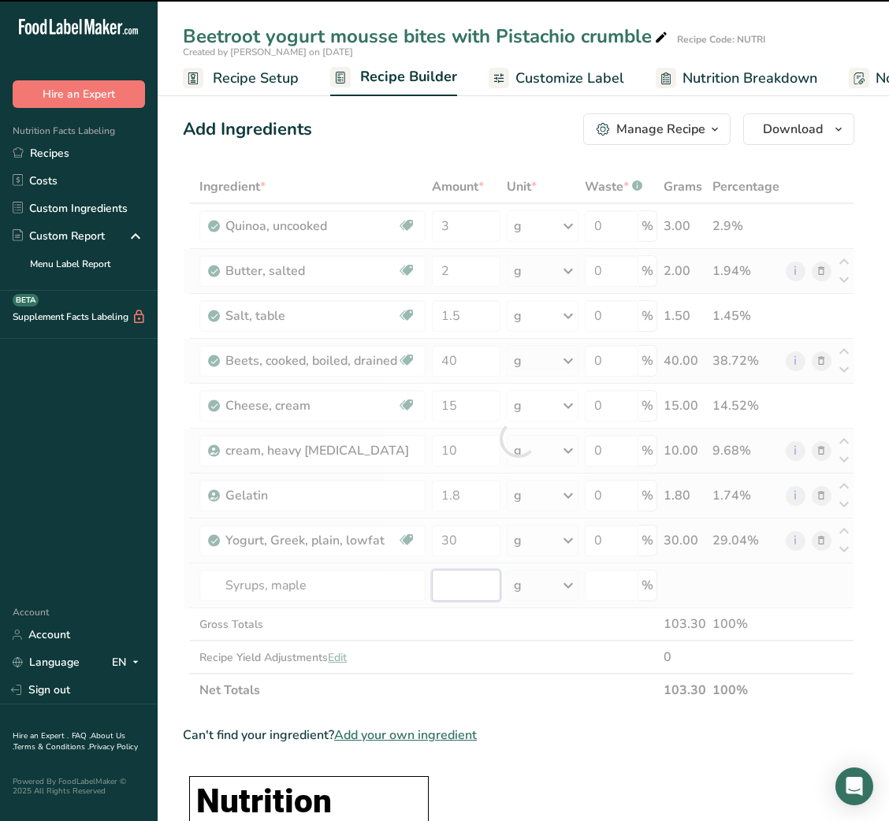
type input "0"
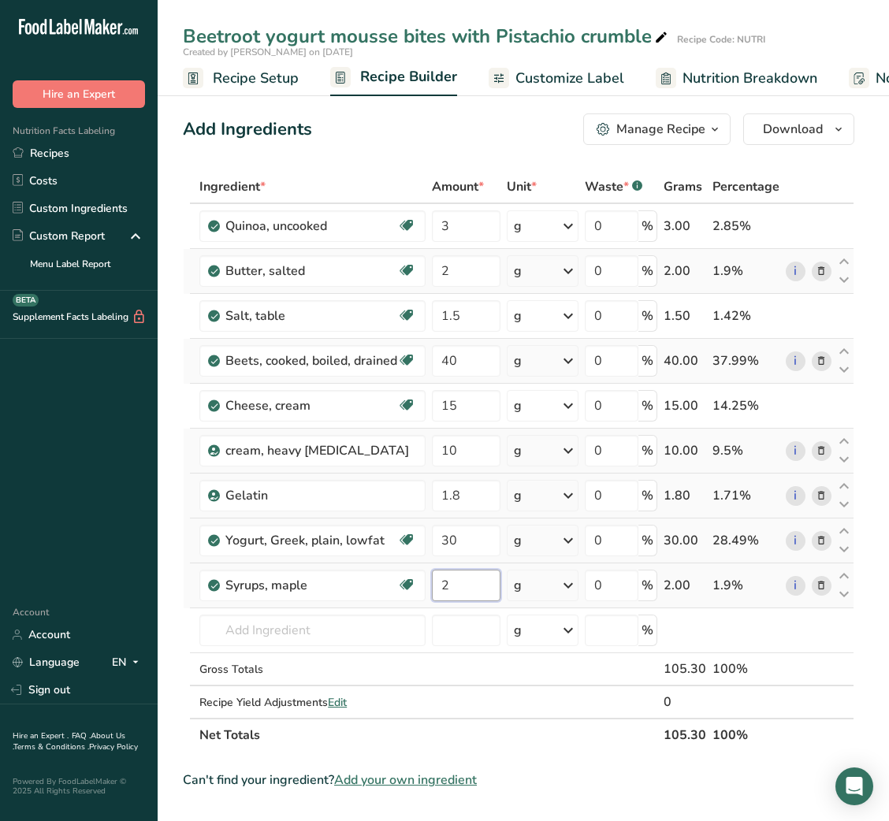
type input "2"
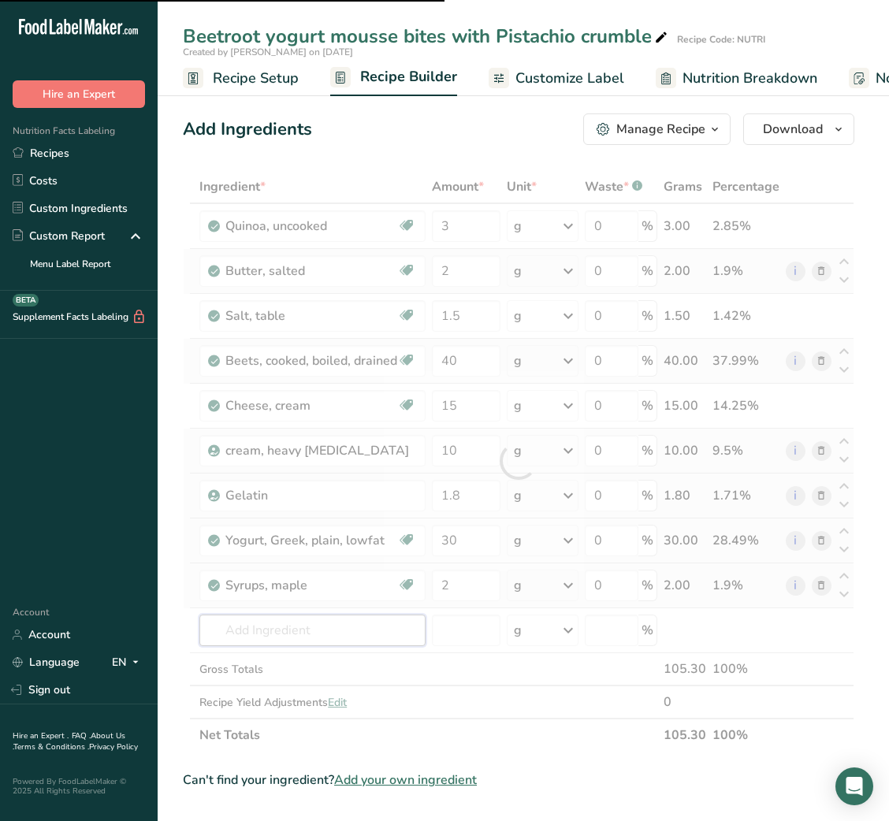
type input "L"
type input "EMON"
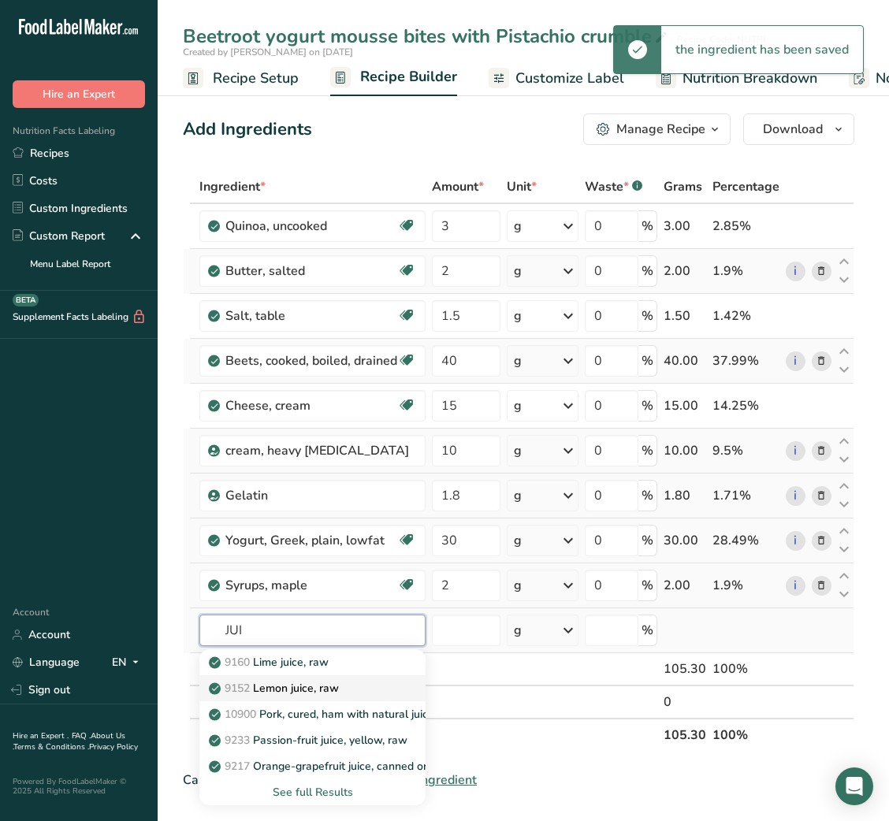
type input "JUI"
click at [303, 690] on p "9152 Lemon juice, raw" at bounding box center [275, 688] width 127 height 17
type input "Lemon juice, raw"
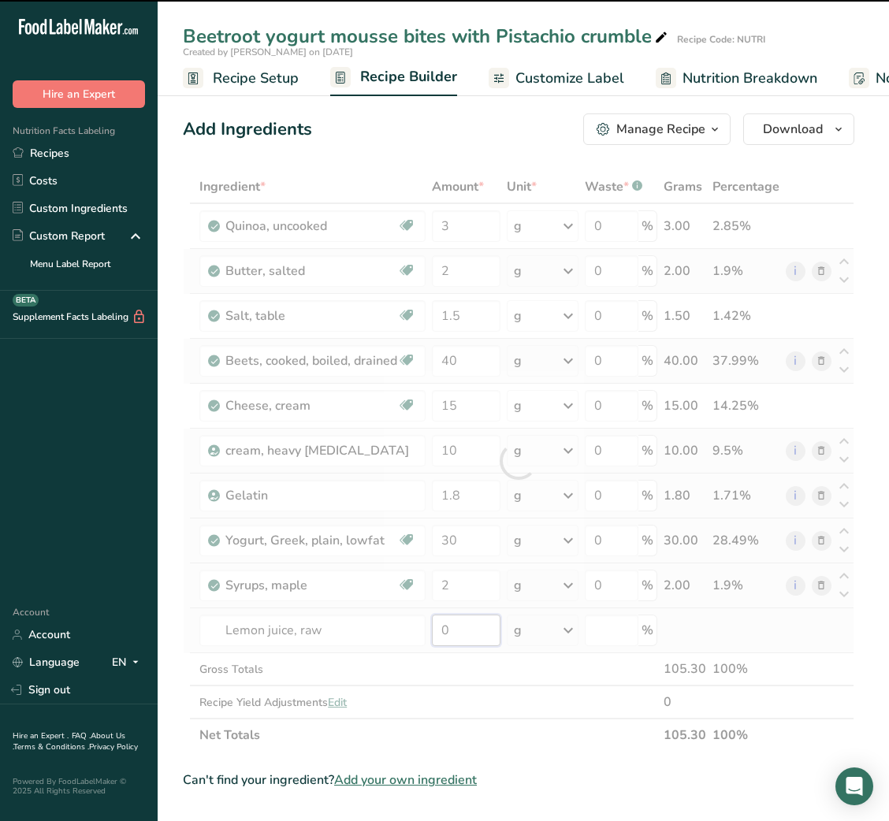
type input "1"
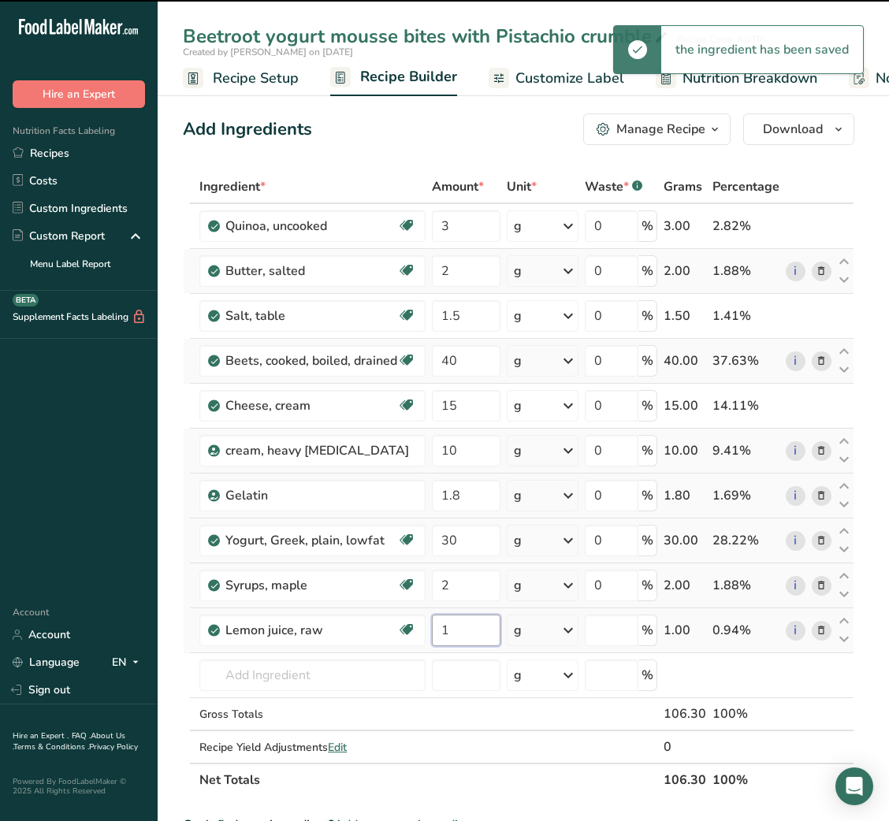
type input "0"
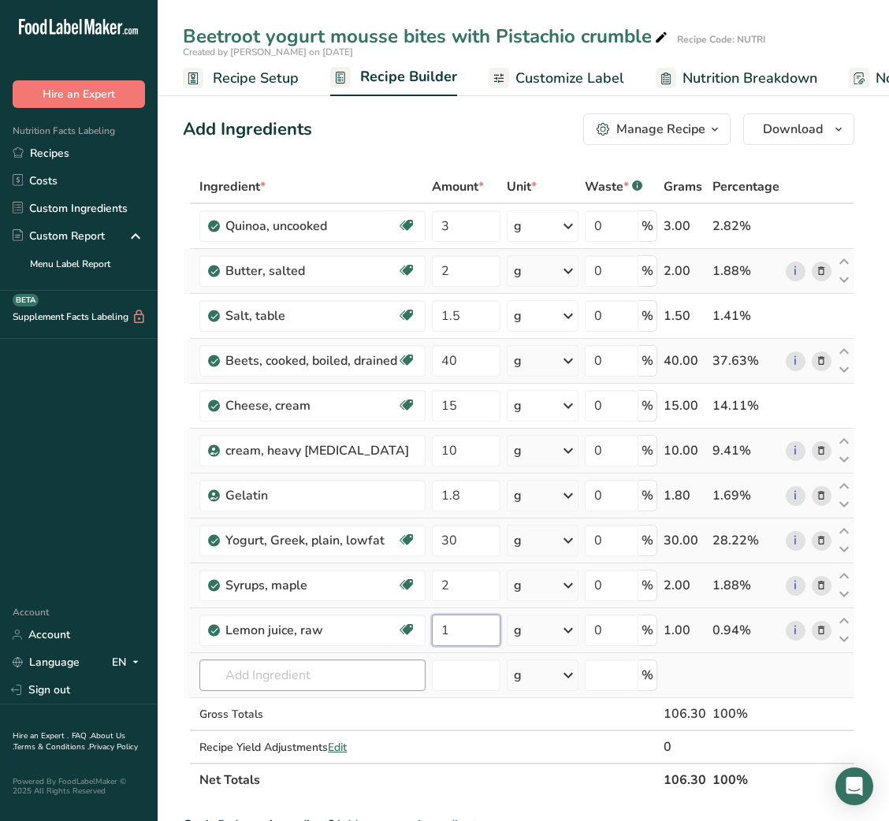
type input "1"
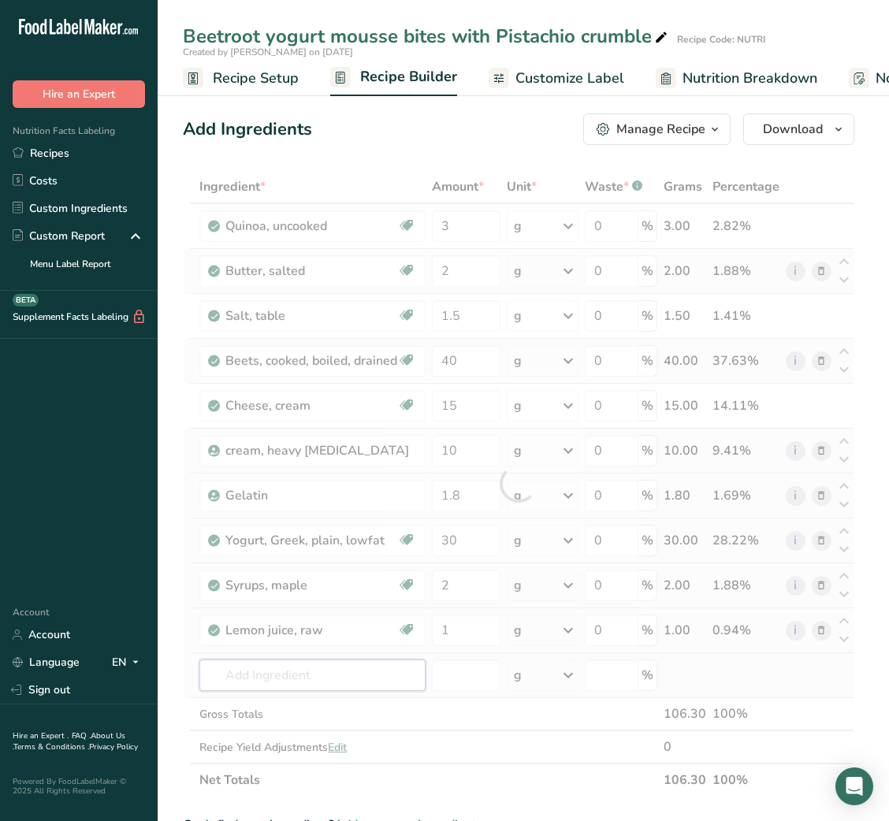
click at [318, 671] on div "Ingredient * Amount * Unit * Waste * .a-a{fill:#347362;}.b-a{fill:#fff;} Grams …" at bounding box center [518, 483] width 671 height 627
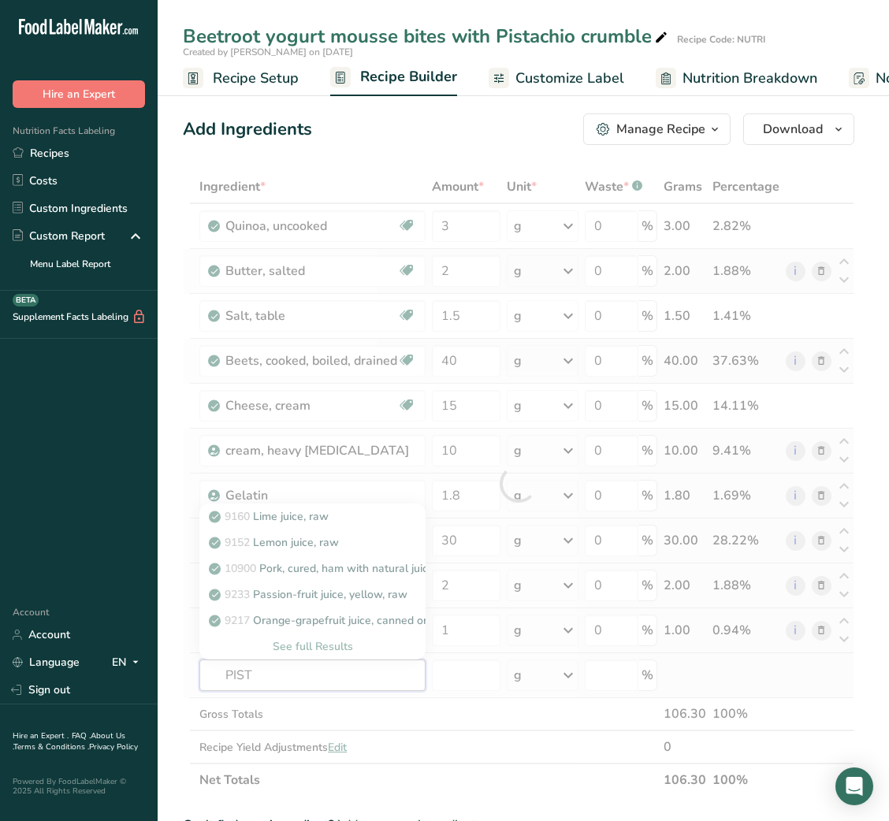
type input "PISTA"
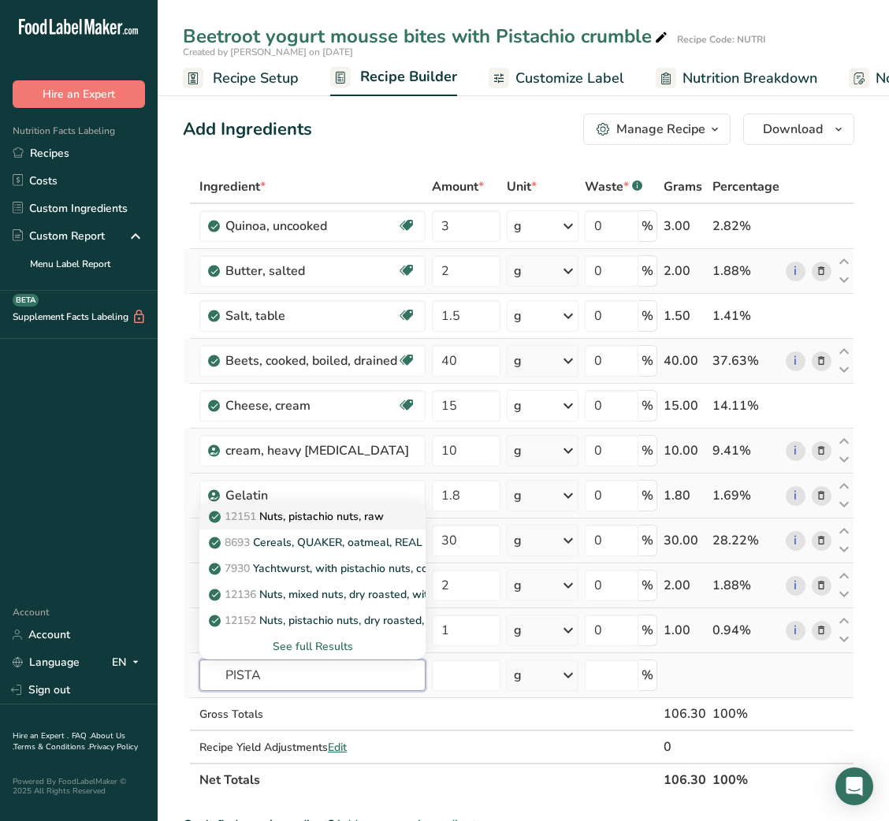
type input "PISTA"
click at [380, 518] on p "12151 Nuts, pistachio nuts, raw" at bounding box center [298, 516] width 172 height 17
type input "Nuts, pistachio nuts, raw"
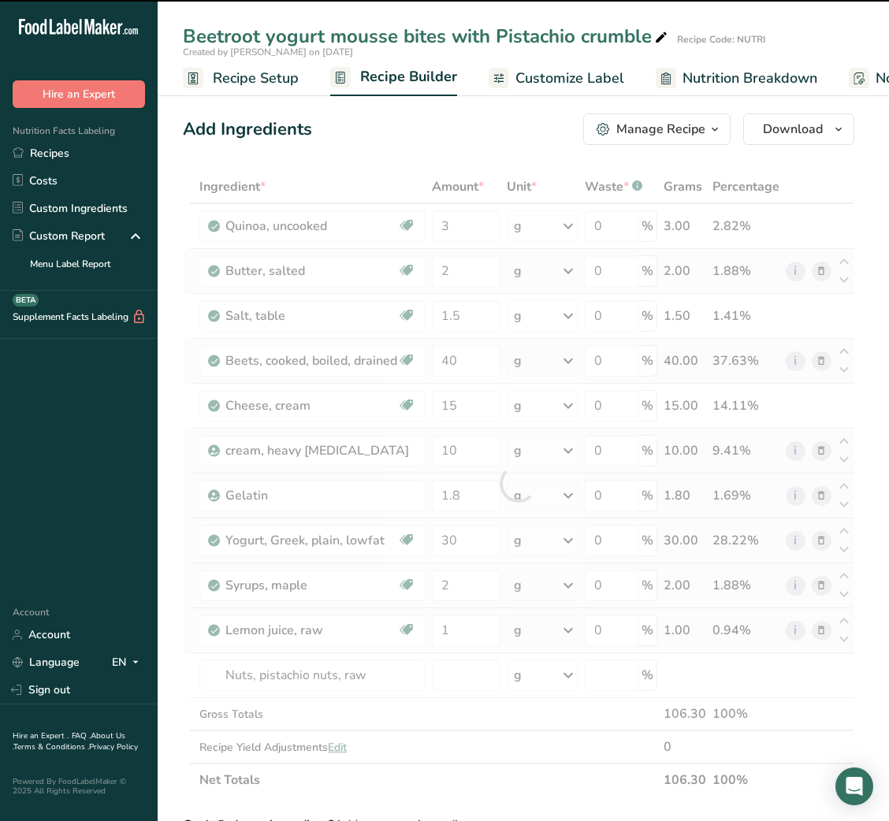
type input "0"
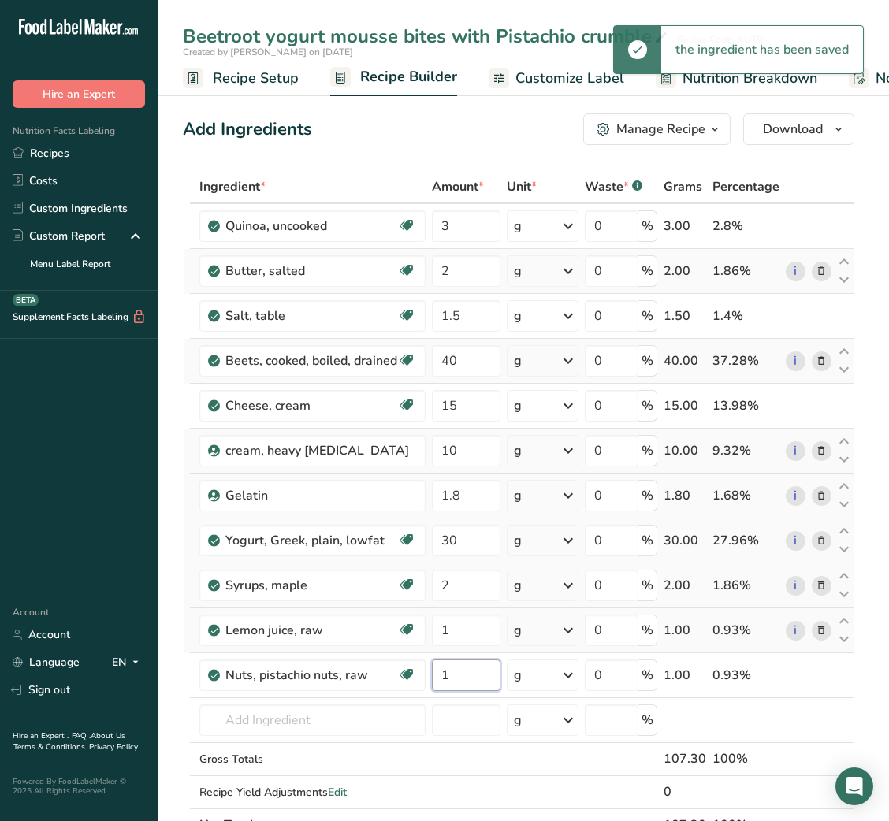
type input "1"
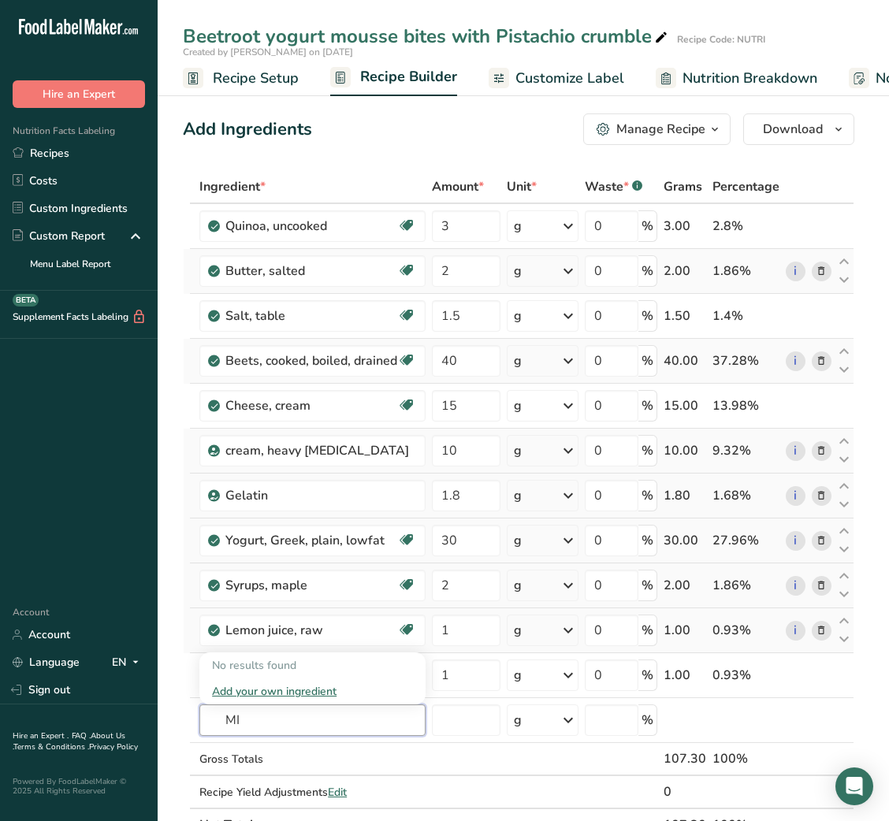
type input "M"
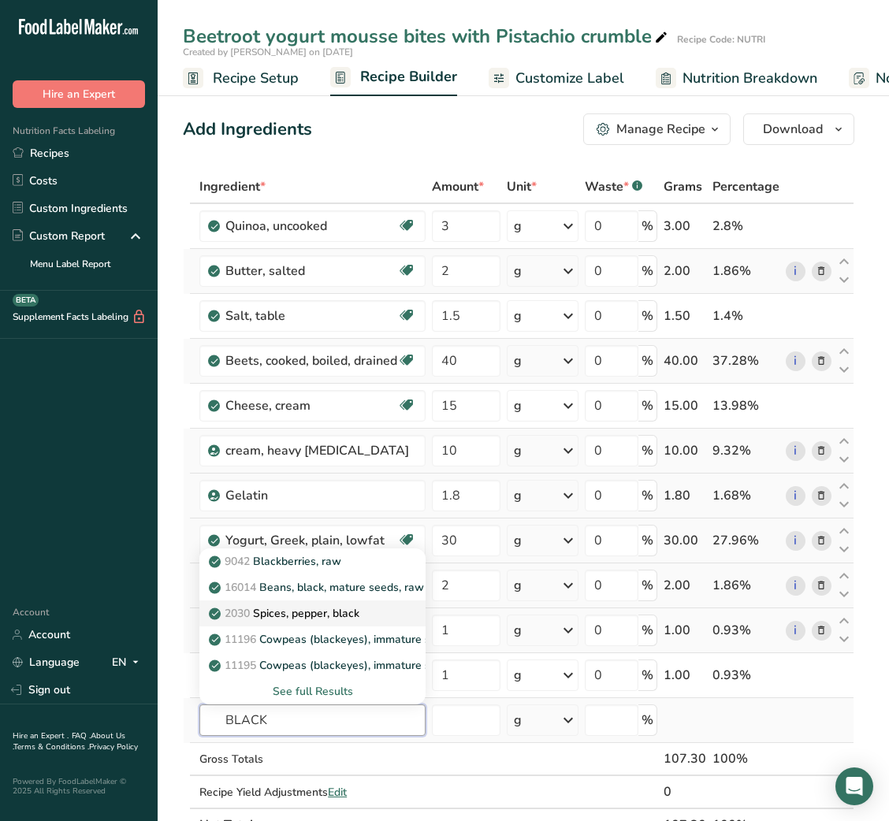
type input "BLACK"
click at [342, 619] on p "2030 Spices, pepper, black" at bounding box center [285, 613] width 147 height 17
type input "Spices, pepper, black"
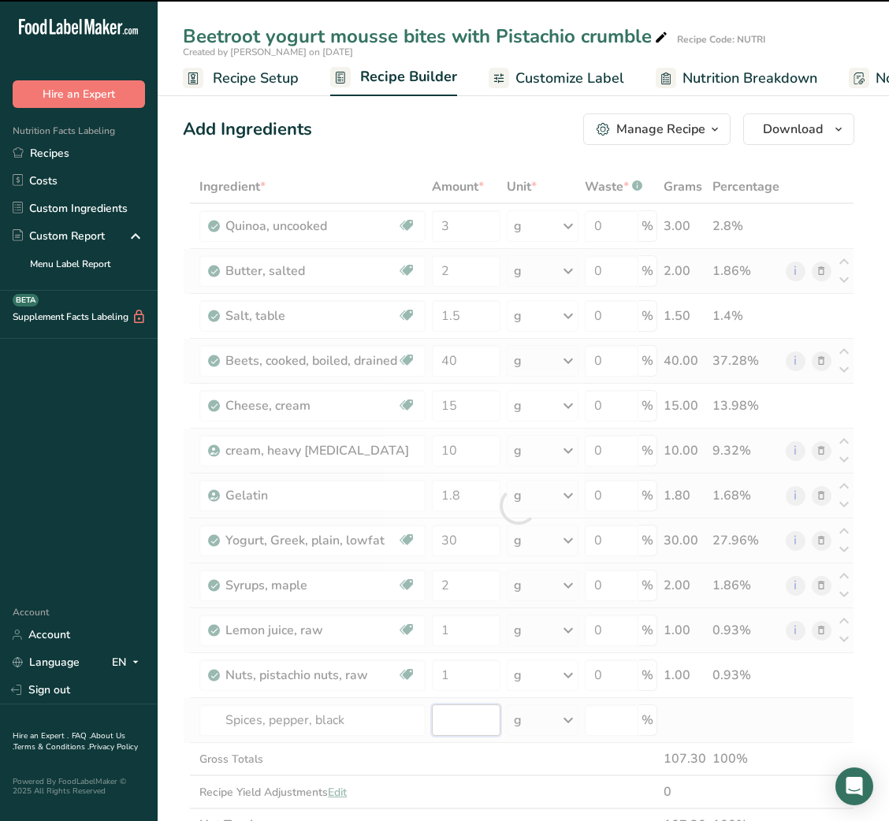
type input "0"
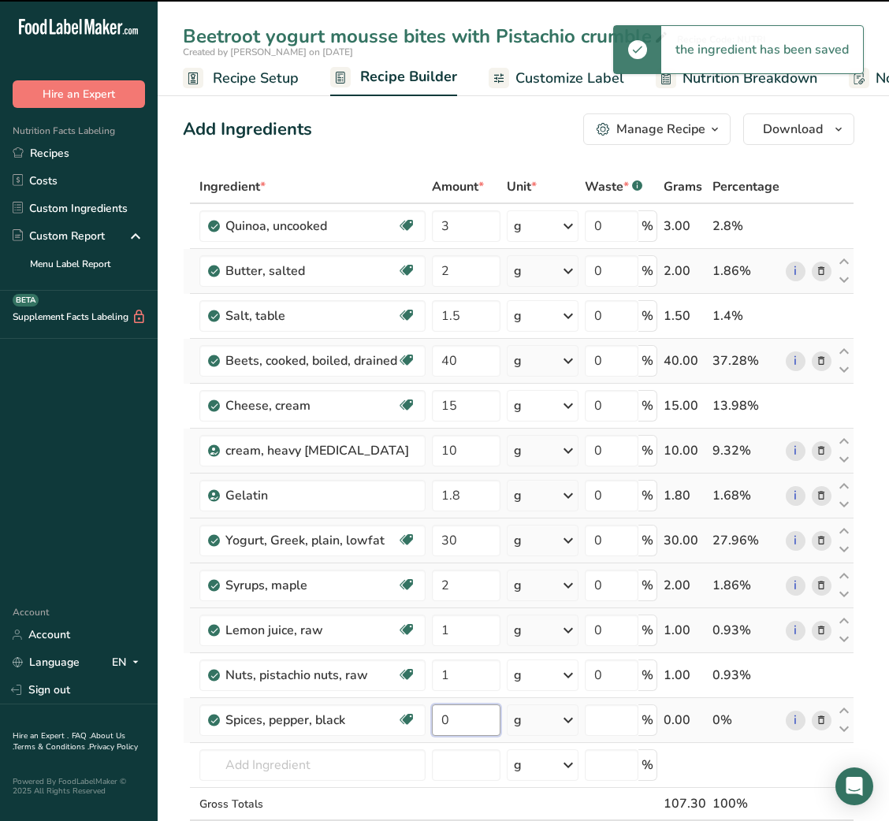
type input "0"
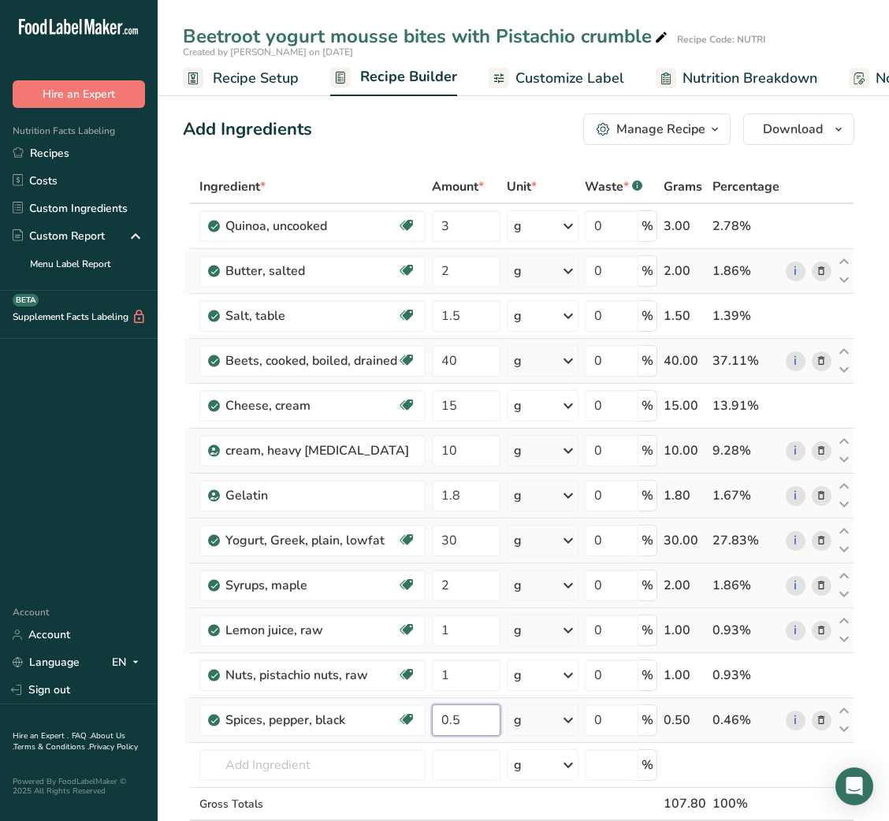
type input "0.5"
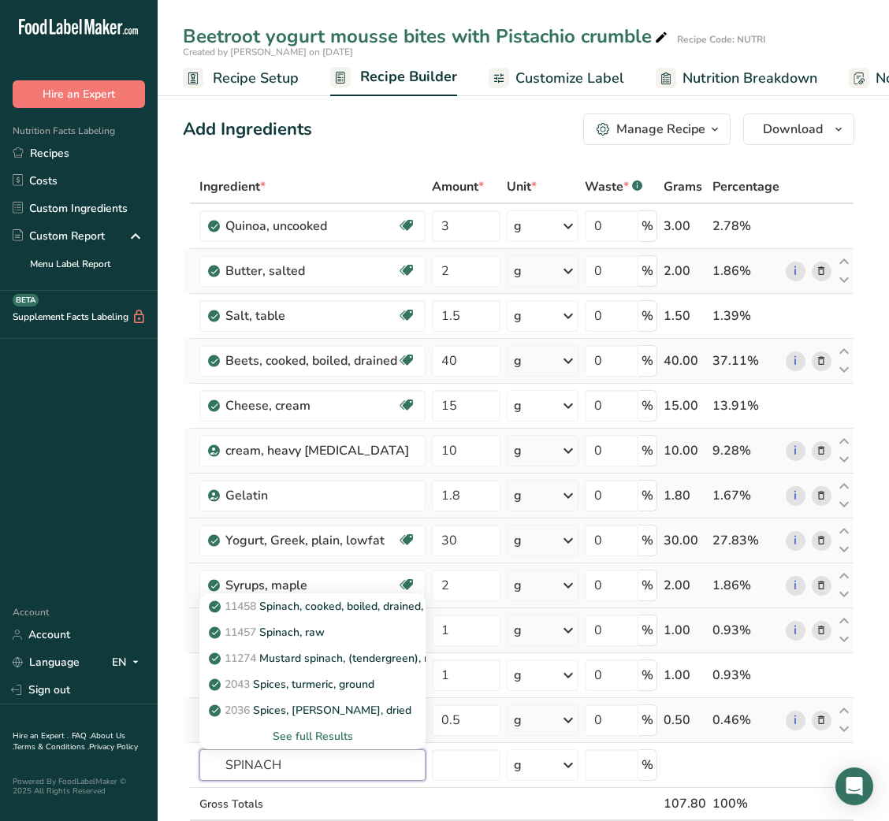
type input "SPINACH"
click at [342, 619] on link "11457 Spinach, raw" at bounding box center [312, 632] width 226 height 26
type input "Spinach, raw"
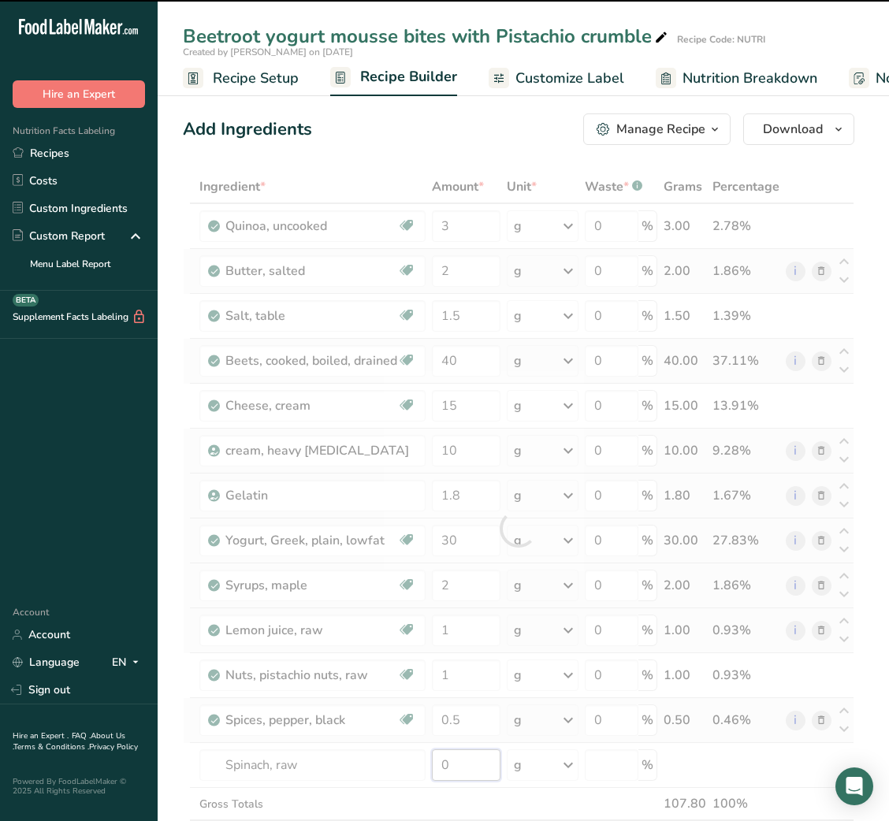
type input "1"
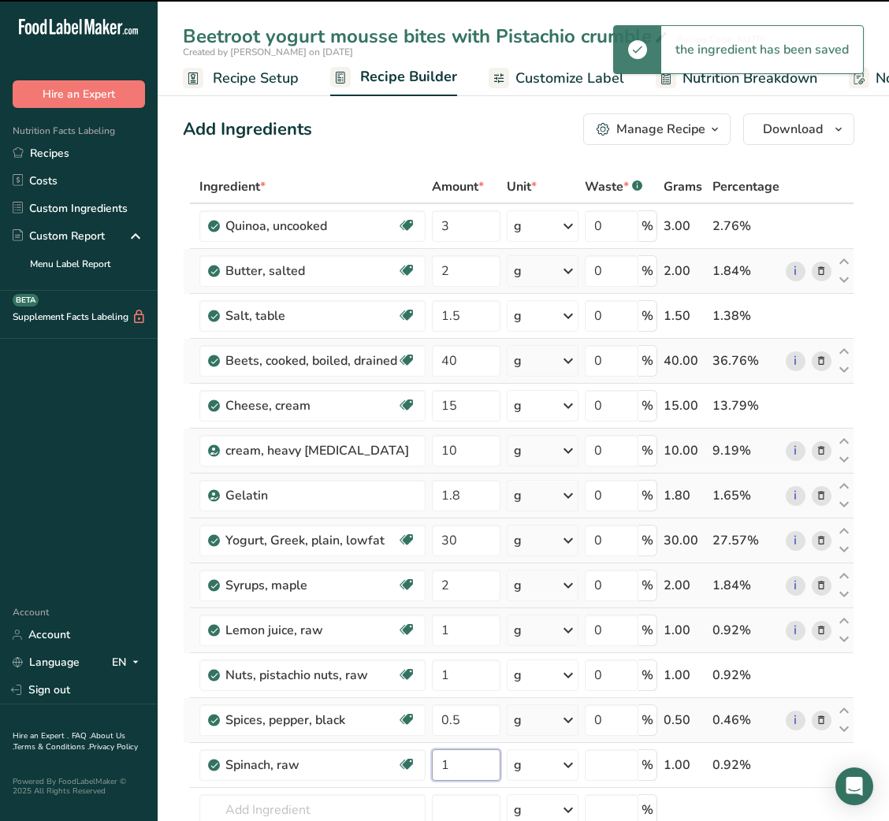
type input "0"
type input "1"
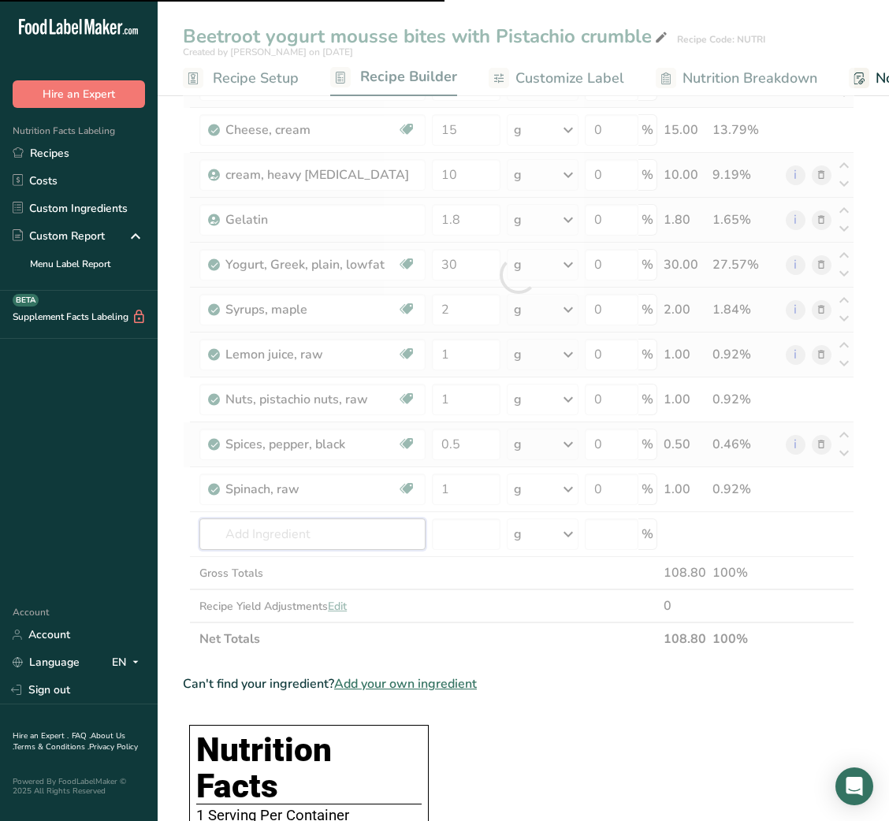
scroll to position [289, 0]
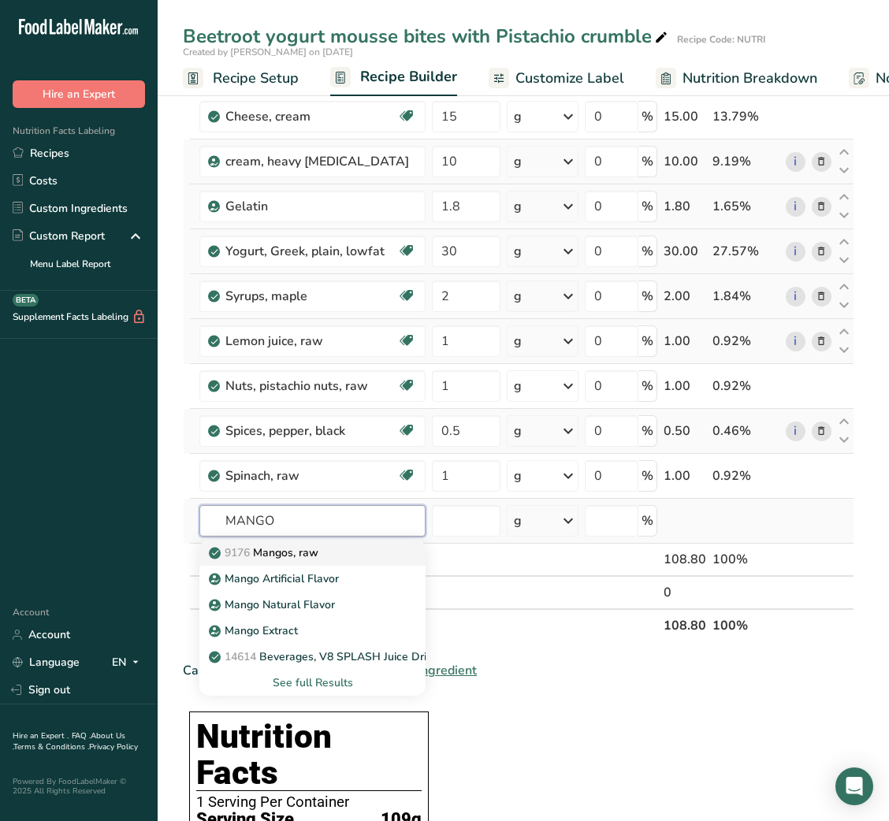
type input "MANGO"
click at [314, 547] on p "9176 Mangos, raw" at bounding box center [265, 553] width 106 height 17
type input "Mangos, raw"
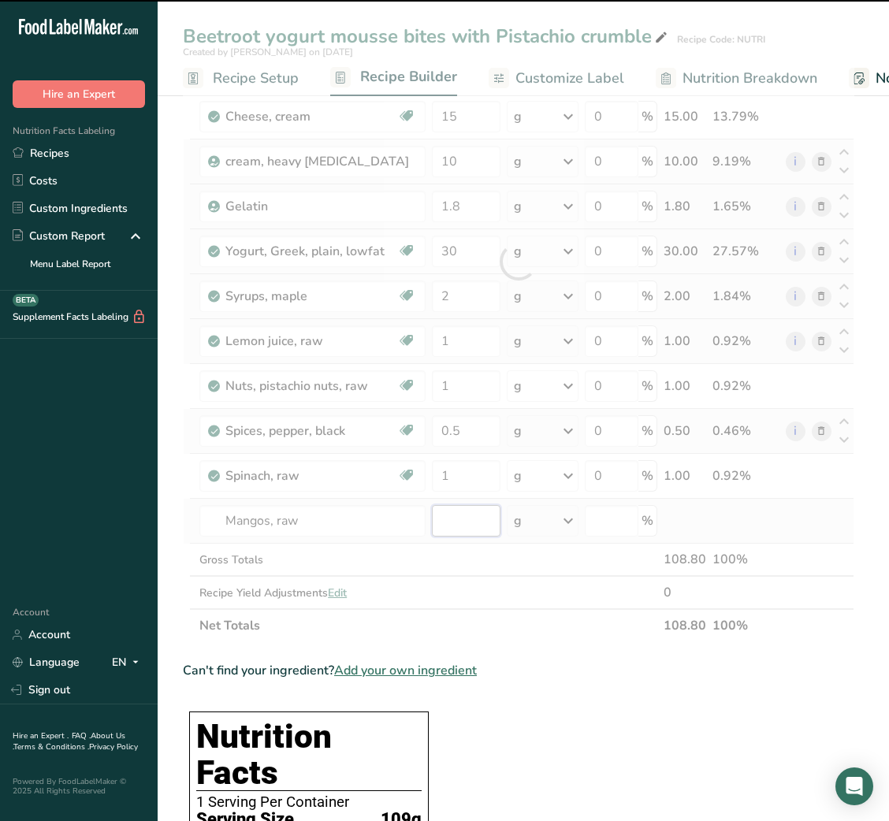
type input "0"
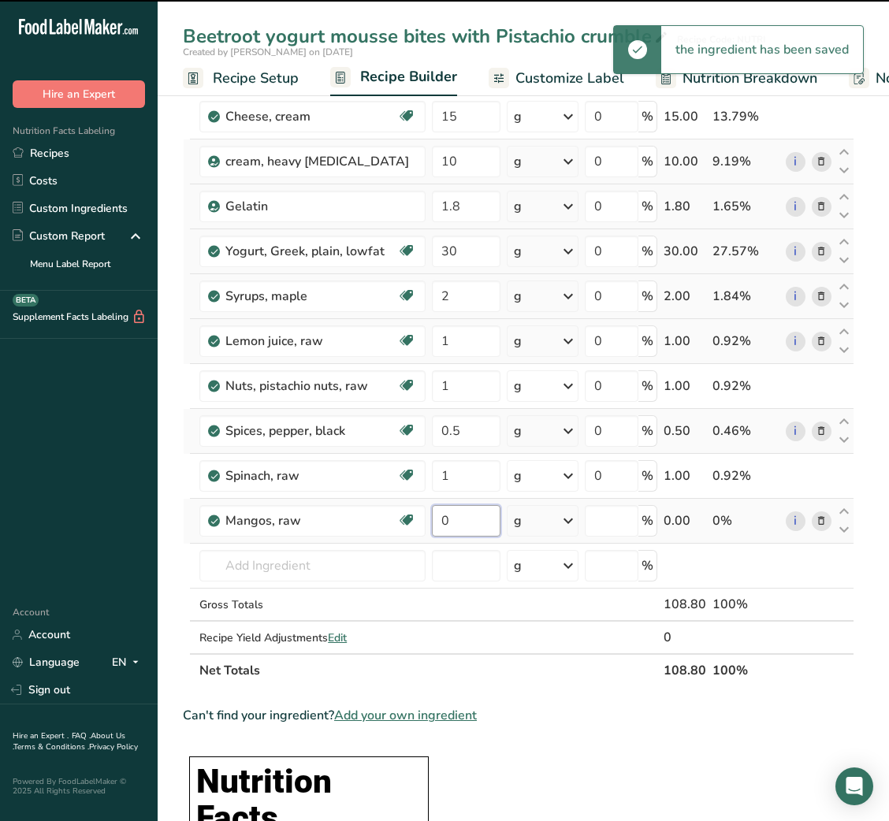
type input "0"
type input "2"
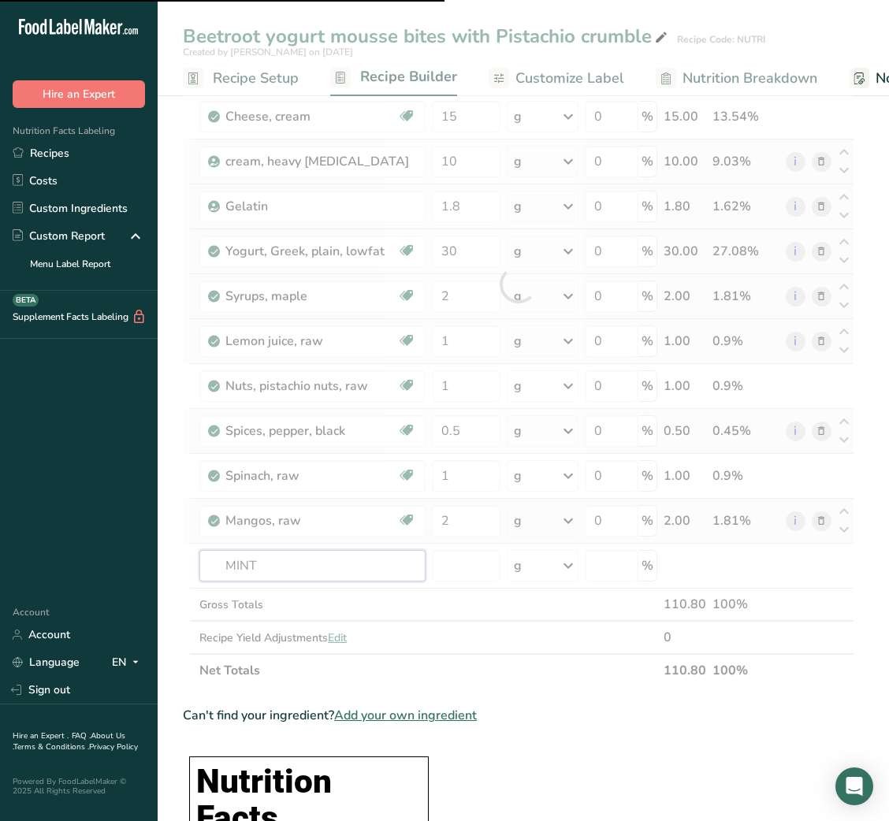
type input "MINT"
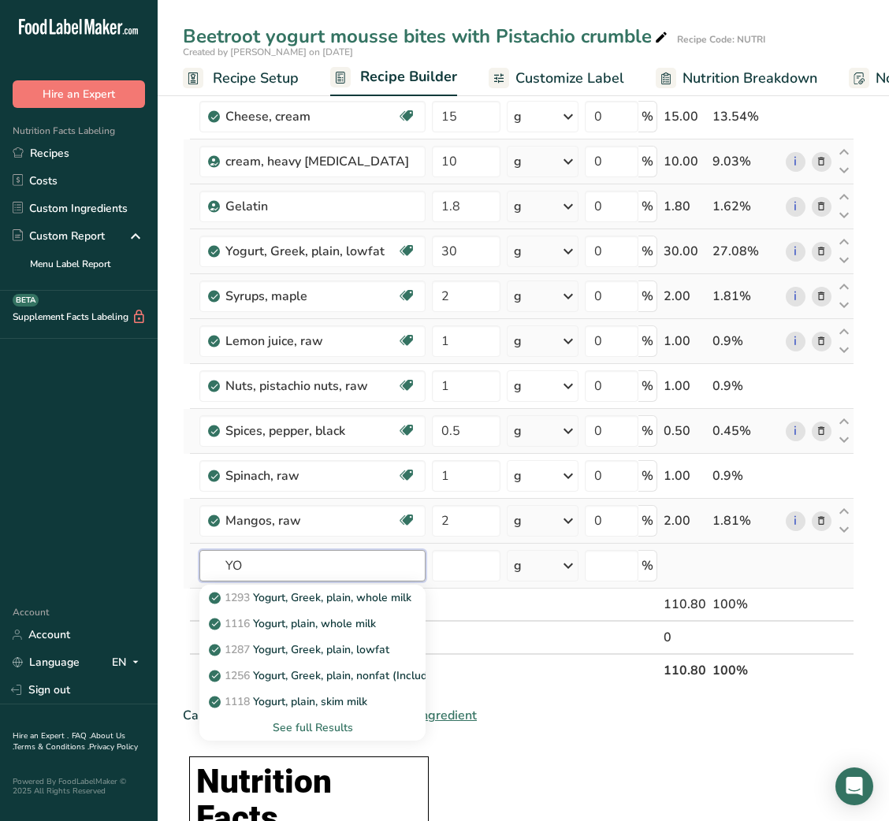
type input "Y"
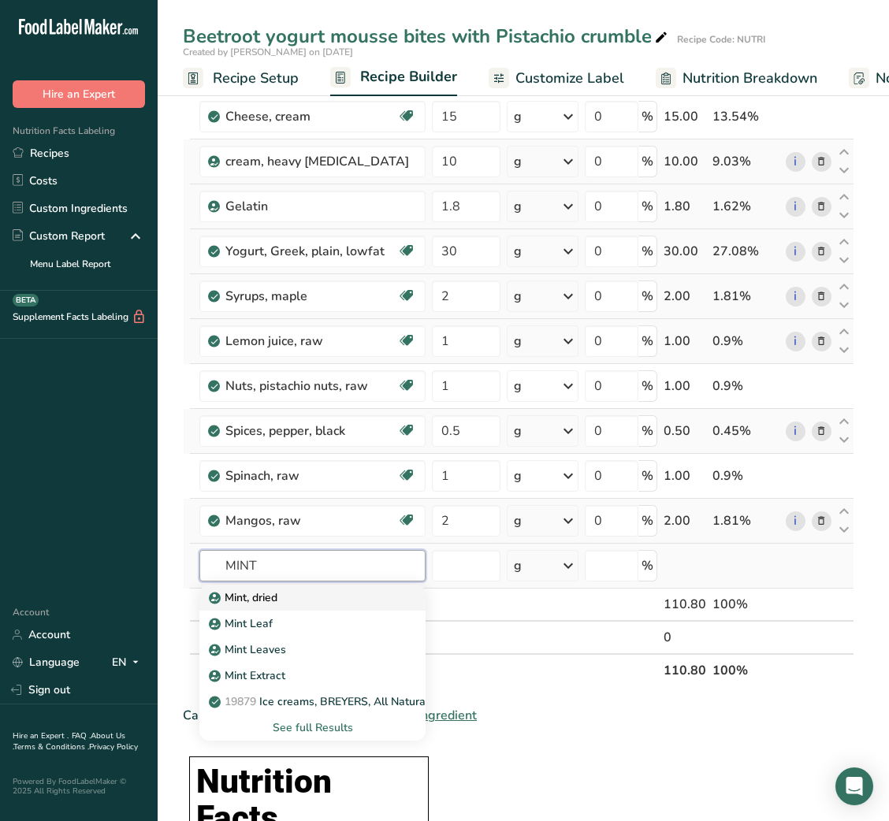
type input "MINT"
click at [282, 597] on div "Mint, dried" at bounding box center [300, 598] width 176 height 17
type input "Mint, dried"
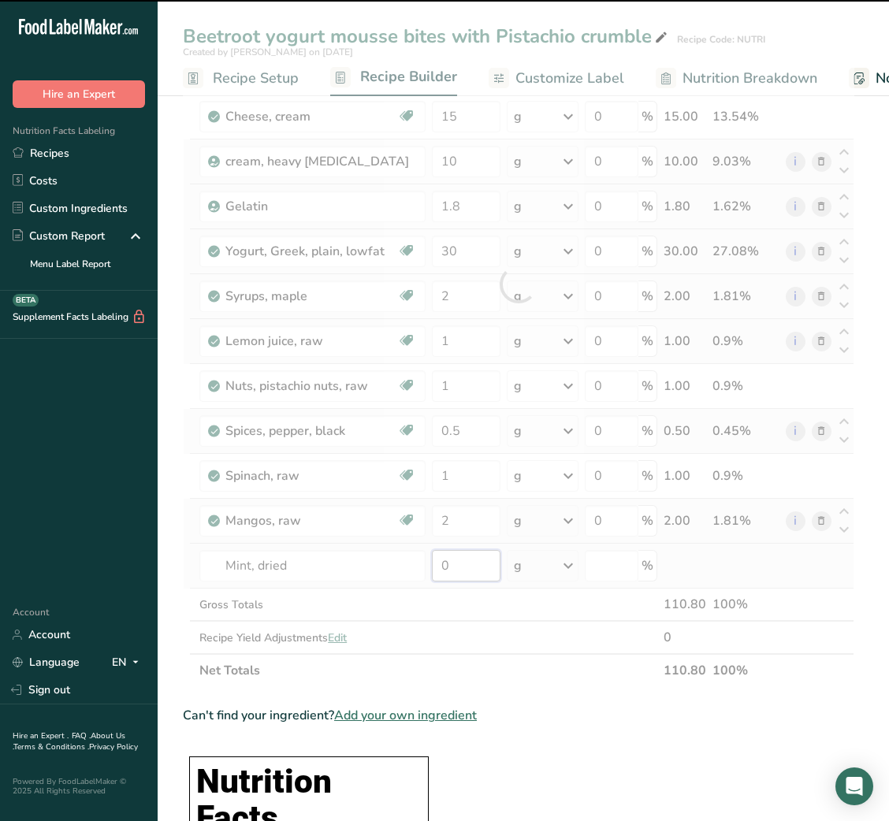
type input "0"
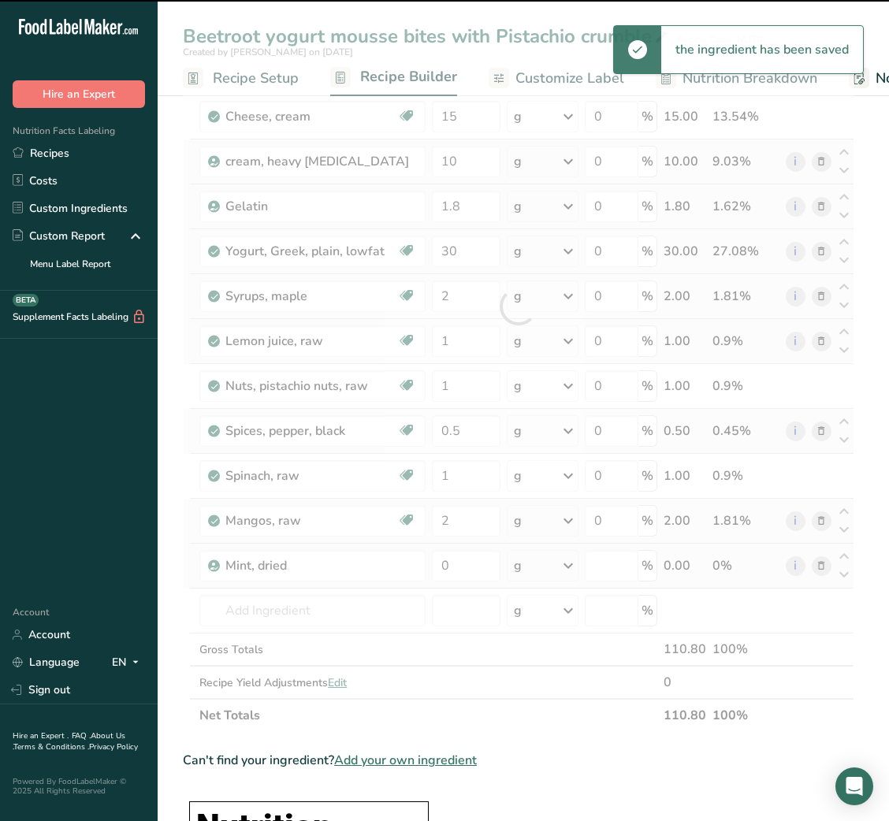
type input "0"
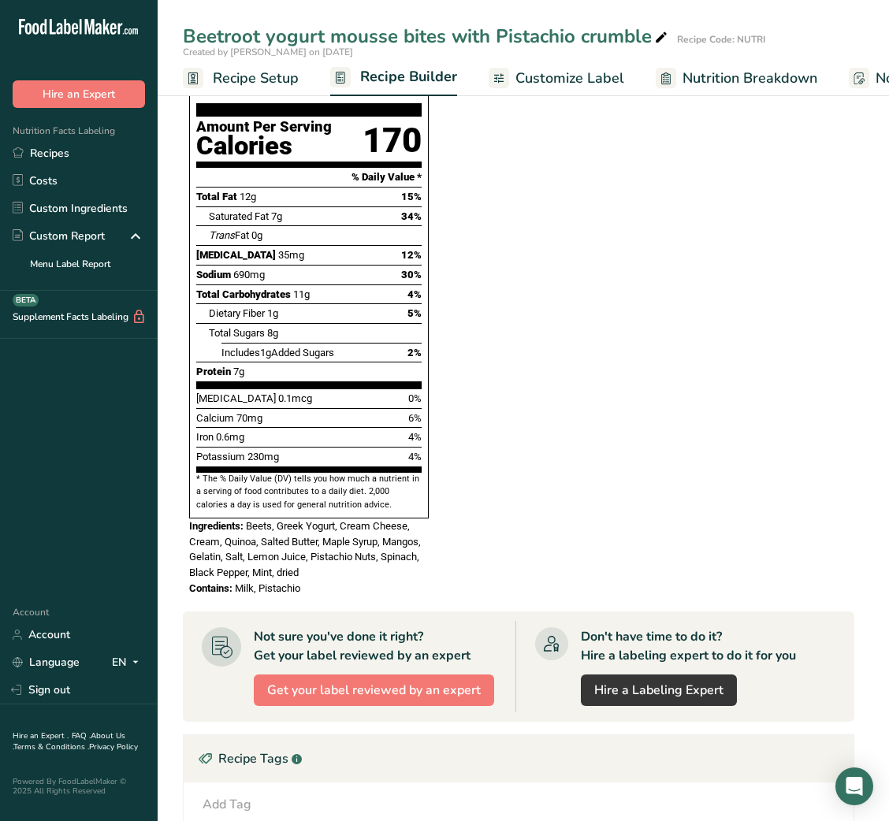
scroll to position [1374, 0]
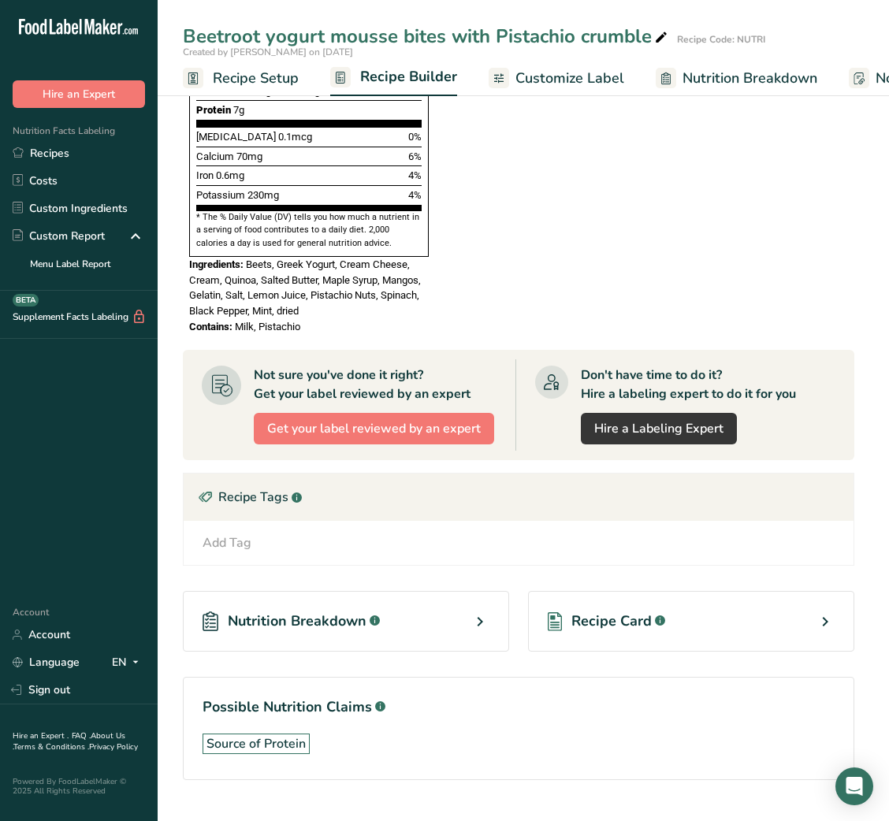
click at [599, 611] on span "Recipe Card" at bounding box center [611, 621] width 80 height 21
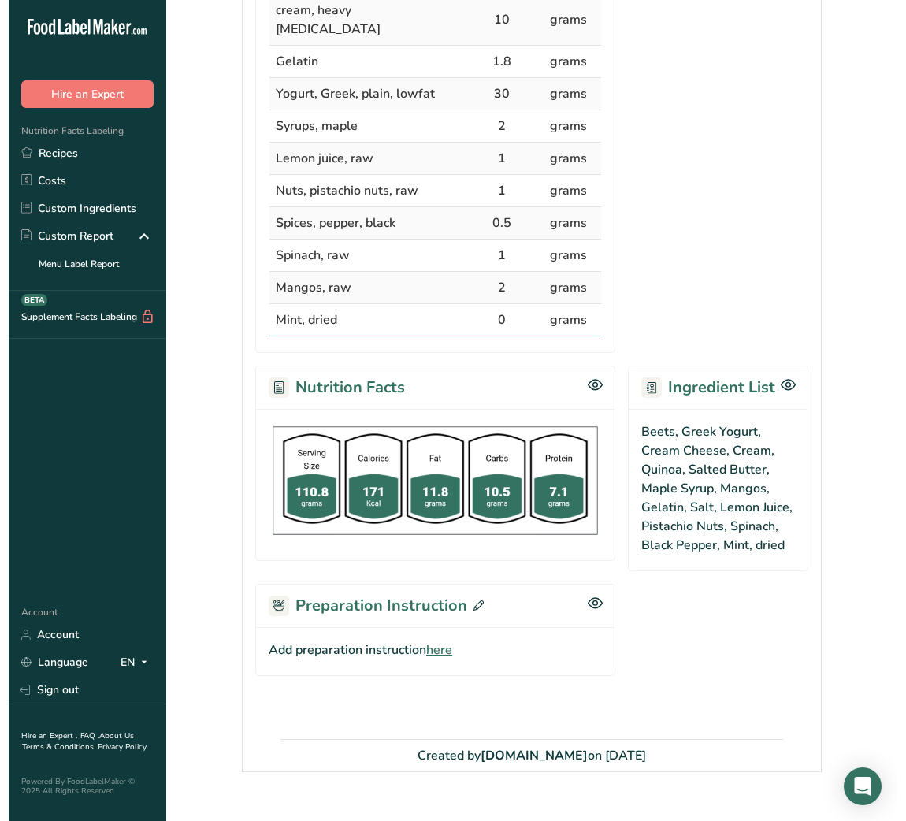
scroll to position [567, 0]
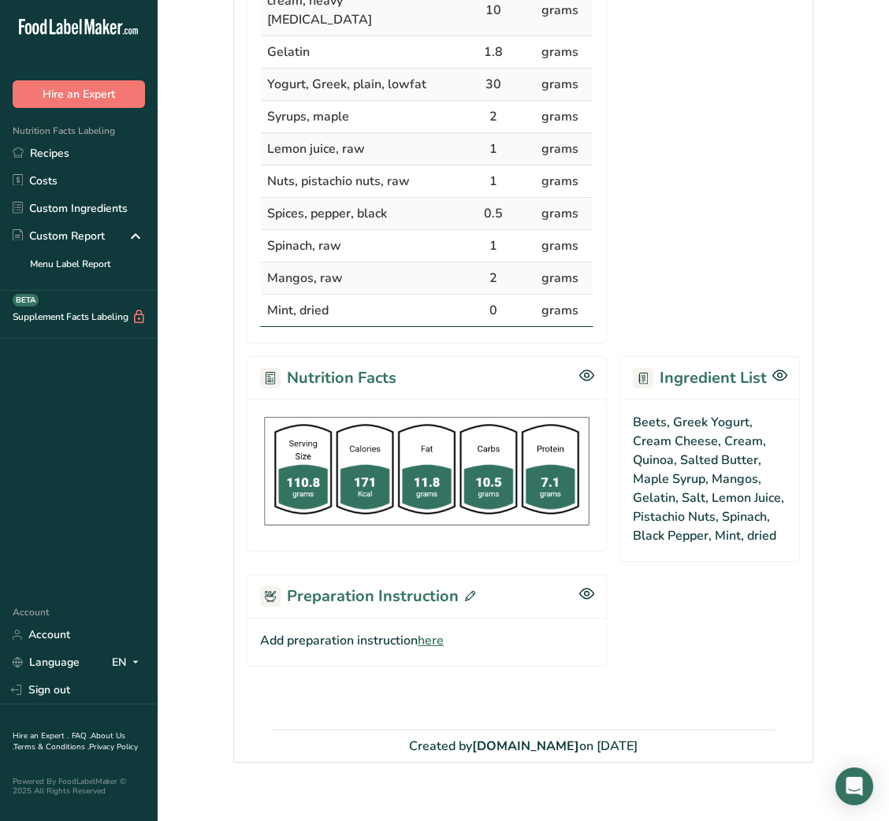
click at [429, 631] on span "here" at bounding box center [431, 640] width 26 height 19
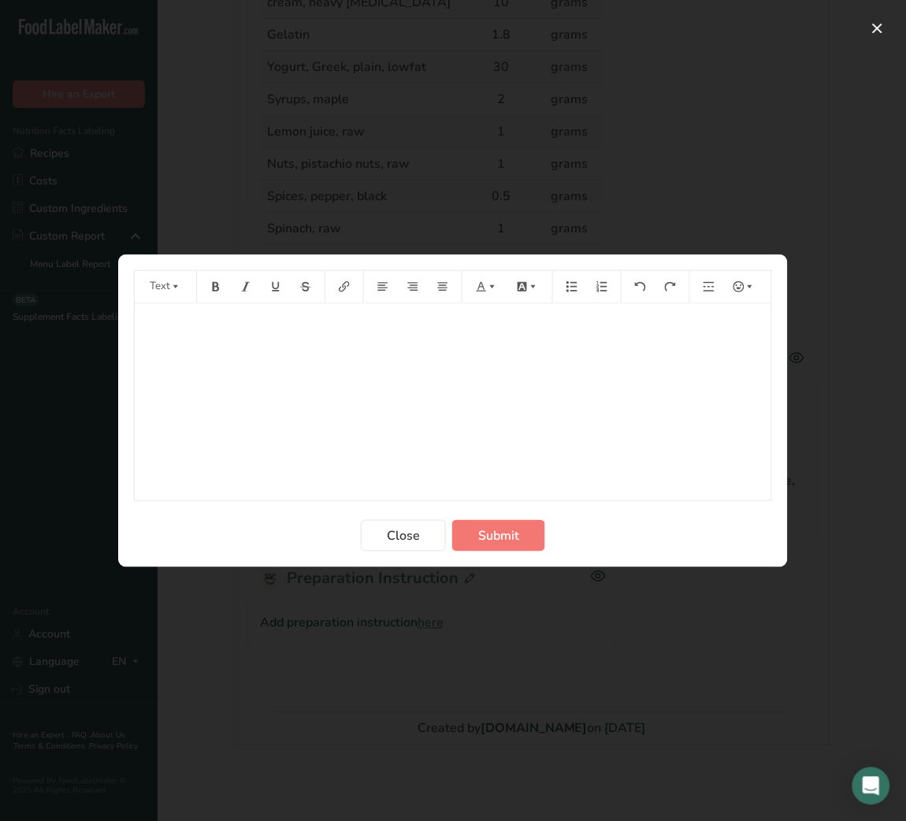
click at [392, 415] on div "﻿" at bounding box center [453, 401] width 637 height 197
click at [140, 404] on div "Method: Base: Mix 10g puffed quinoa with 2g melted butter and a pinch of salt. …" at bounding box center [453, 135] width 637 height 738
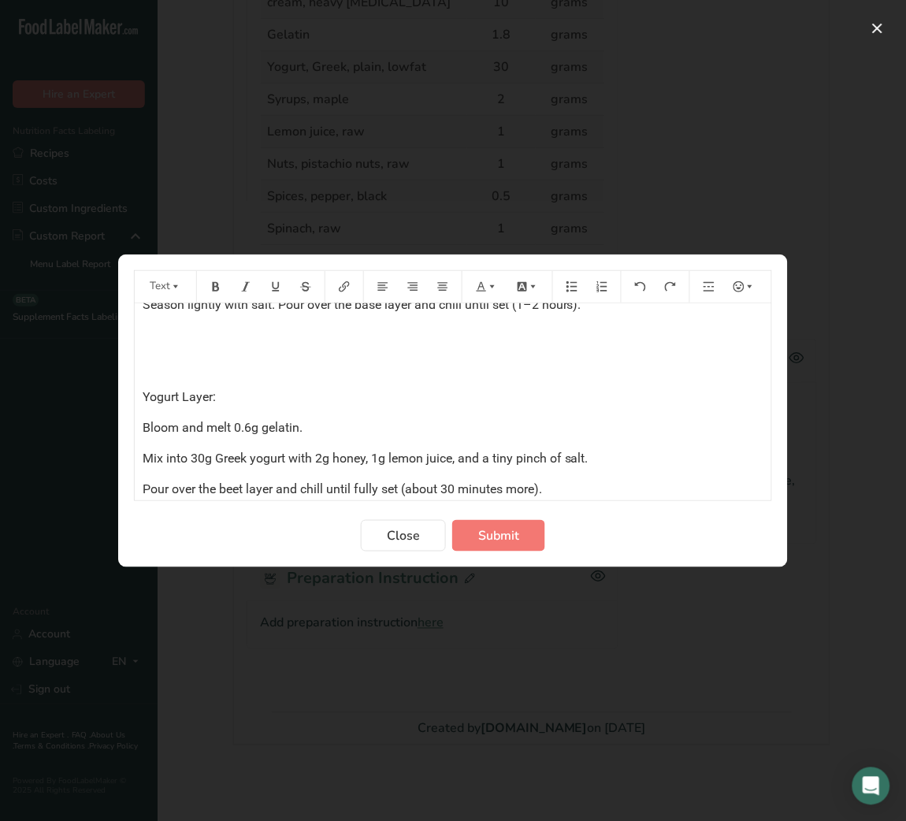
scroll to position [282, 0]
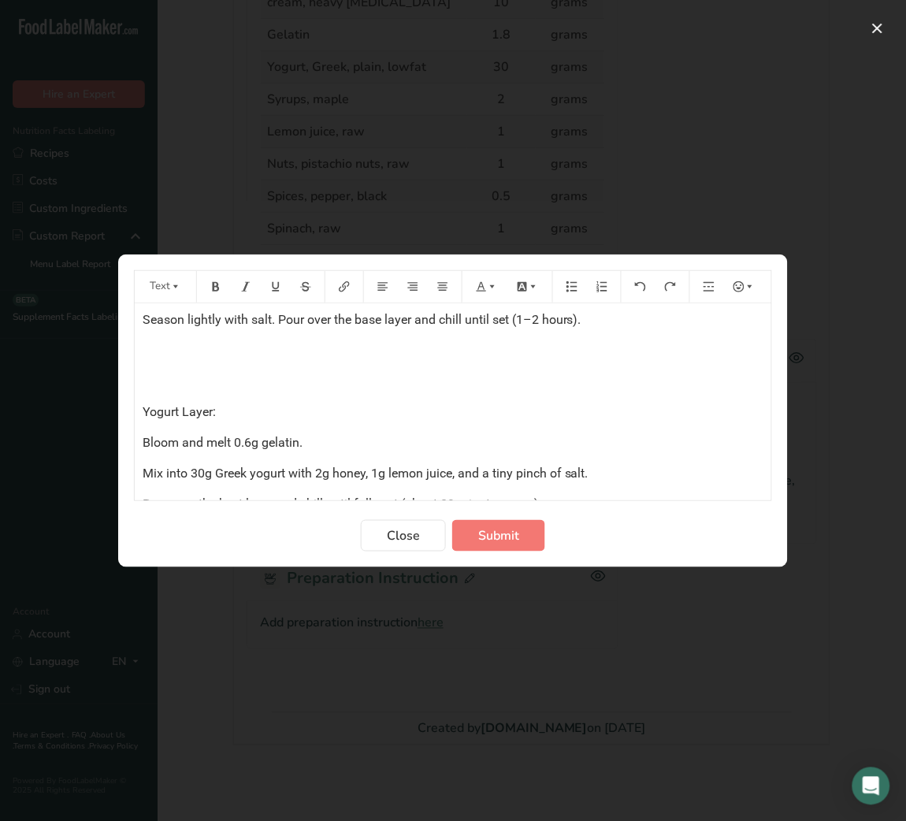
click at [141, 396] on div "Method: Base: Mix 10g puffed quinoa with 2g melted butter and a pinch of salt. …" at bounding box center [453, 329] width 637 height 616
click at [139, 362] on div "Method: Base: Mix 10g puffed quinoa with 2g melted butter and a pinch of salt. …" at bounding box center [453, 329] width 637 height 616
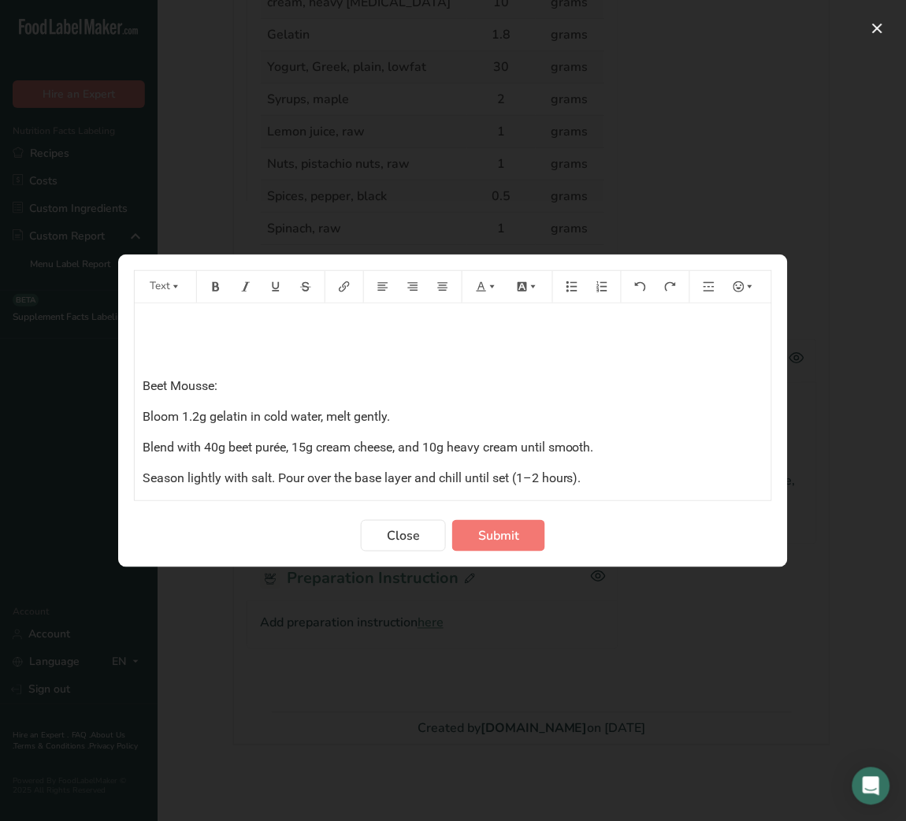
scroll to position [117, 0]
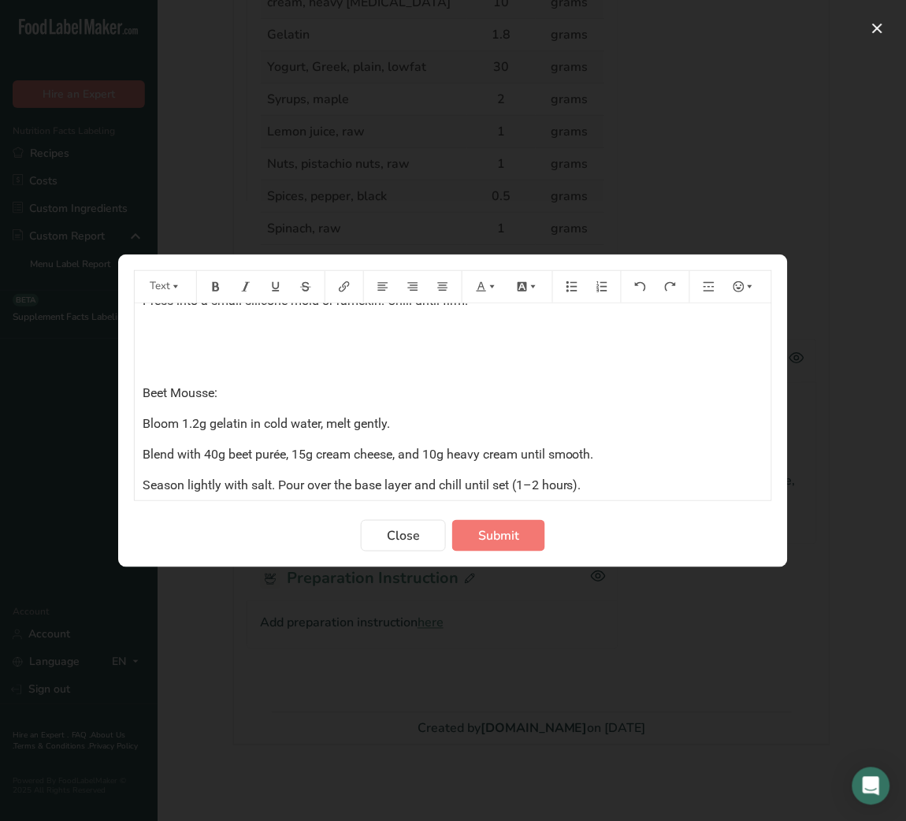
click at [143, 347] on div "Method: Base: Mix 10g puffed quinoa with 2g melted butter and a pinch of salt. …" at bounding box center [453, 479] width 637 height 585
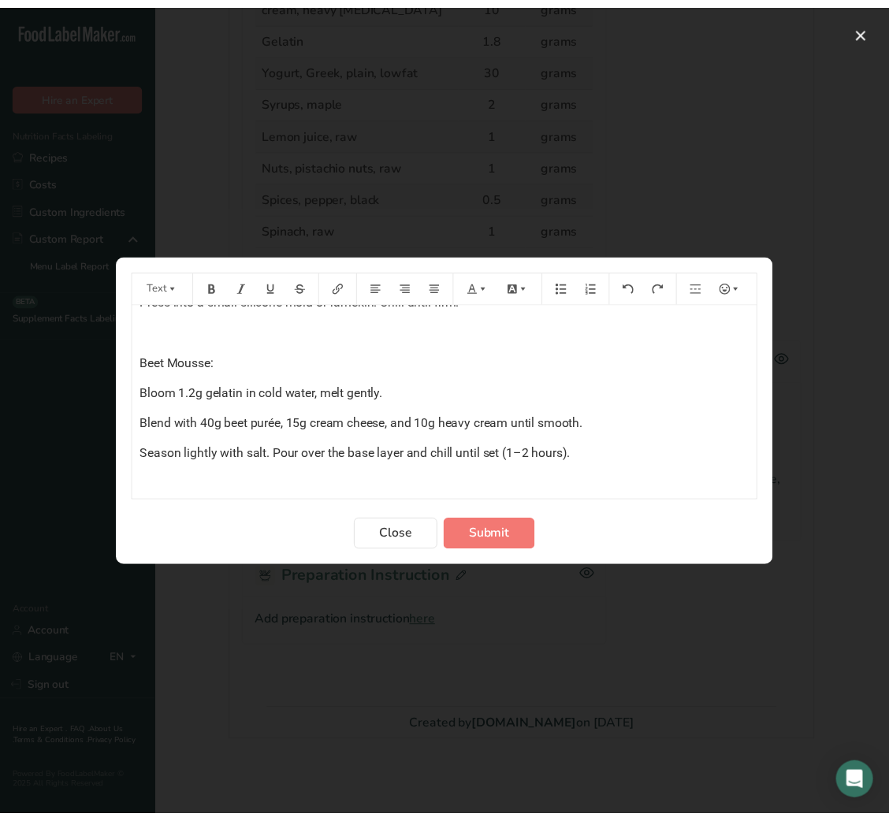
scroll to position [0, 0]
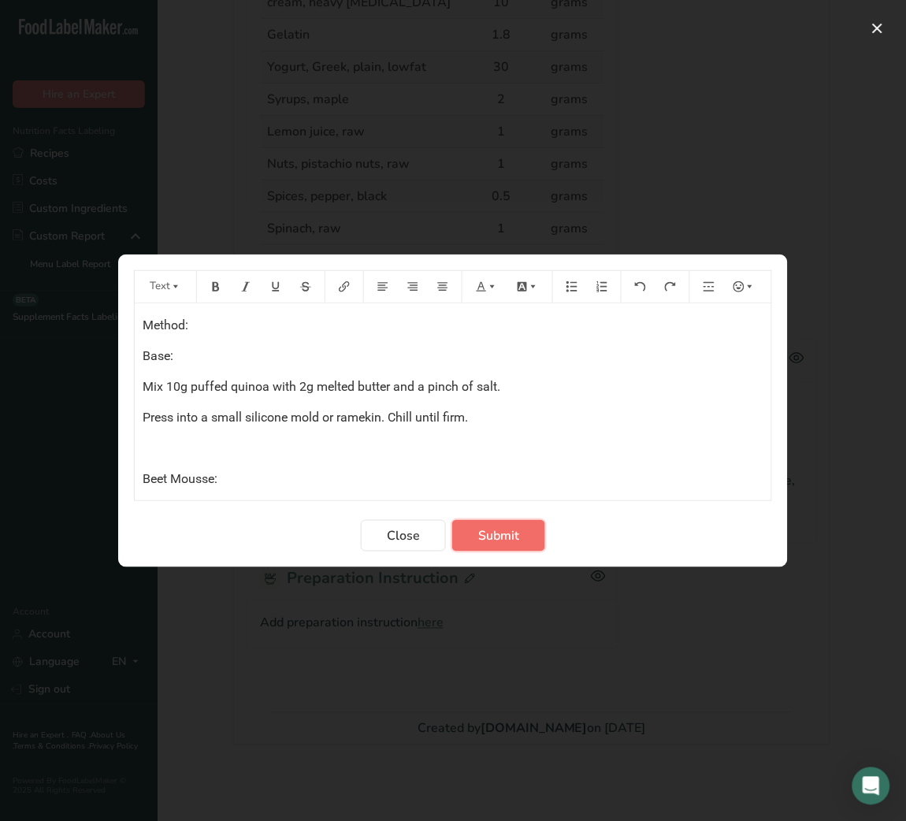
click at [493, 520] on button "Submit" at bounding box center [498, 536] width 93 height 32
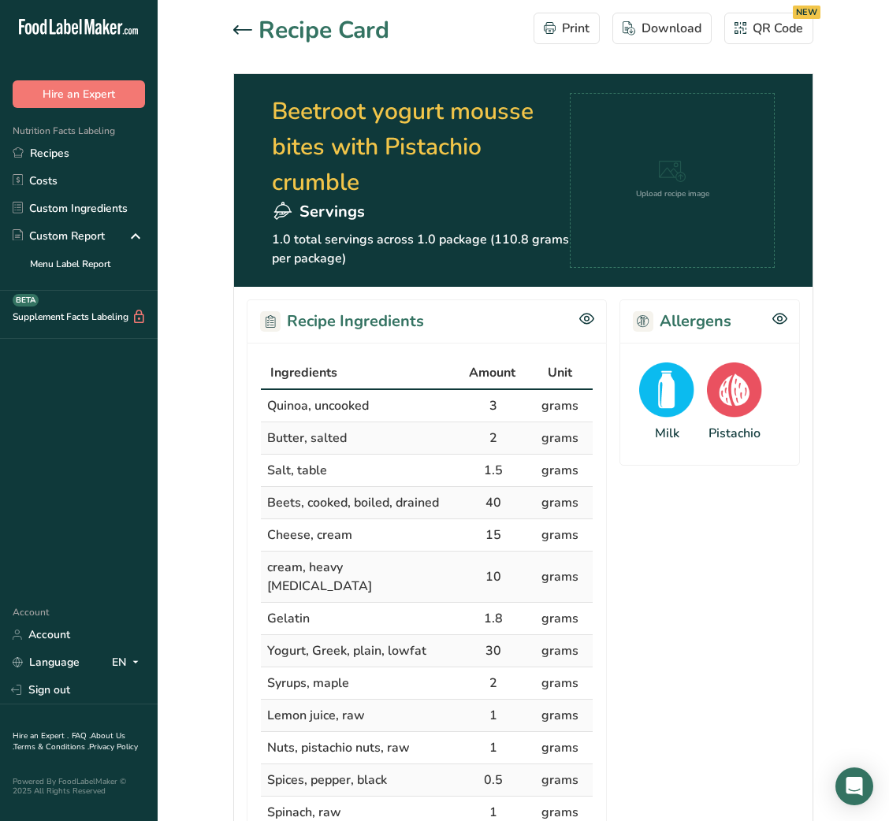
click at [242, 32] on icon at bounding box center [242, 29] width 19 height 9
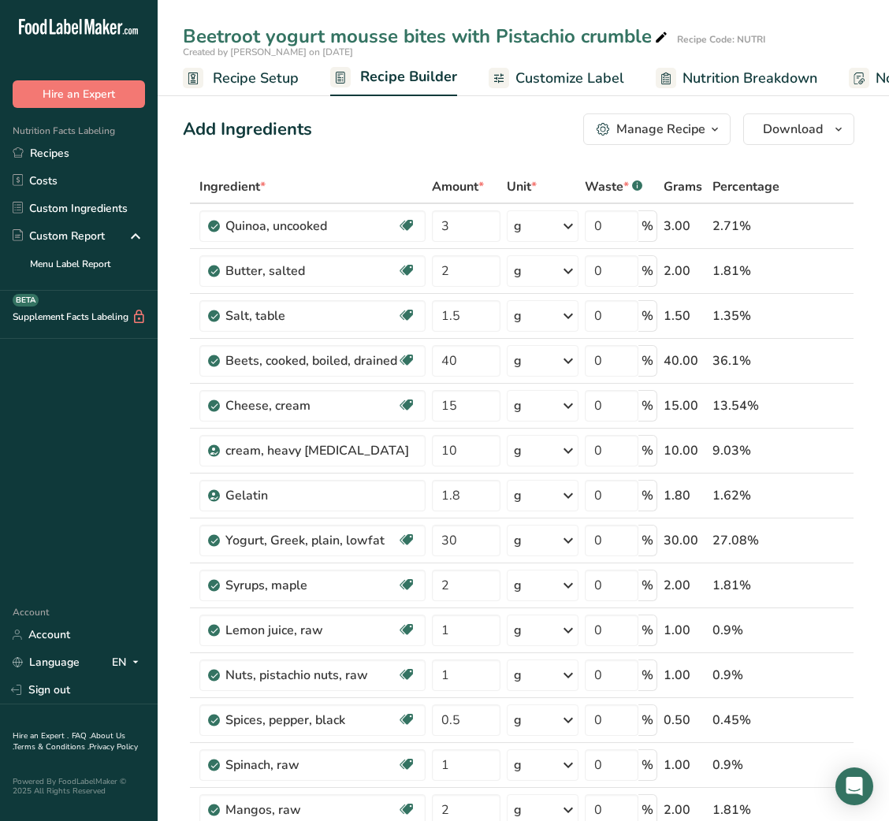
click at [590, 68] on span "Customize Label" at bounding box center [569, 78] width 109 height 21
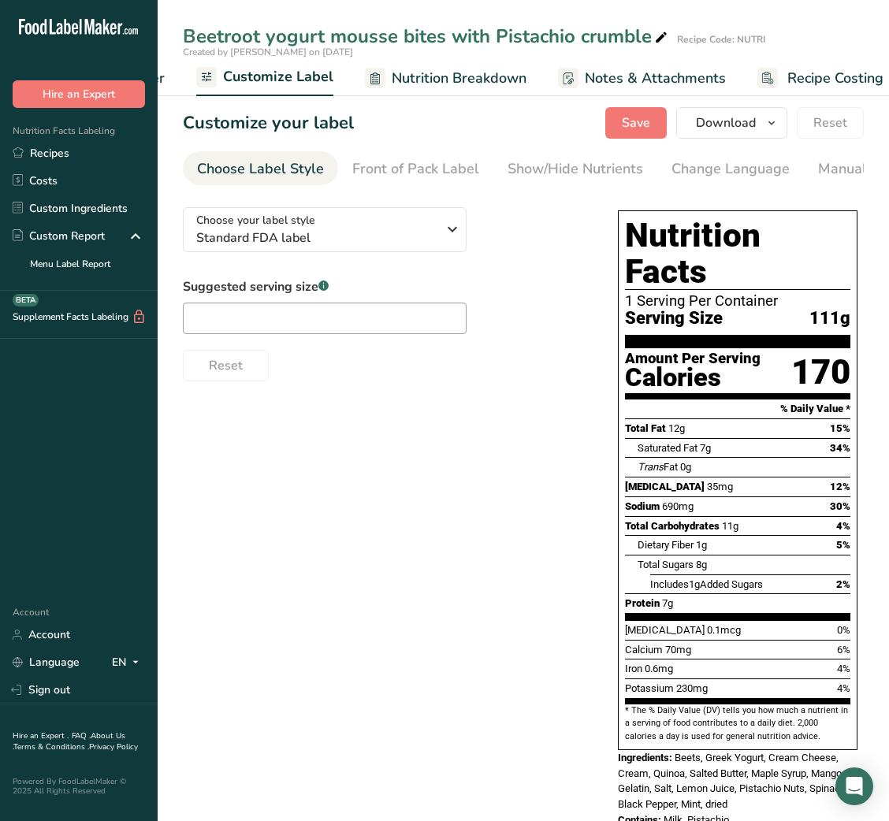
scroll to position [0, 307]
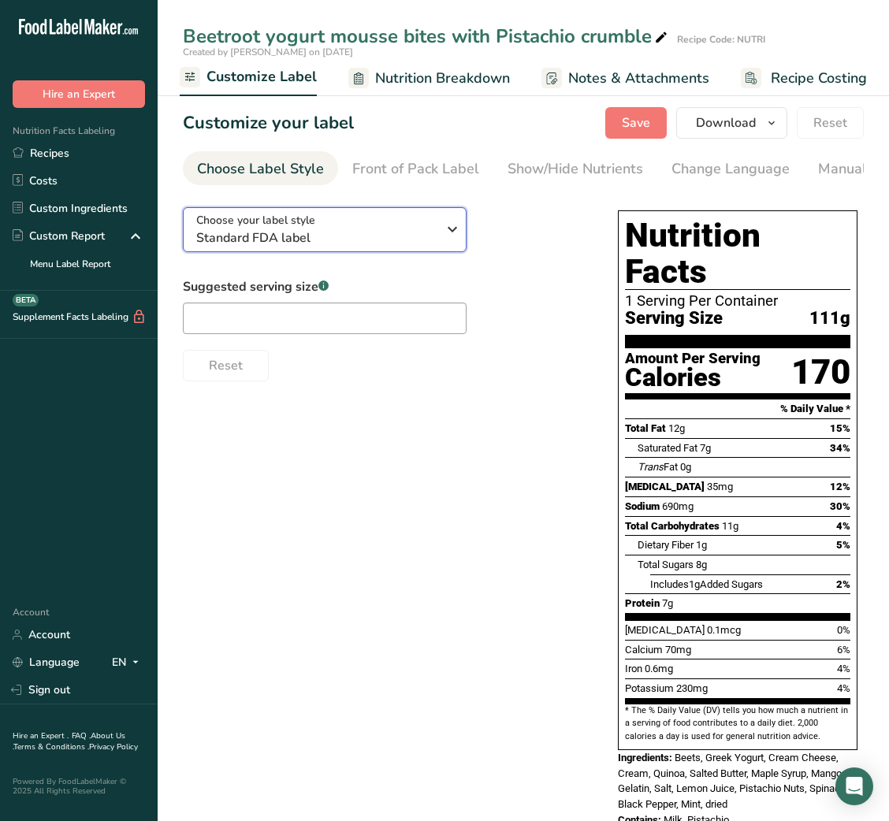
click at [424, 246] on span "Standard FDA label" at bounding box center [316, 238] width 240 height 19
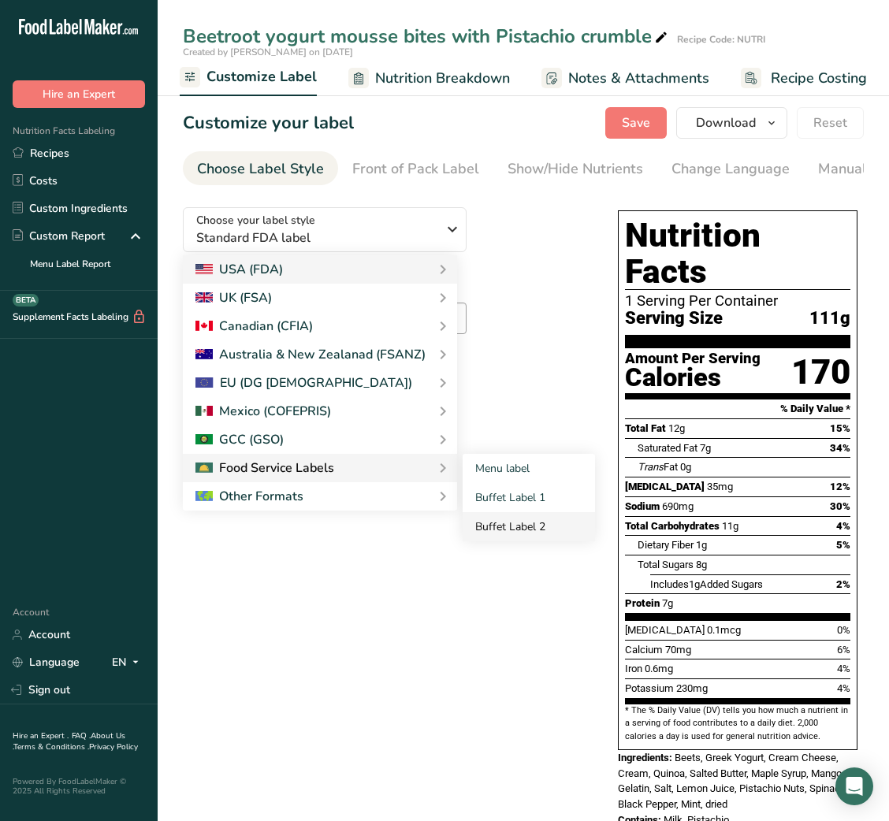
click at [526, 522] on link "Buffet Label 2" at bounding box center [529, 526] width 132 height 29
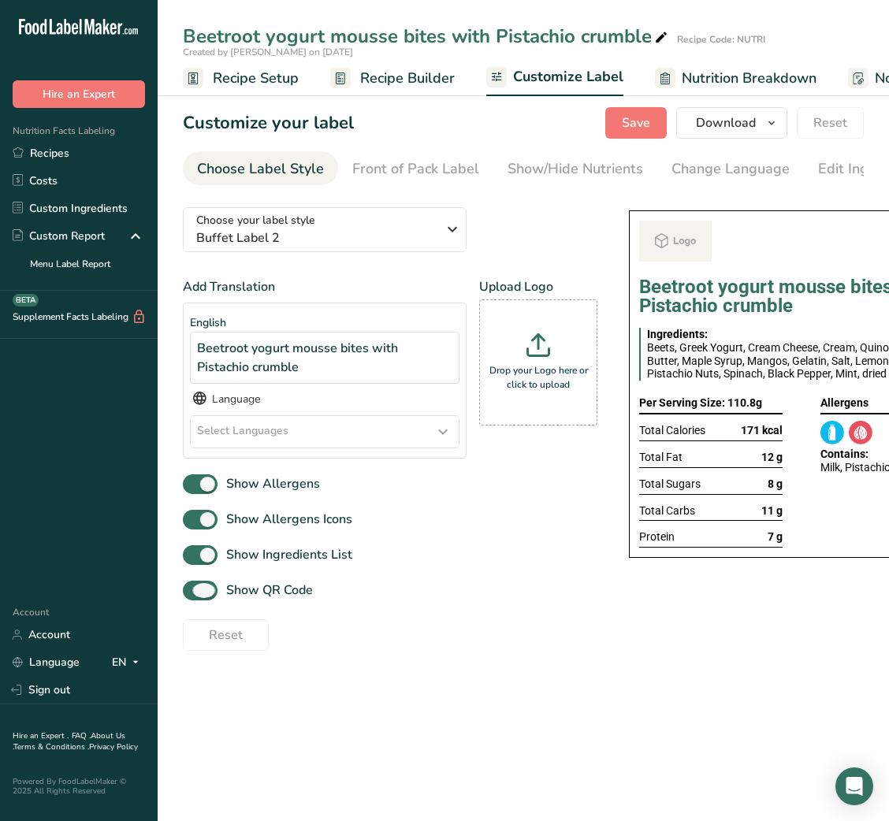
click at [286, 596] on span "Show QR Code" at bounding box center [265, 590] width 95 height 19
click at [193, 596] on input "Show QR Code" at bounding box center [188, 591] width 10 height 10
checkbox input "false"
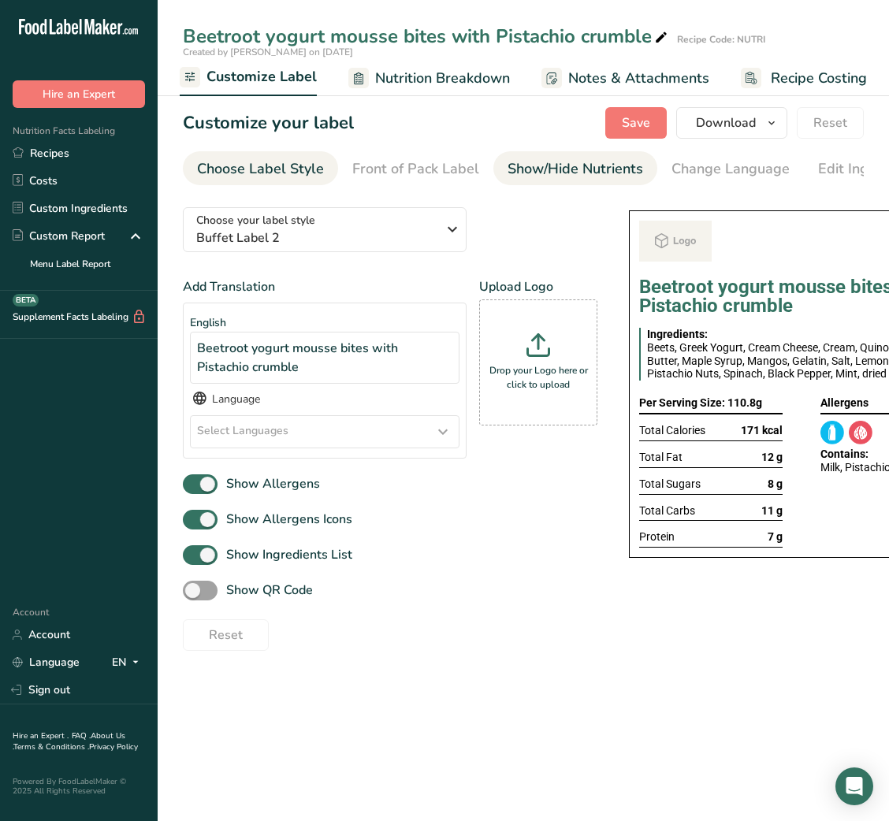
click at [602, 175] on div "Show/Hide Nutrients" at bounding box center [576, 168] width 136 height 21
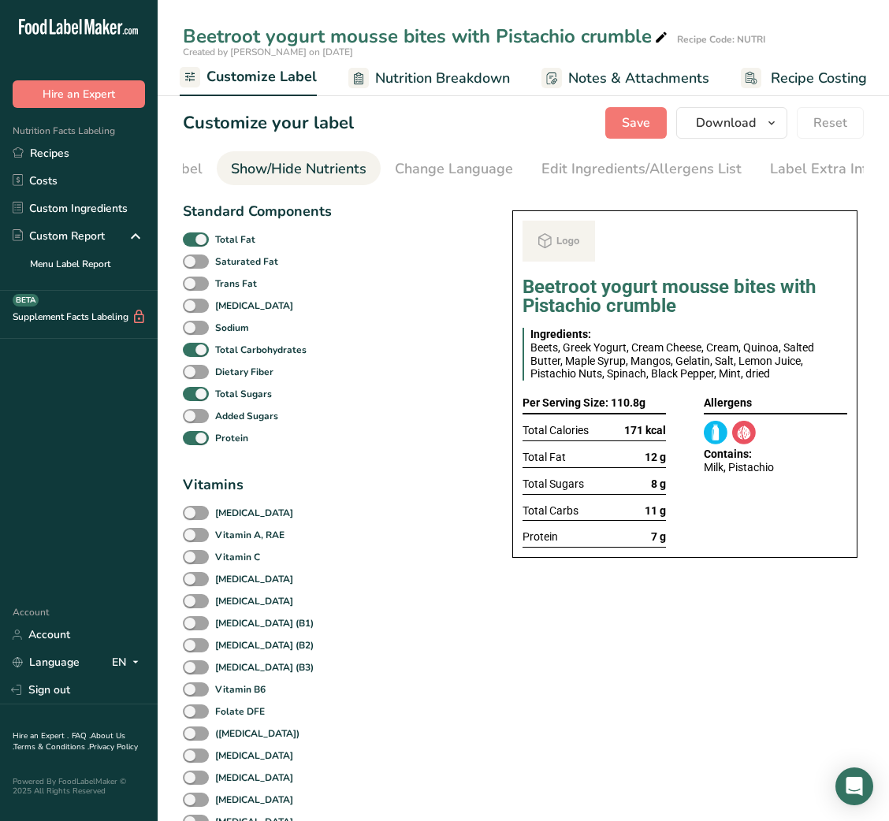
scroll to position [0, 288]
click at [242, 239] on b "Total Fat" at bounding box center [235, 239] width 40 height 14
click at [193, 239] on input "Total Fat" at bounding box center [188, 239] width 10 height 10
checkbox input "false"
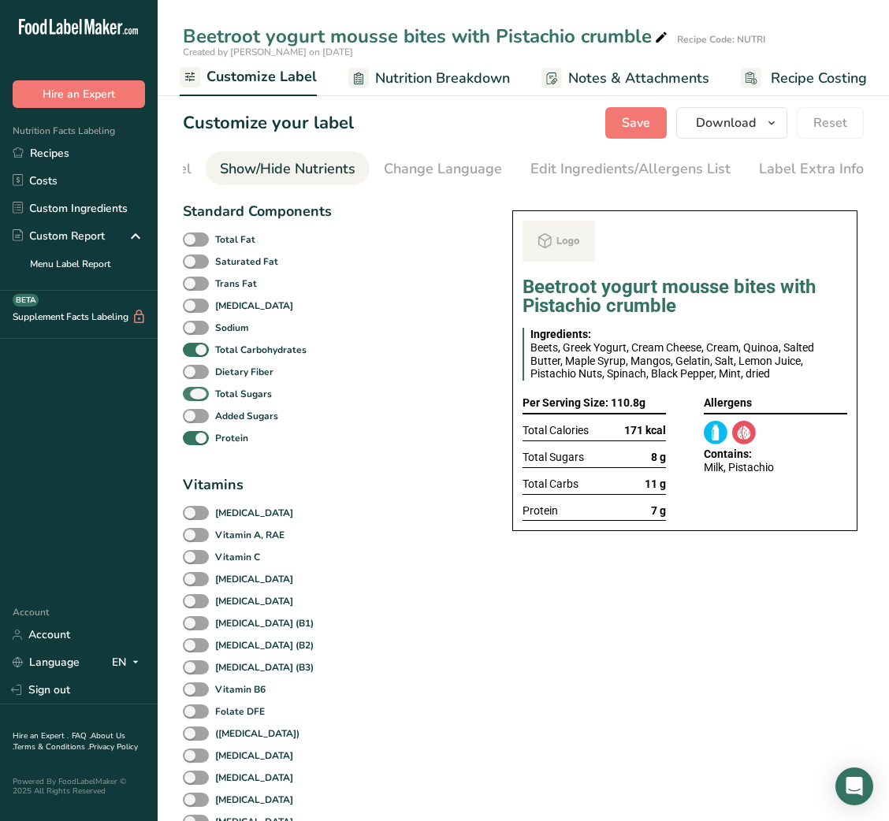
click at [217, 401] on b "Total Sugars" at bounding box center [243, 394] width 57 height 14
click at [193, 399] on input "Total Sugars" at bounding box center [188, 394] width 10 height 10
checkbox input "false"
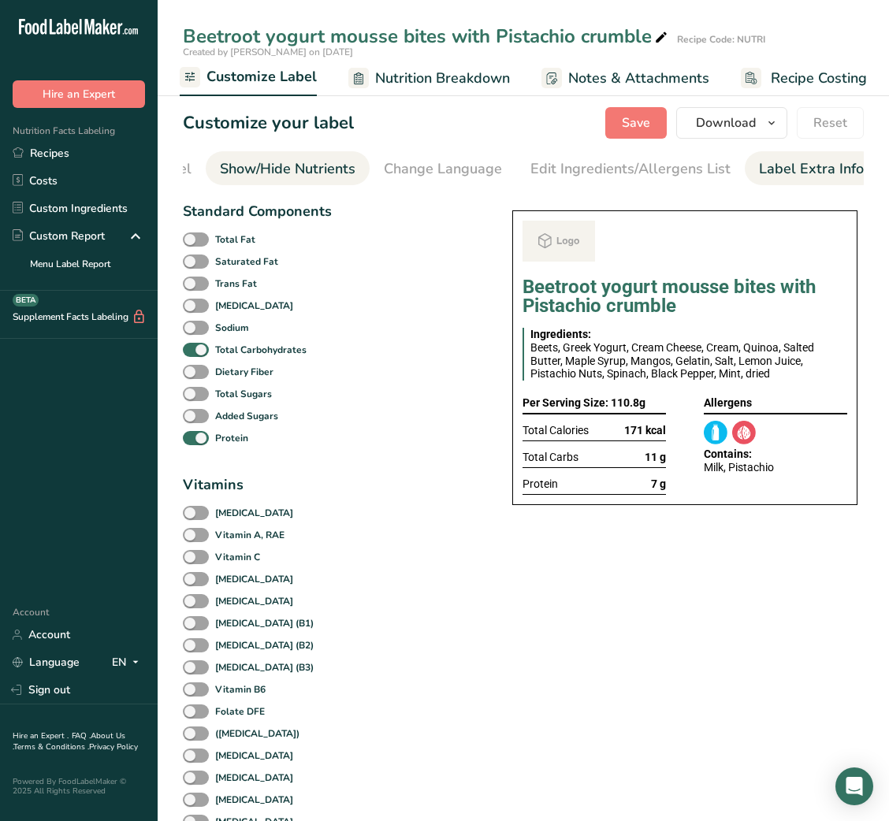
click at [828, 167] on div "Label Extra Info" at bounding box center [811, 168] width 105 height 21
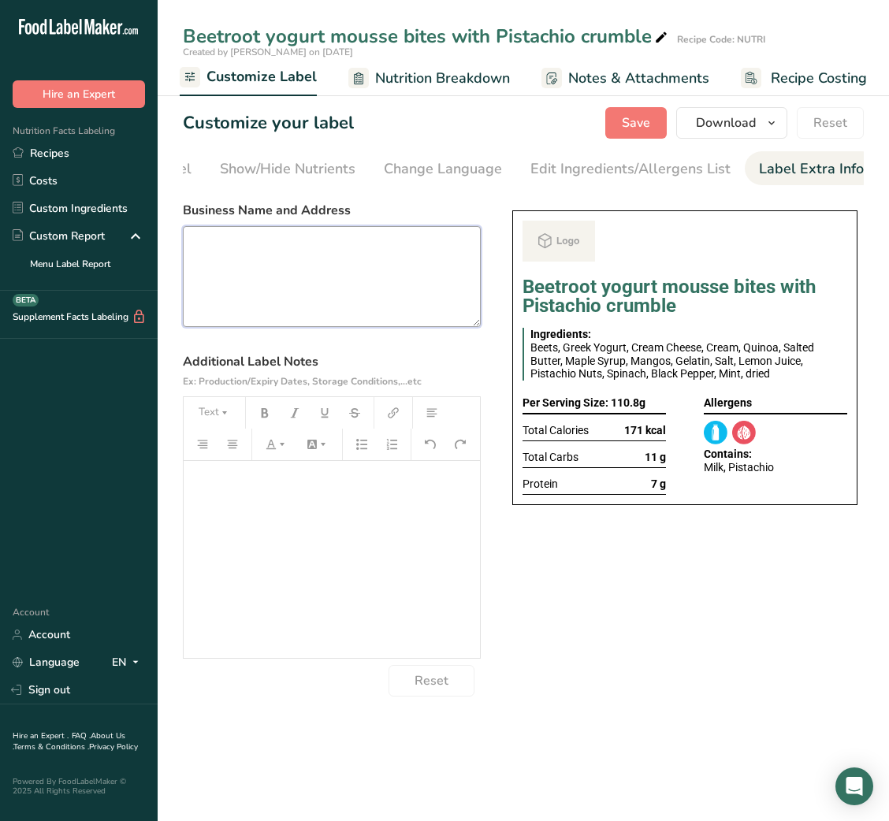
click at [271, 305] on textarea at bounding box center [332, 276] width 298 height 101
paste textarea "USE BY: [DATE] KEEP REFRIGERATED BELOW 5 DEGREE REHEAT BEFORE EATING DINNER"
click at [216, 305] on textarea "USE BY: [DATE] KEEP REFRIGERATED BELOW 5 DEGREE REHEAT BEFORE EATING DINNER" at bounding box center [332, 276] width 298 height 101
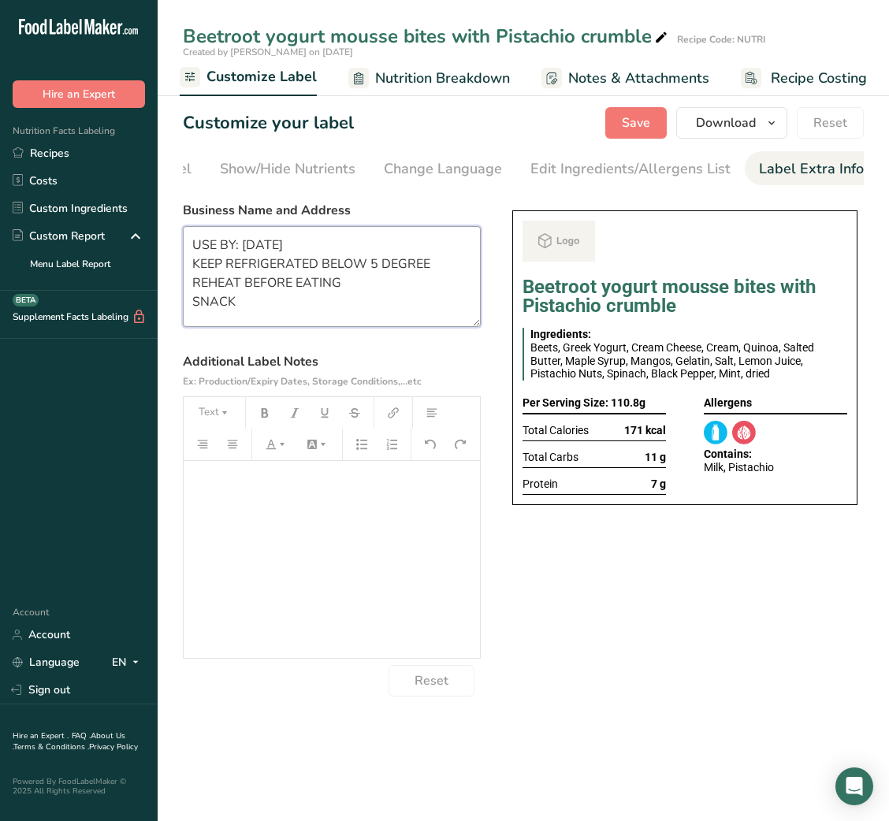
click at [220, 276] on textarea "USE BY: [DATE] KEEP REFRIGERATED BELOW 5 DEGREE REHEAT BEFORE EATING SNACK" at bounding box center [332, 276] width 298 height 101
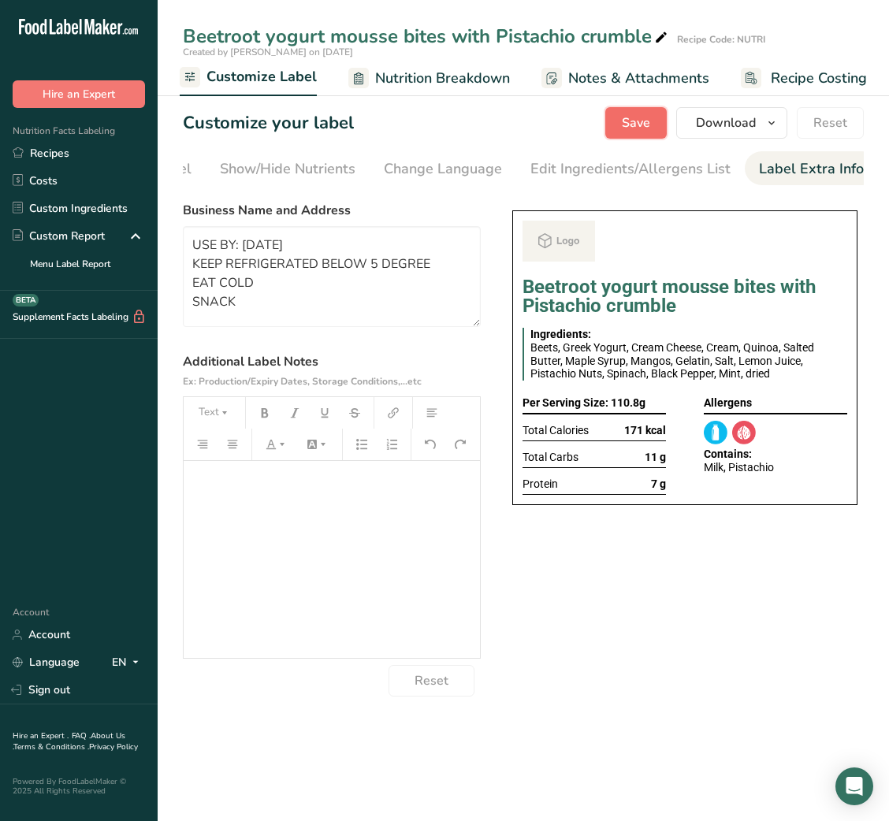
click at [627, 118] on span "Save" at bounding box center [636, 122] width 28 height 19
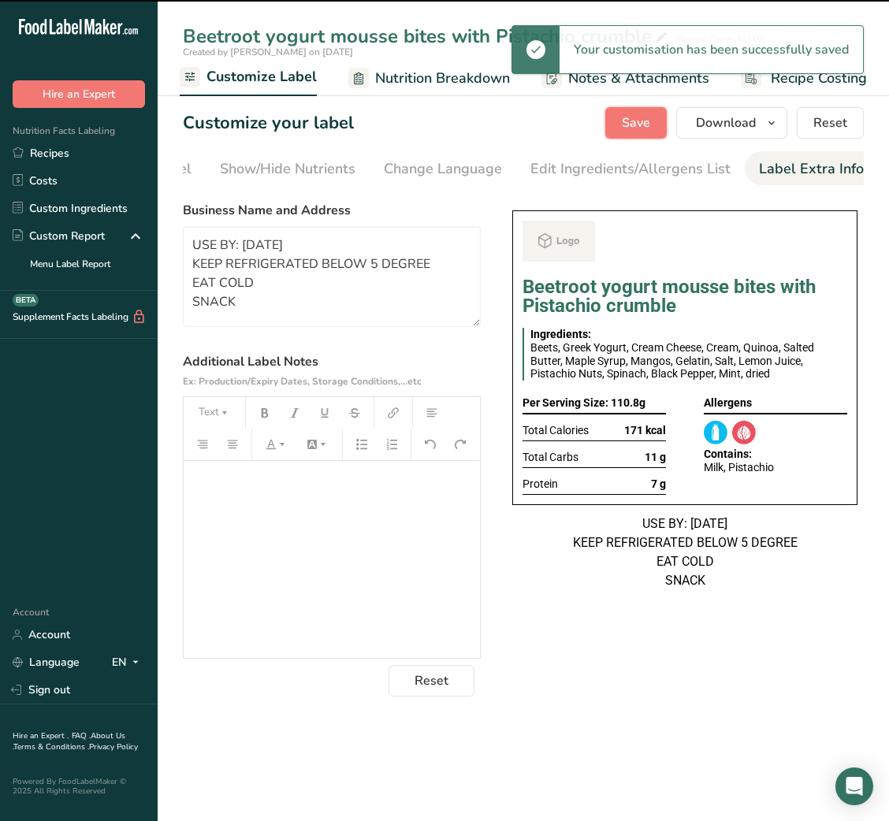
type textarea "USE BY: [DATE] KEEP REFRIGERATED BELOW 5 DEGREE EAT COLD SNACK"
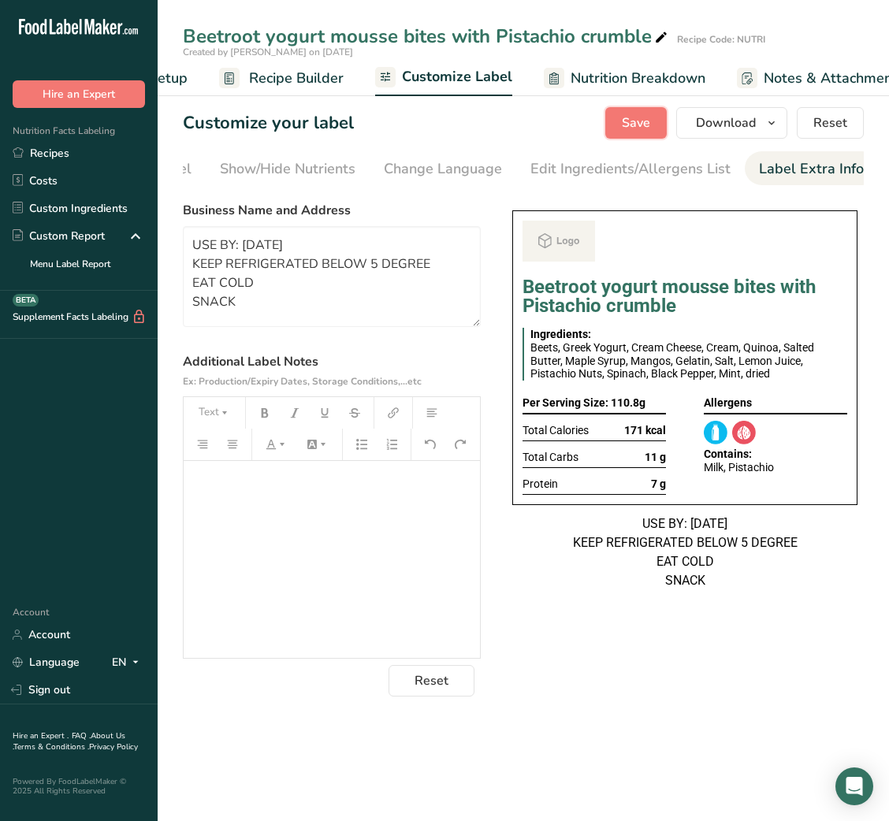
scroll to position [0, 110]
click at [304, 80] on span "Recipe Builder" at bounding box center [298, 78] width 95 height 21
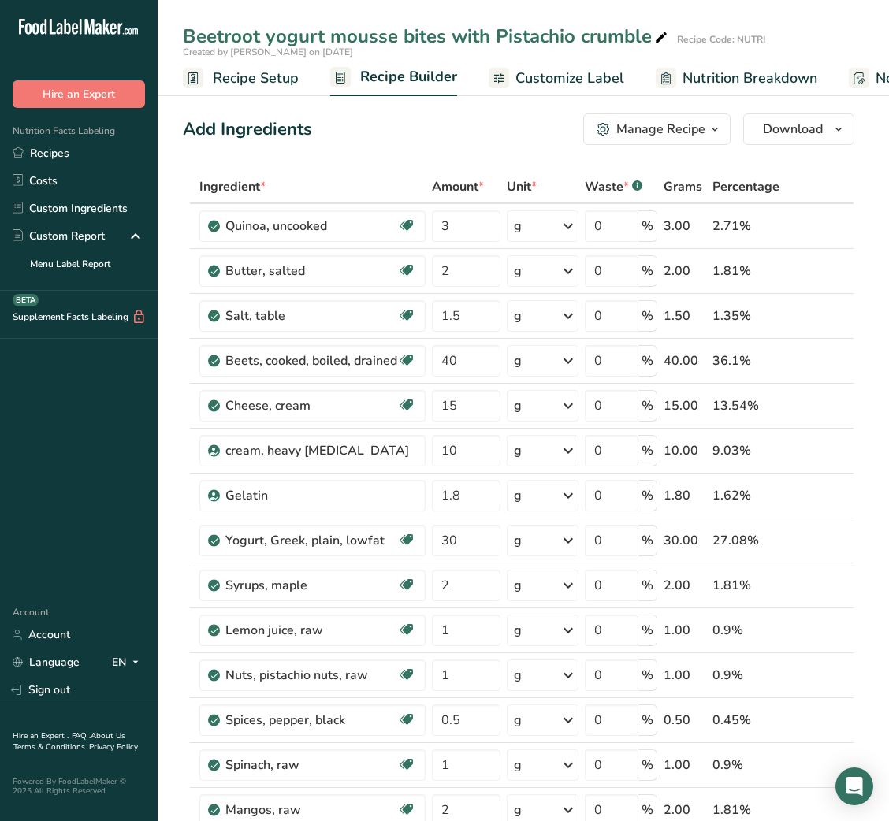
click at [250, 71] on span "Recipe Setup" at bounding box center [256, 78] width 86 height 21
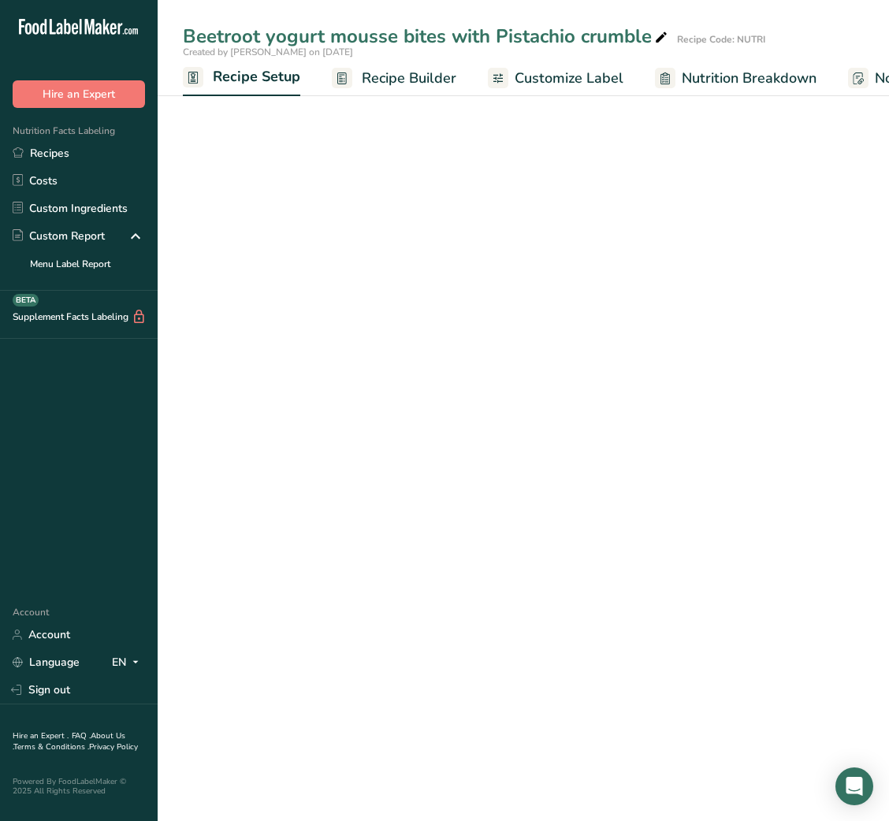
scroll to position [0, 6]
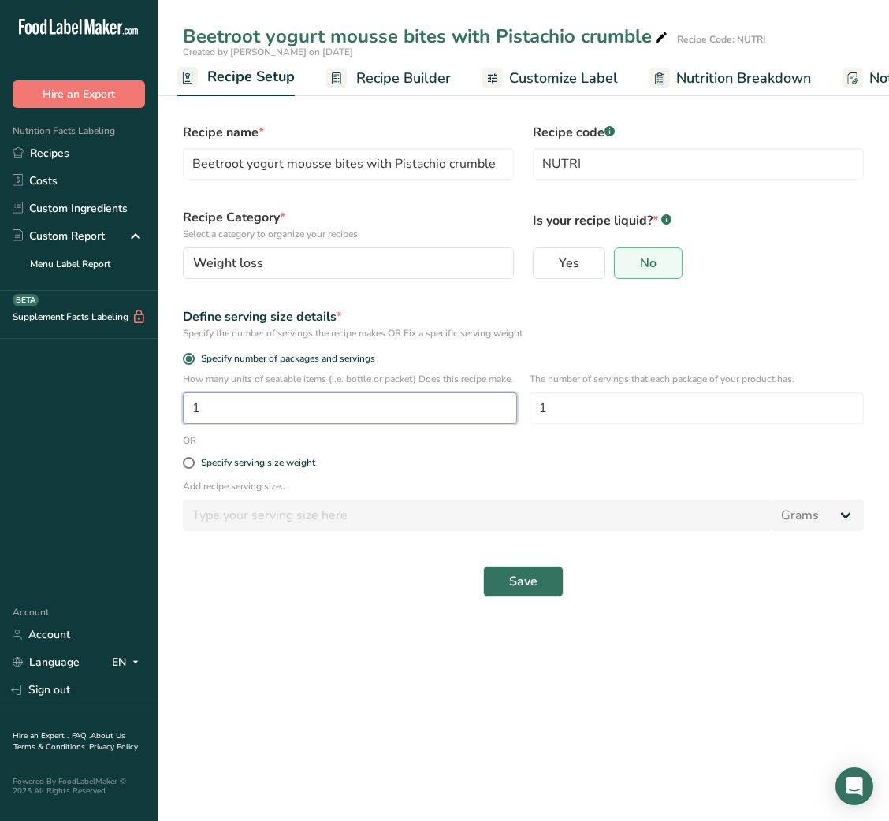
click at [357, 420] on input "1" at bounding box center [350, 408] width 334 height 32
type input "2"
click at [541, 591] on button "Save" at bounding box center [523, 582] width 80 height 32
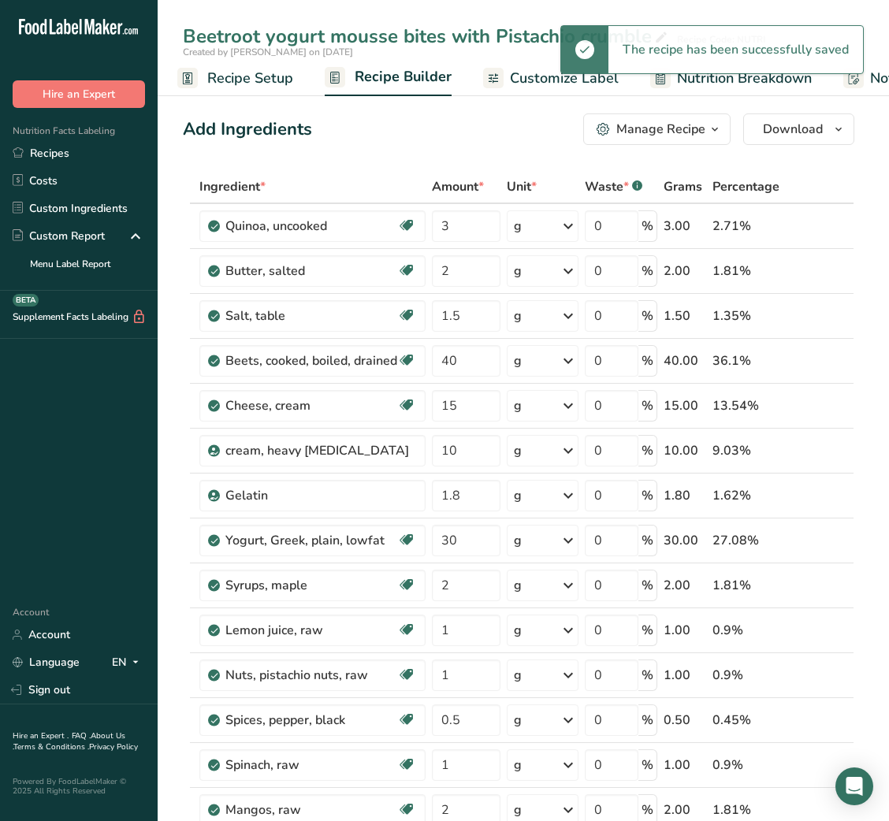
click at [551, 77] on span "Customize Label" at bounding box center [564, 78] width 109 height 21
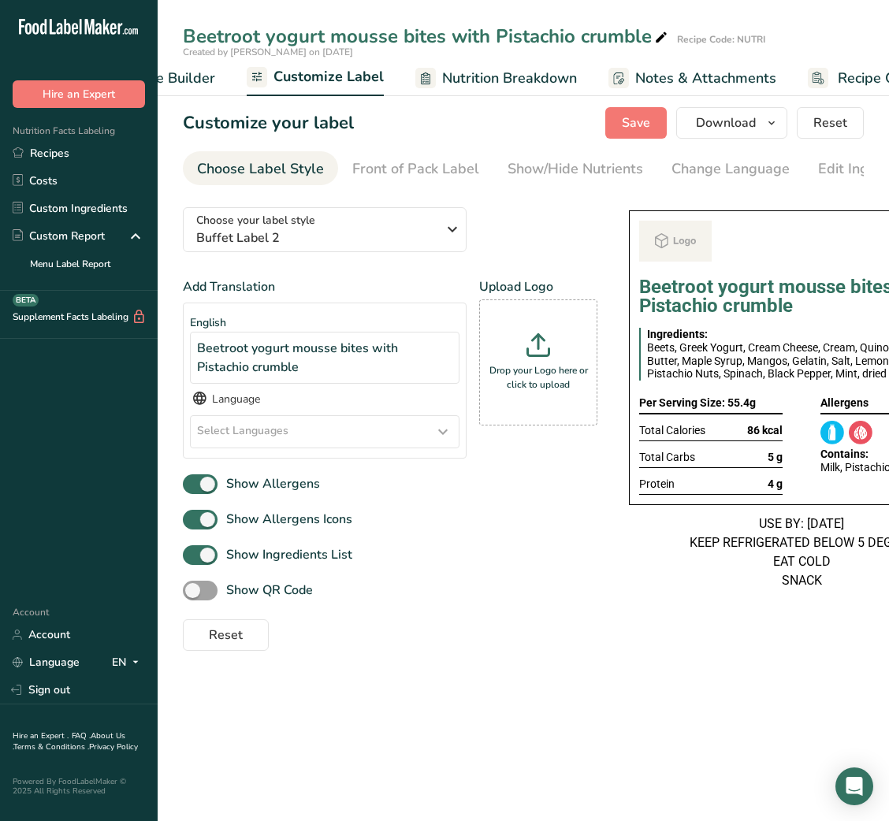
scroll to position [0, 307]
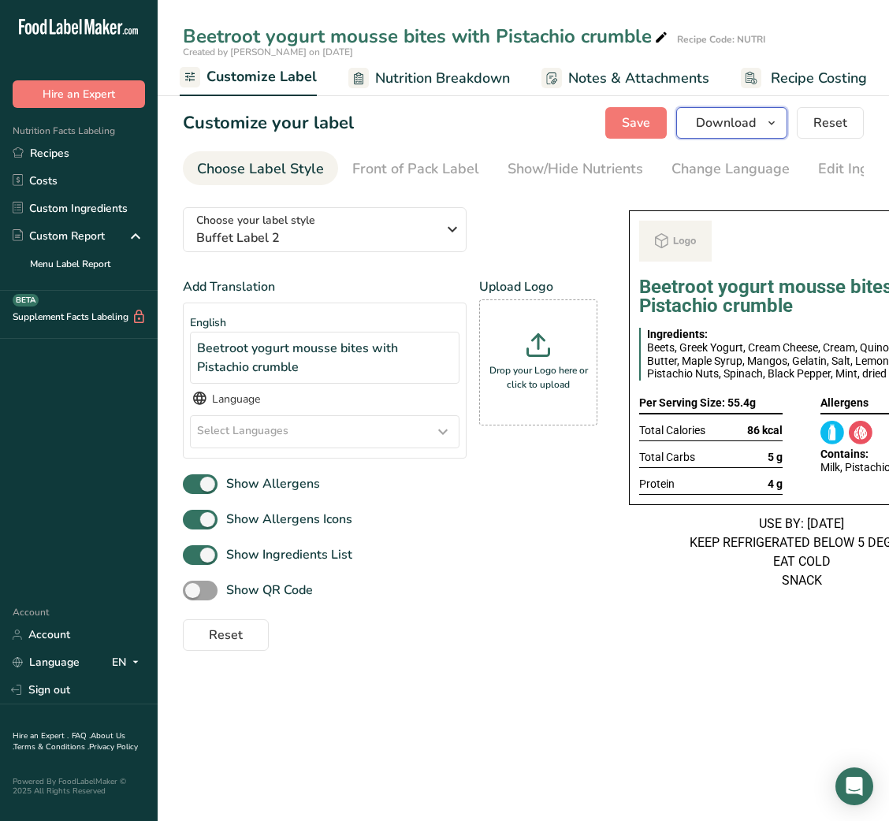
click at [736, 132] on span "Download" at bounding box center [726, 122] width 60 height 19
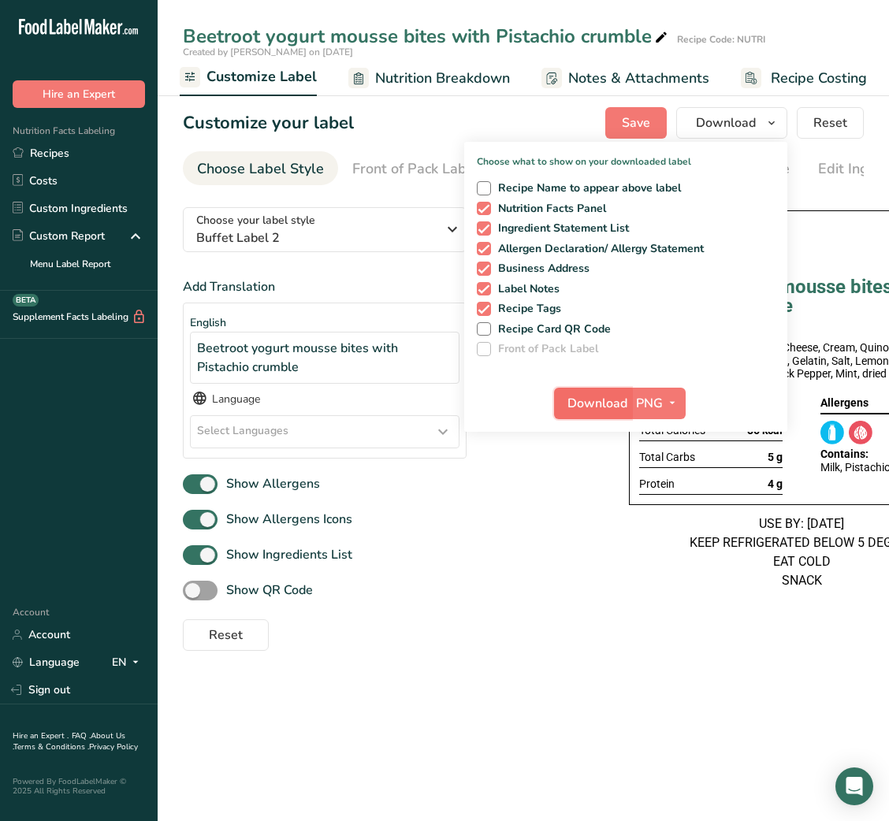
click at [590, 396] on span "Download" at bounding box center [597, 403] width 60 height 19
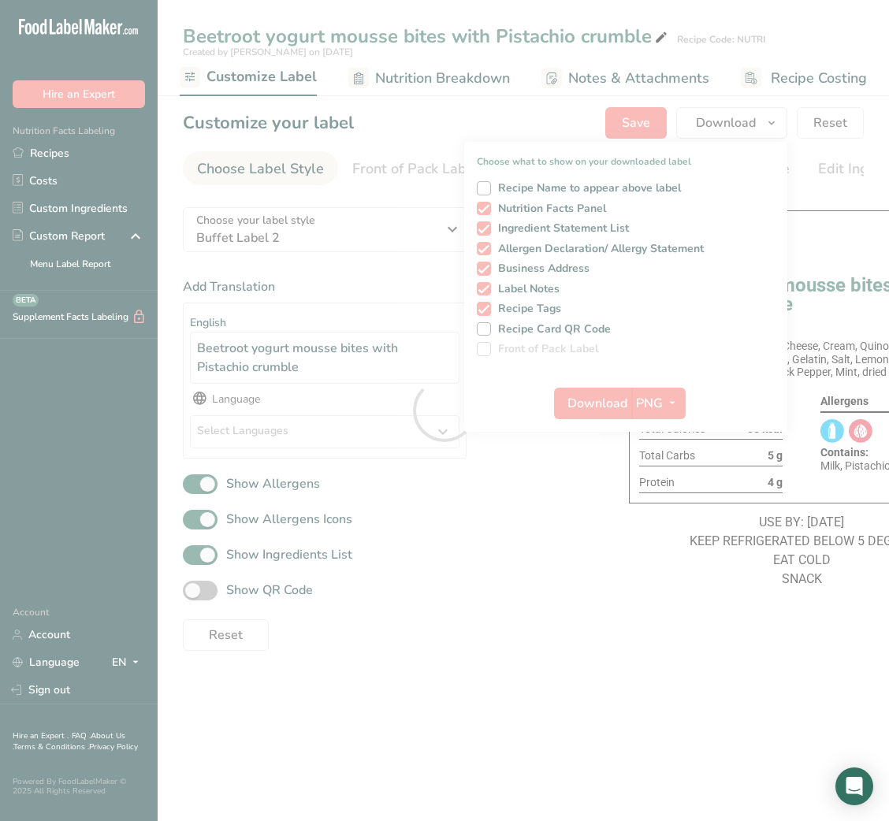
scroll to position [0, 0]
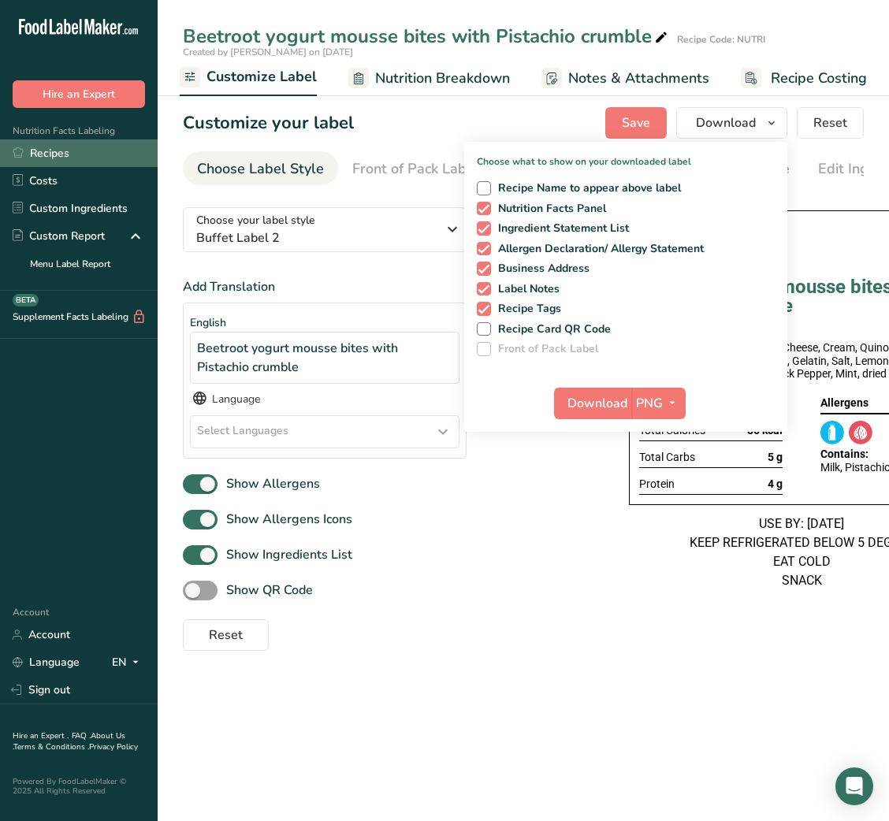
click at [79, 151] on link "Recipes" at bounding box center [79, 153] width 158 height 28
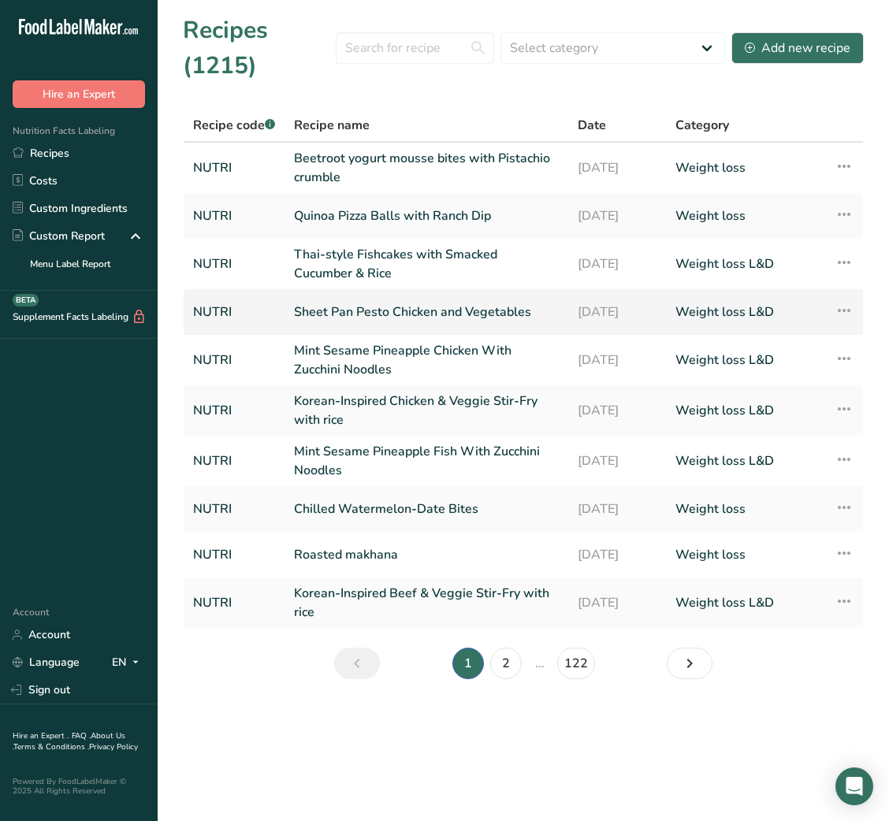
click at [845, 307] on icon at bounding box center [844, 310] width 19 height 28
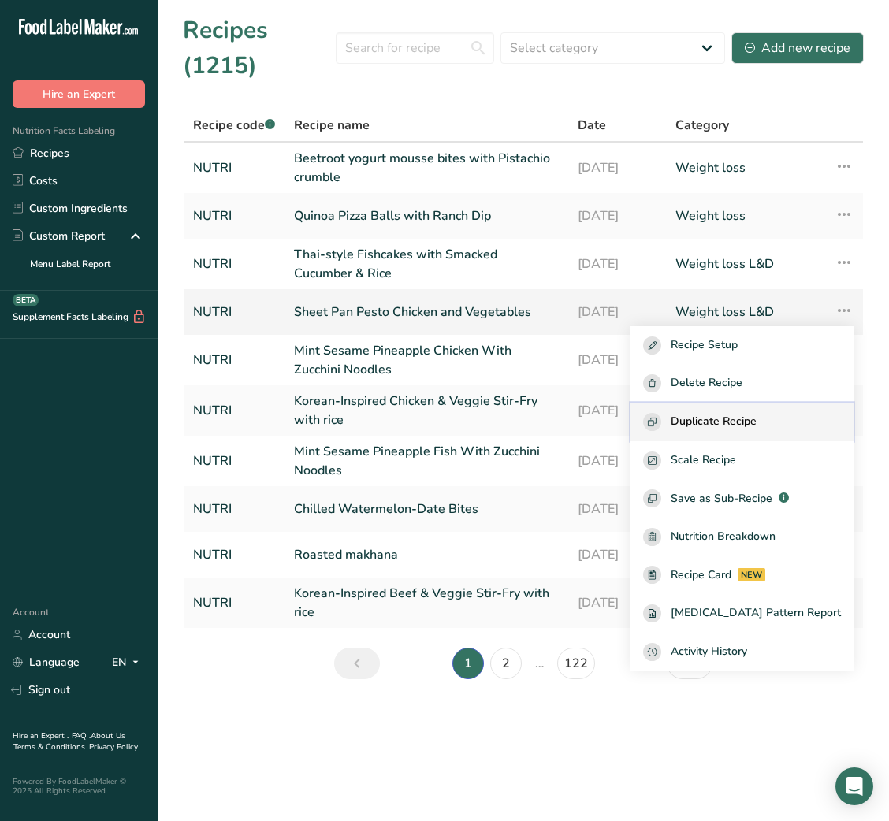
click at [738, 424] on span "Duplicate Recipe" at bounding box center [714, 422] width 86 height 18
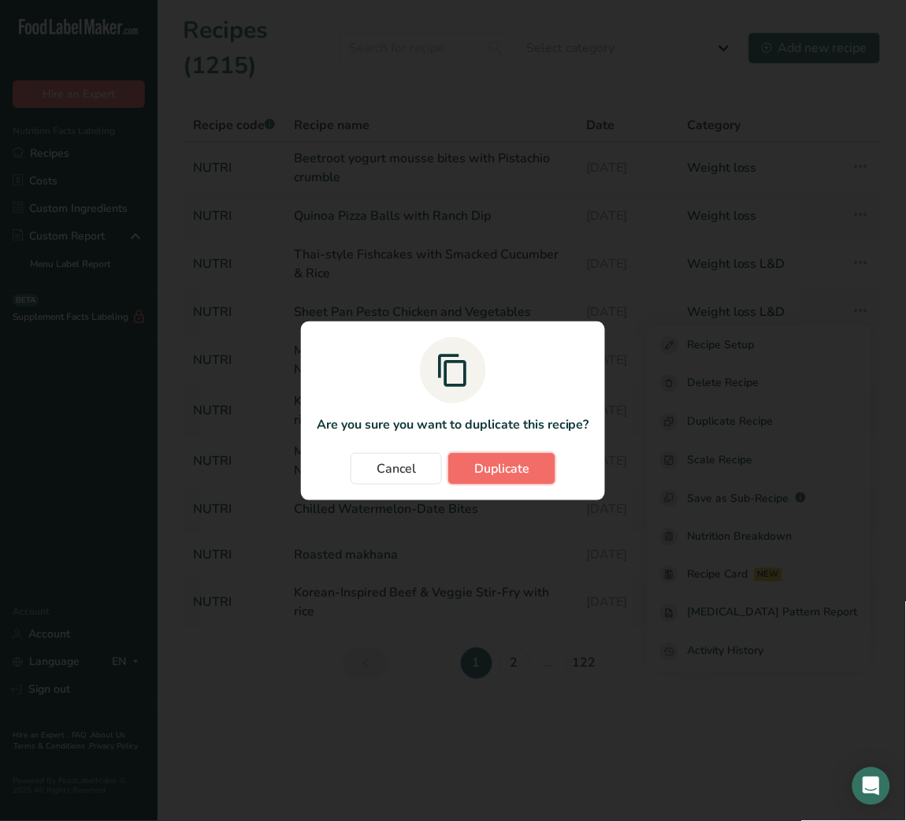
click at [528, 470] on span "Duplicate" at bounding box center [501, 468] width 55 height 19
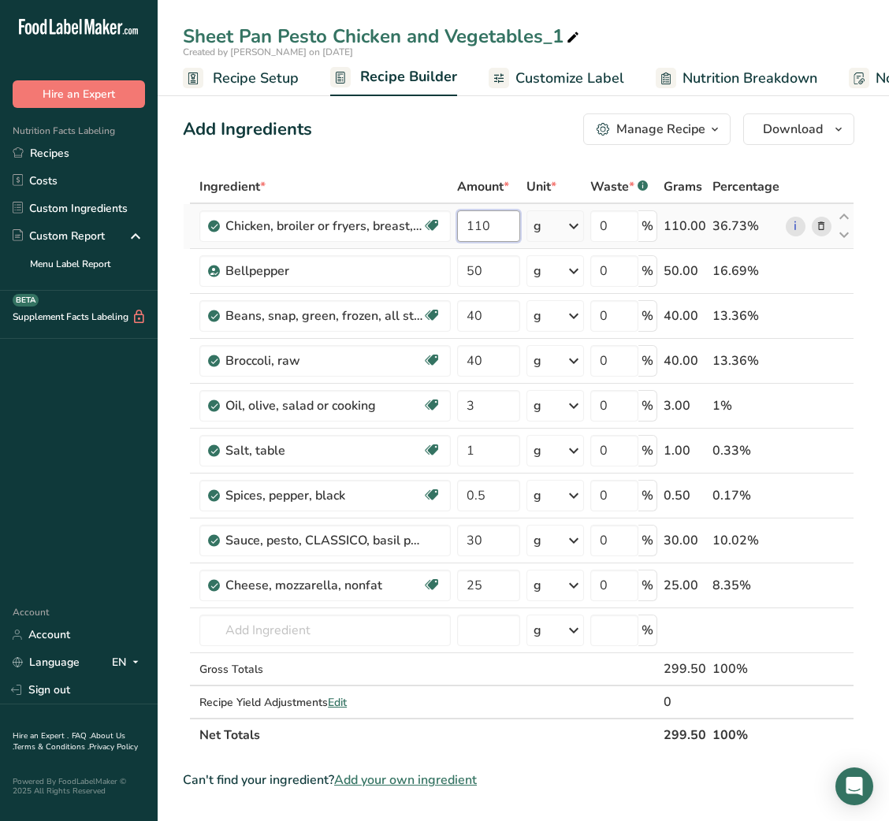
click at [480, 224] on input "110" at bounding box center [488, 226] width 62 height 32
type input "200"
click at [469, 268] on input "50" at bounding box center [488, 271] width 62 height 32
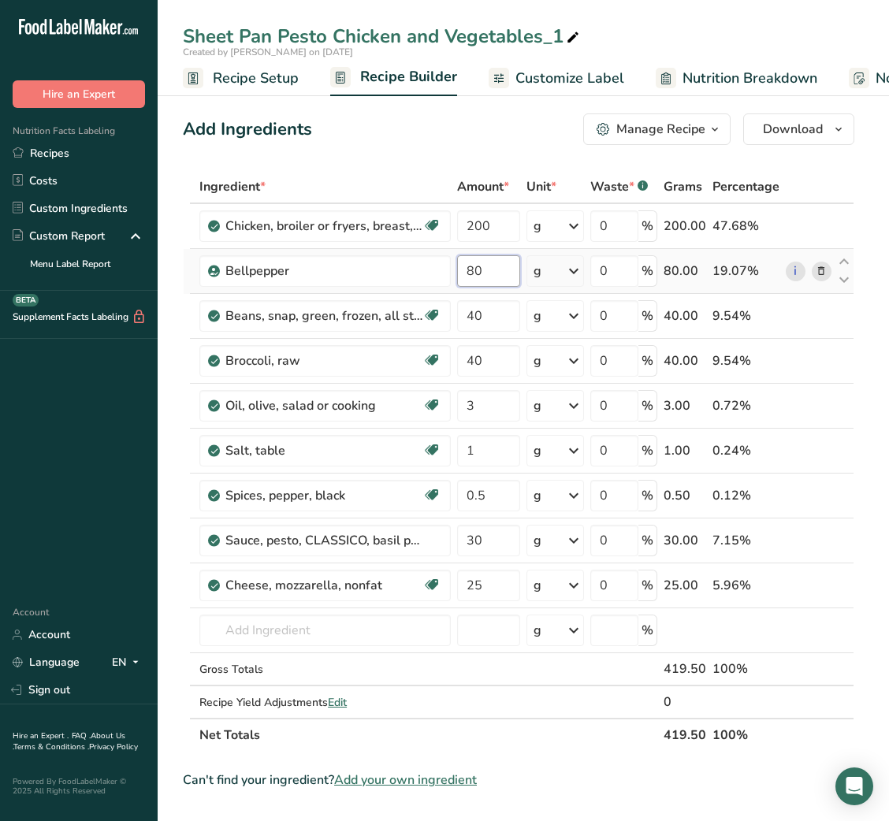
type input "80"
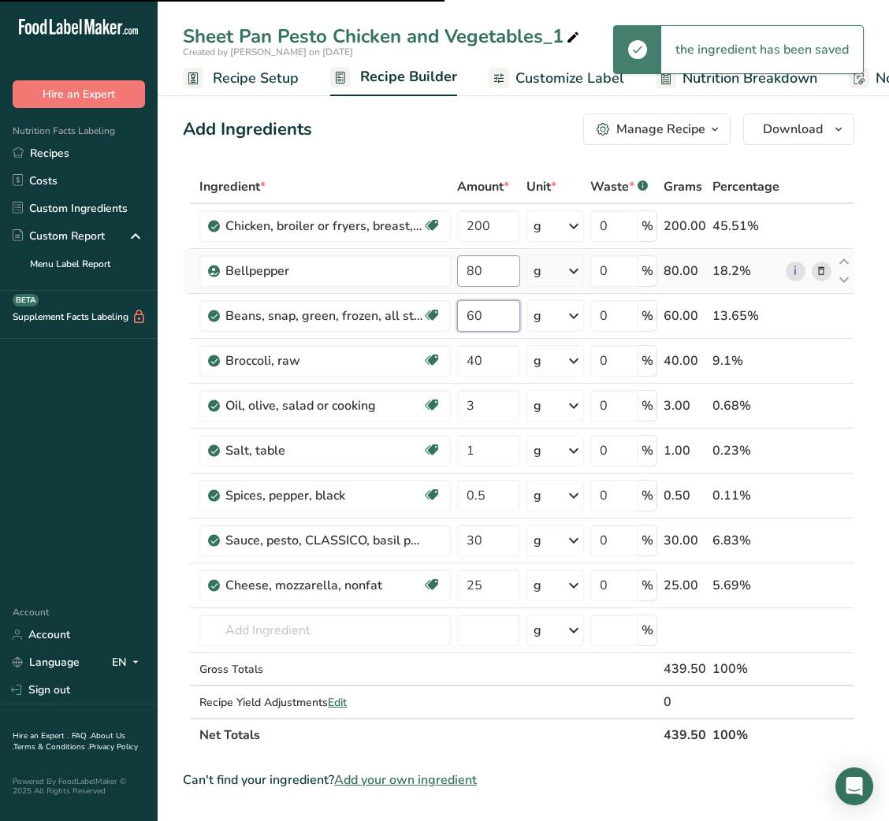
type input "40"
type input "60"
type input "10"
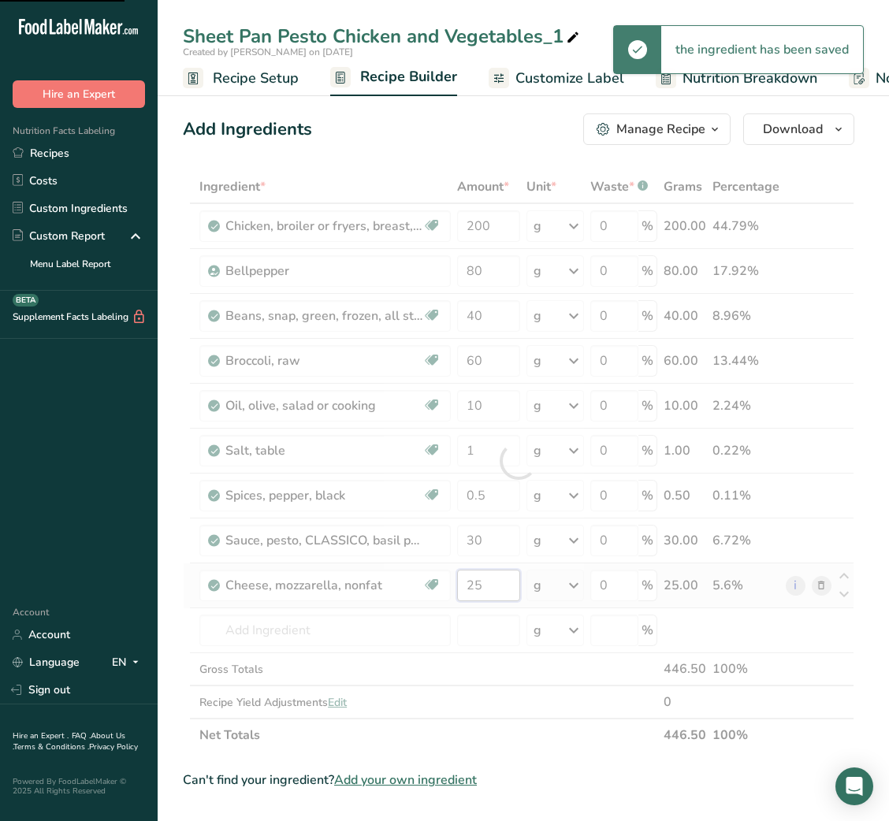
click at [467, 570] on input "25" at bounding box center [488, 586] width 62 height 32
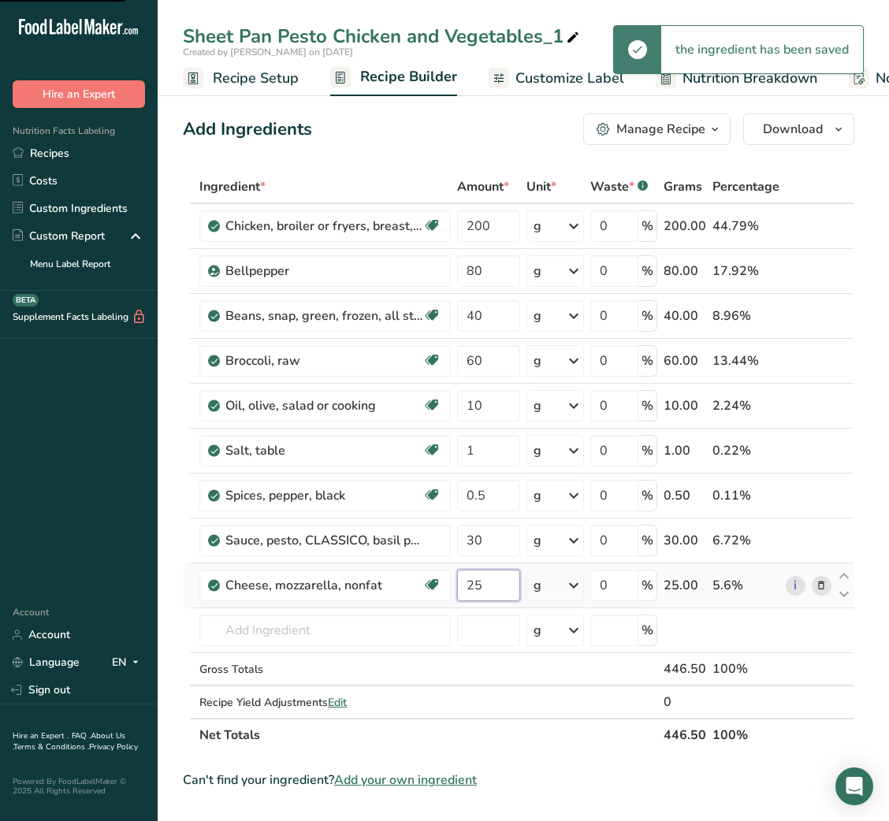
click at [470, 570] on input "25" at bounding box center [488, 586] width 62 height 32
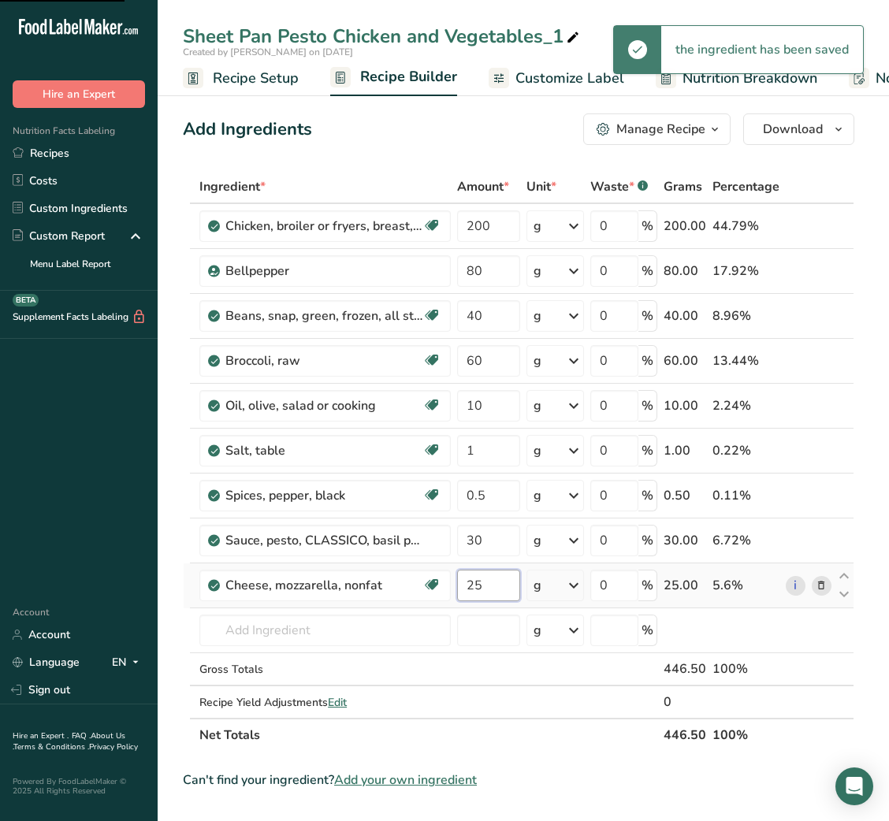
click at [470, 570] on input "25" at bounding box center [488, 586] width 62 height 32
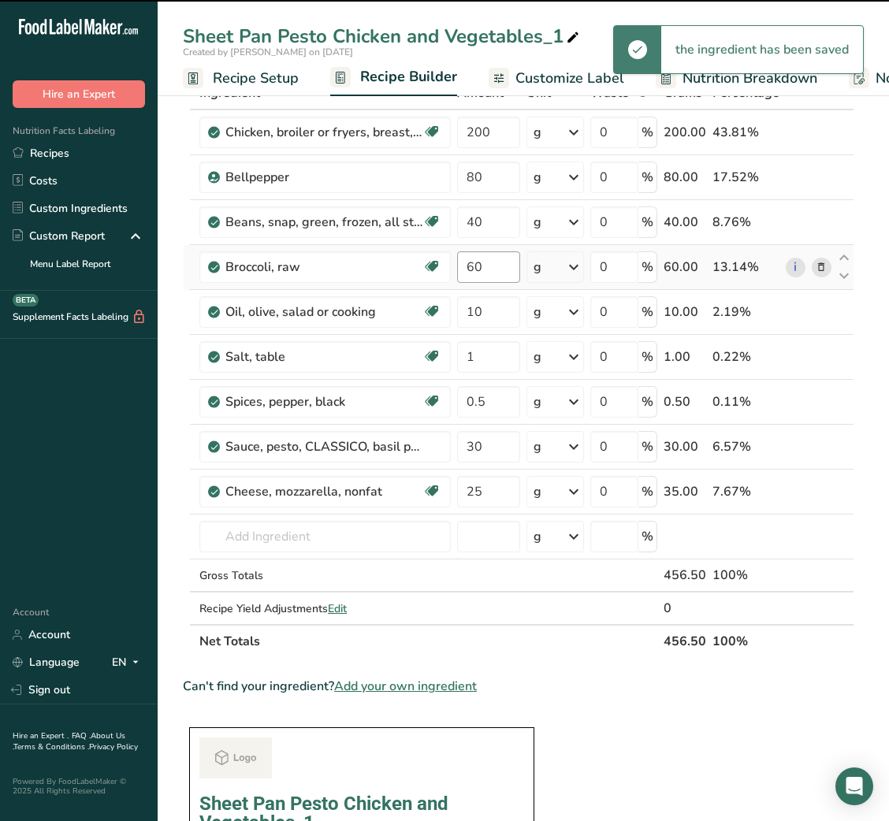
type input "35"
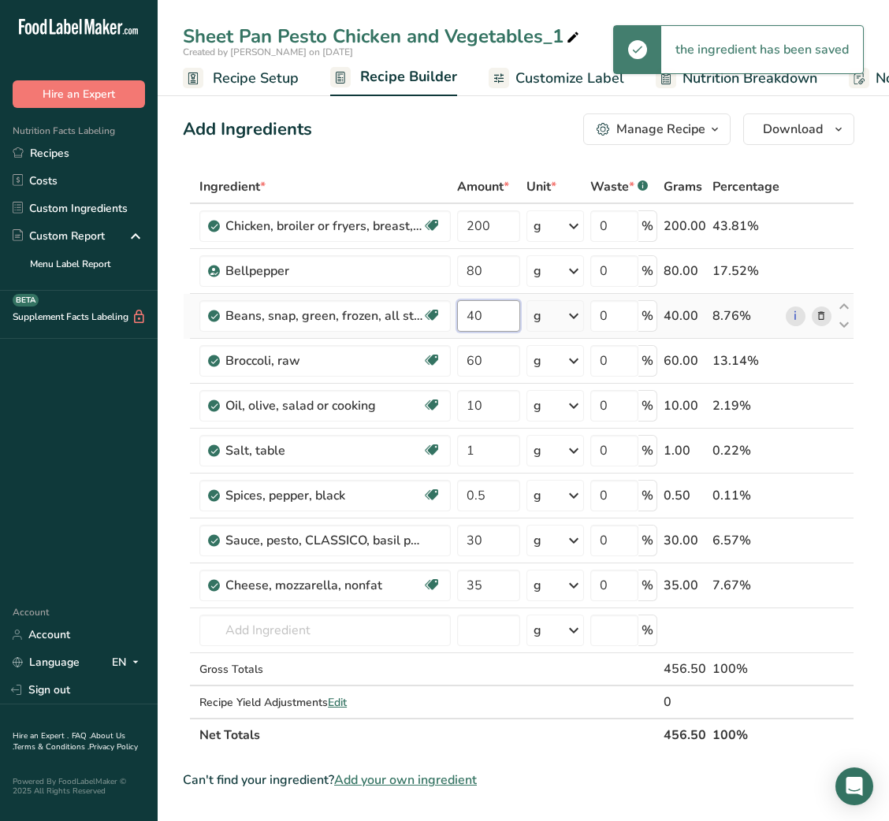
click at [477, 324] on input "40" at bounding box center [488, 316] width 62 height 32
type input "60"
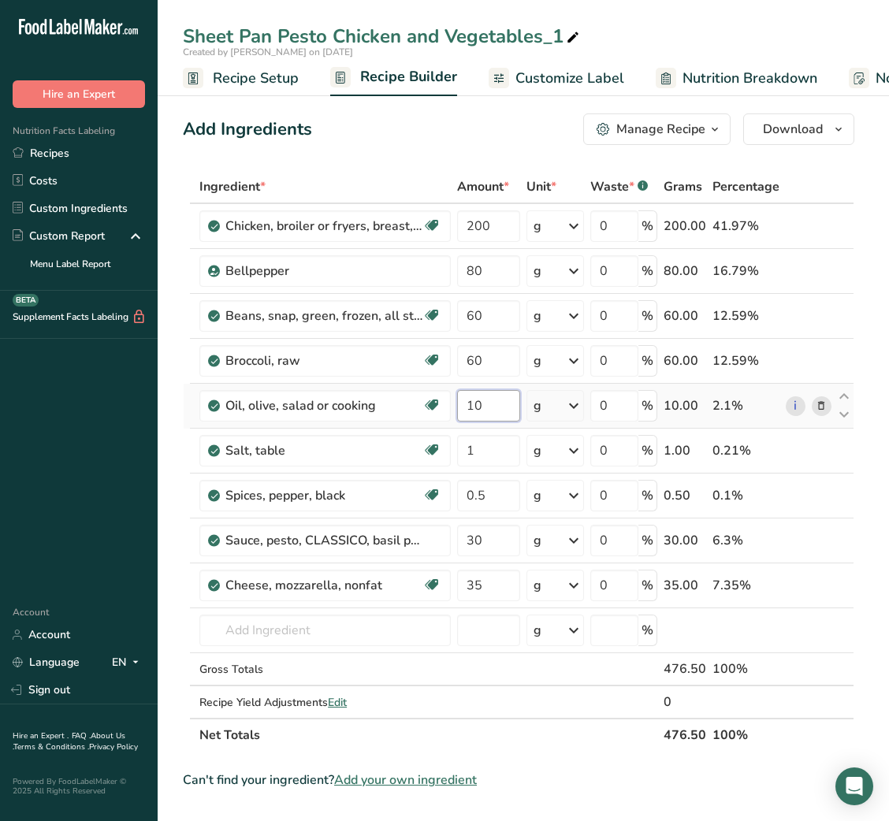
click at [474, 397] on input "10" at bounding box center [488, 406] width 62 height 32
type input "15"
click at [479, 220] on input "200" at bounding box center [488, 226] width 62 height 32
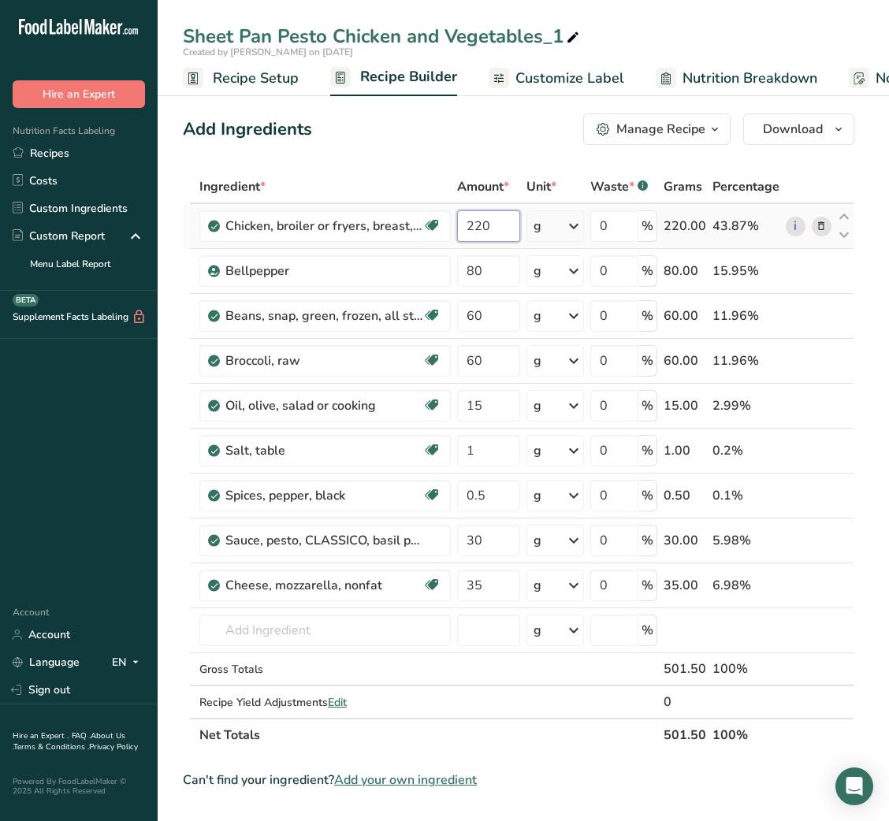
type input "220"
click at [576, 43] on icon at bounding box center [573, 38] width 14 height 22
type input "Sheet Pan Pesto Chicken and Vegetables_S"
click at [611, 71] on span "Customize Label" at bounding box center [569, 78] width 109 height 21
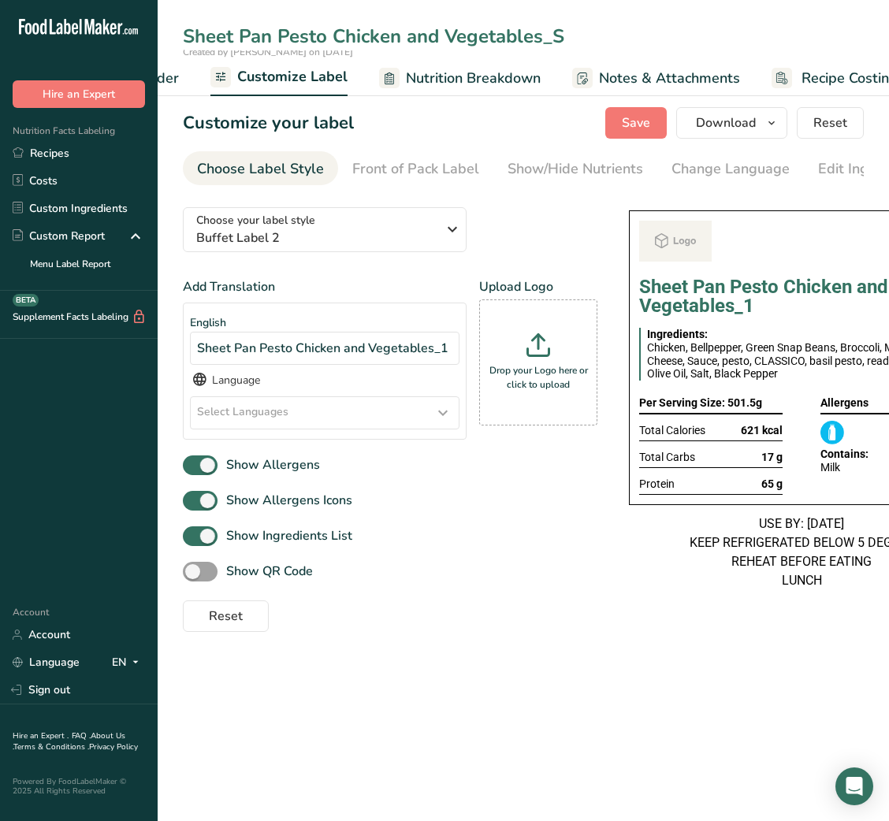
scroll to position [0, 307]
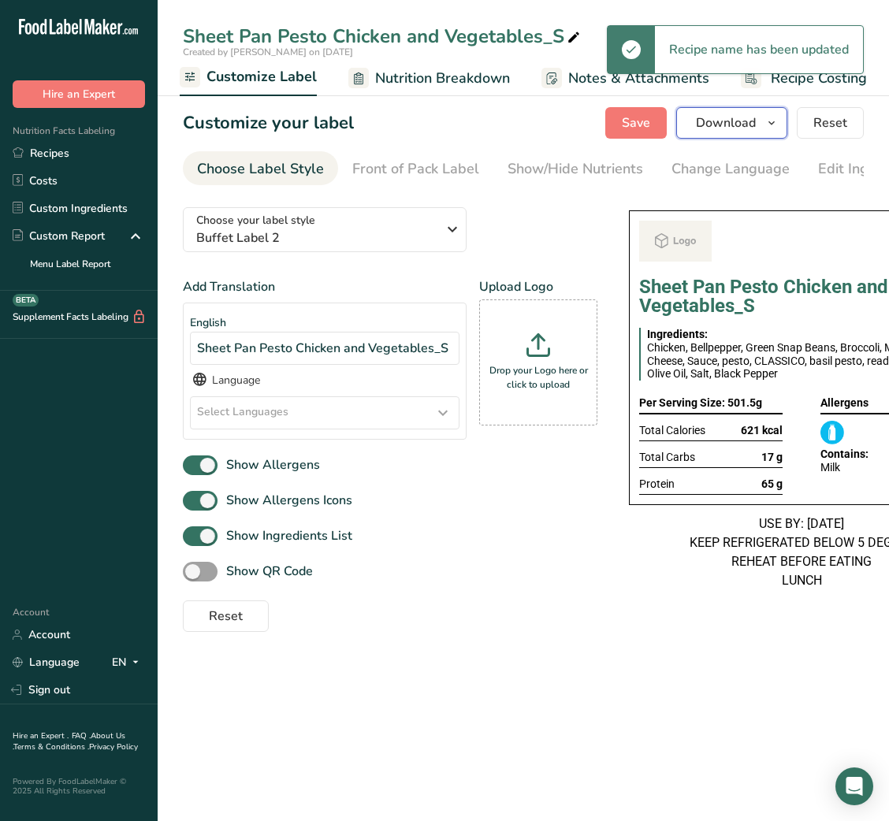
click at [746, 132] on button "Download" at bounding box center [731, 123] width 111 height 32
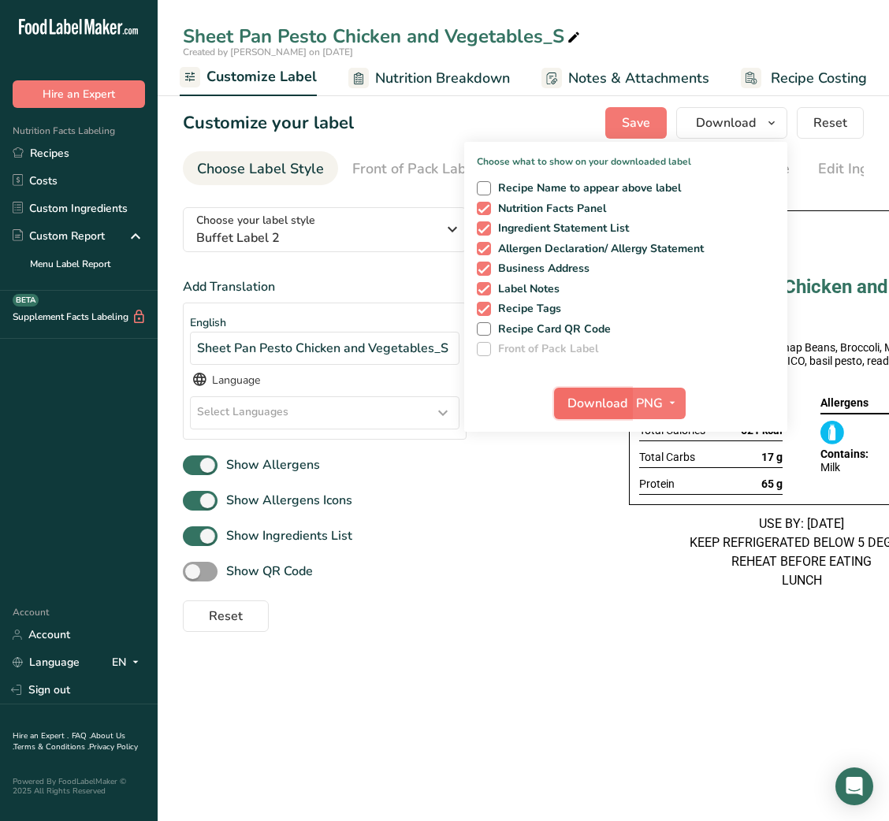
click at [604, 406] on span "Download" at bounding box center [597, 403] width 60 height 19
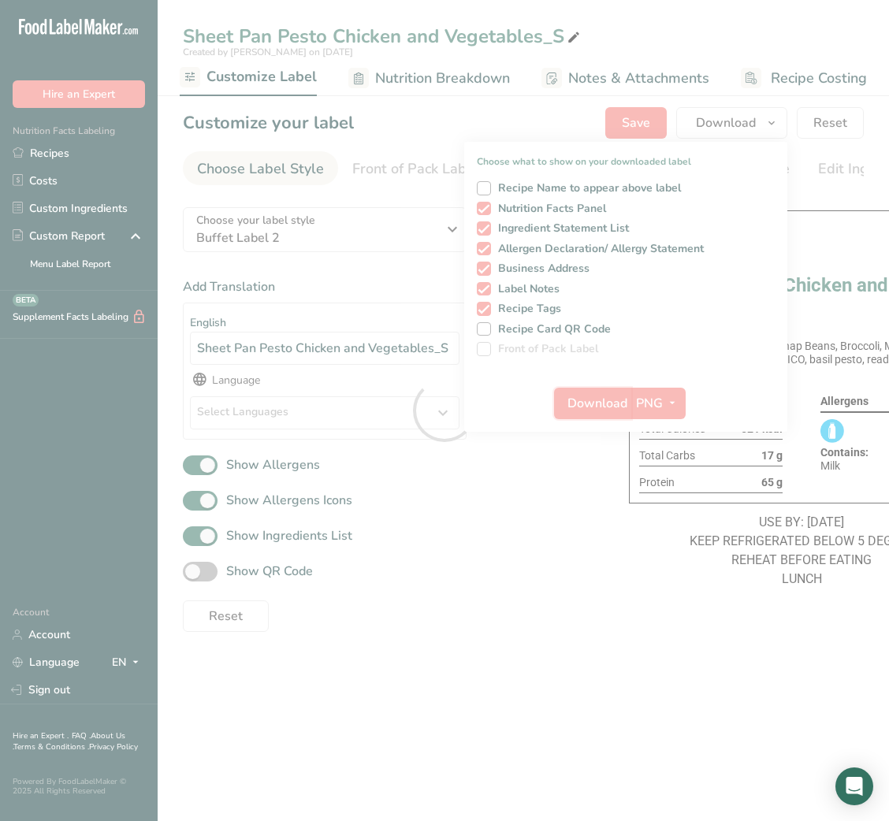
scroll to position [0, 0]
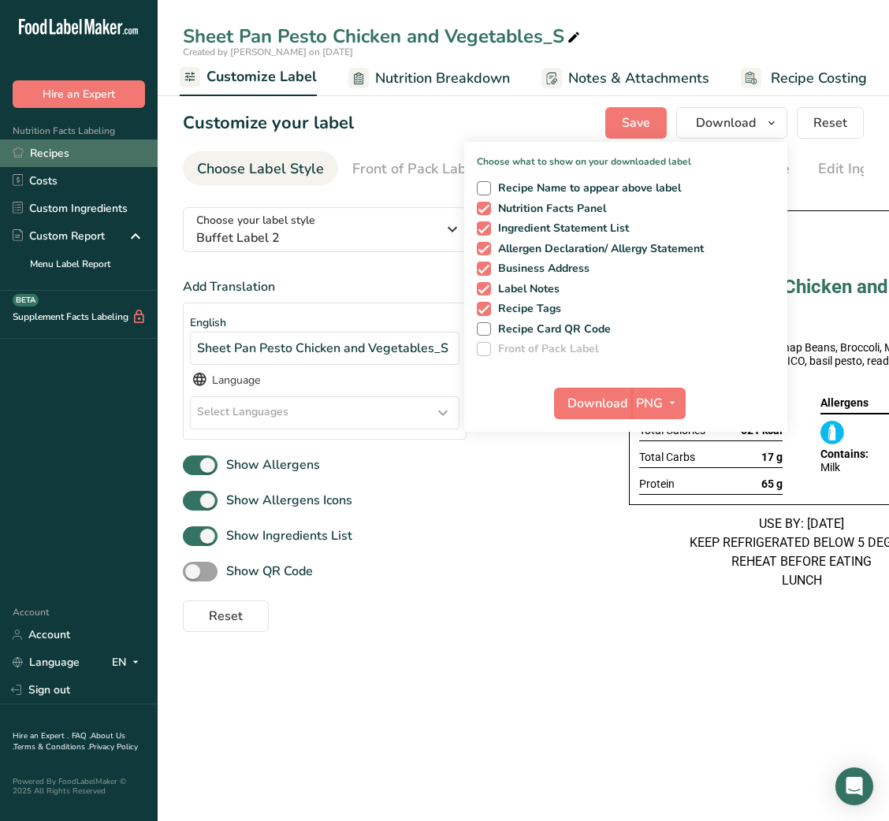
click at [61, 151] on link "Recipes" at bounding box center [79, 153] width 158 height 28
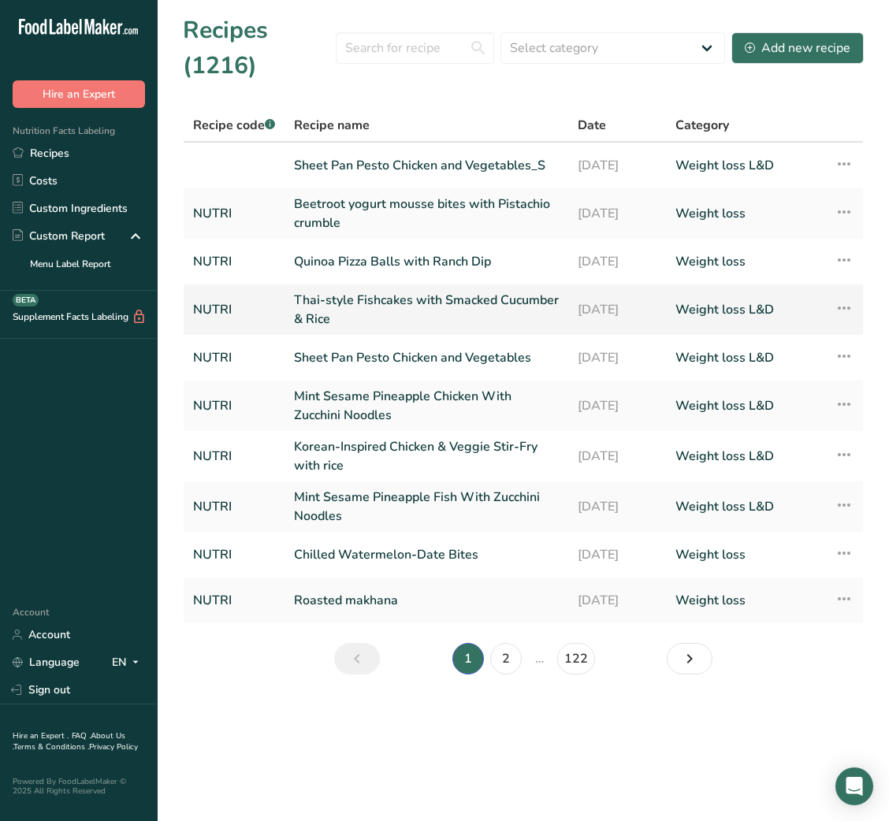
click at [849, 305] on icon at bounding box center [844, 308] width 19 height 28
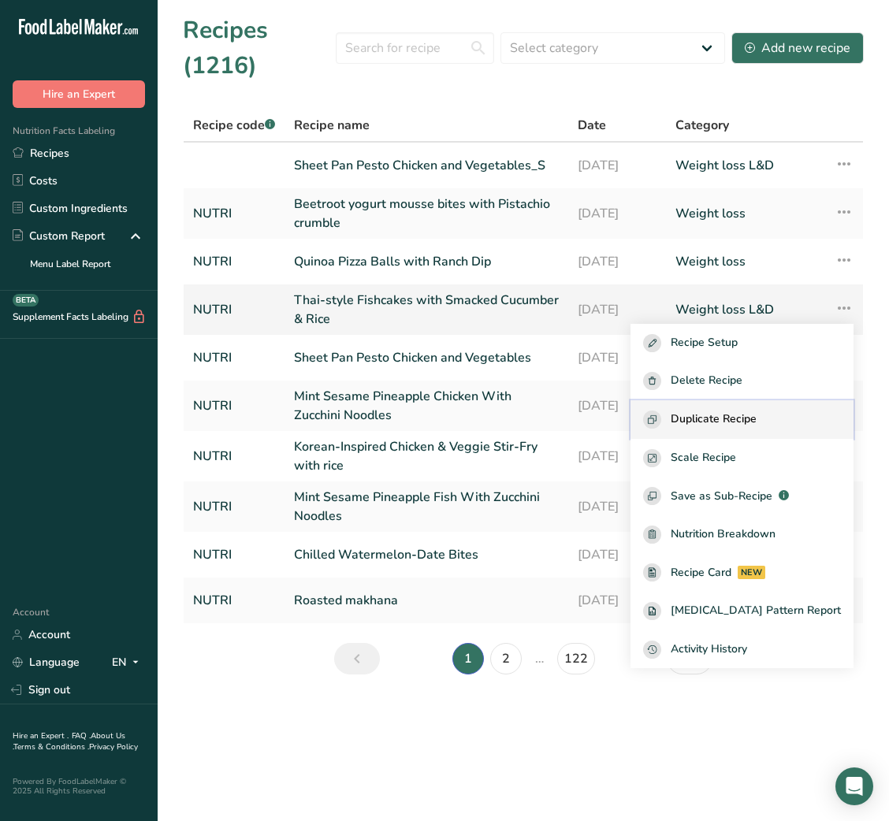
click at [735, 414] on span "Duplicate Recipe" at bounding box center [714, 420] width 86 height 18
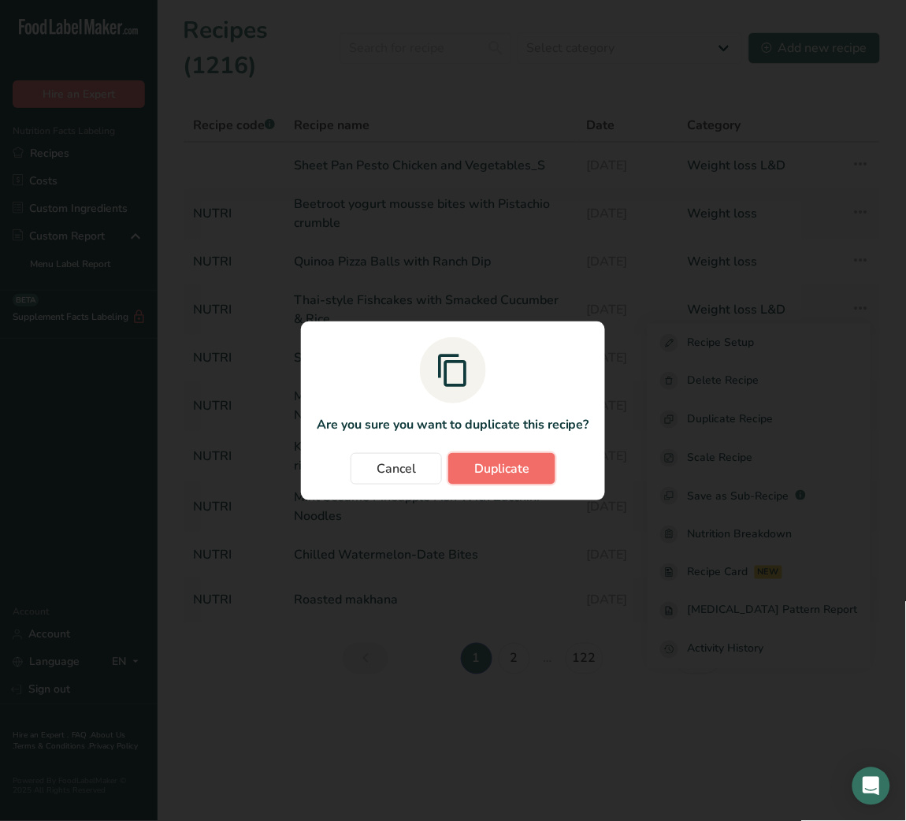
click at [484, 466] on span "Duplicate" at bounding box center [501, 468] width 55 height 19
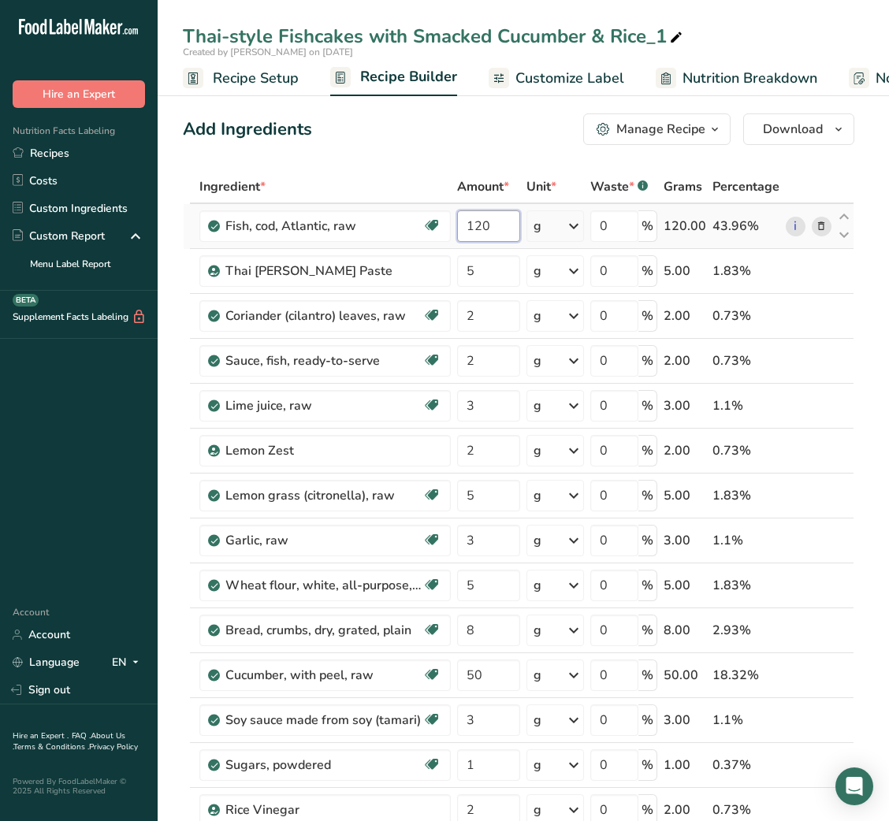
click at [478, 227] on input "120" at bounding box center [488, 226] width 62 height 32
type input "180"
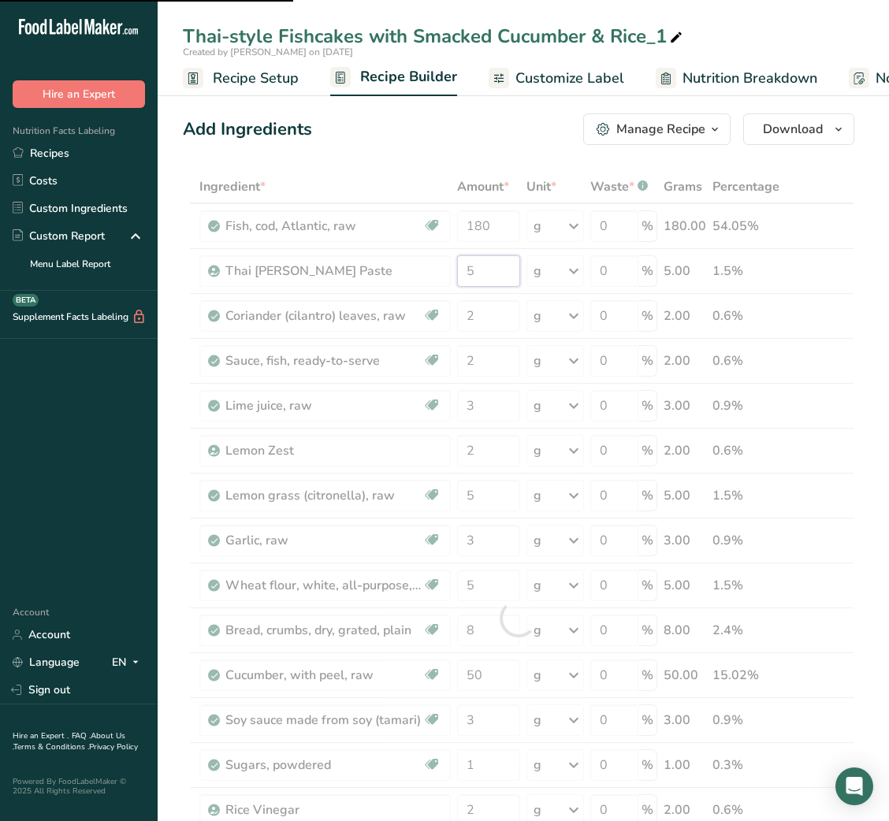
click at [480, 277] on input "5" at bounding box center [488, 271] width 62 height 32
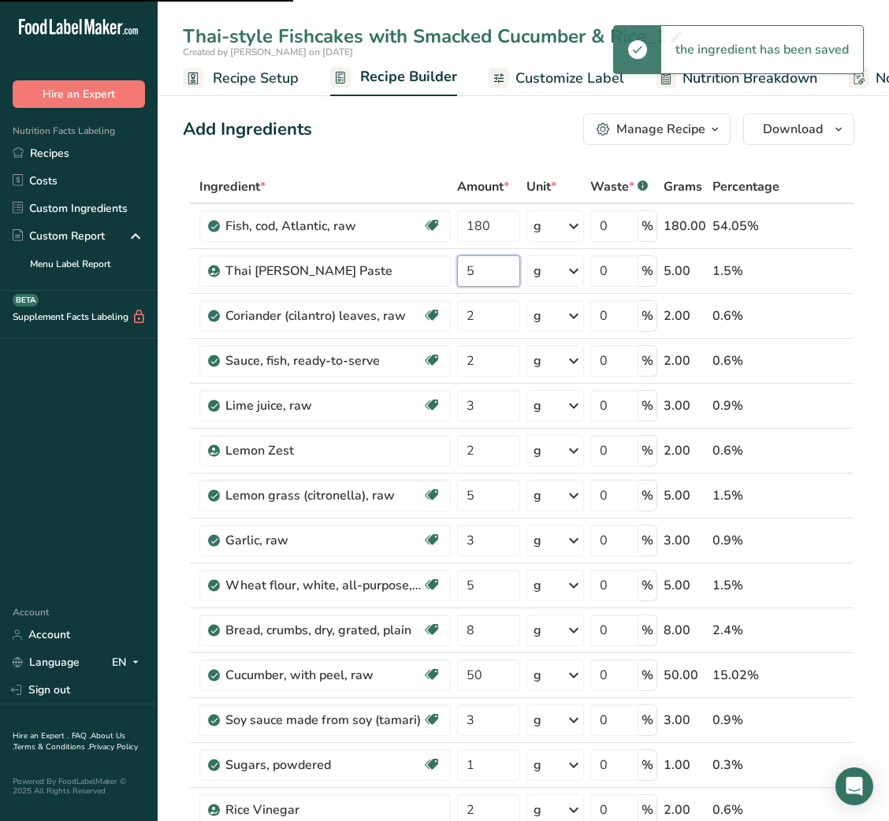
click at [480, 277] on input "5" at bounding box center [488, 271] width 62 height 32
type input "8"
type input "2"
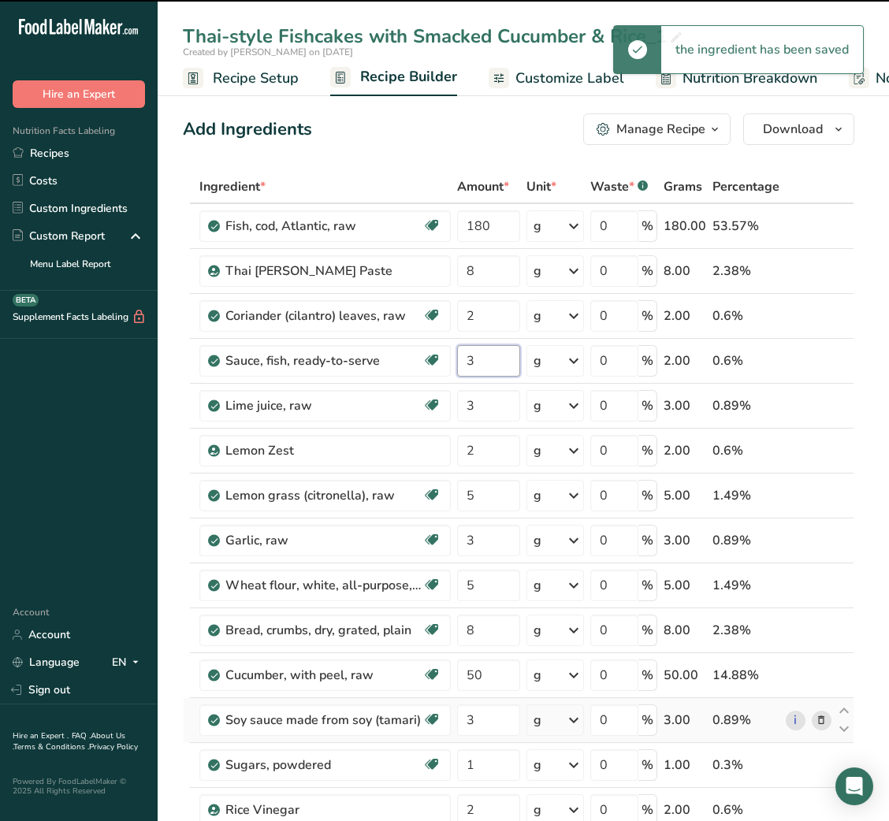
type input "2"
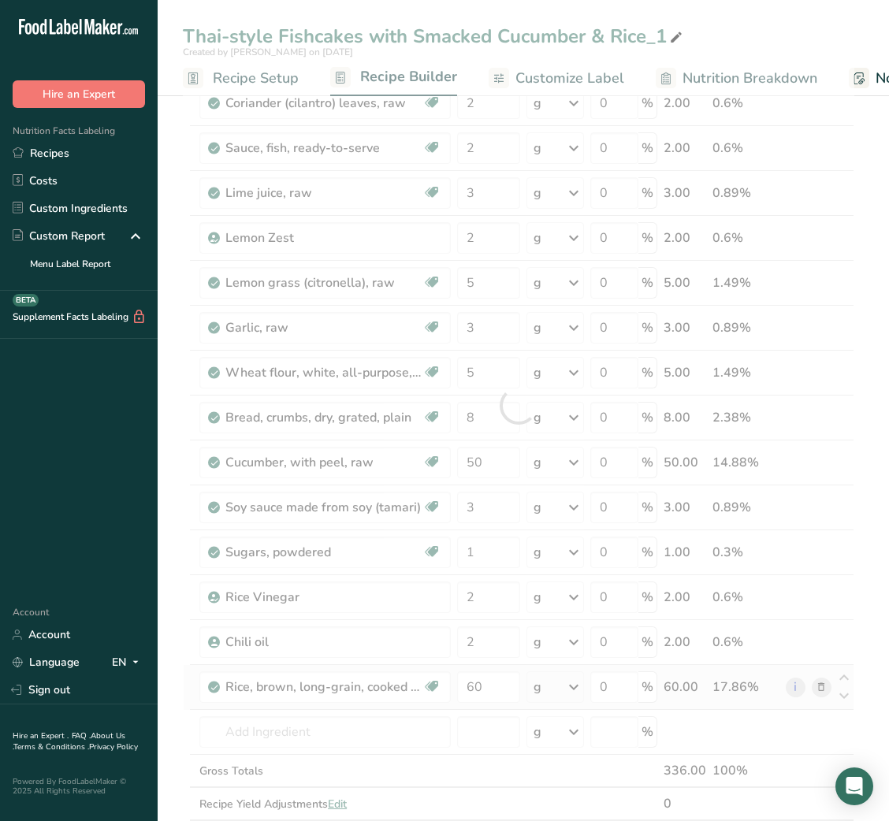
click at [819, 690] on div "Ingredient * Amount * Unit * Waste * .a-a{fill:#347362;}.b-a{fill:#fff;} Grams …" at bounding box center [518, 405] width 671 height 896
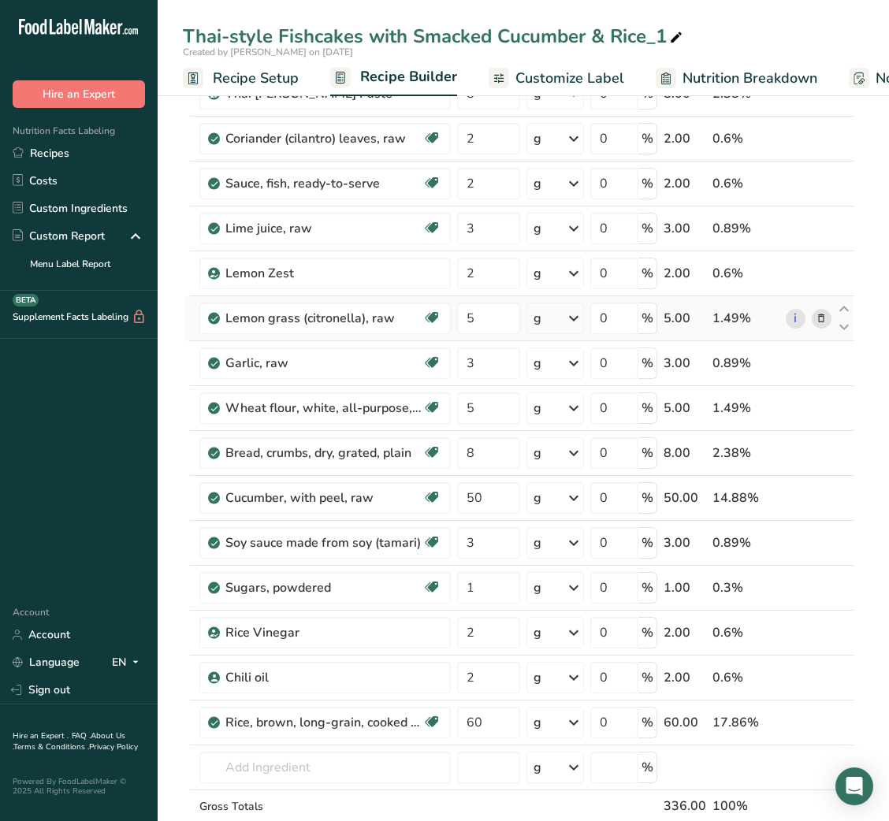
scroll to position [179, 0]
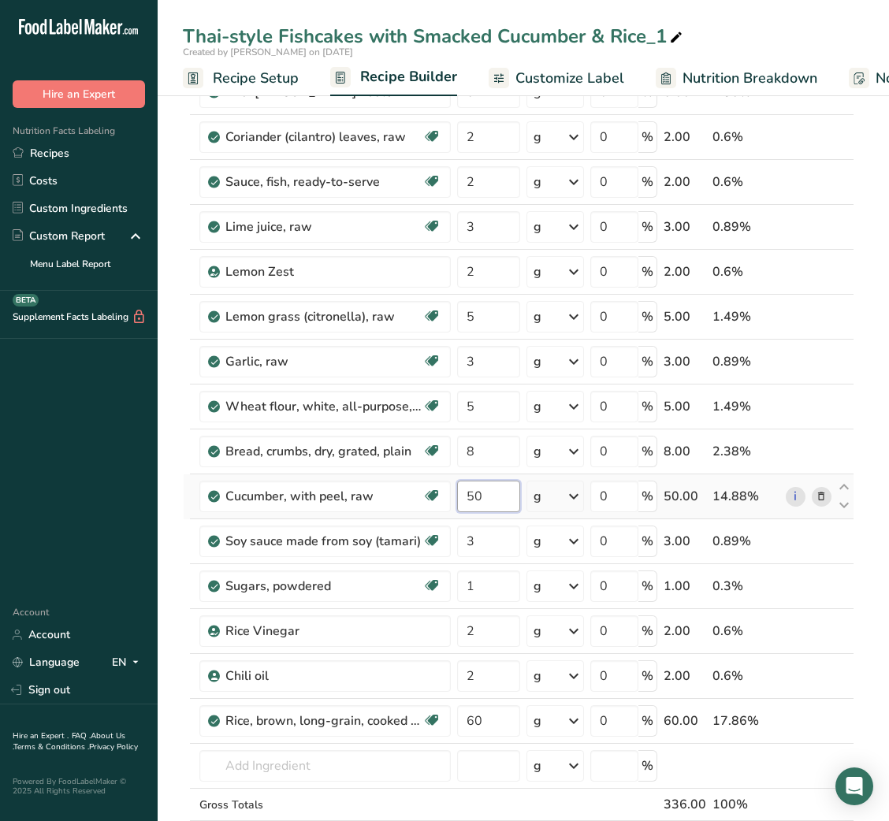
click at [477, 505] on input "50" at bounding box center [488, 497] width 62 height 32
type input "80"
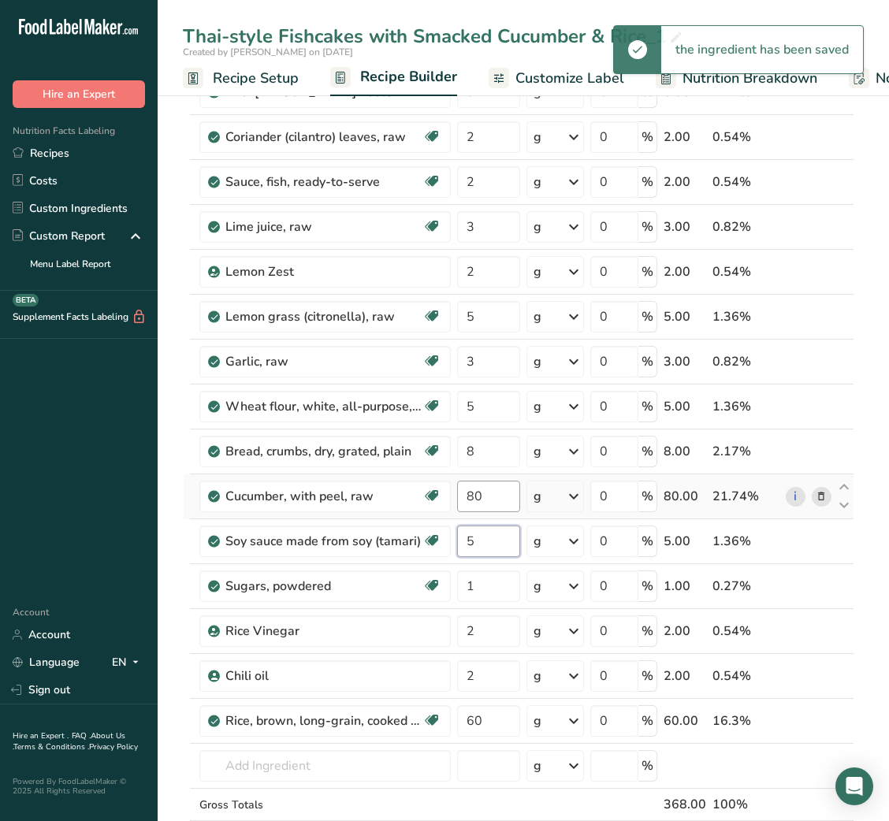
type input "5"
click at [469, 660] on input "2" at bounding box center [488, 676] width 62 height 32
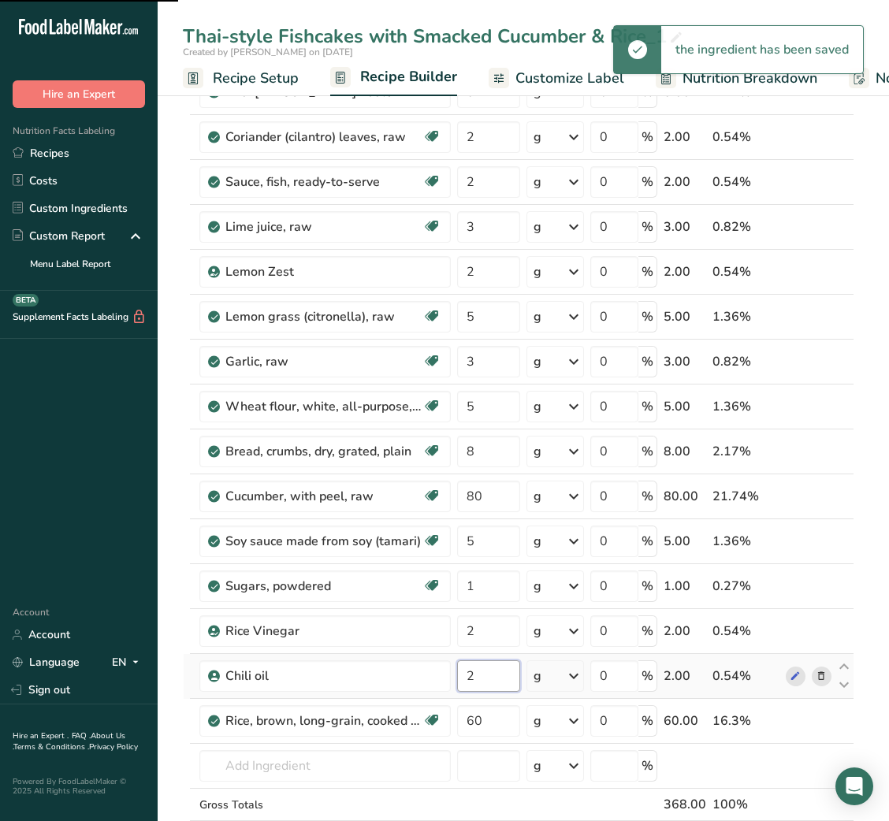
click at [469, 660] on input "2" at bounding box center [488, 676] width 62 height 32
type input "2"
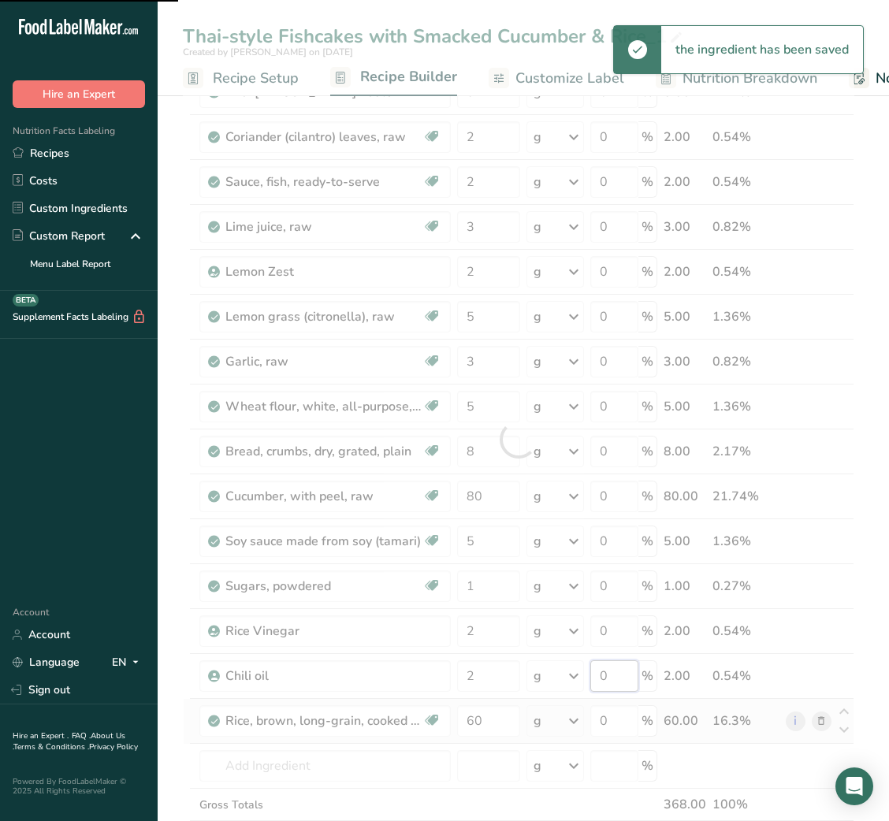
scroll to position [340, 0]
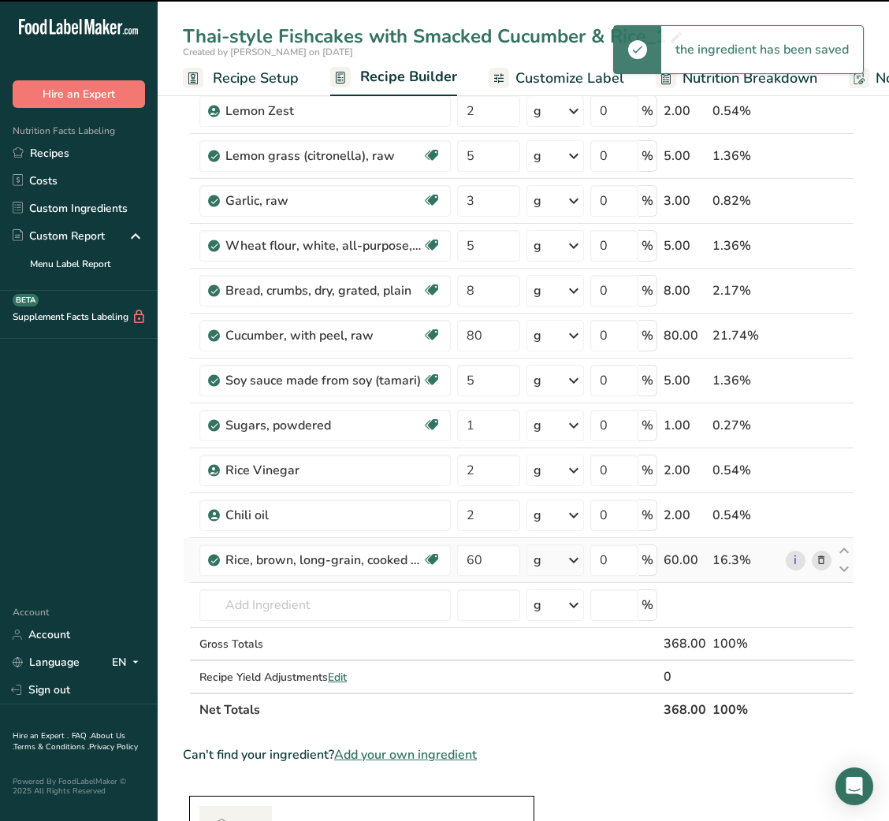
click at [825, 562] on div "Ingredient * Amount * Unit * Waste * .a-a{fill:#347362;}.b-a{fill:#fff;} Grams …" at bounding box center [518, 279] width 671 height 896
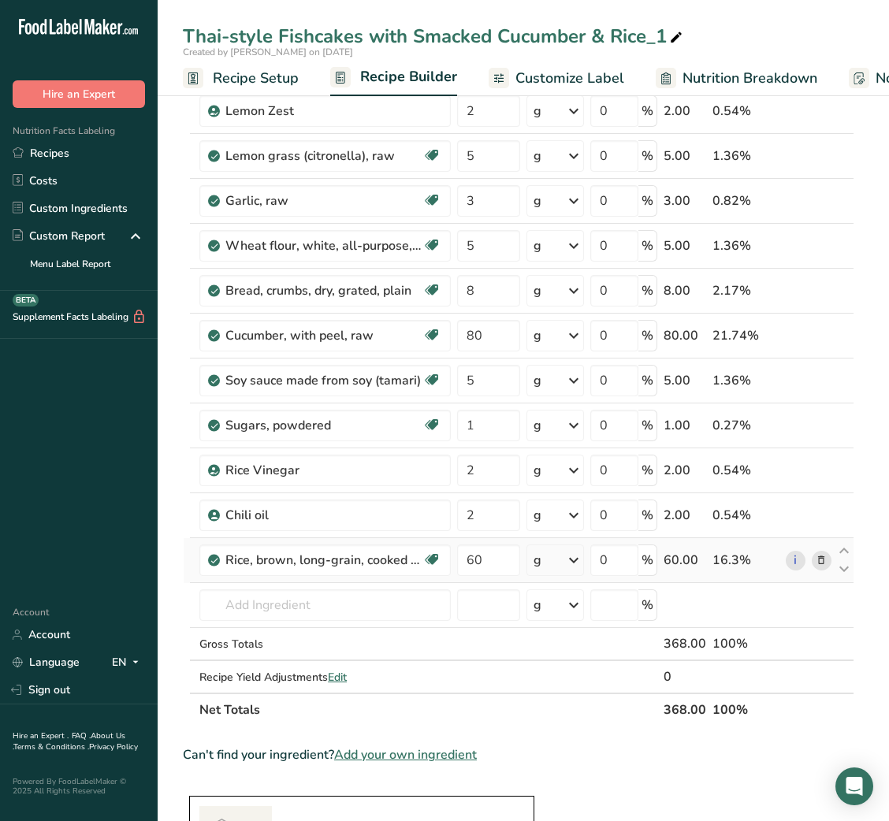
click at [817, 561] on icon at bounding box center [821, 560] width 11 height 17
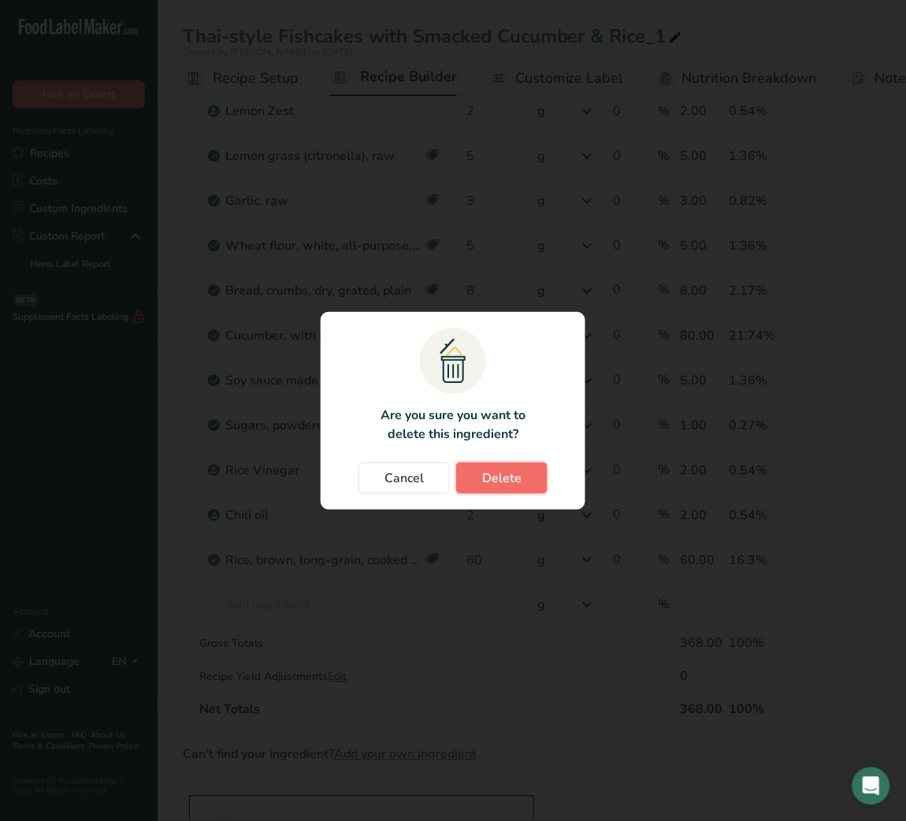
click at [504, 469] on span "Delete" at bounding box center [501, 478] width 39 height 19
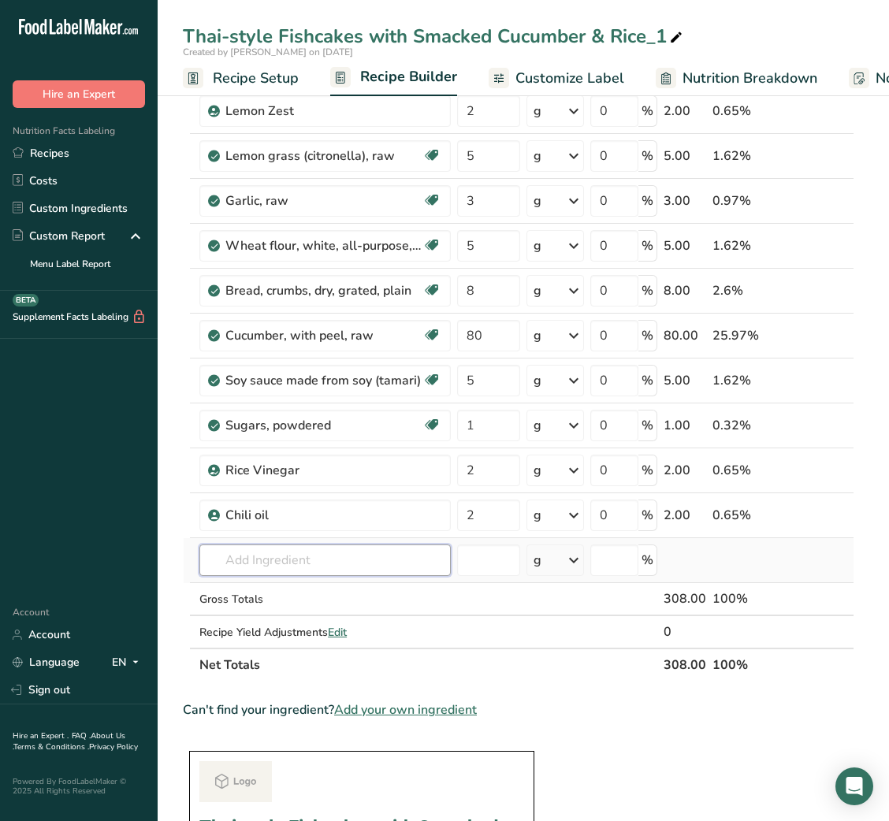
click at [310, 546] on input "text" at bounding box center [324, 561] width 251 height 32
click at [396, 556] on input "text" at bounding box center [324, 561] width 251 height 32
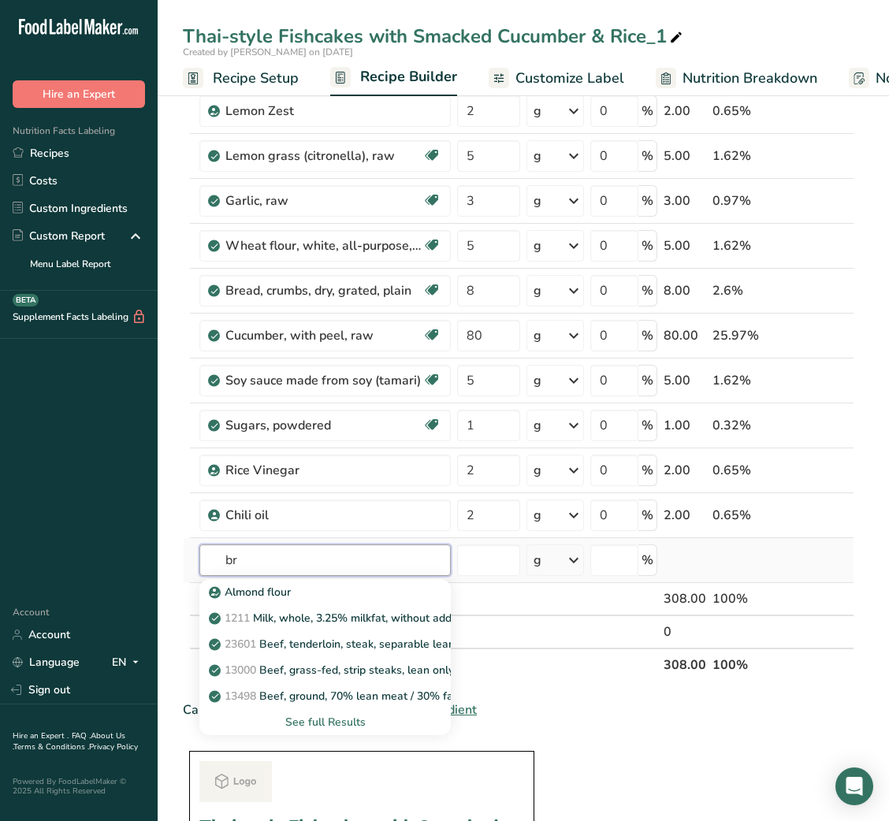
type input "b"
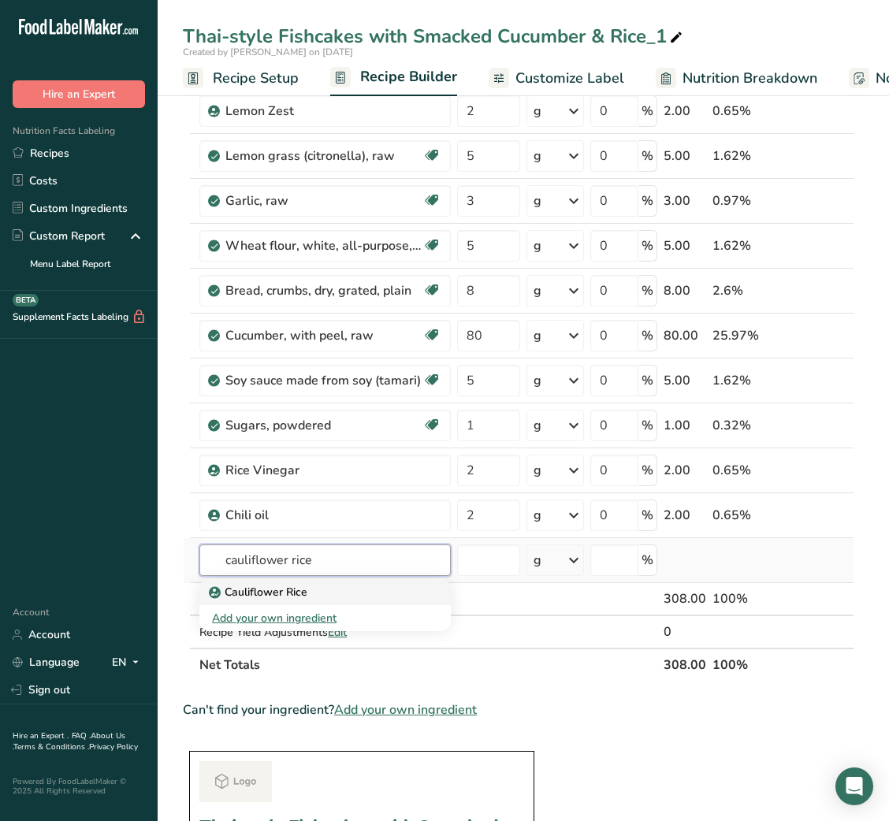
type input "cauliflower rice"
click at [355, 590] on div "Cauliflower Rice" at bounding box center [312, 592] width 201 height 17
type input "Cauliflower Rice"
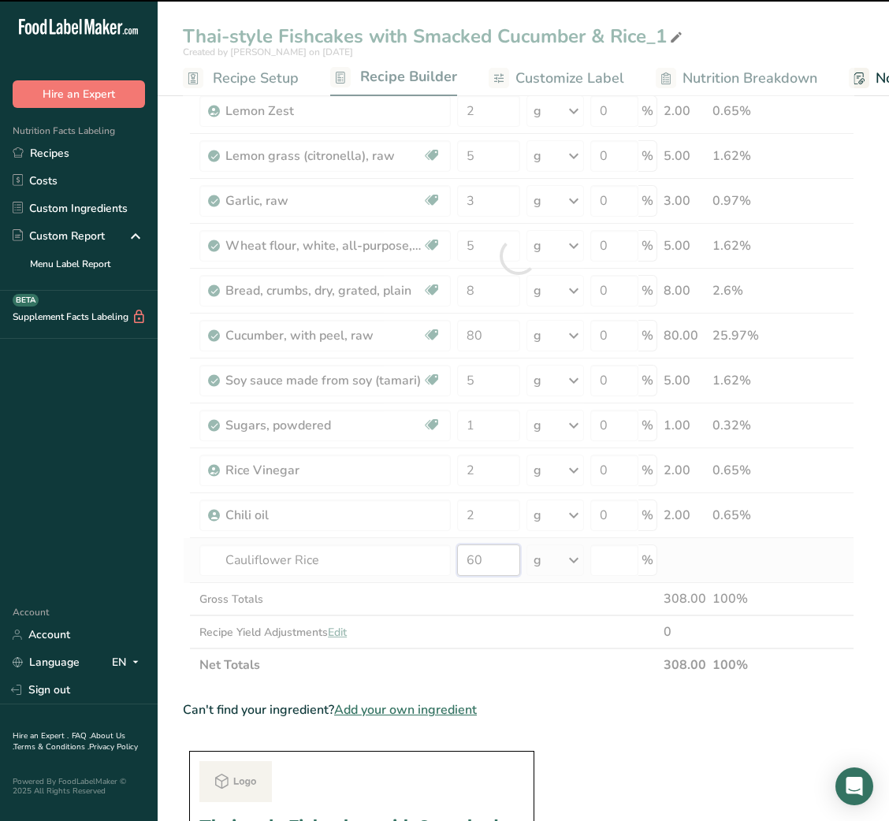
type input "0"
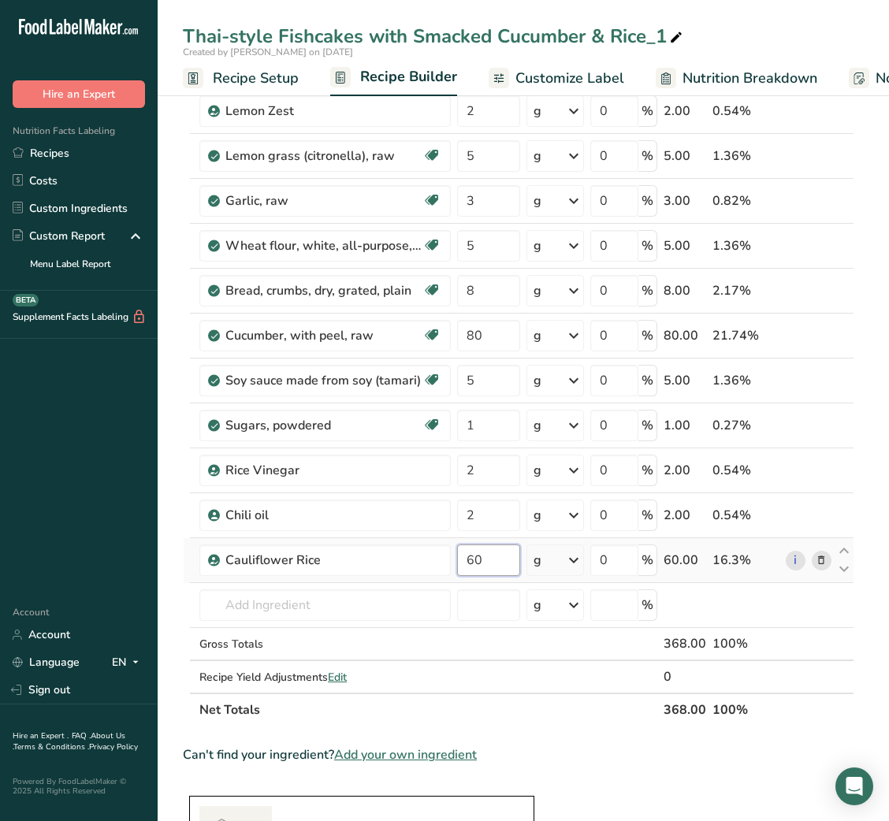
type input "60"
click at [626, 759] on div "Can't find your ingredient? Add your own ingredient" at bounding box center [518, 755] width 671 height 19
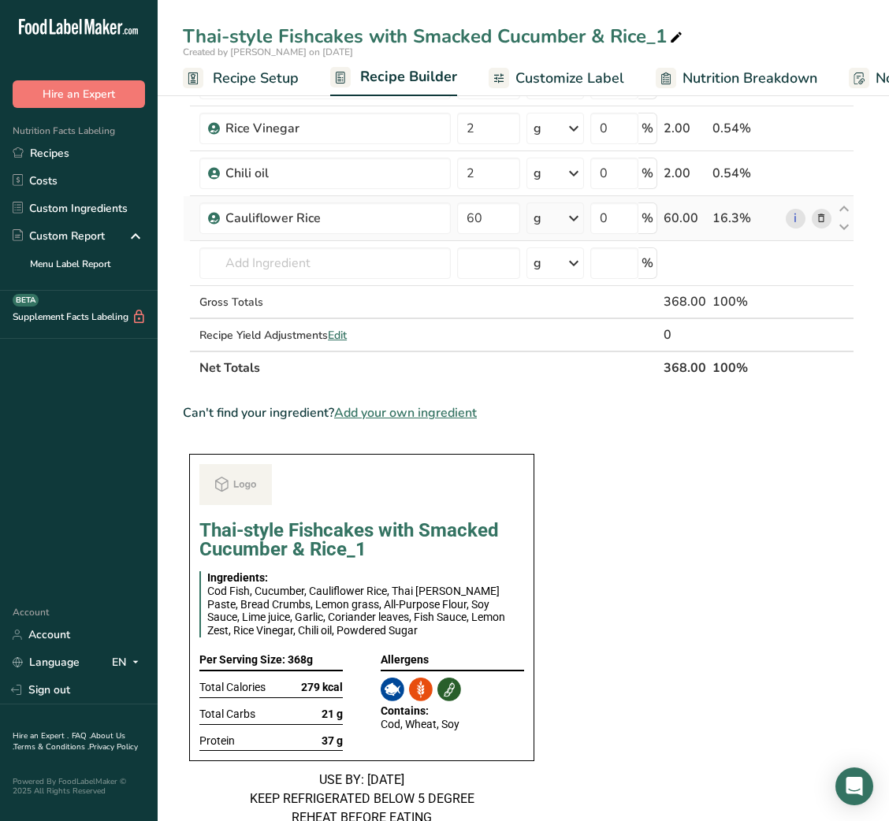
scroll to position [0, 0]
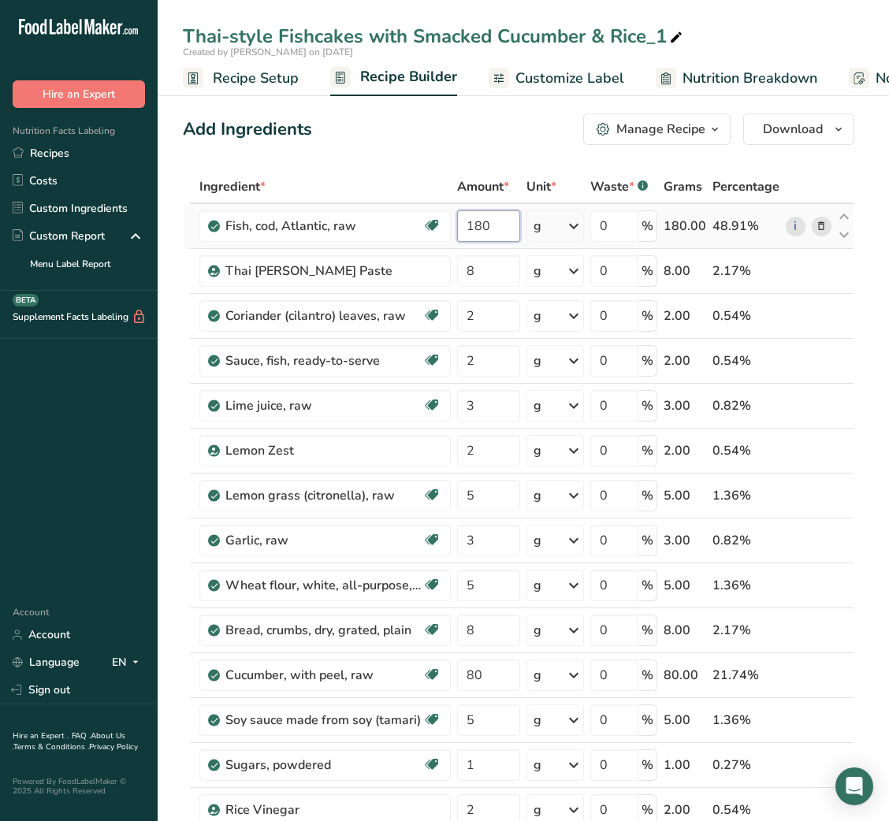
click at [475, 225] on input "180" at bounding box center [488, 226] width 62 height 32
type input "200"
click at [471, 270] on input "8" at bounding box center [488, 271] width 62 height 32
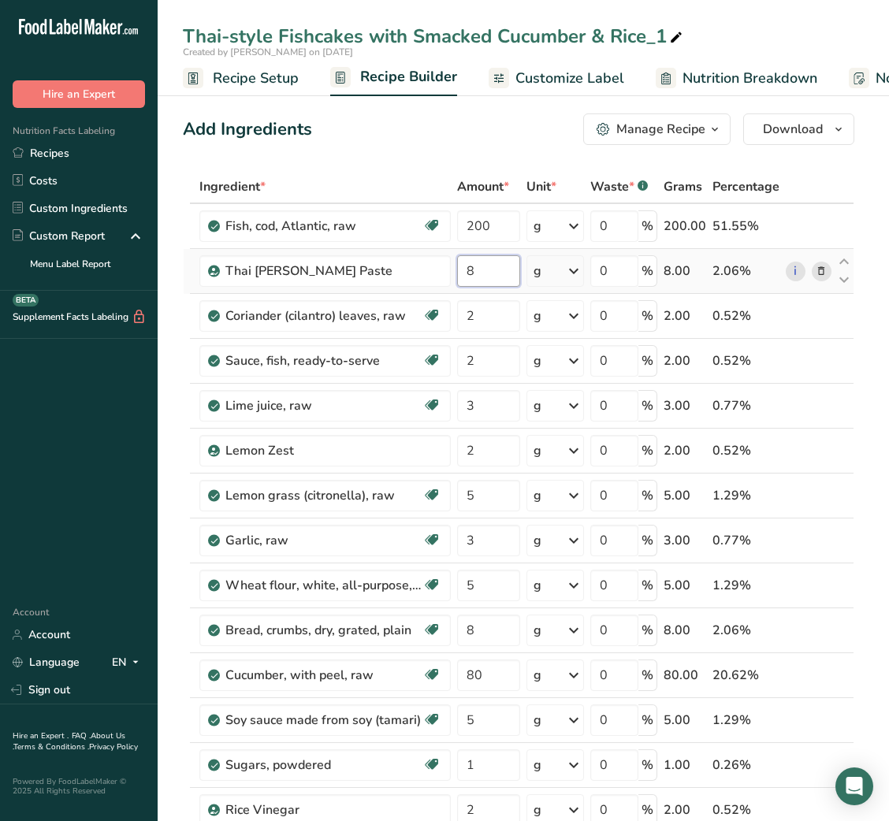
click at [471, 270] on input "8" at bounding box center [488, 271] width 62 height 32
type input "10"
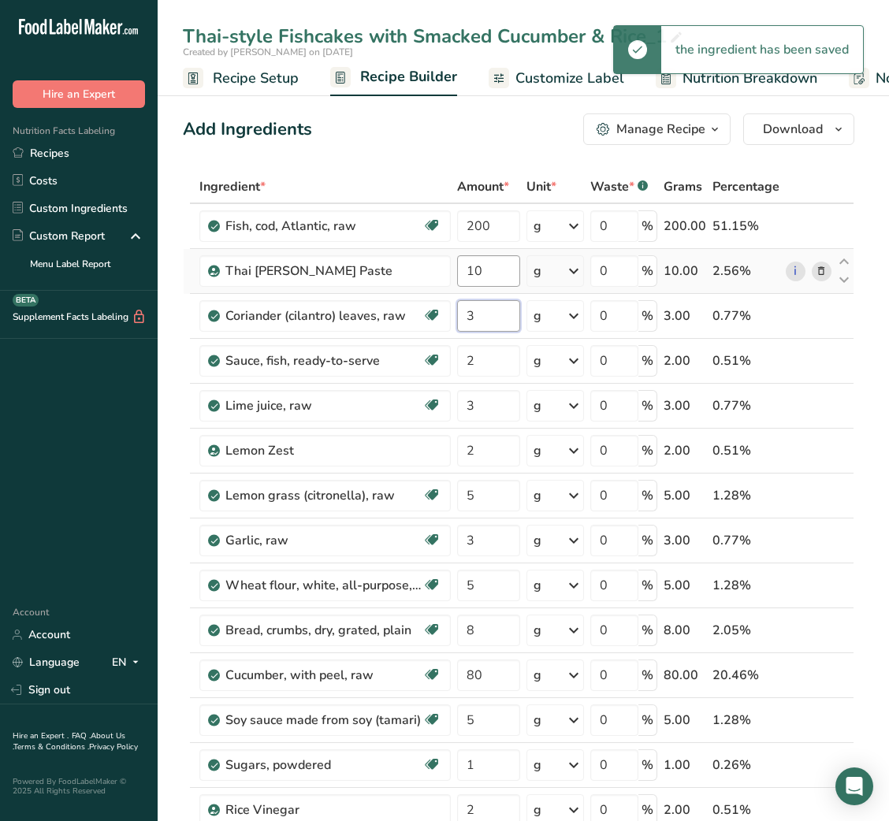
type input "3"
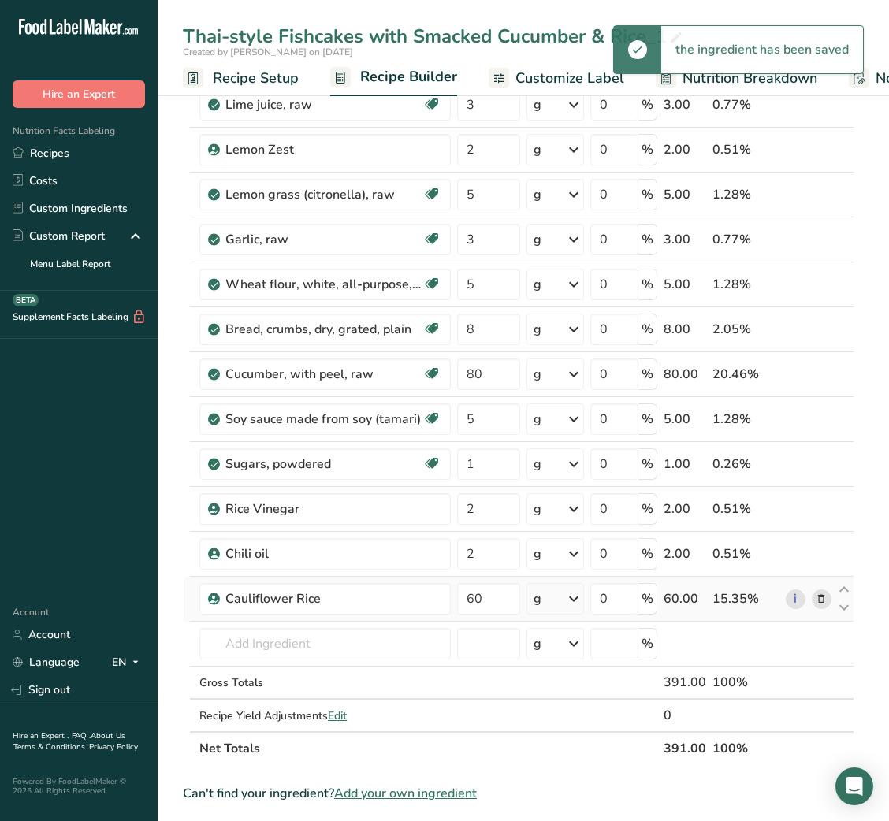
scroll to position [302, 0]
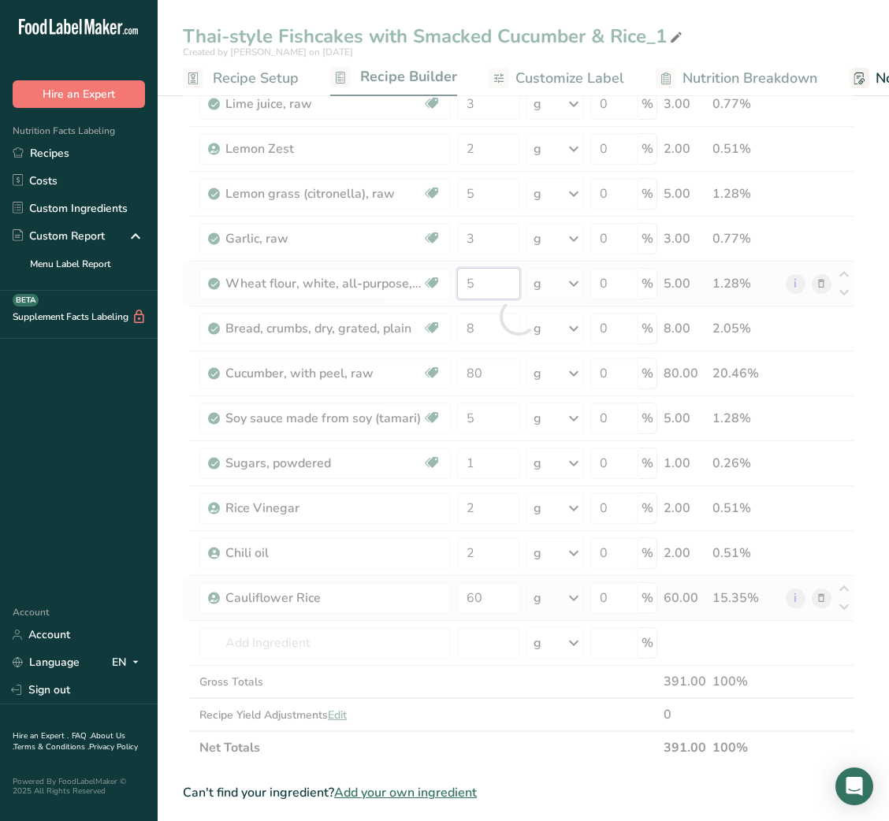
click at [469, 279] on div "Ingredient * Amount * Unit * Waste * .a-a{fill:#347362;}.b-a{fill:#fff;} Grams …" at bounding box center [518, 316] width 671 height 896
click at [469, 279] on div at bounding box center [518, 316] width 671 height 896
click at [472, 282] on div at bounding box center [518, 316] width 671 height 896
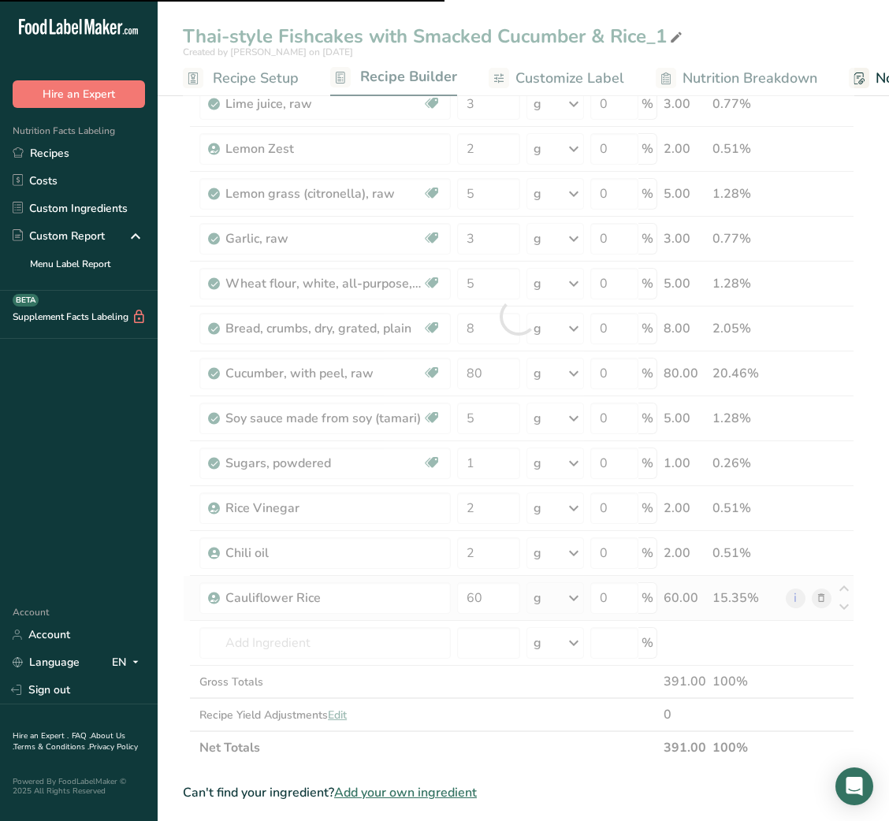
click at [472, 282] on div at bounding box center [518, 316] width 671 height 896
click at [472, 282] on input "5" at bounding box center [488, 284] width 62 height 32
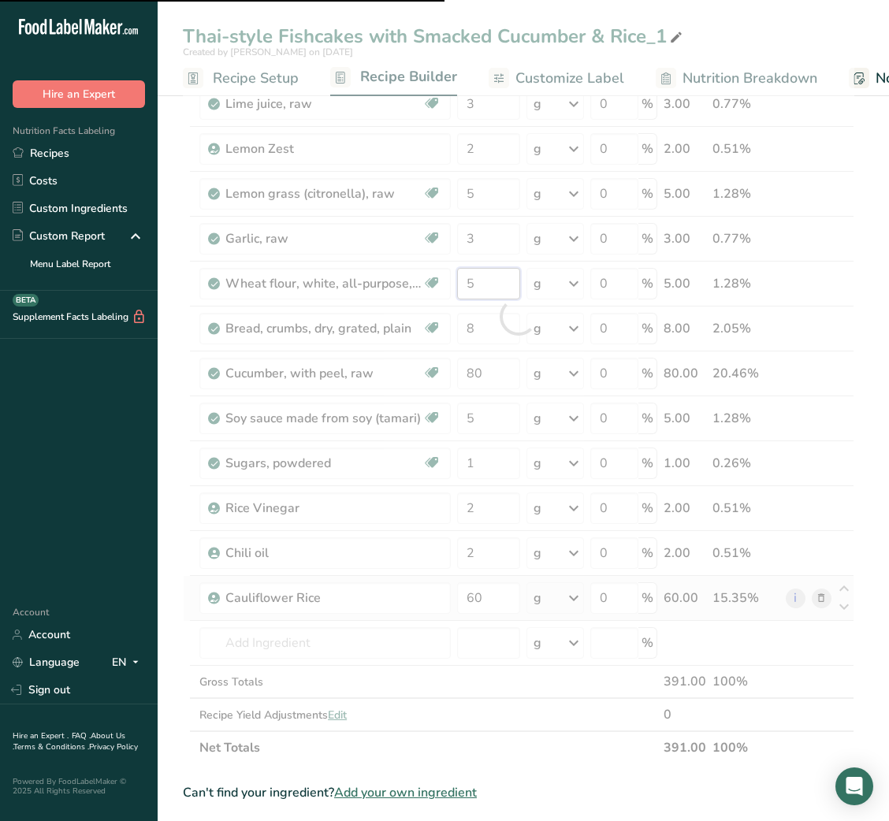
click at [472, 282] on input "5" at bounding box center [488, 284] width 62 height 32
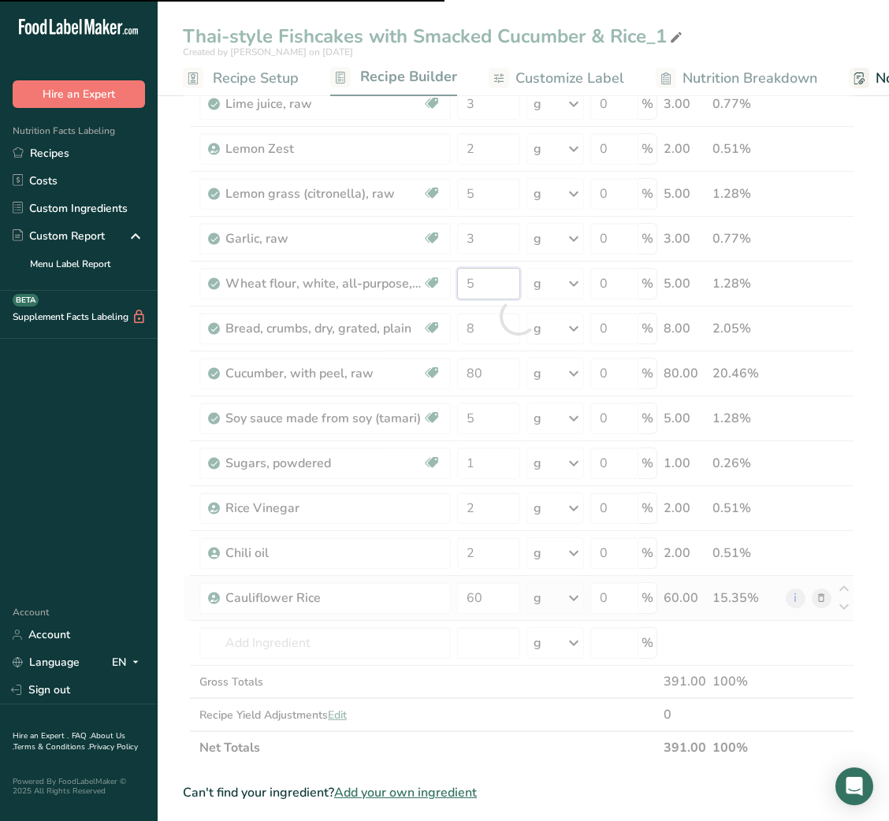
click at [472, 282] on input "5" at bounding box center [488, 284] width 62 height 32
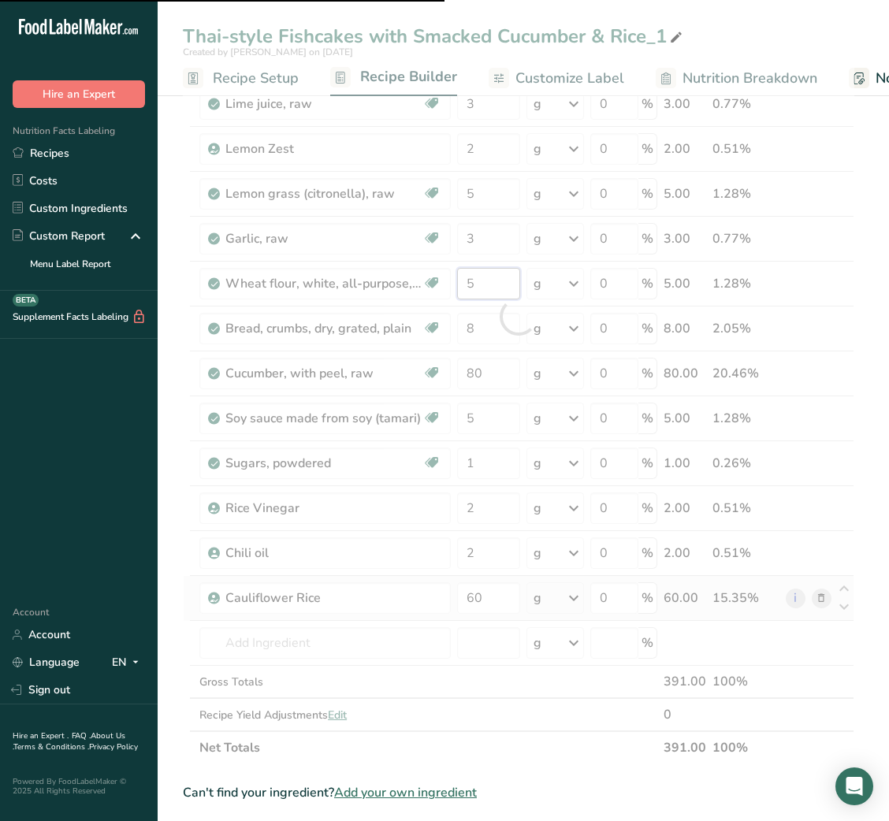
click at [472, 282] on input "5" at bounding box center [488, 284] width 62 height 32
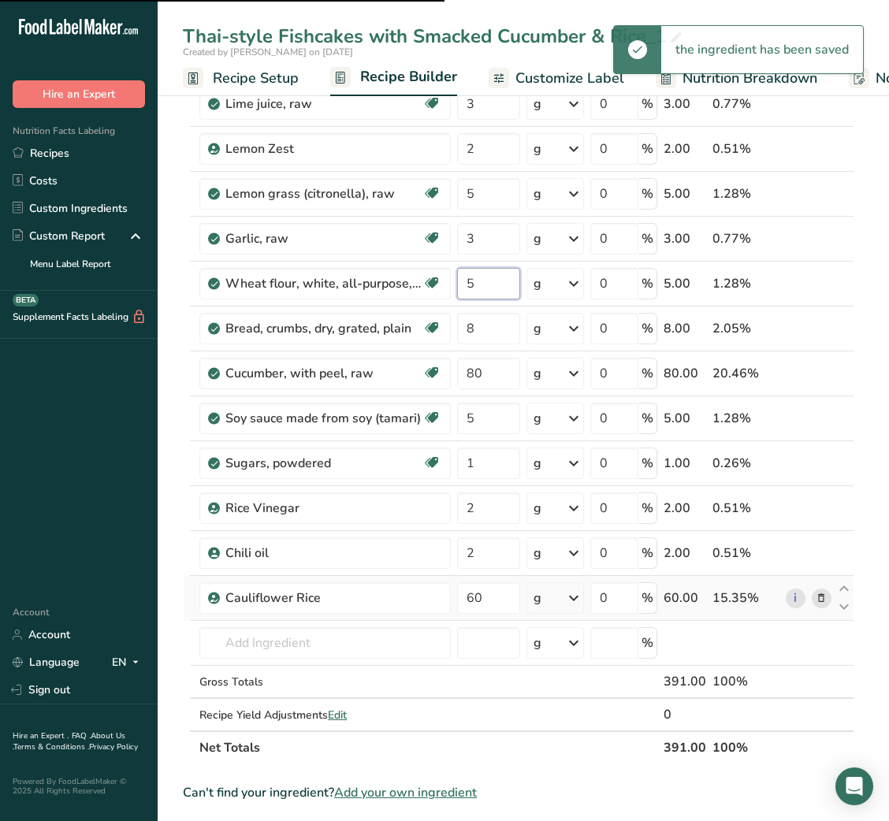
click at [472, 282] on input "5" at bounding box center [488, 284] width 62 height 32
type input "7"
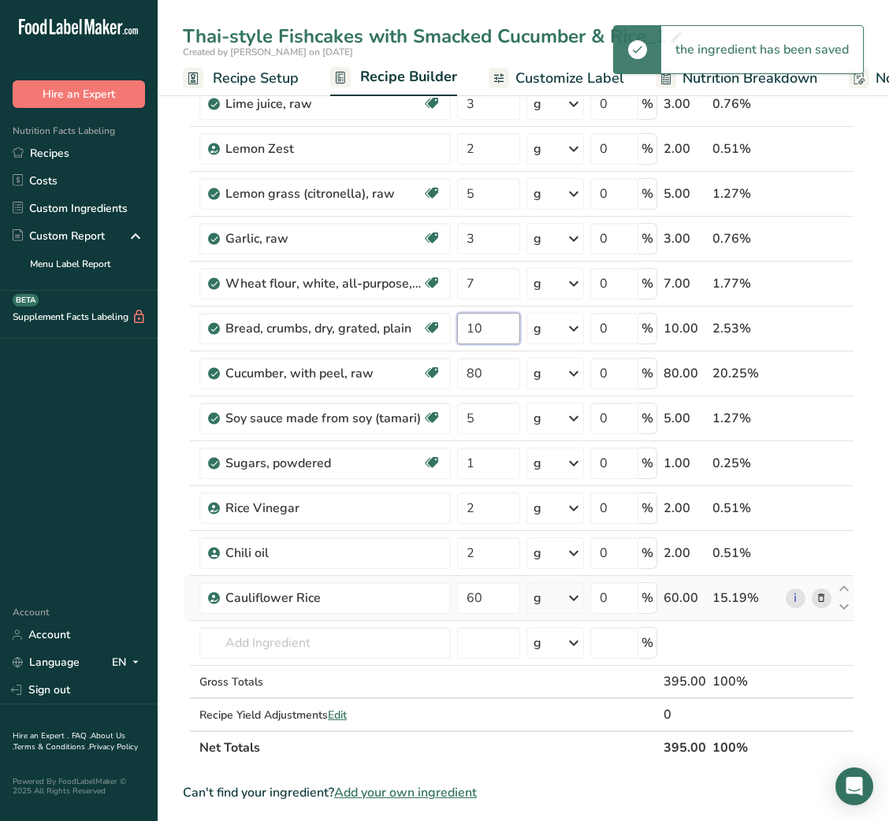
type input "10"
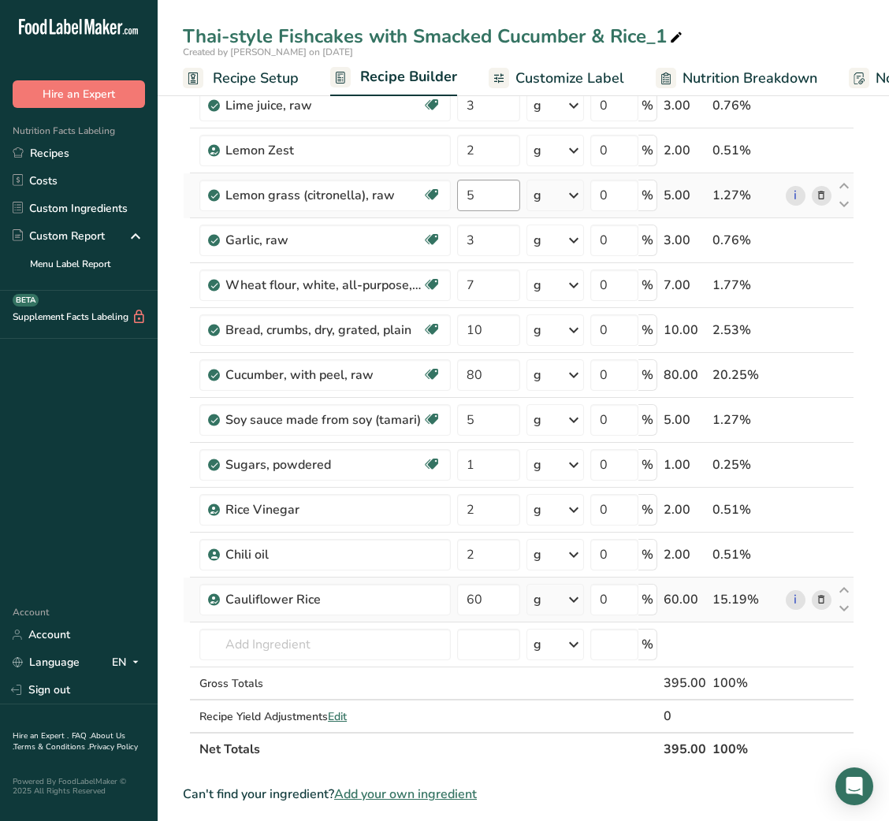
scroll to position [305, 0]
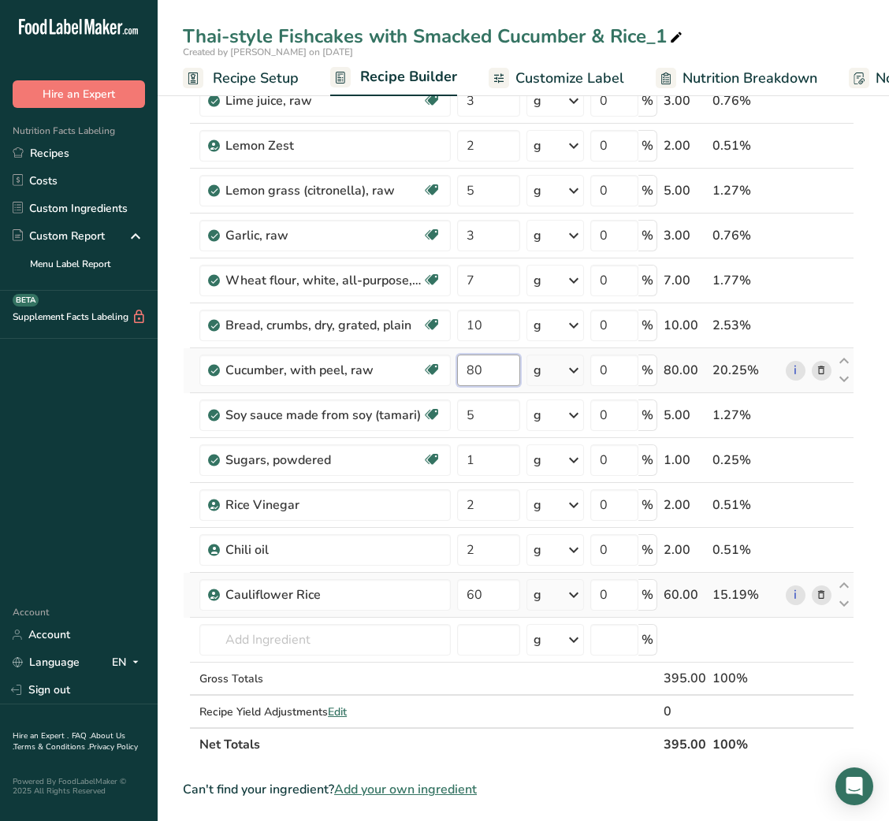
click at [478, 370] on input "80" at bounding box center [488, 371] width 62 height 32
type input "100"
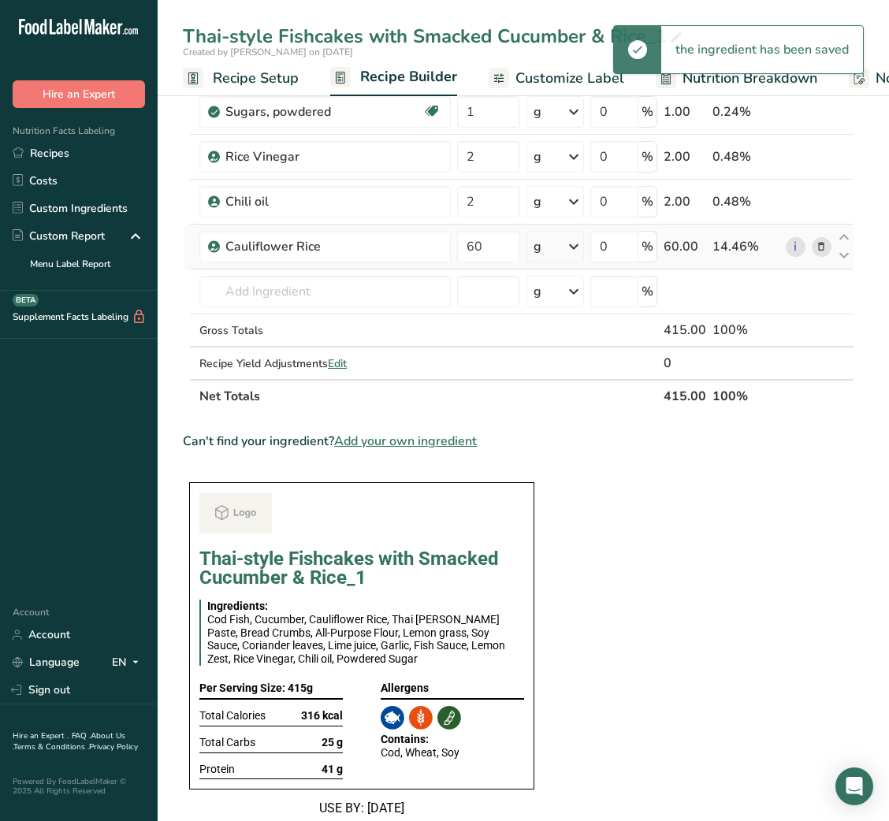
scroll to position [0, 0]
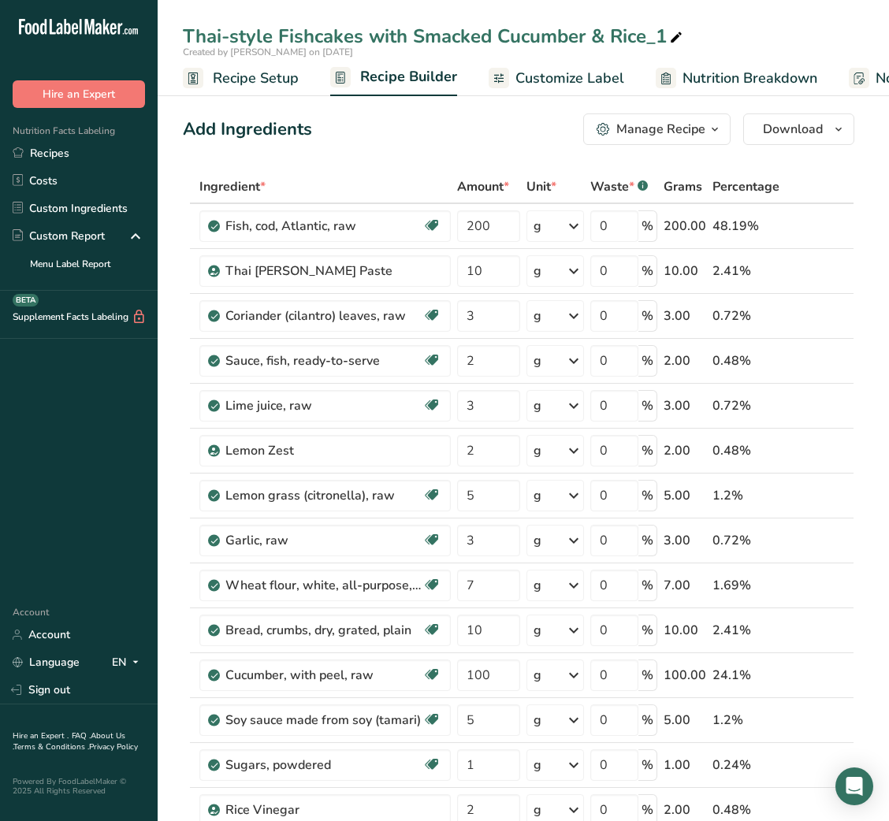
click at [580, 68] on span "Customize Label" at bounding box center [569, 78] width 109 height 21
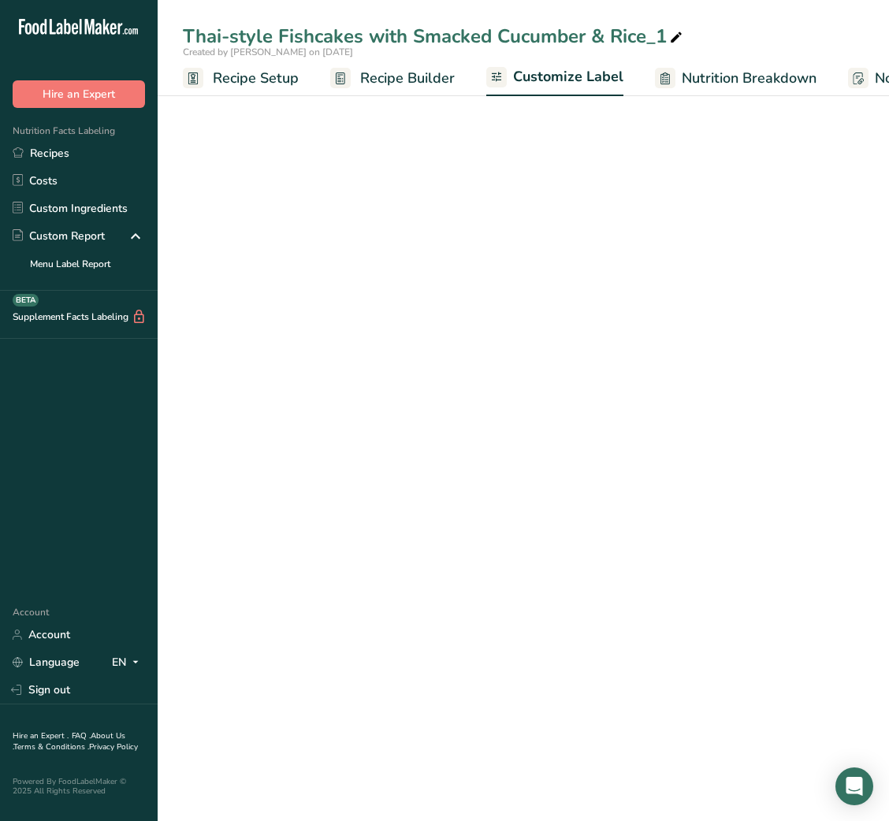
click at [671, 32] on icon at bounding box center [676, 38] width 14 height 22
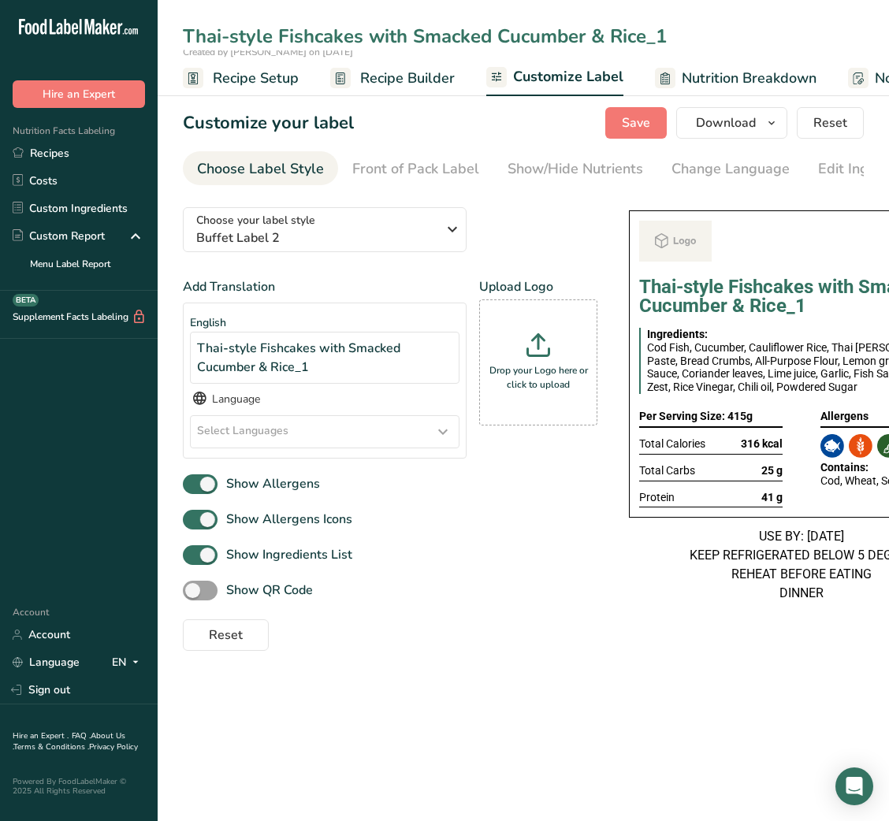
scroll to position [0, 307]
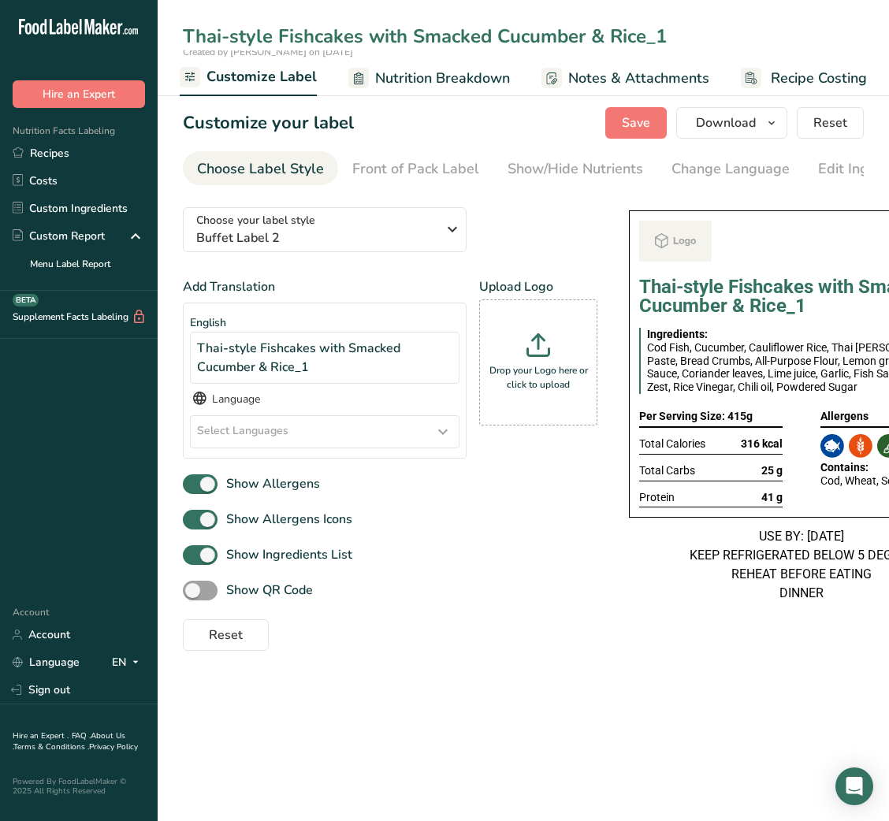
click at [612, 41] on input "Thai-style Fishcakes with Smacked Cucumber & Rice_1" at bounding box center [523, 36] width 681 height 28
type input "Thai-style Fishcakes with Smacked Cucumber & Cauliflower Rice"
click at [763, 125] on span "button" at bounding box center [771, 122] width 19 height 19
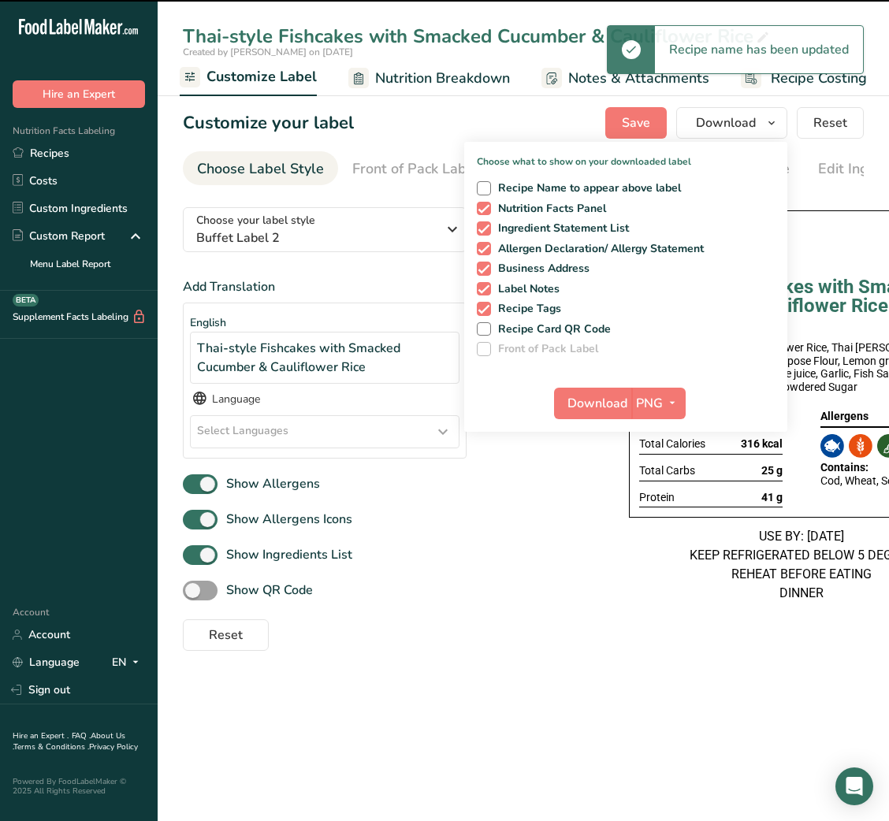
click at [554, 552] on div "Show Ingredients List" at bounding box center [390, 555] width 415 height 26
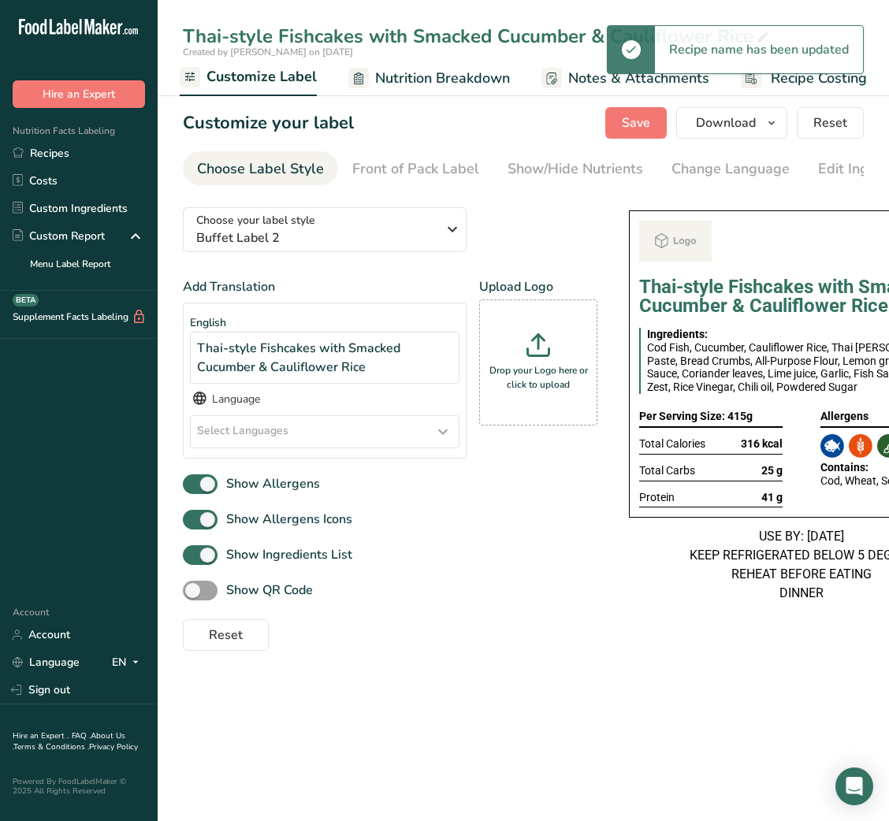
click at [760, 35] on div "Recipe name has been updated" at bounding box center [759, 49] width 208 height 47
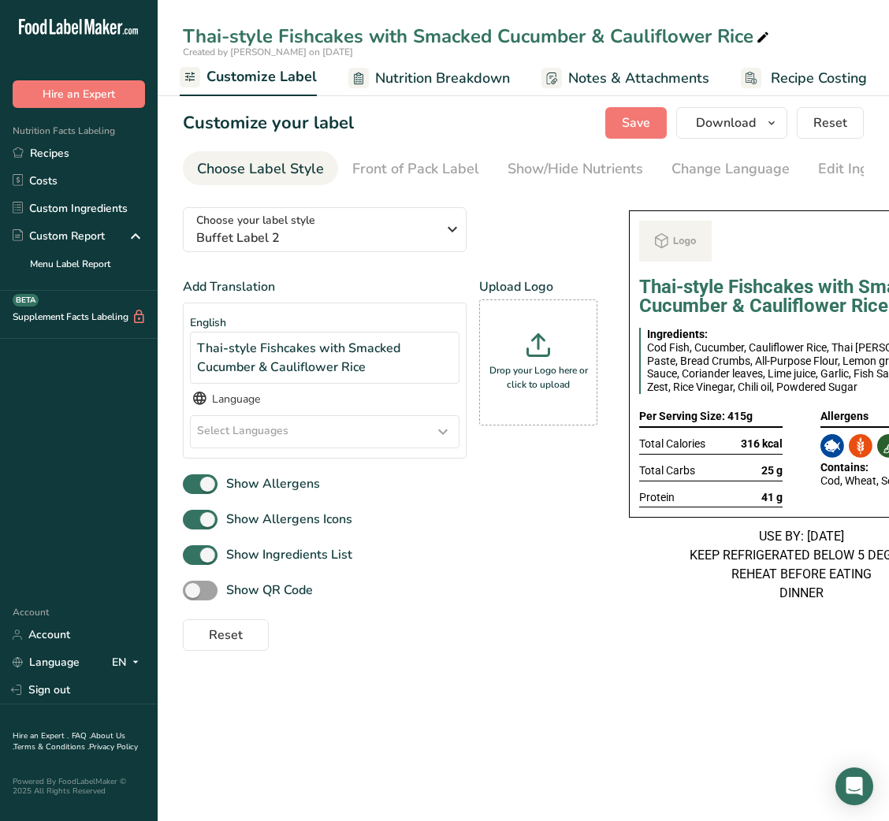
click at [770, 28] on span at bounding box center [762, 37] width 19 height 19
type input "Thai-style Fishcakes with Smacked Cucumber & Cauliflower Rice_S"
click at [637, 603] on div "USE BY: [DATE] KEEP REFRIGERATED BELOW 5 DEGREE REHEAT BEFORE EATING DINNER" at bounding box center [801, 565] width 345 height 76
click at [746, 125] on span "Download" at bounding box center [726, 122] width 60 height 19
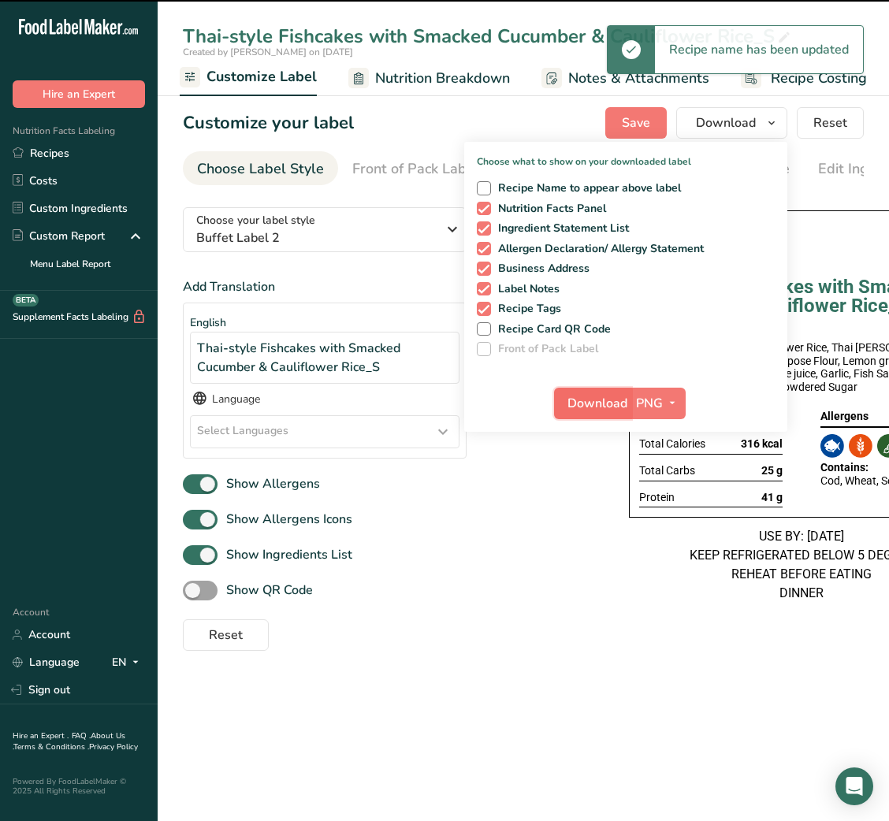
click at [598, 396] on span "Download" at bounding box center [597, 403] width 60 height 19
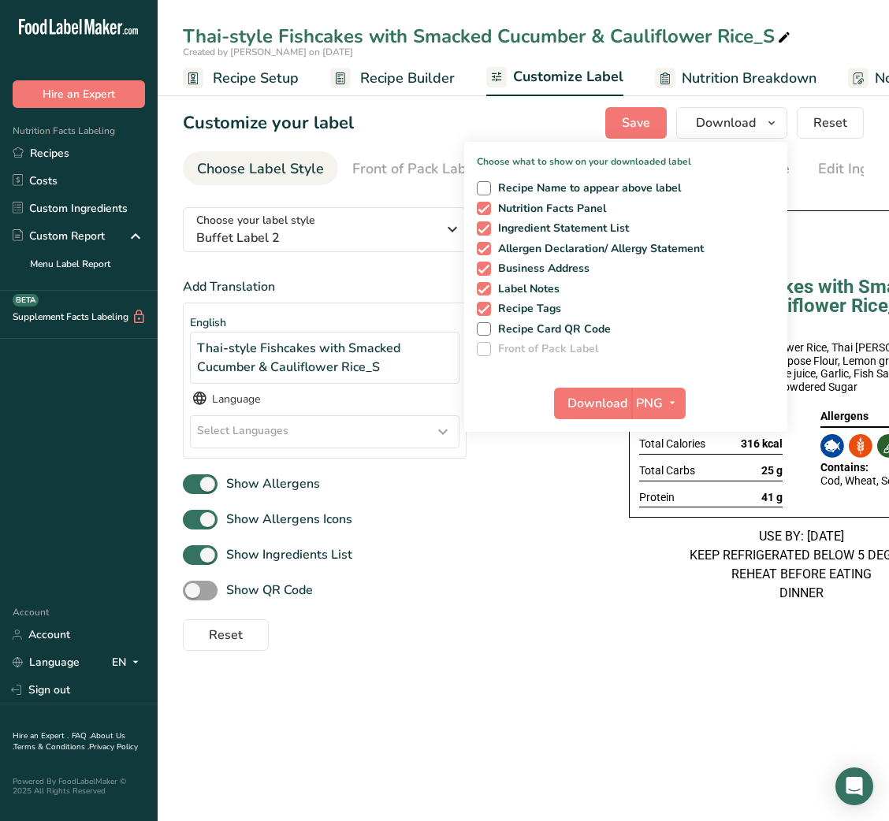
scroll to position [0, 307]
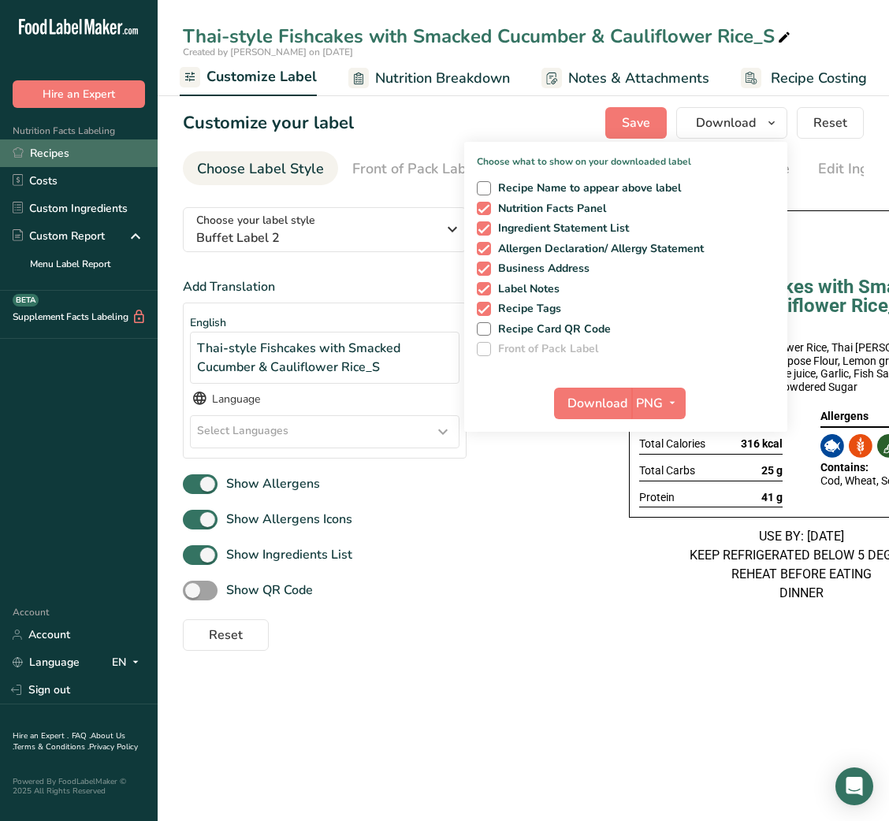
click at [72, 153] on link "Recipes" at bounding box center [79, 153] width 158 height 28
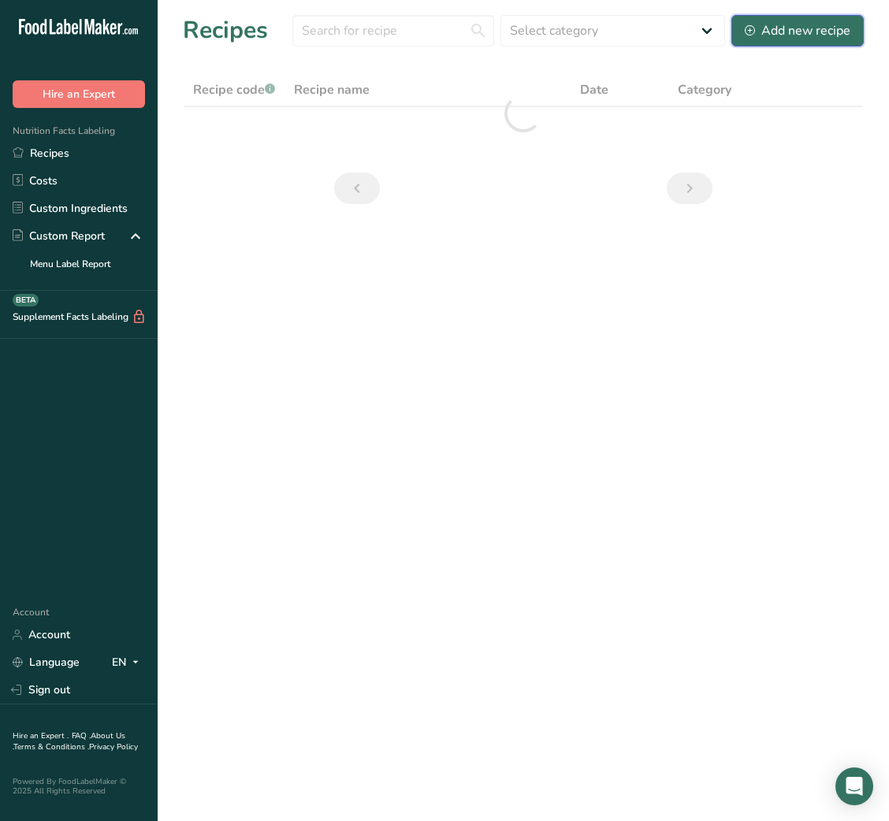
click at [746, 38] on div "Add new recipe" at bounding box center [798, 30] width 106 height 19
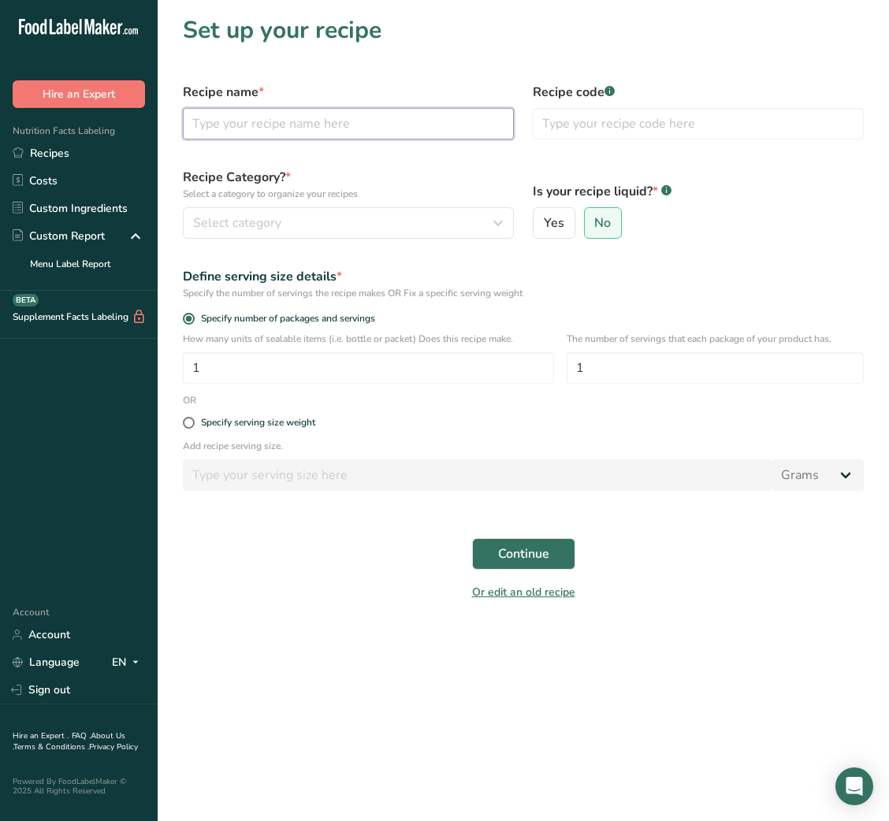
click at [342, 126] on input "text" at bounding box center [348, 124] width 331 height 32
type input "Sumac salad"
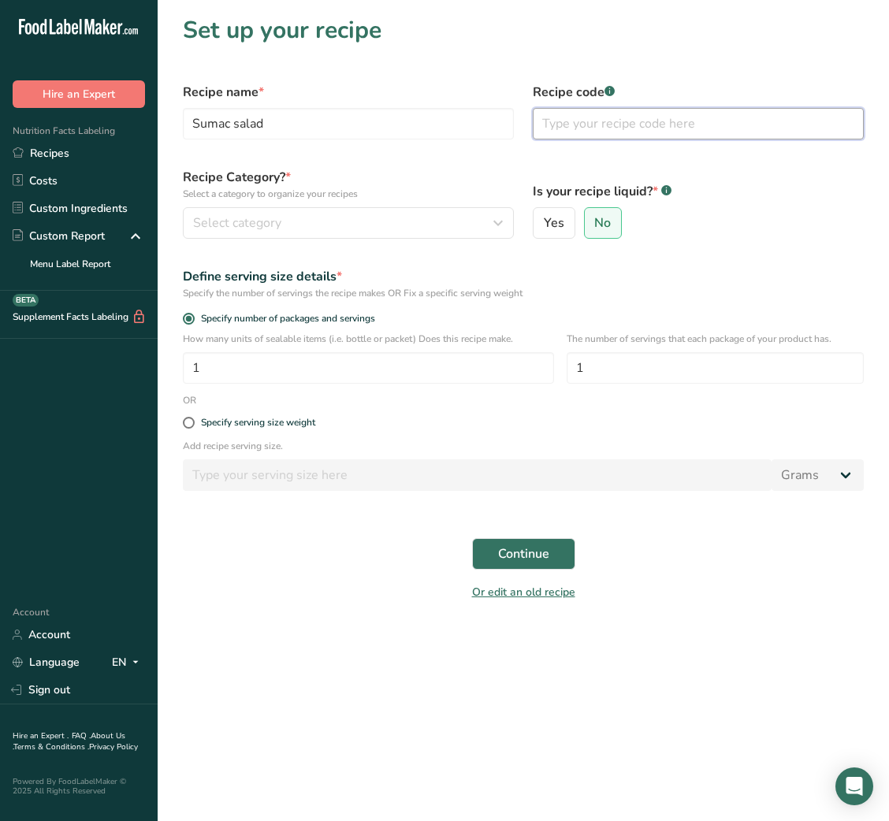
click at [570, 126] on input "text" at bounding box center [698, 124] width 331 height 32
type input "NUTRI"
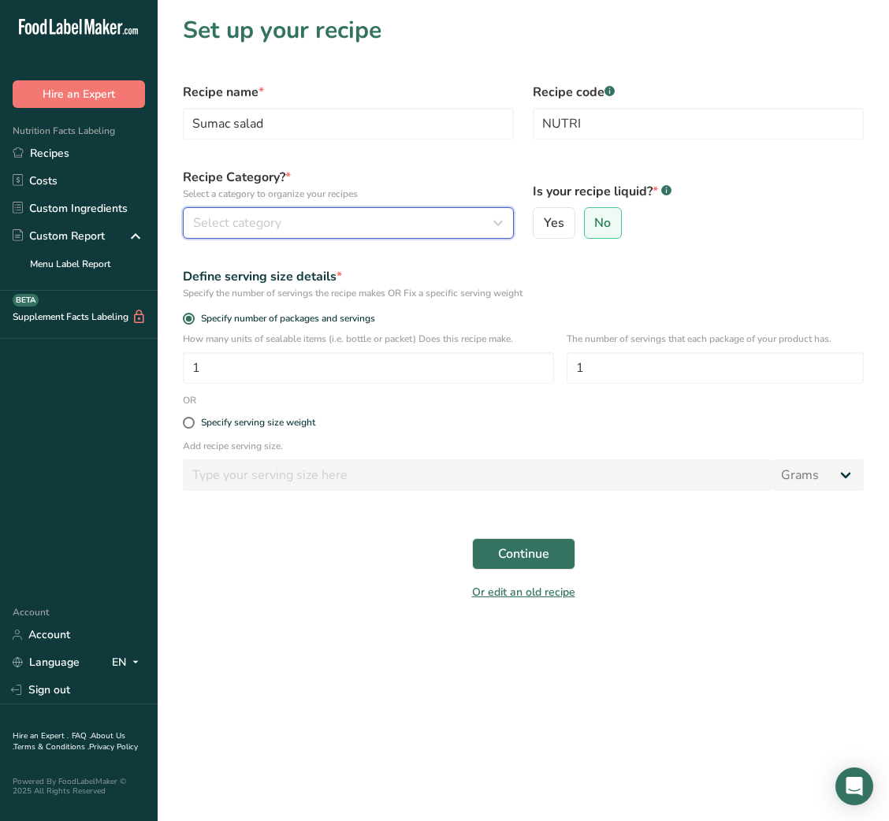
click at [415, 225] on div "Select category" at bounding box center [343, 223] width 301 height 19
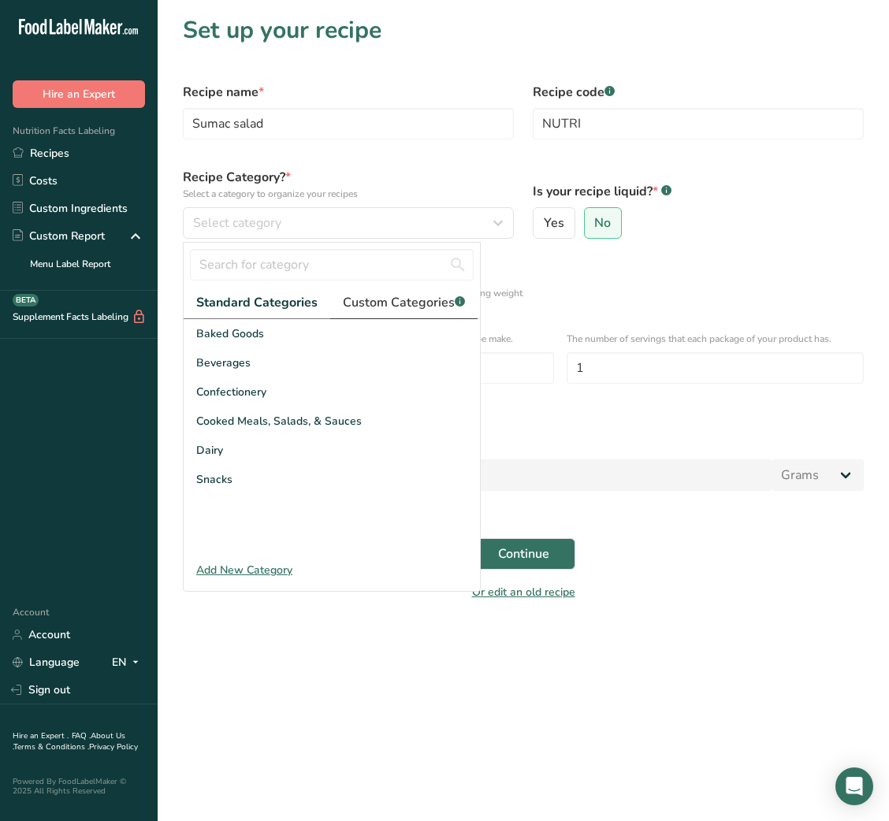
click at [410, 302] on span "Custom Categories .a-a{fill:#347362;}.b-a{fill:#fff;}" at bounding box center [404, 302] width 122 height 19
click at [275, 267] on input "text" at bounding box center [332, 265] width 284 height 32
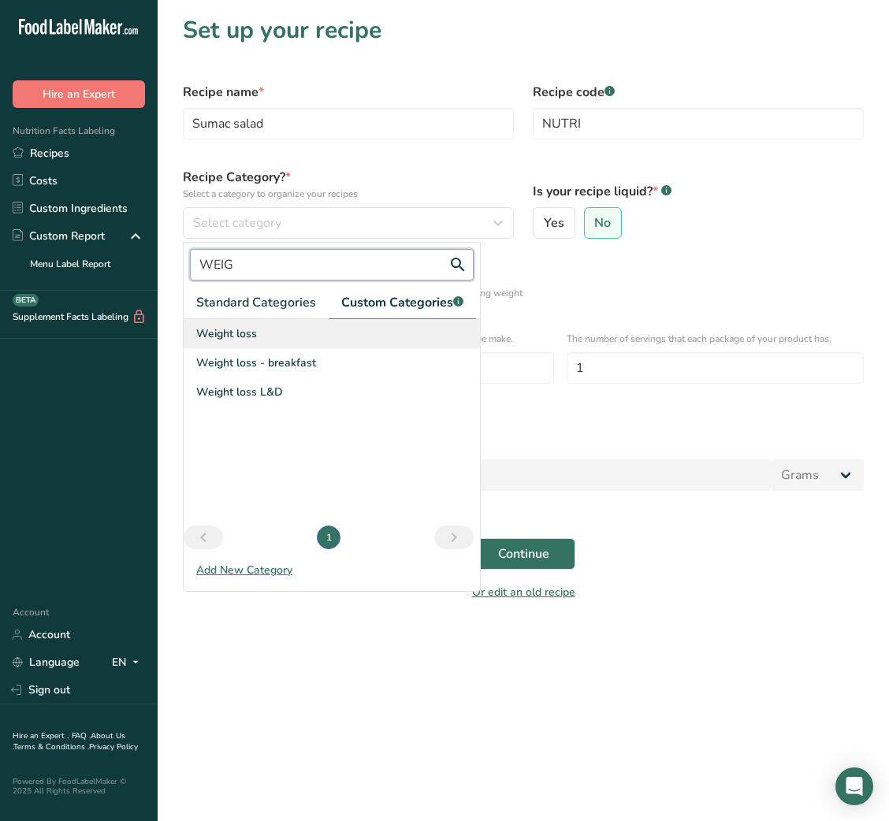
type input "WEIG"
click at [269, 329] on div "Weight loss" at bounding box center [332, 333] width 296 height 29
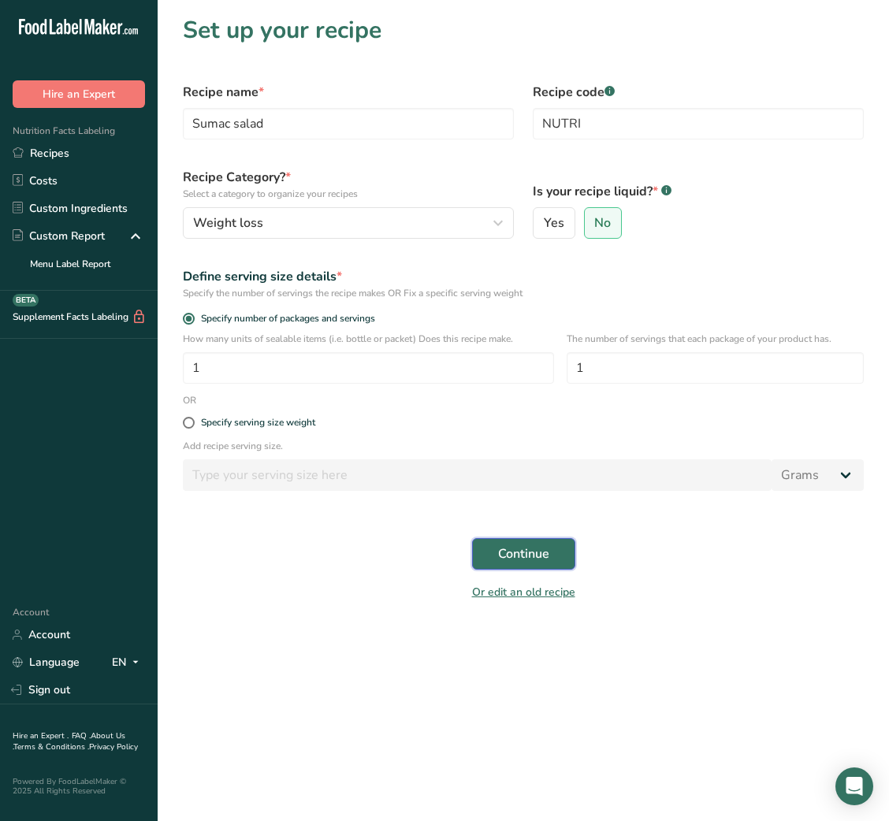
click at [499, 563] on span "Continue" at bounding box center [523, 554] width 51 height 19
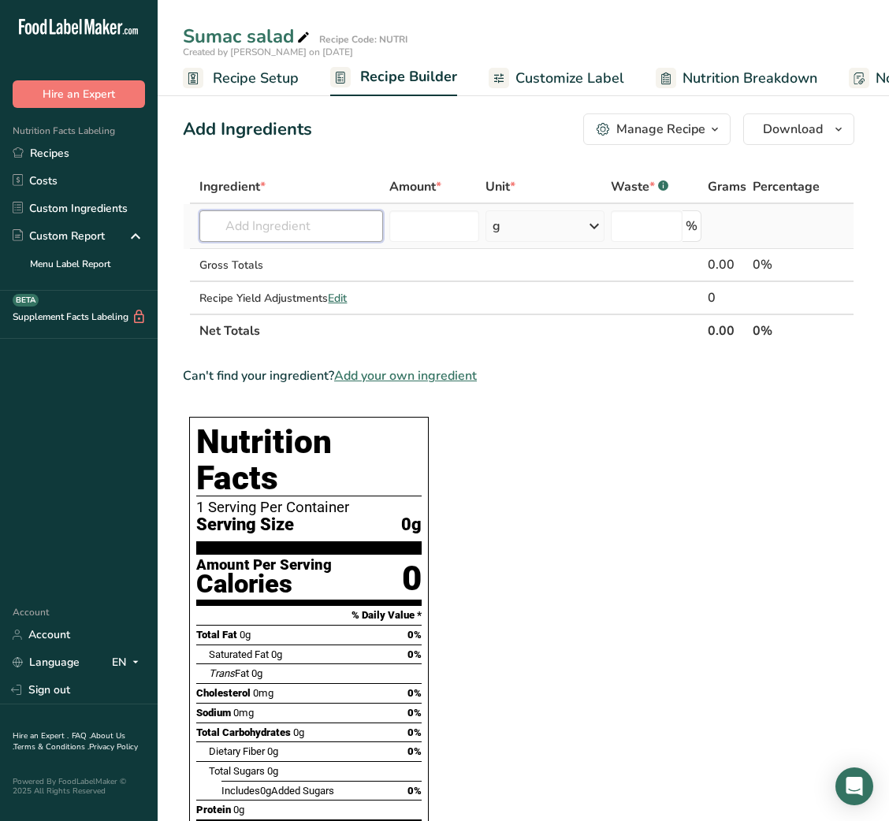
click at [302, 214] on input "text" at bounding box center [291, 226] width 184 height 32
click at [343, 220] on input "text" at bounding box center [291, 226] width 184 height 32
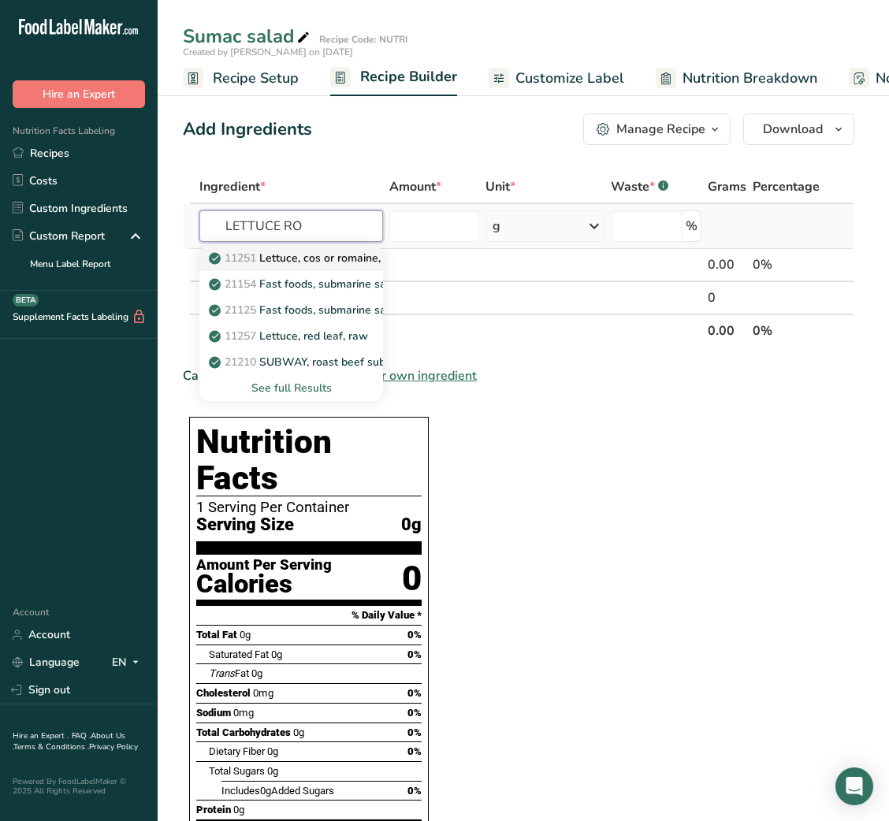
type input "LETTUCE RO"
click at [299, 252] on p "11251 [GEOGRAPHIC_DATA], cos or romaine, raw" at bounding box center [308, 258] width 192 height 17
type input "Lettuce, cos or romaine, raw"
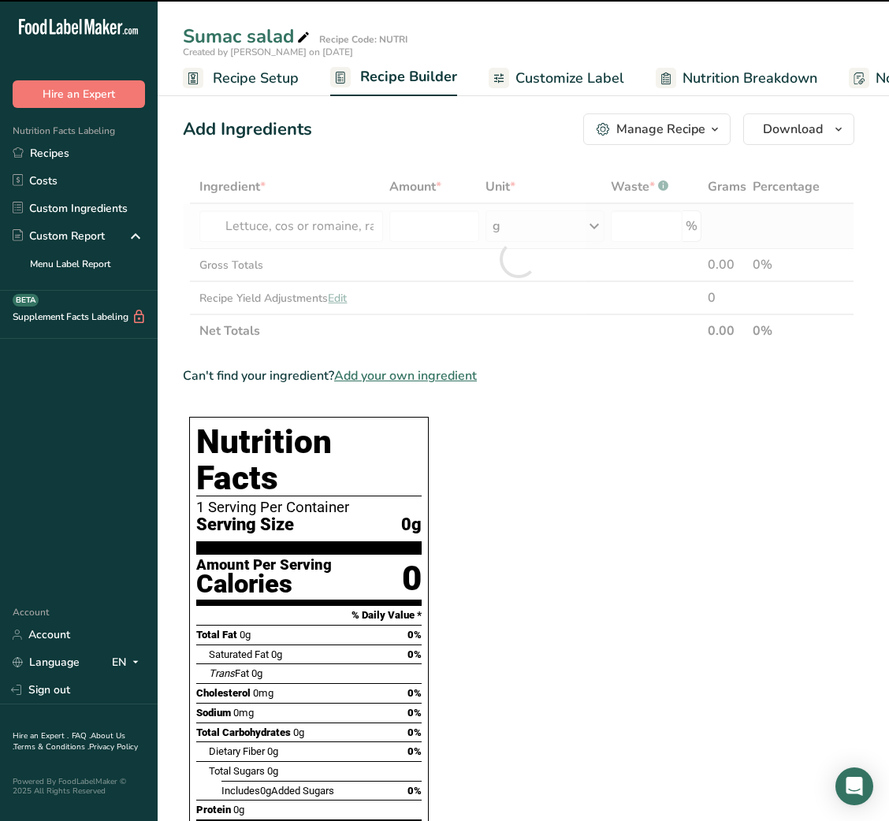
type input "0"
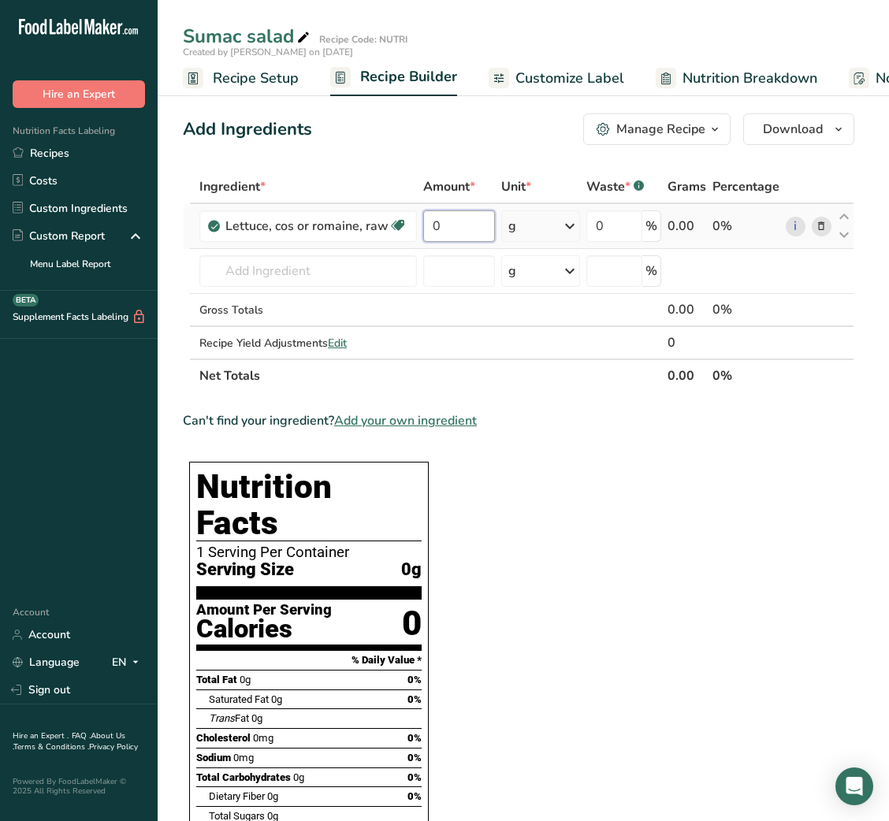
click at [432, 222] on input "0" at bounding box center [459, 226] width 72 height 32
type input "60"
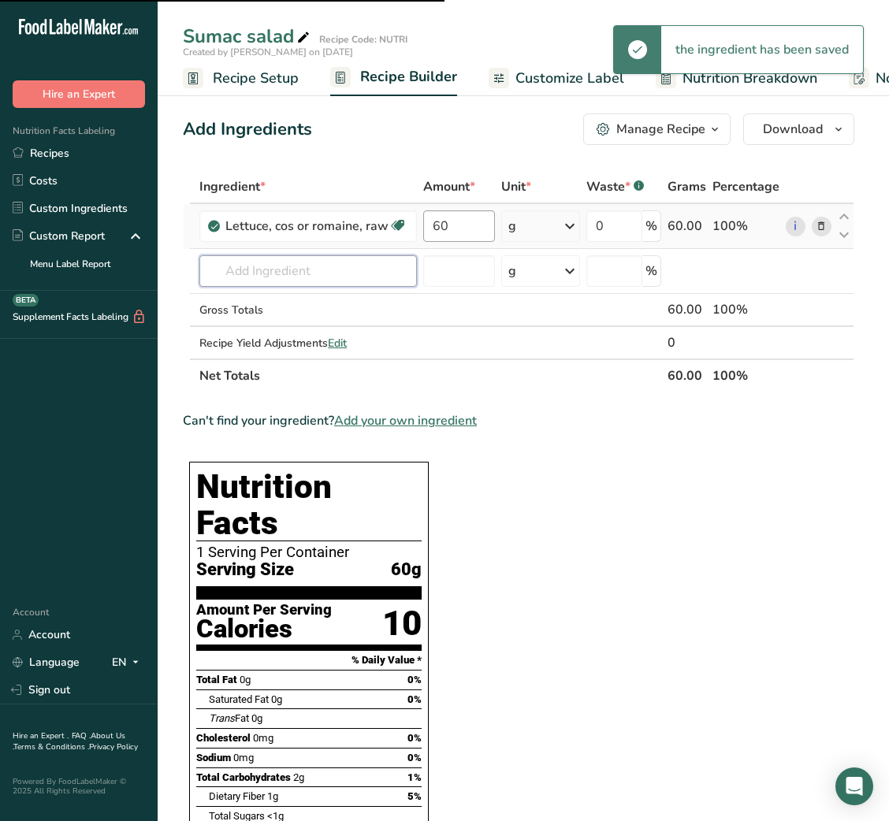
type input "C"
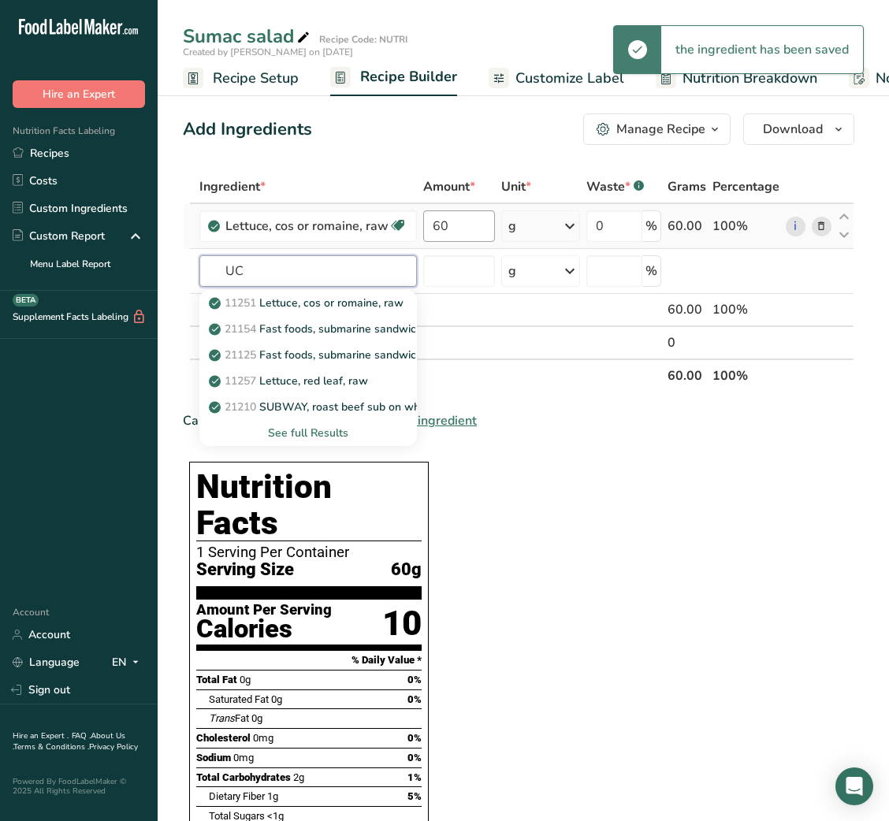
type input "U"
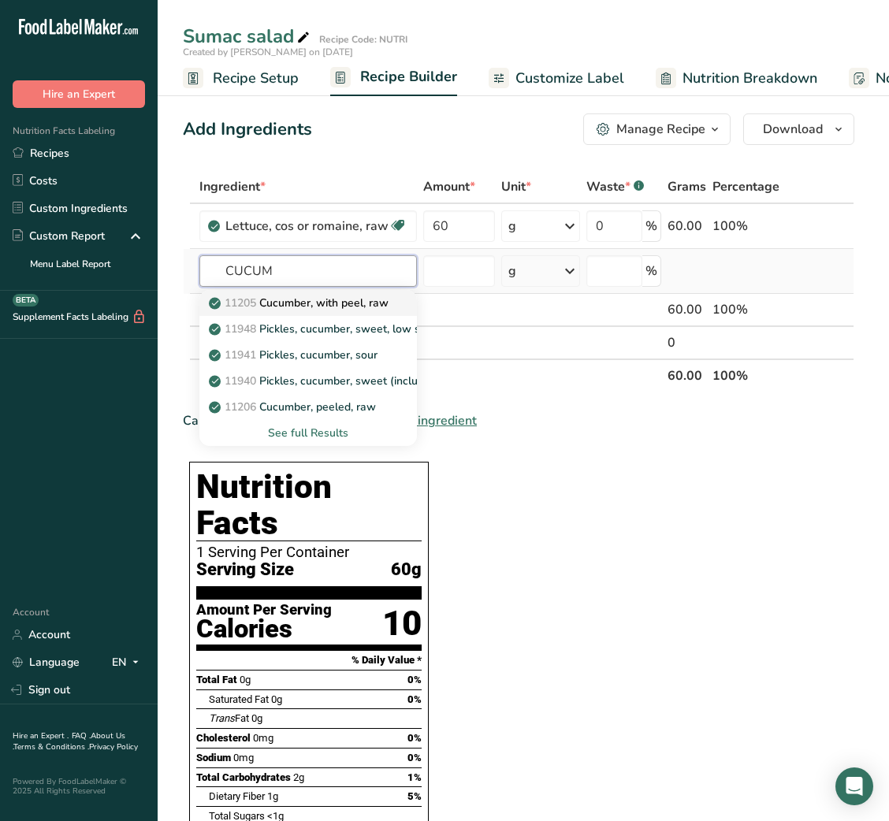
type input "CUCUM"
click at [307, 295] on p "11205 Cucumber, with peel, raw" at bounding box center [300, 303] width 177 height 17
type input "Cucumber, with peel, raw"
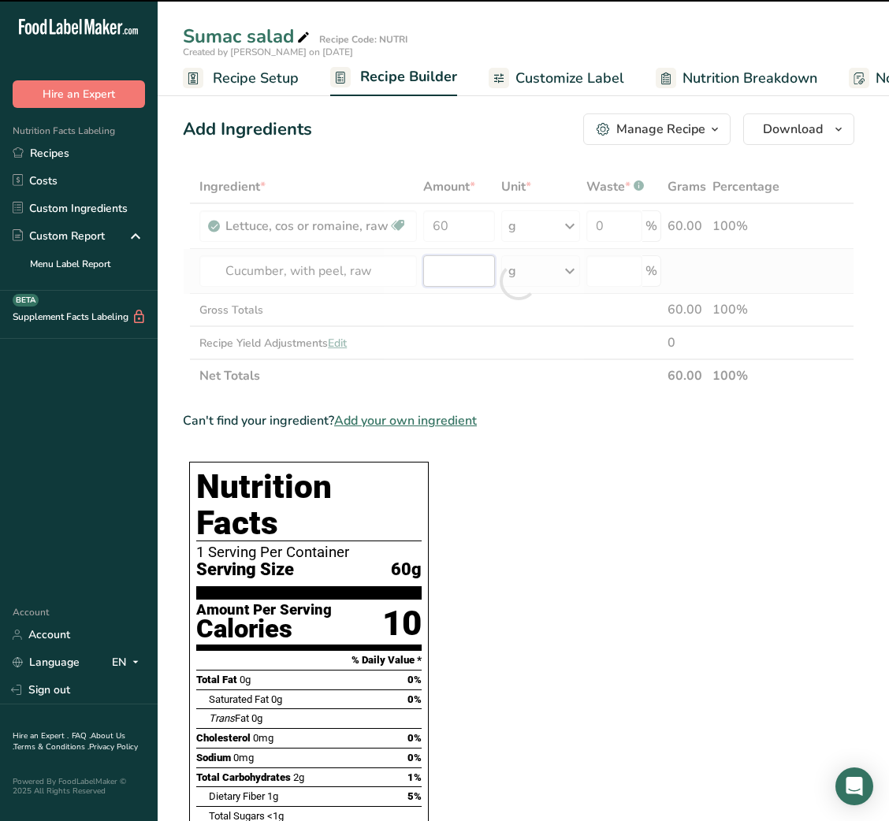
type input "0"
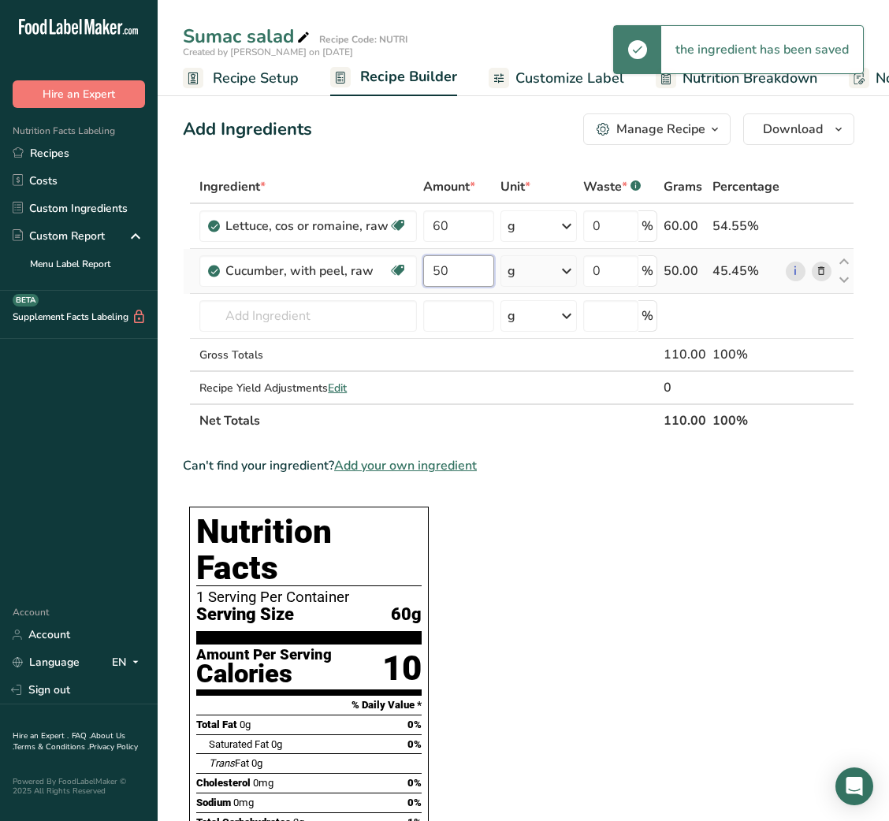
type input "50"
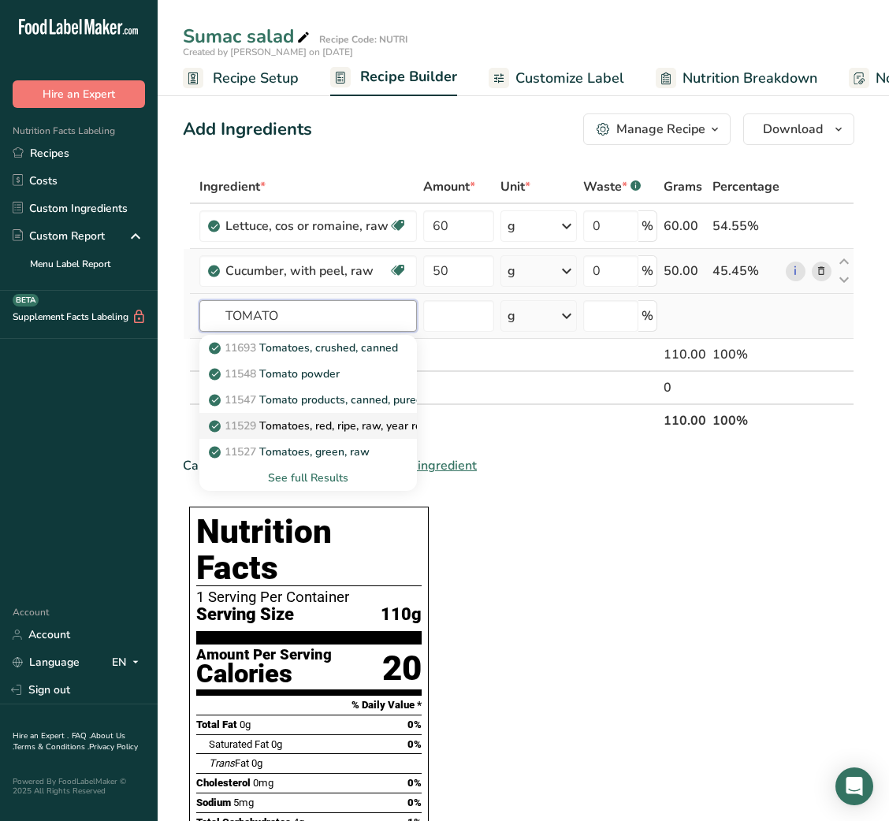
type input "TOMATO"
click at [297, 424] on p "11529 Tomatoes, red, ripe, raw, year round average" at bounding box center [348, 426] width 273 height 17
type input "Tomatoes, red, ripe, raw, year round average"
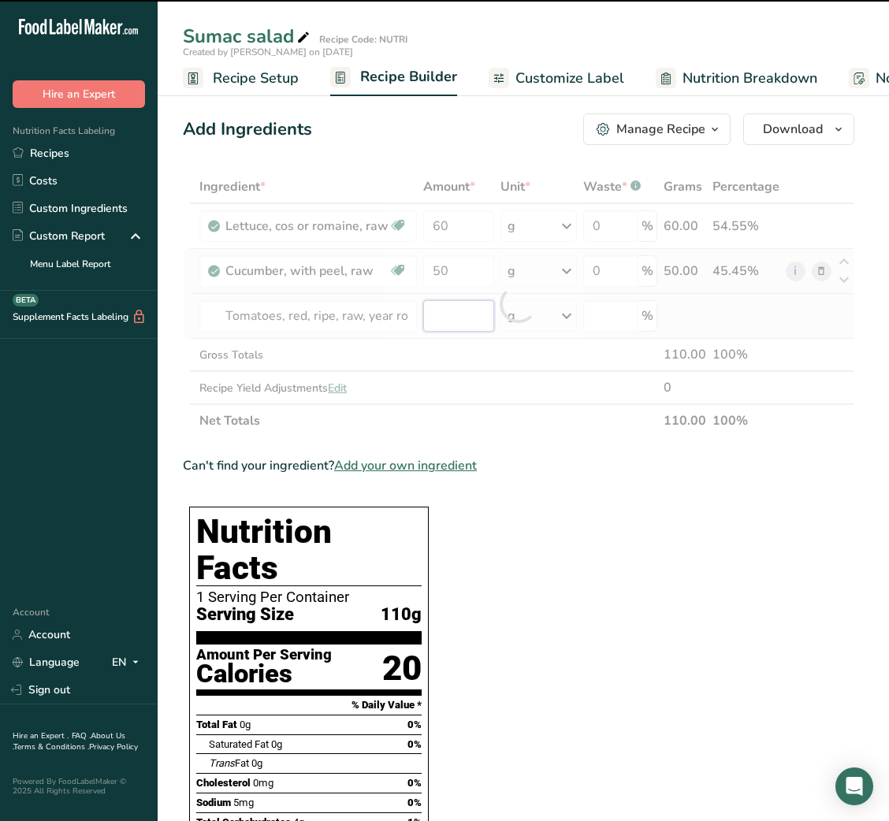
type input "0"
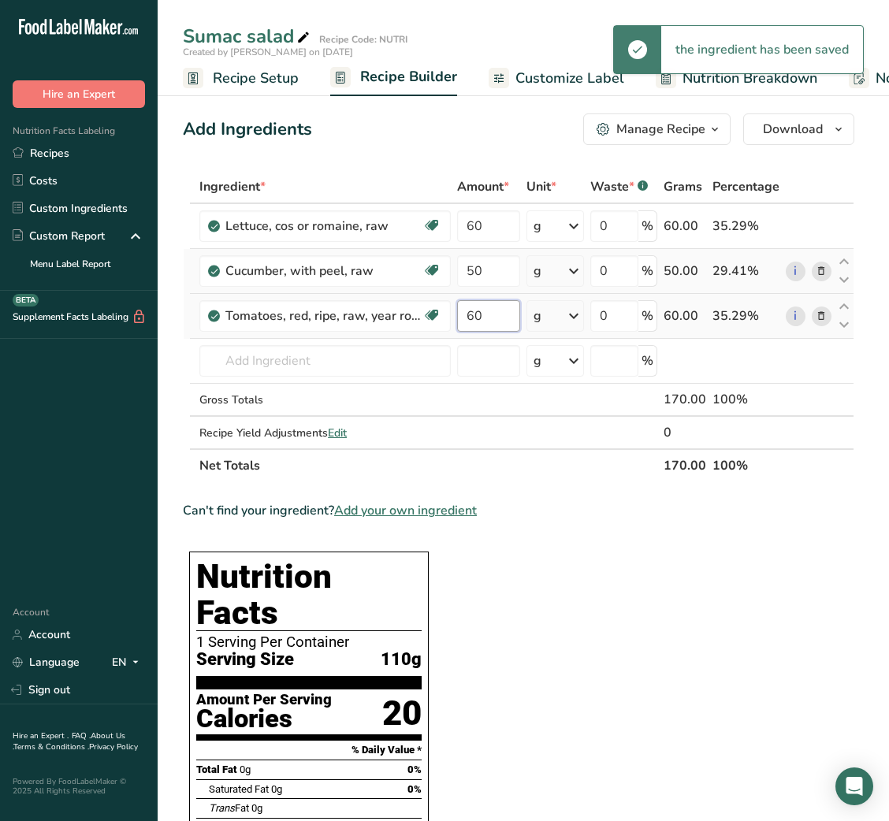
type input "60"
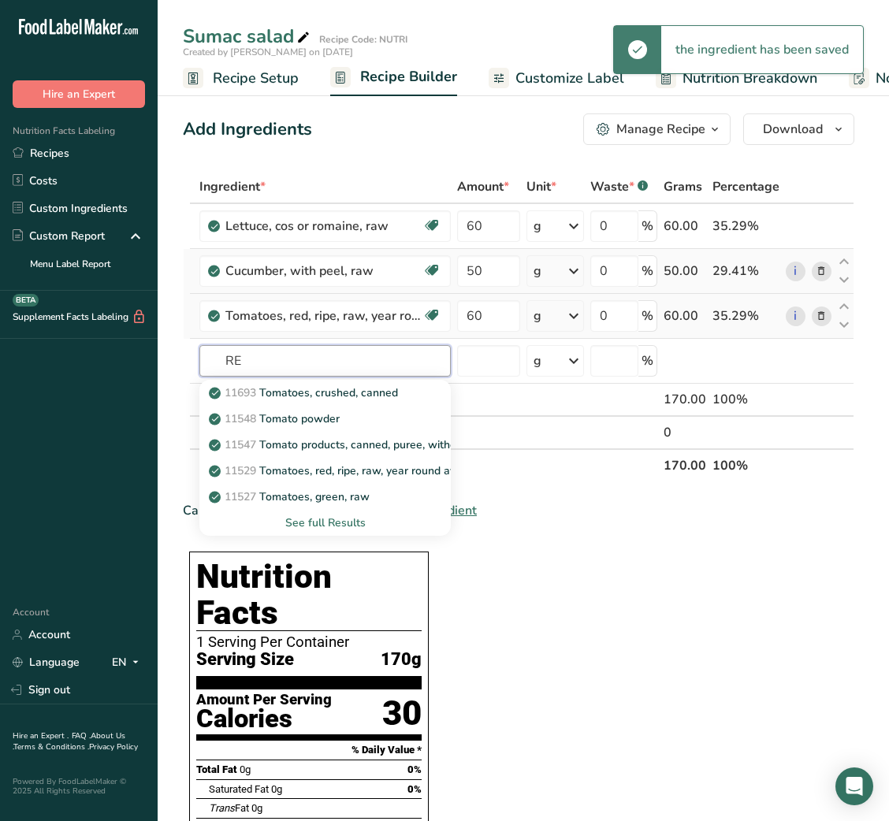
type input "R"
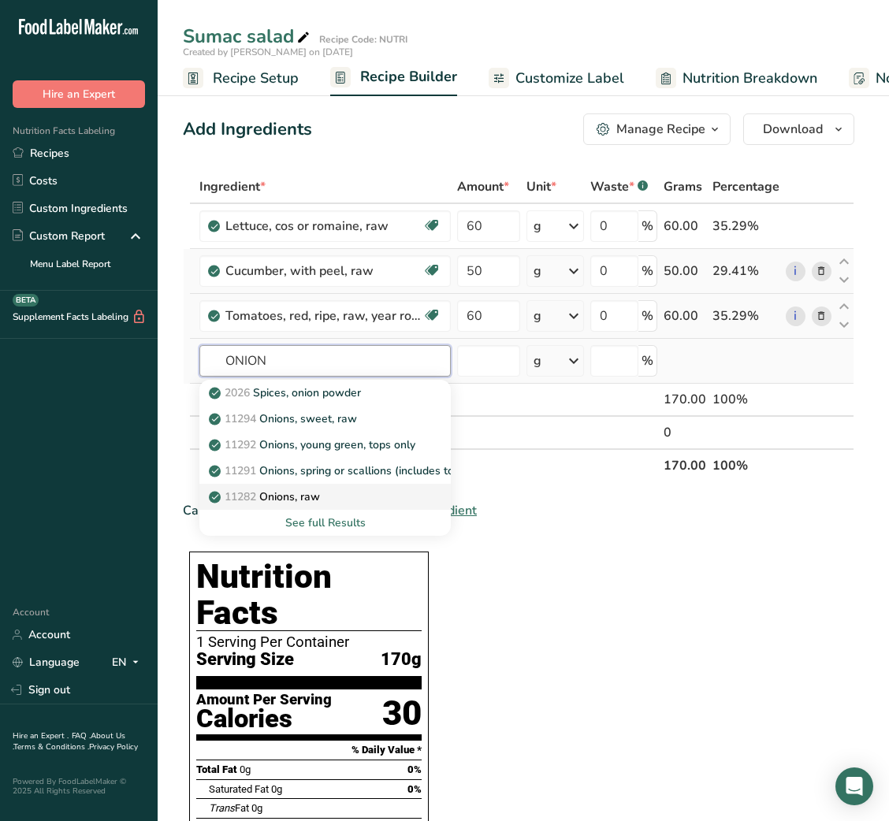
type input "ONION"
click at [308, 493] on p "11282 Onions, raw" at bounding box center [266, 497] width 108 height 17
type input "Onions, raw"
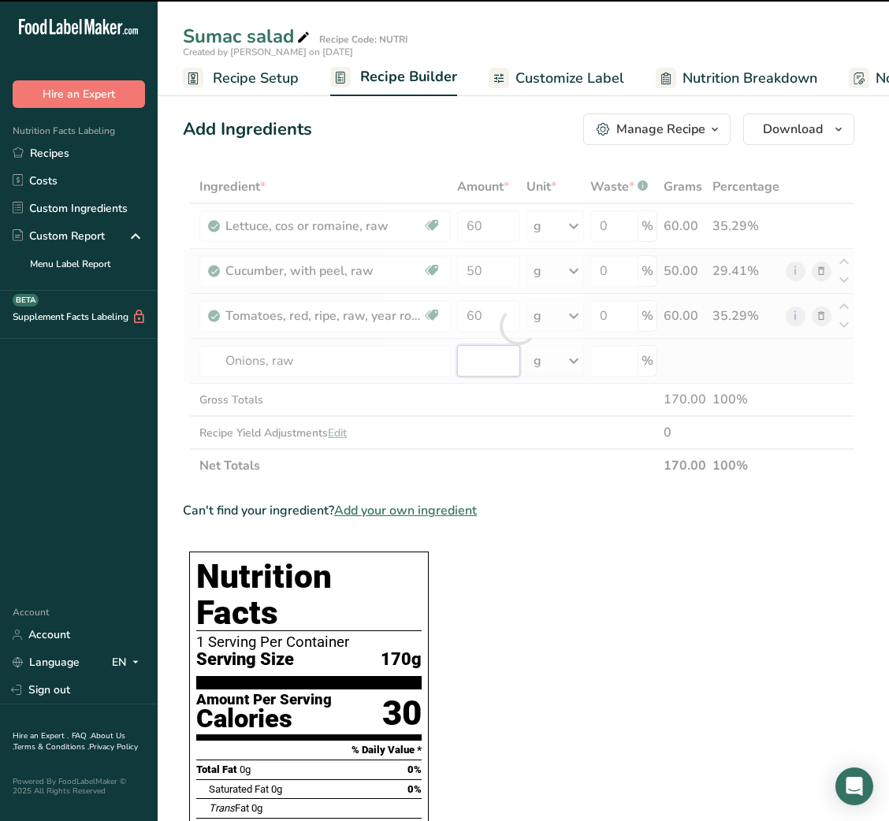
type input "0"
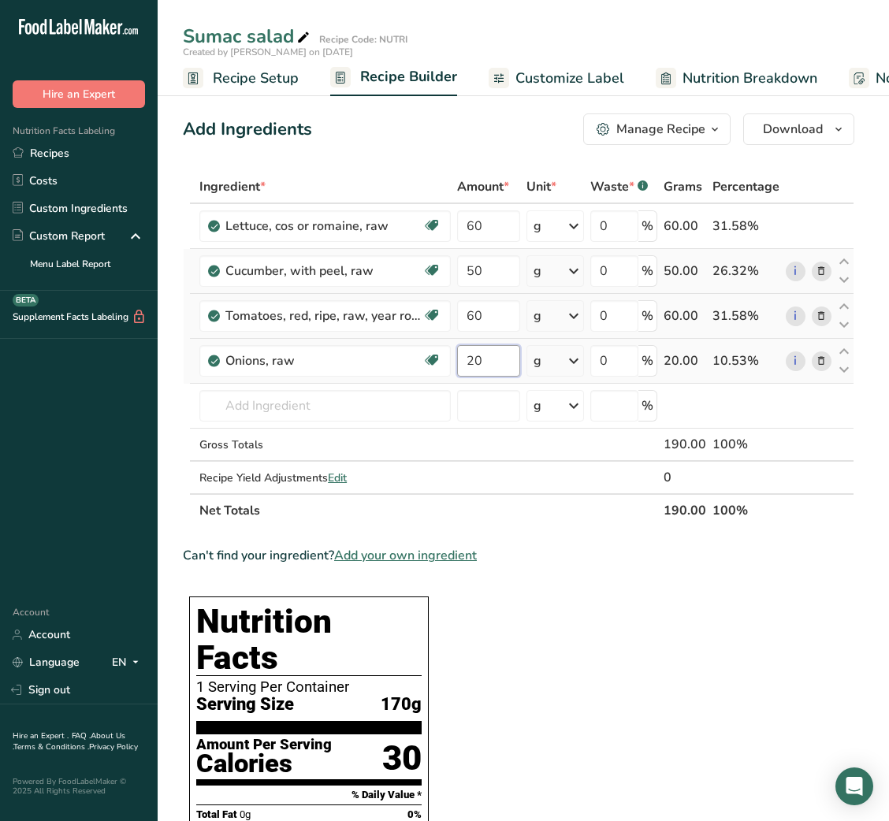
type input "20"
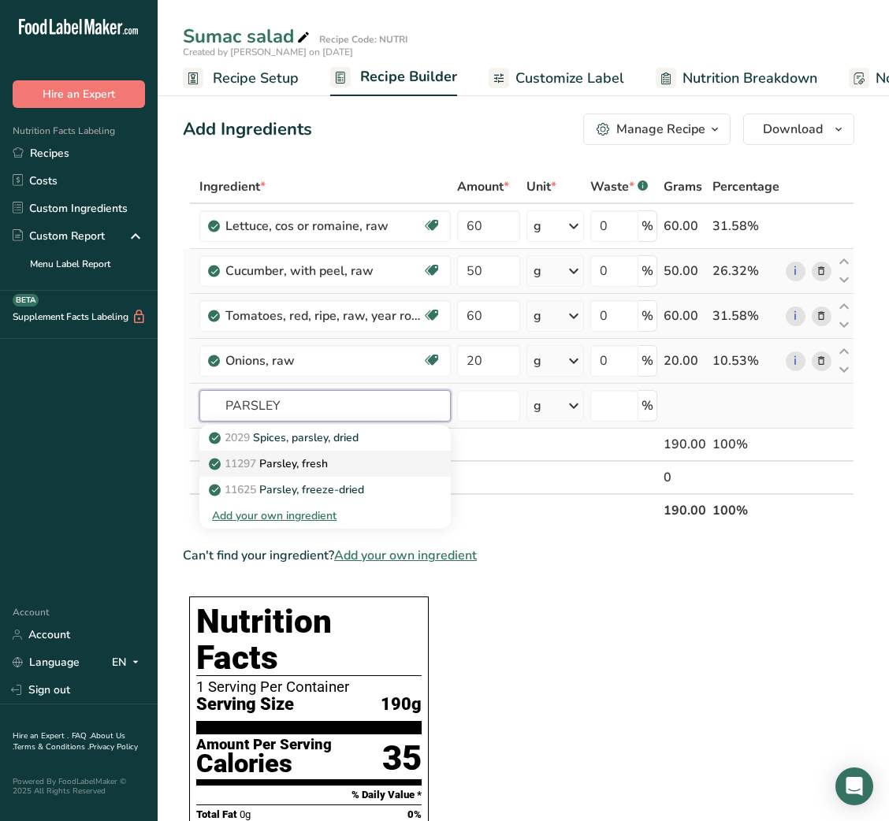
type input "PARSLEY"
click at [340, 456] on div "11297 [GEOGRAPHIC_DATA], fresh" at bounding box center [312, 464] width 201 height 17
type input "Parsley, fresh"
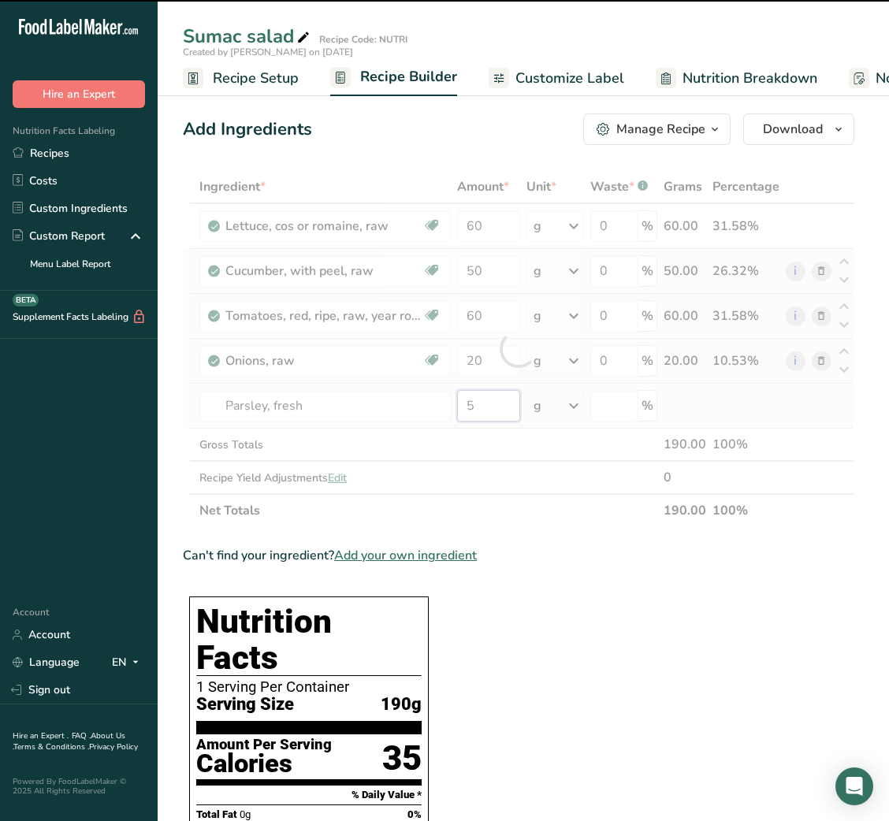
type input "0"
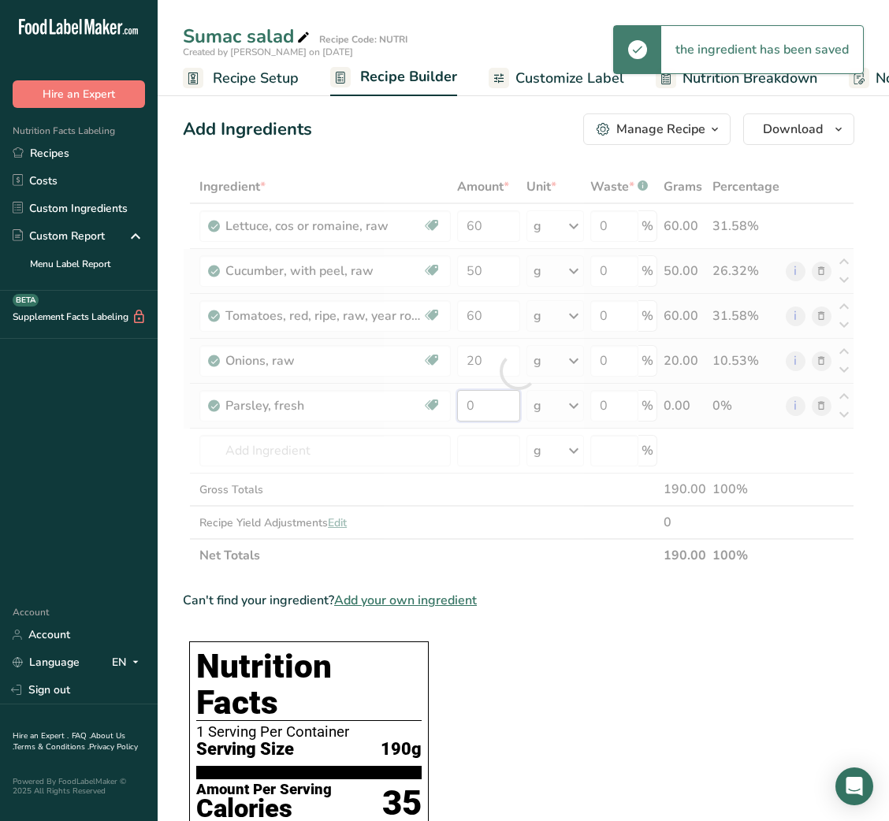
click at [464, 404] on div "Ingredient * Amount * Unit * Waste * .a-a{fill:#347362;}.b-a{fill:#fff;} Grams …" at bounding box center [518, 371] width 671 height 402
click at [464, 404] on div at bounding box center [518, 371] width 671 height 402
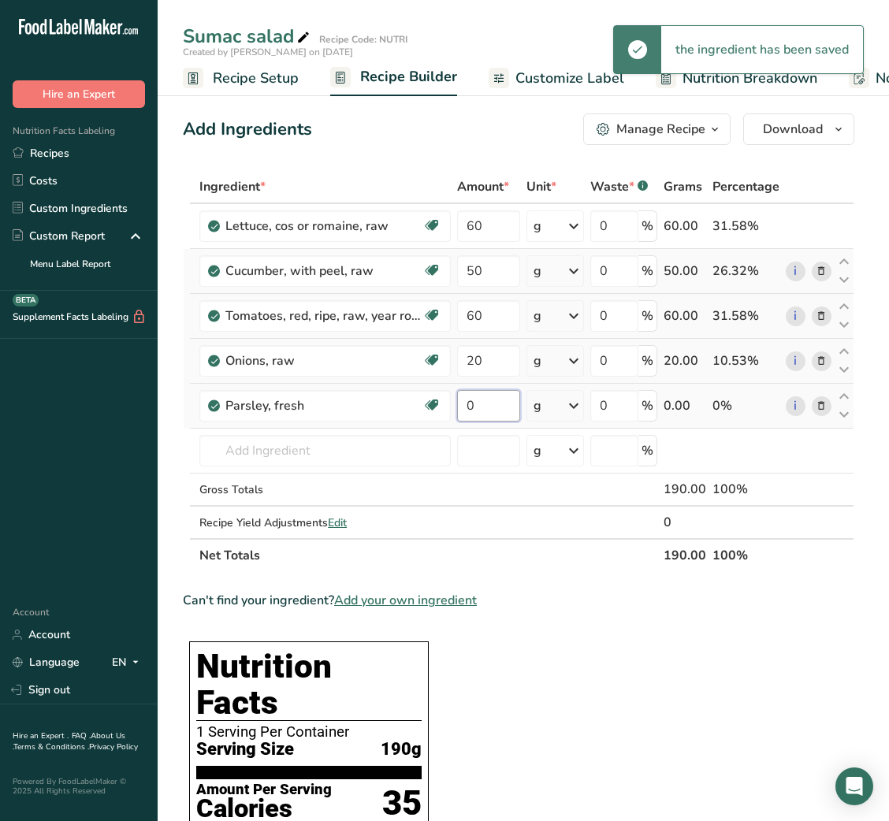
click at [465, 404] on input "0" at bounding box center [488, 406] width 62 height 32
type input "5"
click at [348, 462] on input "text" at bounding box center [324, 451] width 251 height 32
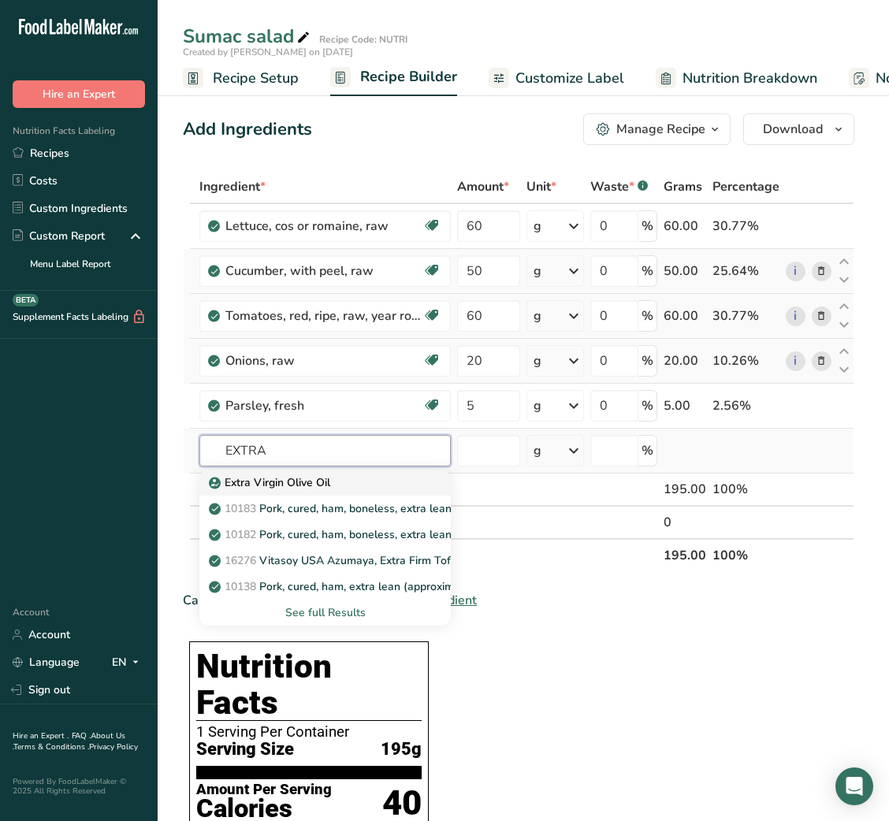
type input "EXTRA"
click at [324, 487] on p "Extra Virgin Olive Oil" at bounding box center [271, 482] width 118 height 17
type input "Extra Virgin Olive Oil"
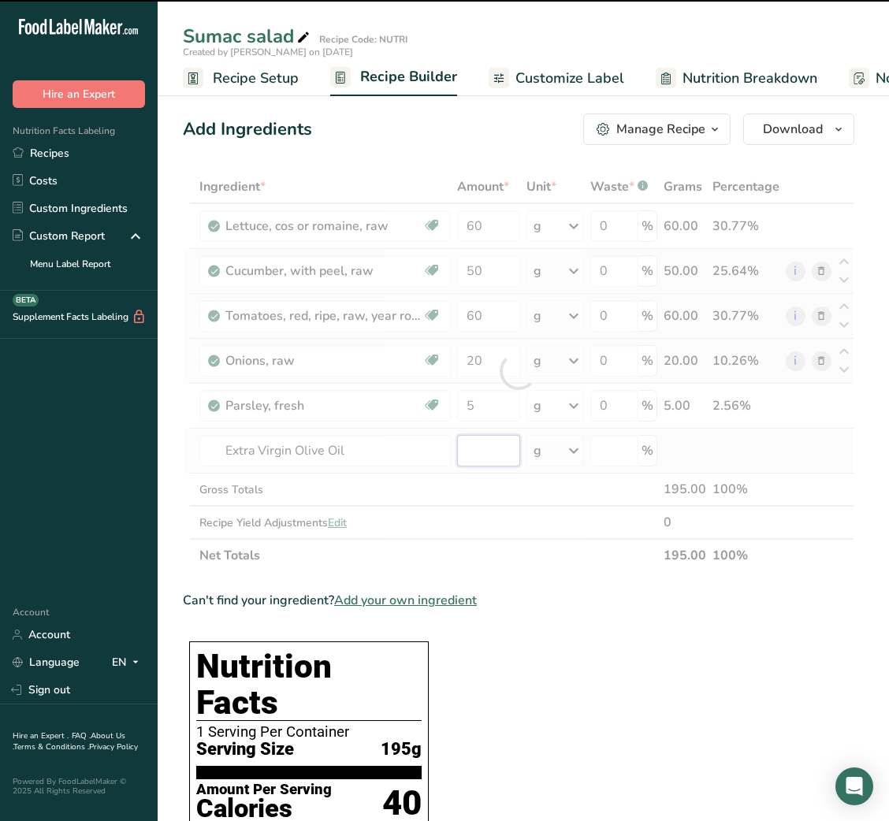
type input "0"
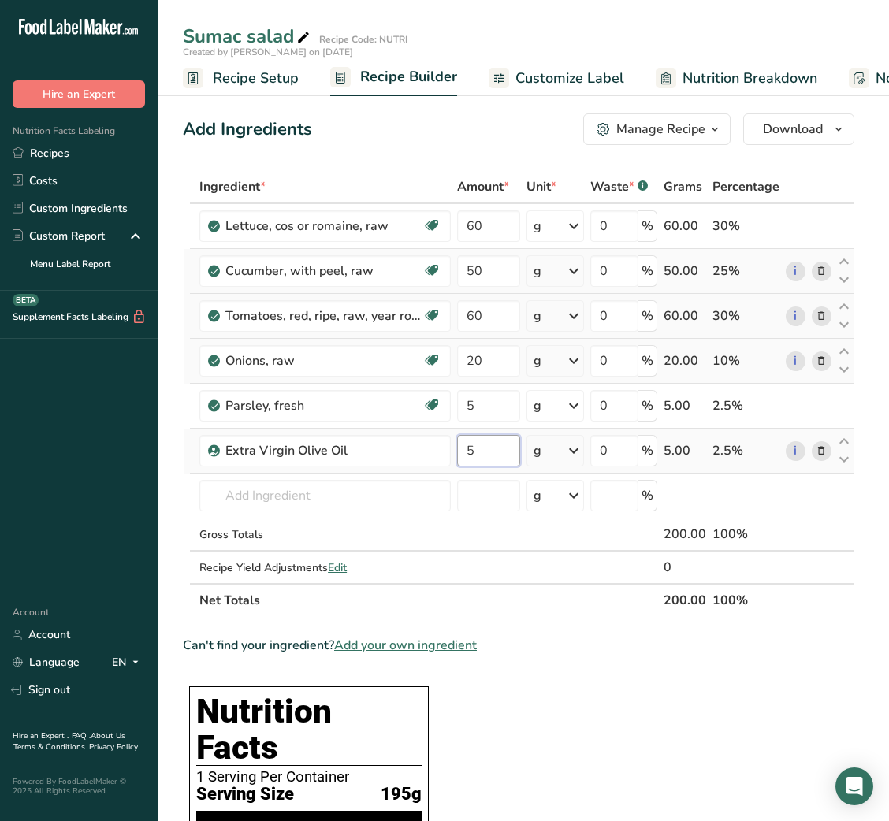
type input "5"
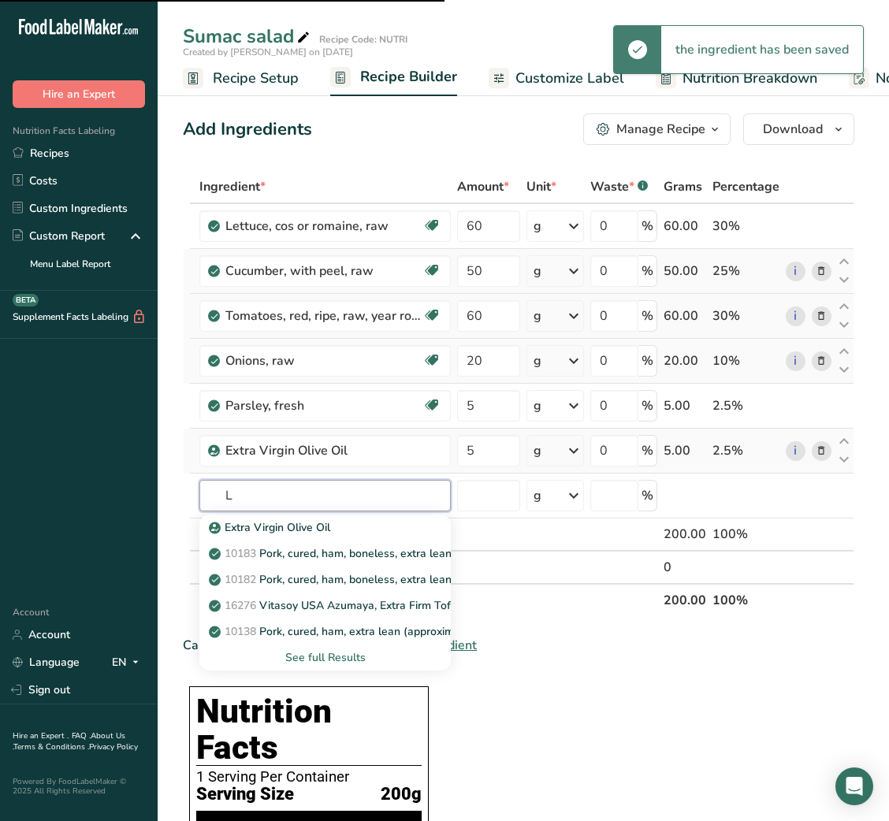
type input "LE"
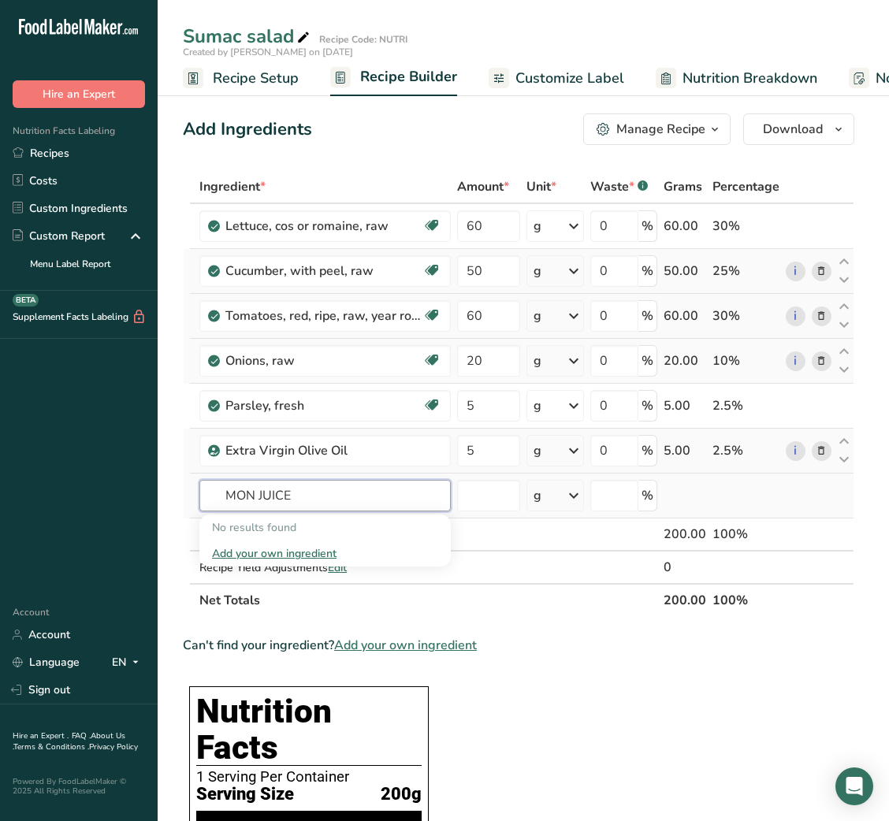
click at [218, 493] on input "MON JUICE" at bounding box center [324, 496] width 251 height 32
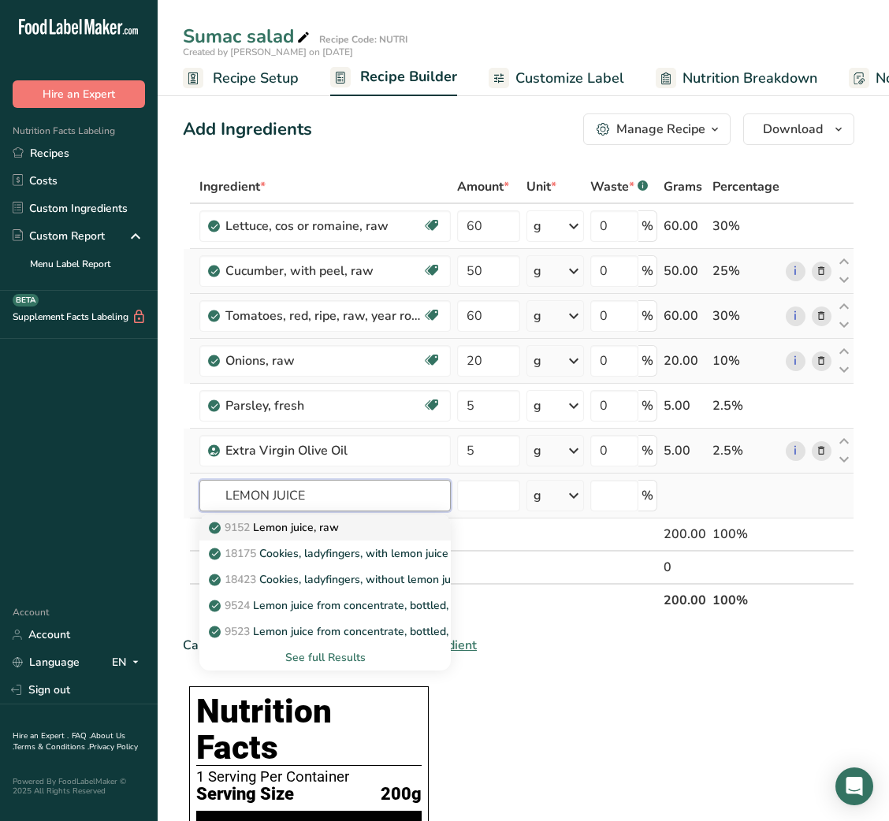
type input "LEMON JUICE"
click at [290, 529] on p "9152 Lemon juice, raw" at bounding box center [275, 527] width 127 height 17
type input "Lemon juice, raw"
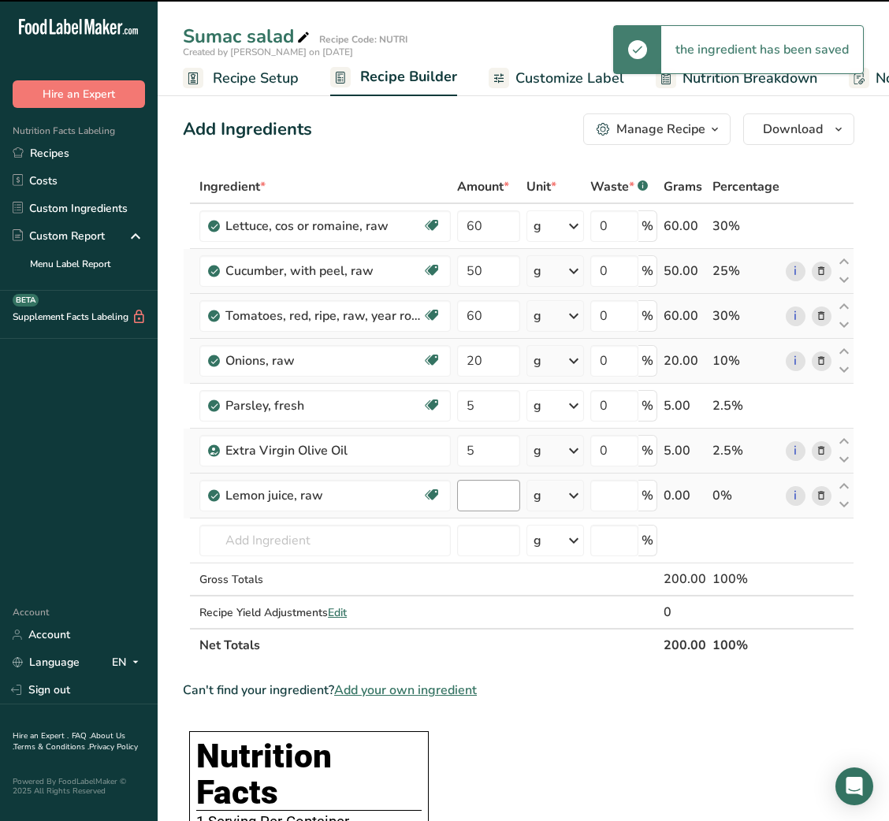
type input "0"
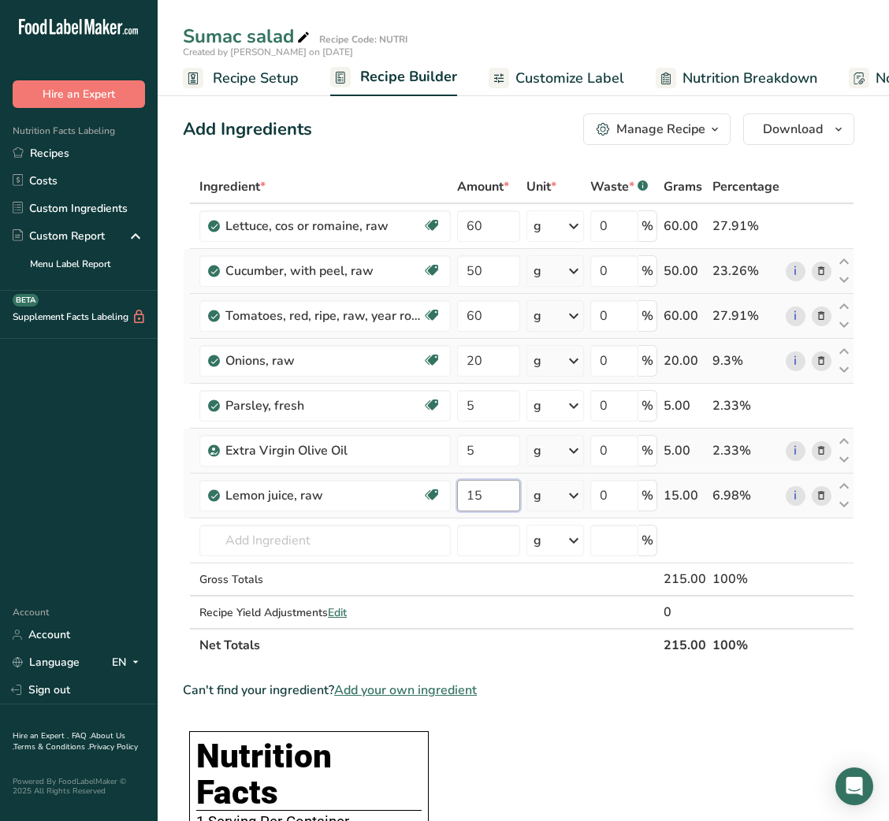
type input "15"
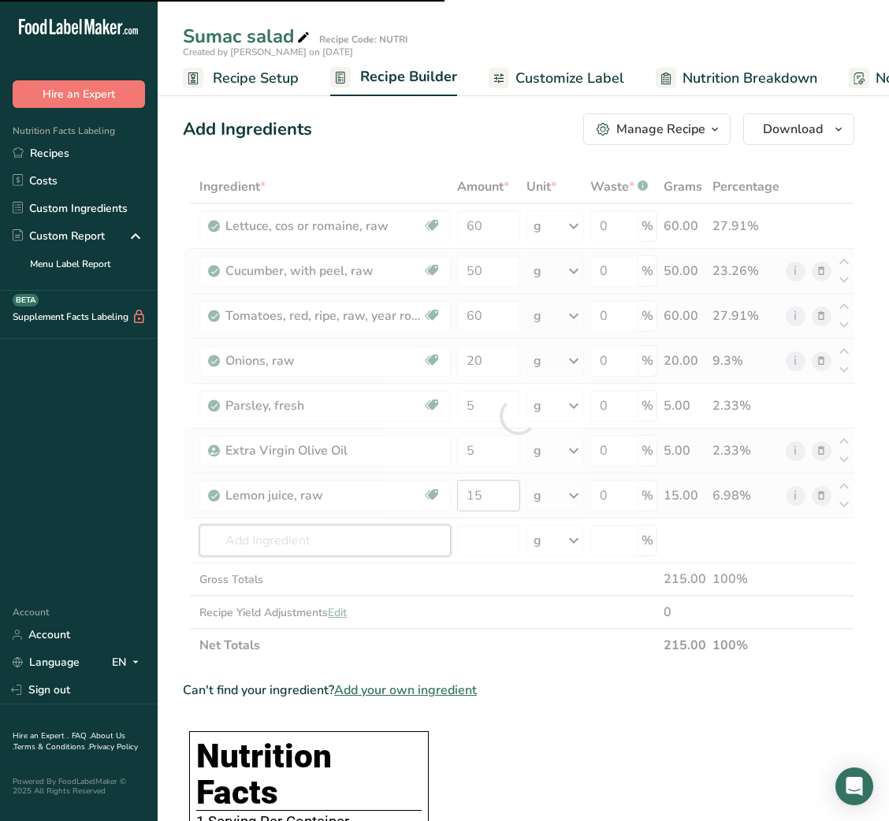
type input "S"
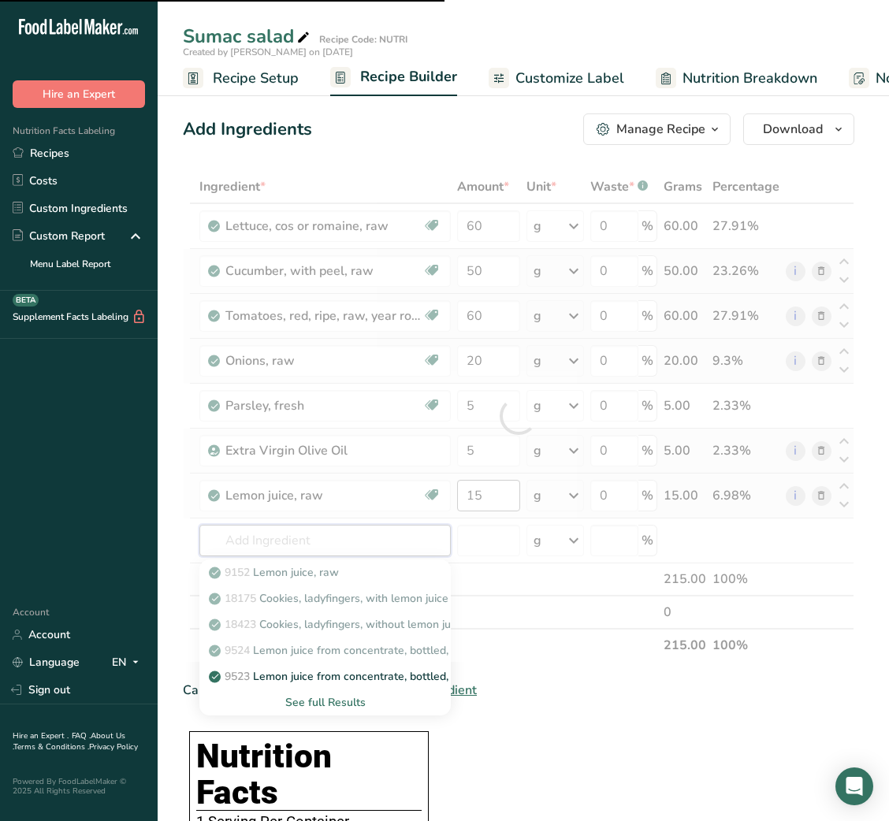
type input "U"
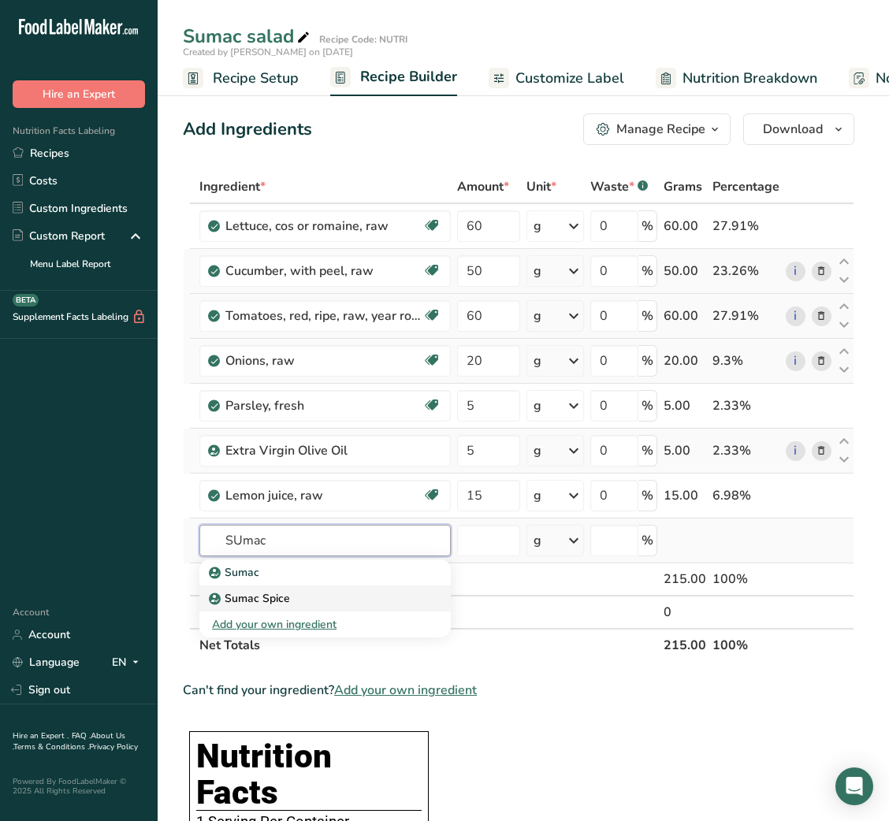
type input "SUmac"
click at [358, 595] on div "Sumac Spice" at bounding box center [312, 598] width 201 height 17
type input "Sumac Spice"
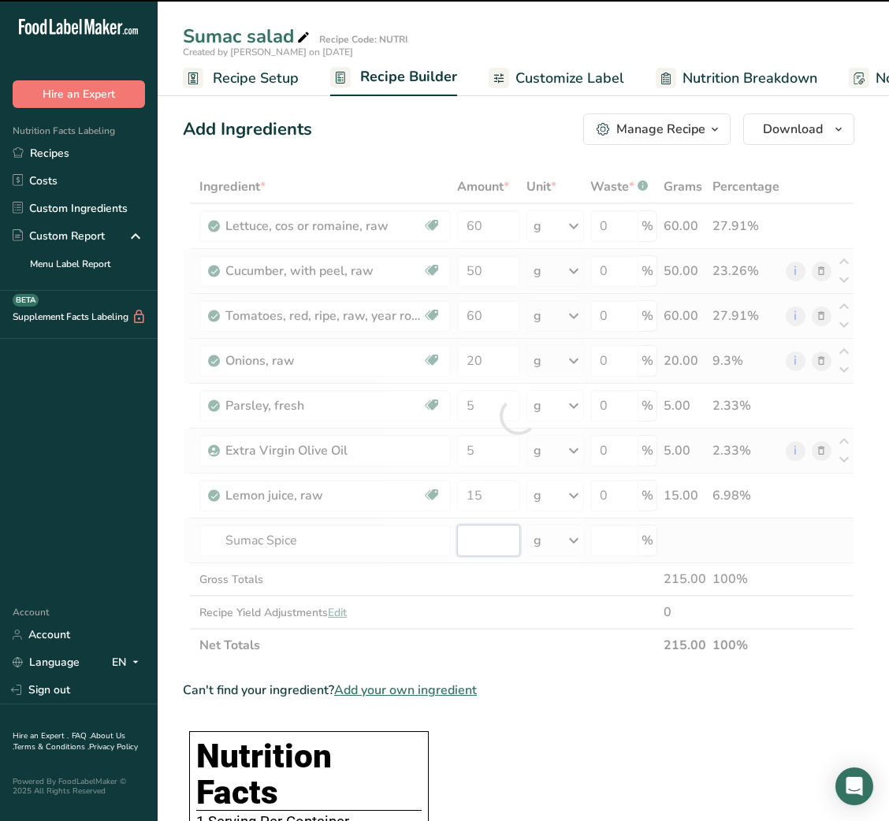
type input "0"
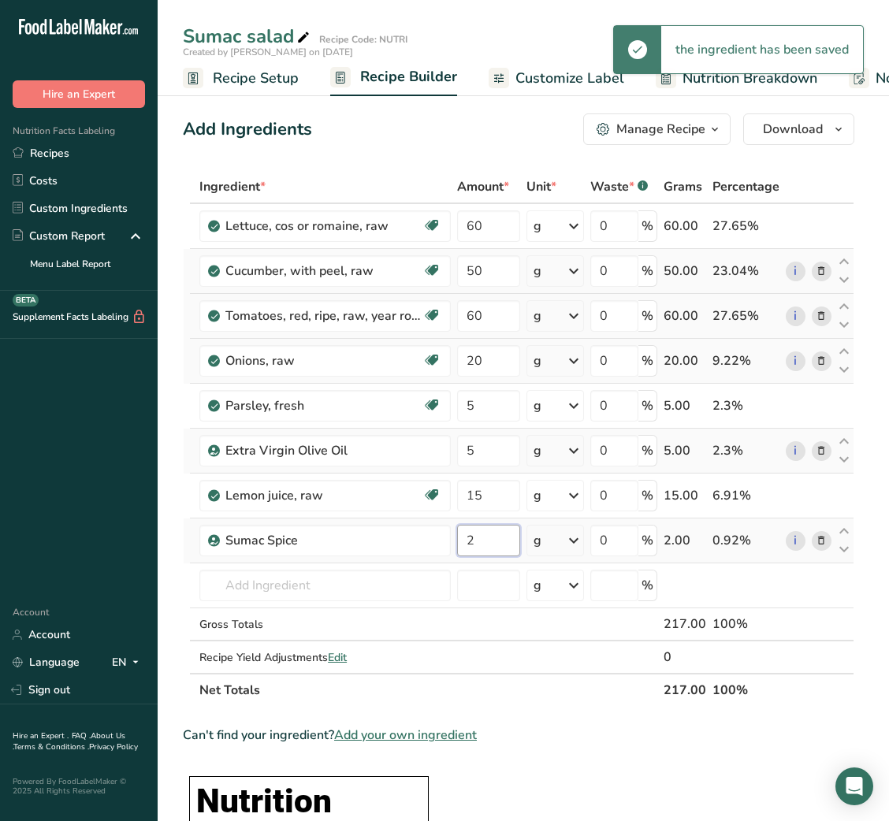
type input "2"
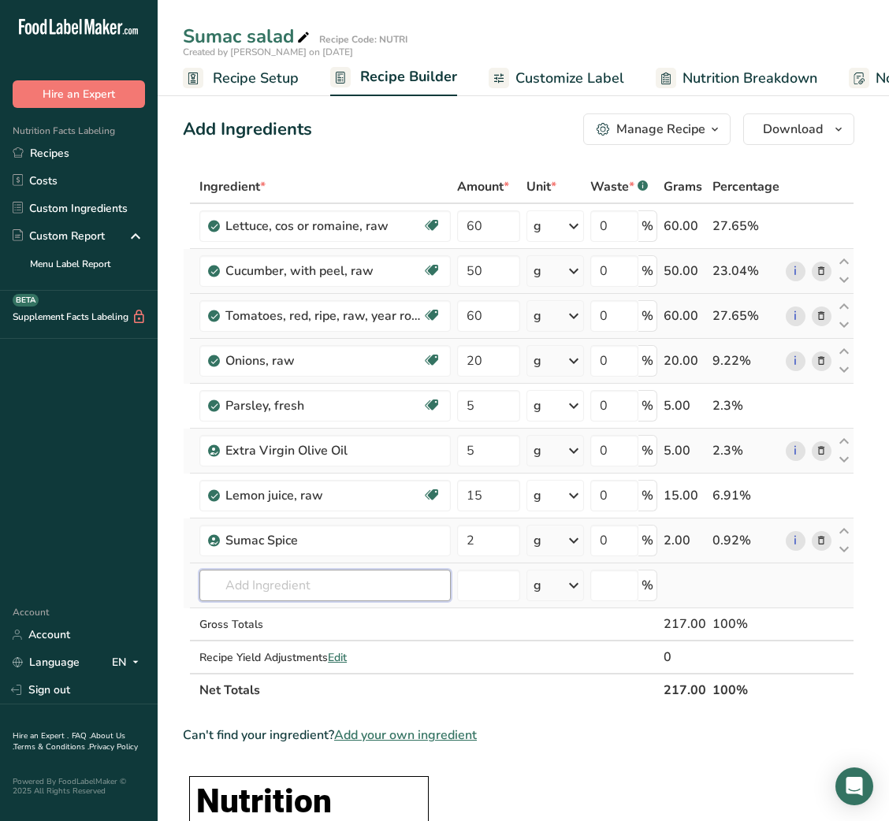
click at [320, 577] on input "text" at bounding box center [324, 586] width 251 height 32
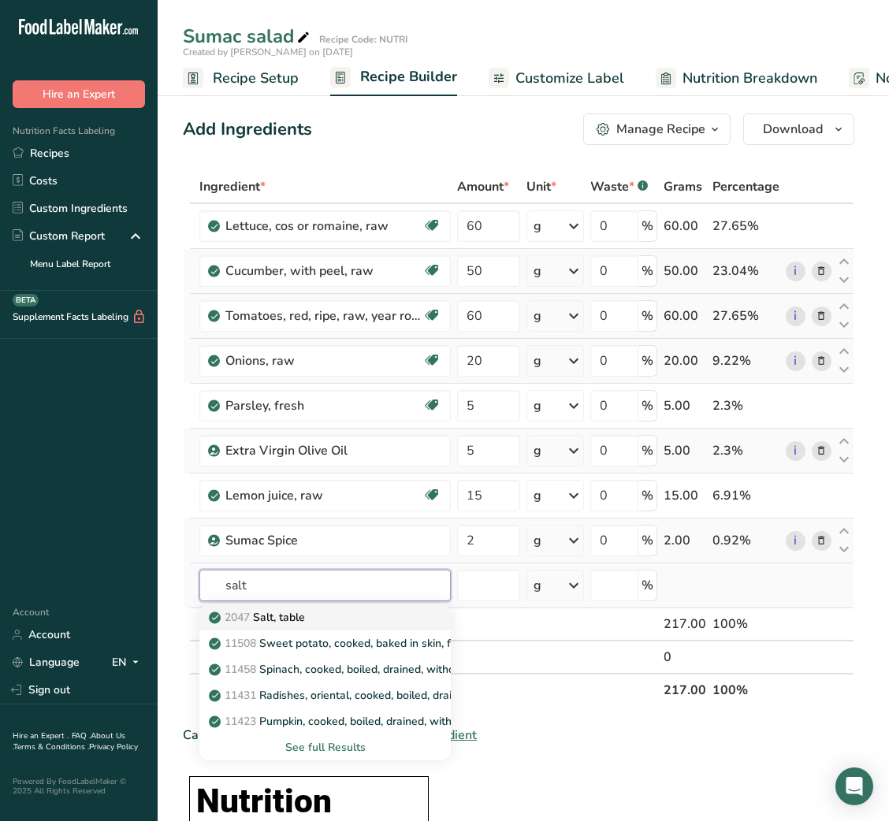
type input "salt"
click at [289, 624] on p "2047 Salt, table" at bounding box center [258, 617] width 93 height 17
type input "Salt, table"
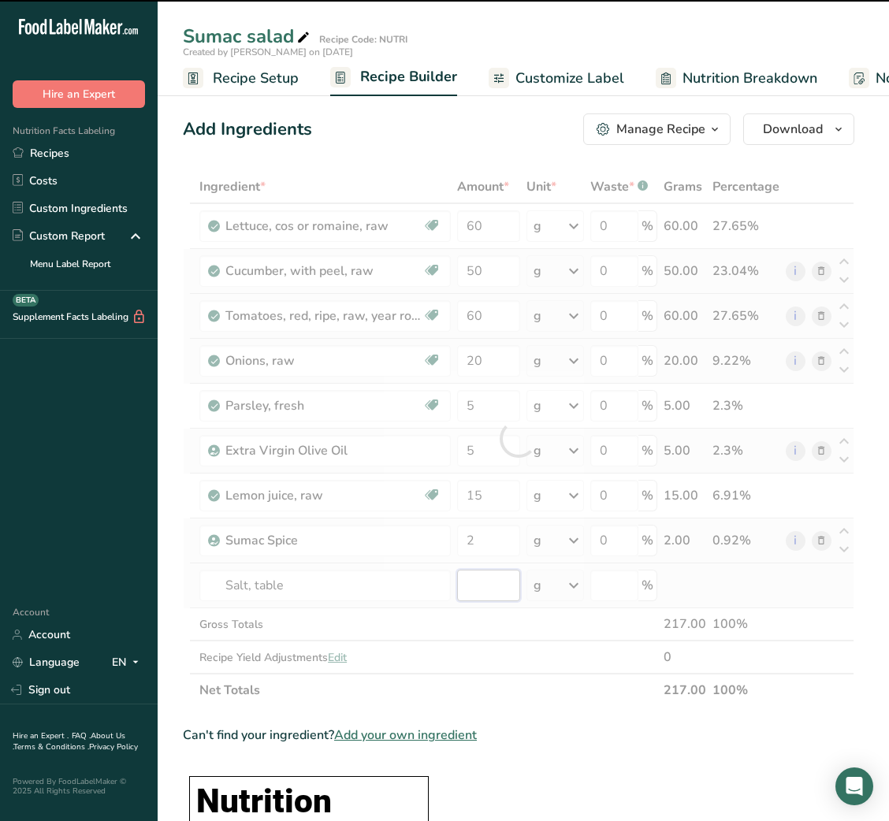
type input "0"
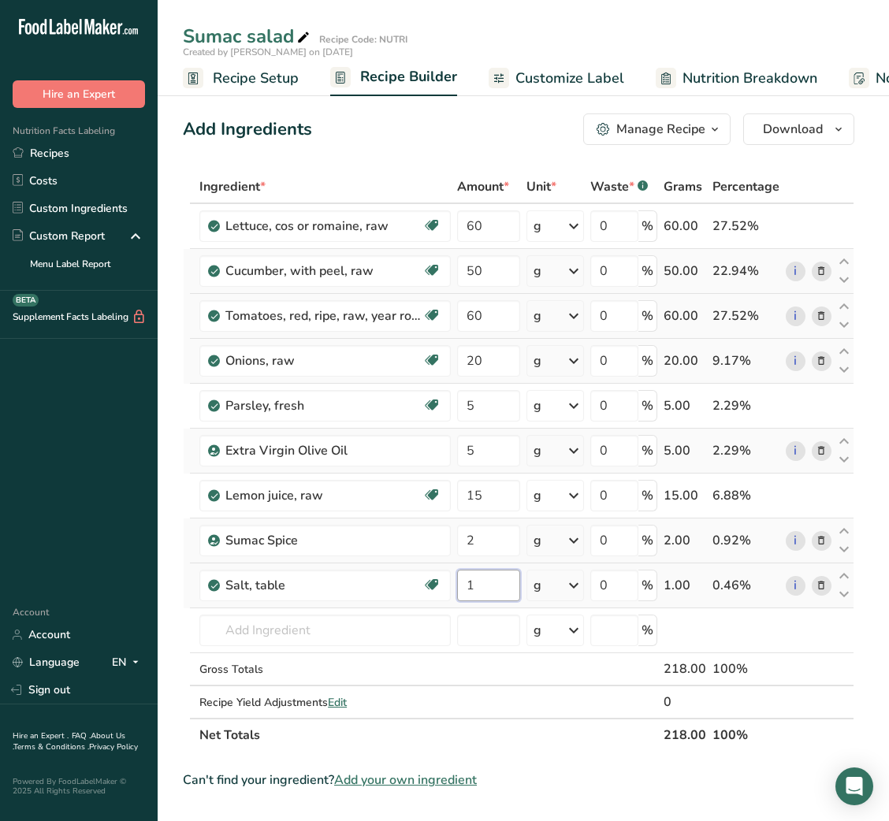
type input "1"
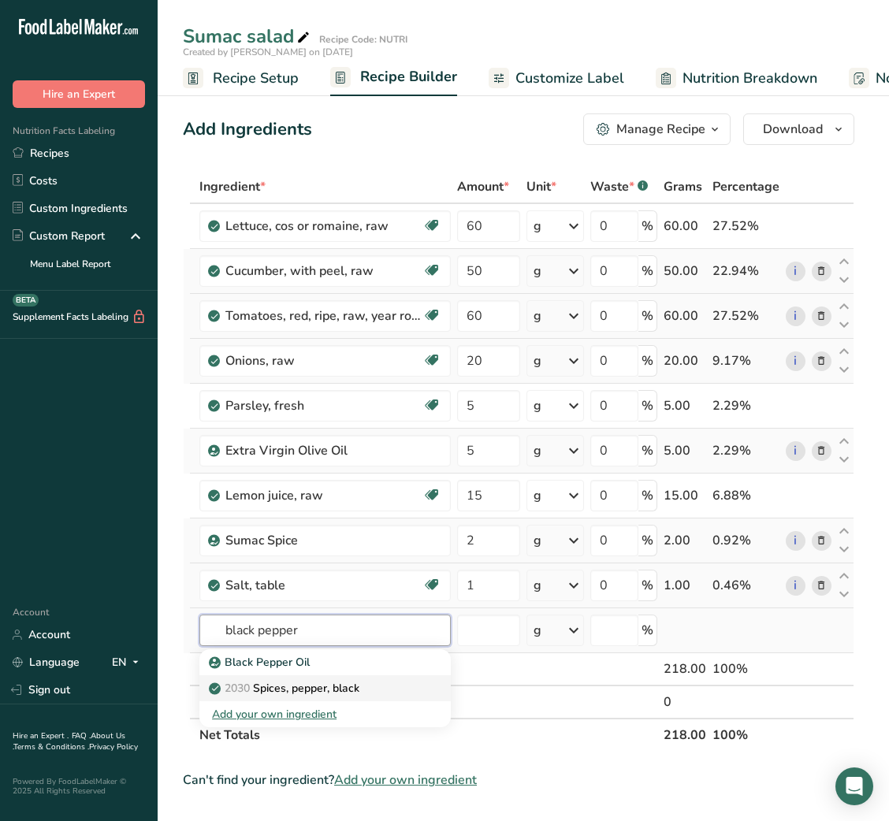
type input "black pepper"
click at [315, 685] on p "2030 Spices, pepper, black" at bounding box center [285, 688] width 147 height 17
type input "Spices, pepper, black"
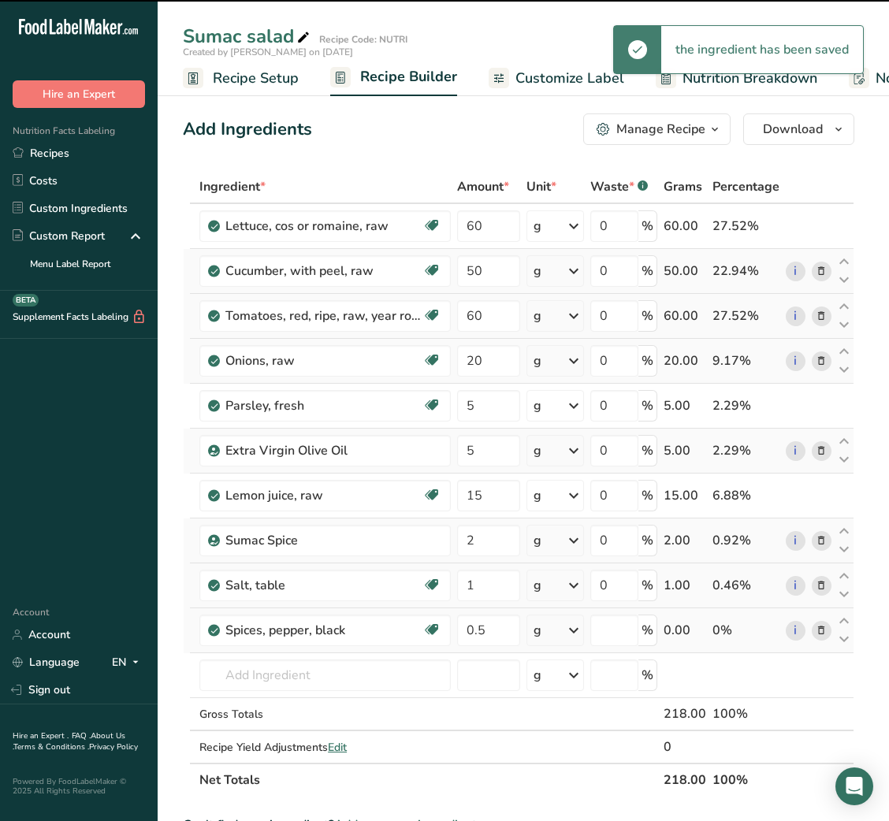
type input "0"
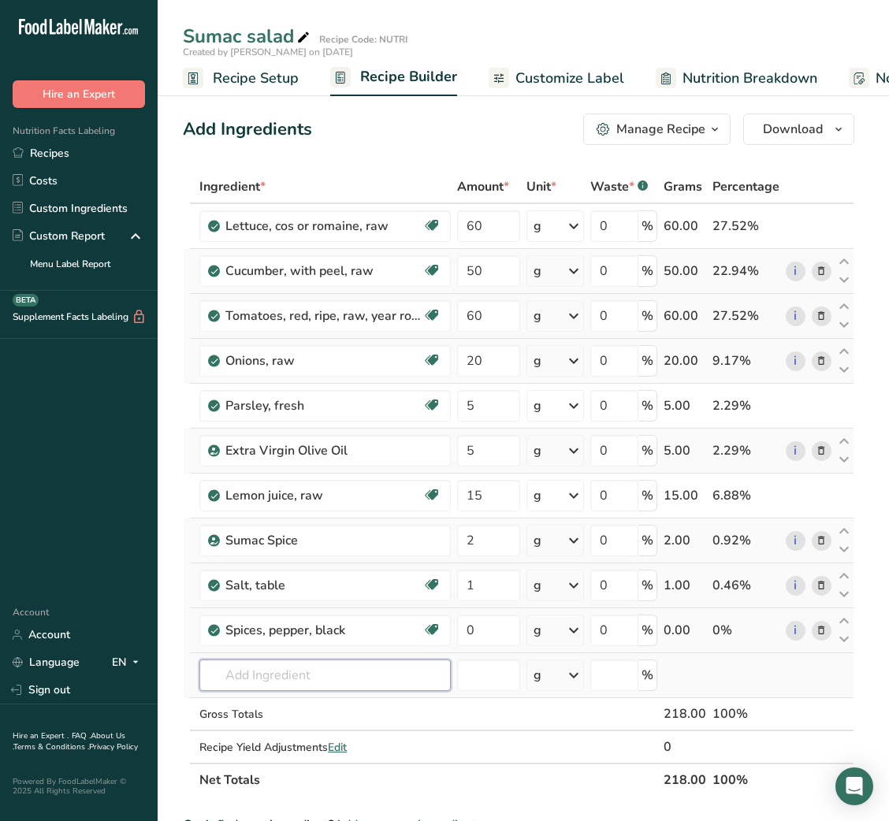
click at [269, 679] on input "text" at bounding box center [324, 676] width 251 height 32
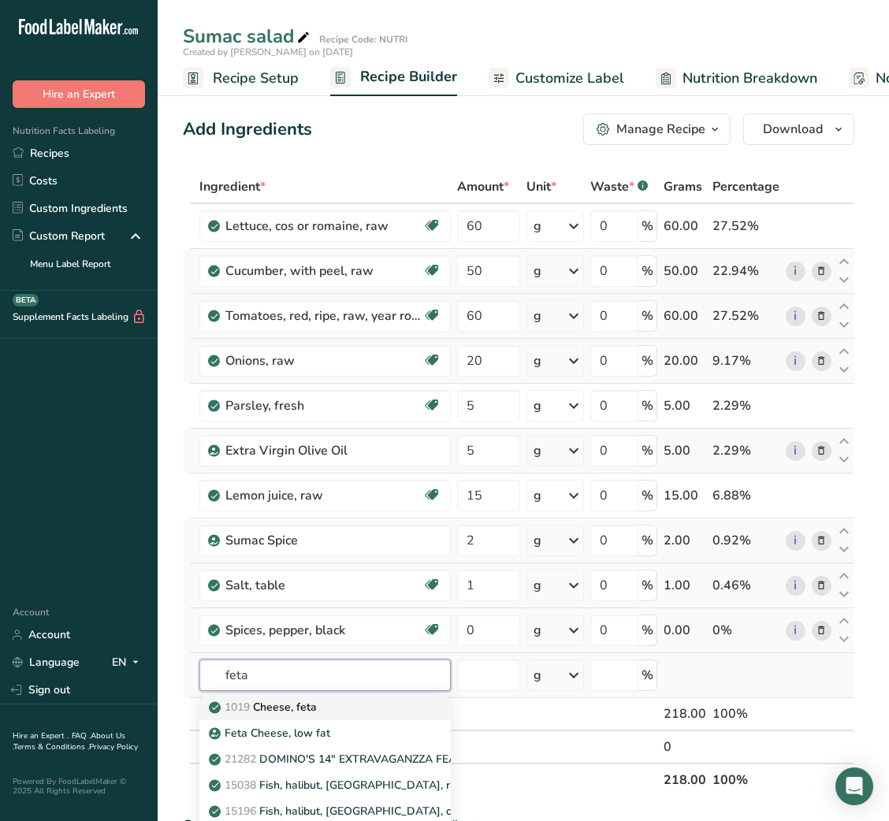
type input "feta"
click at [292, 709] on p "1019 Cheese, feta" at bounding box center [264, 707] width 105 height 17
type input "Cheese, feta"
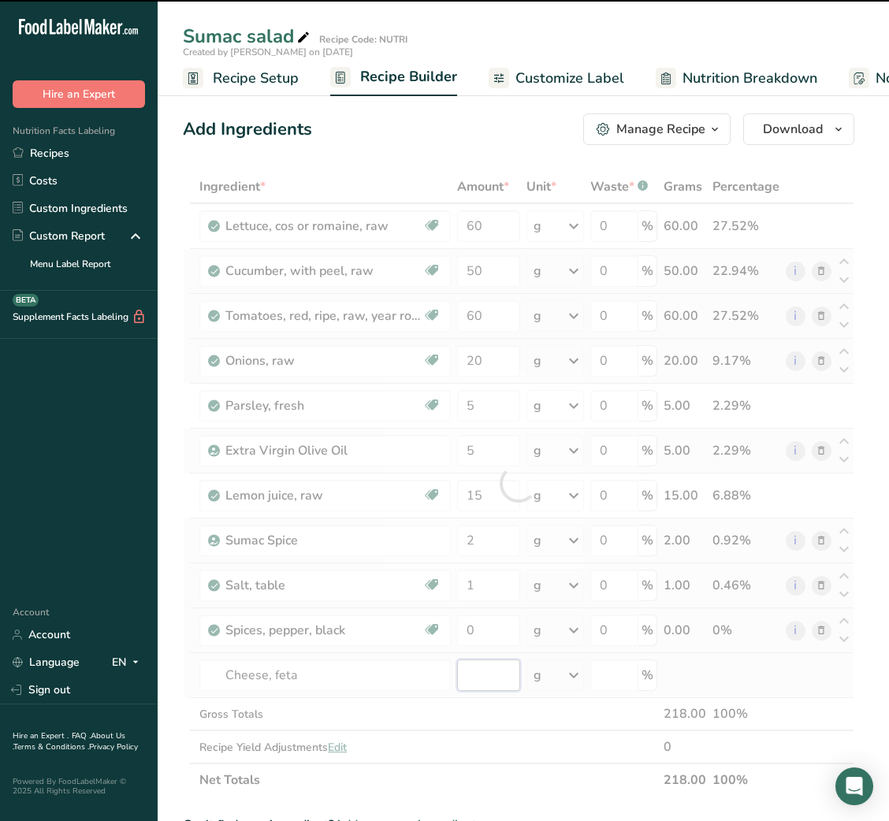
type input "0"
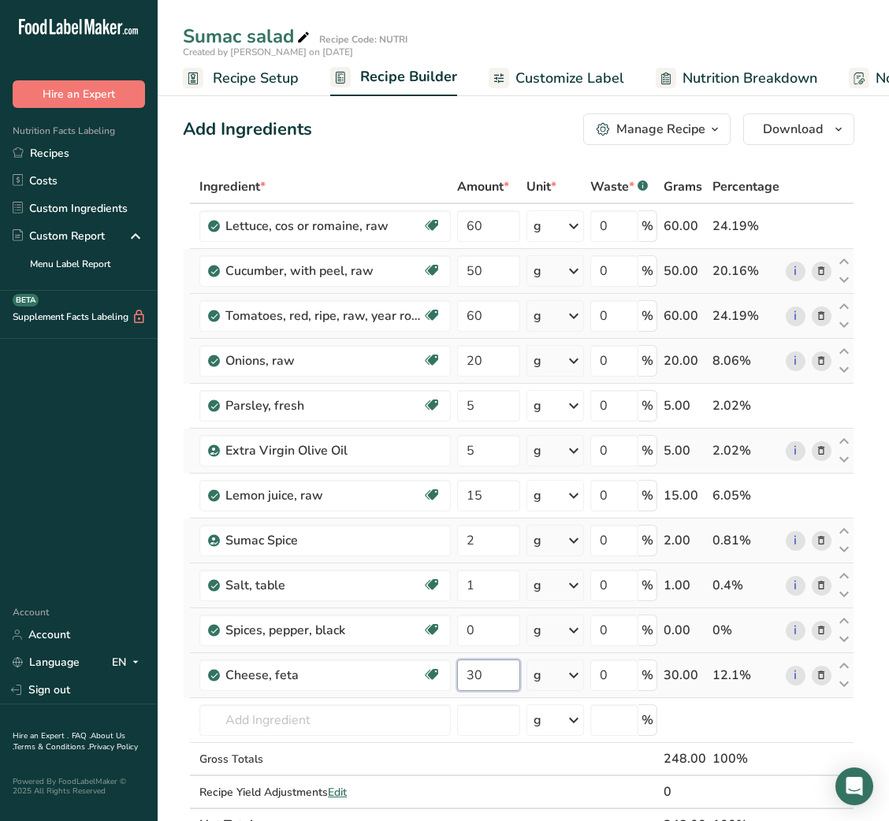
type input "30"
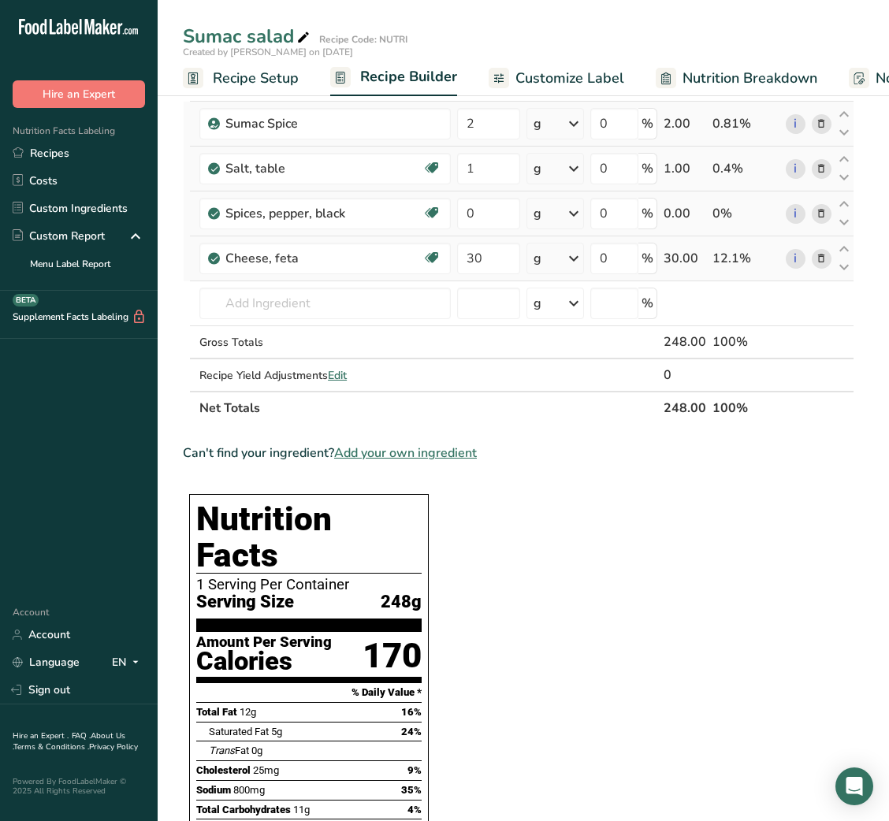
scroll to position [410, 0]
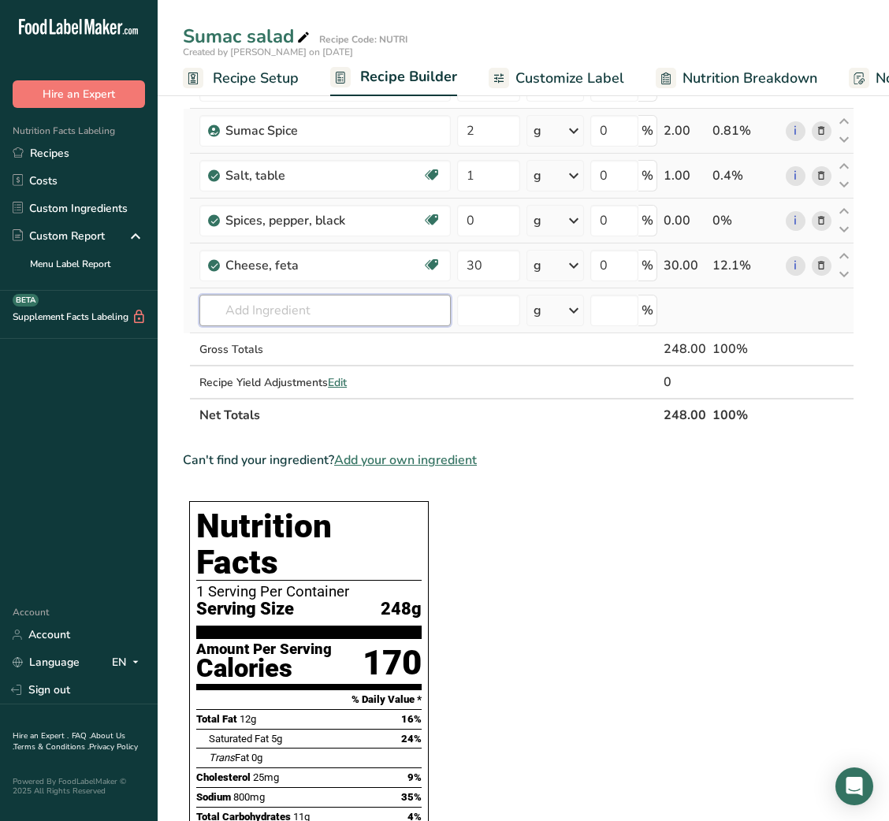
click at [366, 315] on input "text" at bounding box center [324, 311] width 251 height 32
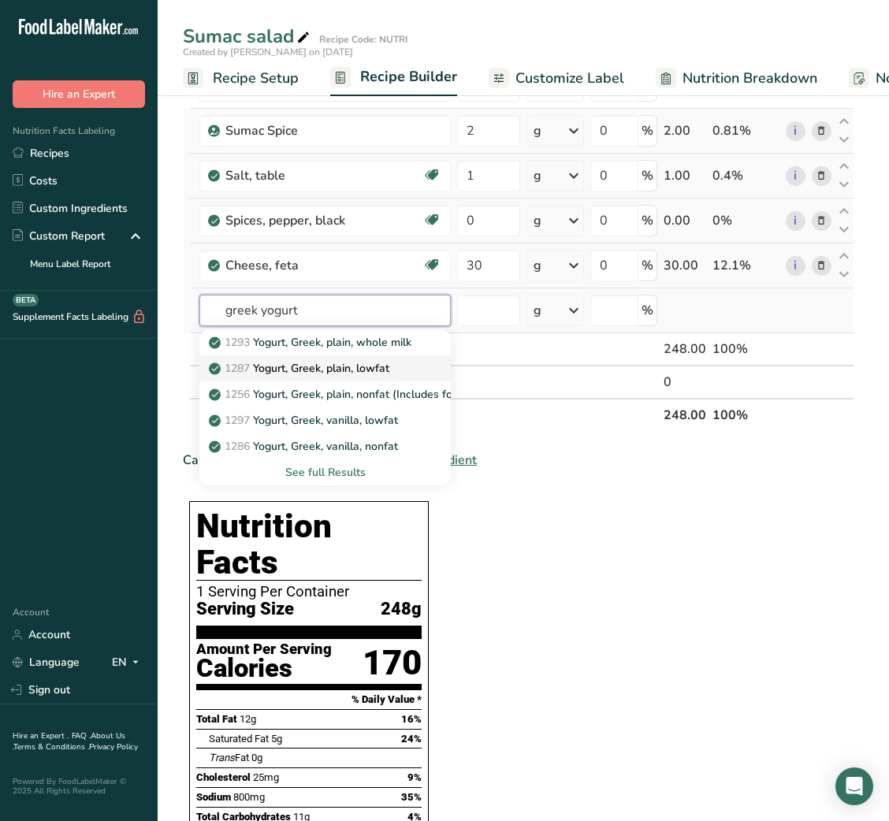
type input "greek yogurt"
click at [373, 367] on p "1287 Yogurt, Greek, plain, lowfat" at bounding box center [300, 368] width 177 height 17
type input "Yogurt, Greek, plain, lowfat"
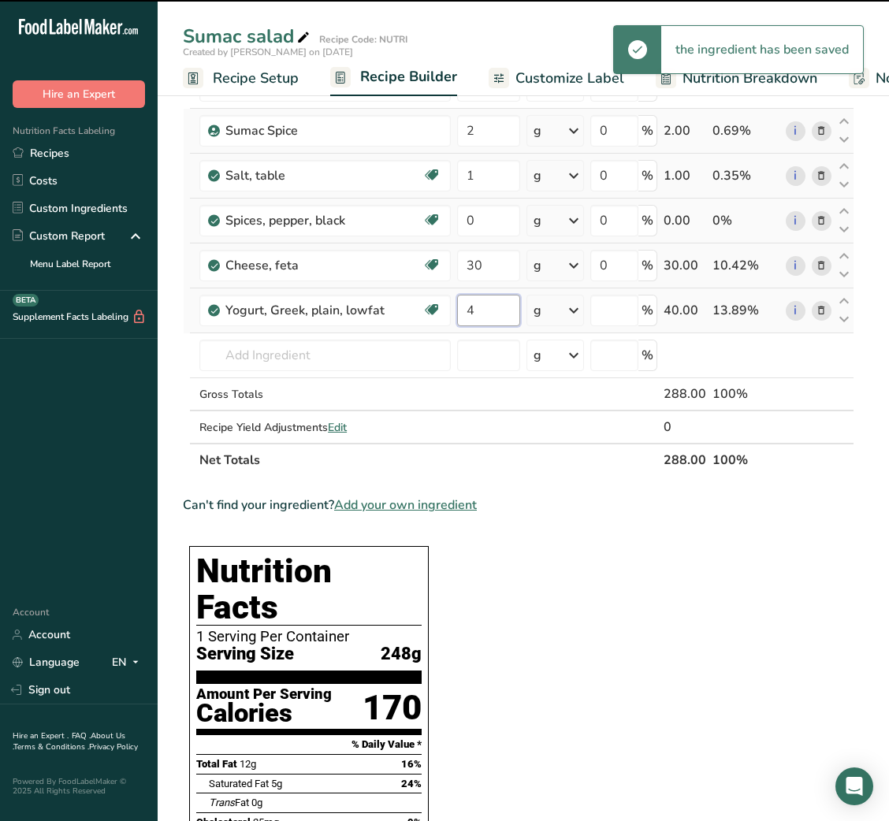
type input "40"
type input "0"
type input "40"
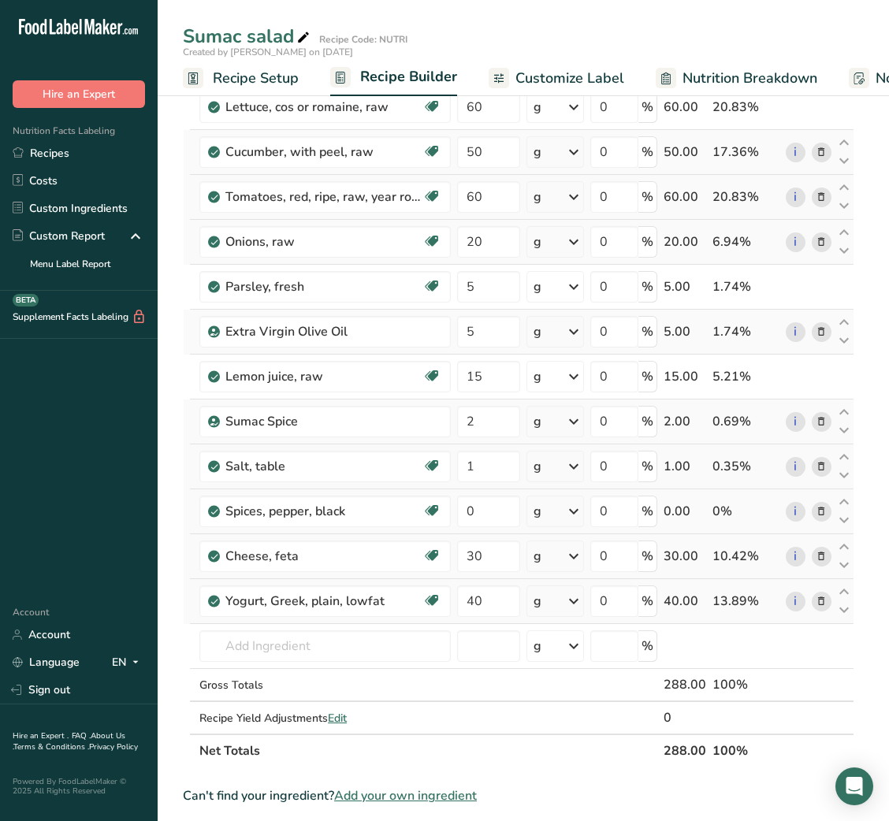
scroll to position [0, 0]
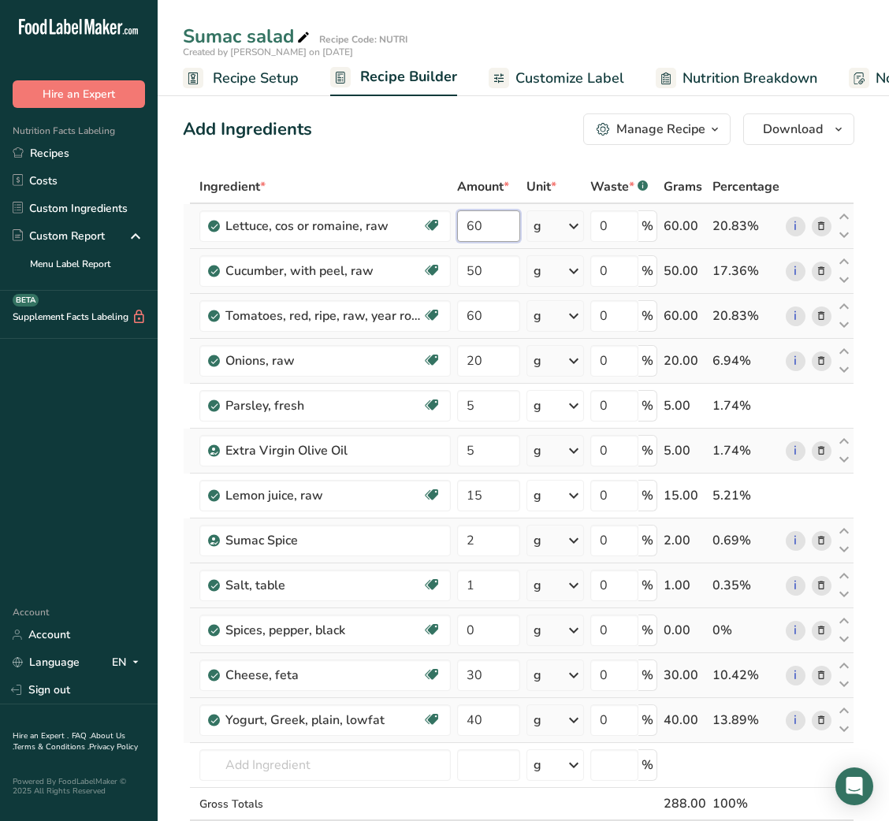
click at [470, 229] on input "60" at bounding box center [488, 226] width 62 height 32
type input "40"
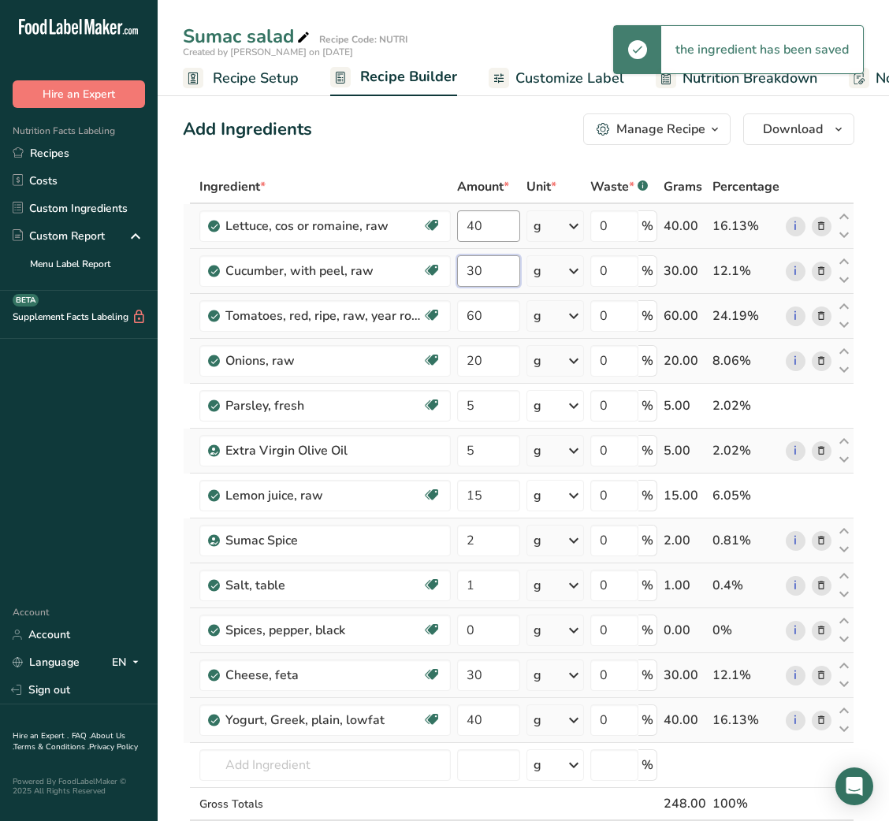
type input "30"
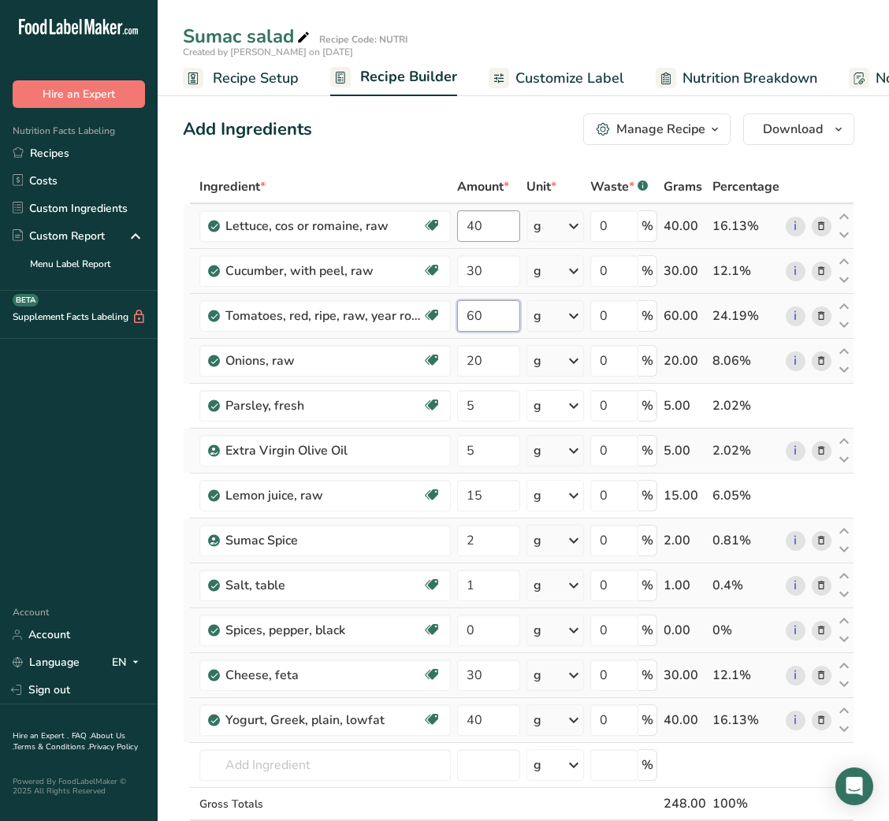
type input "6"
type input "40"
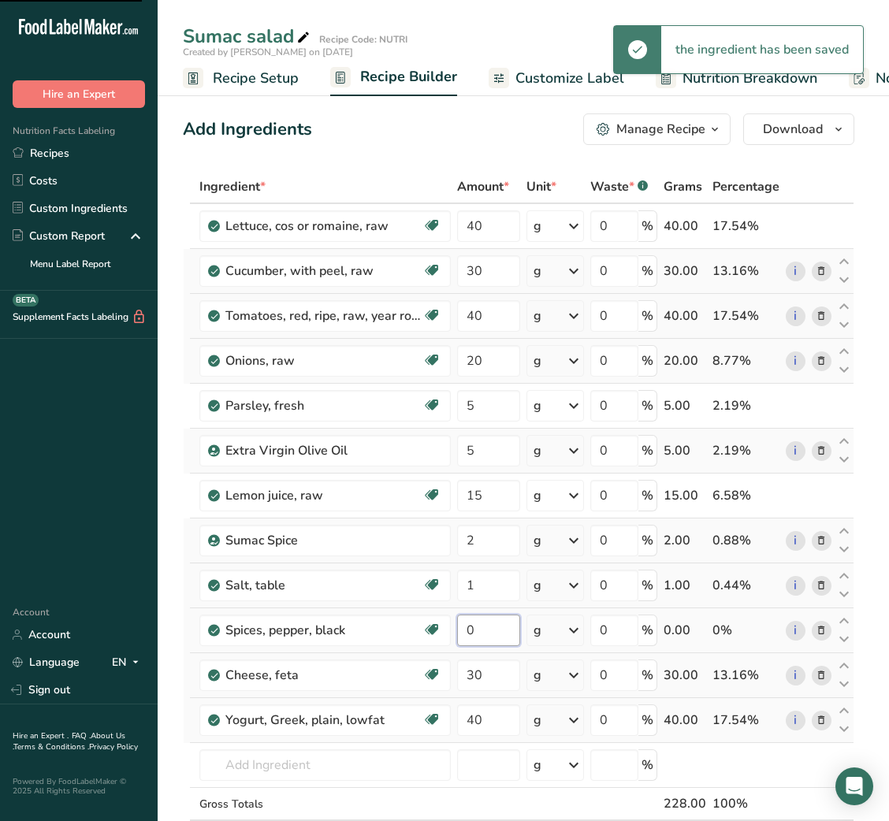
click at [481, 402] on div "Ingredient * Amount * Unit * Waste * .a-a{fill:#347362;}.b-a{fill:#fff;} Grams …" at bounding box center [518, 528] width 671 height 716
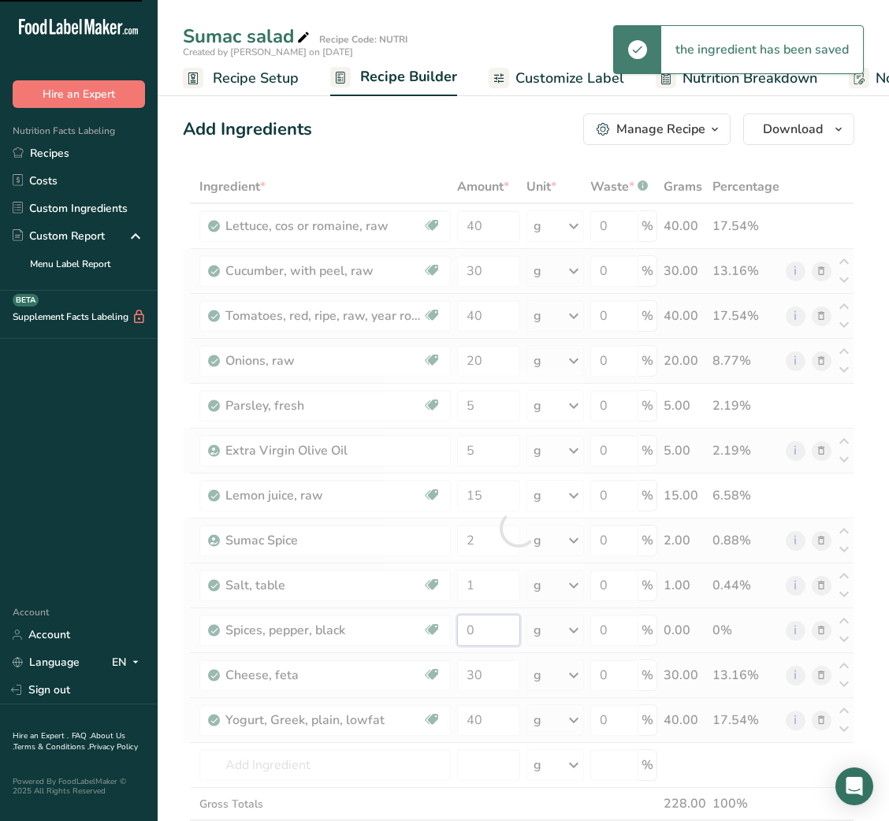
click at [481, 615] on input "0" at bounding box center [488, 631] width 62 height 32
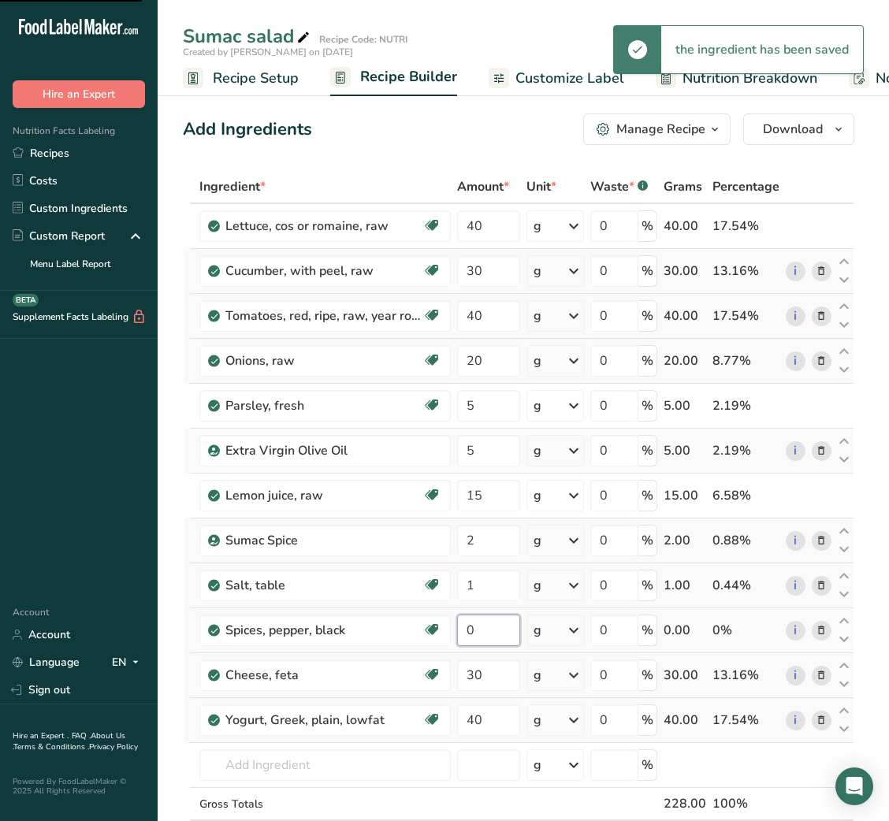
click at [481, 615] on input "0" at bounding box center [488, 631] width 62 height 32
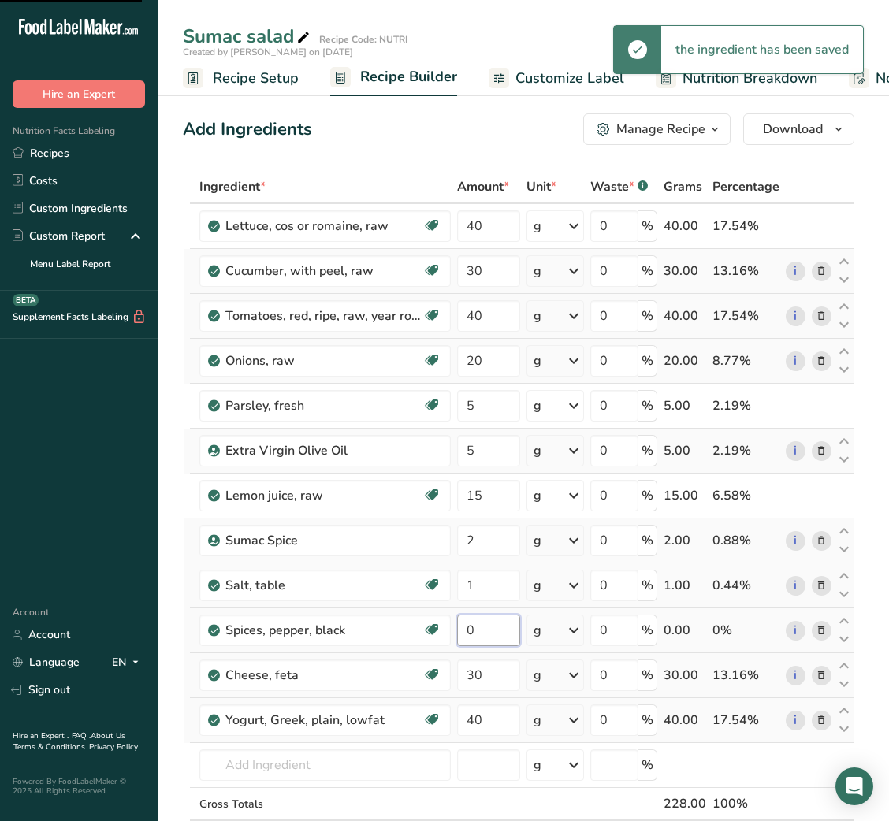
click at [481, 615] on input "0" at bounding box center [488, 631] width 62 height 32
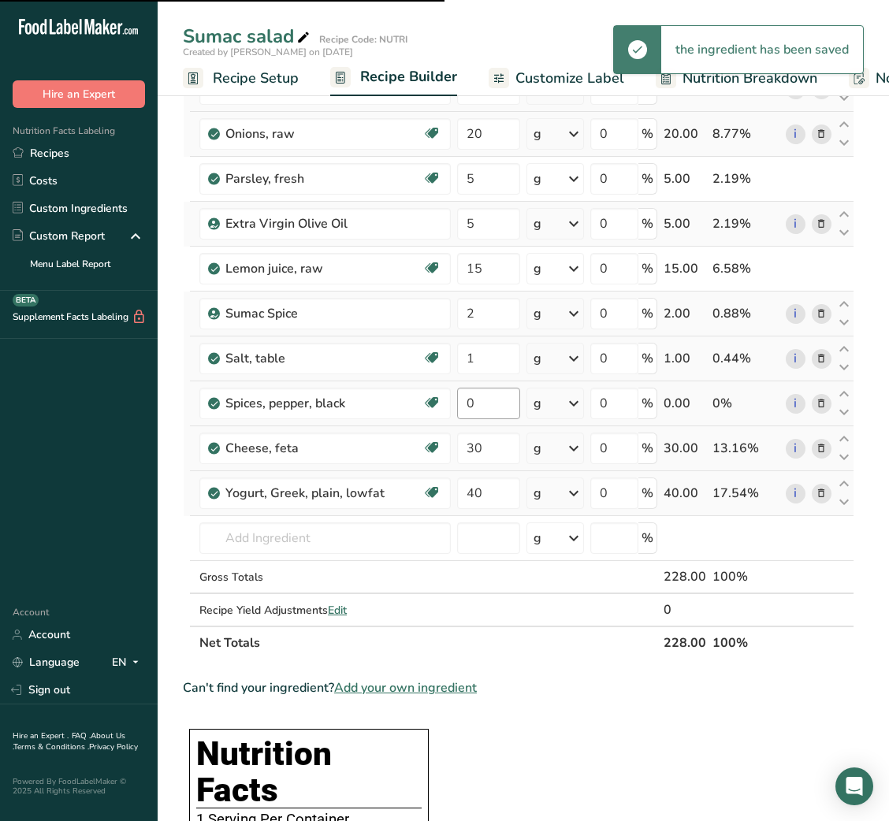
scroll to position [590, 0]
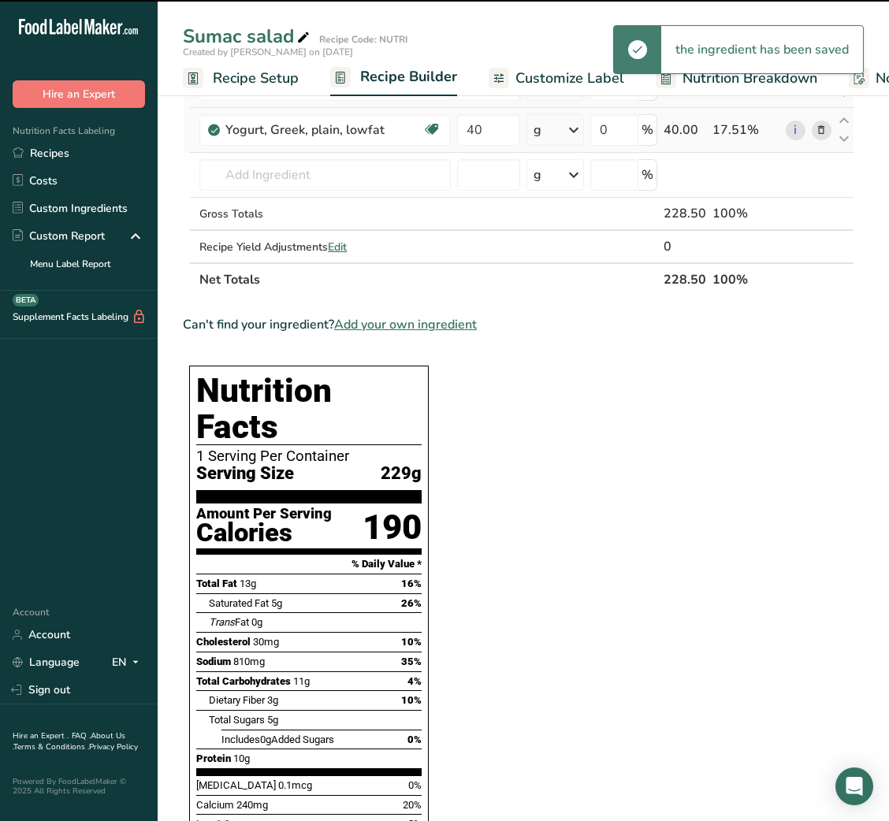
type input "0.5"
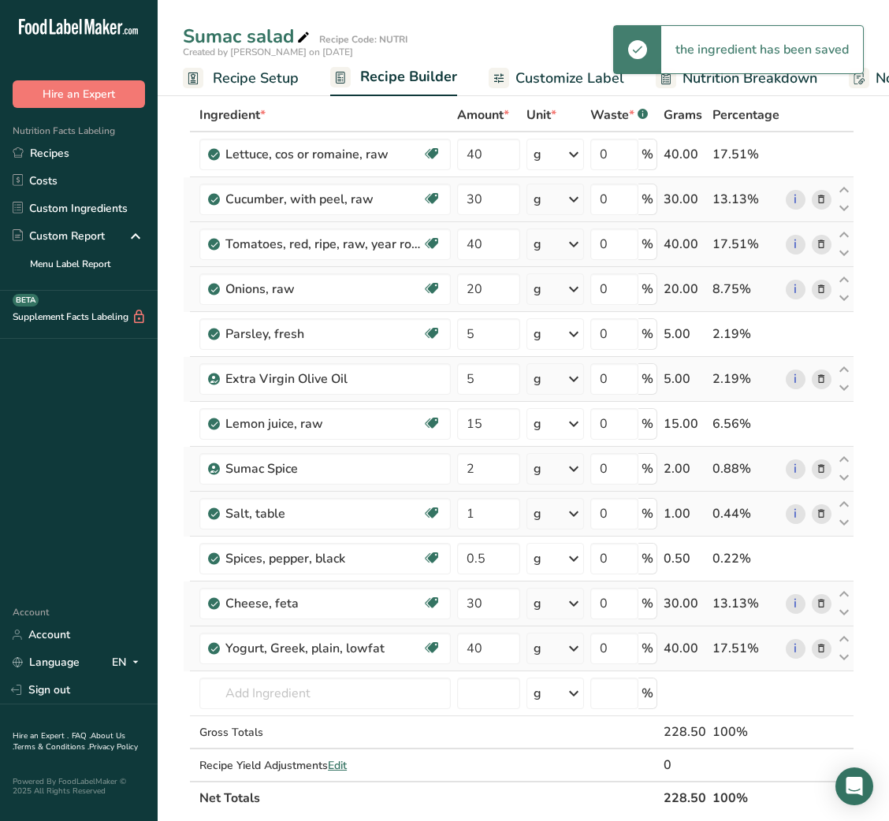
scroll to position [0, 0]
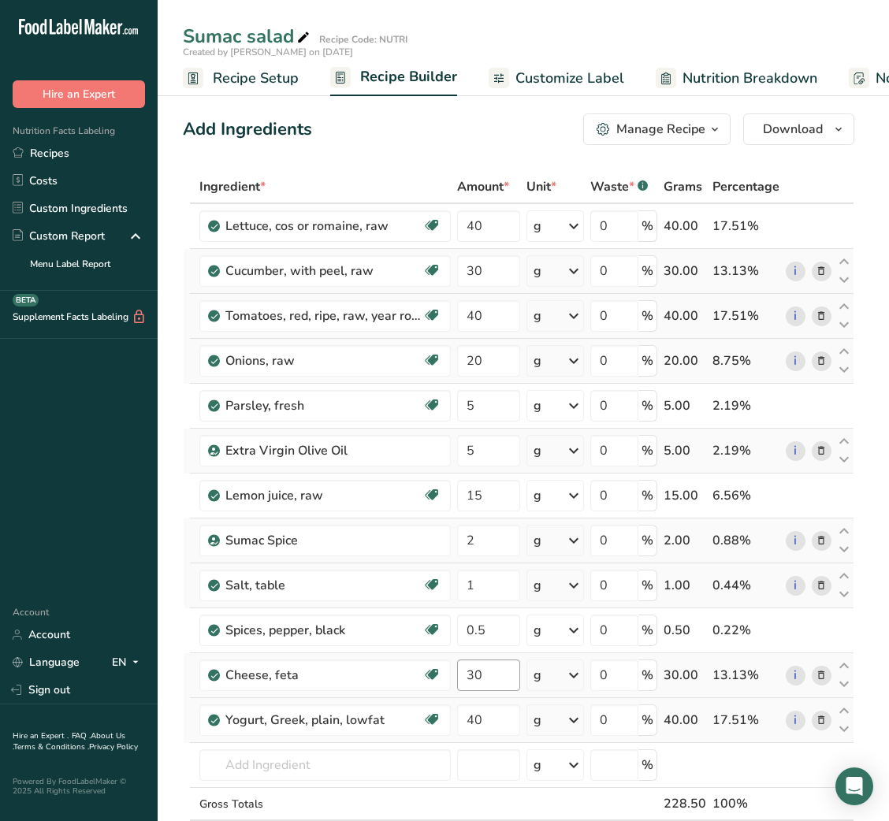
drag, startPoint x: 447, startPoint y: 694, endPoint x: 470, endPoint y: 682, distance: 25.7
click at [470, 682] on tr "Cheese, feta Gluten free Vegetarian Soy free 30 g Weight Units g kg mg See more…" at bounding box center [519, 675] width 670 height 45
click at [470, 682] on input "30" at bounding box center [488, 676] width 62 height 32
type input "40"
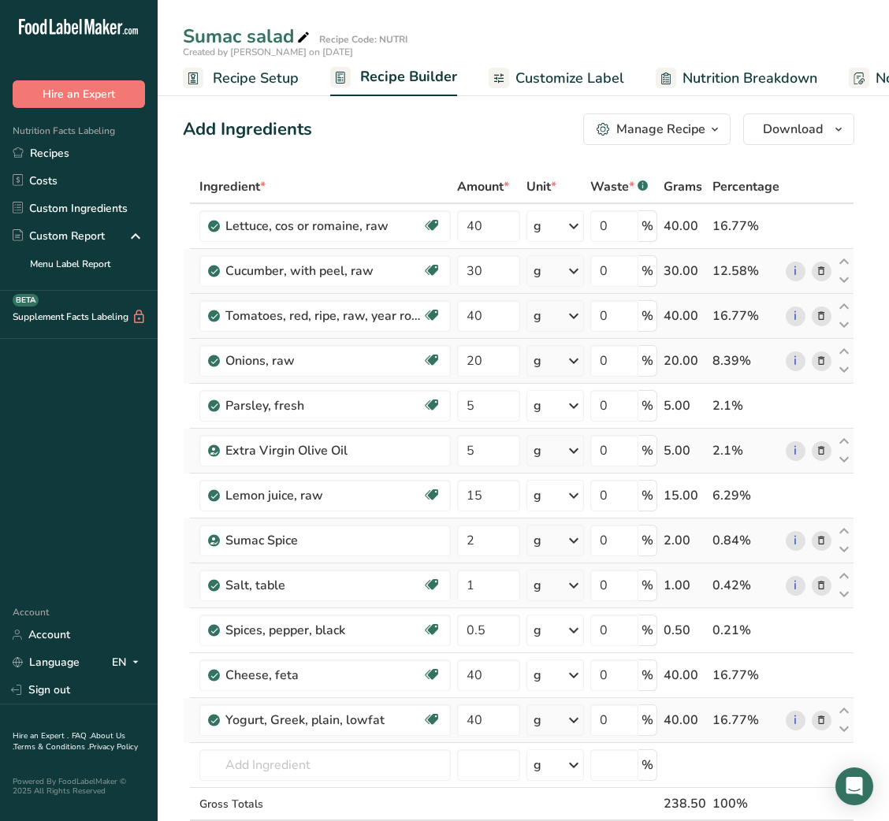
click at [545, 69] on span "Customize Label" at bounding box center [569, 78] width 109 height 21
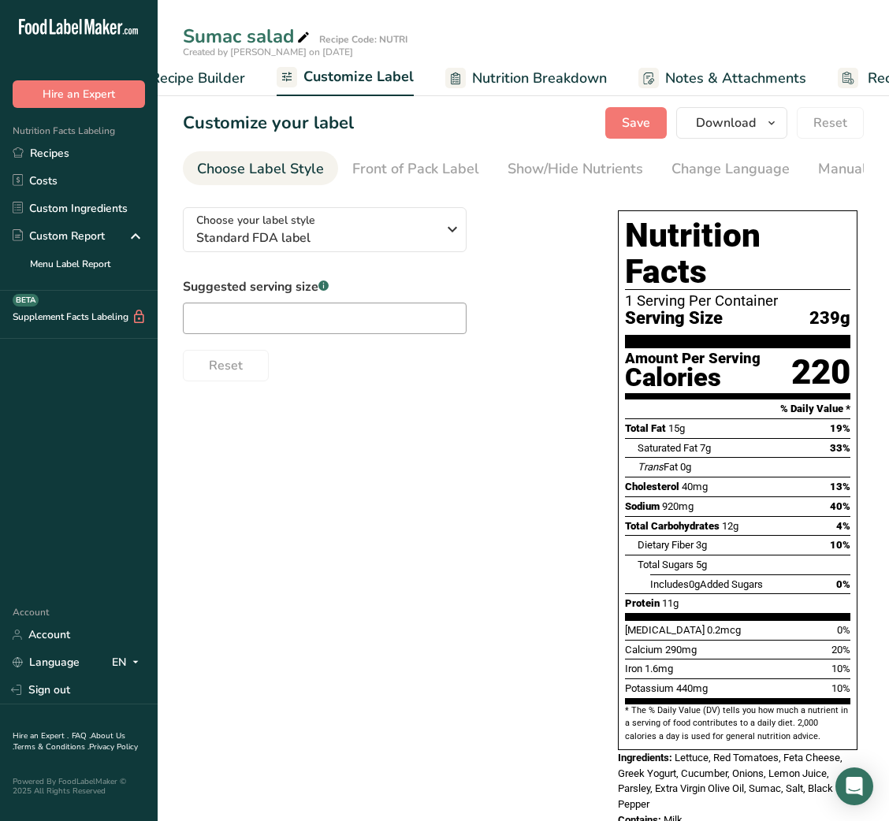
scroll to position [0, 307]
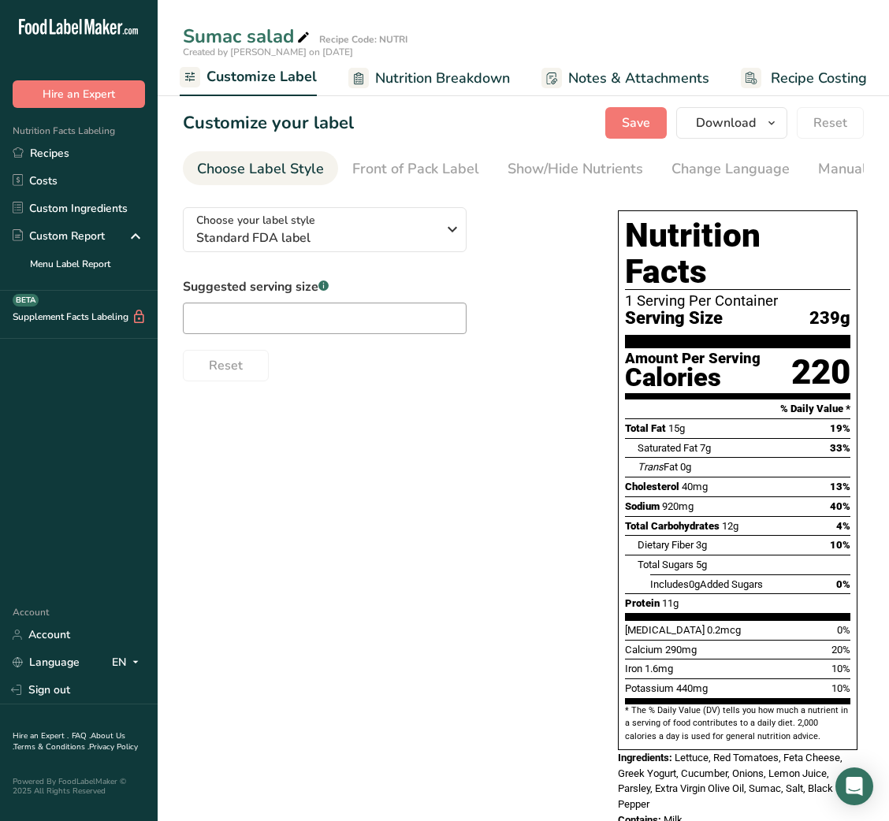
click at [308, 30] on icon at bounding box center [303, 38] width 14 height 22
type input "Sumac salad with feta and yogurt dressing"
click at [542, 312] on div "Suggested serving size .a-a{fill:#347362;}.b-a{fill:#fff;} Reset" at bounding box center [385, 329] width 404 height 104
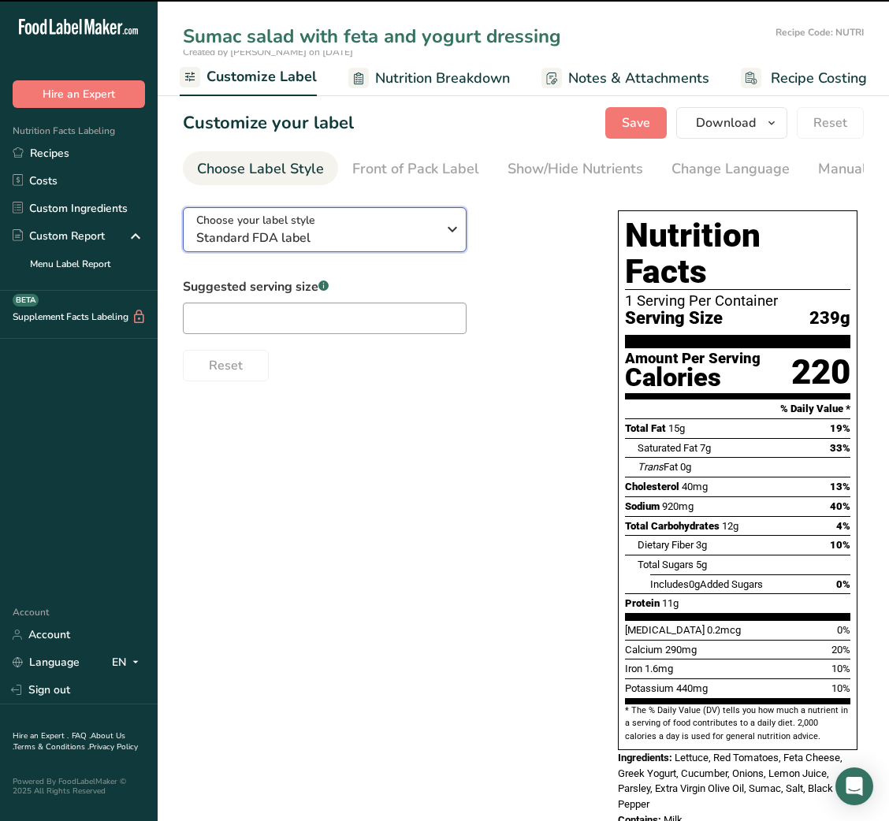
click at [437, 225] on div "Choose your label style Standard FDA label" at bounding box center [322, 229] width 252 height 35
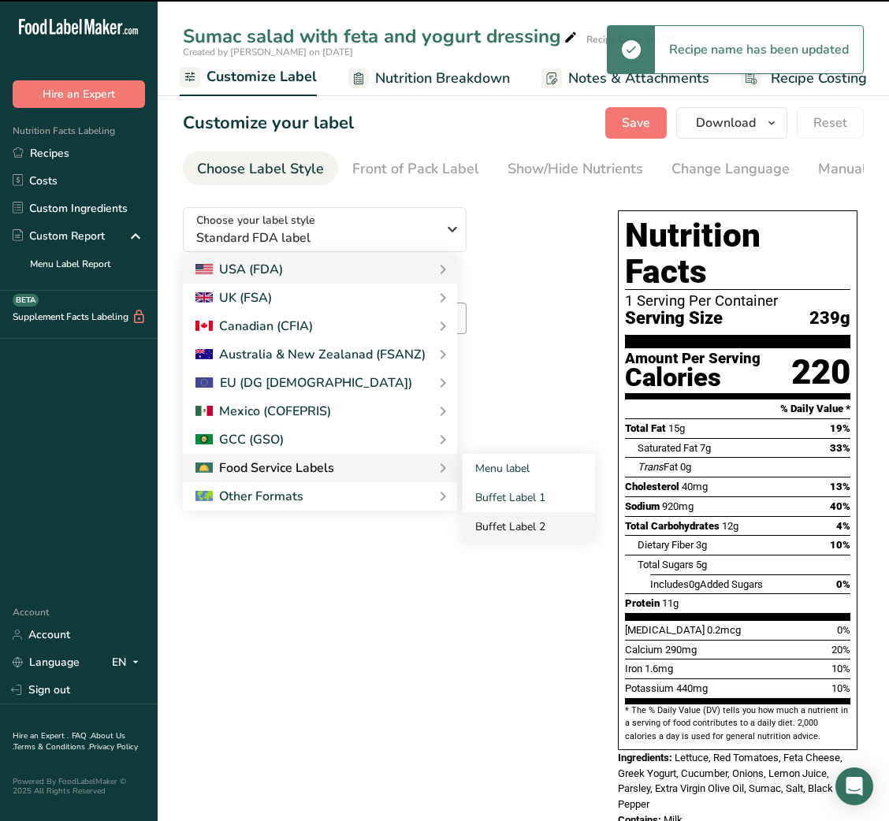
click at [551, 526] on link "Buffet Label 2" at bounding box center [529, 526] width 132 height 29
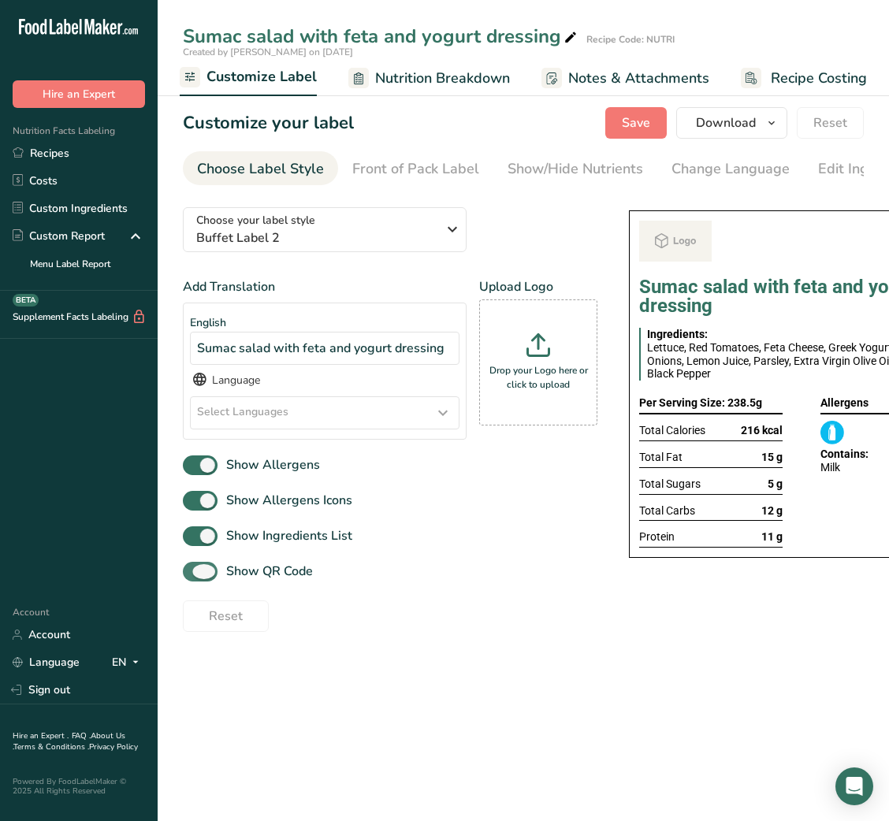
click at [275, 576] on span "Show QR Code" at bounding box center [265, 571] width 95 height 19
click at [193, 576] on input "Show QR Code" at bounding box center [188, 572] width 10 height 10
checkbox input "false"
click at [537, 164] on div "Show/Hide Nutrients" at bounding box center [576, 168] width 136 height 21
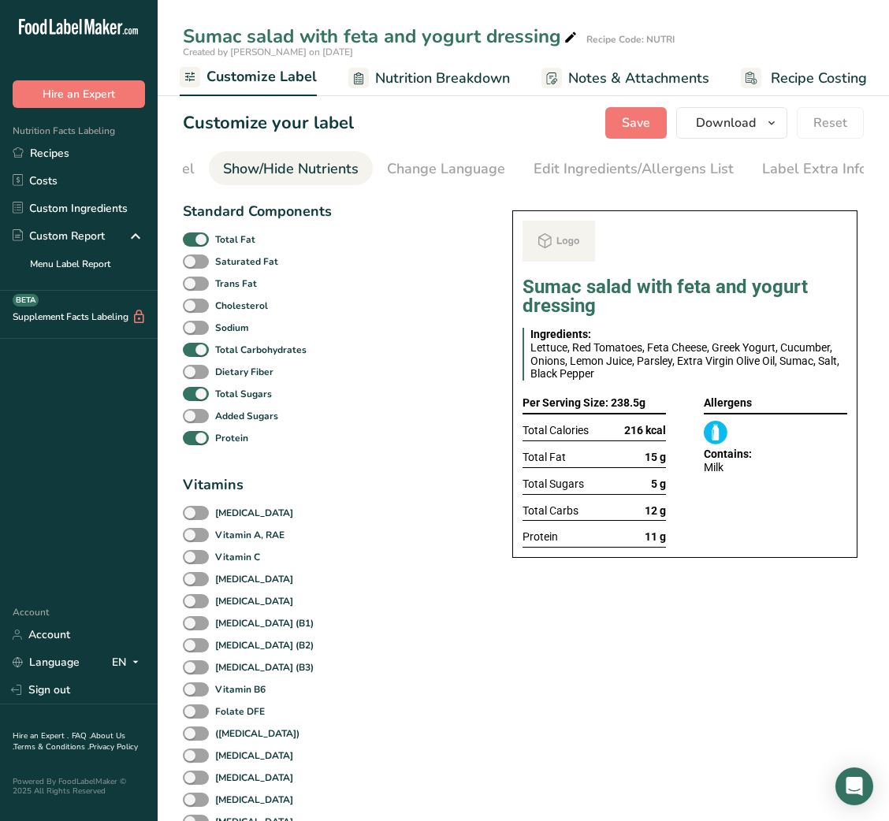
scroll to position [0, 288]
click at [236, 243] on b "Total Fat" at bounding box center [235, 239] width 40 height 14
click at [193, 243] on input "Total Fat" at bounding box center [188, 239] width 10 height 10
checkbox input "false"
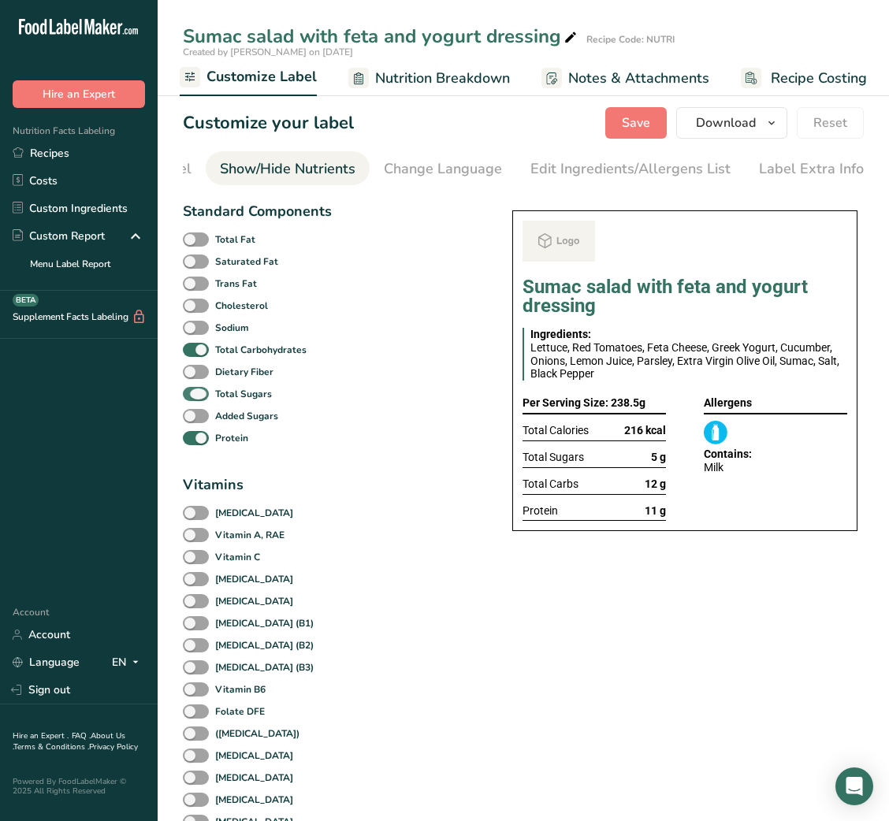
click at [216, 397] on b "Total Sugars" at bounding box center [243, 394] width 57 height 14
click at [193, 397] on input "Total Sugars" at bounding box center [188, 394] width 10 height 10
checkbox input "false"
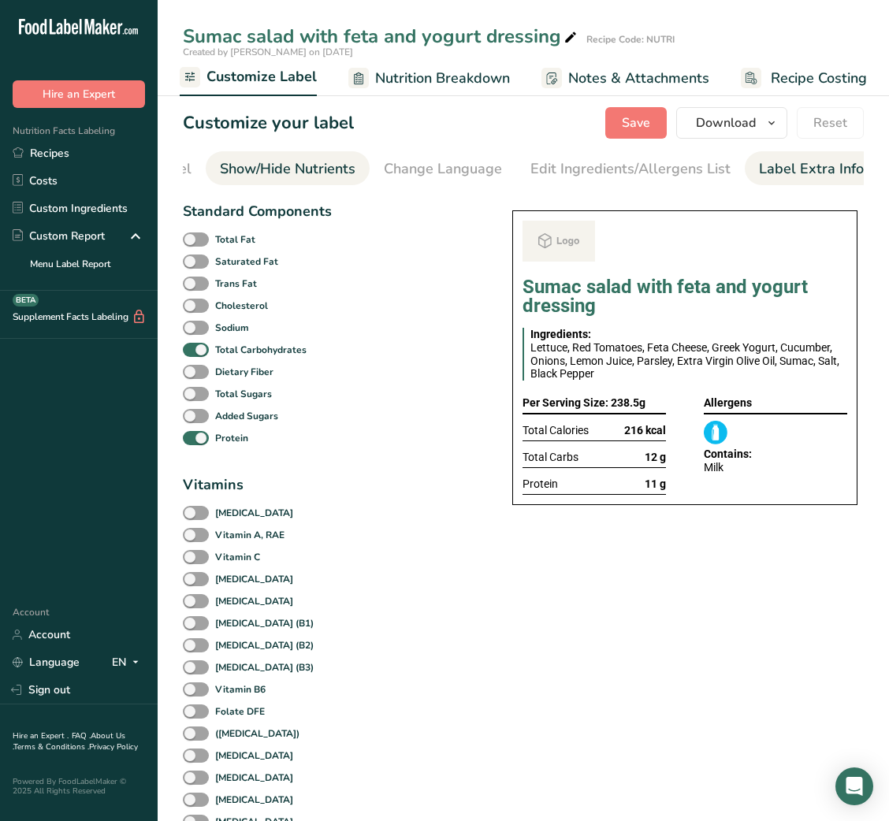
click at [768, 169] on div "Label Extra Info" at bounding box center [811, 168] width 105 height 21
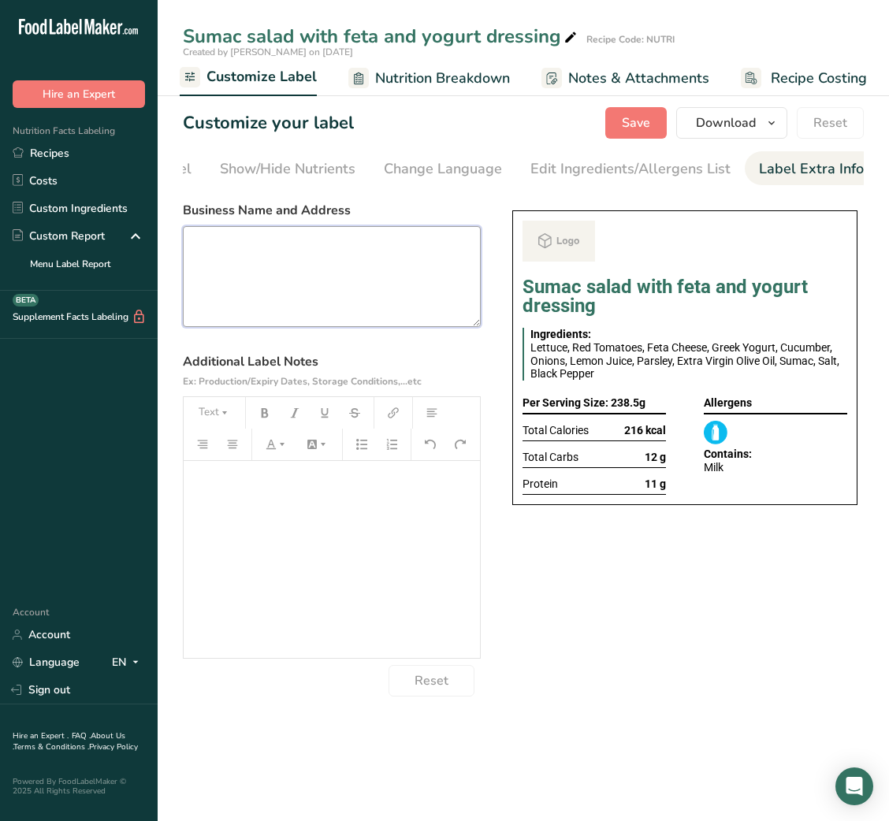
click at [385, 303] on textarea at bounding box center [332, 276] width 298 height 101
paste textarea "USE BY: [DATE] KEEP REFRIGERATED BELOW 5 DEGREE REHEAT BEFORE EATING DINNER"
click at [215, 304] on textarea "USE BY: [DATE] KEEP REFRIGERATED BELOW 5 DEGREE REHEAT BEFORE EATING DINNER" at bounding box center [332, 276] width 298 height 101
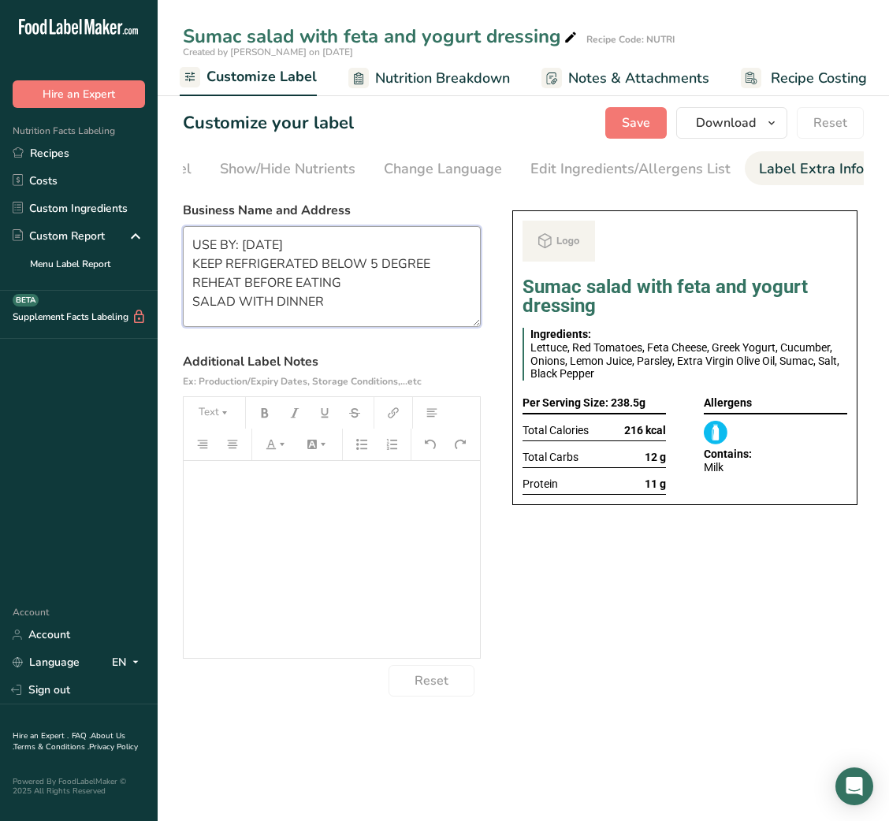
click at [358, 278] on textarea "USE BY: 12/08/2025 KEEP REFRIGERATED BELOW 5 DEGREE REHEAT BEFORE EATING SALAD …" at bounding box center [332, 276] width 298 height 101
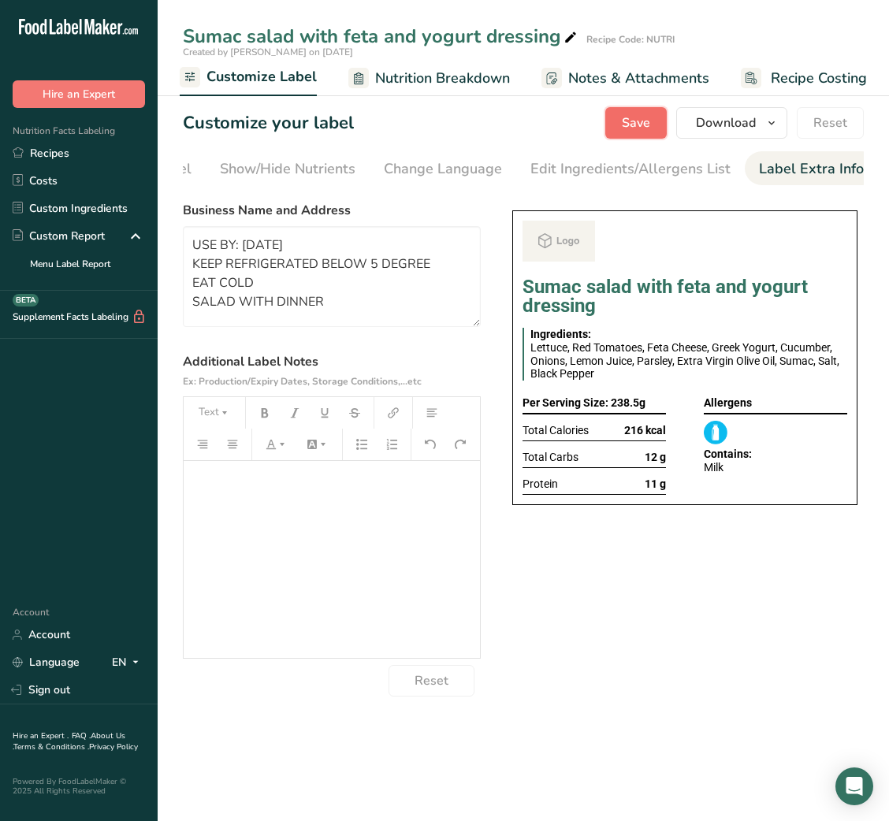
click at [626, 120] on span "Save" at bounding box center [636, 122] width 28 height 19
type textarea "USE BY: 12/08/2025 KEEP REFRIGERATED BELOW 5 DEGREE EAT COLD SALAD WITH DINNER"
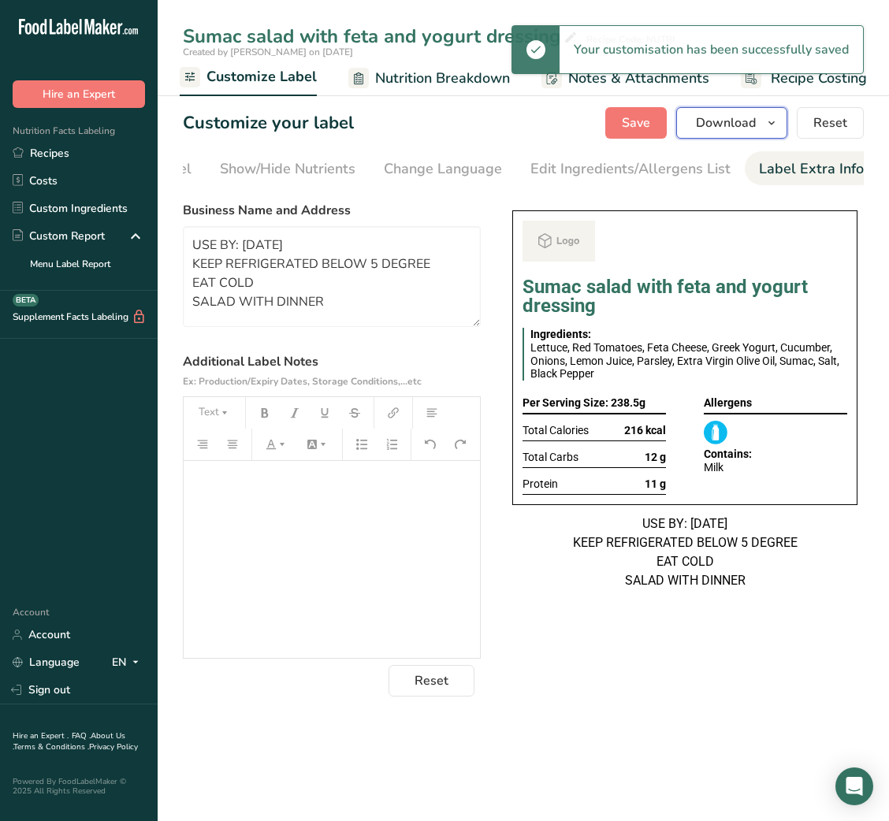
click at [726, 120] on span "Download" at bounding box center [726, 122] width 60 height 19
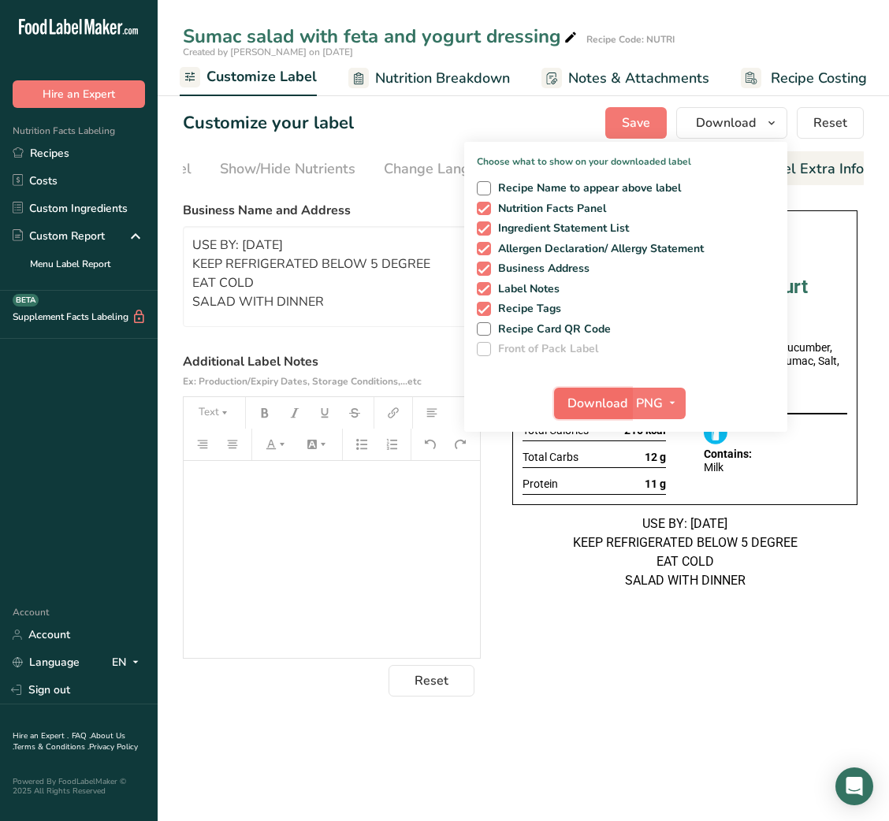
click at [598, 400] on span "Download" at bounding box center [597, 403] width 60 height 19
click at [101, 154] on link "Recipes" at bounding box center [79, 153] width 158 height 28
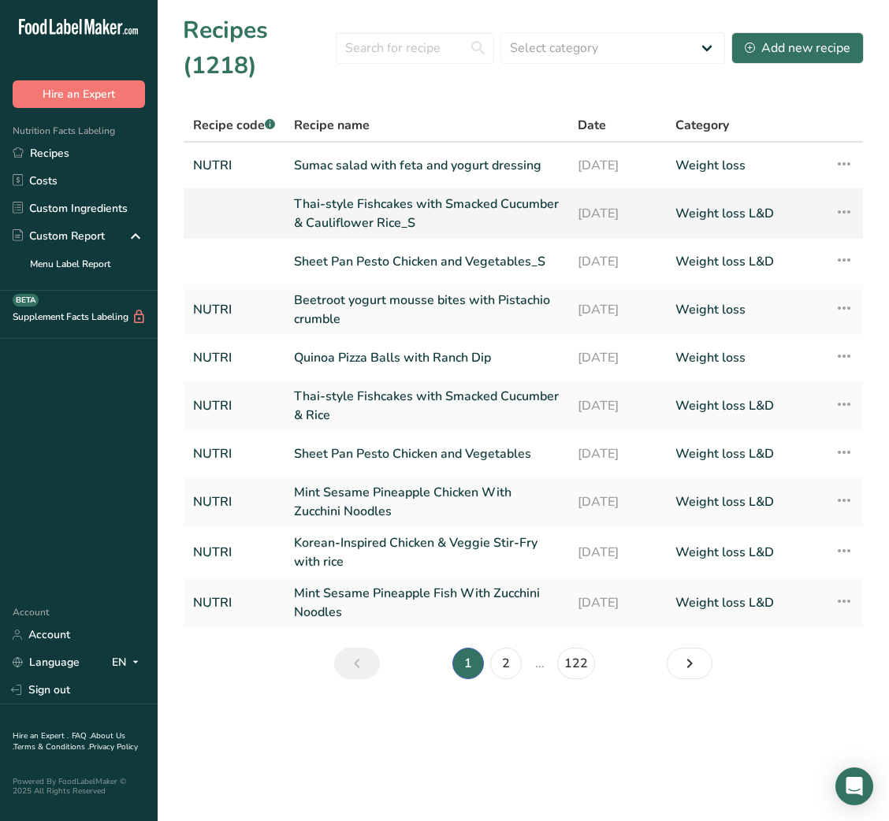
click at [460, 218] on link "Thai-style Fishcakes with Smacked Cucumber & Cauliflower Rice_S" at bounding box center [426, 214] width 265 height 38
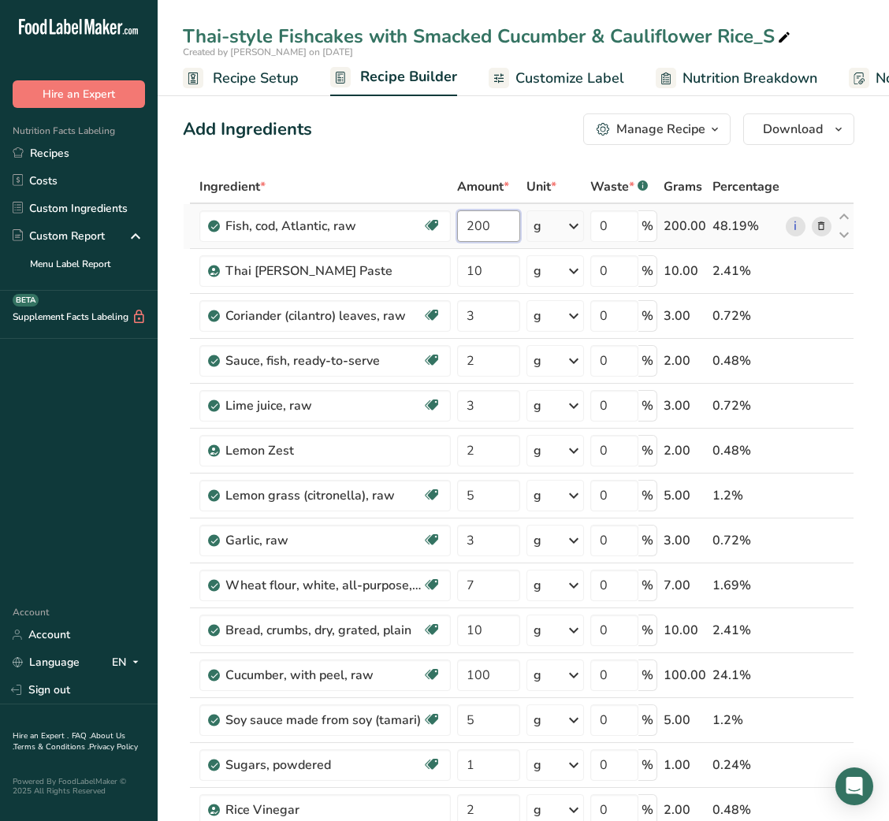
click at [472, 232] on input "200" at bounding box center [488, 226] width 62 height 32
type input "220"
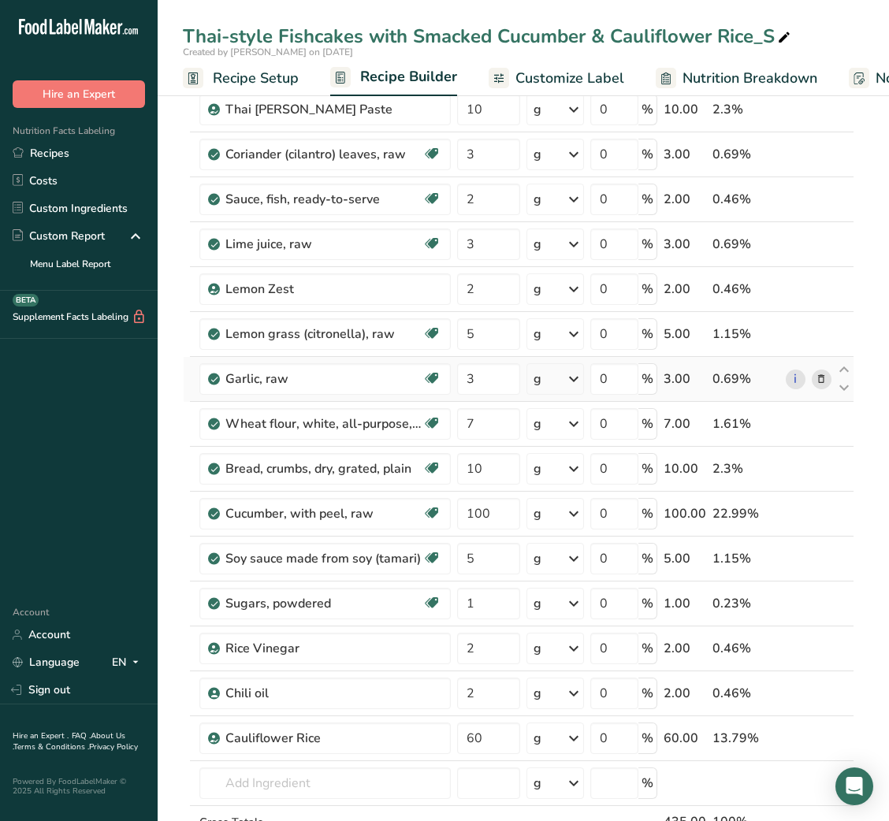
scroll to position [163, 0]
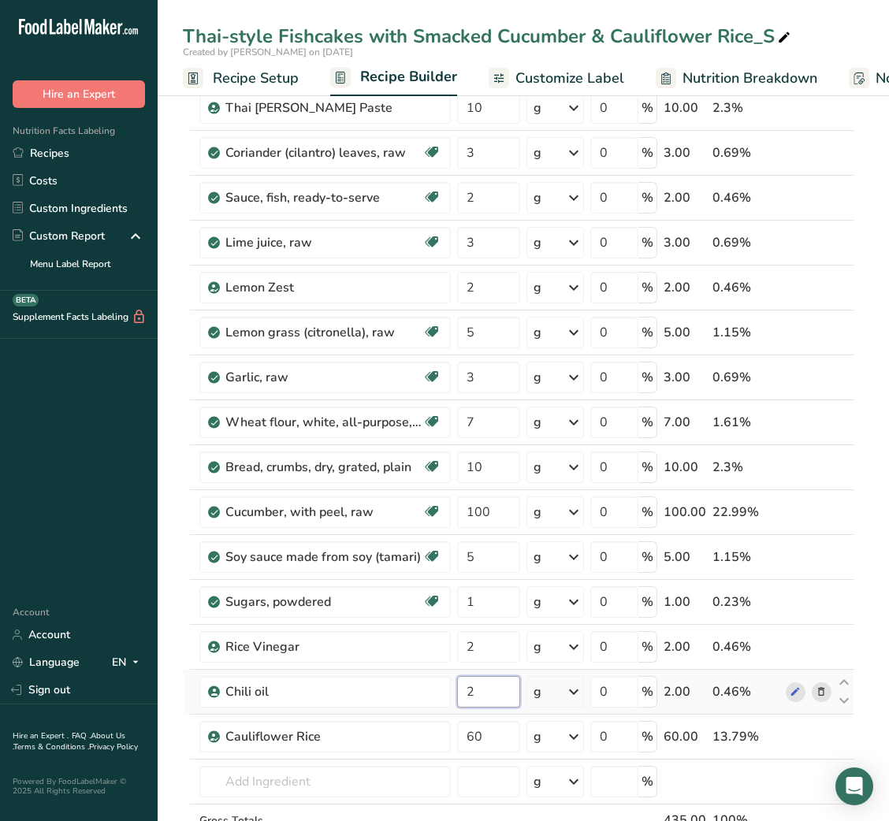
click at [491, 683] on input "2" at bounding box center [488, 692] width 62 height 32
type input "5"
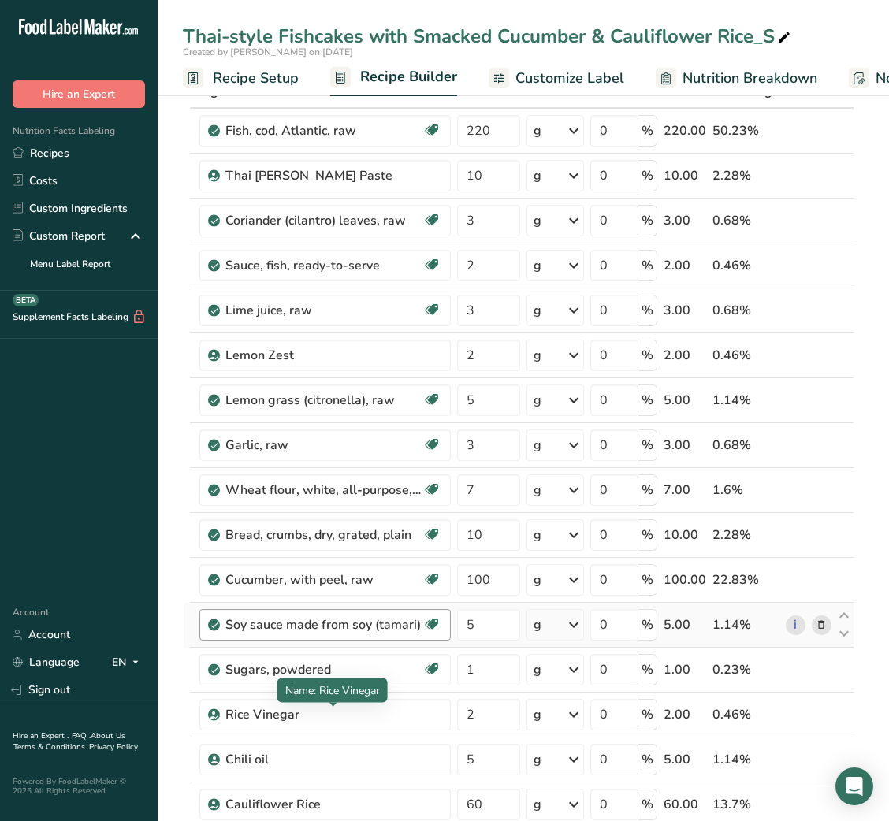
scroll to position [99, 0]
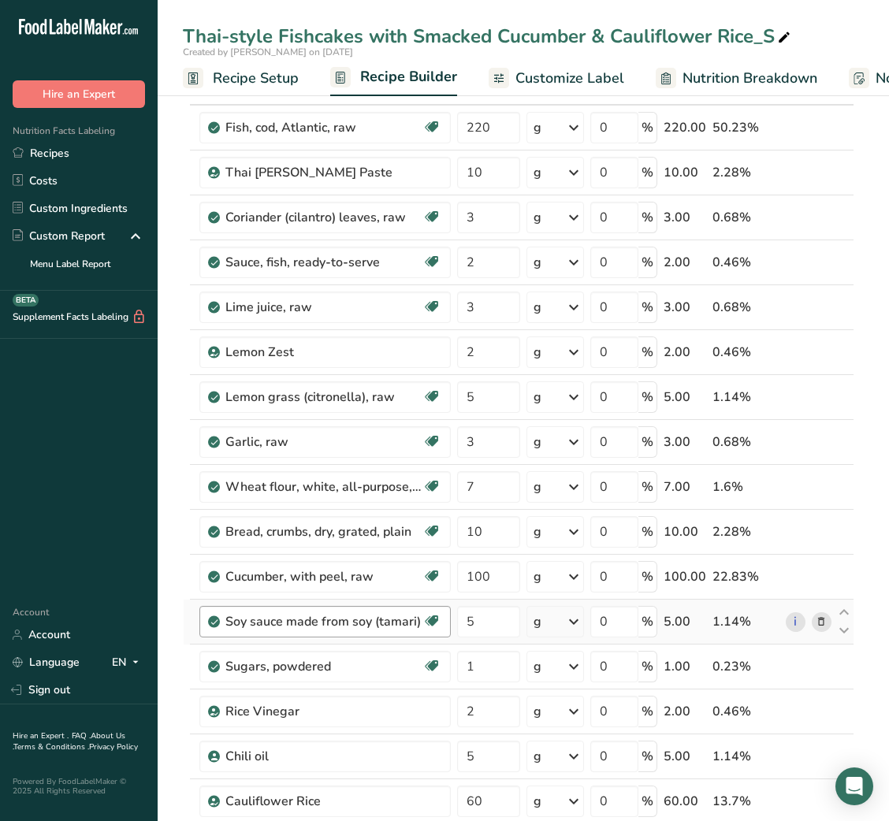
click at [410, 735] on td "Chili oil" at bounding box center [325, 757] width 258 height 45
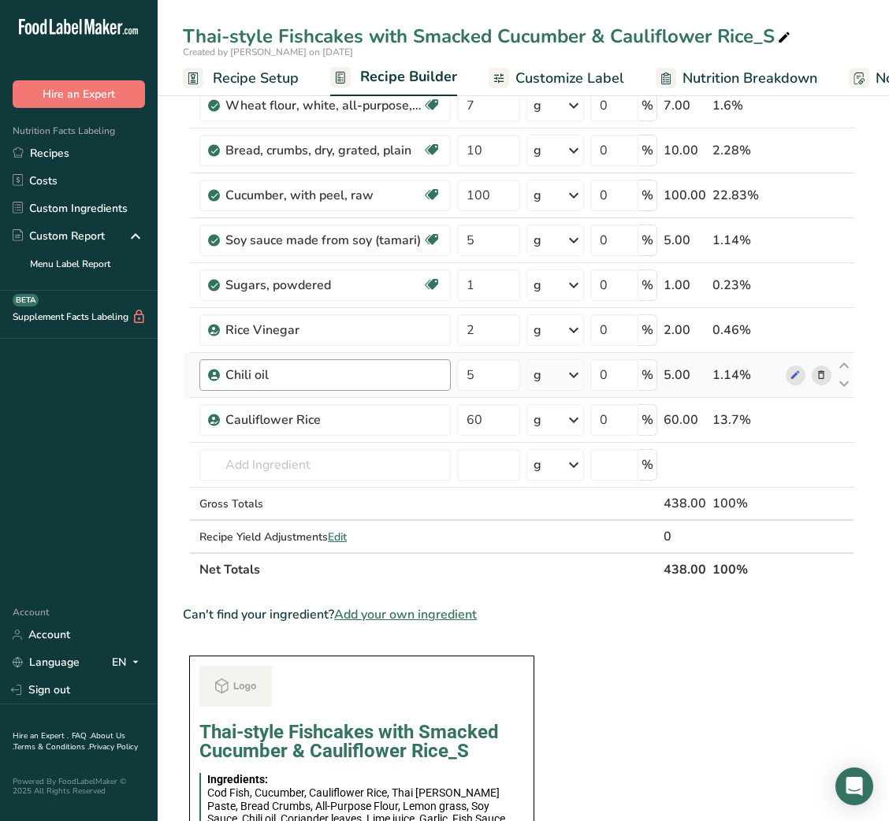
scroll to position [478, 0]
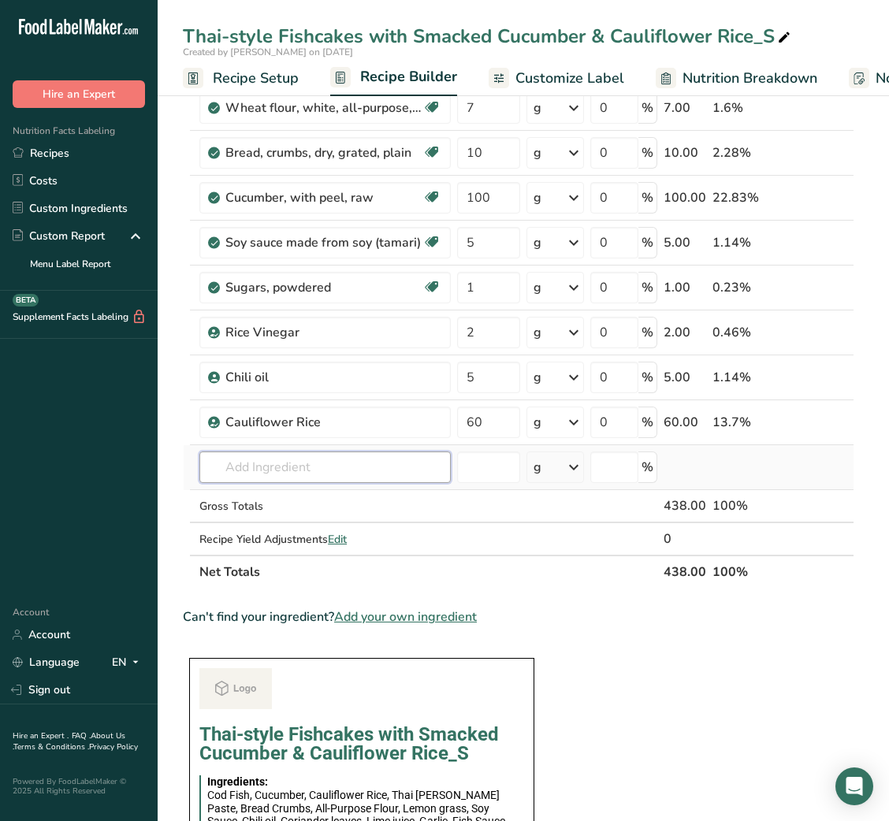
click at [366, 465] on input "text" at bounding box center [324, 468] width 251 height 32
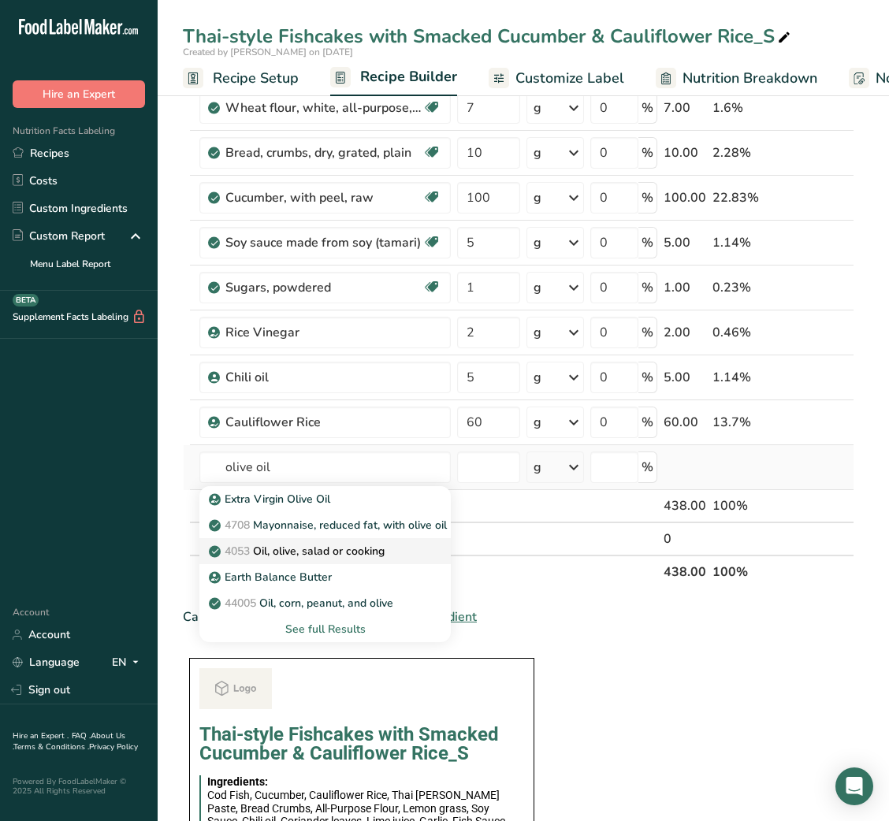
click at [320, 547] on p "4053 Oil, olive, salad or cooking" at bounding box center [298, 551] width 173 height 17
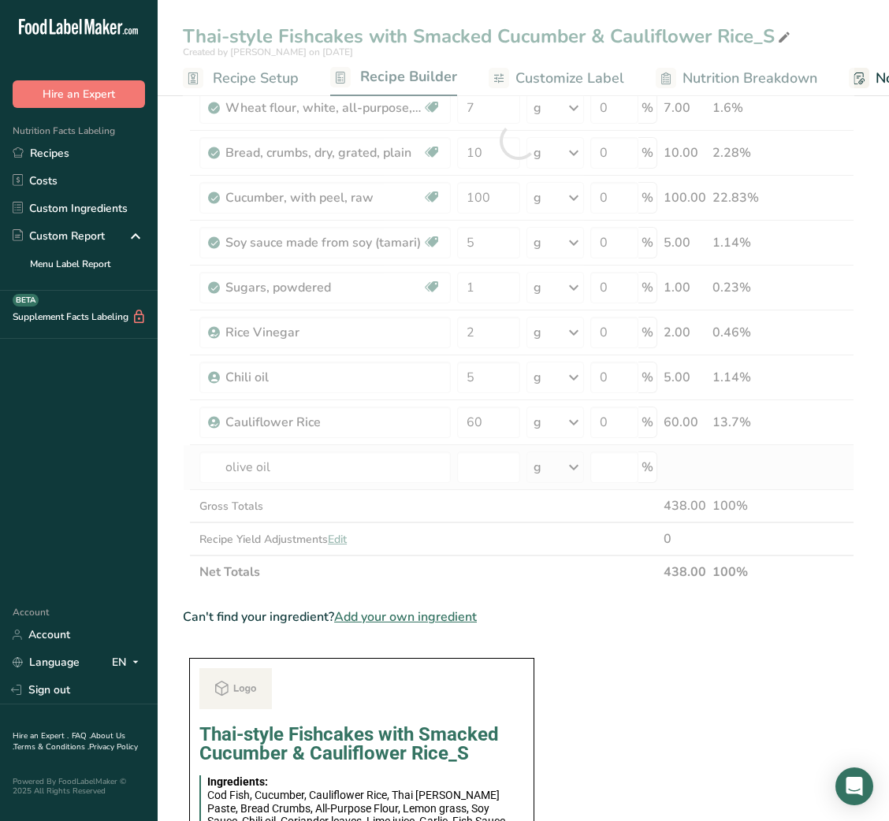
type input "Oil, olive, salad or cooking"
type input "0"
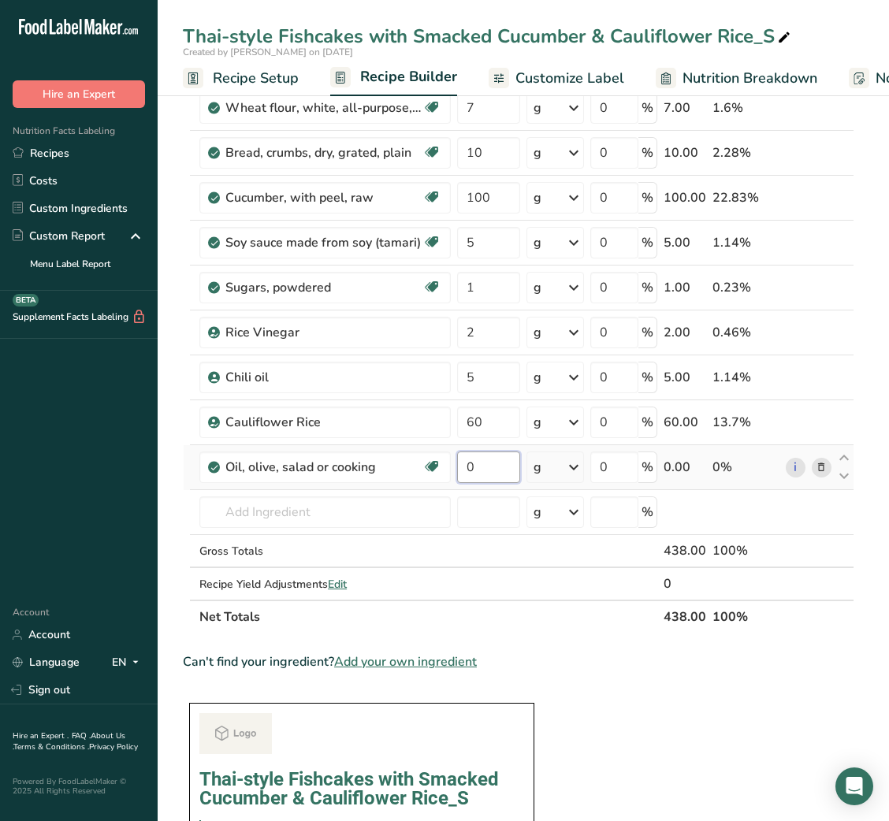
click at [463, 465] on input "0" at bounding box center [488, 468] width 62 height 32
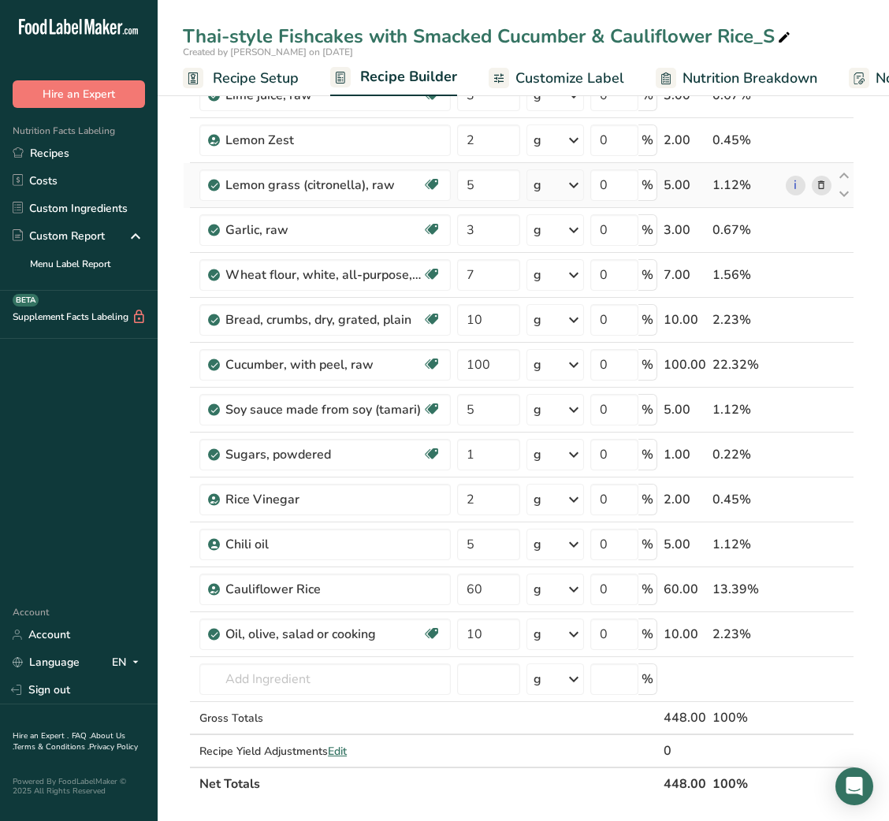
scroll to position [318, 0]
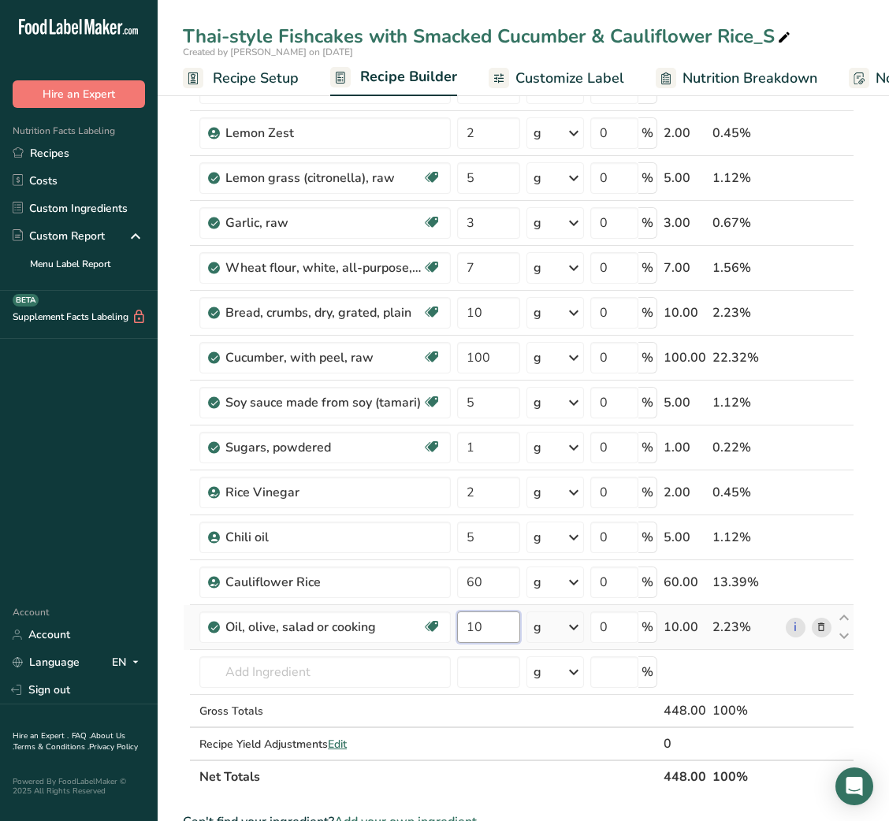
click at [484, 628] on input "10" at bounding box center [488, 628] width 62 height 32
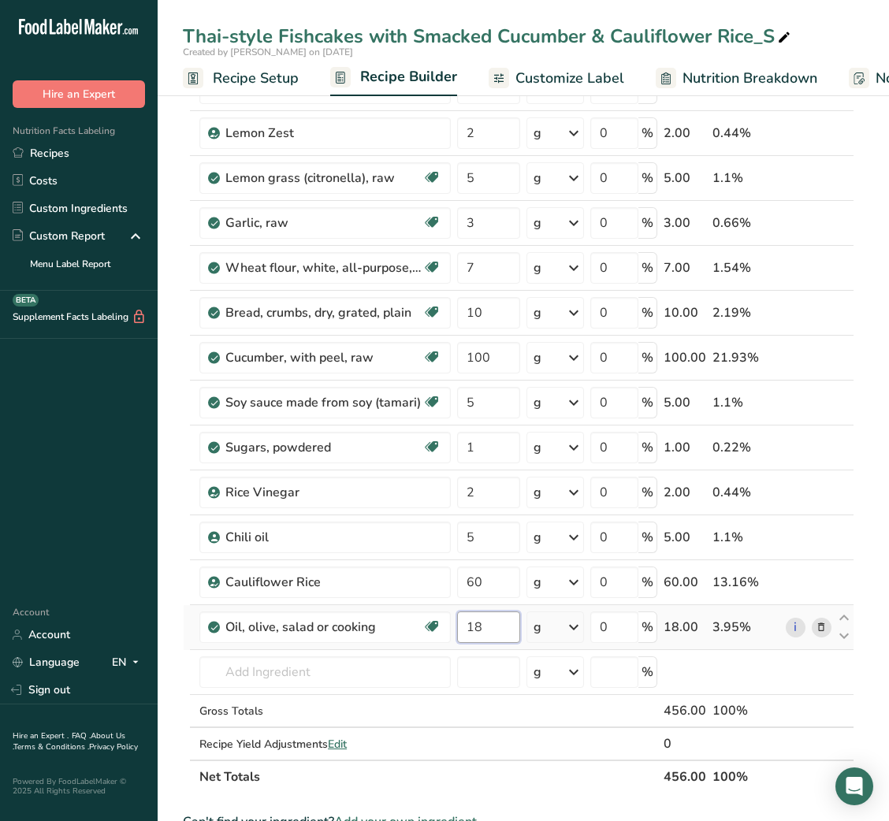
type input "18"
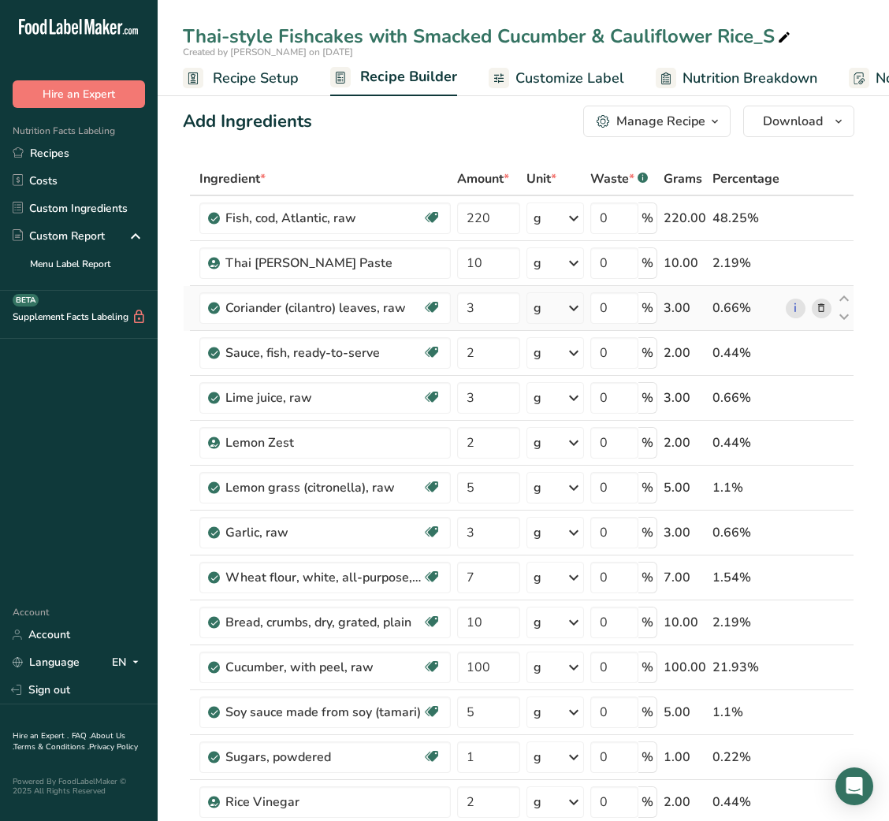
scroll to position [7, 0]
click at [471, 255] on input "10" at bounding box center [488, 264] width 62 height 32
type input "15"
click at [479, 350] on input "2" at bounding box center [488, 354] width 62 height 32
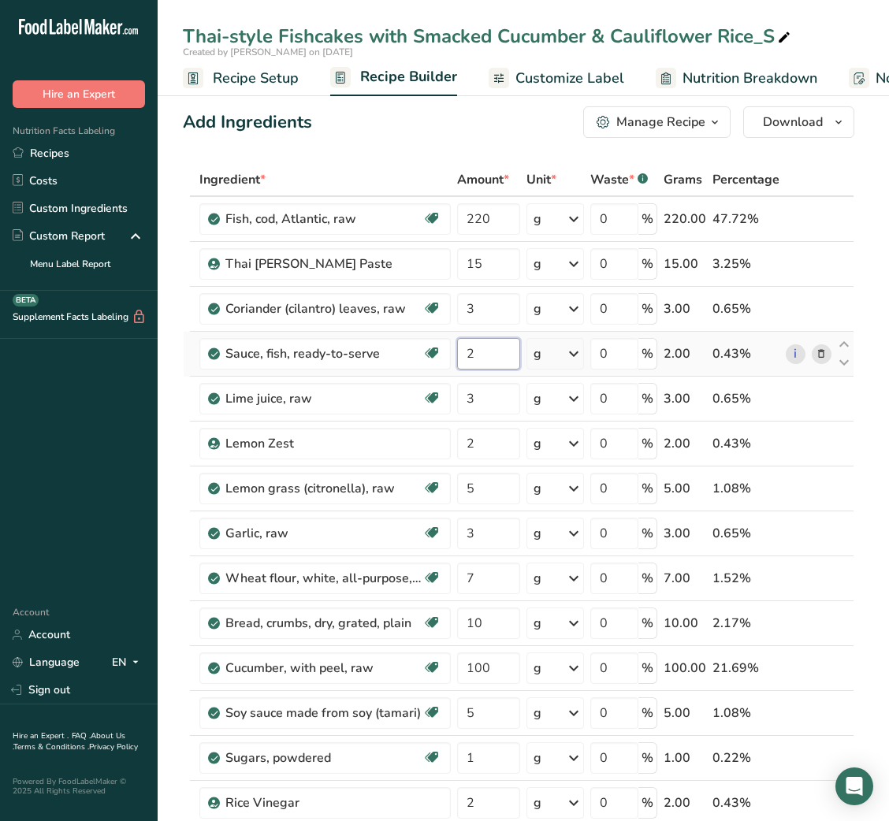
click at [479, 350] on input "2" at bounding box center [488, 354] width 62 height 32
type input "5"
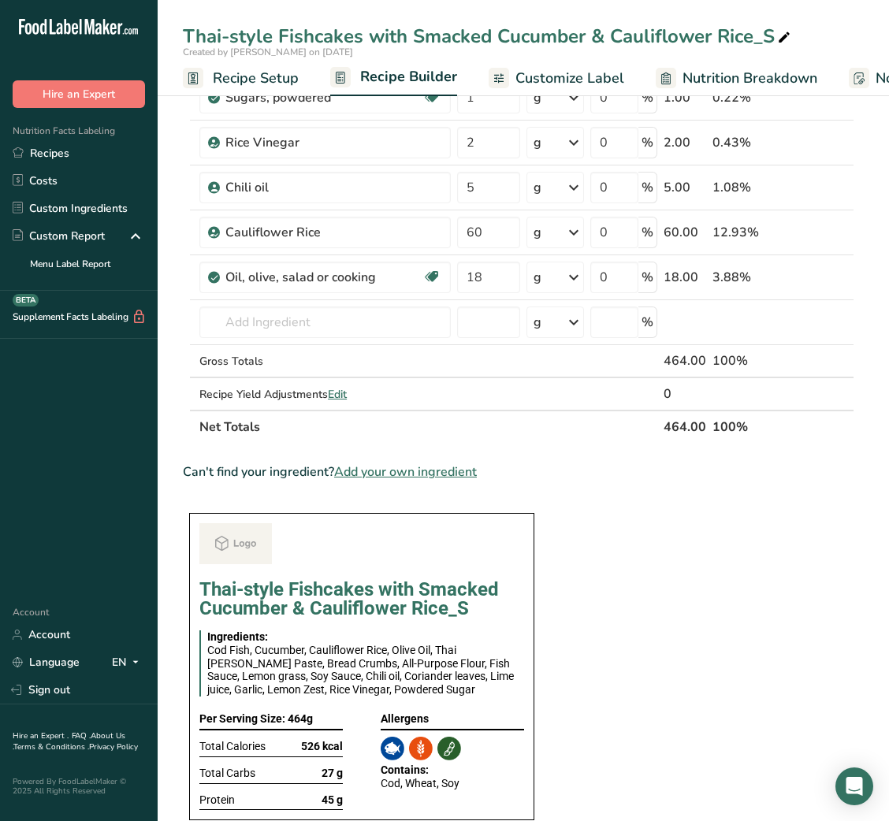
scroll to position [670, 0]
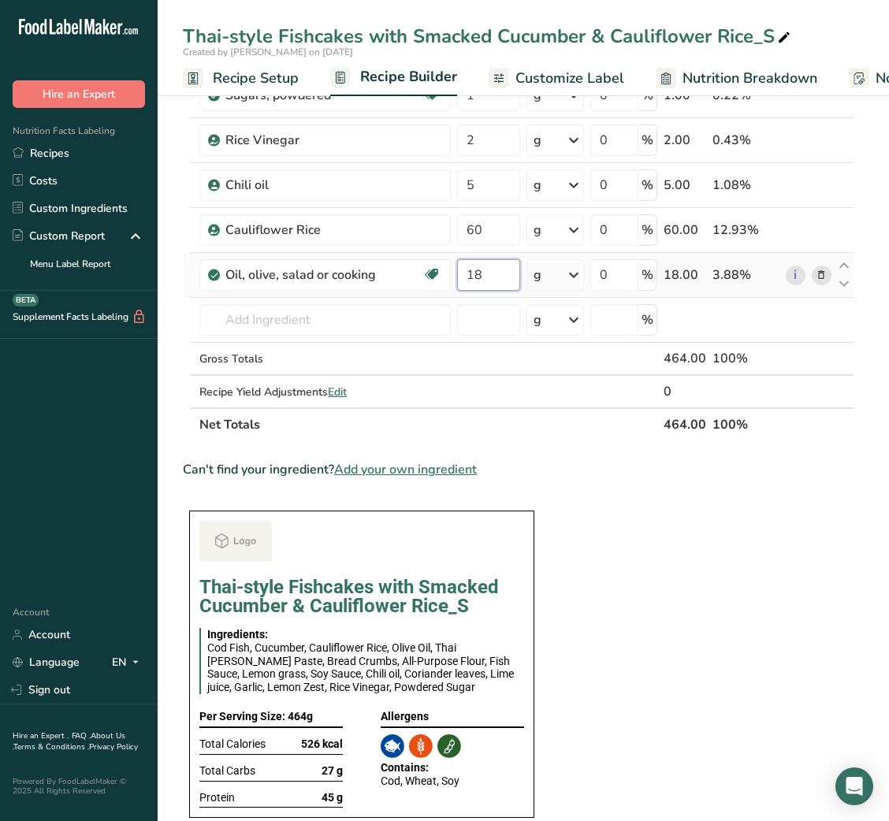
click at [474, 272] on input "18" at bounding box center [488, 275] width 62 height 32
type input "20"
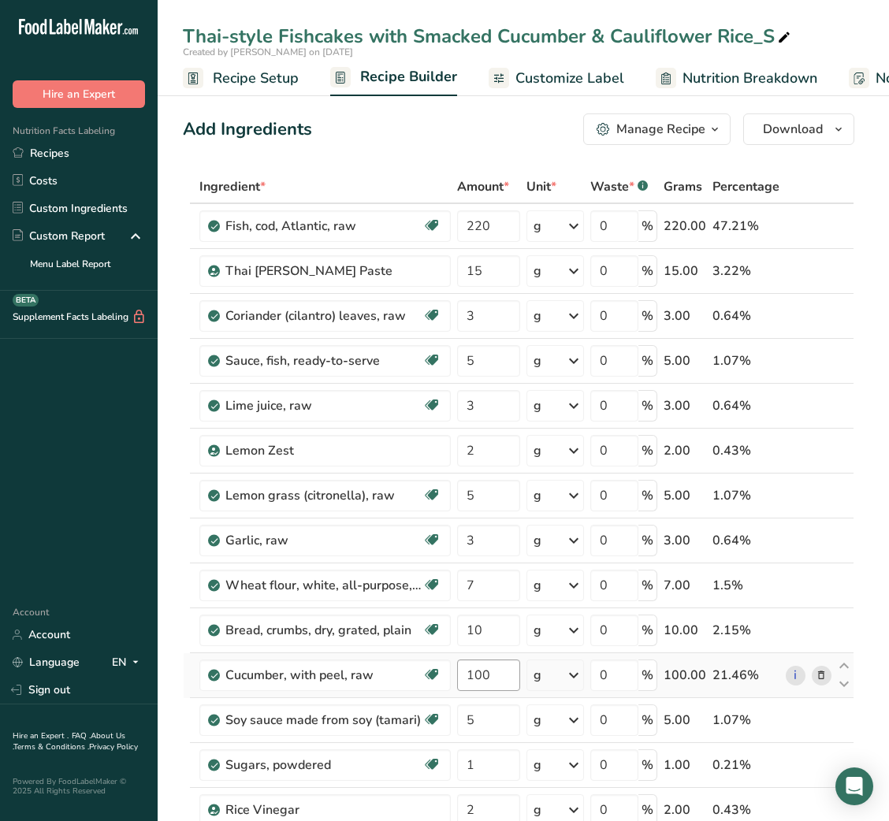
scroll to position [74, 0]
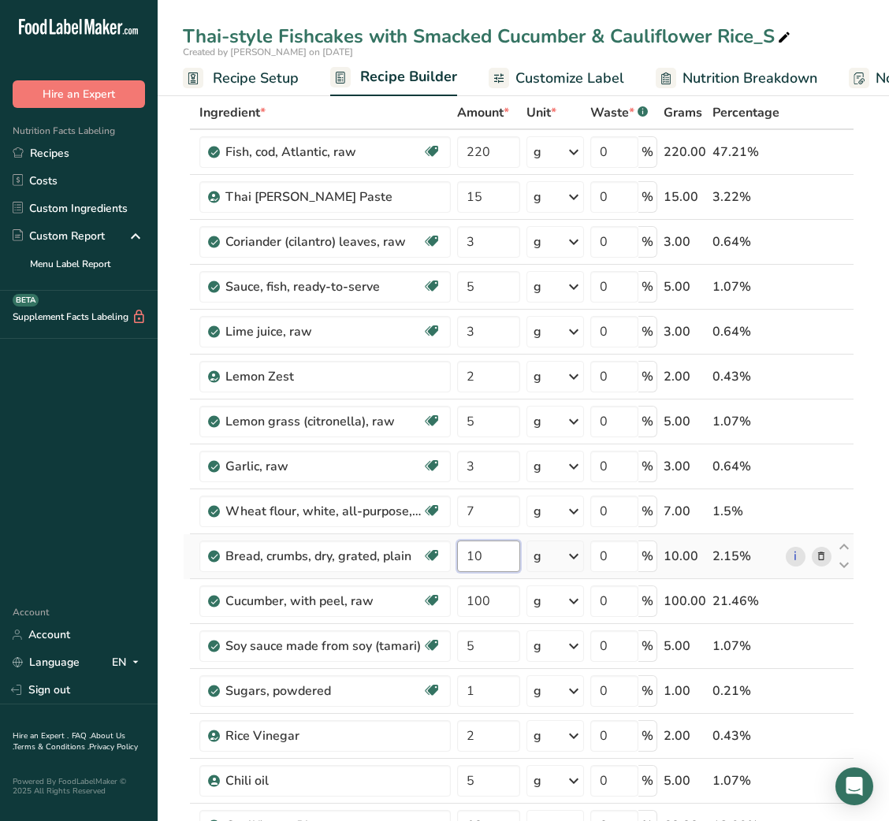
click at [479, 560] on input "10" at bounding box center [488, 557] width 62 height 32
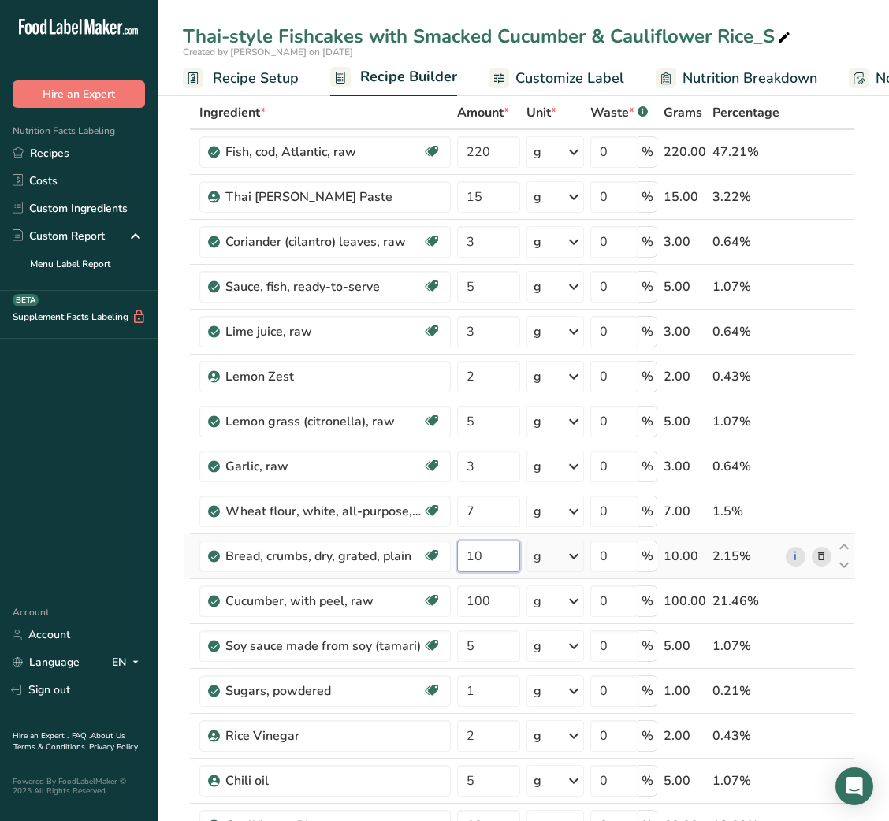
click at [479, 560] on input "10" at bounding box center [488, 557] width 62 height 32
type input "20"
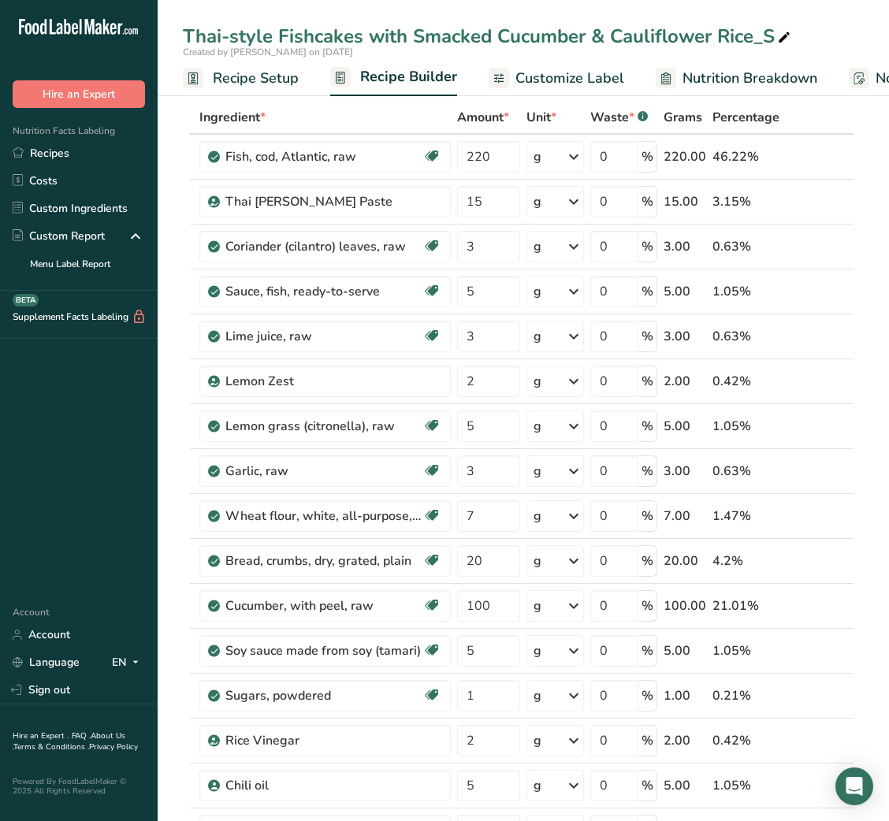
scroll to position [0, 0]
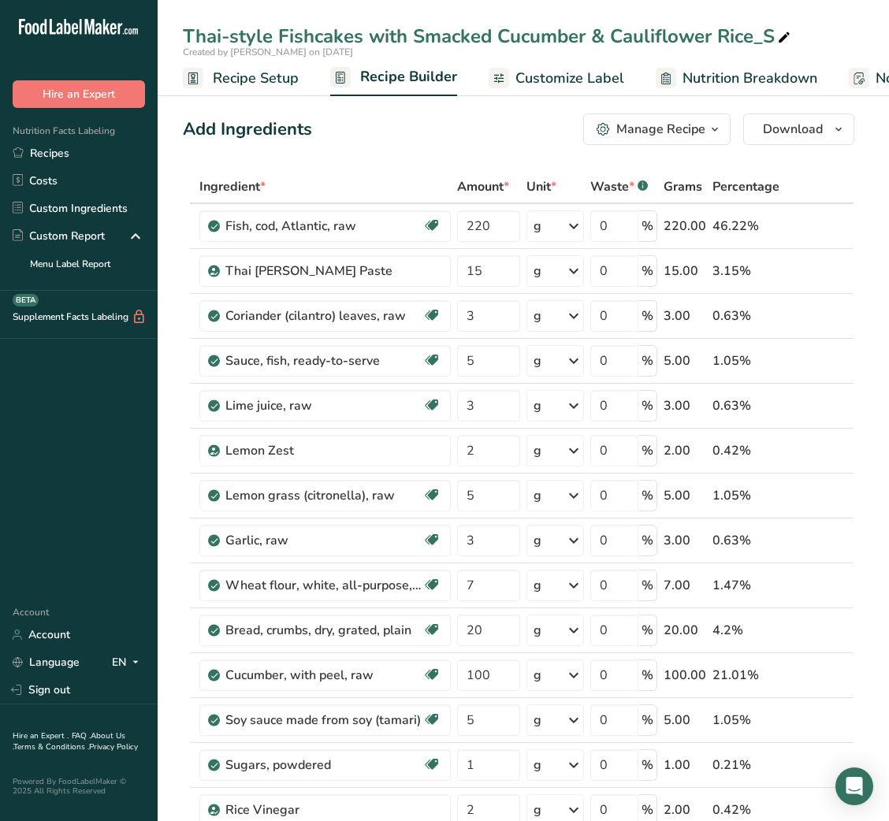
click at [586, 74] on span "Customize Label" at bounding box center [569, 78] width 109 height 21
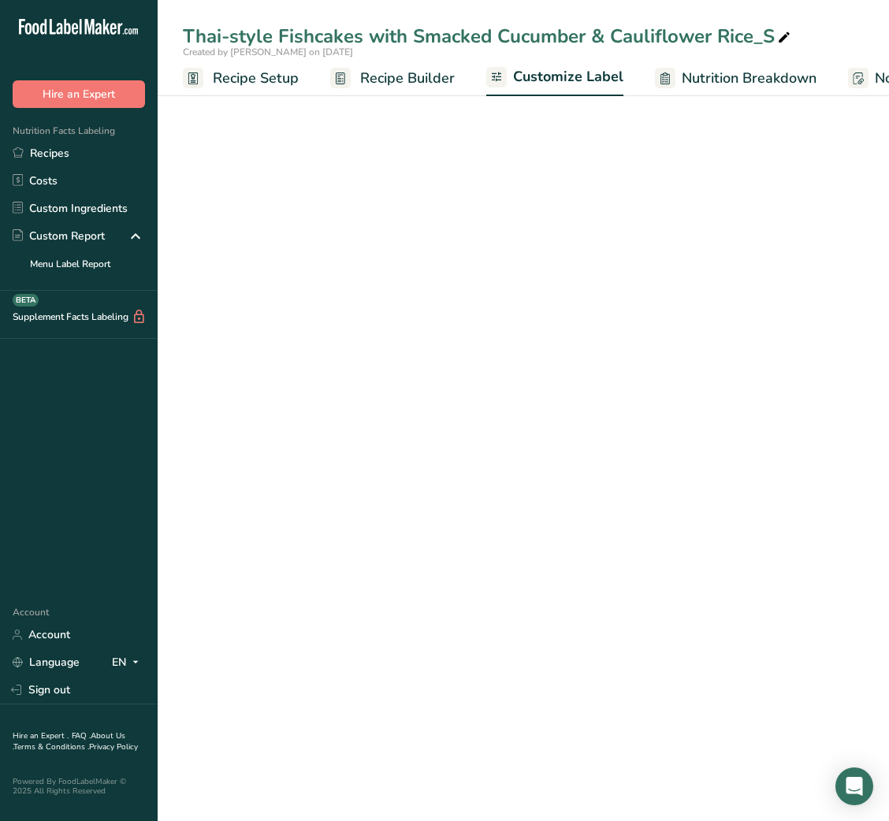
scroll to position [0, 307]
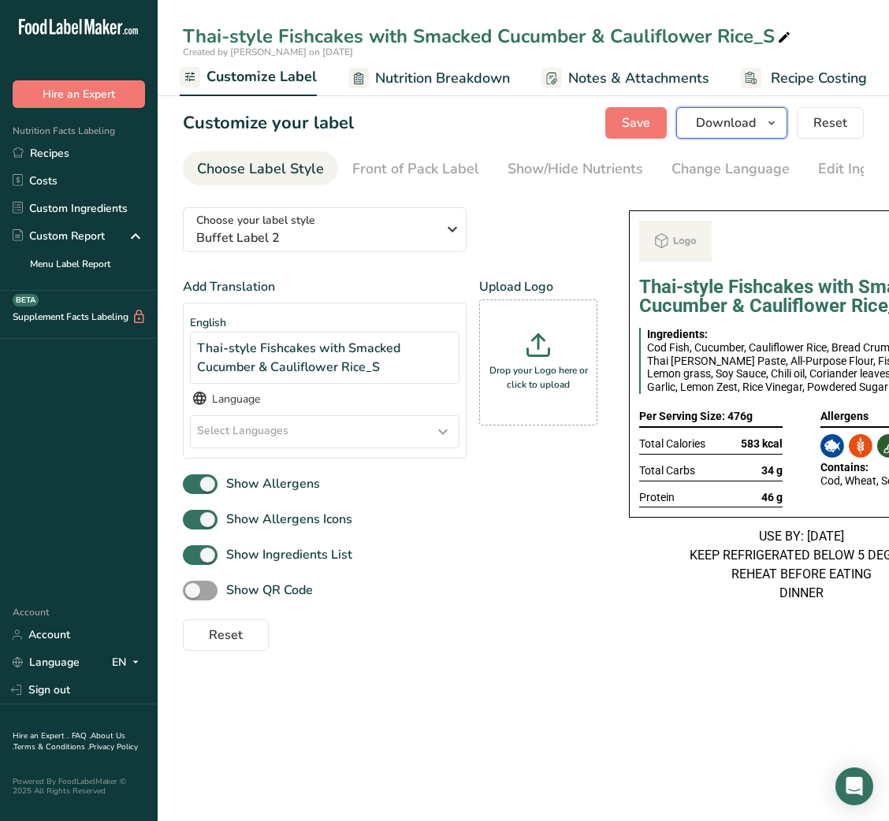
click at [770, 113] on icon "button" at bounding box center [771, 123] width 13 height 20
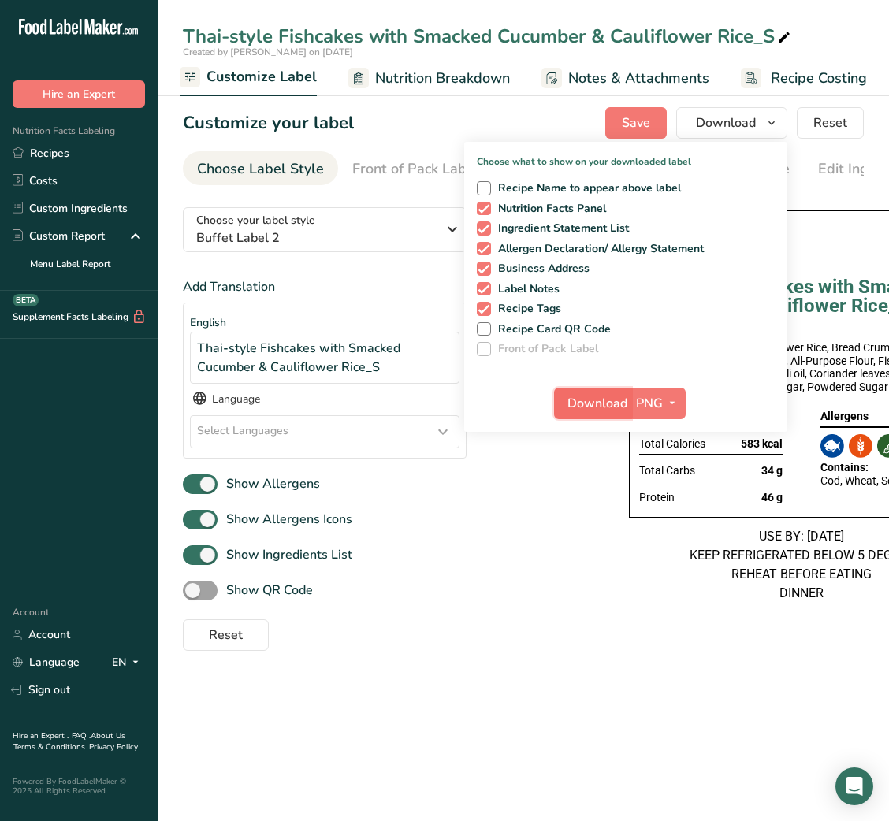
click at [601, 397] on span "Download" at bounding box center [597, 403] width 60 height 19
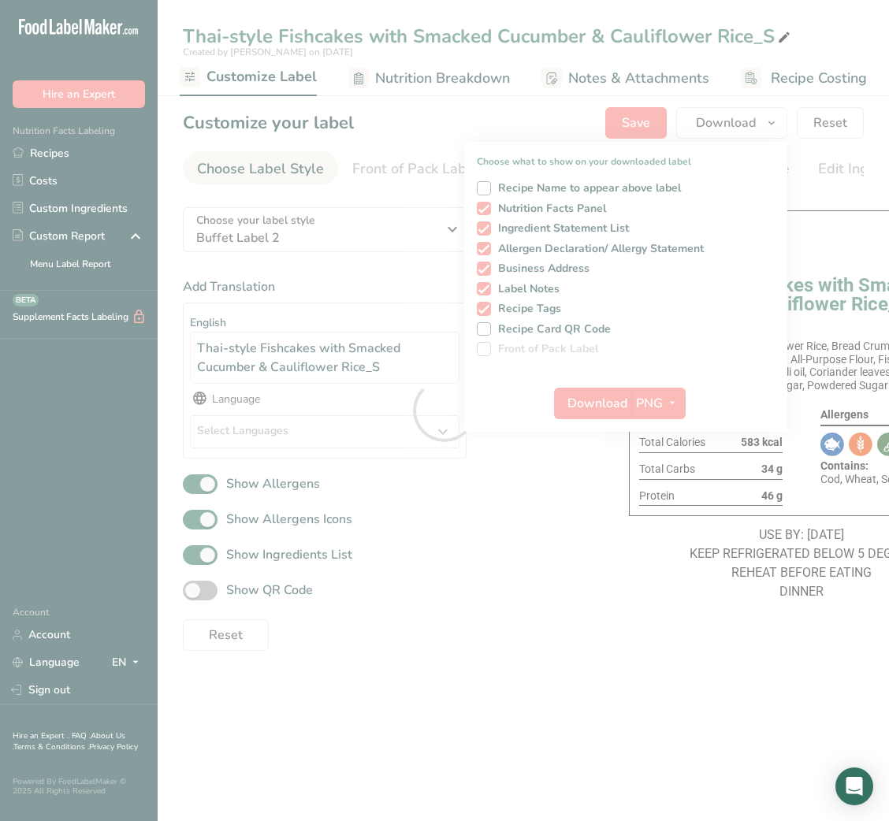
scroll to position [0, 0]
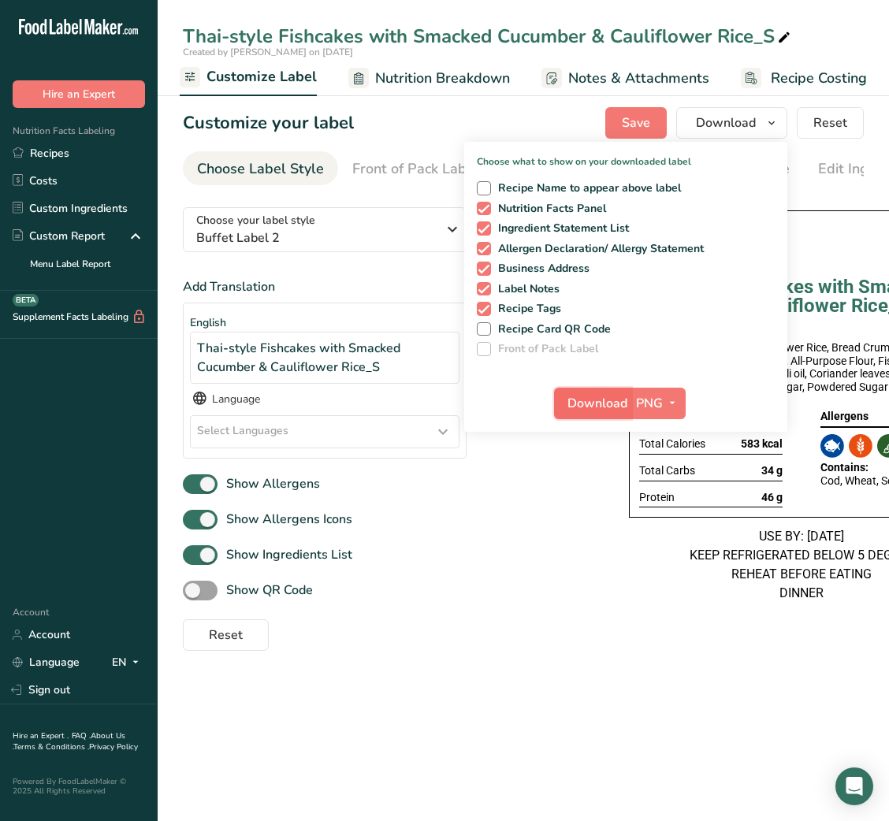
click at [608, 397] on span "Download" at bounding box center [597, 403] width 60 height 19
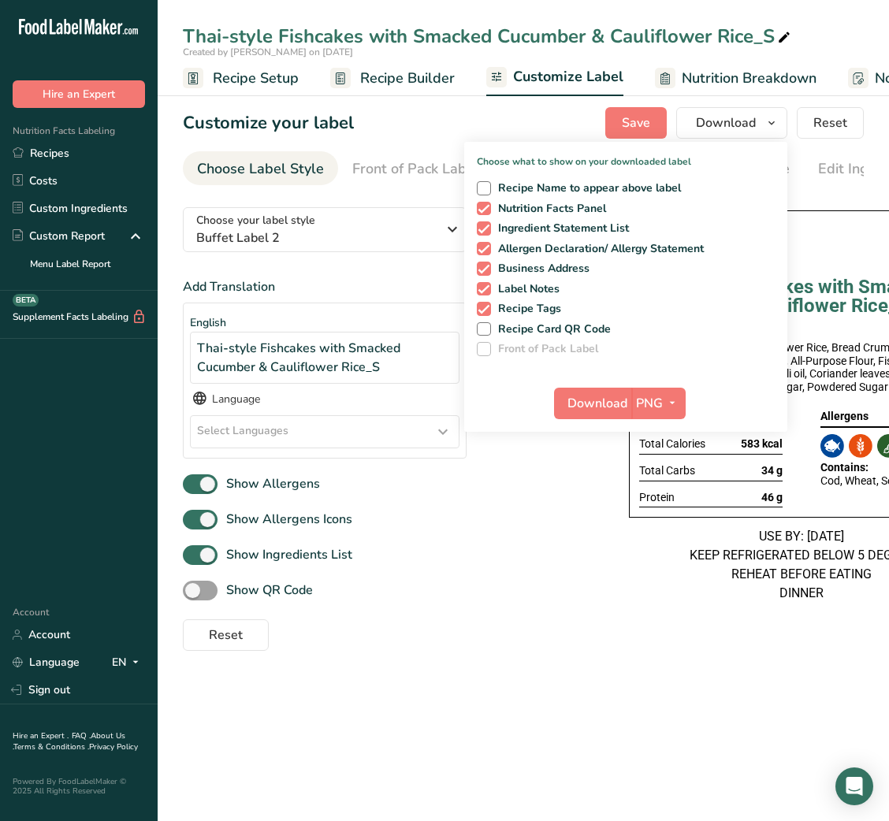
scroll to position [0, 307]
